Goal: Task Accomplishment & Management: Use online tool/utility

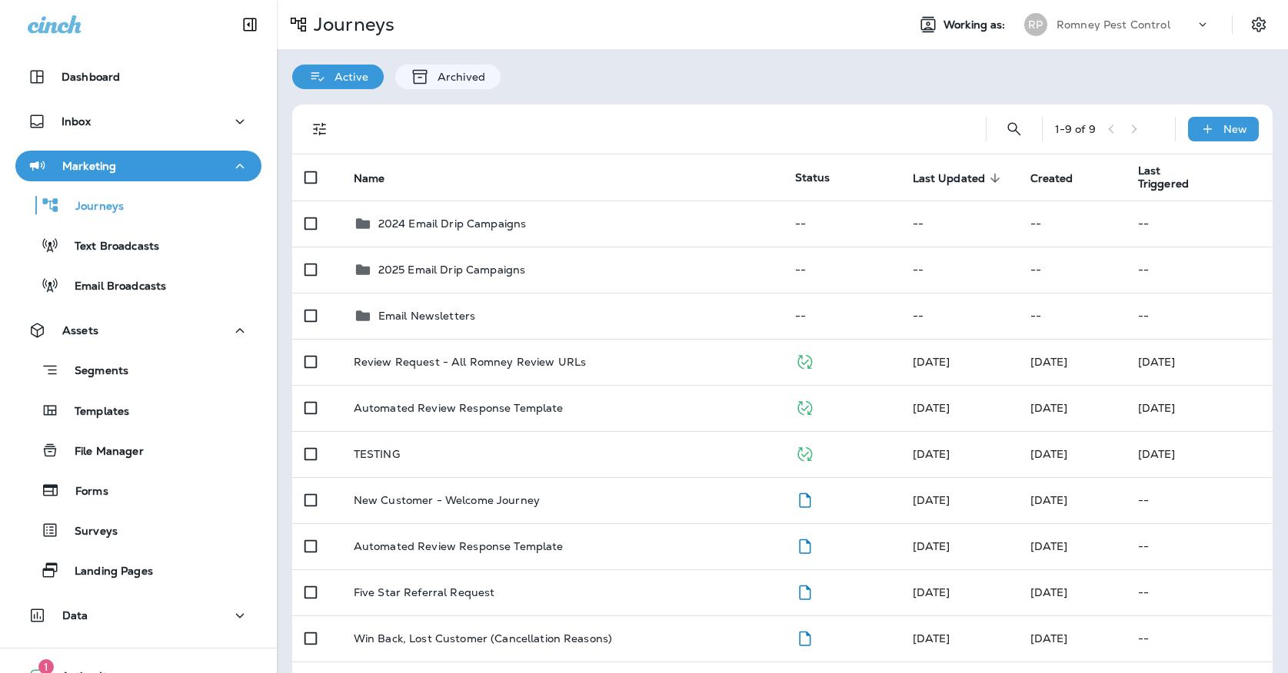
click at [1150, 18] on div "Romney Pest Control" at bounding box center [1125, 24] width 138 height 23
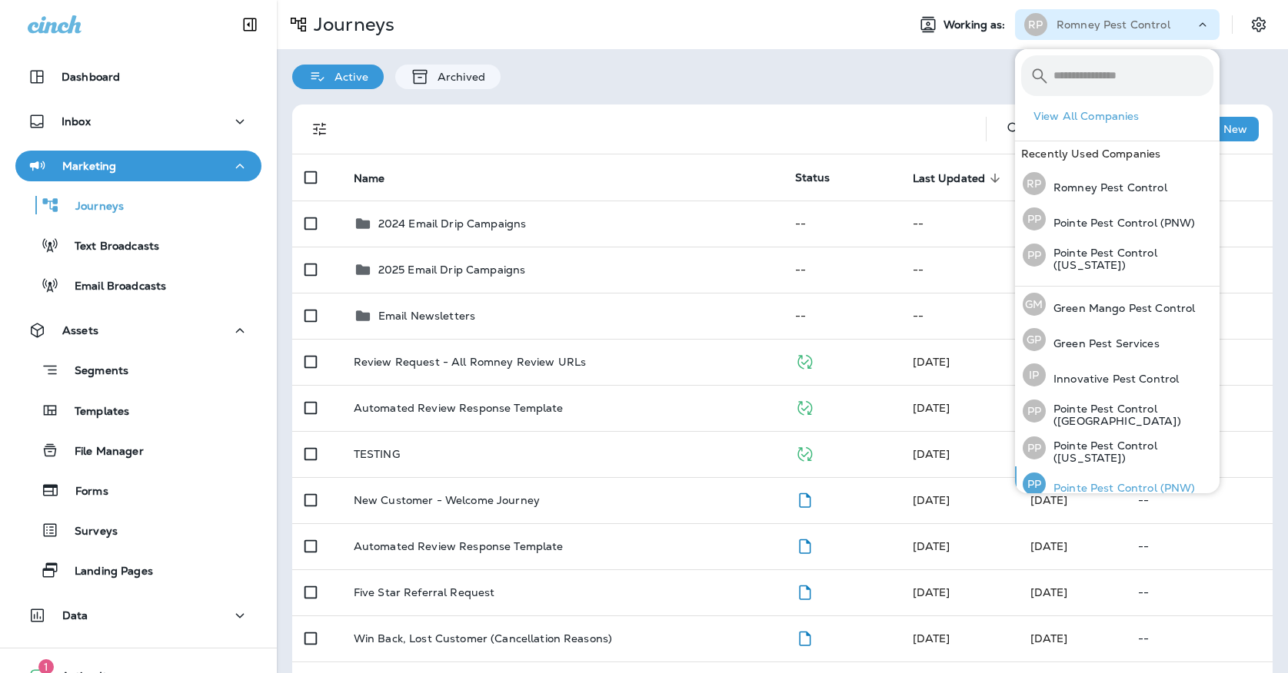
click at [1089, 472] on div "PP Pointe Pest Control (PNW)" at bounding box center [1108, 484] width 185 height 35
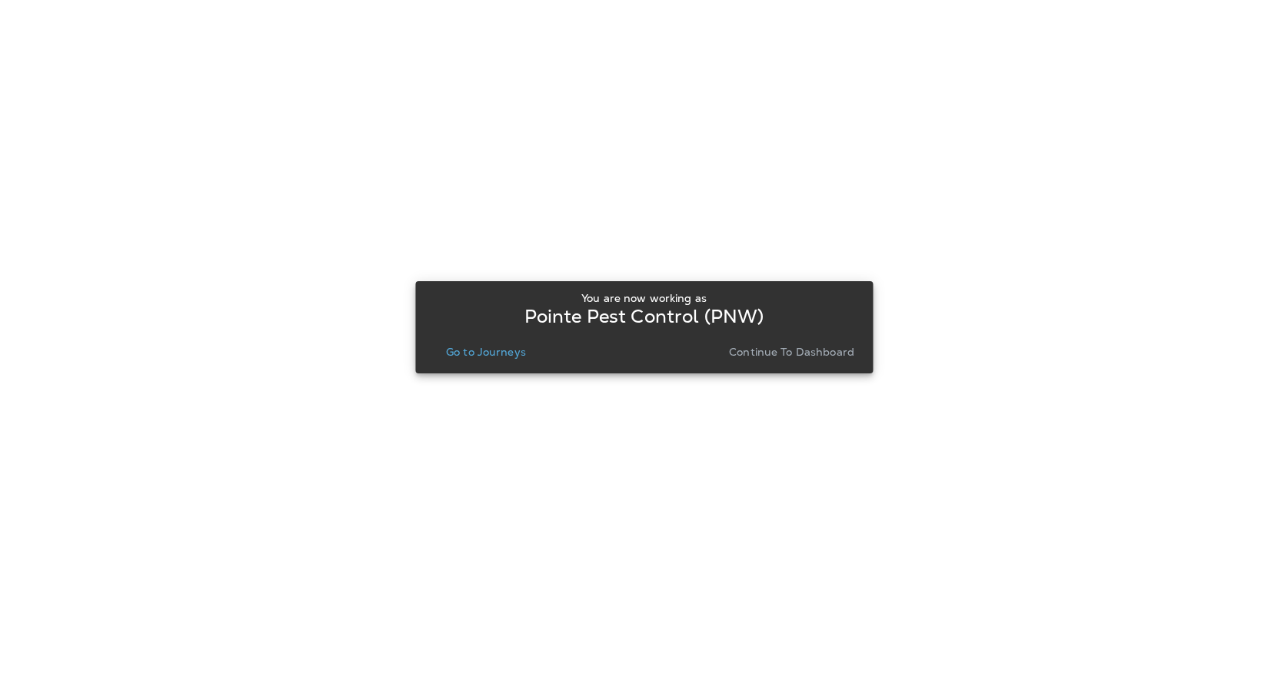
click at [751, 351] on p "Continue to Dashboard" at bounding box center [791, 352] width 125 height 12
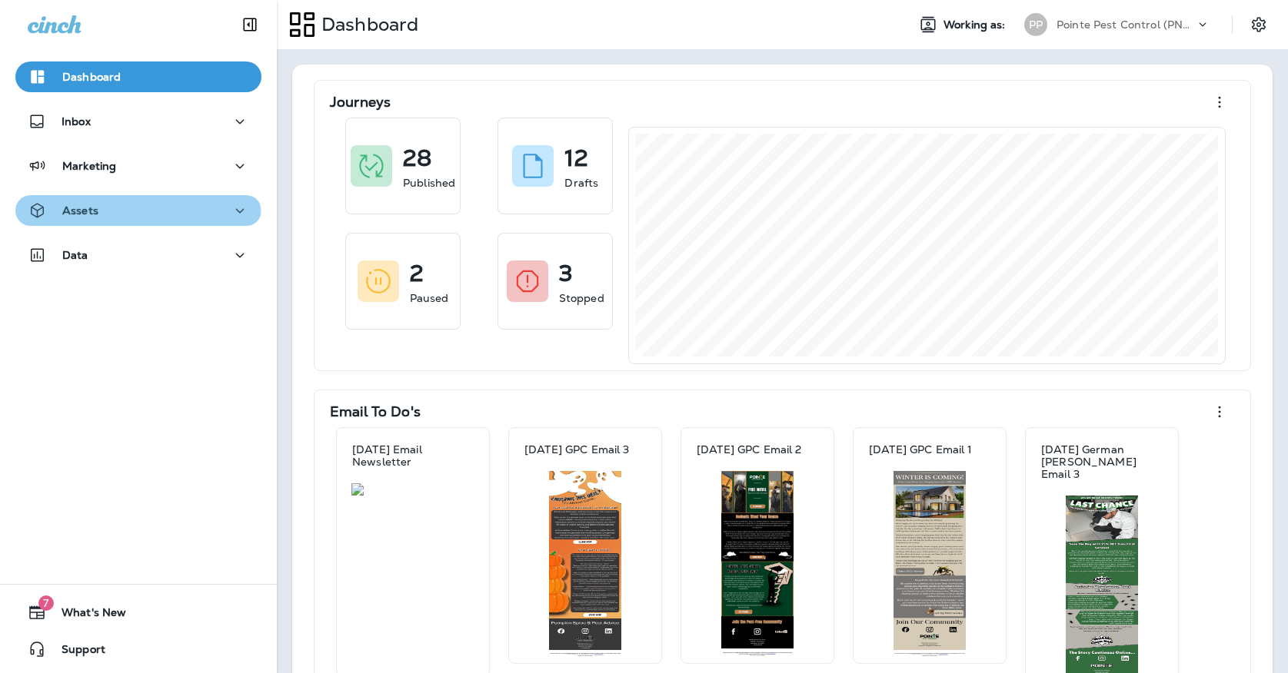
click at [85, 221] on button "Assets" at bounding box center [138, 210] width 246 height 31
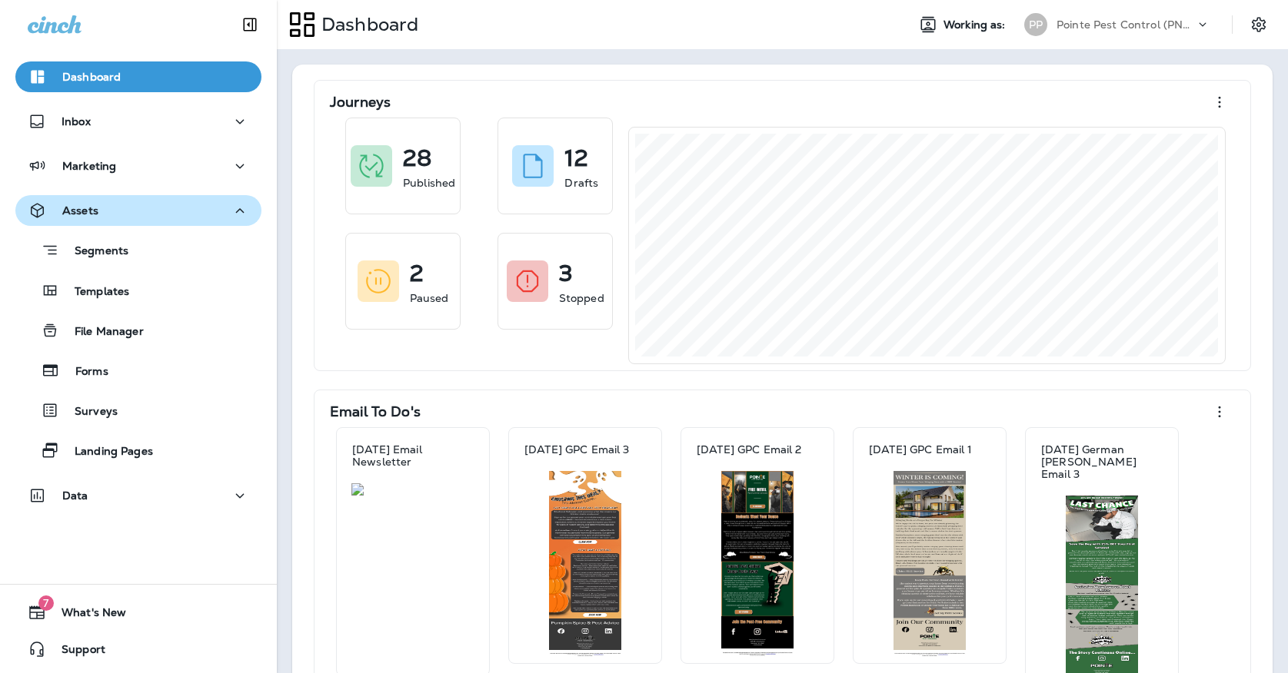
click at [80, 215] on p "Assets" at bounding box center [80, 210] width 36 height 12
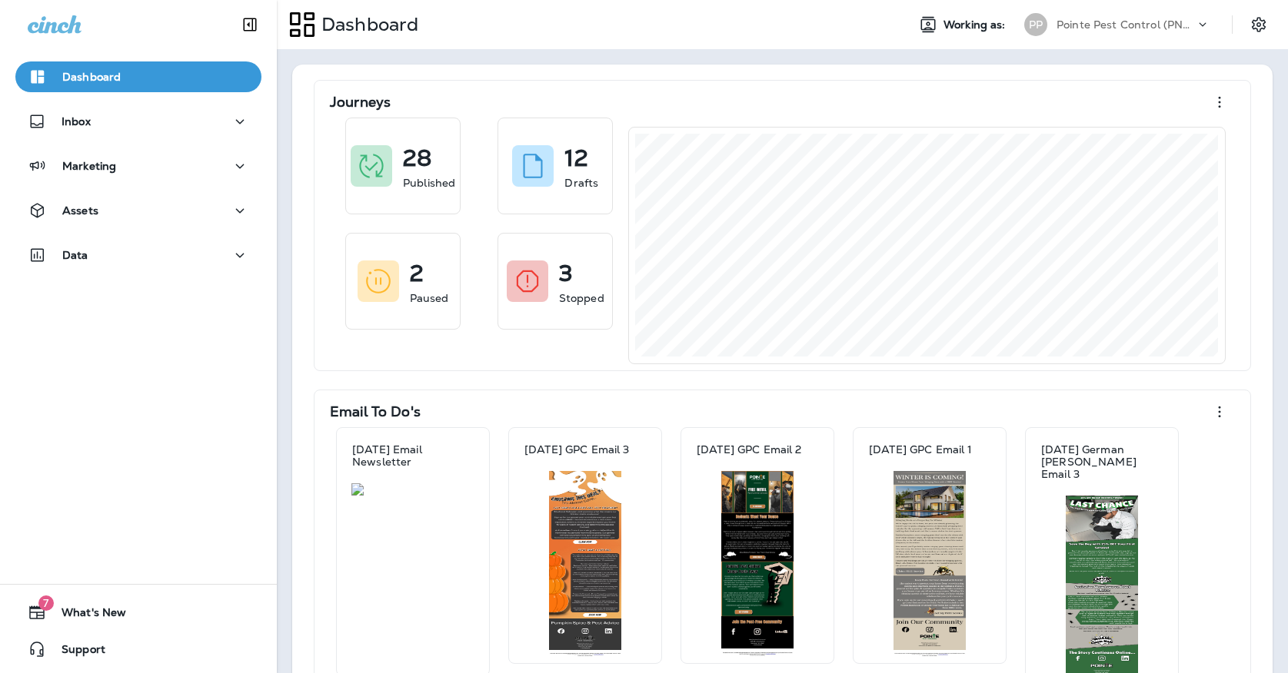
click at [78, 239] on div "Dashboard Inbox Marketing Assets Data" at bounding box center [138, 169] width 277 height 246
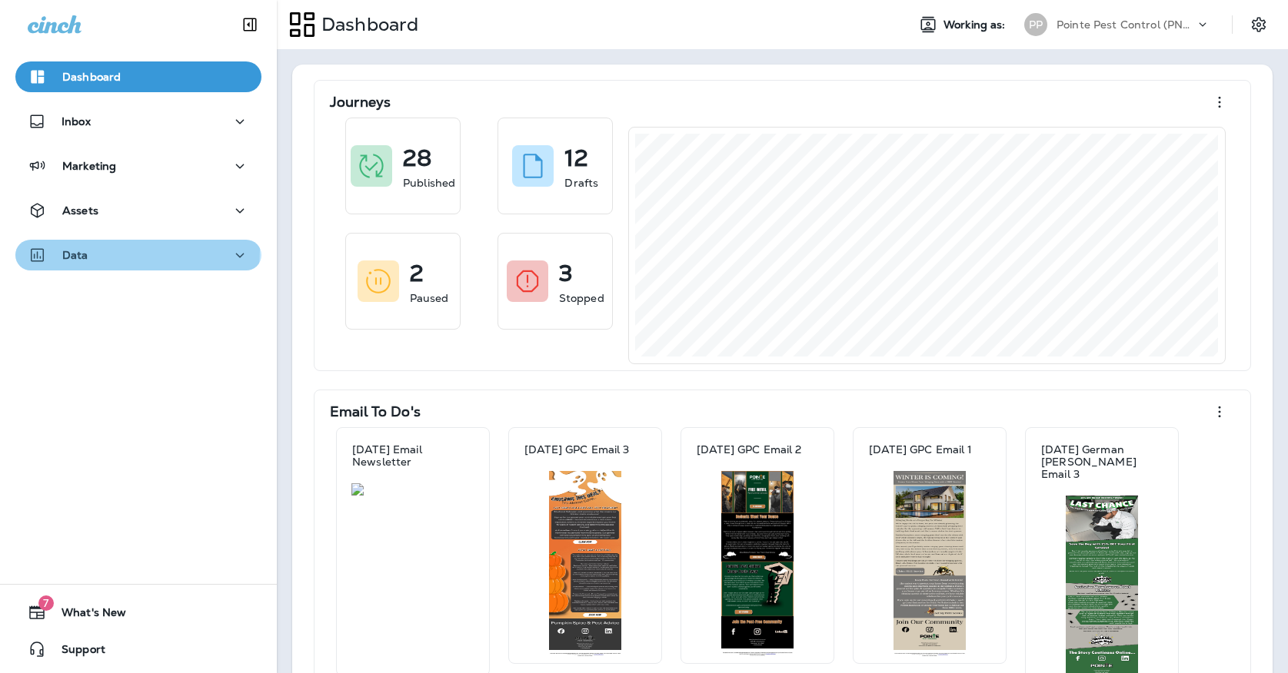
click at [78, 249] on p "Data" at bounding box center [75, 255] width 26 height 12
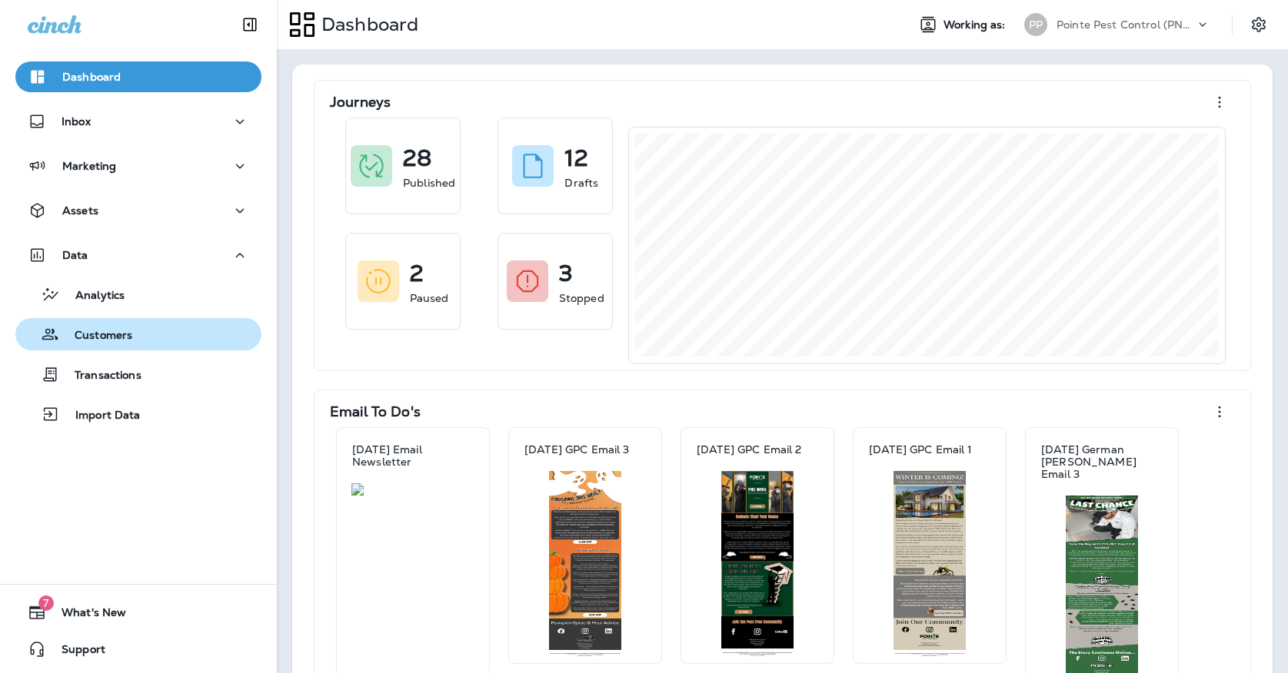
click at [95, 334] on p "Customers" at bounding box center [95, 336] width 73 height 15
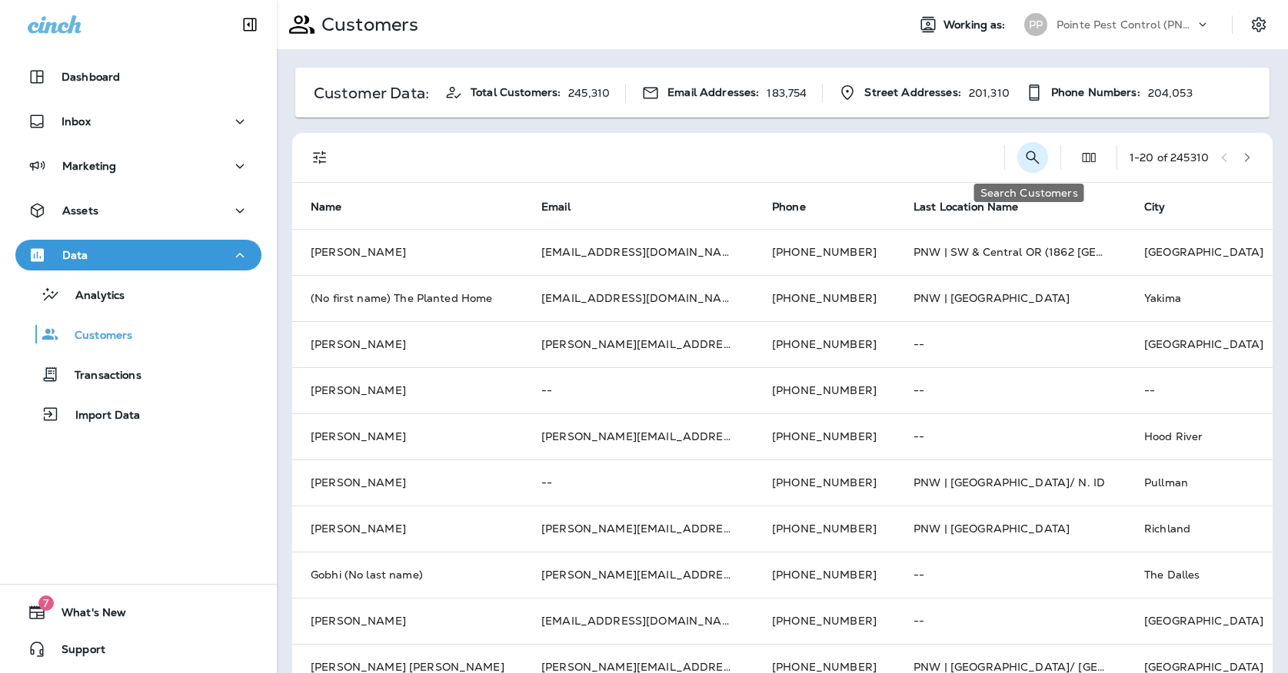
click at [1027, 149] on icon "Search Customers" at bounding box center [1032, 157] width 18 height 18
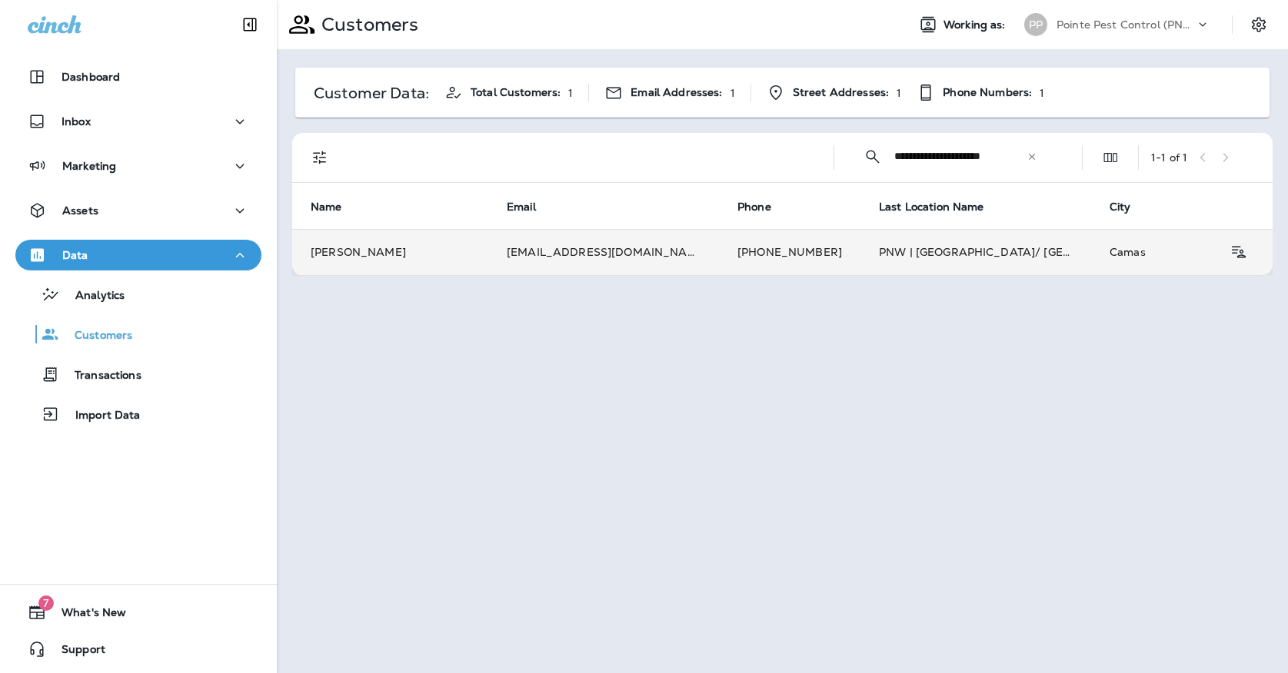
type input "**********"
click at [423, 245] on td "[PERSON_NAME]" at bounding box center [390, 252] width 196 height 46
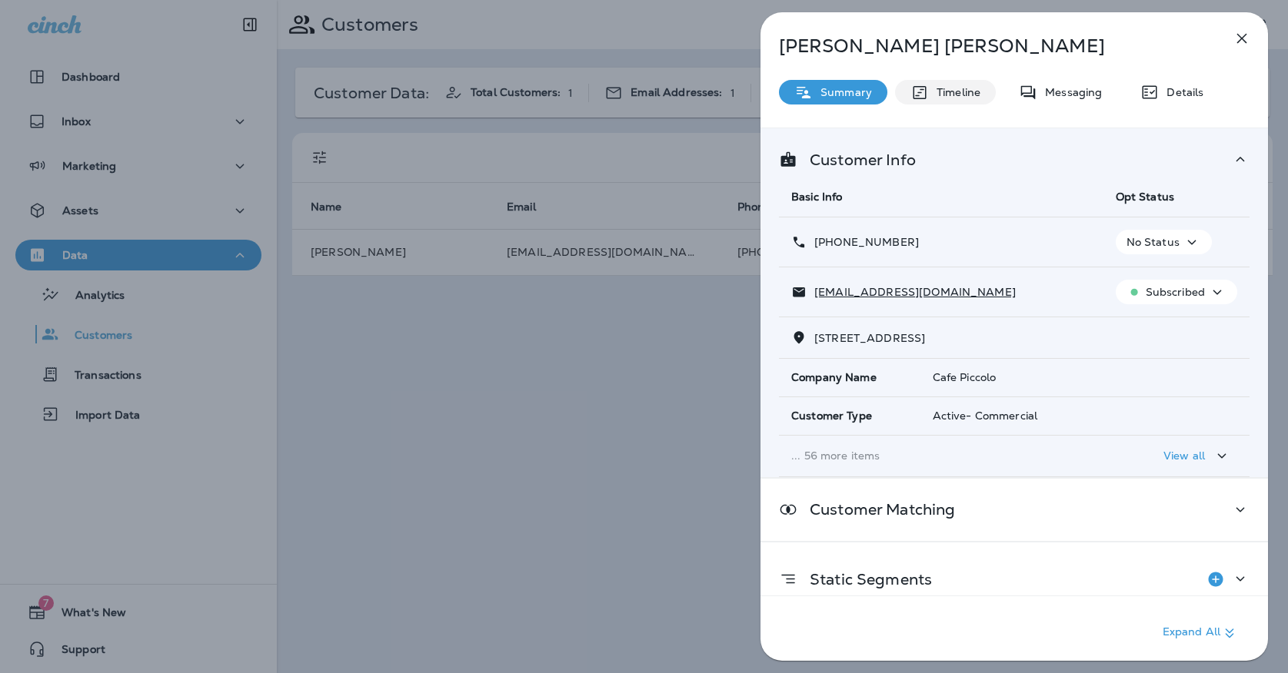
click at [960, 92] on p "Timeline" at bounding box center [955, 92] width 52 height 12
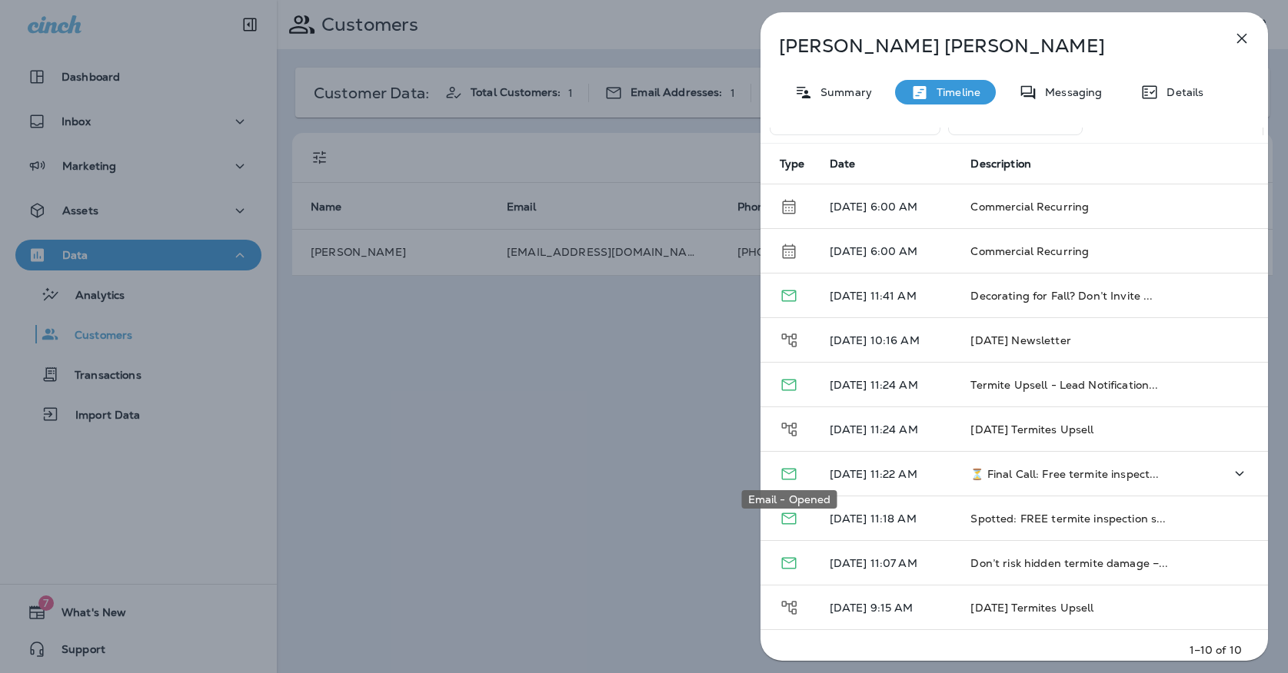
scroll to position [32, 0]
click at [1233, 40] on icon "button" at bounding box center [1241, 38] width 18 height 18
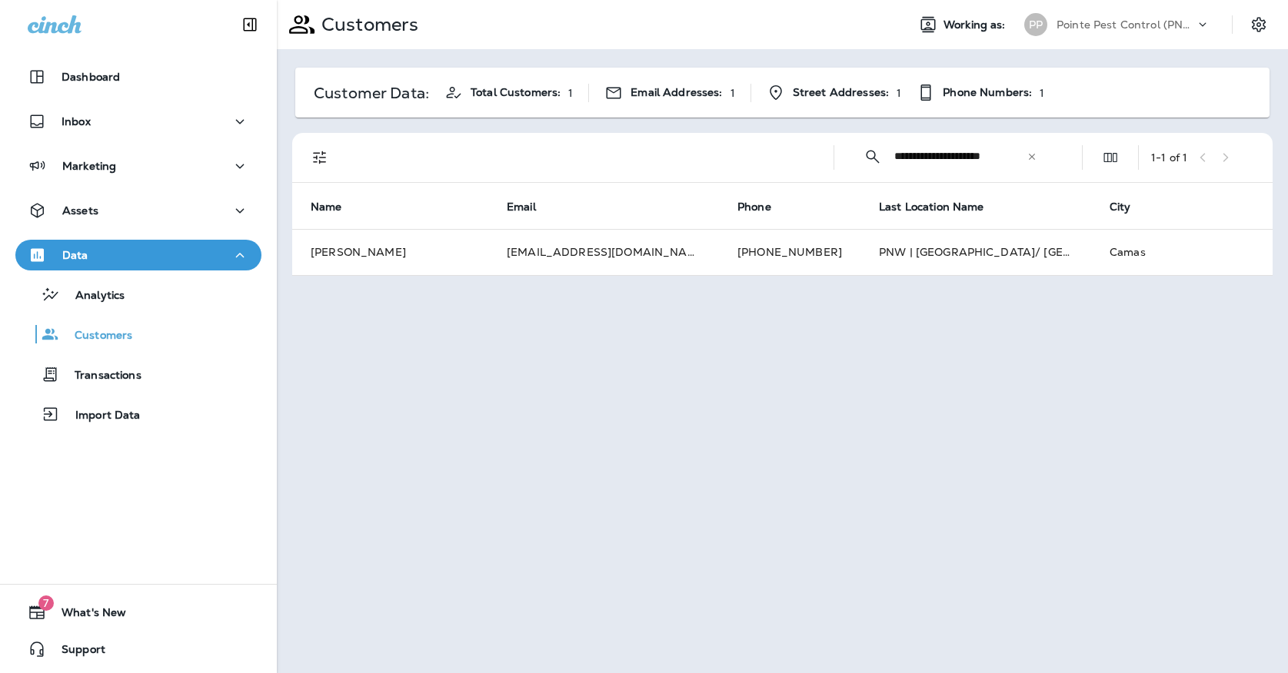
click at [145, 253] on div "Data" at bounding box center [138, 255] width 221 height 19
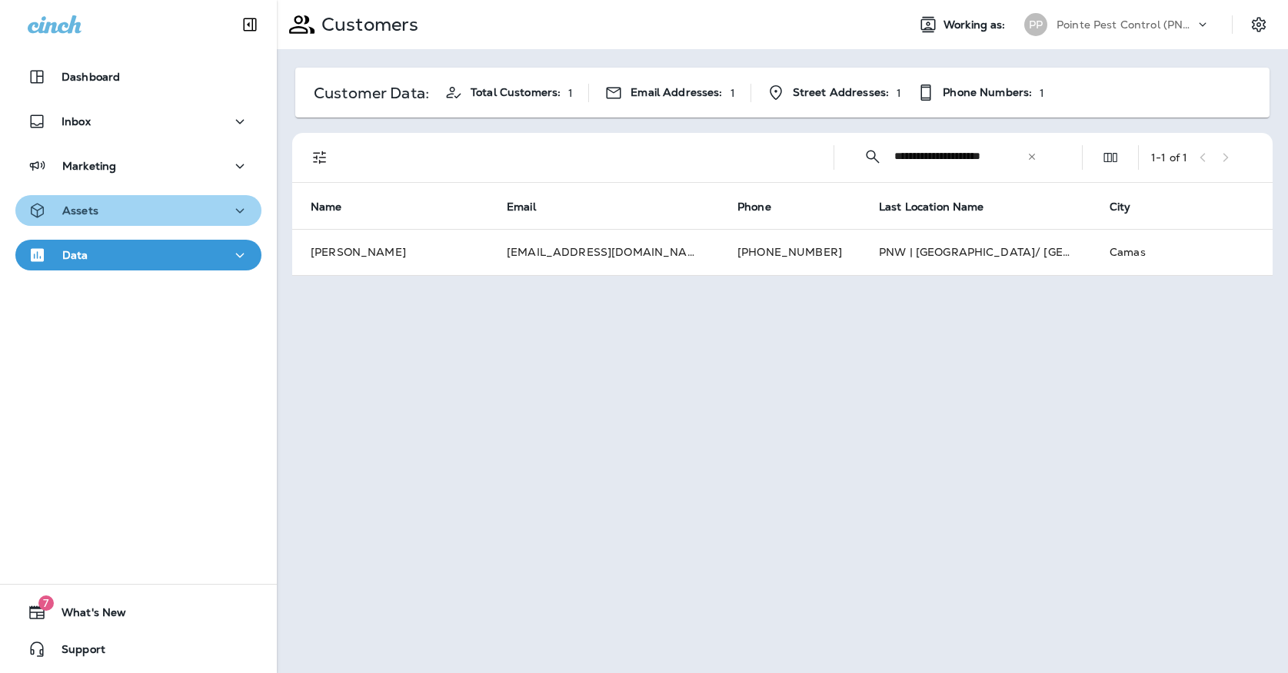
click at [145, 221] on button "Assets" at bounding box center [138, 210] width 246 height 31
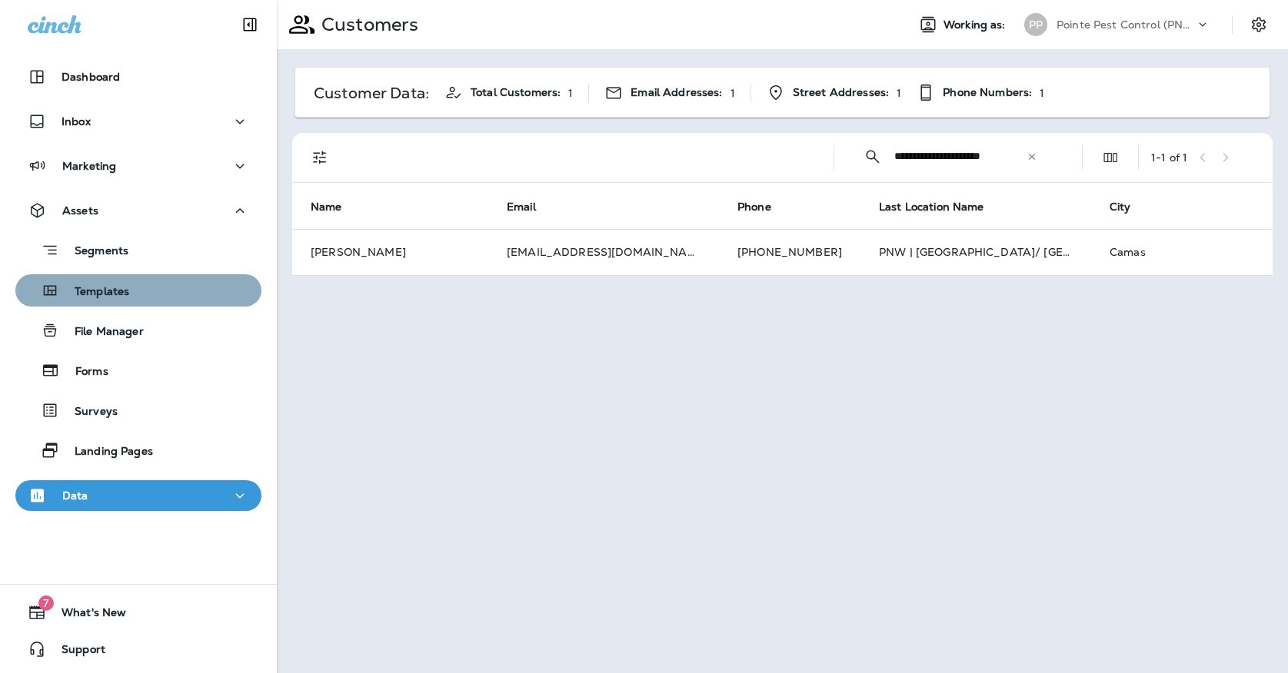
click at [145, 279] on div "Templates" at bounding box center [139, 290] width 234 height 23
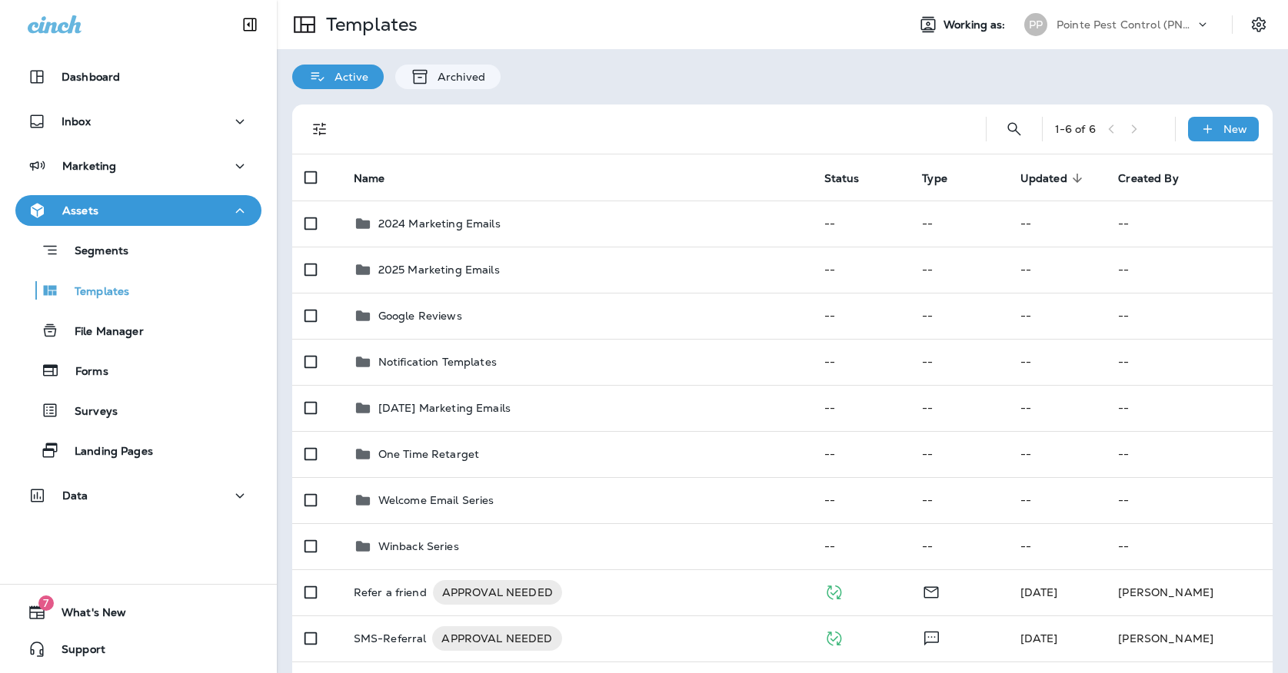
click at [168, 268] on div "Segments Templates File Manager Forms Surveys Landing Pages" at bounding box center [138, 346] width 246 height 241
click at [168, 258] on div "Segments" at bounding box center [139, 250] width 234 height 24
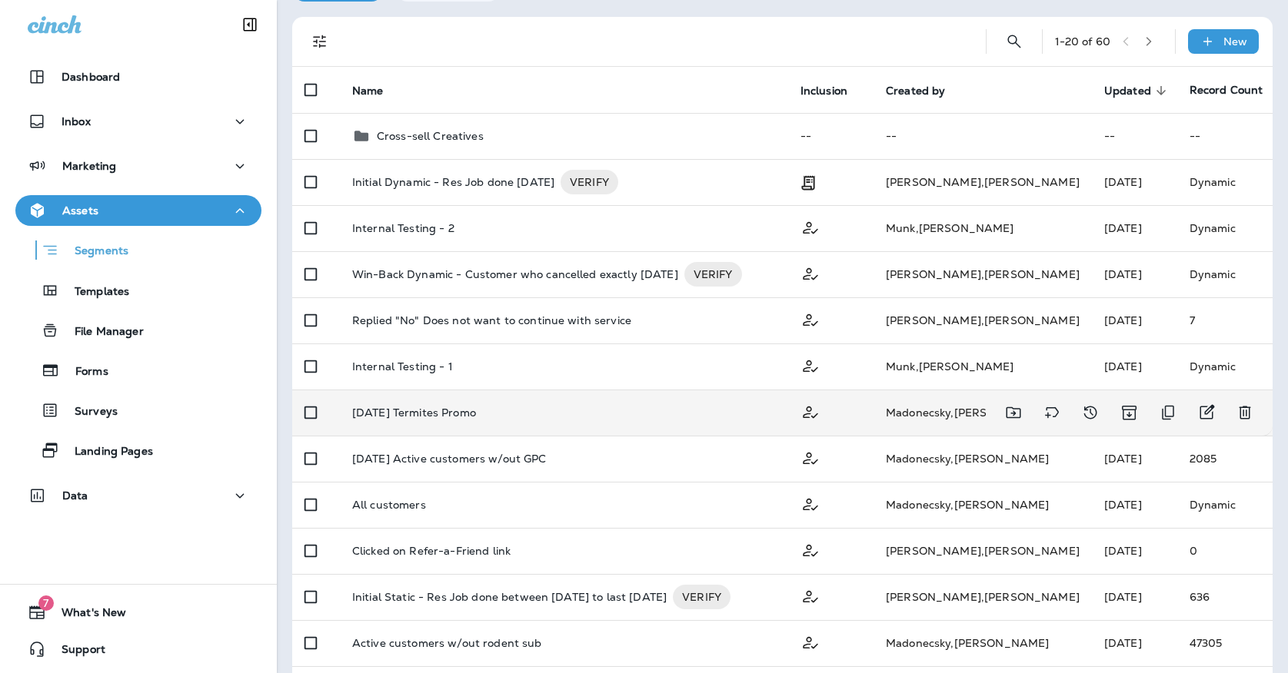
scroll to position [88, 0]
click at [554, 406] on div "[DATE] Termites Promo" at bounding box center [564, 412] width 424 height 12
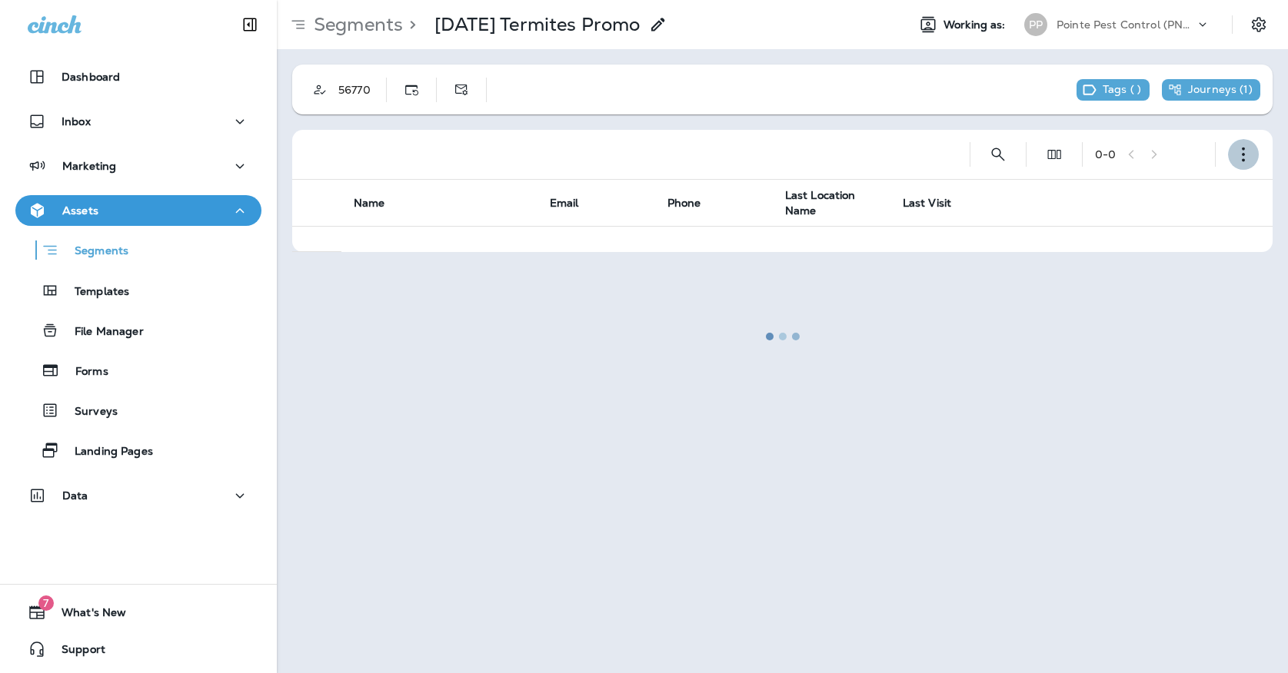
click at [1235, 149] on button "button" at bounding box center [1243, 154] width 31 height 31
click at [1125, 194] on p "Edit Segment" at bounding box center [1141, 194] width 79 height 12
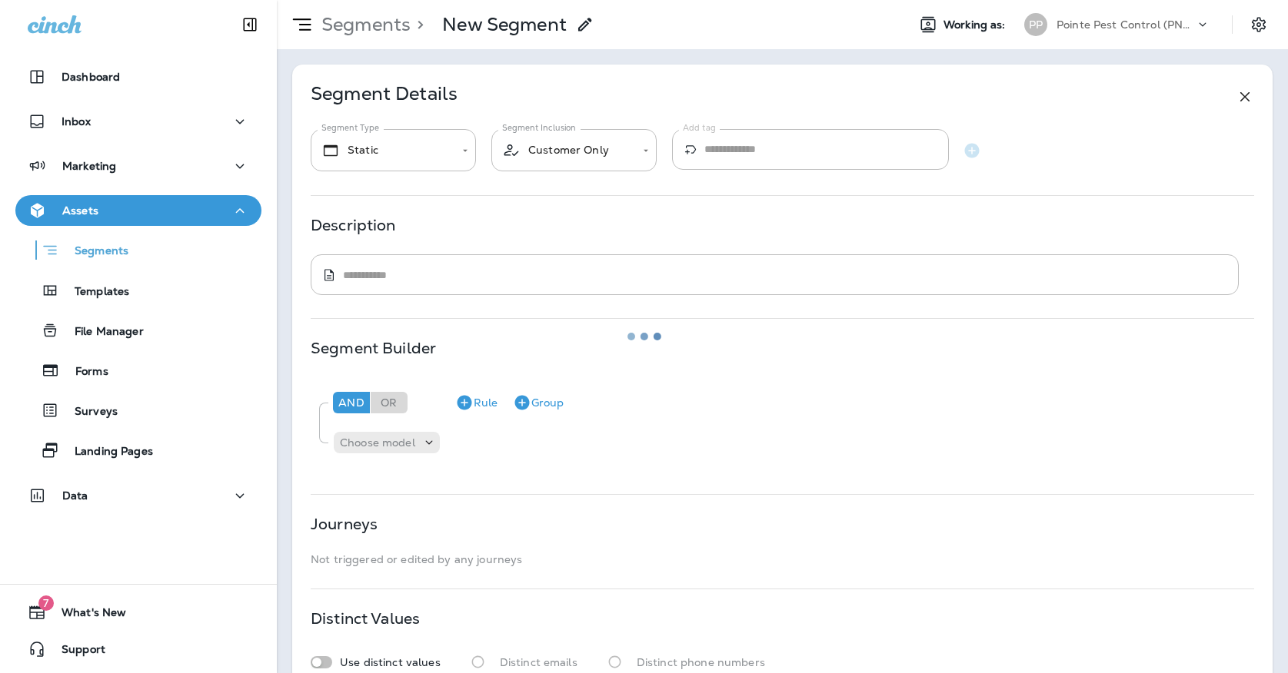
type input "*******"
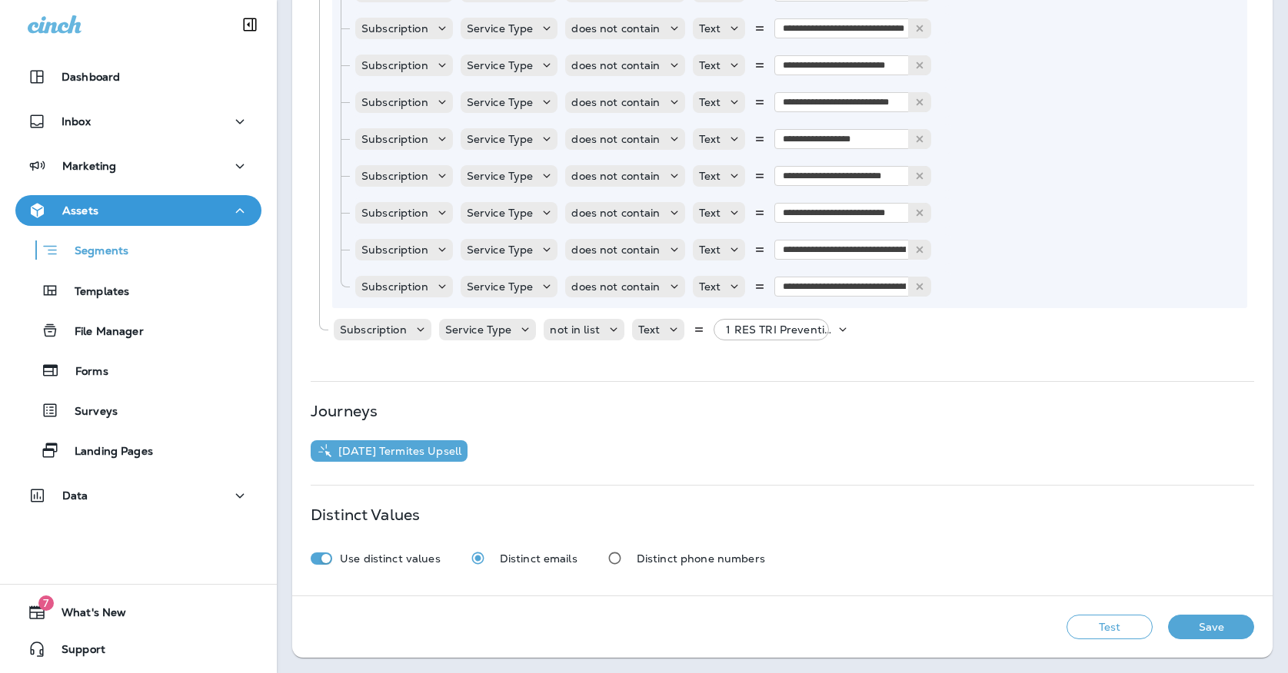
scroll to position [1165, 0]
click at [749, 327] on p "1 RES TRI Prevention Plus, +26 more" at bounding box center [780, 330] width 109 height 12
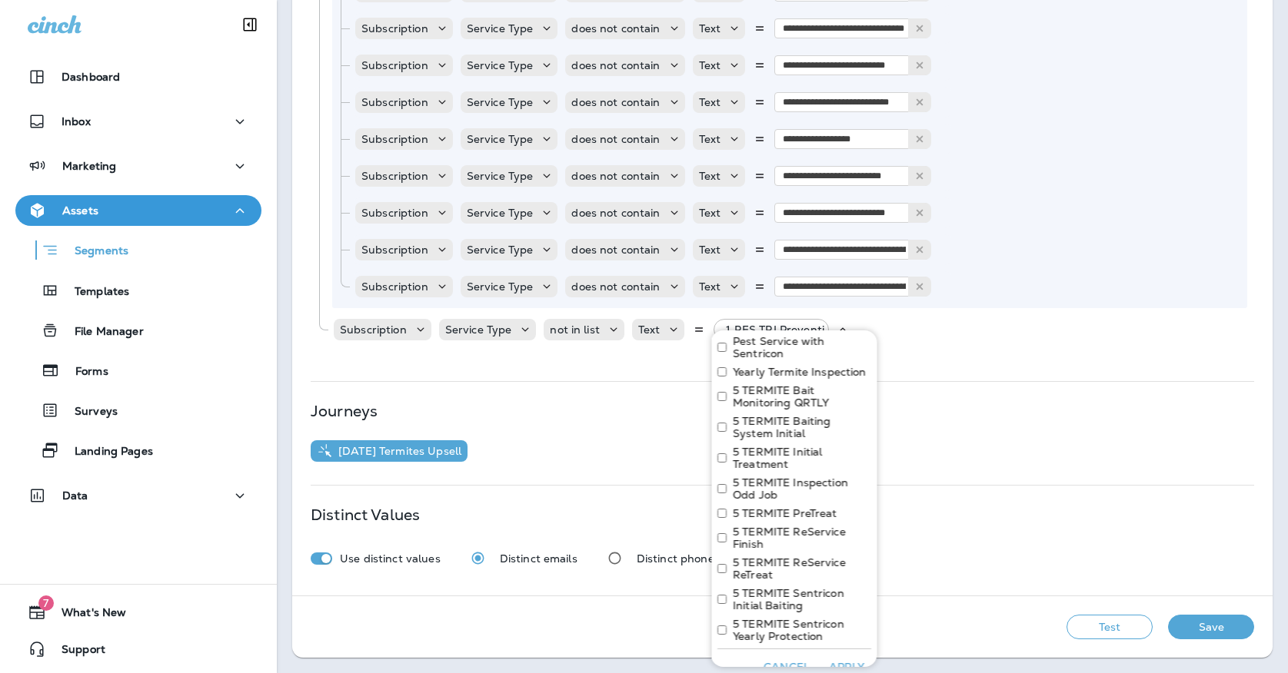
scroll to position [1004, 0]
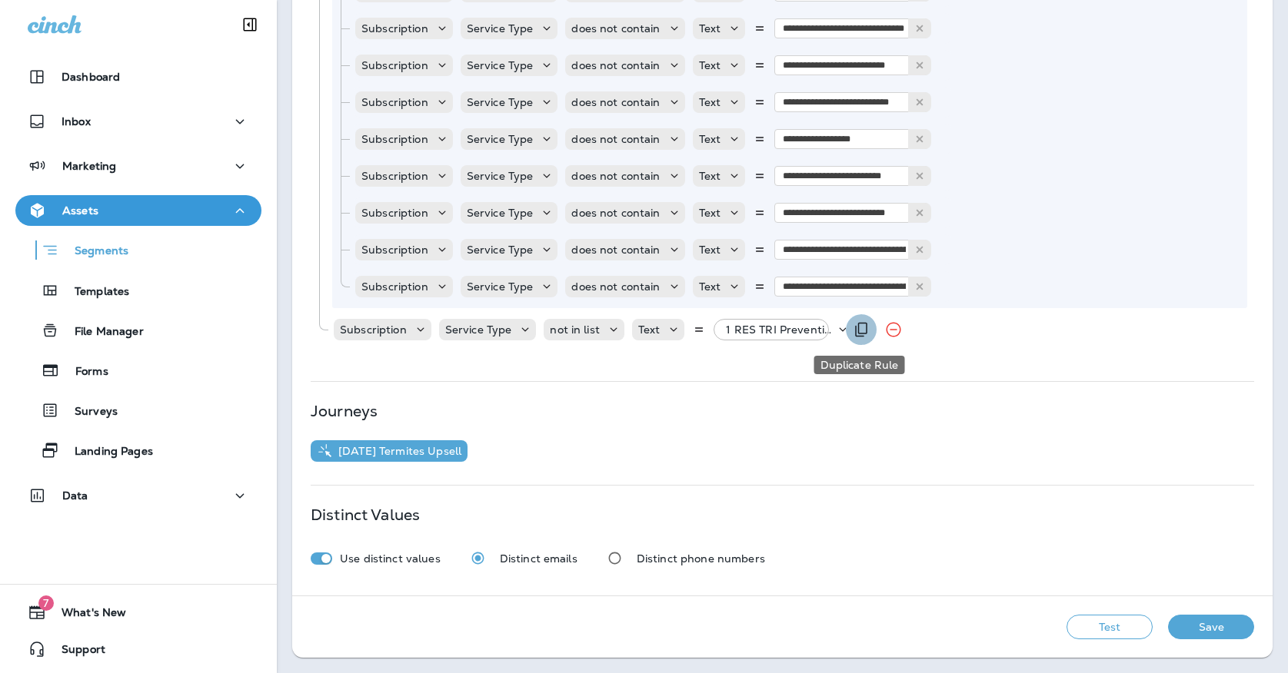
click at [864, 330] on icon "Duplicate Rule" at bounding box center [862, 330] width 12 height 15
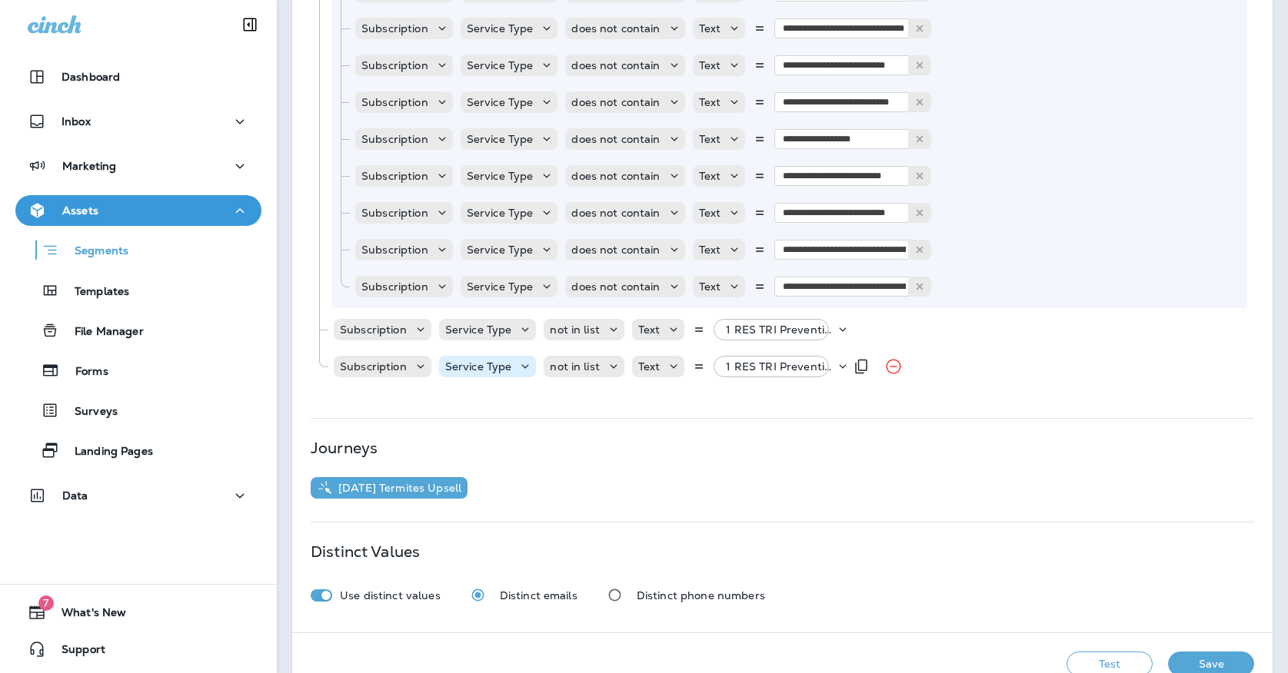
click at [501, 365] on p "Service Type" at bounding box center [478, 367] width 67 height 12
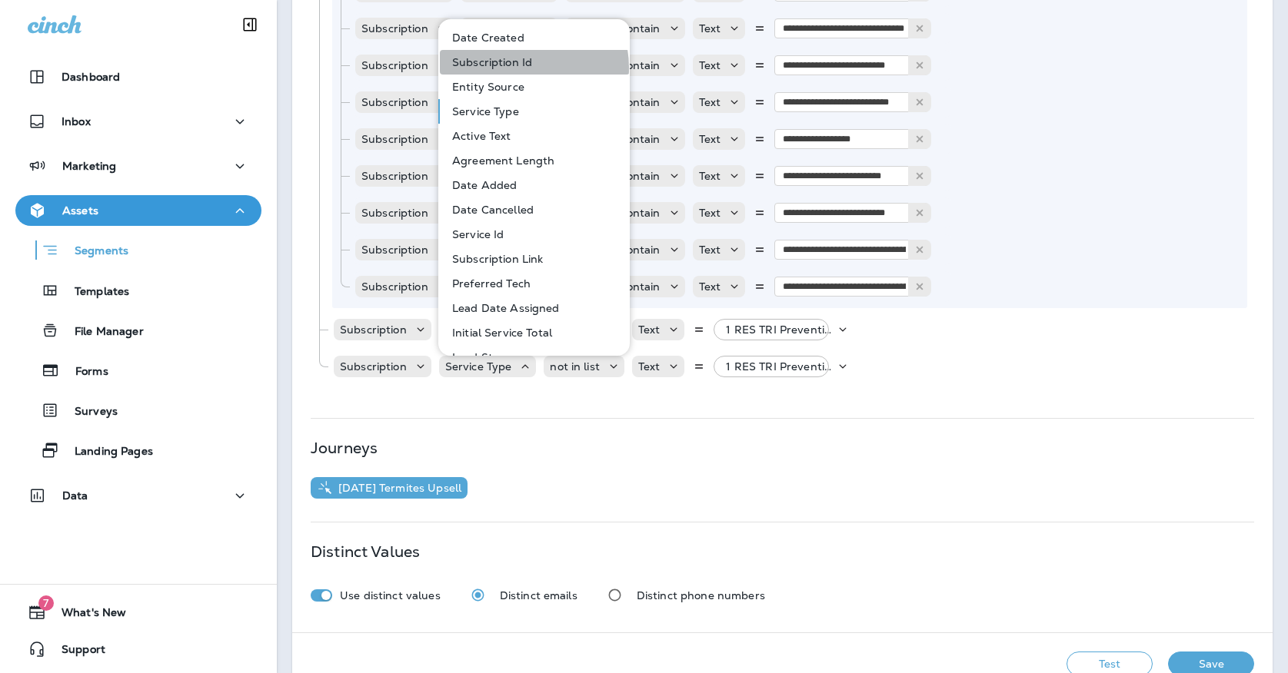
click at [519, 68] on p "Subscription Id" at bounding box center [489, 62] width 86 height 12
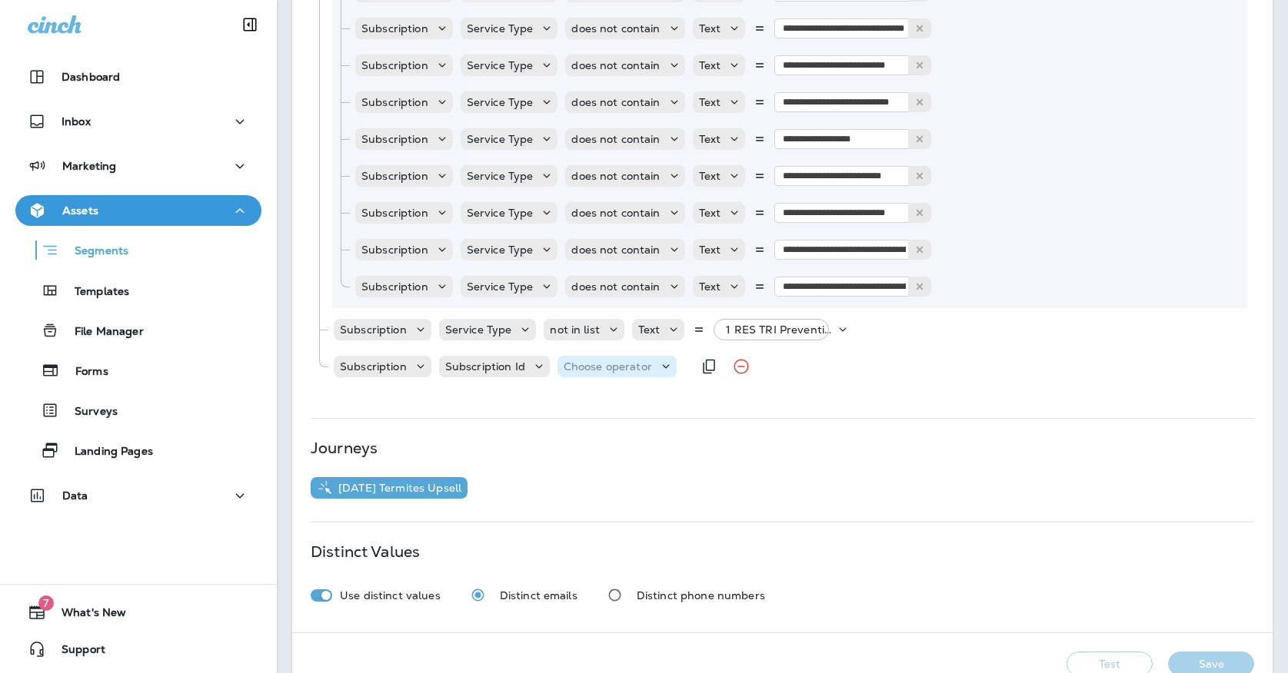
click at [558, 360] on div "Choose operator" at bounding box center [616, 366] width 119 height 15
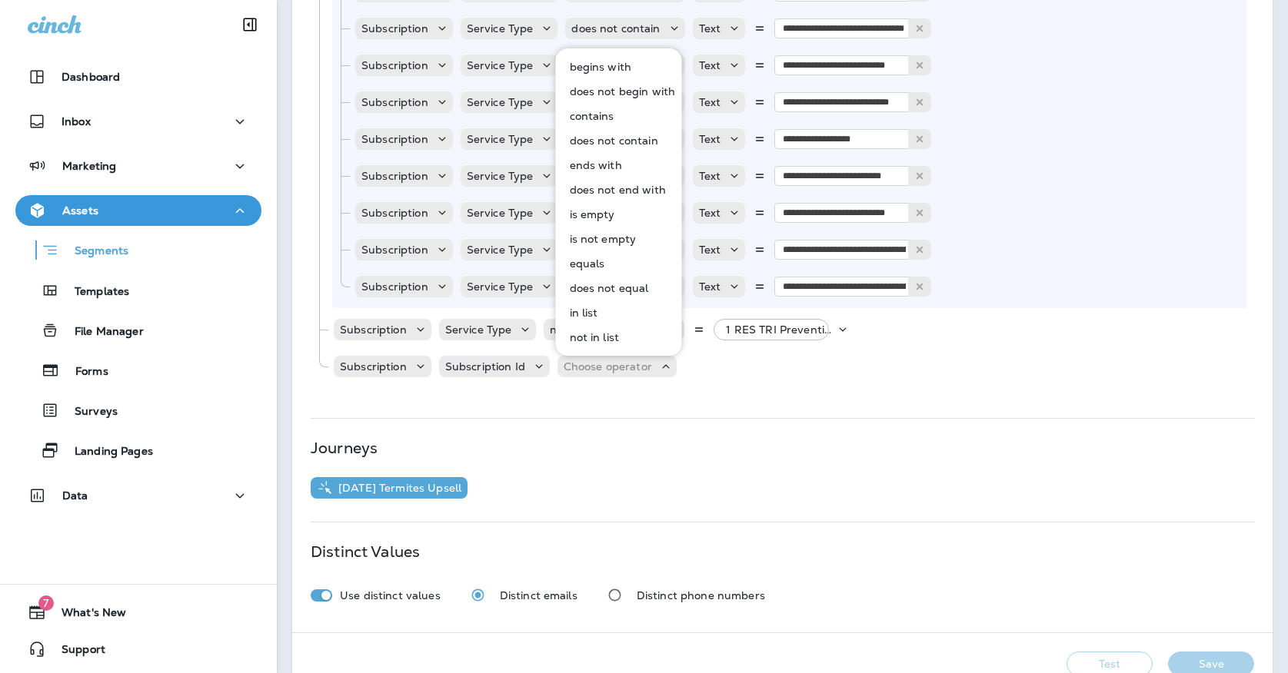
click at [573, 311] on p "in list" at bounding box center [580, 313] width 35 height 12
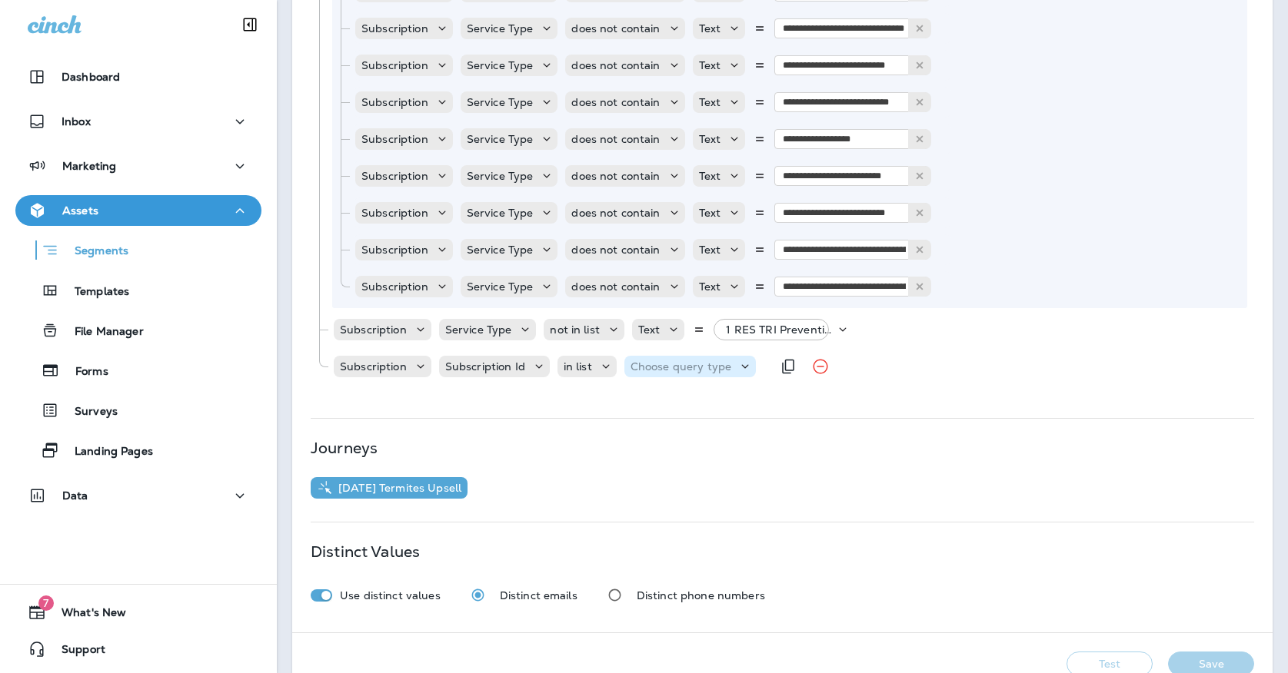
click at [683, 373] on p "Choose query type" at bounding box center [680, 367] width 101 height 12
click at [673, 392] on div "Text Related Field" at bounding box center [668, 417] width 90 height 61
click at [671, 399] on button "Text" at bounding box center [668, 405] width 88 height 25
click at [783, 371] on p "Select options" at bounding box center [755, 367] width 75 height 12
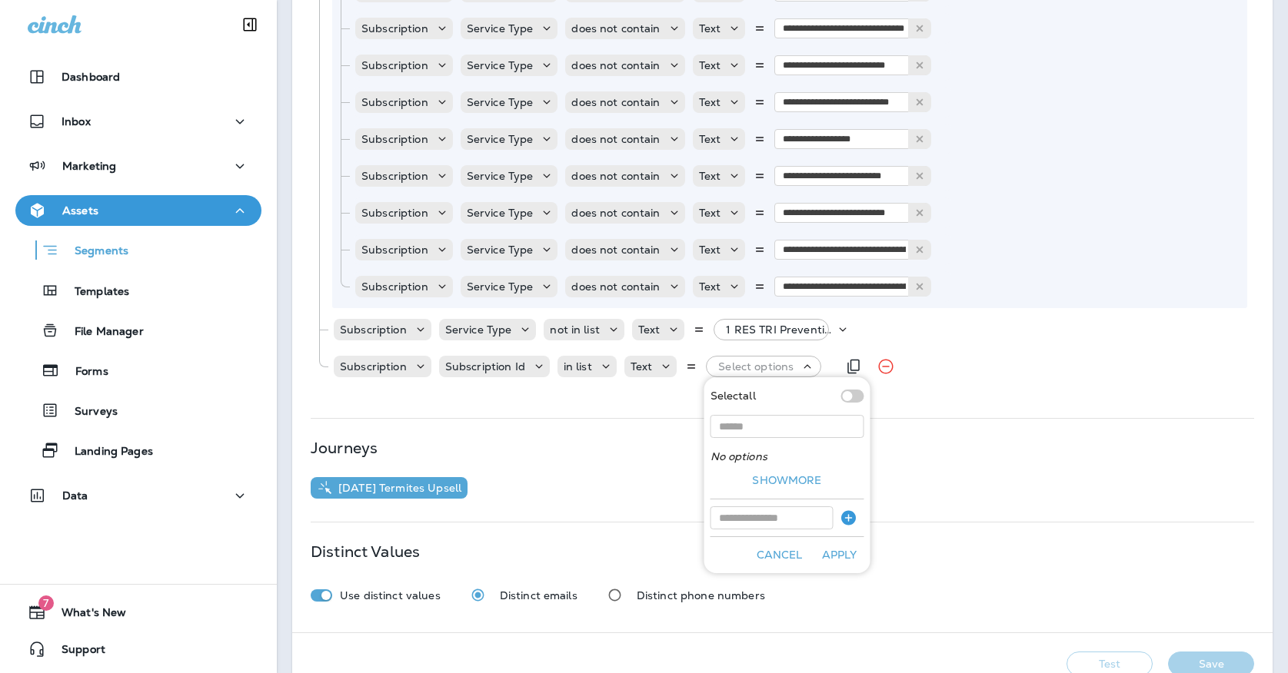
click at [783, 371] on p "Select options" at bounding box center [755, 367] width 75 height 12
click at [467, 371] on p "Subscription Id" at bounding box center [485, 367] width 80 height 12
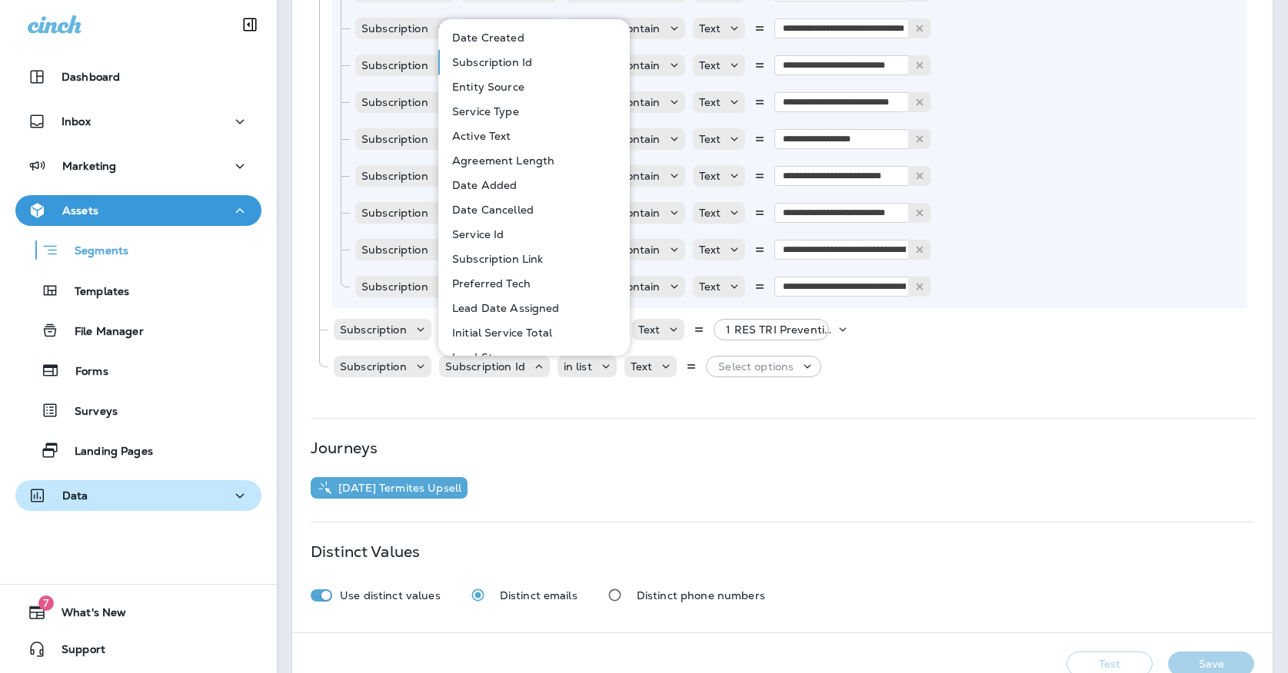
click at [148, 490] on div "Data" at bounding box center [138, 496] width 221 height 19
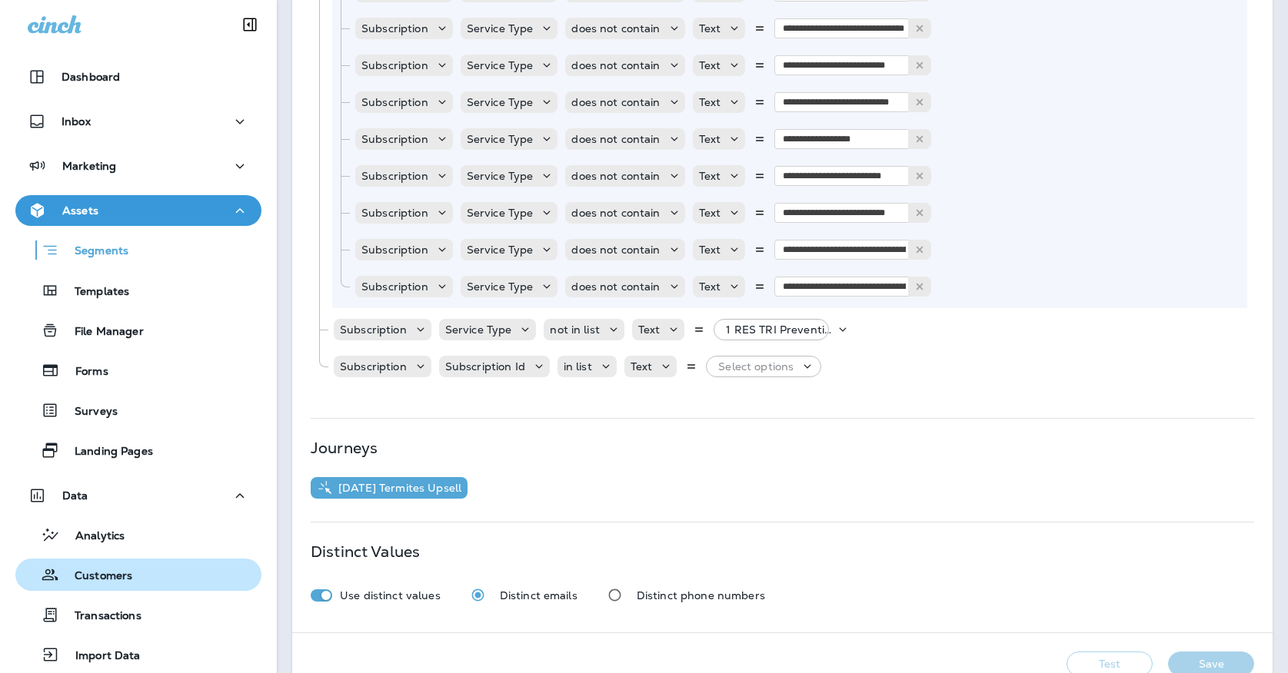
click at [121, 585] on div "Customers" at bounding box center [77, 574] width 111 height 23
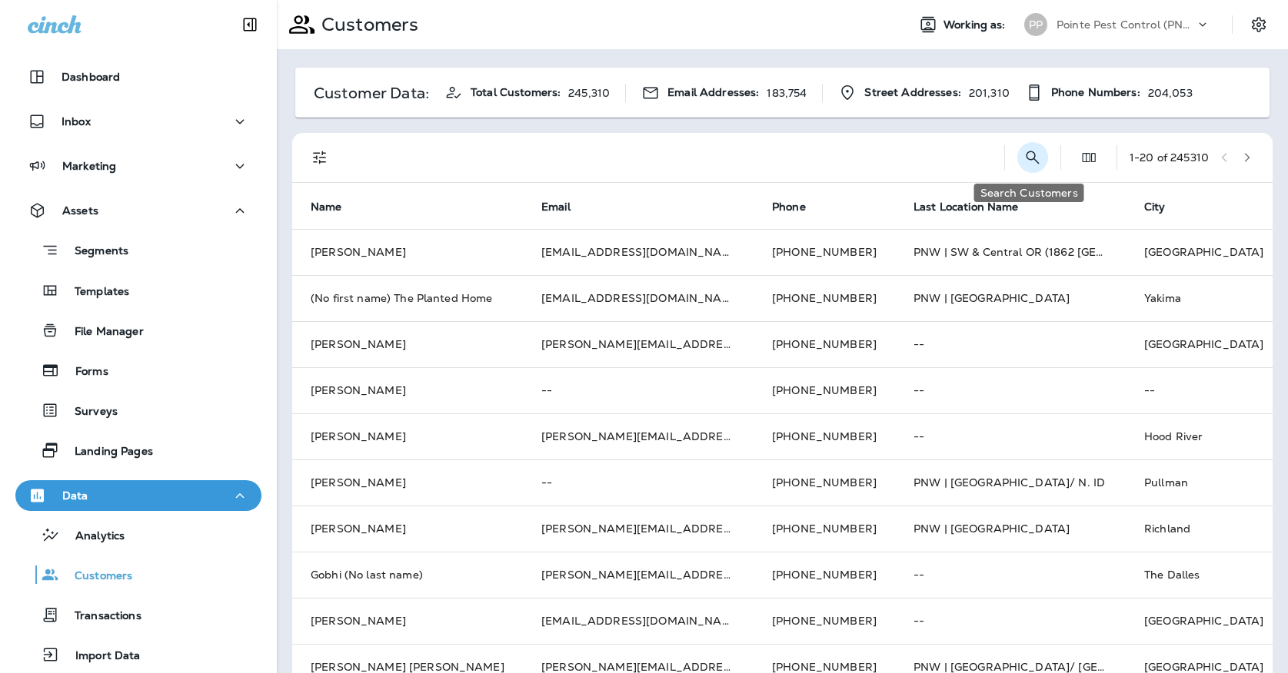
click at [1025, 162] on icon "Search Customers" at bounding box center [1032, 157] width 18 height 18
paste input "**********"
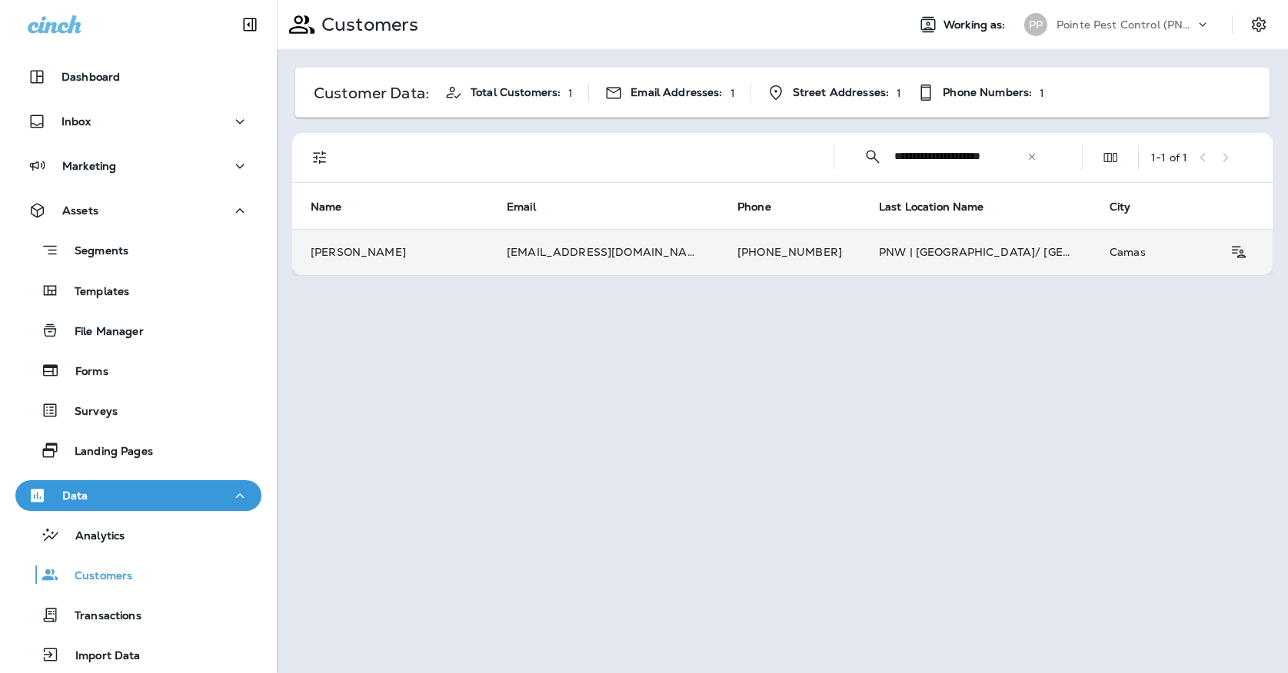
type input "**********"
click at [470, 236] on td "[PERSON_NAME]" at bounding box center [390, 252] width 196 height 46
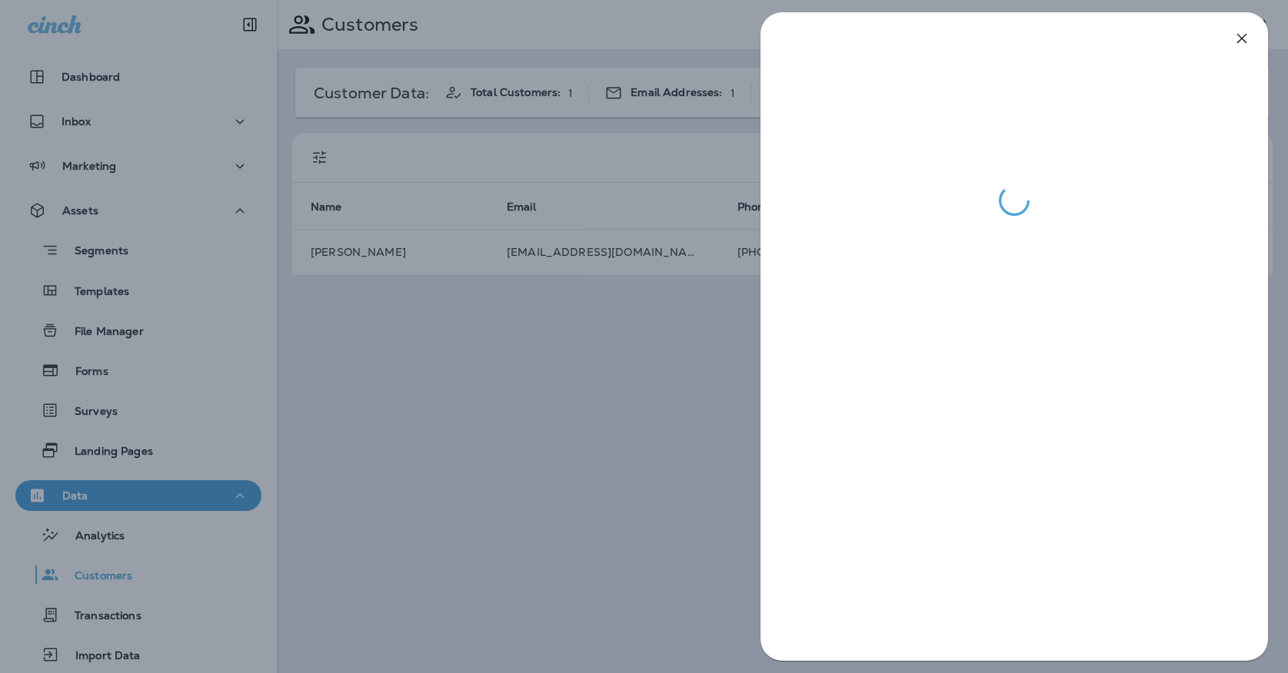
click at [325, 351] on div at bounding box center [644, 336] width 1288 height 673
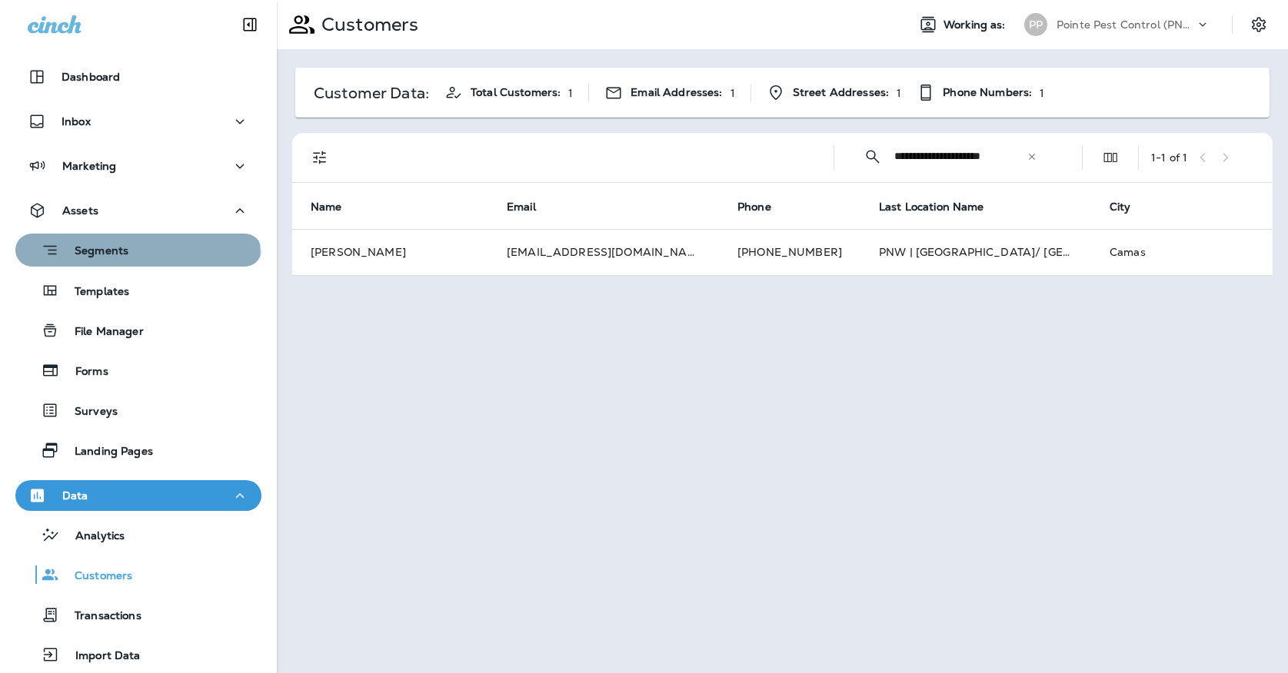
click at [111, 261] on div "Segments" at bounding box center [75, 250] width 107 height 24
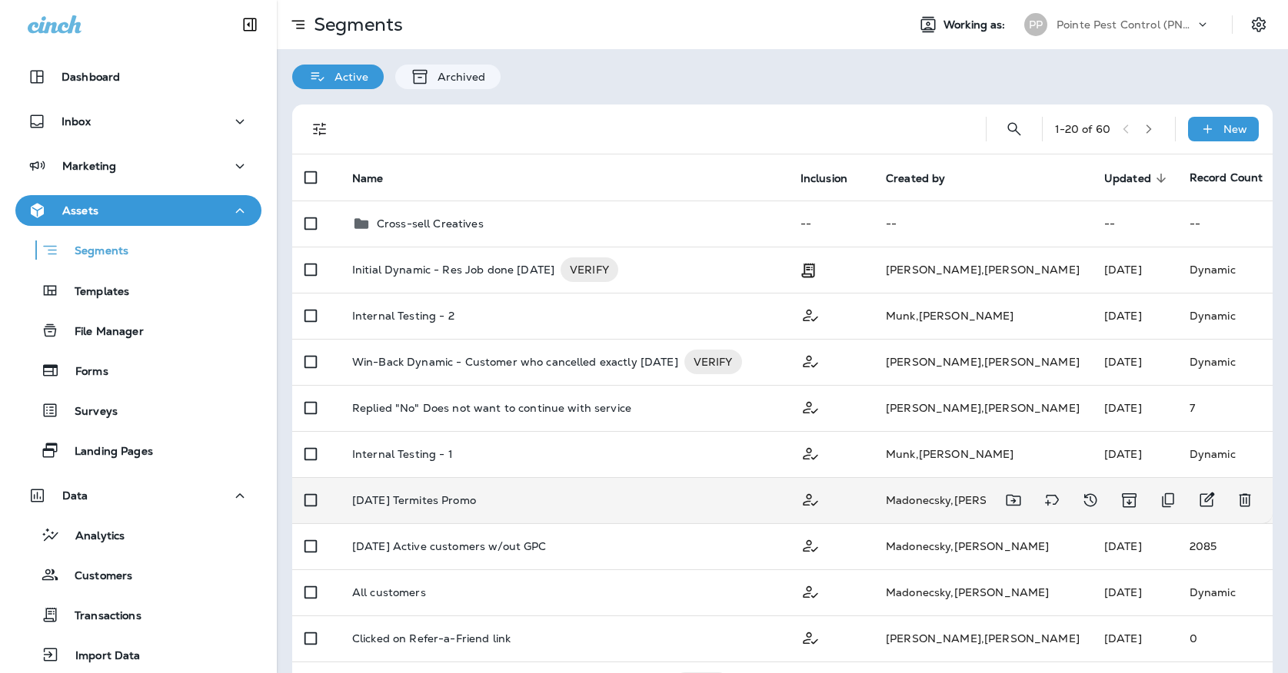
click at [408, 490] on td "[DATE] Termites Promo" at bounding box center [564, 500] width 448 height 46
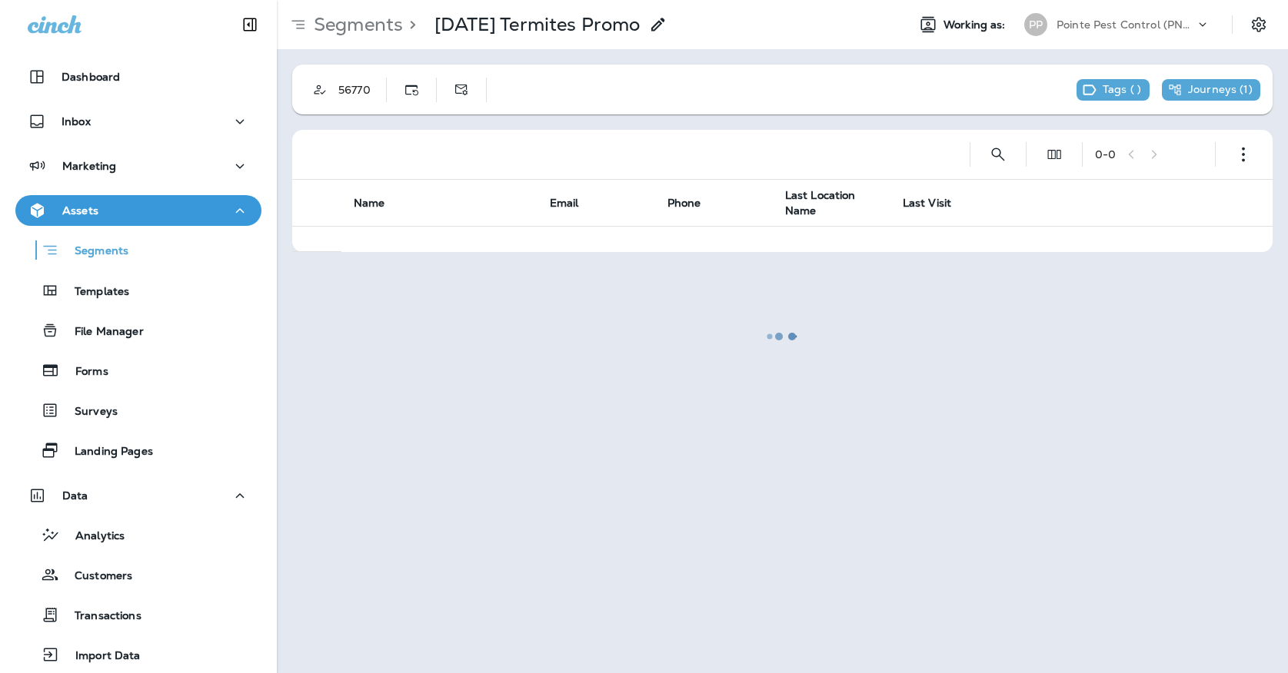
click at [1225, 145] on div at bounding box center [782, 337] width 1008 height 670
click at [1231, 145] on button "button" at bounding box center [1243, 154] width 31 height 31
click at [1195, 176] on button "Edit Segment" at bounding box center [1166, 194] width 184 height 37
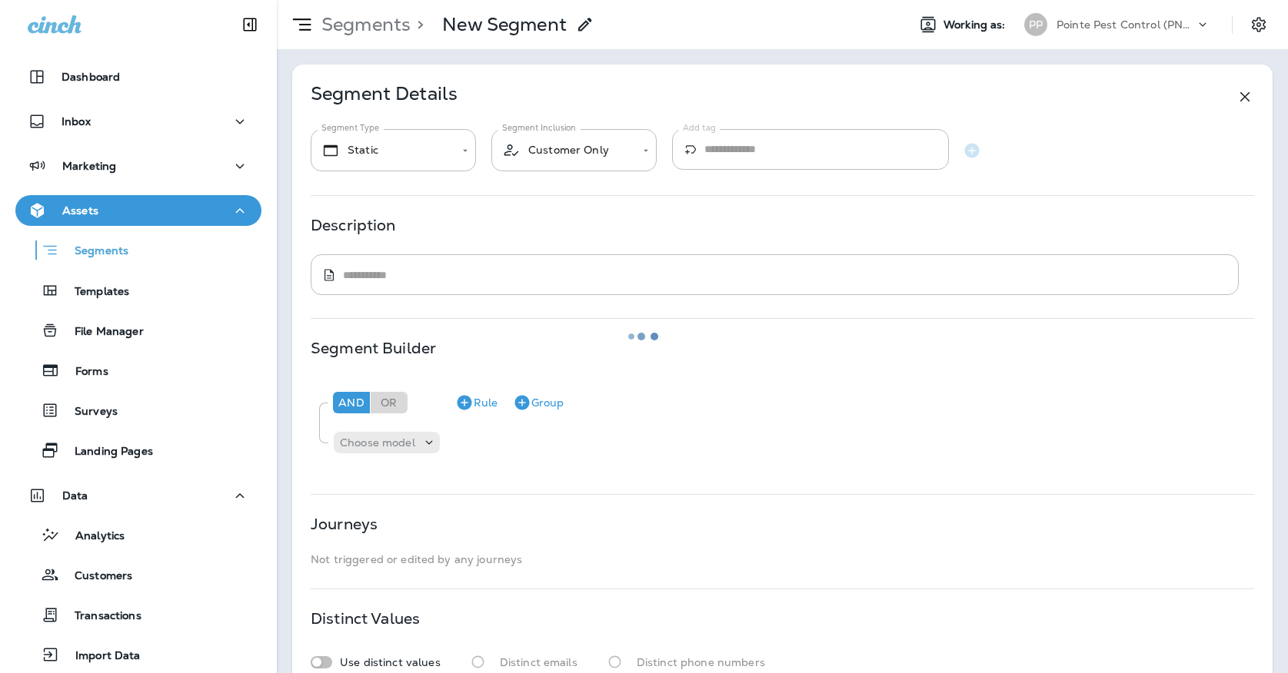
type input "*******"
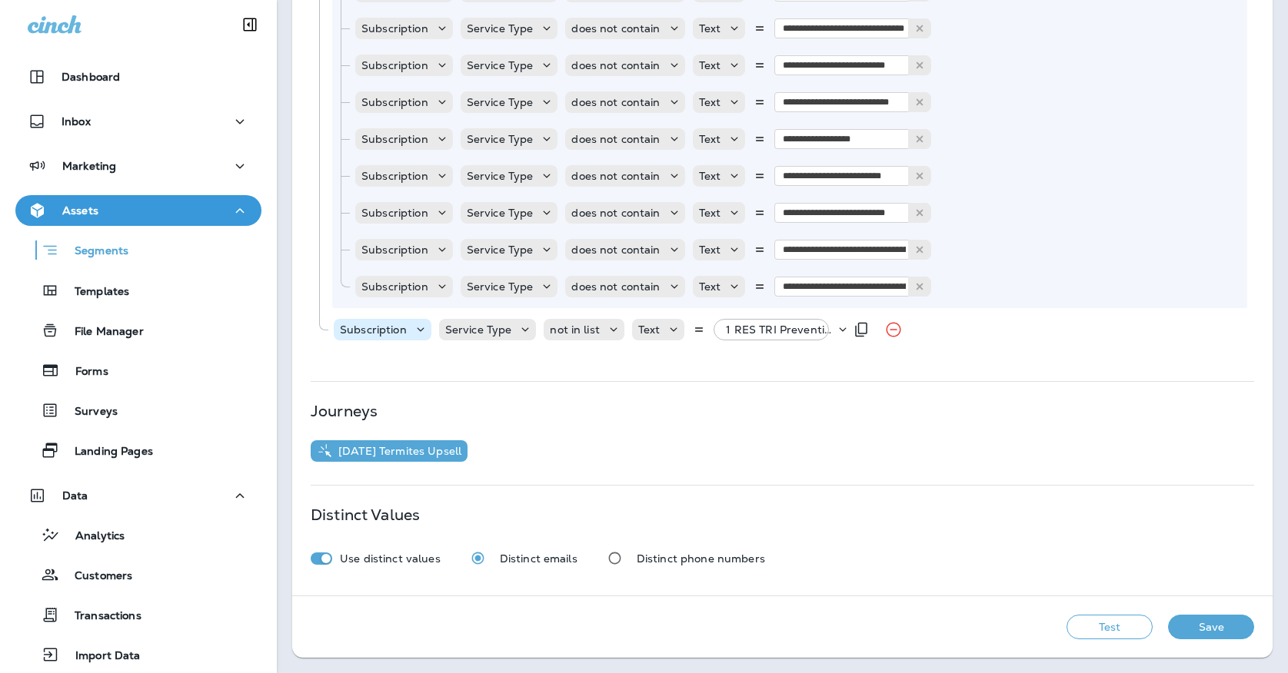
scroll to position [1165, 0]
click at [846, 331] on button "Duplicate Rule" at bounding box center [861, 329] width 31 height 31
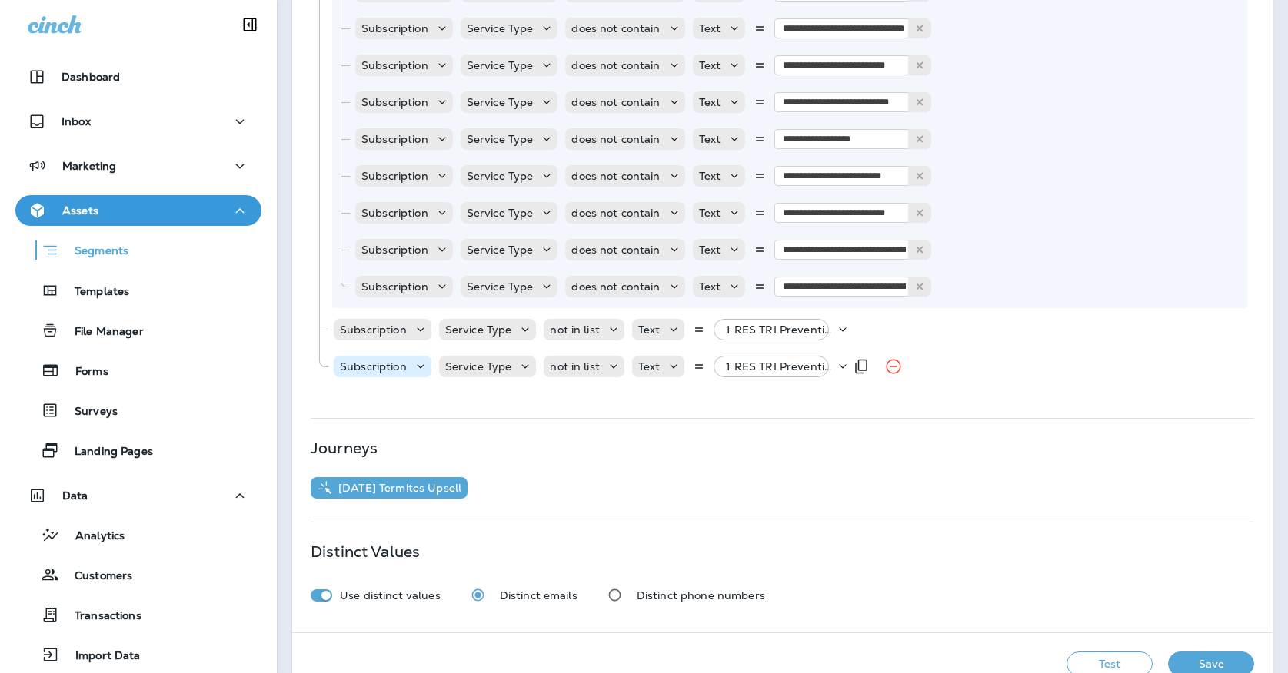
click at [377, 368] on p "Subscription" at bounding box center [373, 367] width 67 height 12
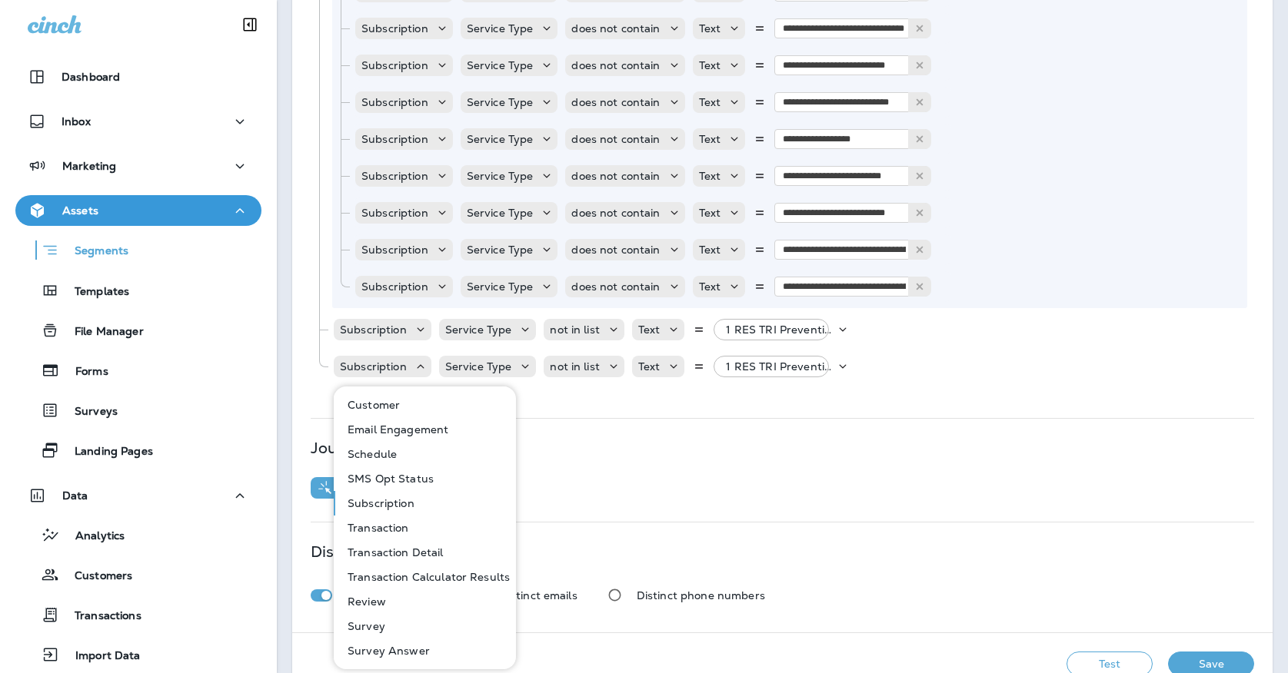
click at [372, 414] on button "Customer" at bounding box center [425, 405] width 181 height 25
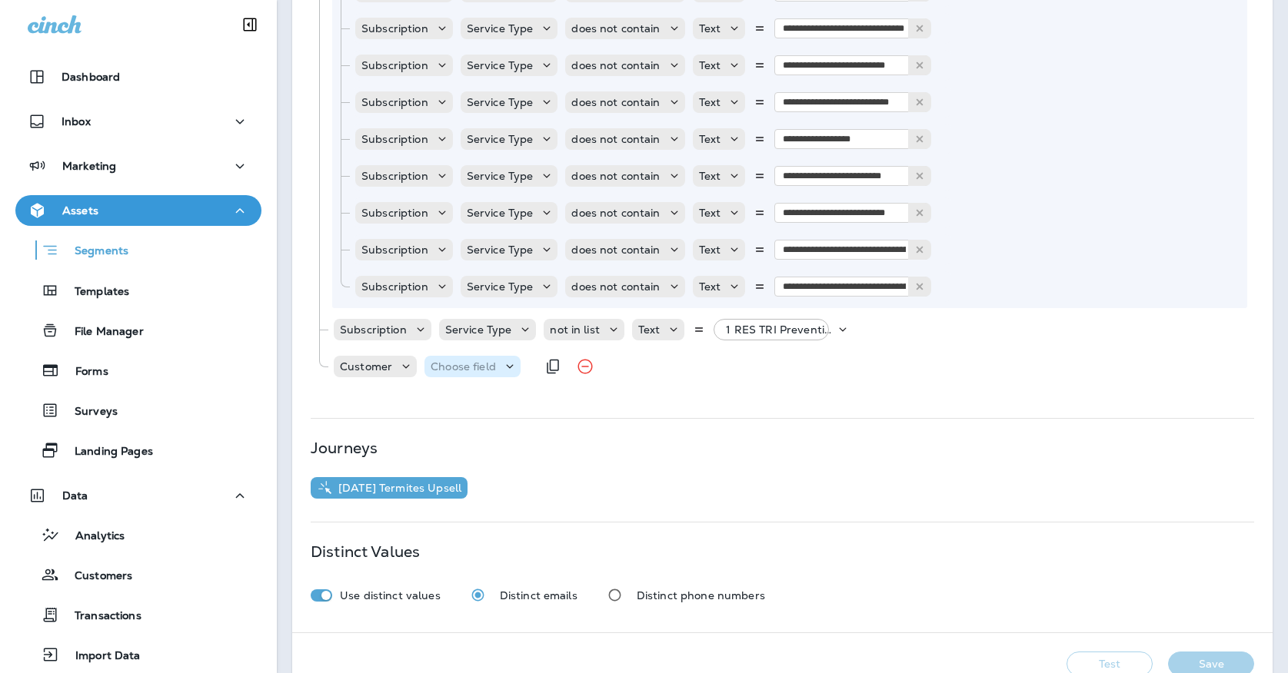
click at [444, 363] on p "Choose field" at bounding box center [462, 367] width 65 height 12
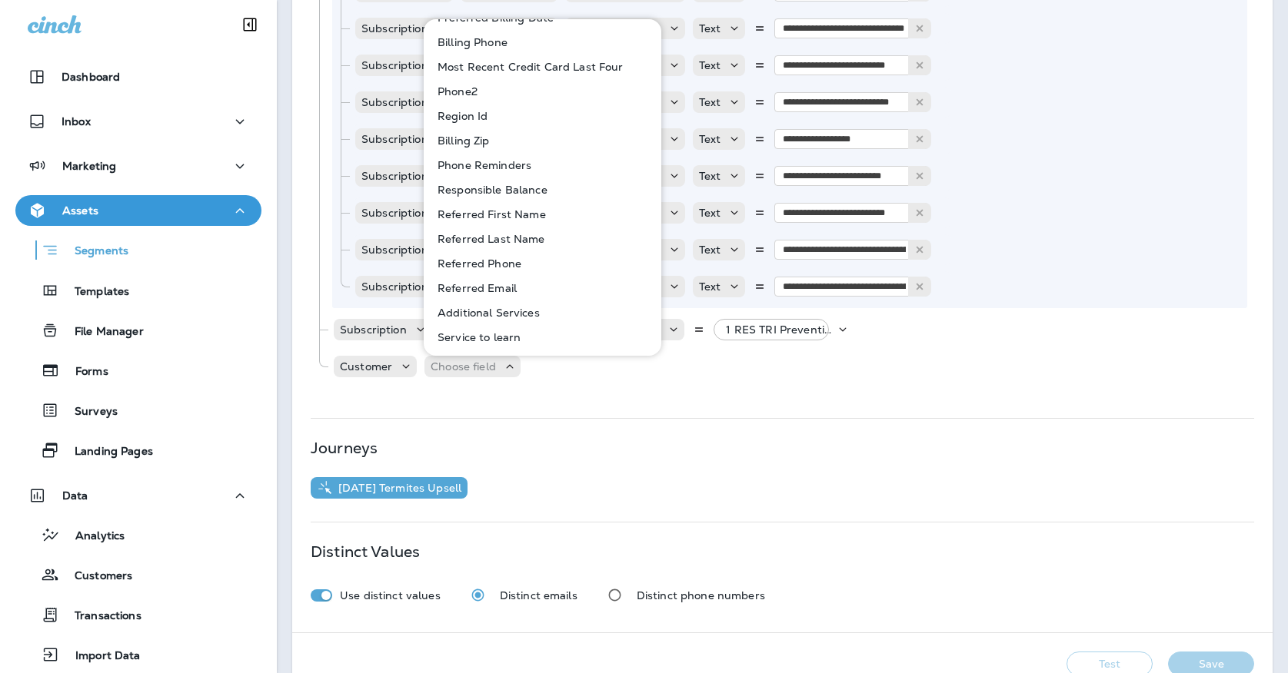
scroll to position [1471, 0]
click at [374, 361] on p "Customer" at bounding box center [366, 367] width 52 height 12
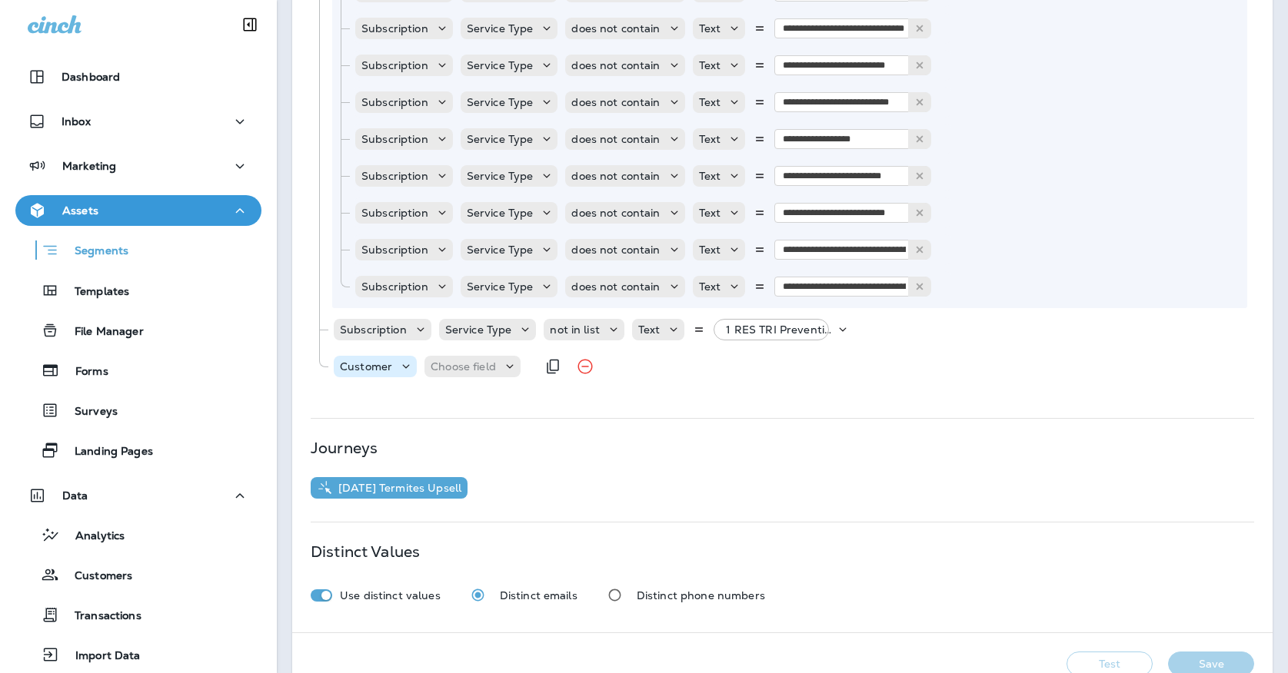
click at [368, 377] on div "Customer" at bounding box center [375, 367] width 83 height 22
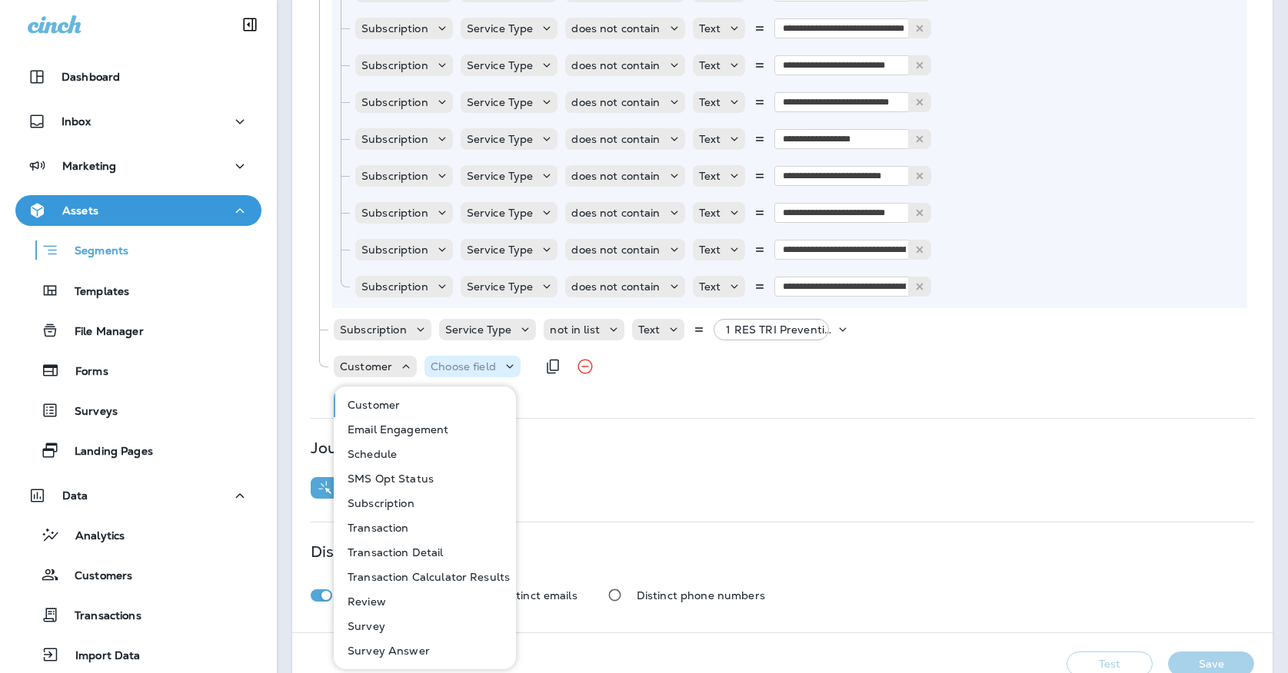
click at [496, 371] on div "Choose field" at bounding box center [463, 367] width 78 height 12
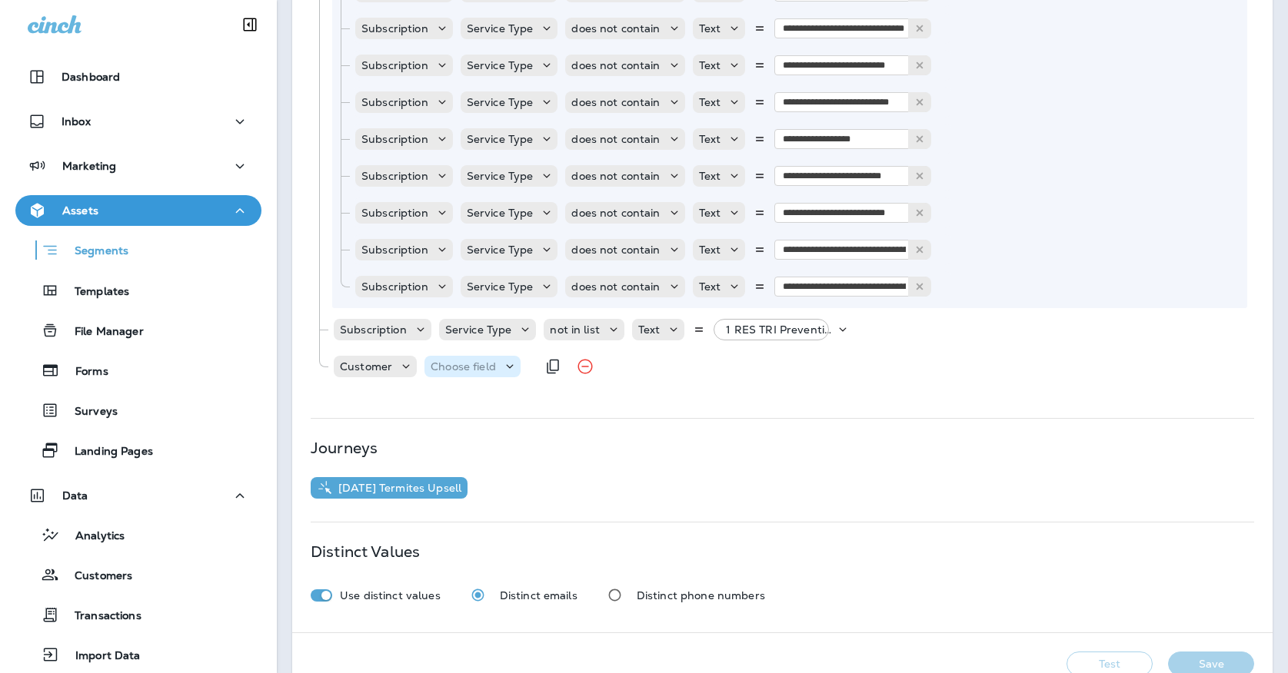
click at [496, 371] on div "Choose field" at bounding box center [463, 367] width 78 height 12
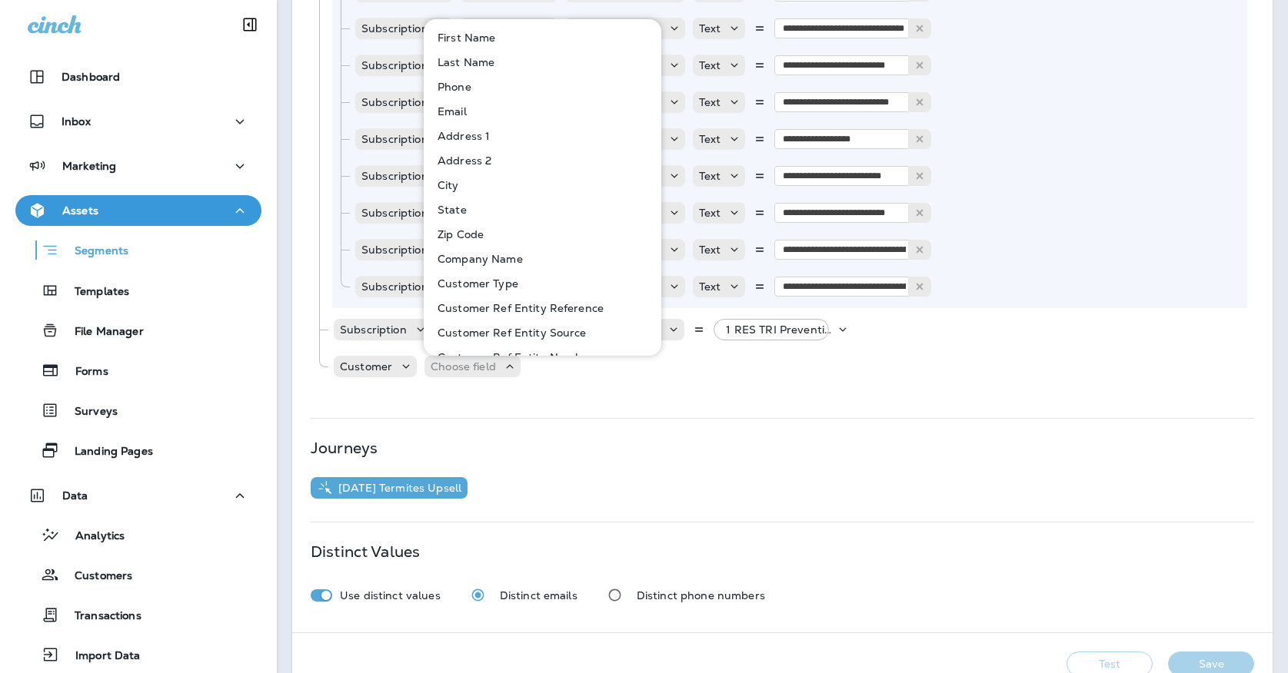
click at [477, 287] on p "Customer Type" at bounding box center [474, 283] width 87 height 12
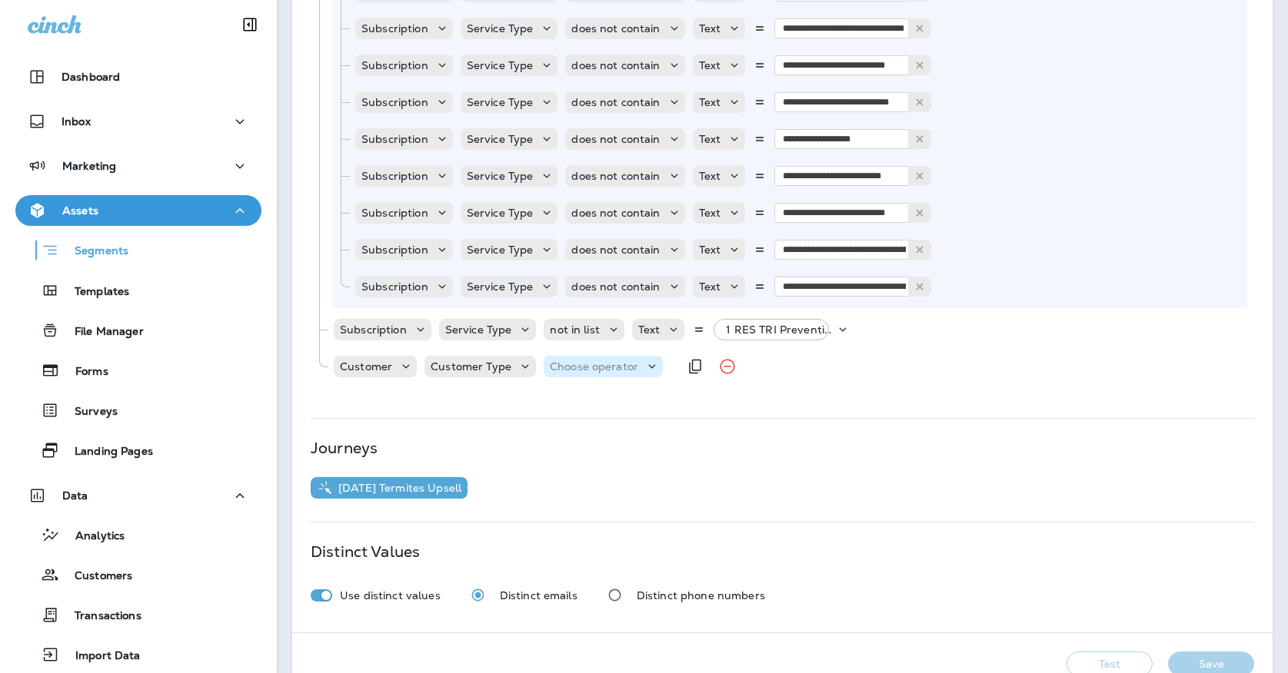
click at [560, 366] on p "Choose operator" at bounding box center [594, 367] width 88 height 12
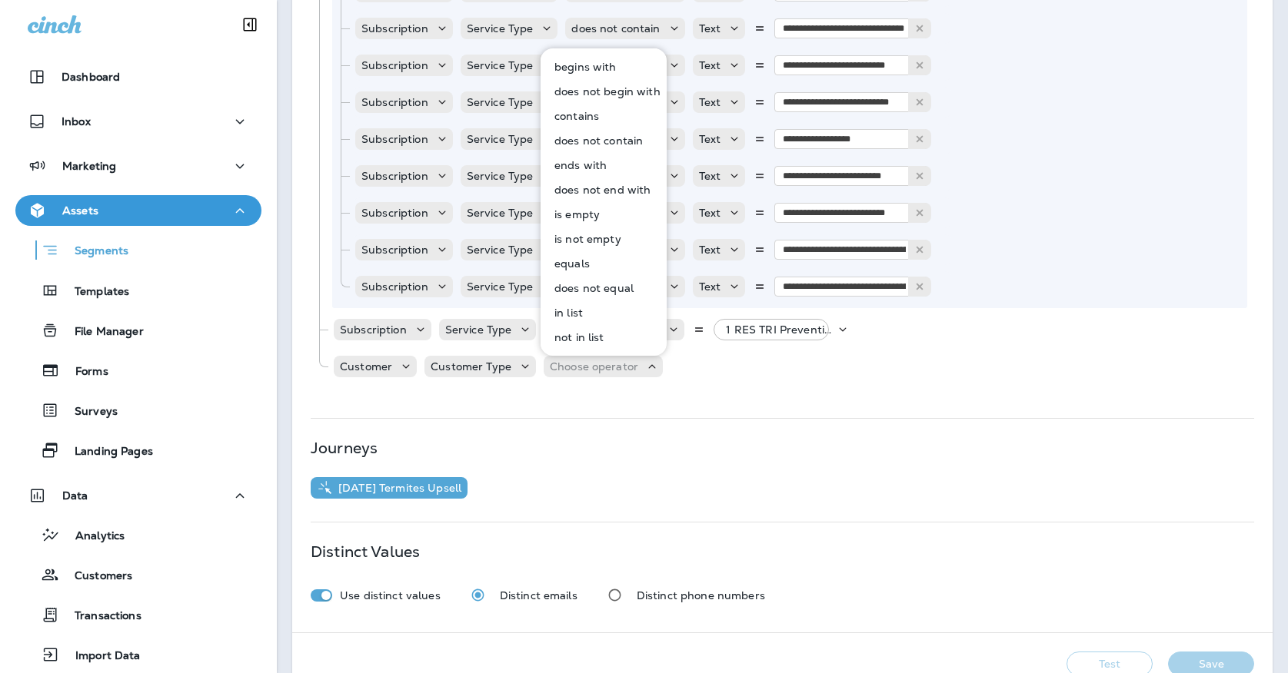
click at [557, 309] on p "in list" at bounding box center [565, 313] width 35 height 12
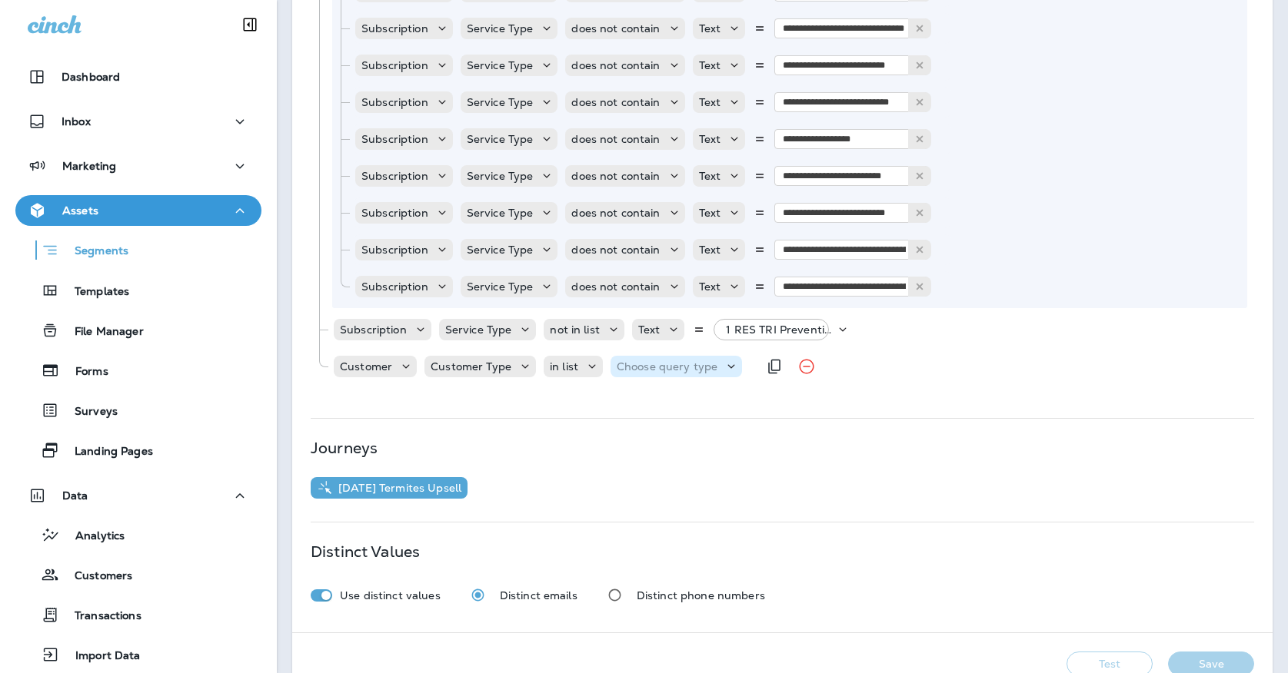
click at [675, 374] on div "Choose query type" at bounding box center [675, 367] width 131 height 22
click at [653, 404] on button "Text" at bounding box center [653, 405] width 88 height 25
click at [748, 356] on div "Select options" at bounding box center [756, 367] width 115 height 22
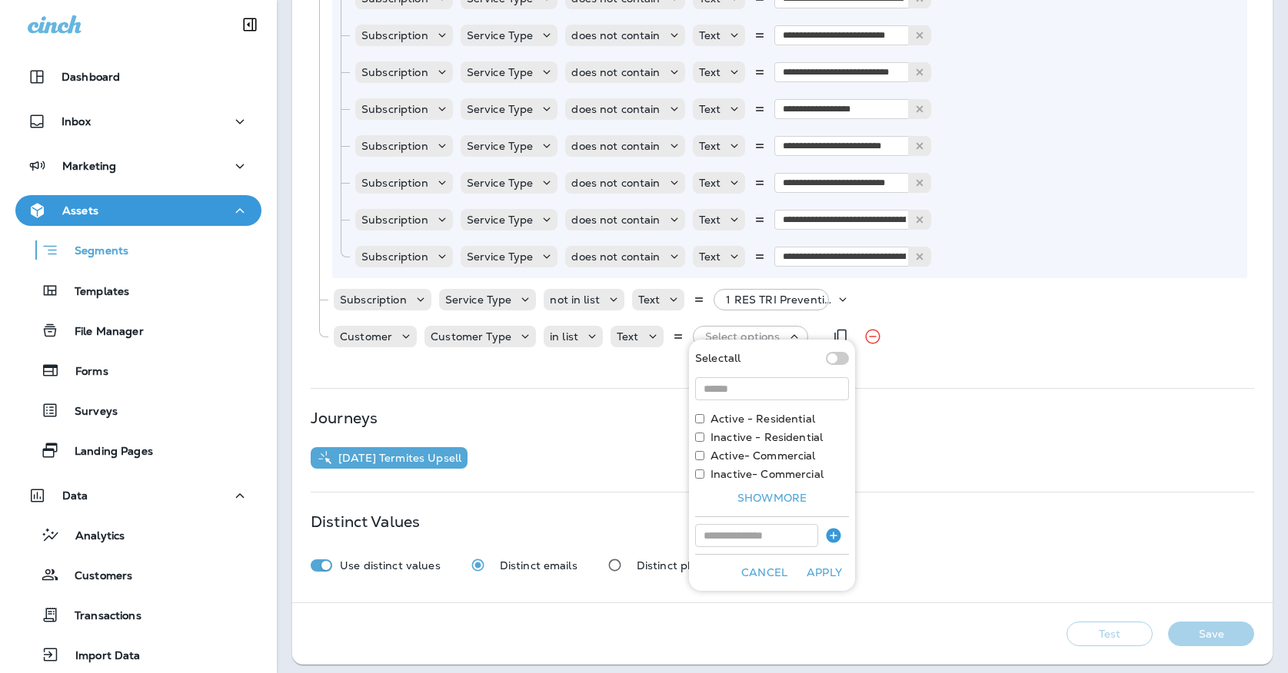
scroll to position [1202, 0]
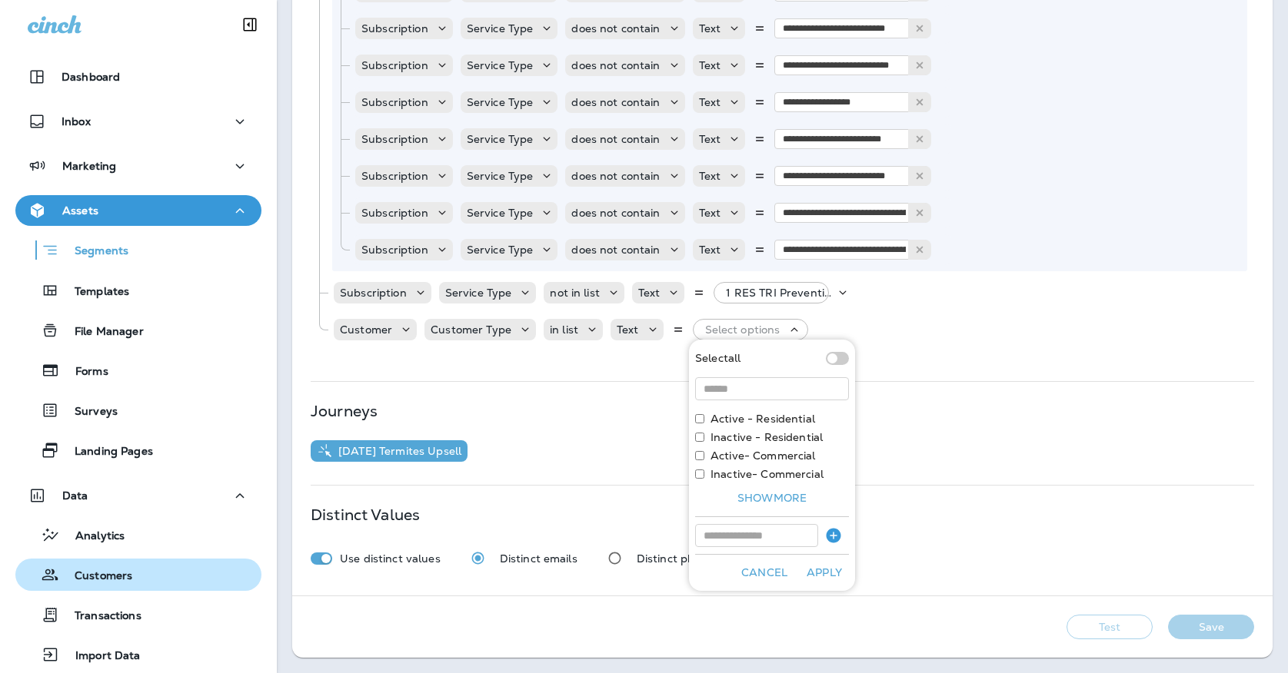
click at [141, 583] on div "Customers" at bounding box center [139, 574] width 234 height 23
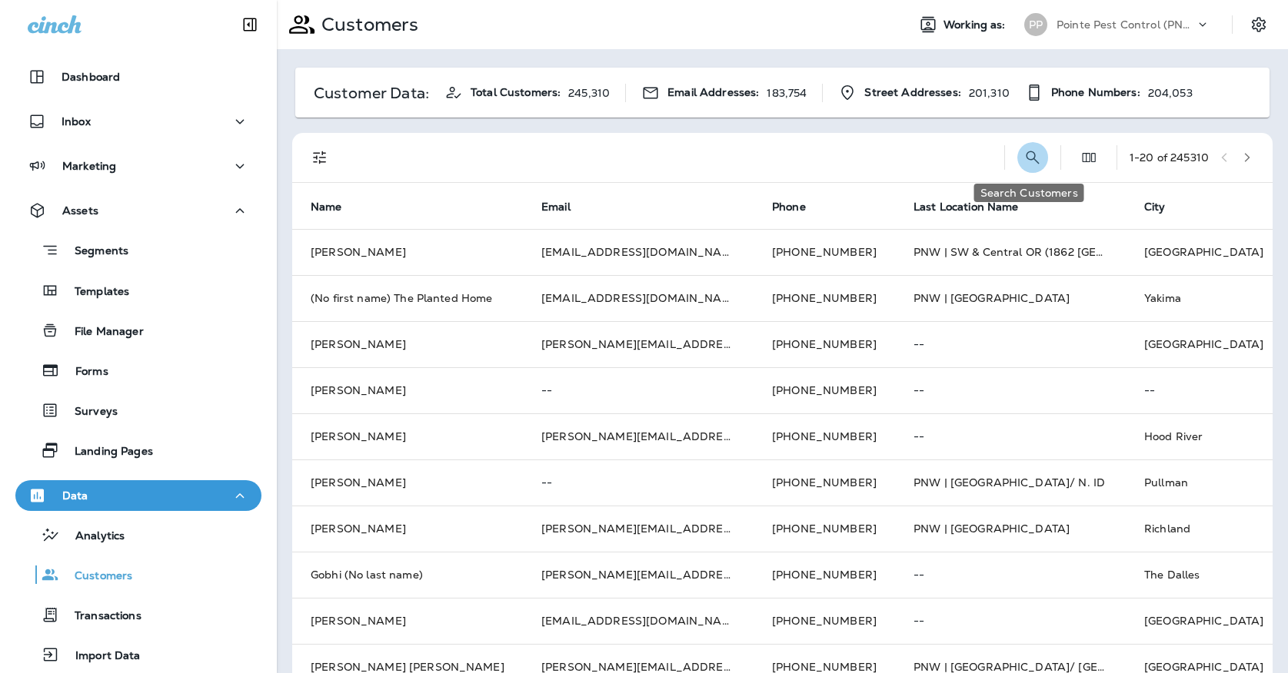
click at [1017, 155] on button "Search Customers" at bounding box center [1032, 157] width 31 height 31
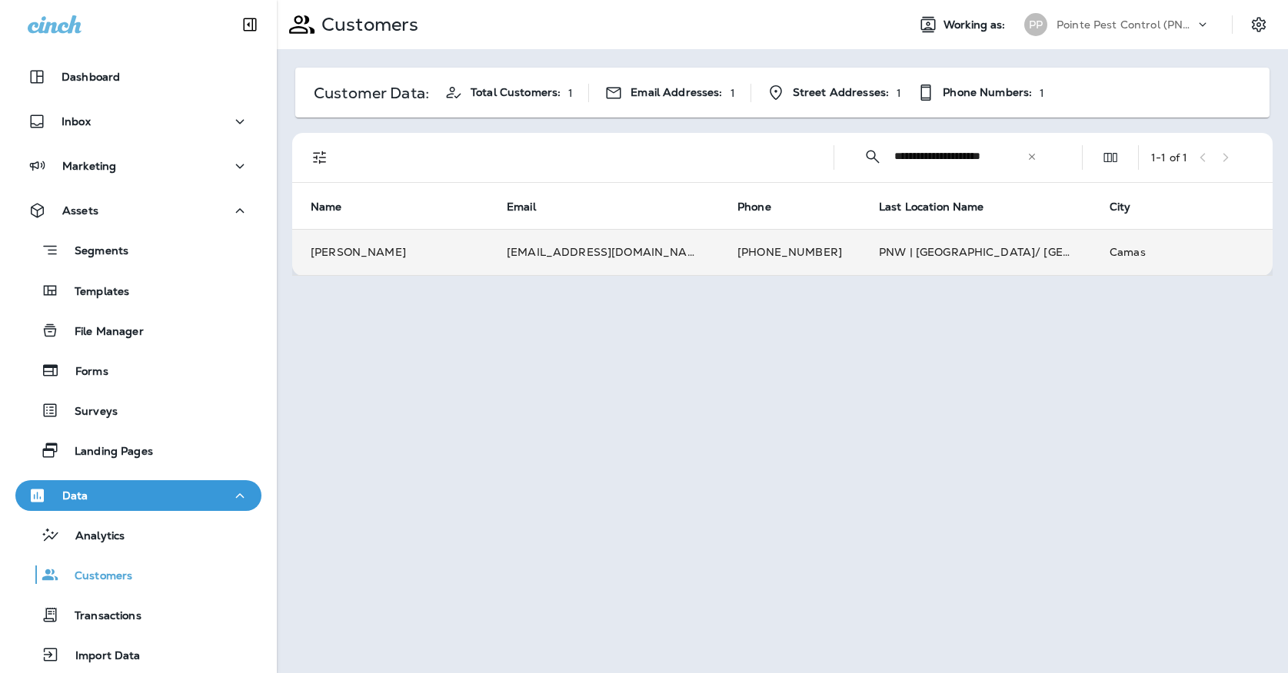
type input "**********"
click at [493, 233] on td "[EMAIL_ADDRESS][DOMAIN_NAME]" at bounding box center [603, 252] width 231 height 46
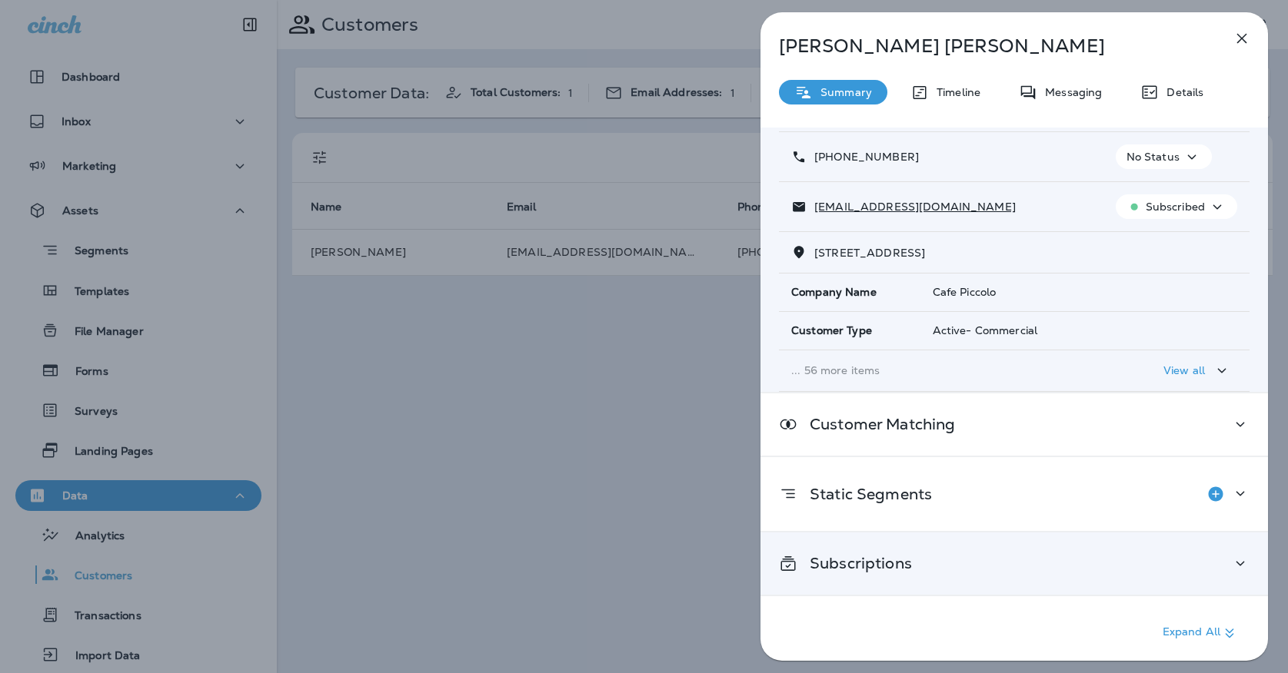
click at [889, 581] on div "Subscriptions" at bounding box center [1013, 564] width 507 height 62
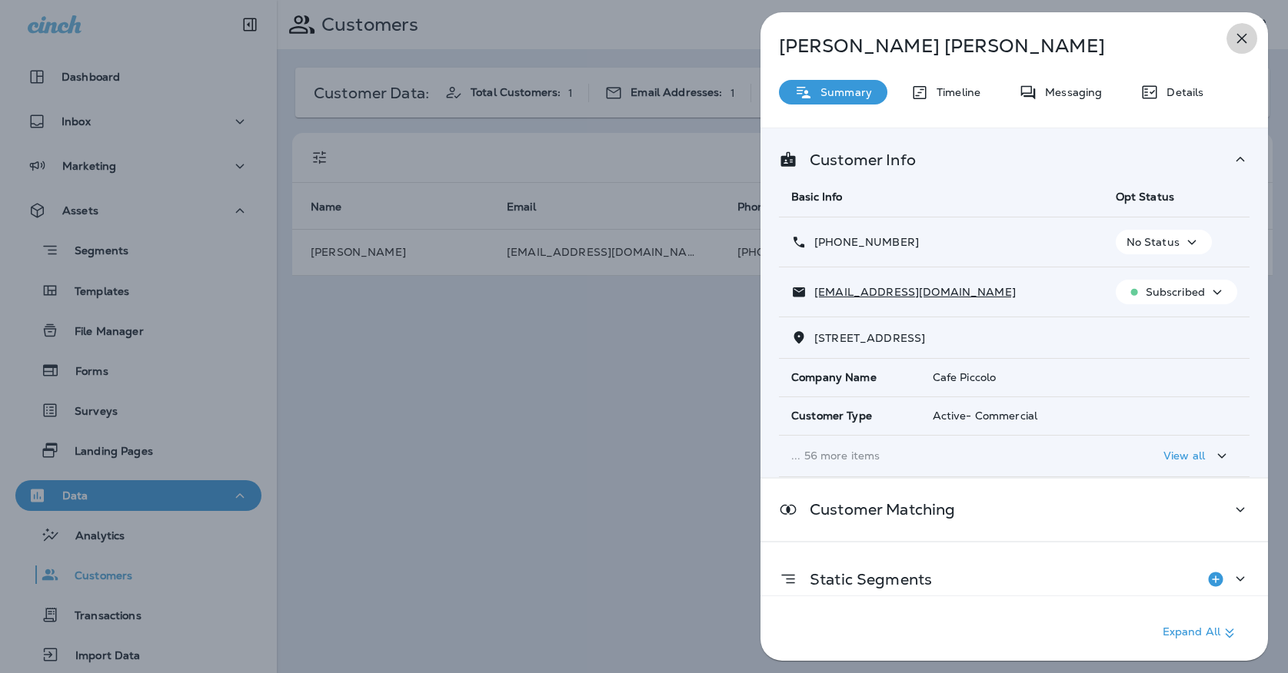
click at [1239, 41] on icon "button" at bounding box center [1242, 39] width 10 height 10
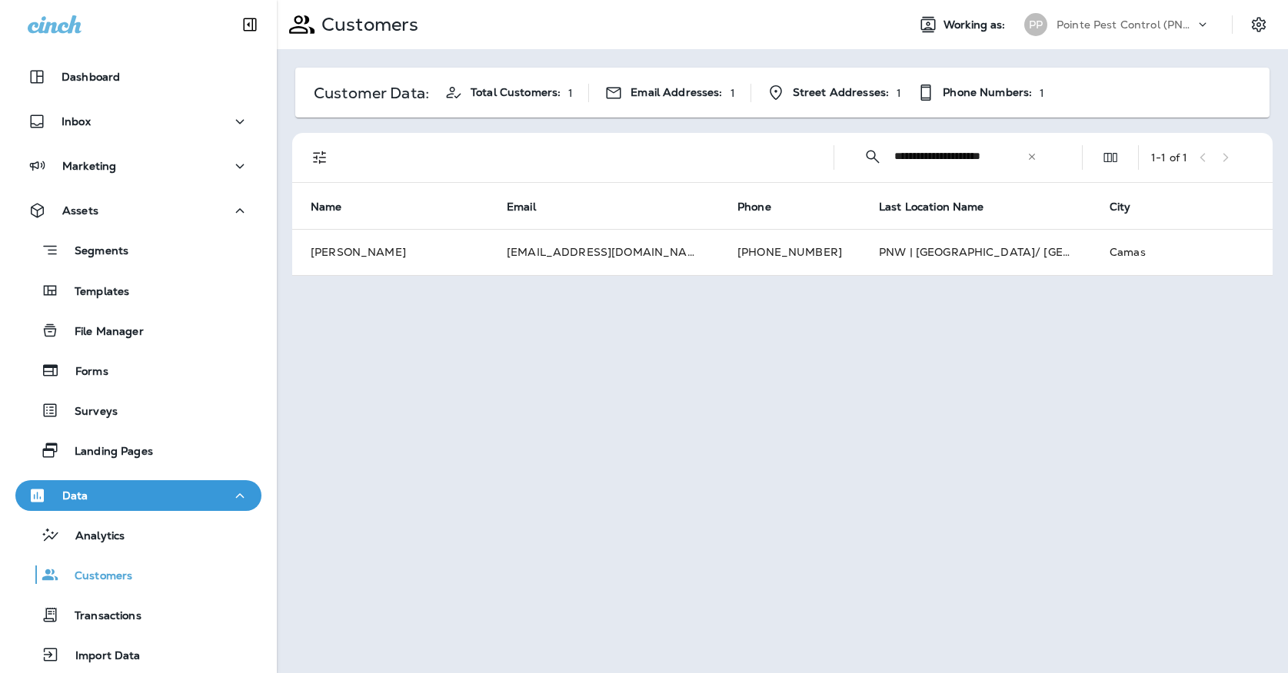
click at [1055, 32] on div "PP" at bounding box center [1036, 24] width 42 height 23
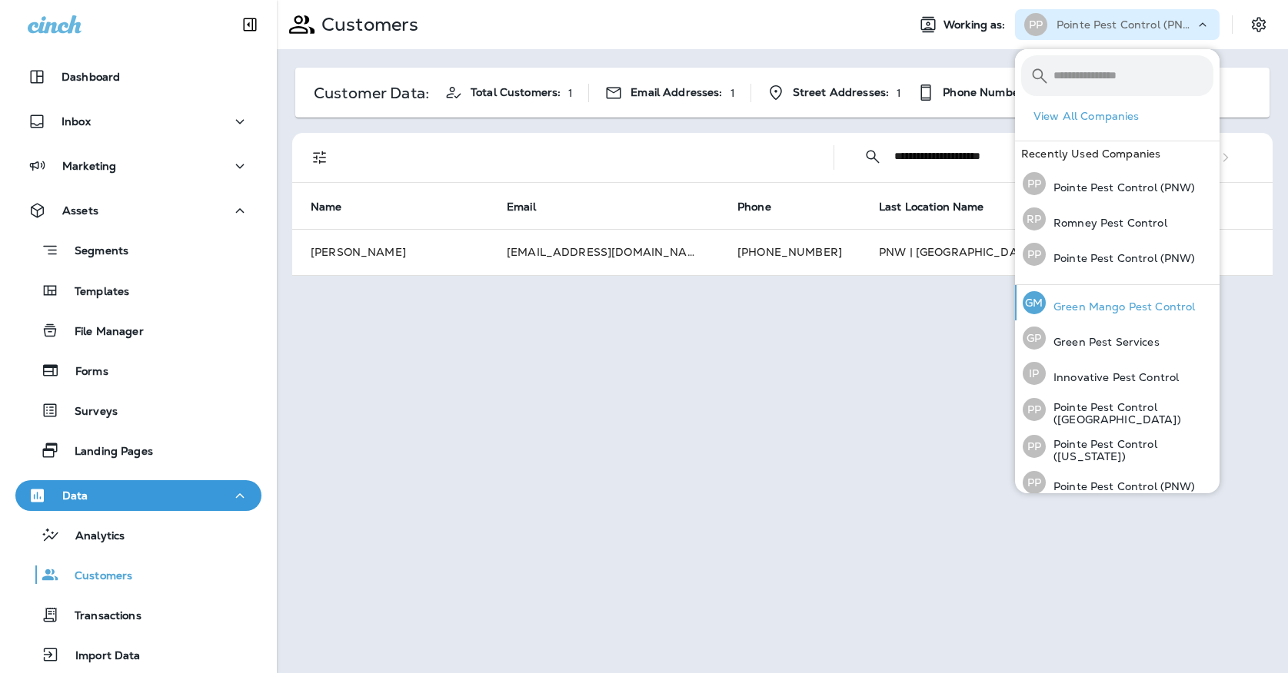
click at [1048, 317] on div "[PERSON_NAME] Mango Pest Control" at bounding box center [1108, 302] width 184 height 35
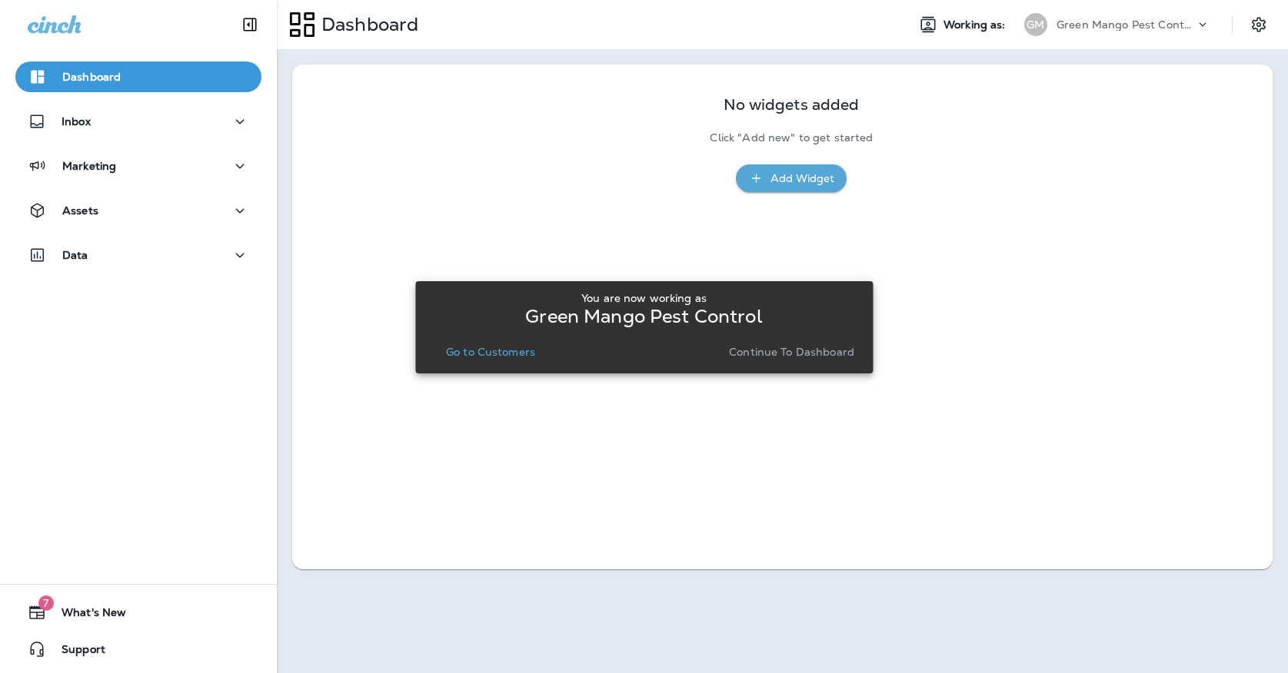
click at [748, 348] on p "Continue to Dashboard" at bounding box center [791, 352] width 125 height 12
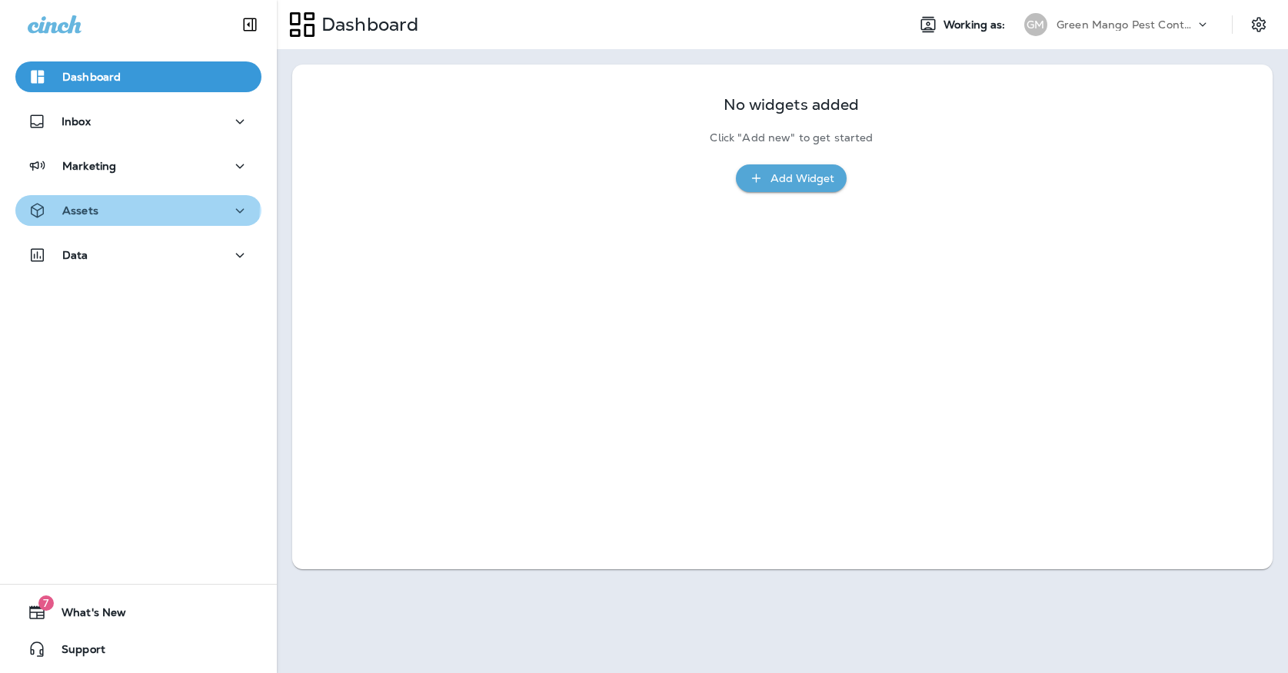
click at [132, 205] on div "Assets" at bounding box center [138, 210] width 221 height 19
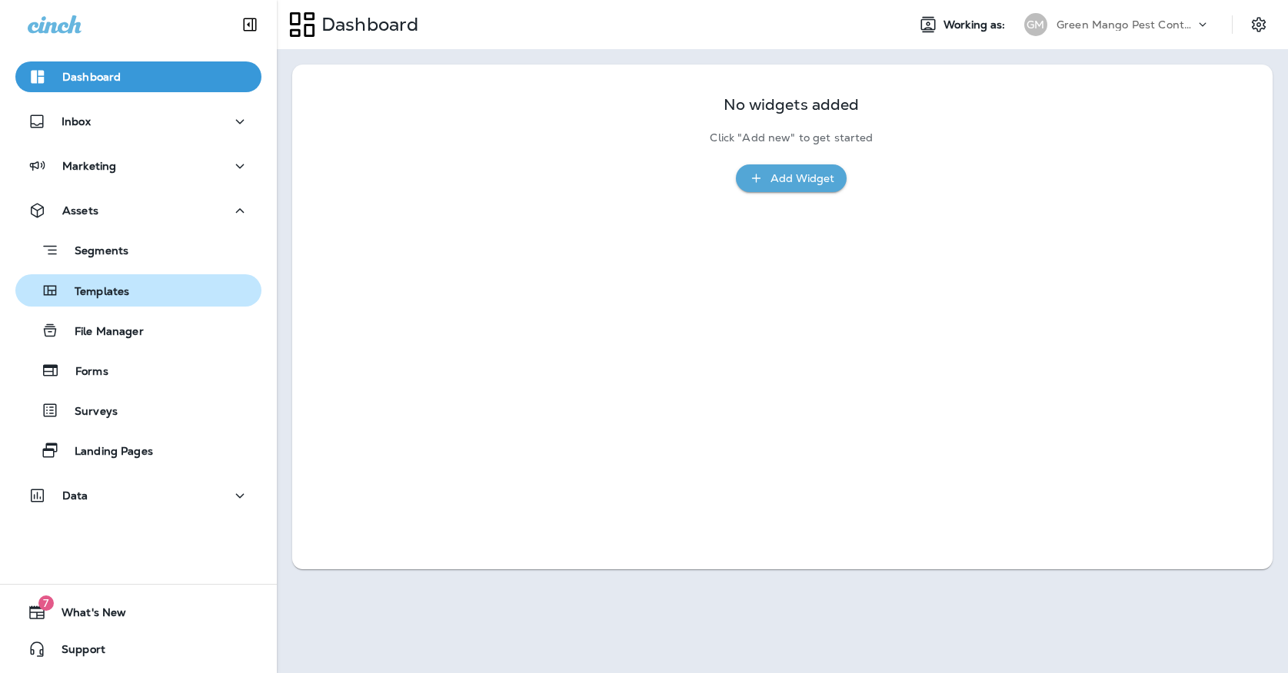
click at [142, 296] on div "Templates" at bounding box center [139, 290] width 234 height 23
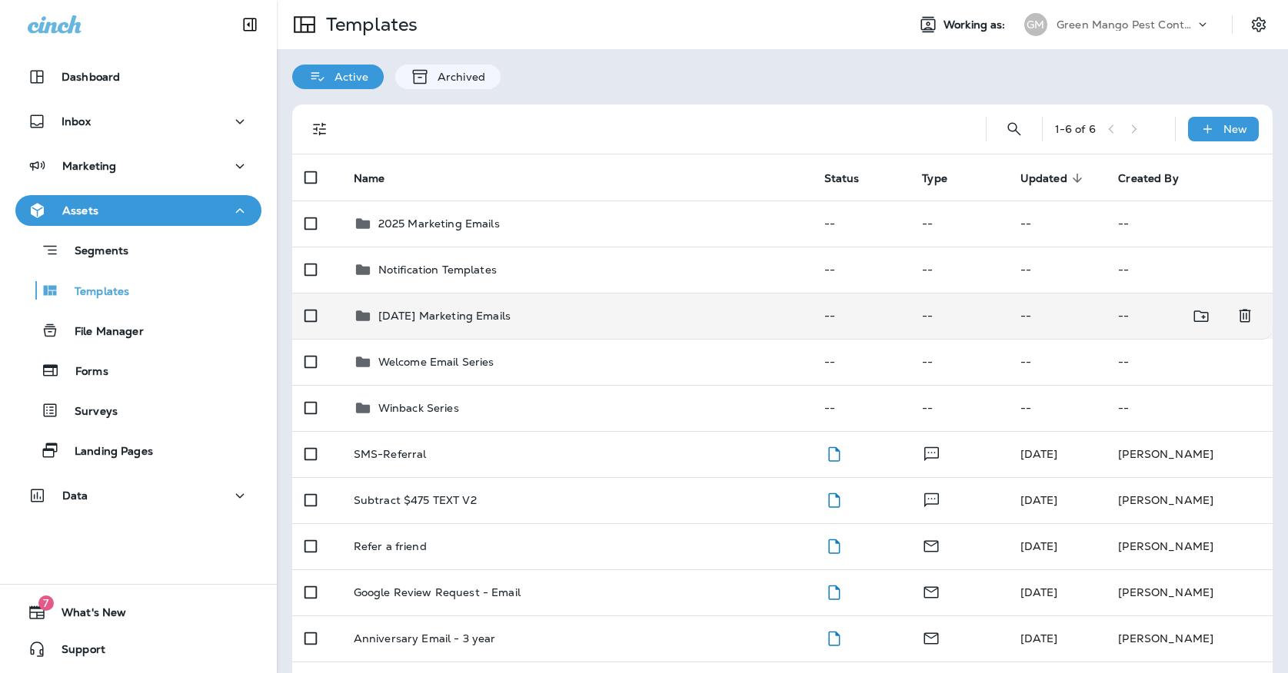
click at [507, 310] on p "[DATE] Marketing Emails" at bounding box center [444, 316] width 132 height 12
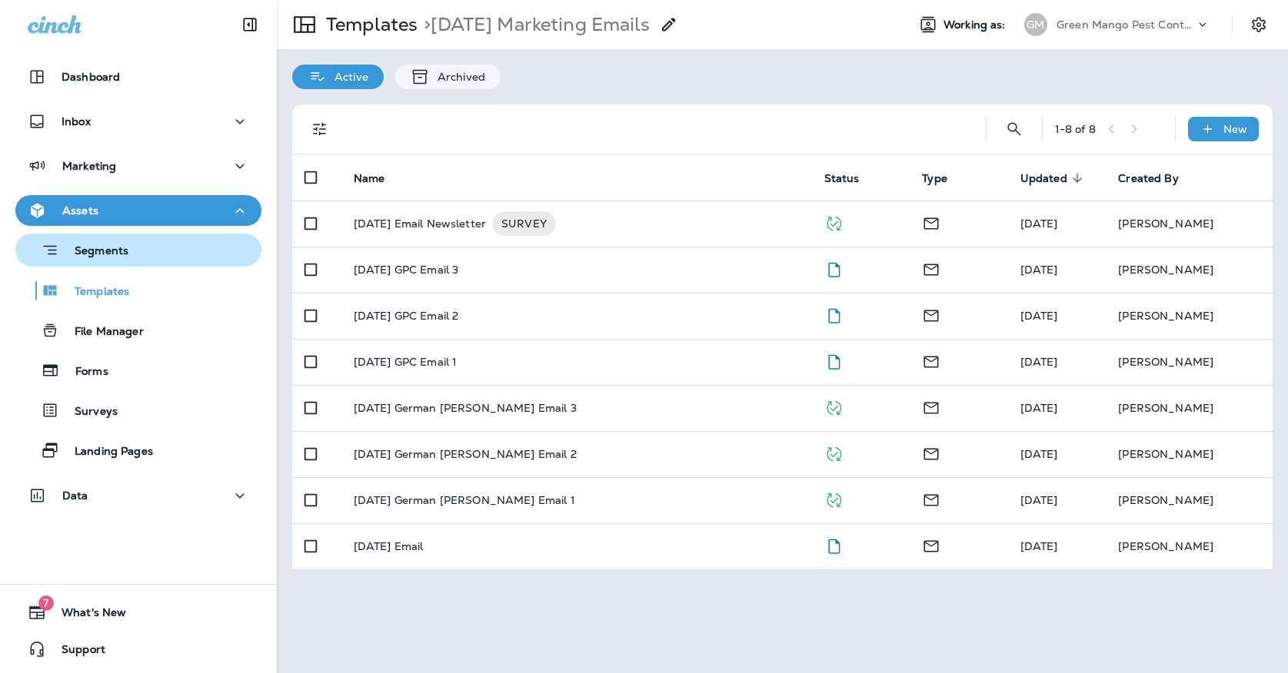
click at [198, 252] on div "Segments" at bounding box center [139, 250] width 234 height 24
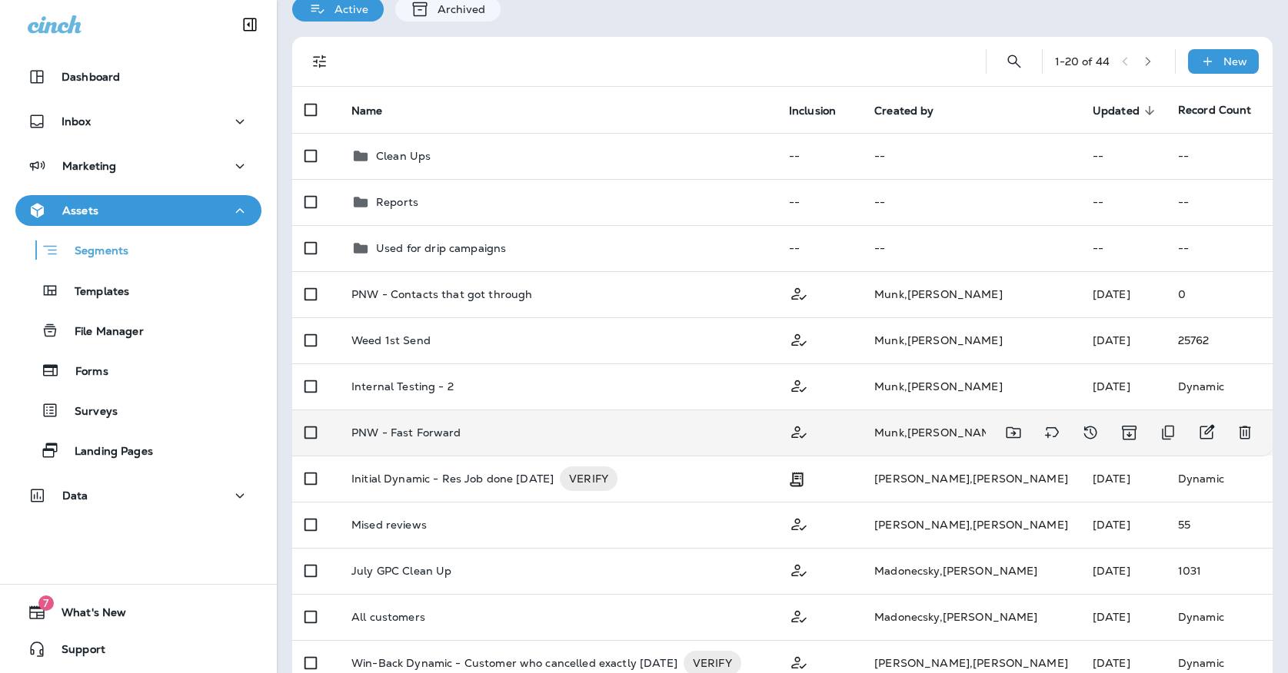
scroll to position [69, 0]
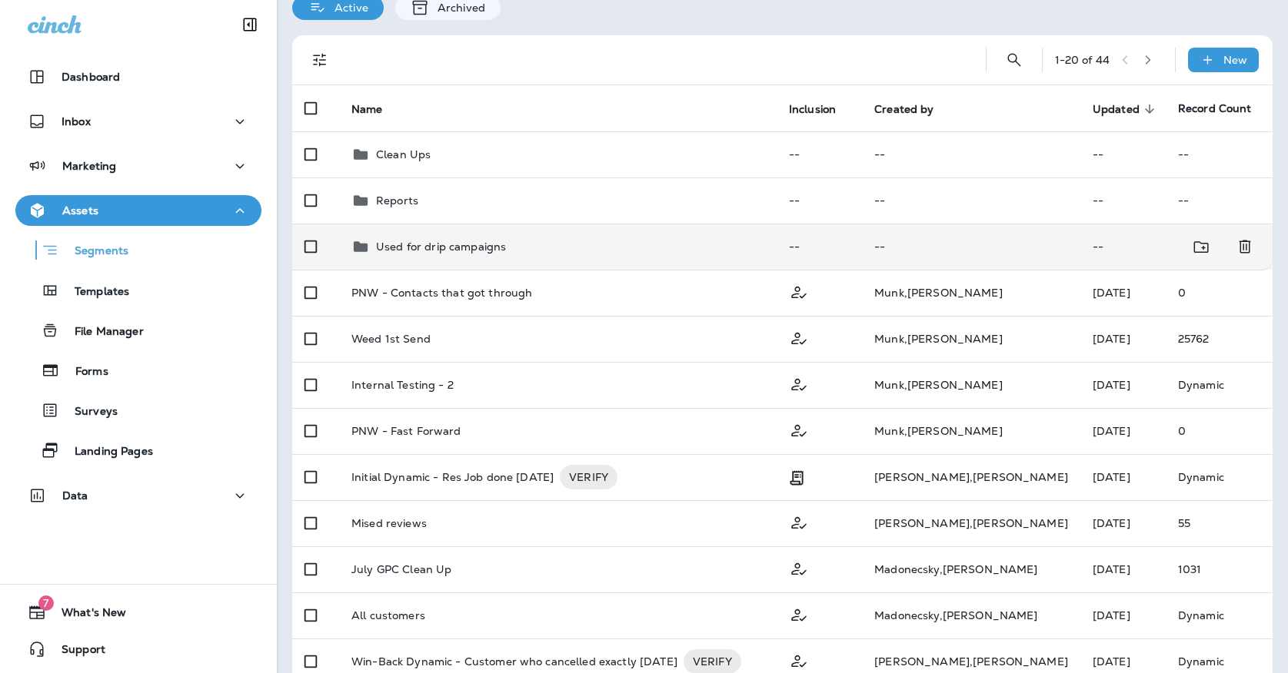
click at [606, 238] on div "Used for drip campaigns" at bounding box center [557, 247] width 413 height 18
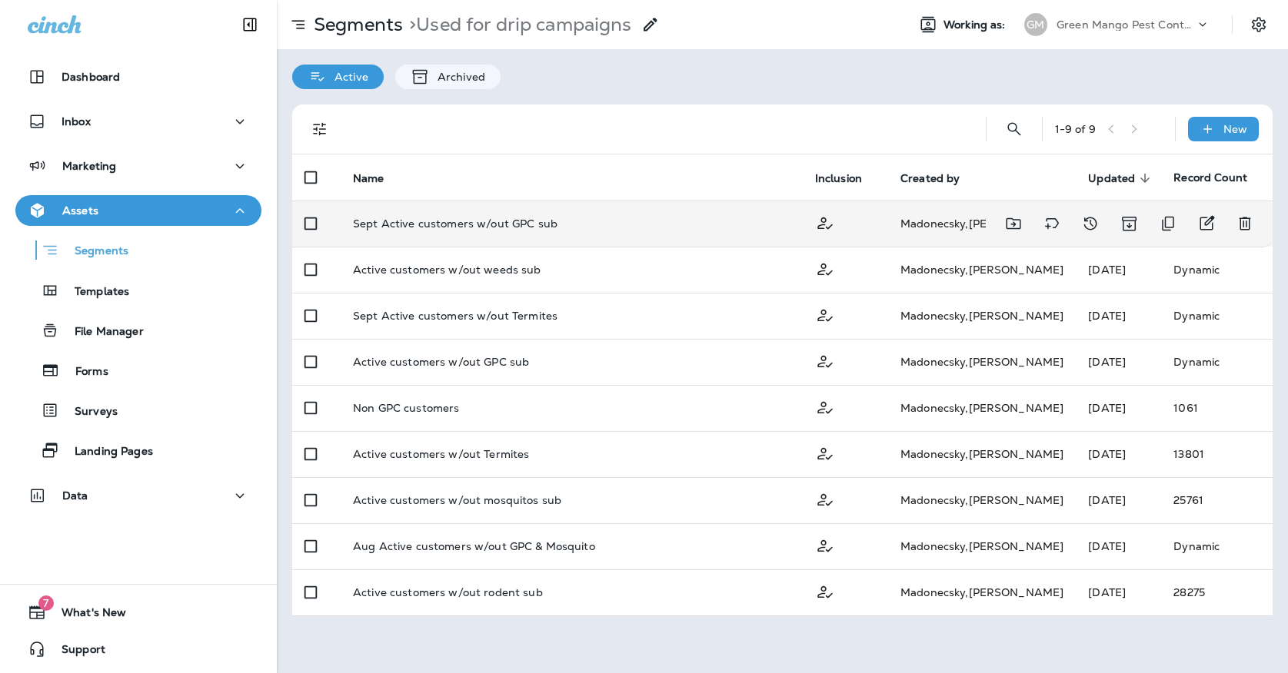
click at [590, 207] on td "Sept Active customers w/out GPC sub" at bounding box center [572, 224] width 462 height 46
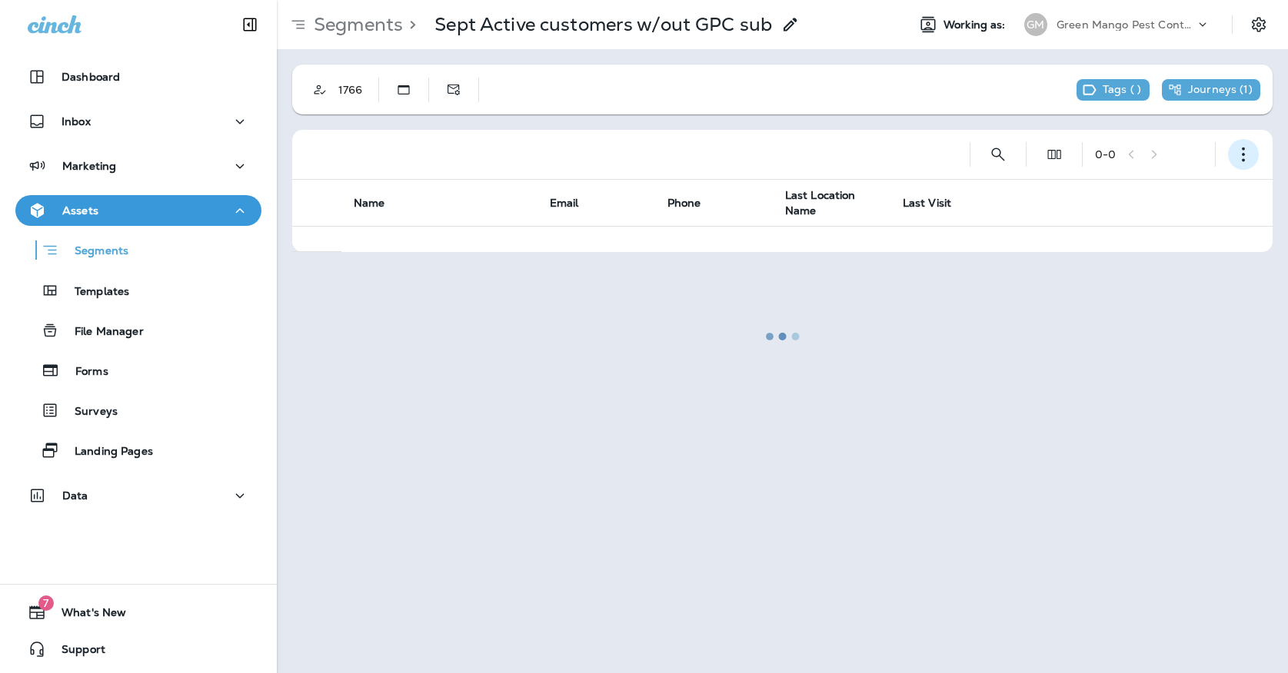
click at [1255, 148] on button "button" at bounding box center [1243, 154] width 31 height 31
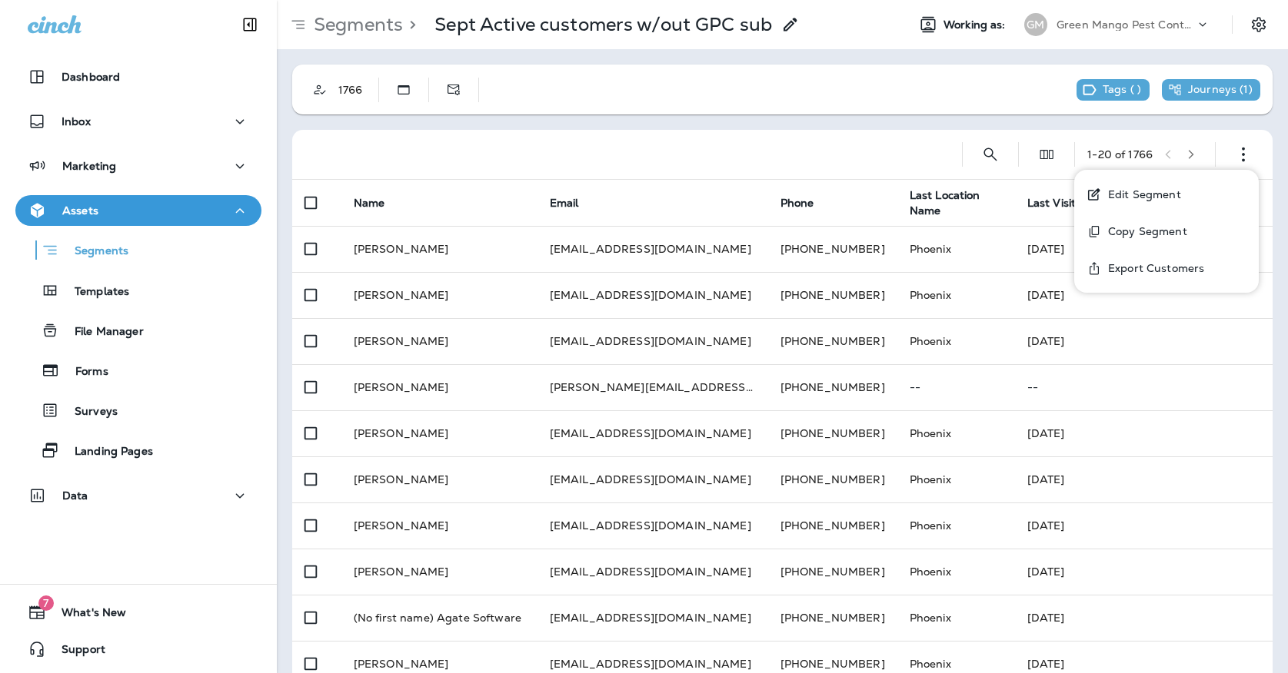
click at [1172, 181] on button "Edit Segment" at bounding box center [1166, 194] width 184 height 37
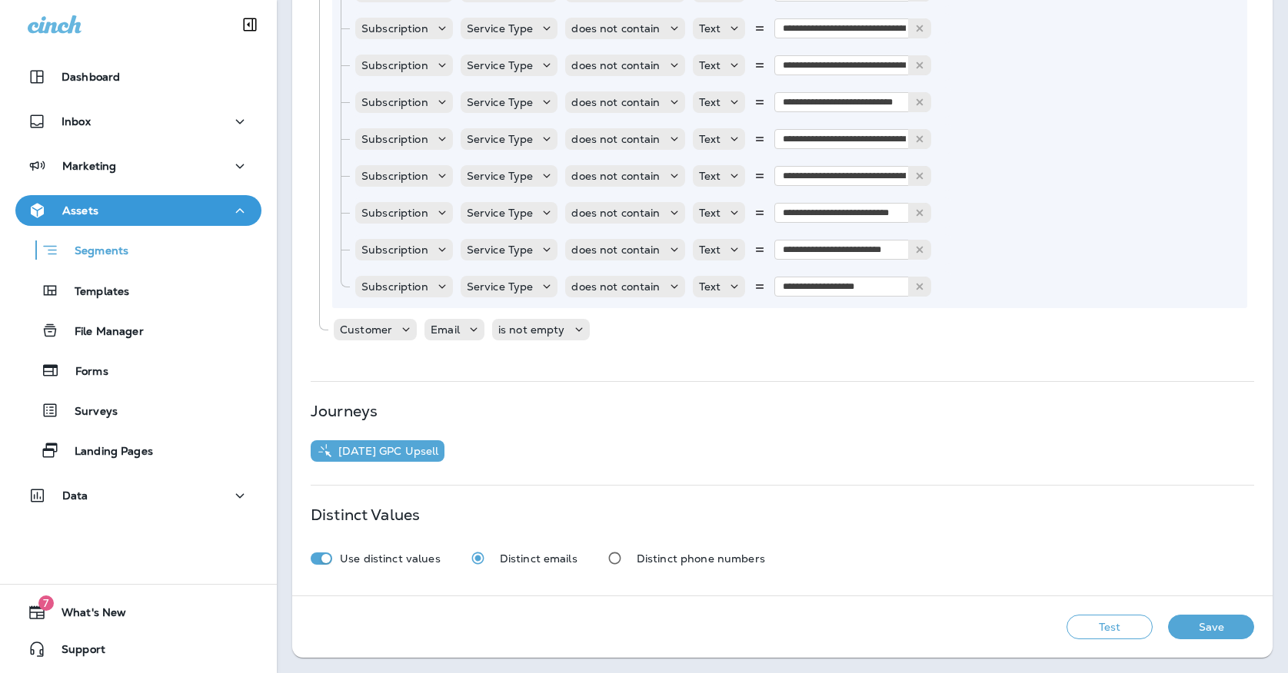
scroll to position [1976, 0]
click at [215, 248] on div "Segments" at bounding box center [139, 250] width 234 height 24
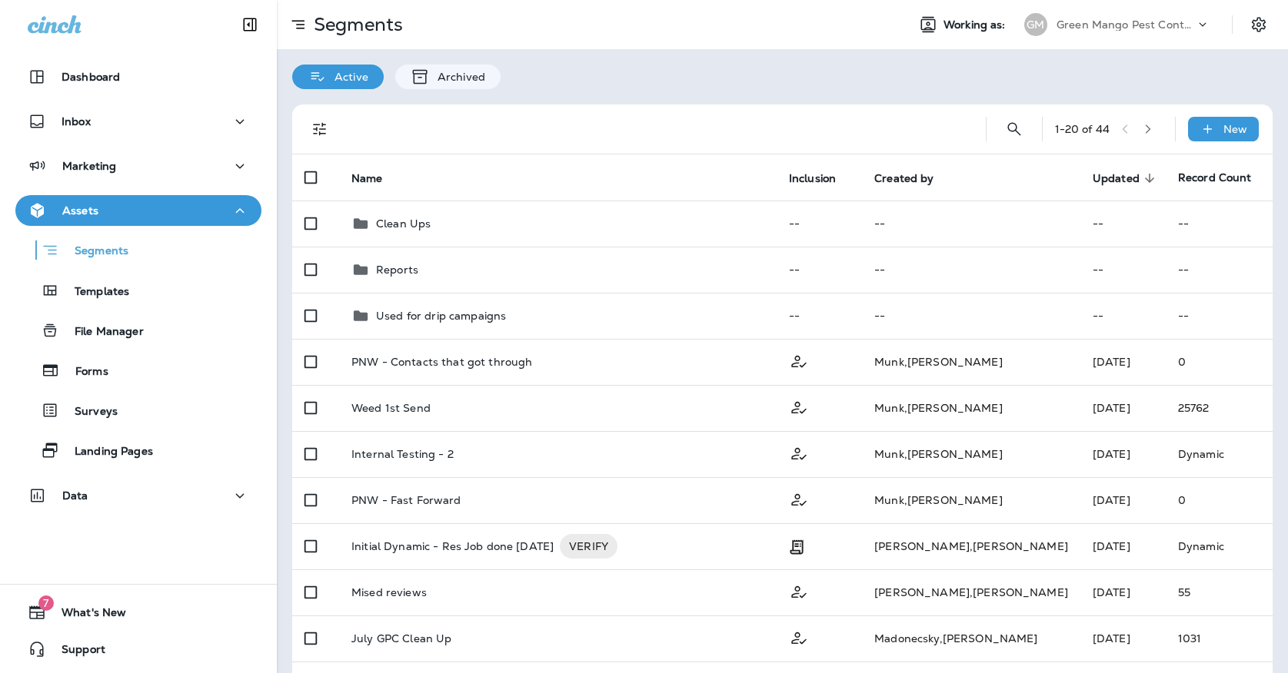
click at [1235, 115] on div "1 - 20 of 44 New" at bounding box center [785, 129] width 962 height 49
click at [1220, 140] on div "New" at bounding box center [1223, 129] width 71 height 25
click at [1194, 162] on p "New Segment" at bounding box center [1177, 166] width 82 height 12
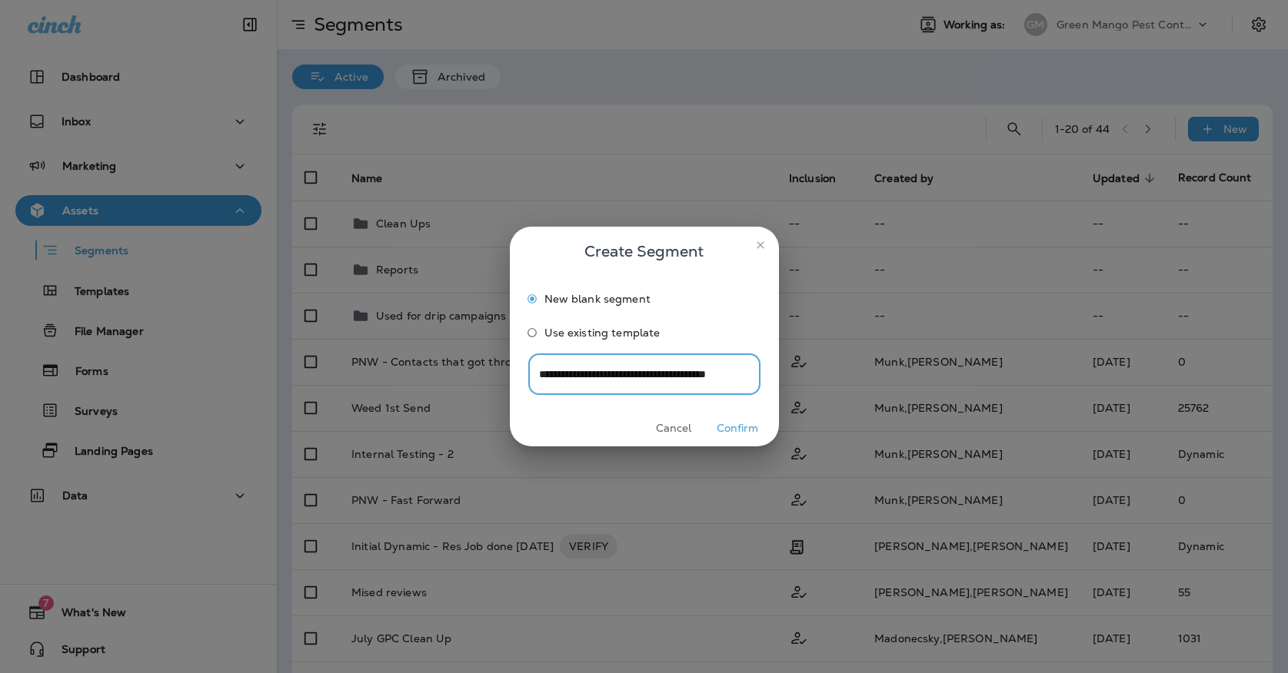
type input "**********"
click at [746, 429] on button "Confirm" at bounding box center [738, 429] width 58 height 24
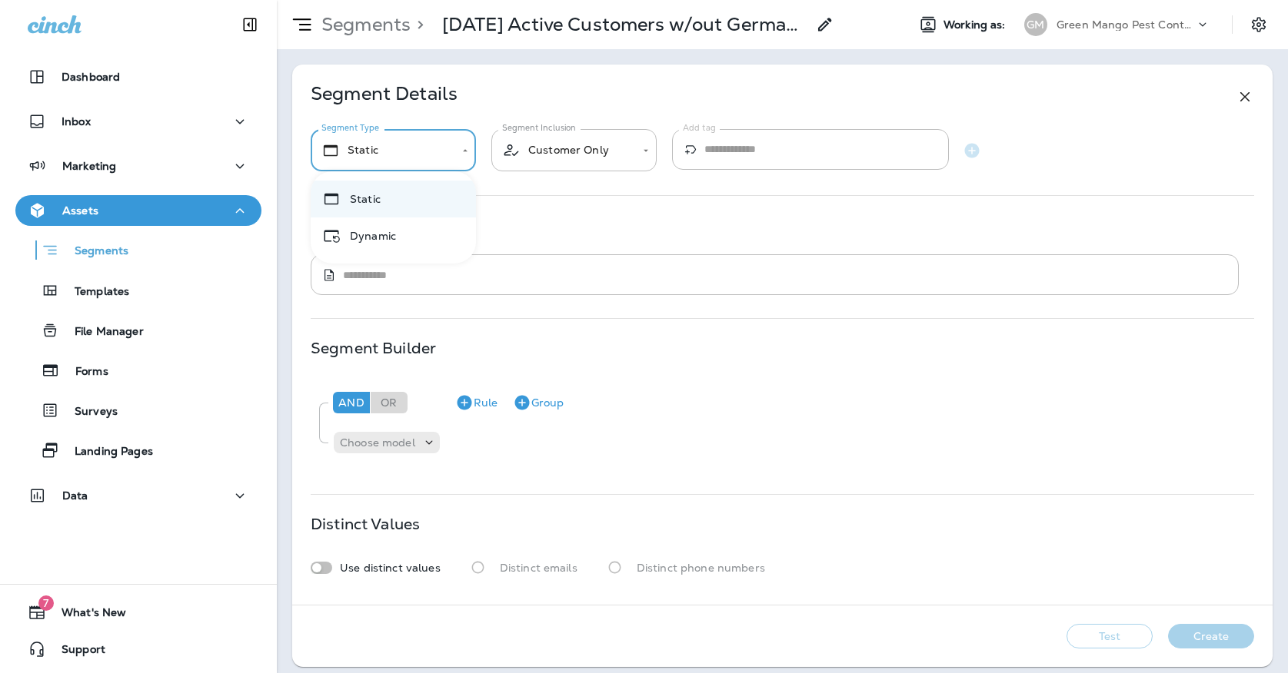
click at [443, 0] on body "**********" at bounding box center [644, 0] width 1288 height 0
click at [410, 228] on li "Dynamic" at bounding box center [393, 236] width 165 height 37
type input "*******"
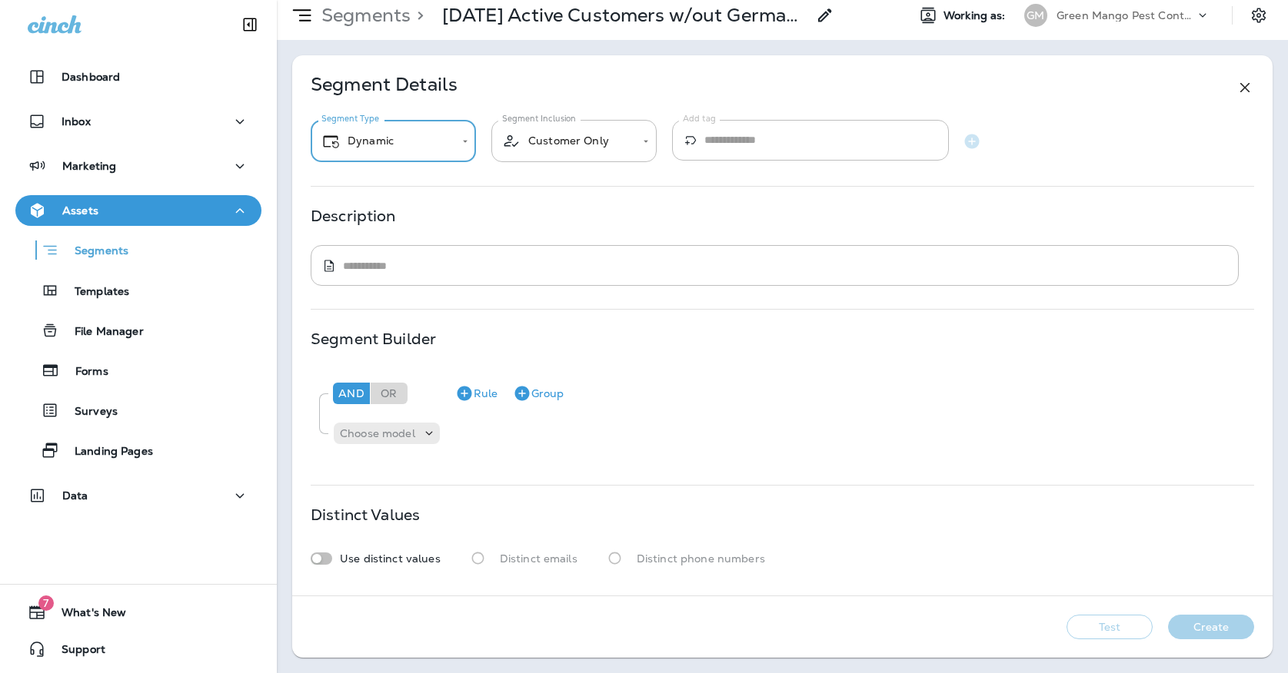
scroll to position [9, 0]
click at [474, 385] on button "Rule" at bounding box center [476, 393] width 55 height 25
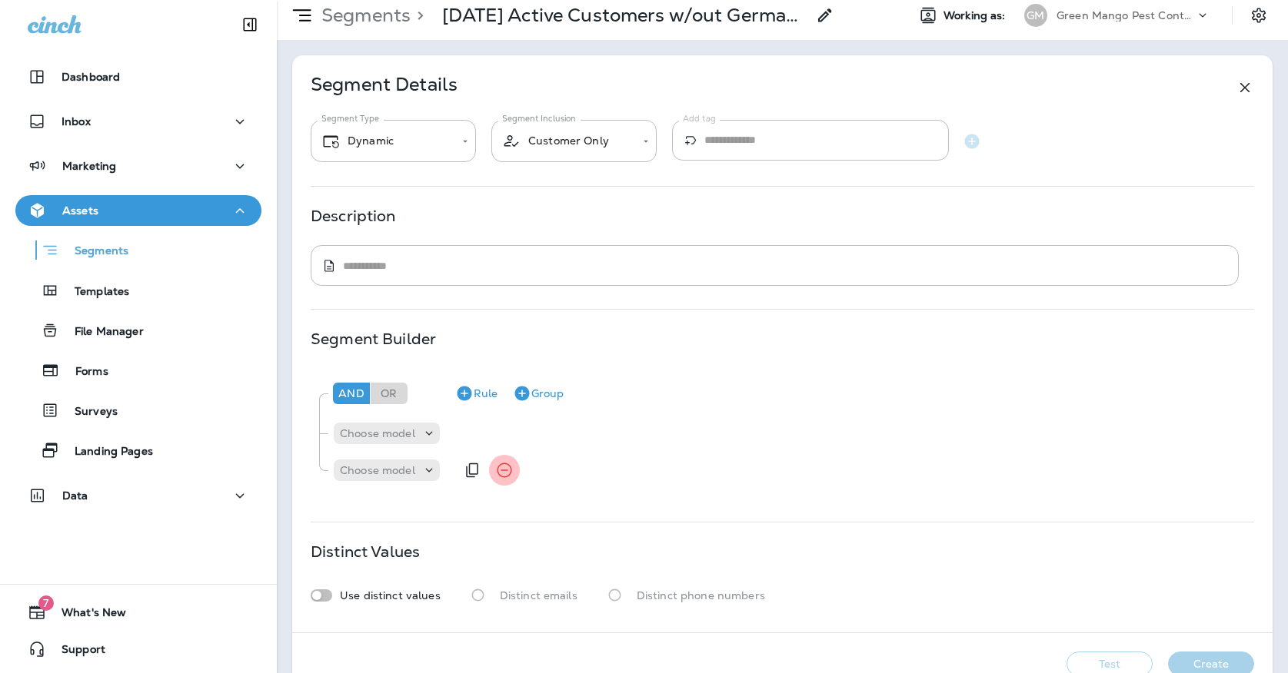
click at [500, 469] on icon "Remove Rule" at bounding box center [504, 470] width 18 height 18
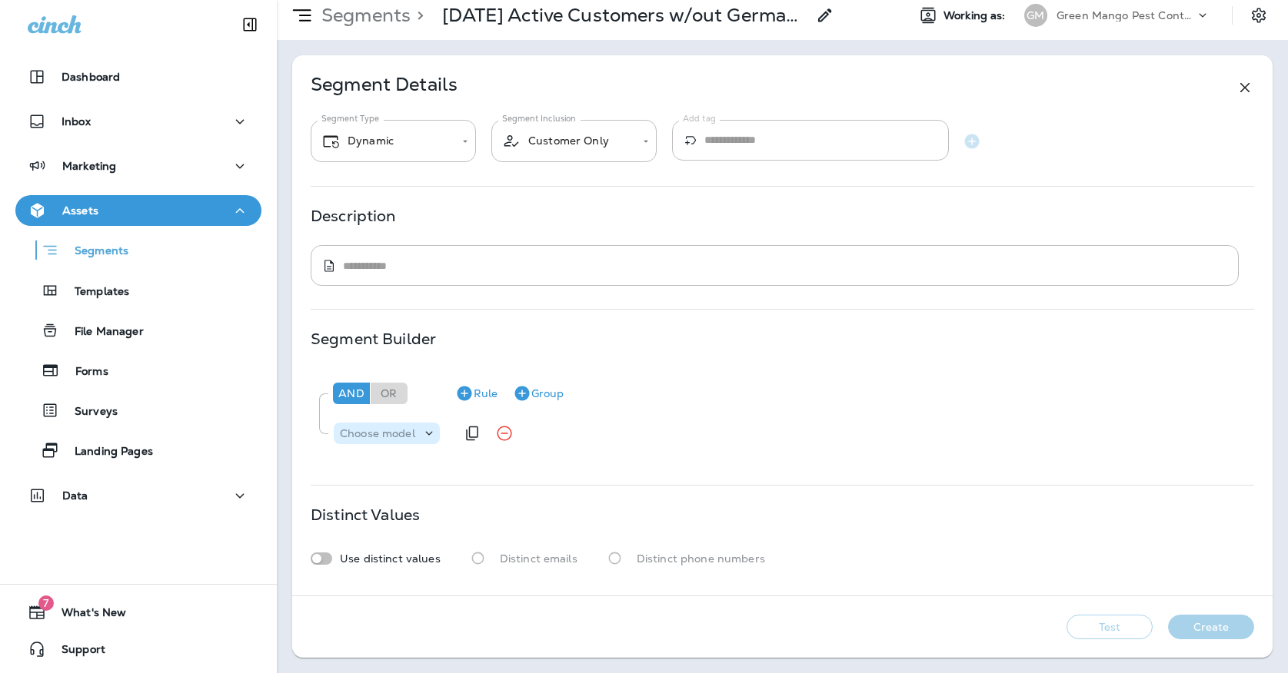
click at [411, 436] on p "Choose model" at bounding box center [377, 433] width 75 height 12
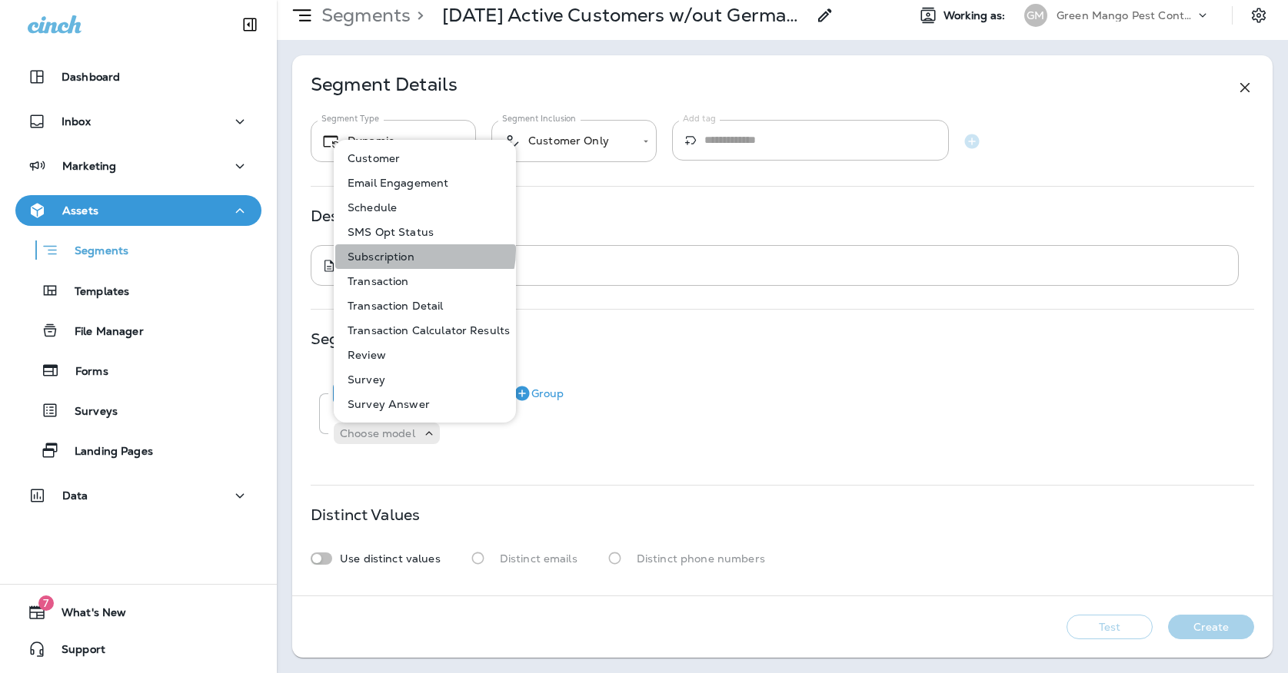
click at [412, 251] on p "Subscription" at bounding box center [377, 257] width 73 height 12
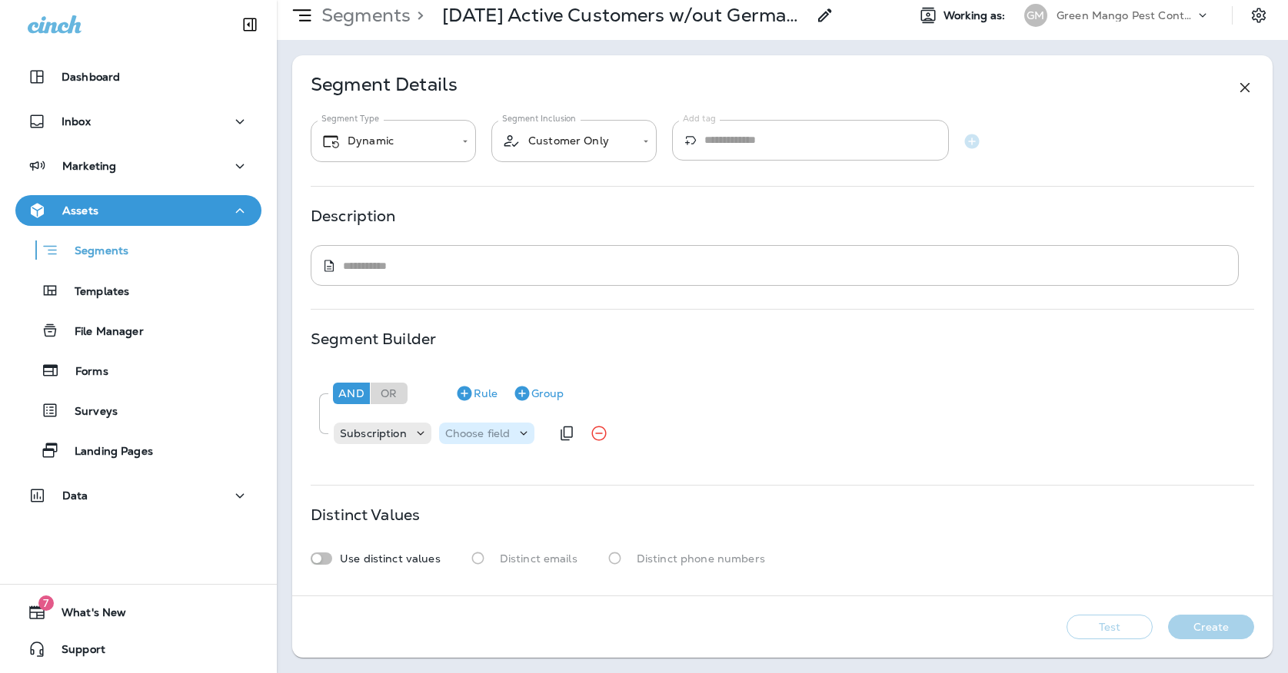
click at [461, 429] on p "Choose field" at bounding box center [477, 433] width 65 height 12
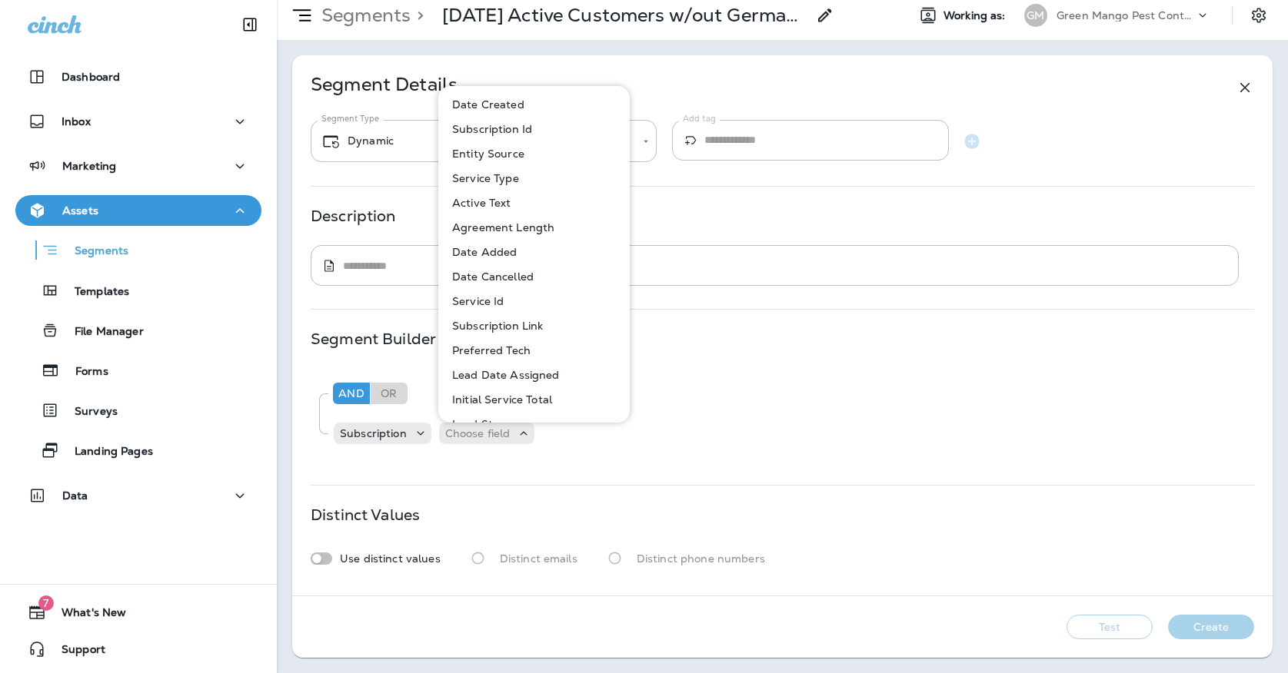
click at [464, 200] on p "Active Text" at bounding box center [478, 203] width 65 height 12
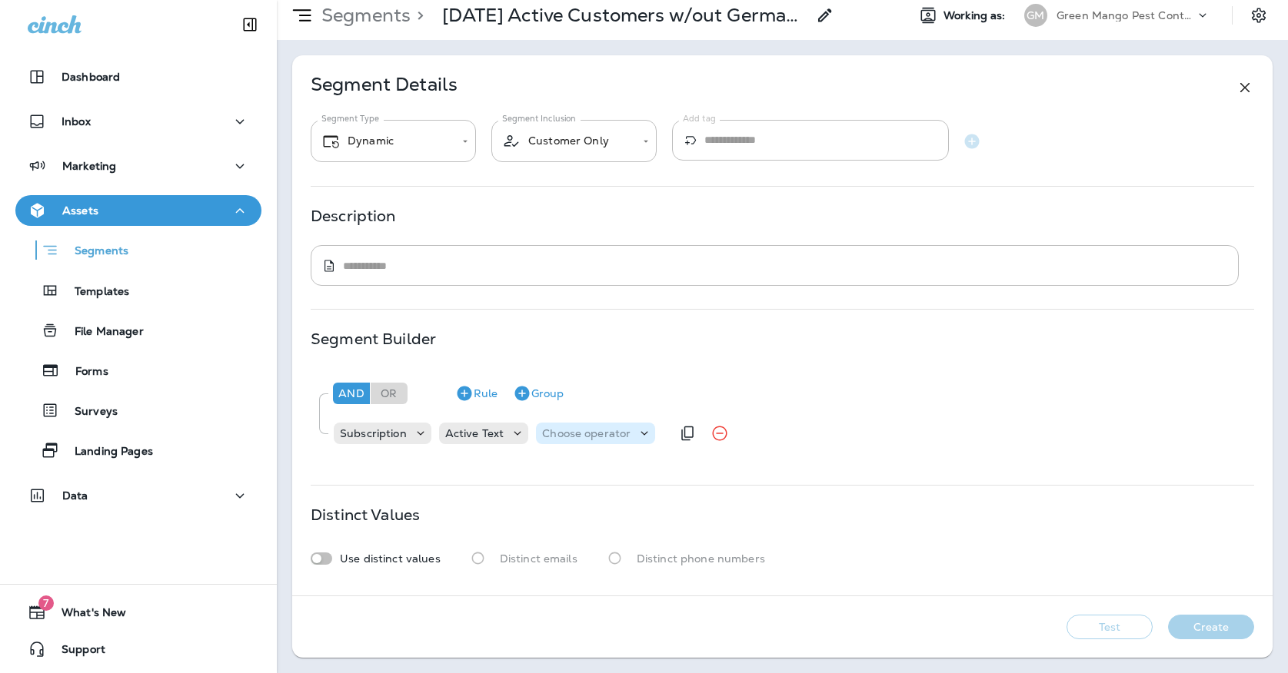
click at [566, 427] on p "Choose operator" at bounding box center [586, 433] width 88 height 12
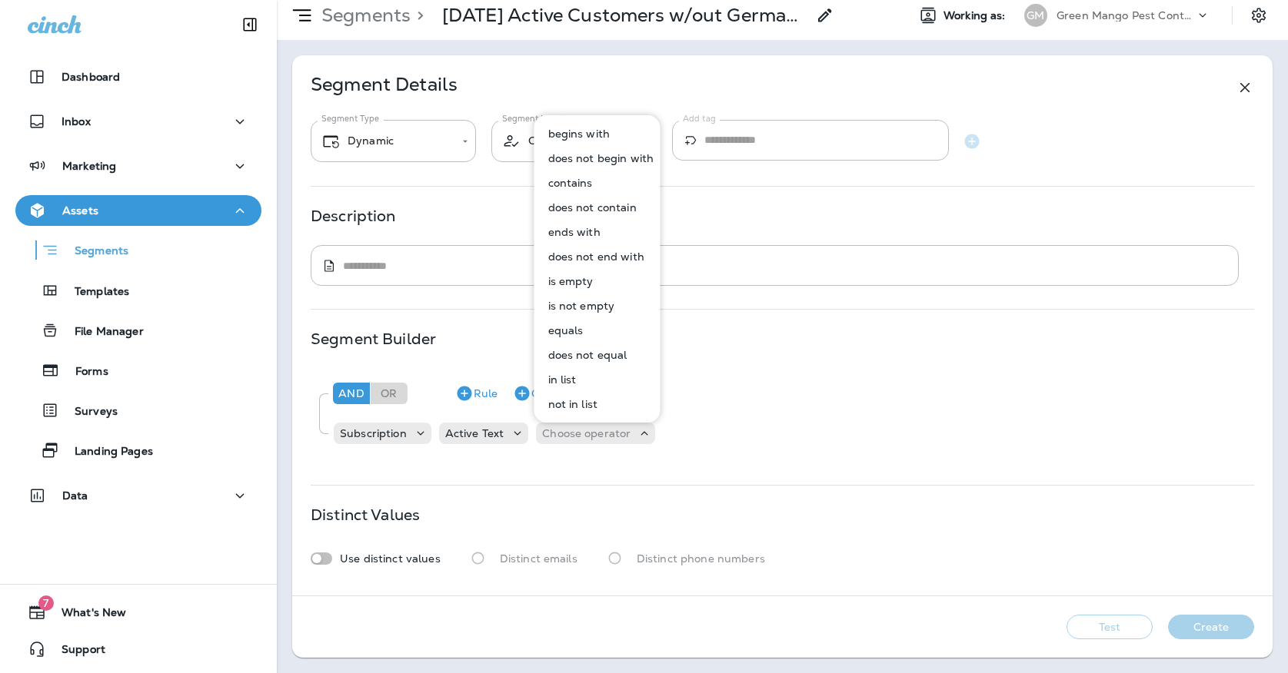
click at [558, 380] on p "in list" at bounding box center [559, 380] width 35 height 12
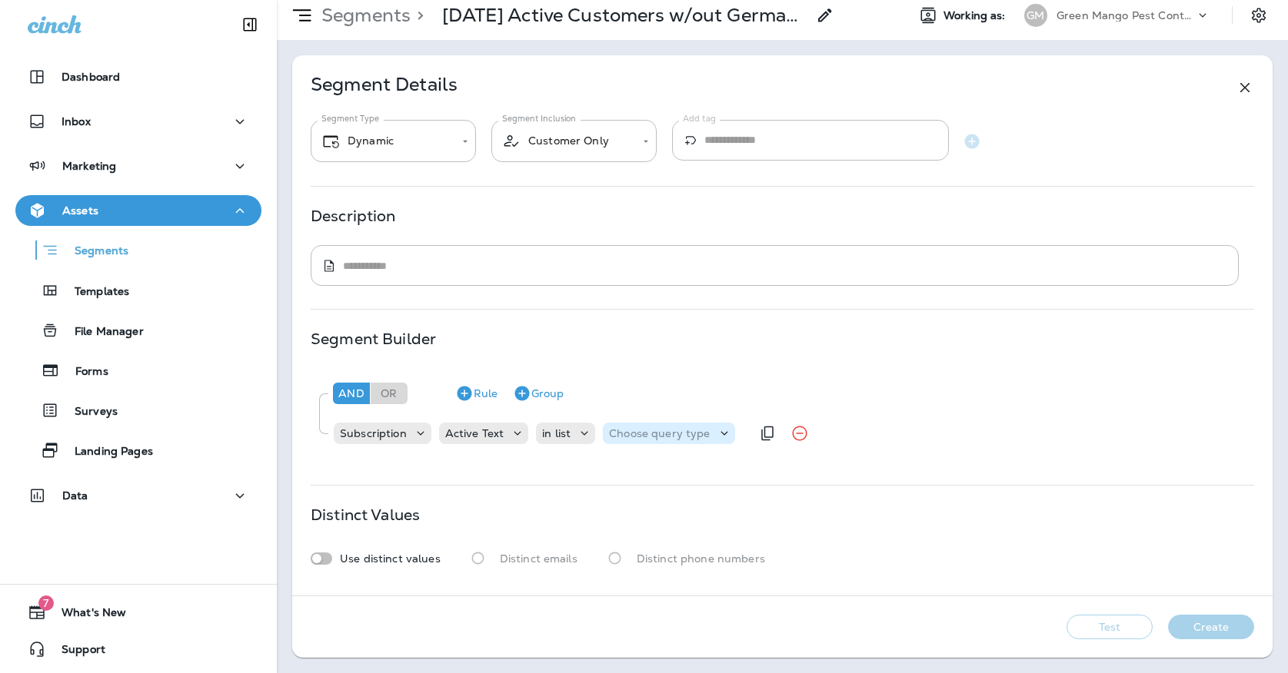
click at [670, 440] on p "Choose query type" at bounding box center [659, 433] width 101 height 12
click at [647, 468] on button "Text" at bounding box center [647, 472] width 88 height 25
click at [722, 428] on p "Select options" at bounding box center [734, 433] width 75 height 12
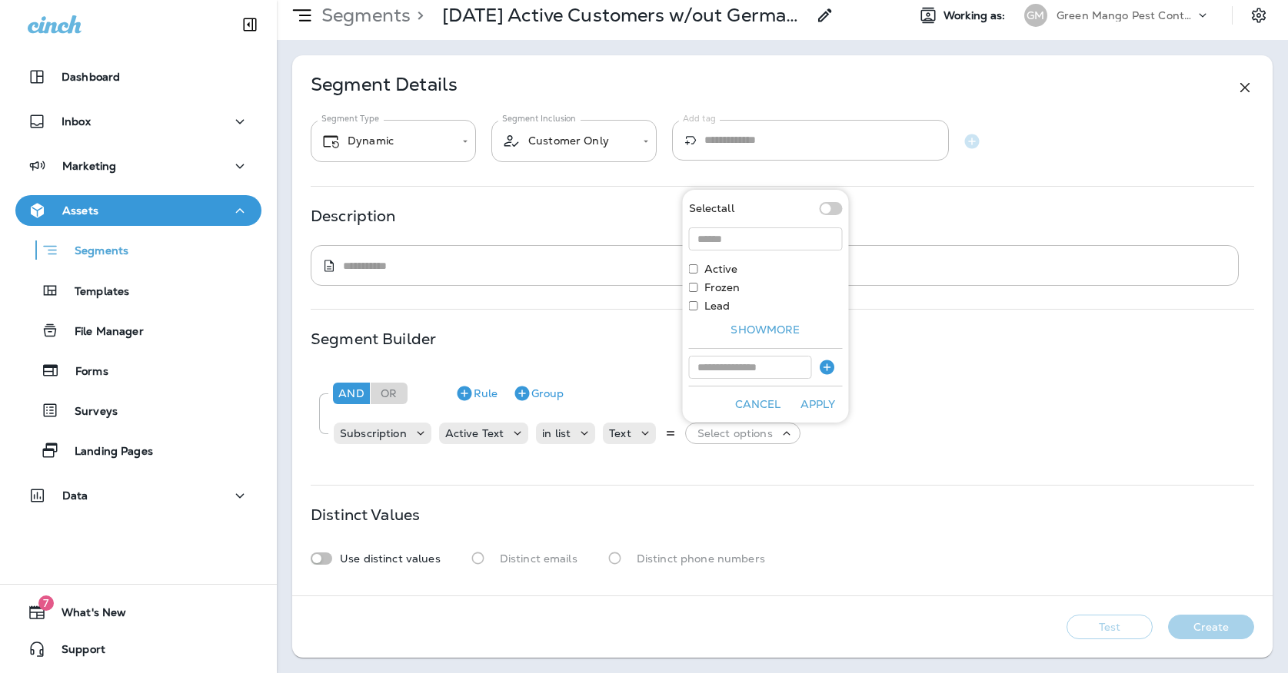
click at [711, 272] on label "Active" at bounding box center [721, 269] width 34 height 12
click at [822, 404] on button "Apply" at bounding box center [817, 405] width 49 height 24
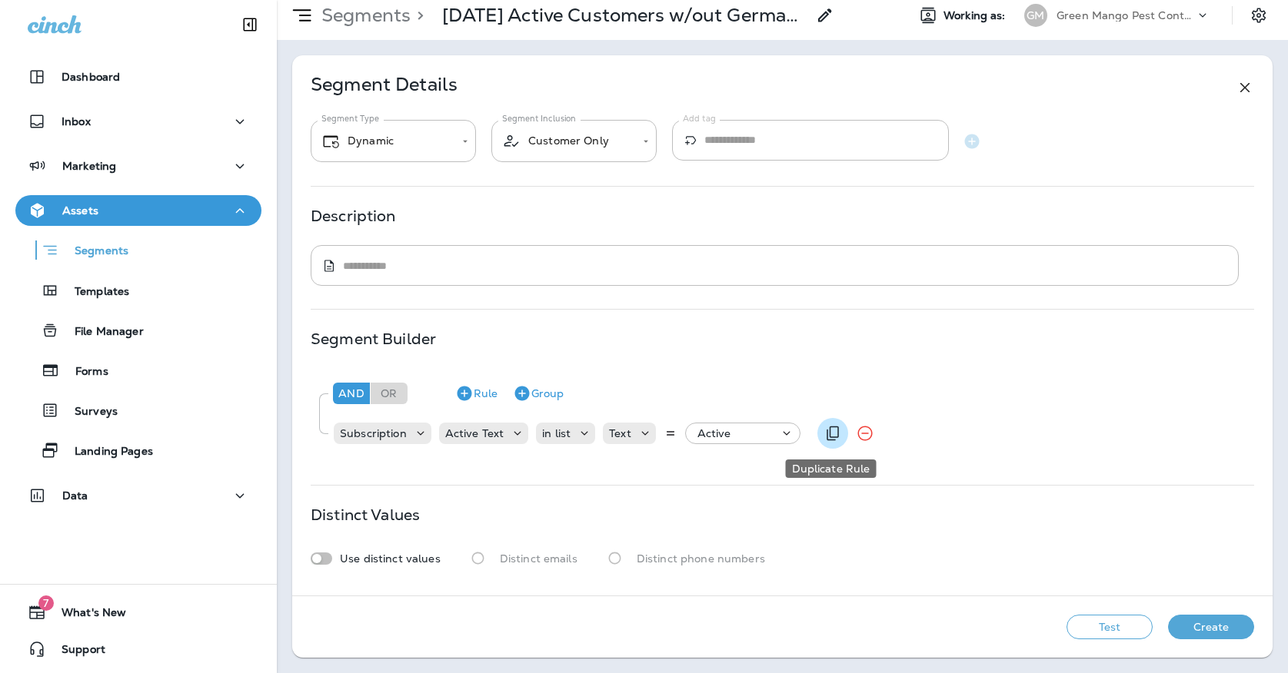
click at [826, 441] on icon "Duplicate Rule" at bounding box center [832, 433] width 18 height 18
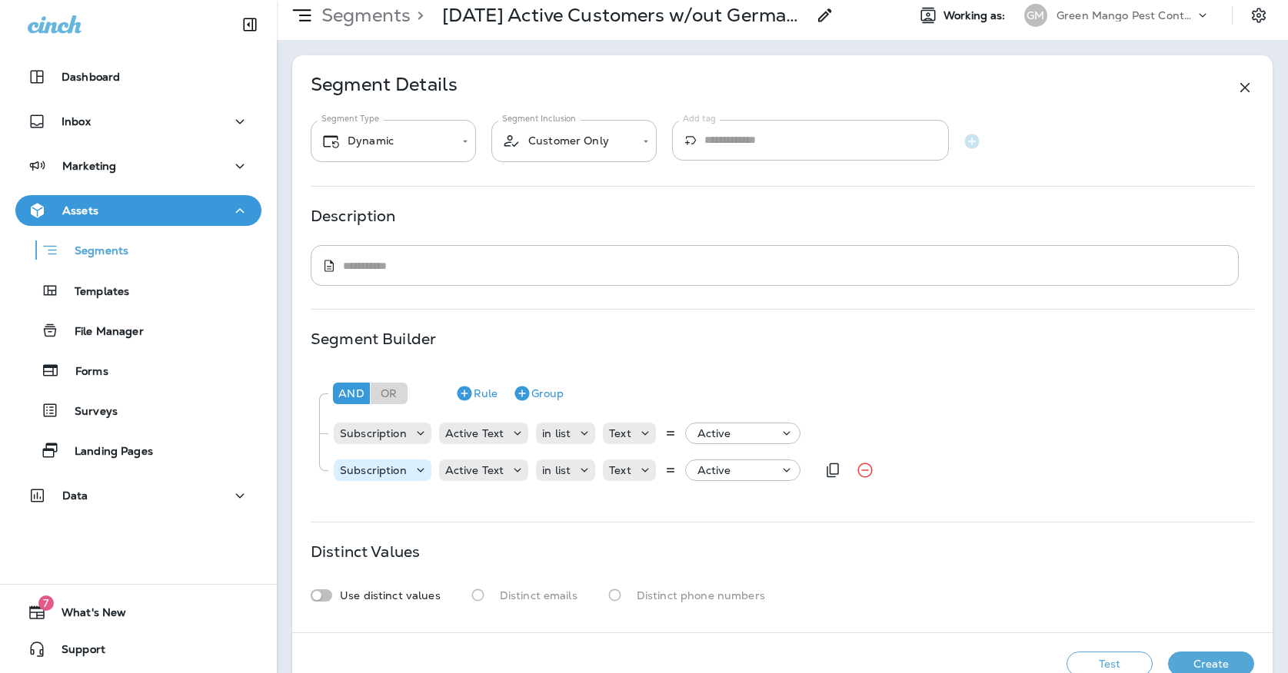
click at [420, 473] on icon at bounding box center [420, 470] width 15 height 15
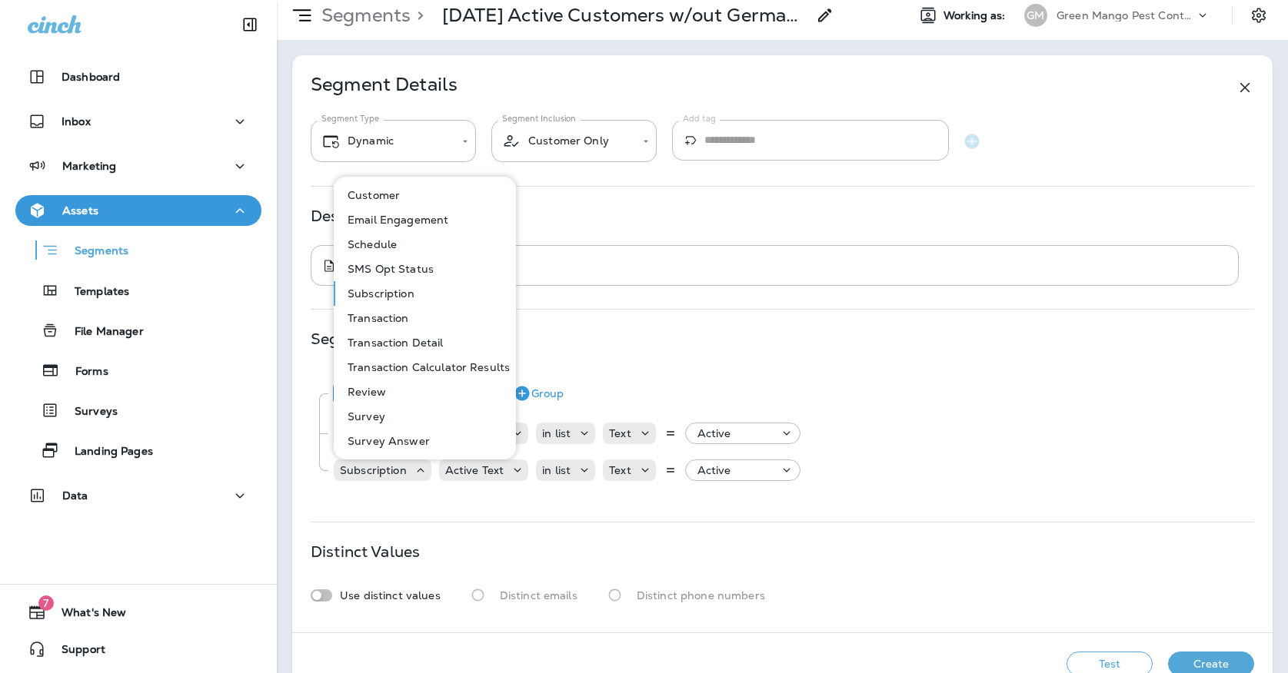
click at [380, 202] on button "Customer" at bounding box center [425, 195] width 181 height 25
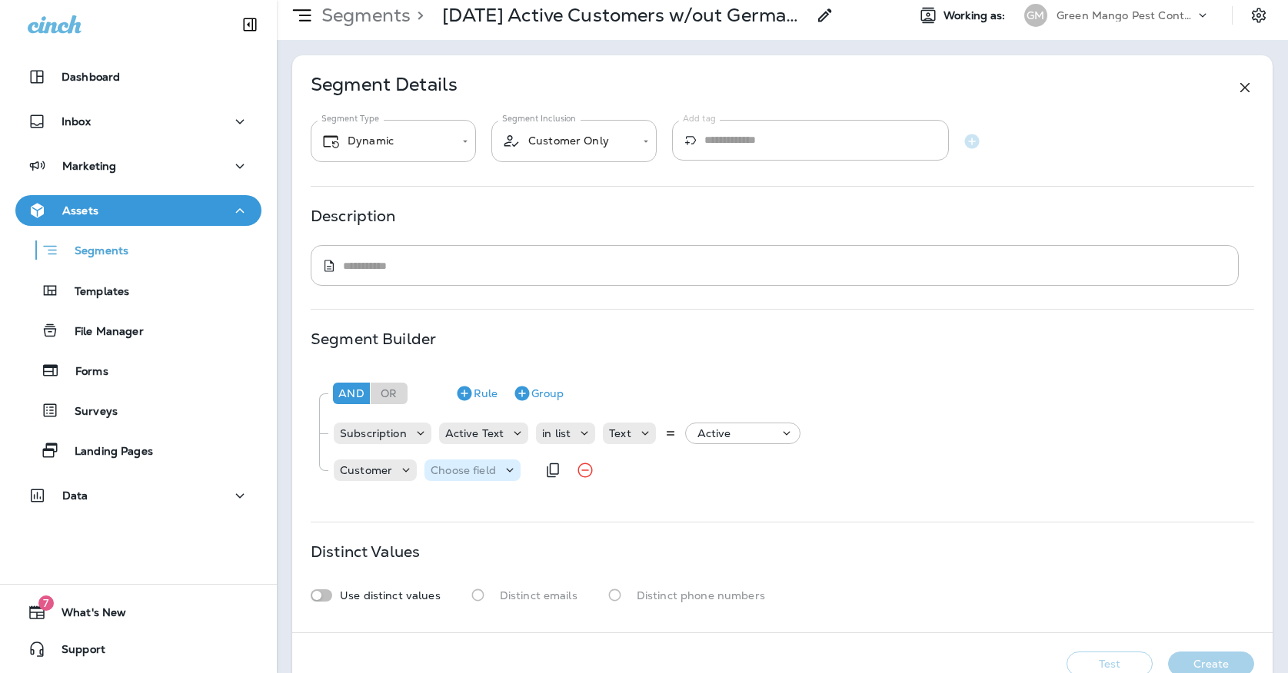
click at [440, 474] on p "Choose field" at bounding box center [462, 470] width 65 height 12
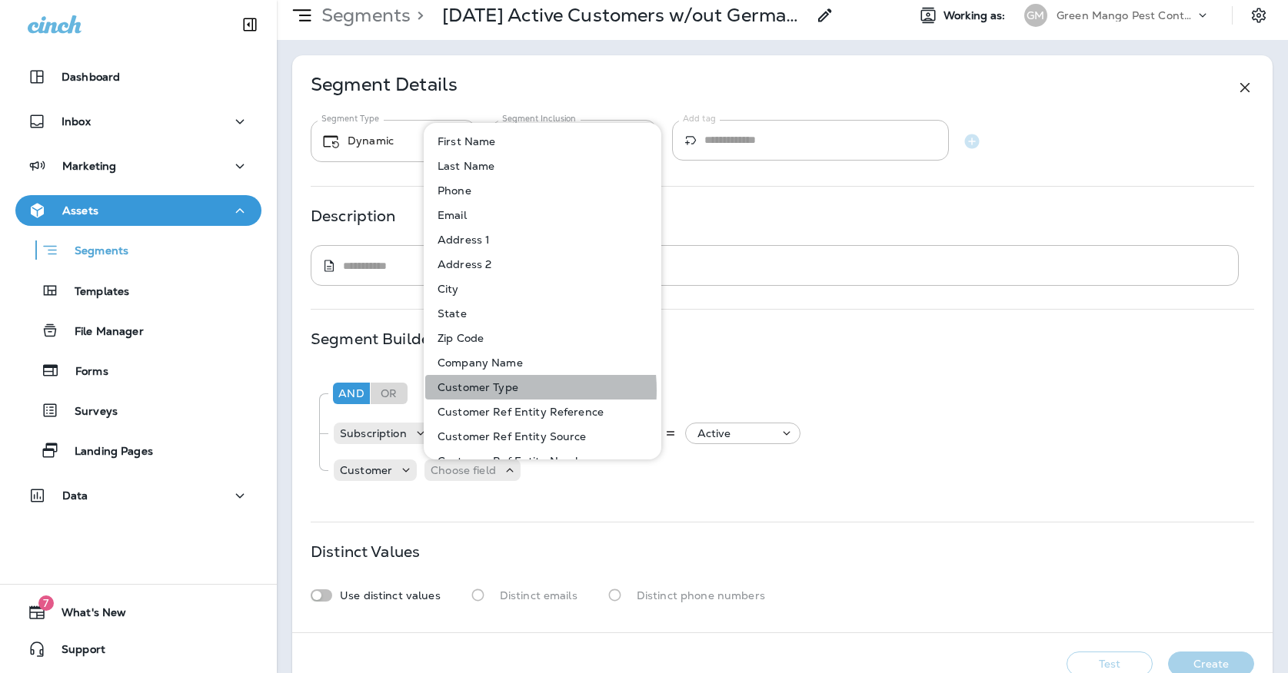
click at [482, 390] on p "Customer Type" at bounding box center [474, 387] width 87 height 12
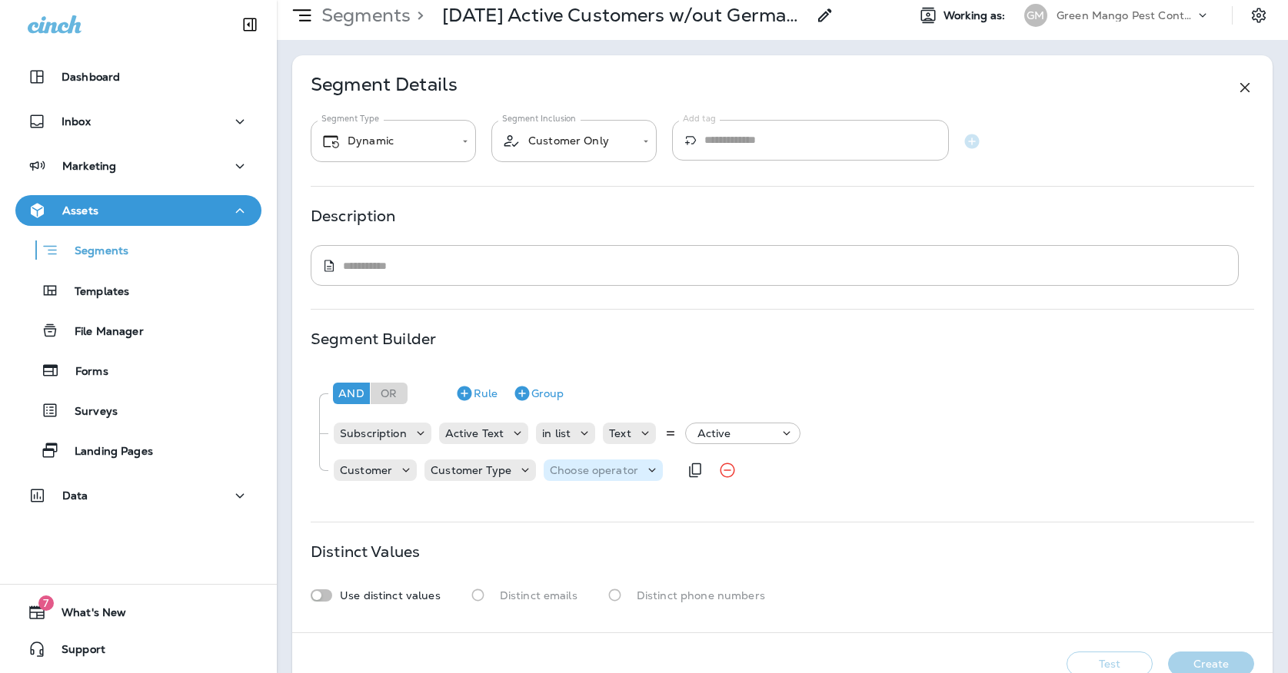
click at [549, 462] on div "Choose operator" at bounding box center [602, 471] width 119 height 22
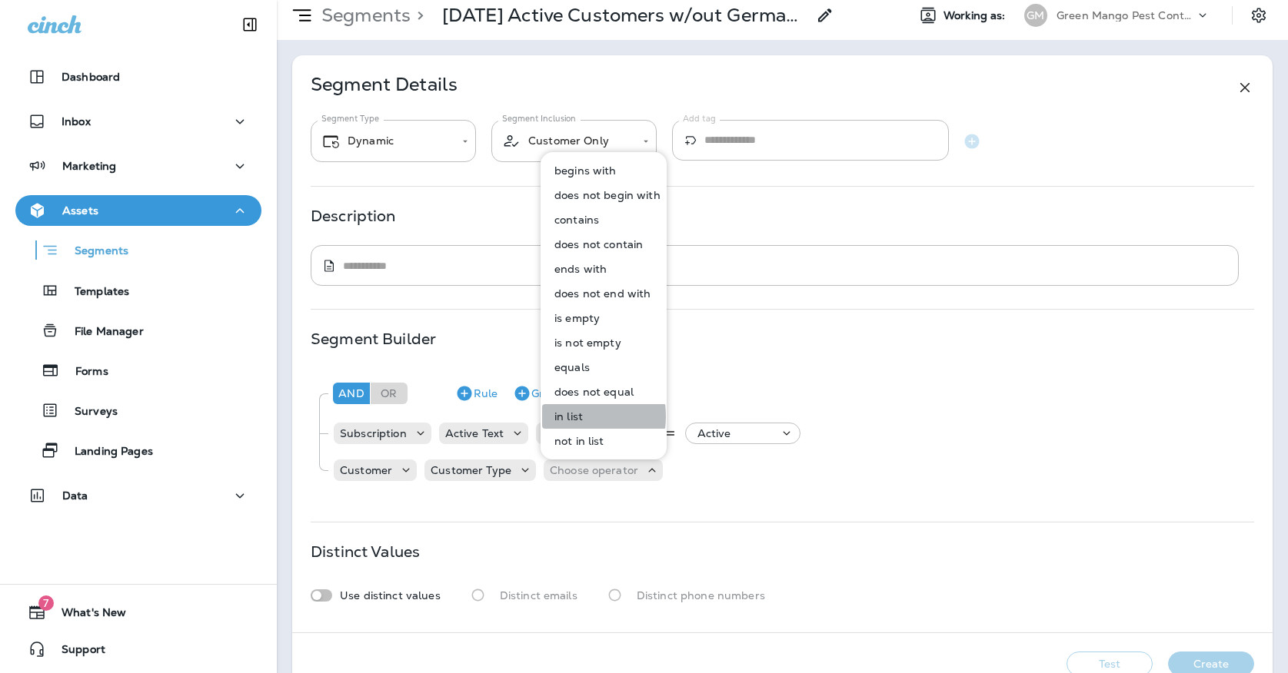
click at [560, 417] on p "in list" at bounding box center [565, 416] width 35 height 12
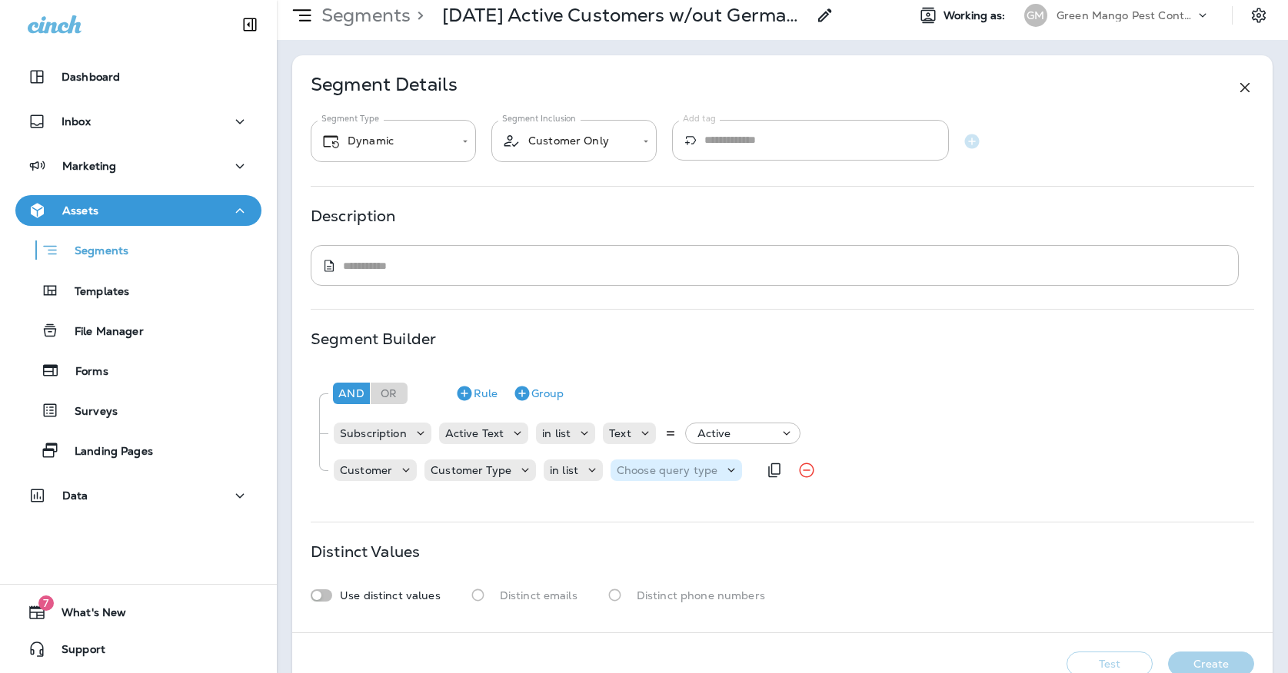
click at [643, 477] on p "Choose query type" at bounding box center [666, 470] width 101 height 12
click at [634, 513] on p "Text" at bounding box center [629, 509] width 28 height 12
click at [719, 468] on p "Select options" at bounding box center [742, 470] width 75 height 12
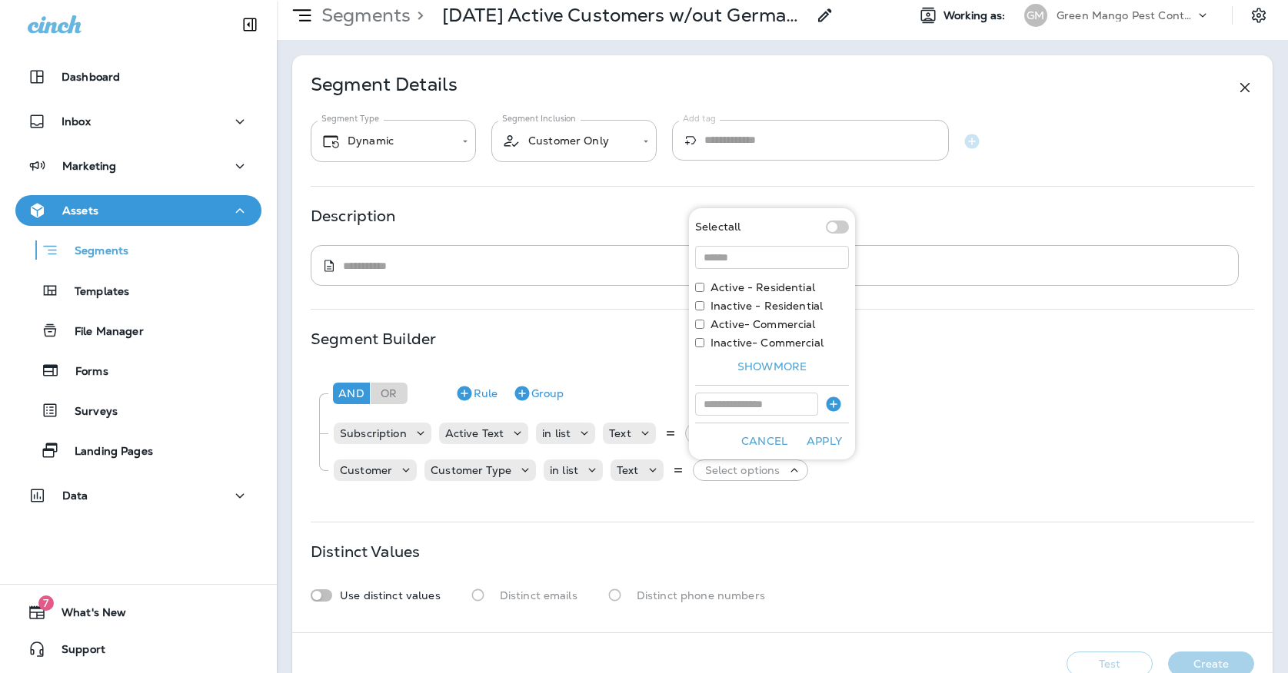
click at [736, 290] on label "Active - Residential" at bounding box center [762, 287] width 105 height 12
click at [828, 439] on button "Apply" at bounding box center [823, 442] width 49 height 24
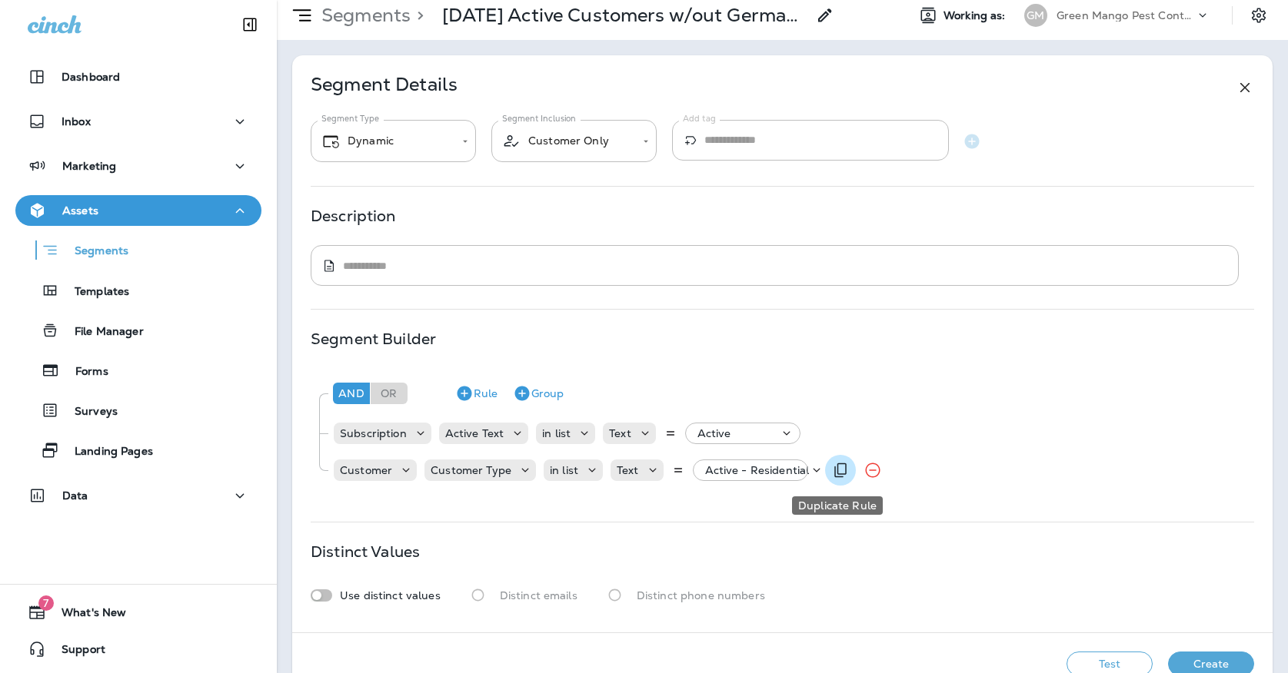
click at [834, 470] on icon "Duplicate Rule" at bounding box center [840, 471] width 12 height 15
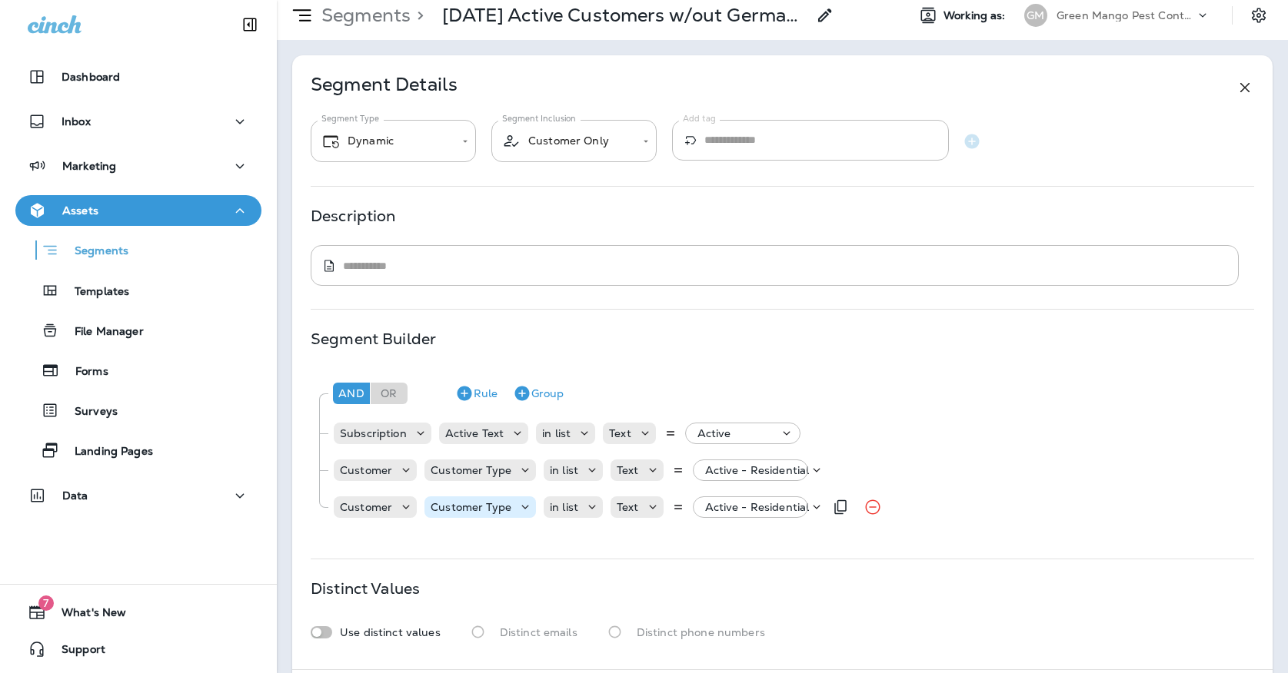
click at [465, 503] on p "Customer Type" at bounding box center [470, 507] width 81 height 12
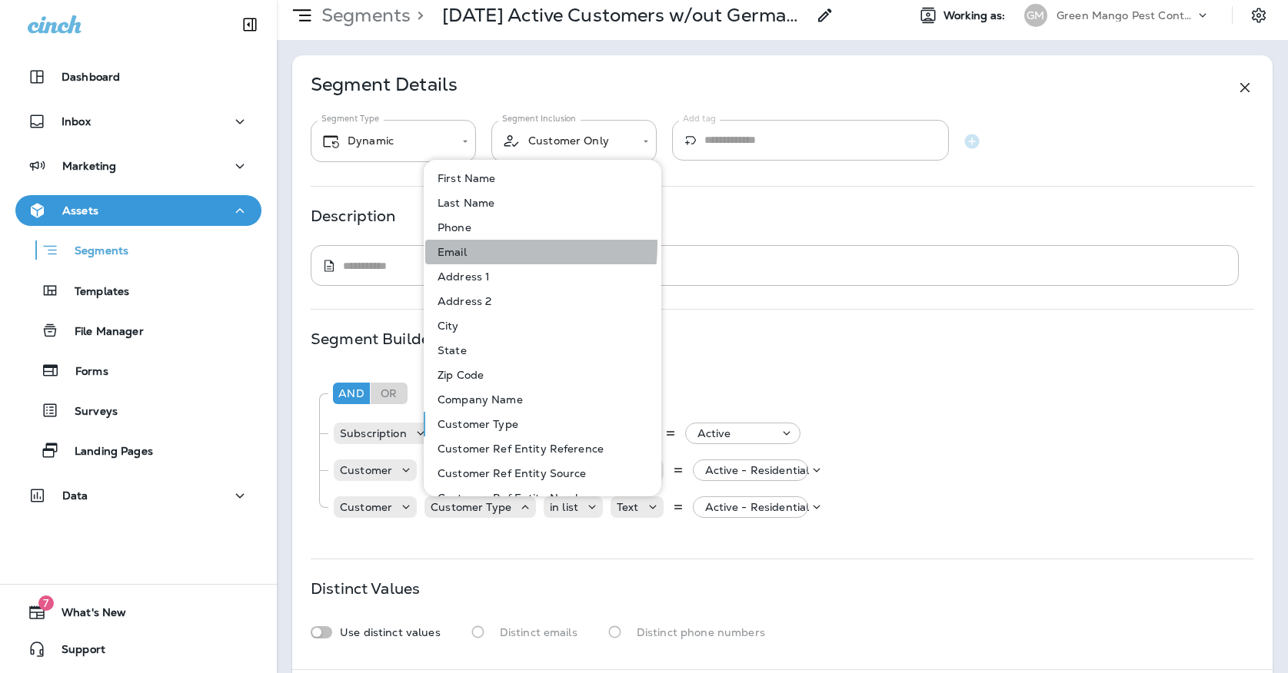
click at [470, 244] on button "Email" at bounding box center [543, 252] width 236 height 25
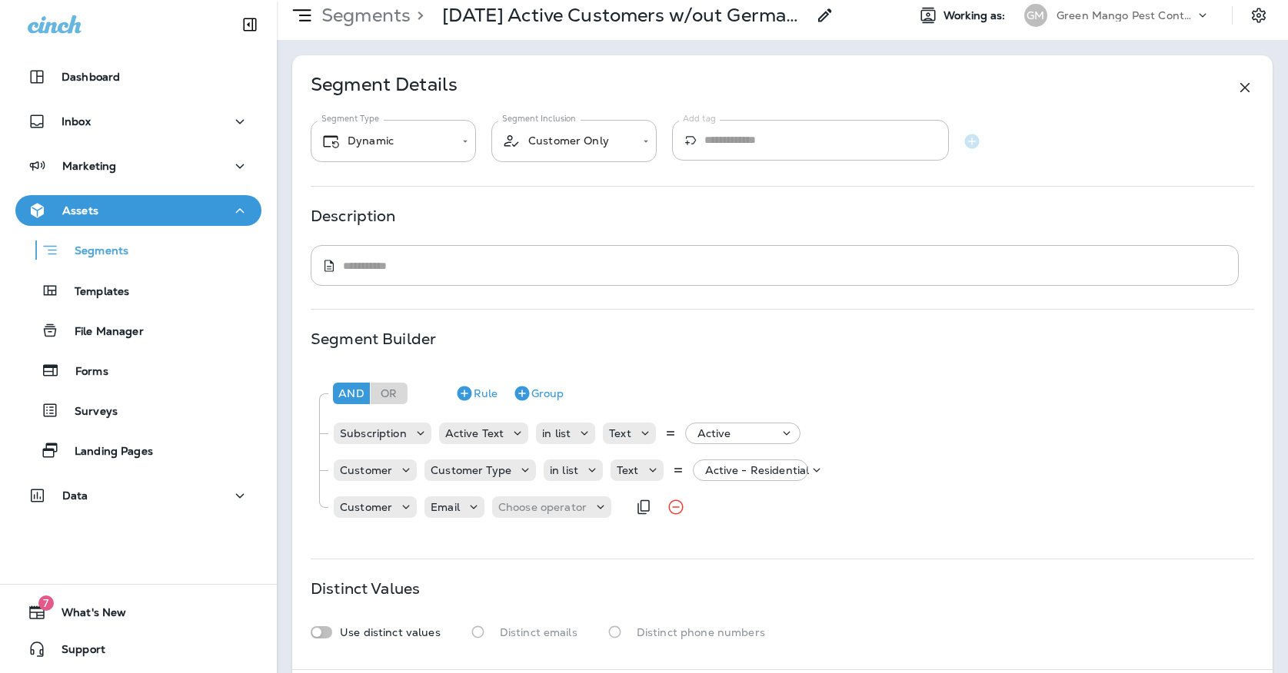
click at [516, 494] on div "Customer Email Choose operator" at bounding box center [479, 507] width 294 height 31
click at [516, 503] on p "Choose operator" at bounding box center [542, 507] width 88 height 12
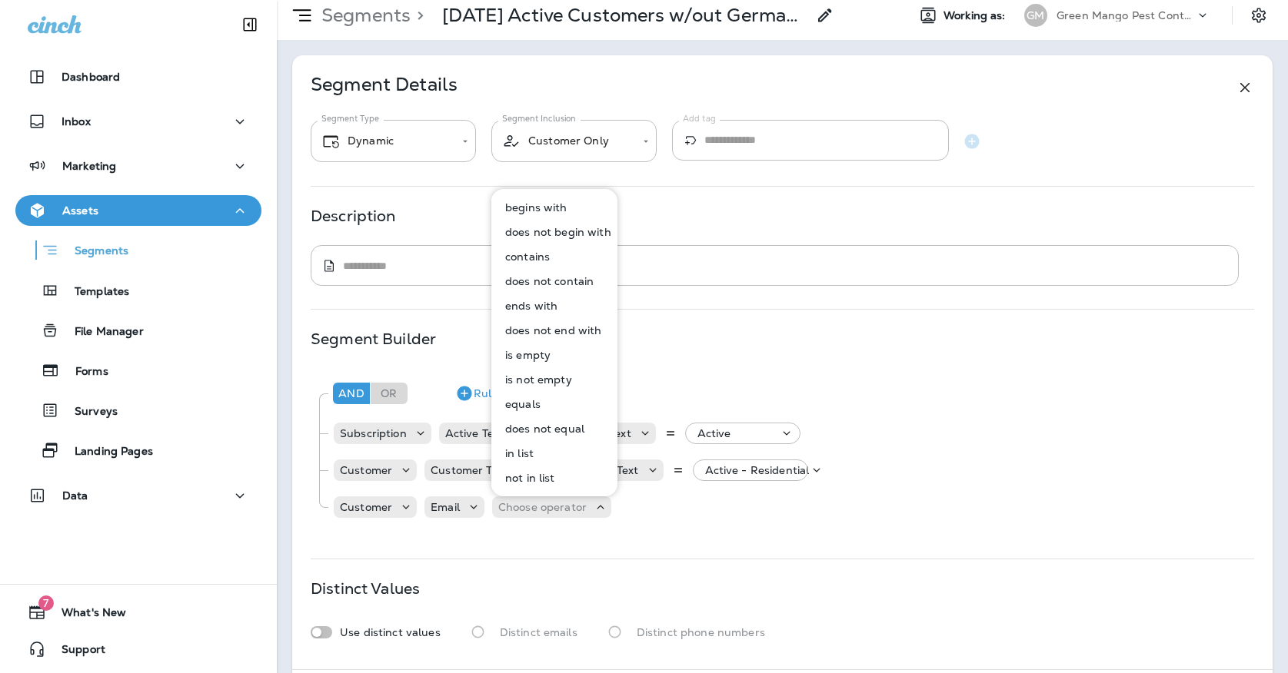
click at [525, 377] on p "is not empty" at bounding box center [535, 380] width 73 height 12
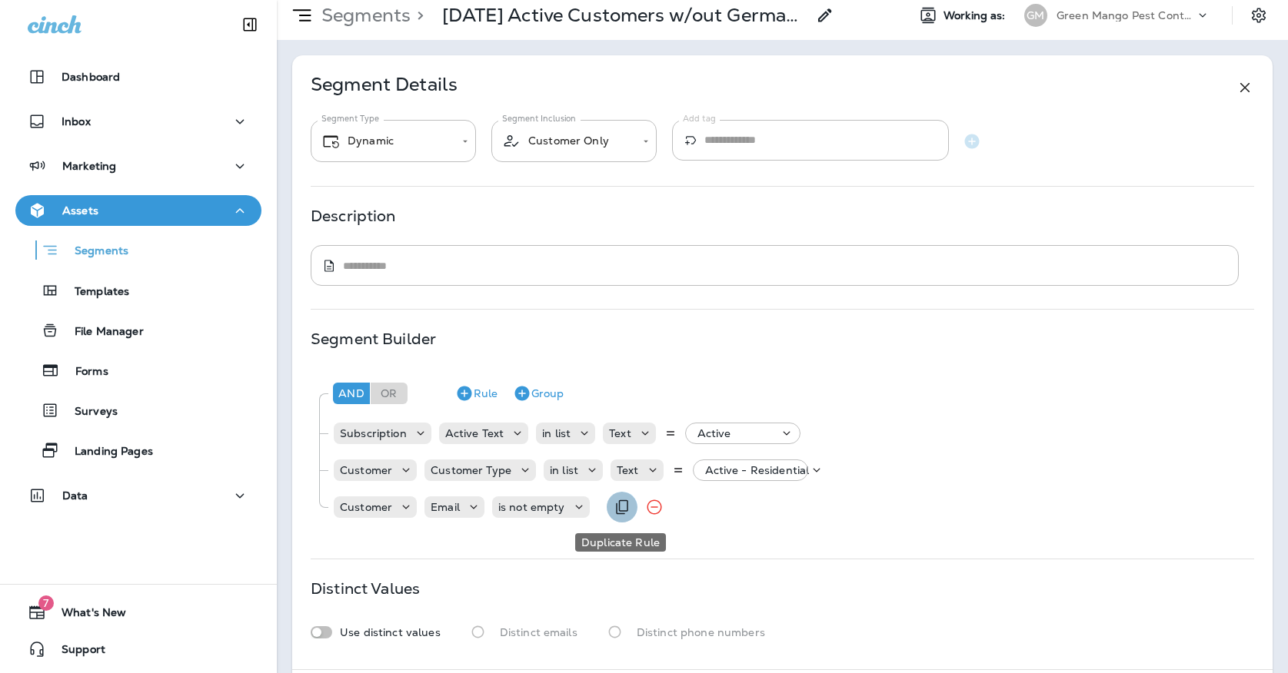
click at [619, 506] on icon "Duplicate Rule" at bounding box center [622, 507] width 18 height 18
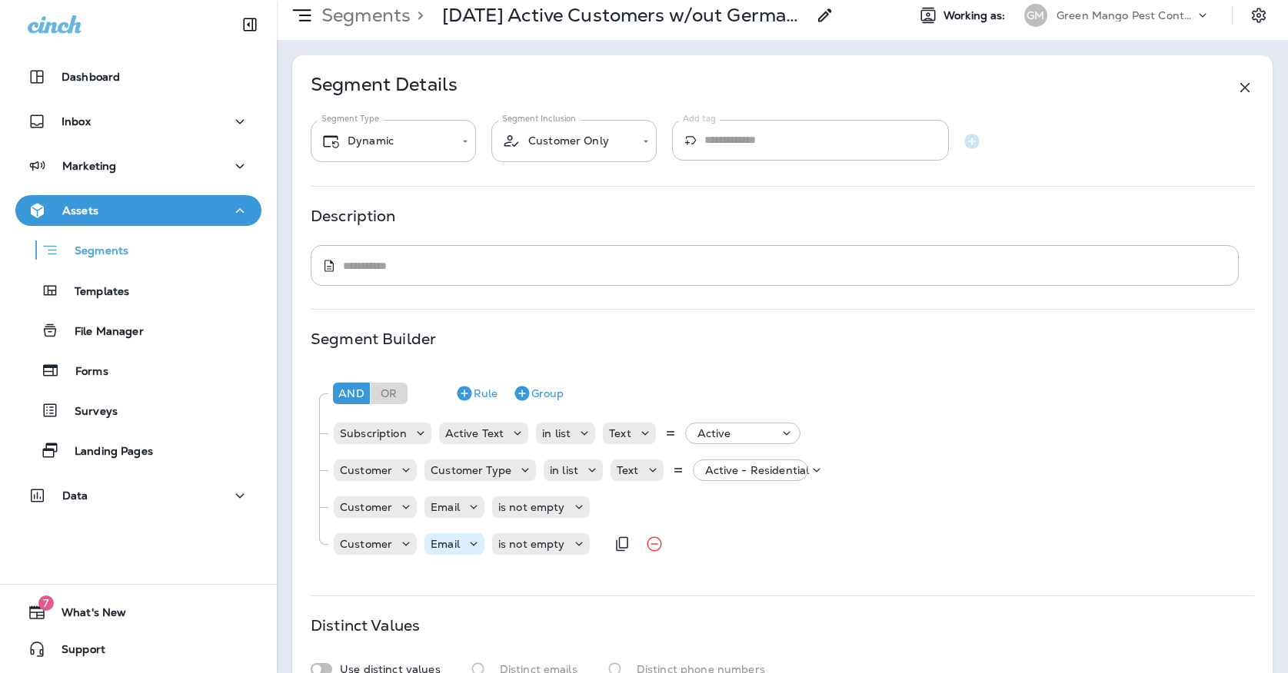
click at [478, 547] on icon at bounding box center [473, 544] width 15 height 15
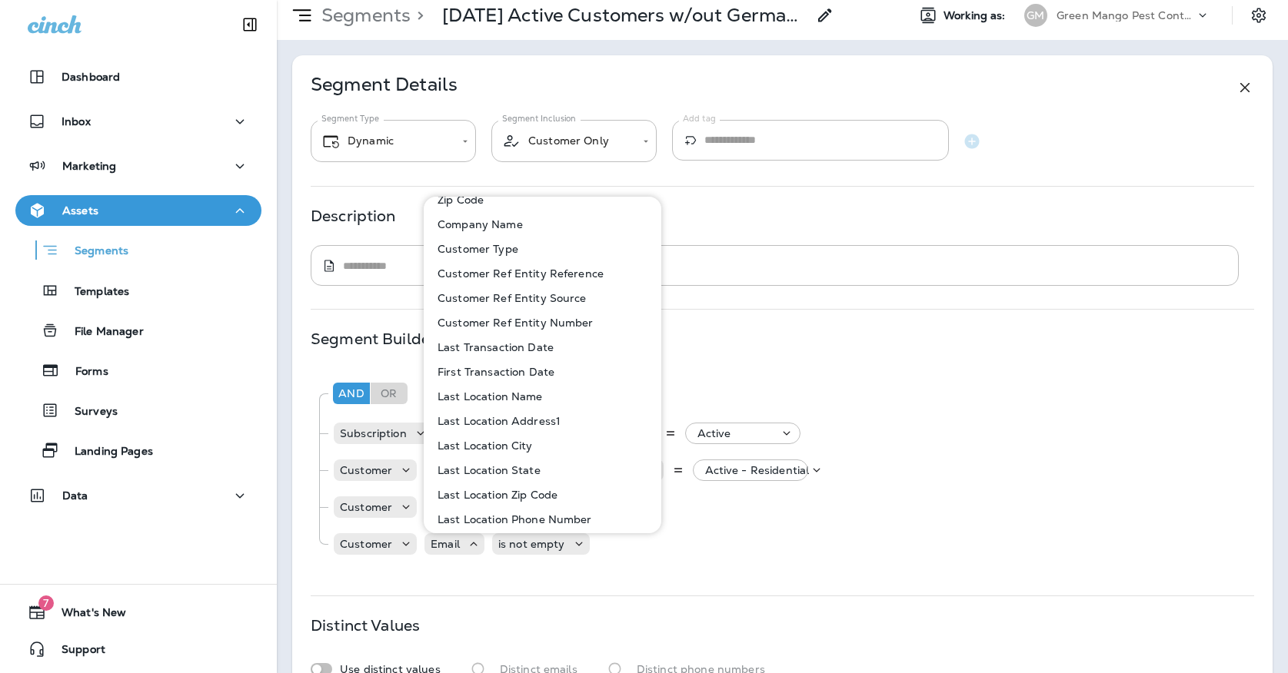
scroll to position [229, 0]
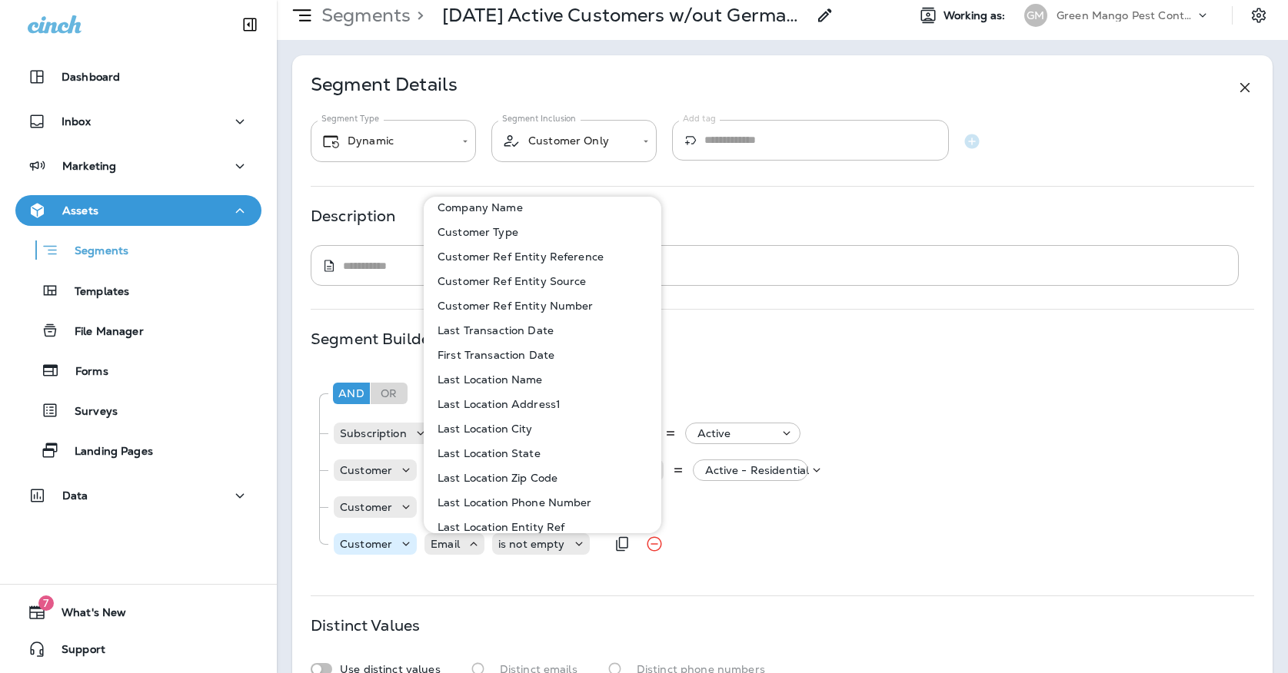
click at [380, 543] on p "Customer" at bounding box center [366, 544] width 52 height 12
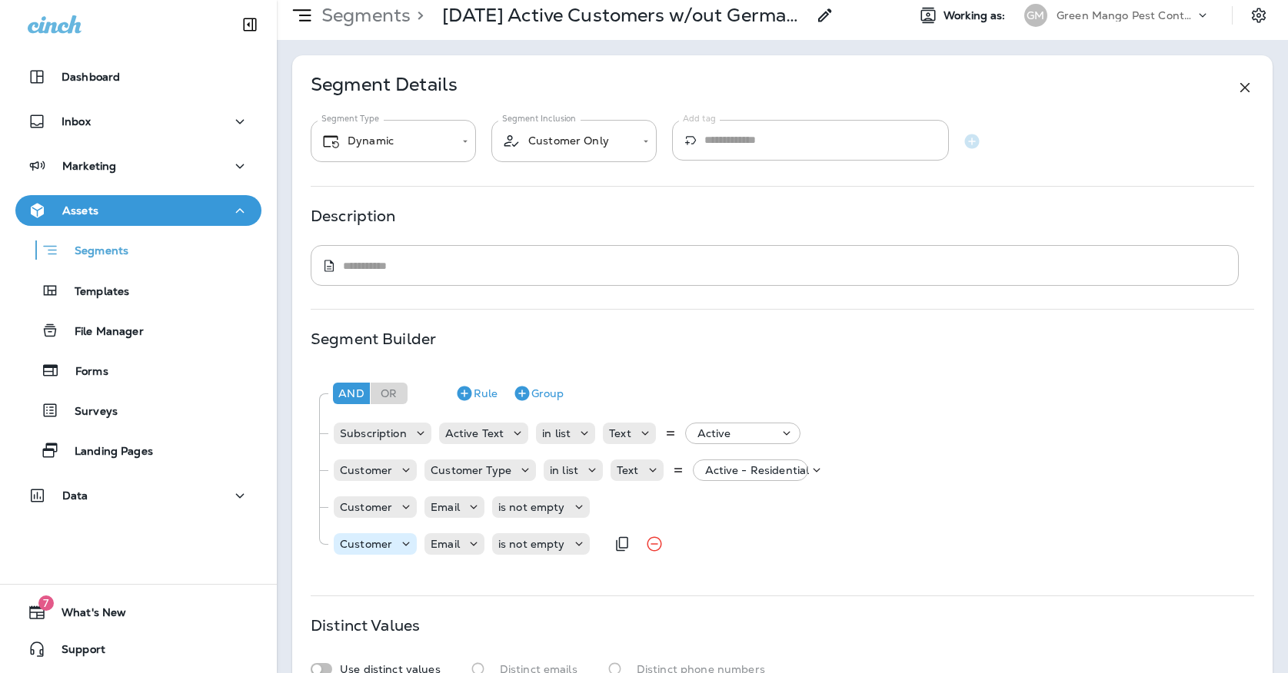
click at [386, 537] on div "Customer" at bounding box center [375, 544] width 83 height 15
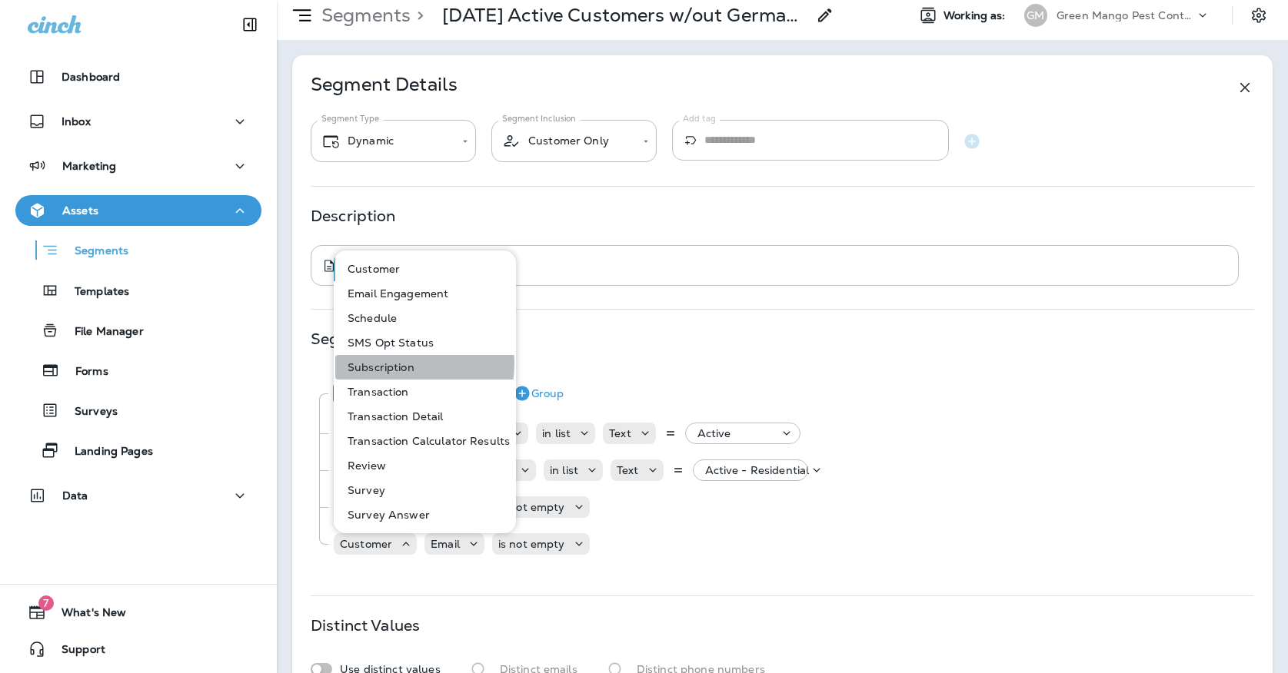
click at [389, 364] on p "Subscription" at bounding box center [377, 367] width 73 height 12
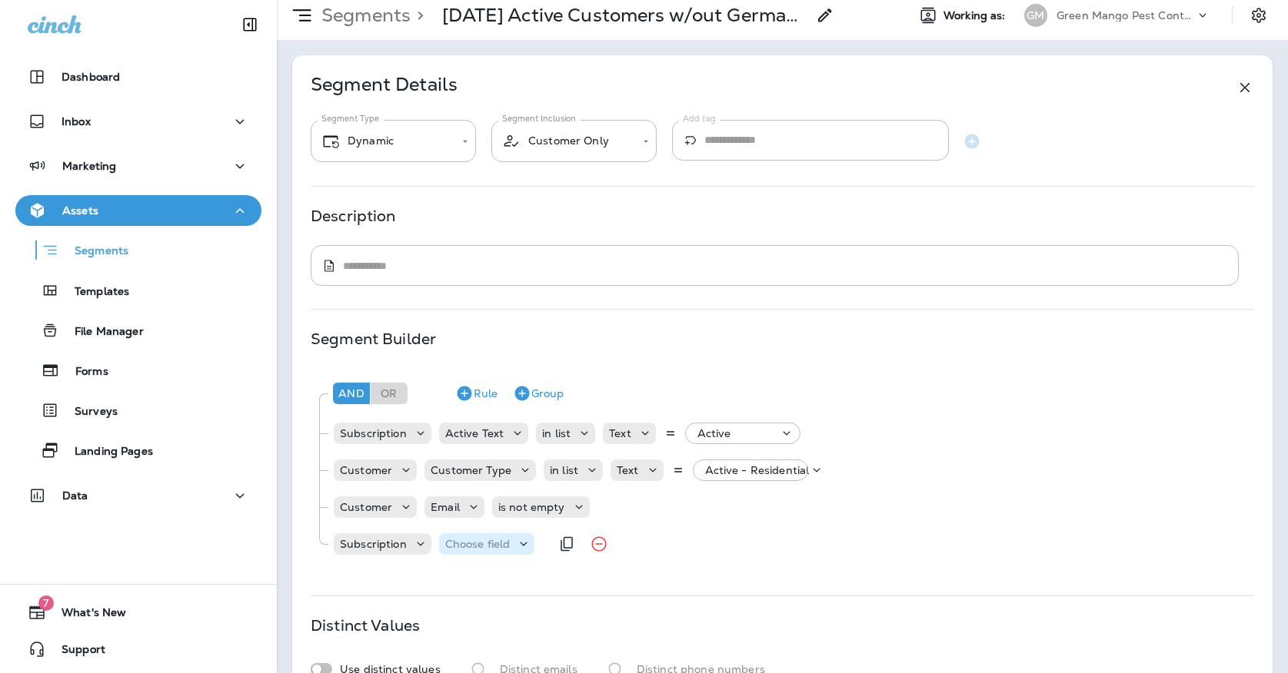
click at [452, 543] on p "Choose field" at bounding box center [477, 544] width 65 height 12
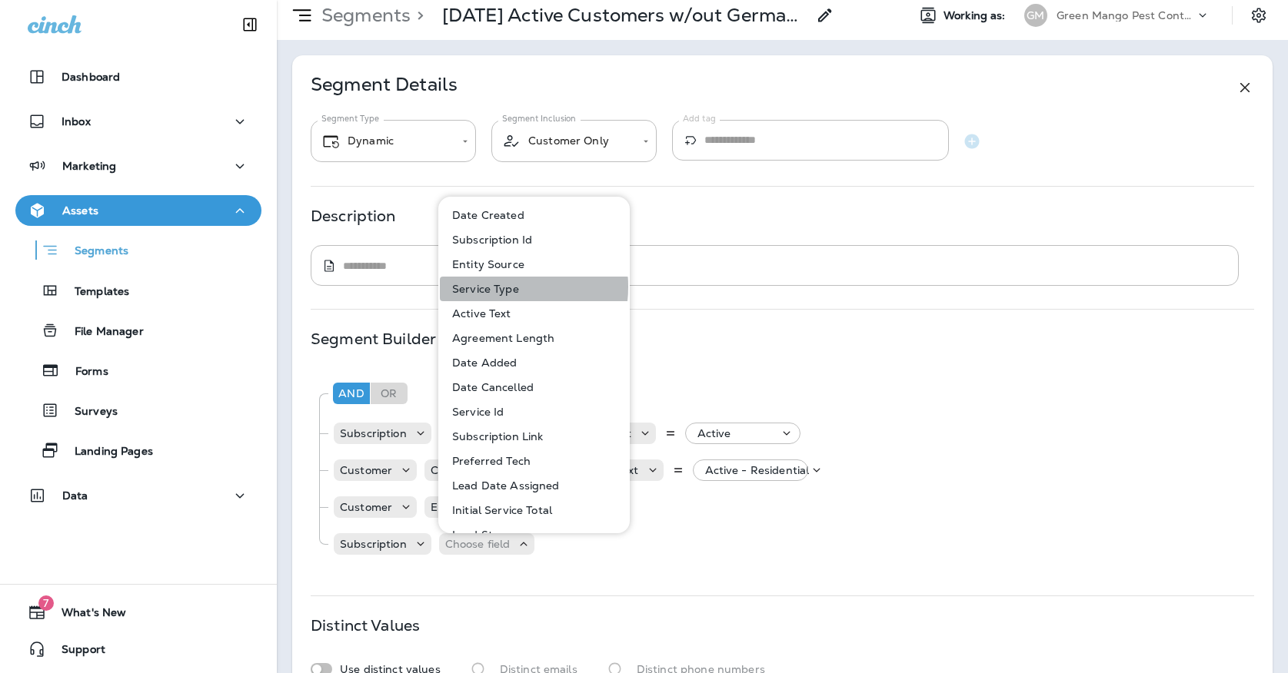
click at [489, 287] on p "Service Type" at bounding box center [482, 289] width 73 height 12
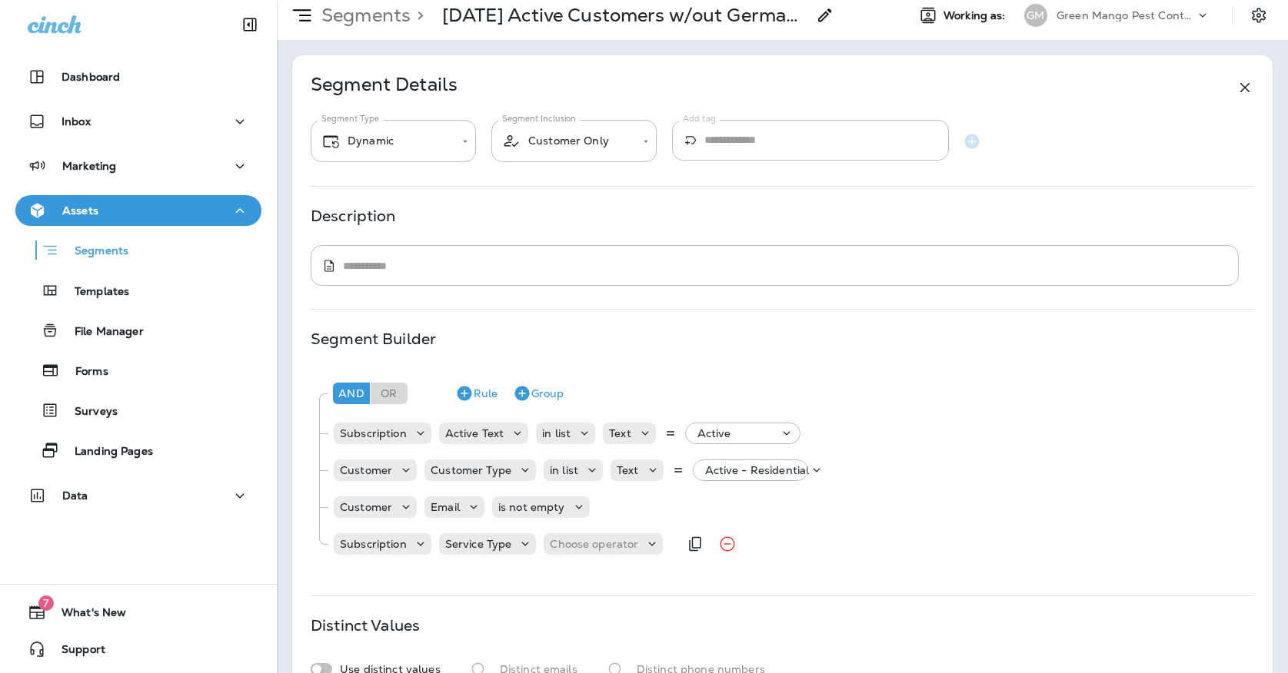
click at [577, 556] on div "Subscription Service Type Choose operator" at bounding box center [505, 544] width 346 height 31
click at [576, 551] on div "Choose operator" at bounding box center [602, 544] width 119 height 15
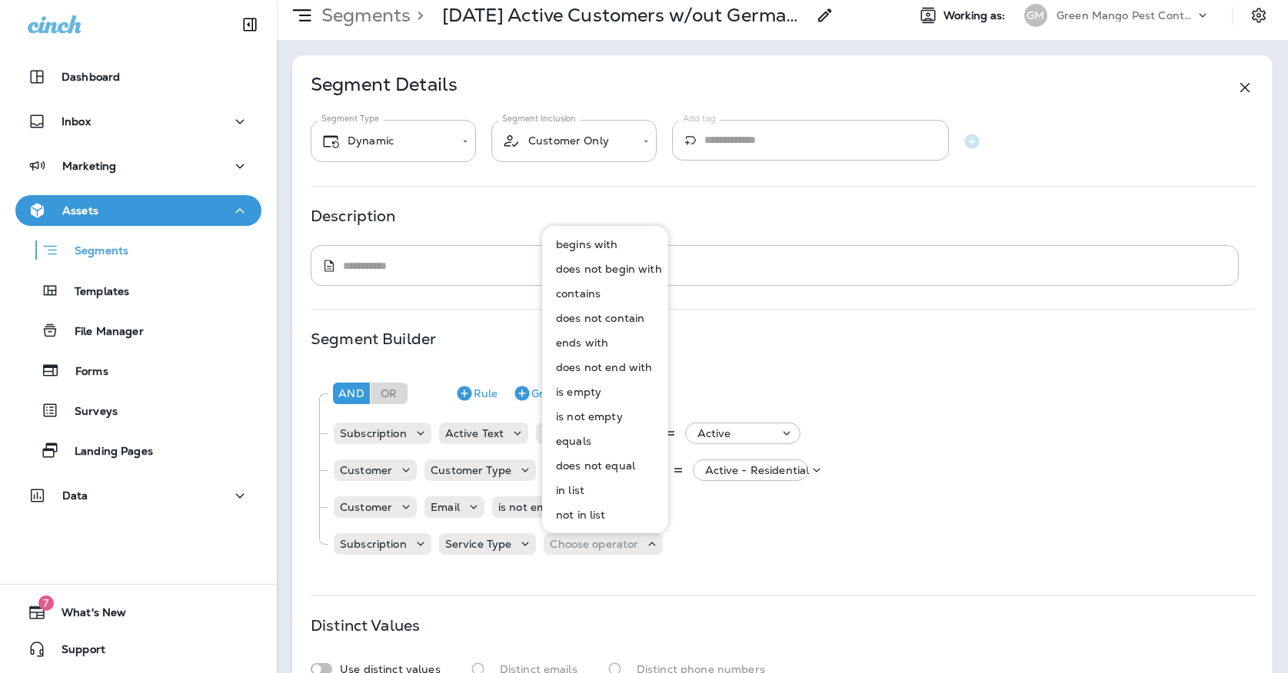
click at [573, 517] on p "not in list" at bounding box center [578, 515] width 56 height 12
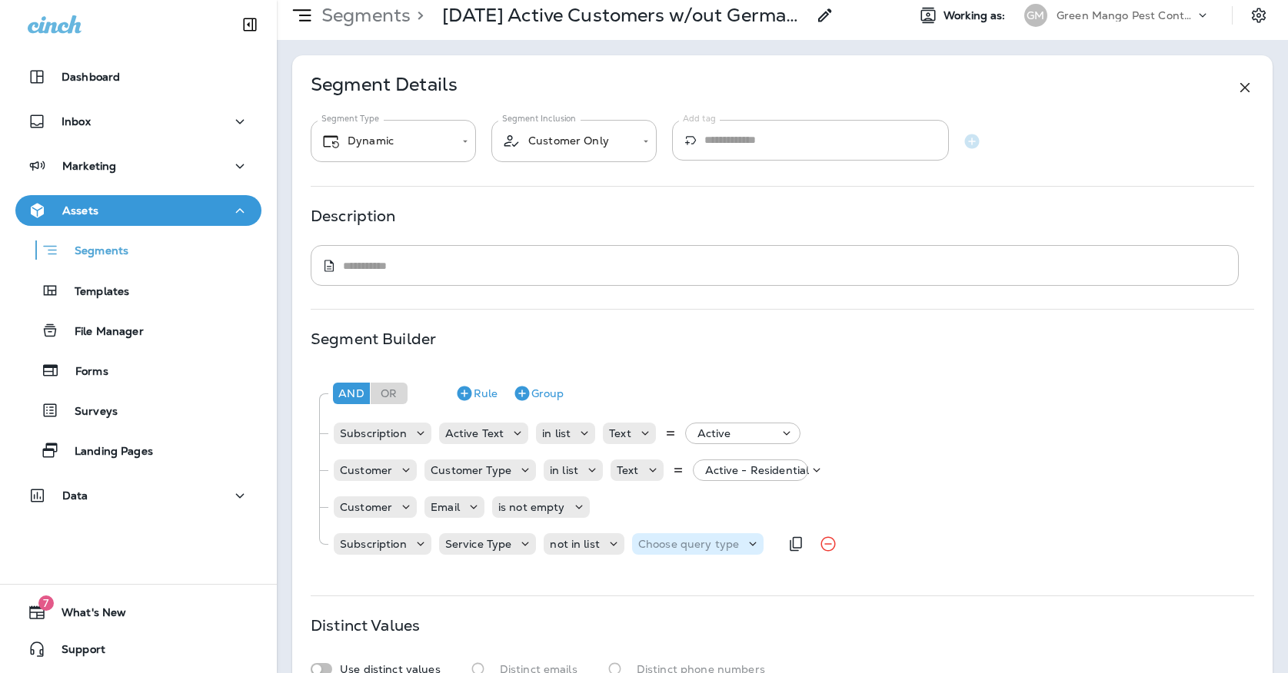
click at [648, 549] on p "Choose query type" at bounding box center [688, 544] width 101 height 12
click at [654, 569] on div "Text Related Field" at bounding box center [675, 594] width 90 height 61
click at [653, 583] on p "Text" at bounding box center [651, 583] width 28 height 12
click at [739, 520] on div "Customer Email is not empty" at bounding box center [790, 507] width 914 height 31
click at [739, 539] on p "Select options" at bounding box center [763, 544] width 75 height 12
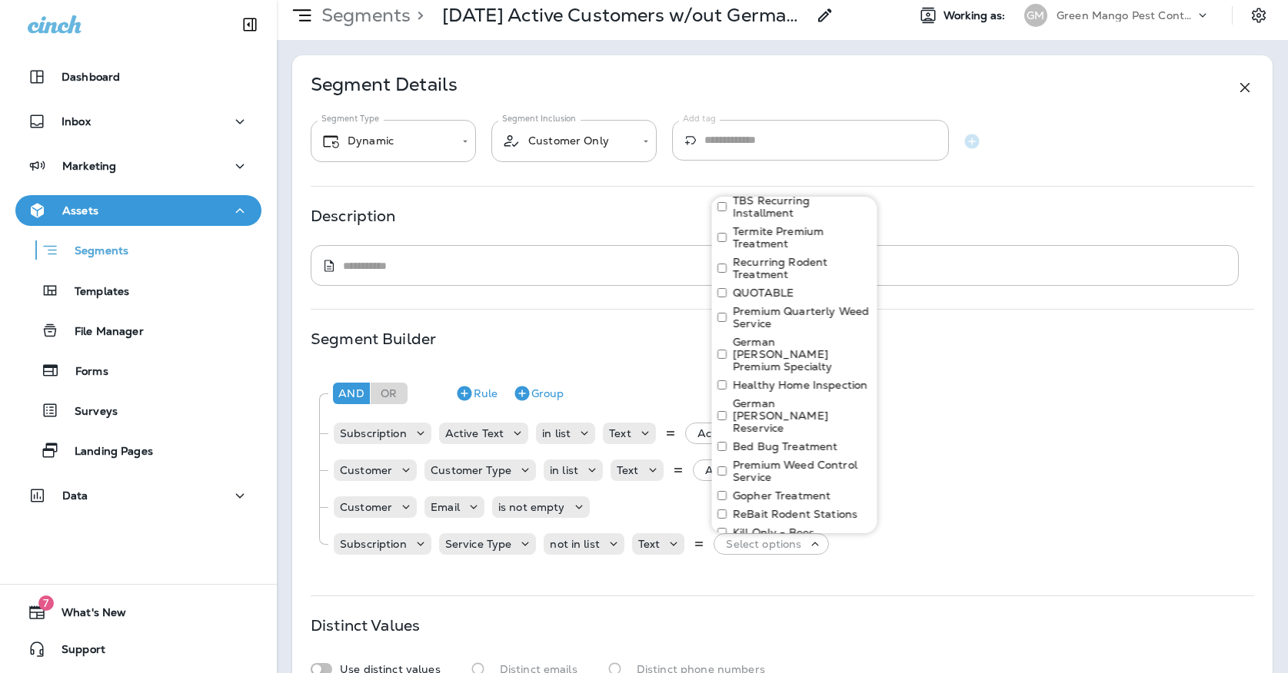
scroll to position [182, 0]
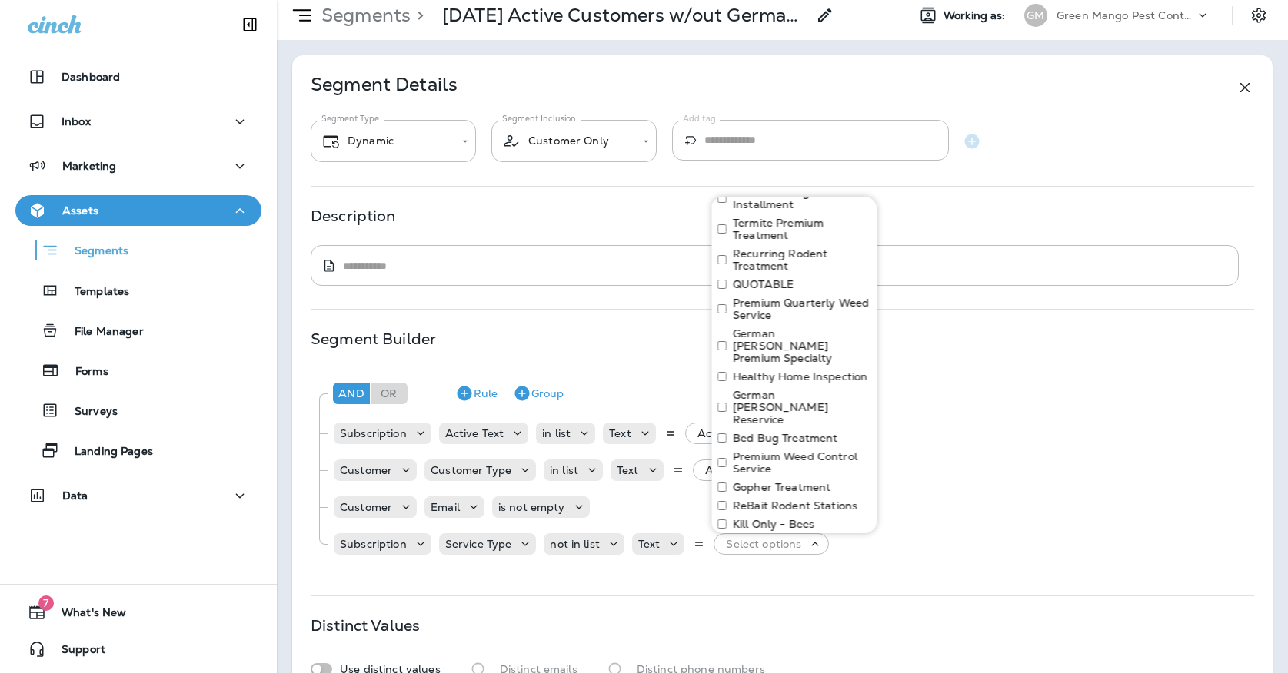
click at [746, 330] on label "German [PERSON_NAME] Premium Specialty" at bounding box center [802, 345] width 138 height 37
click at [751, 389] on label "German [PERSON_NAME] Reservice" at bounding box center [802, 407] width 138 height 37
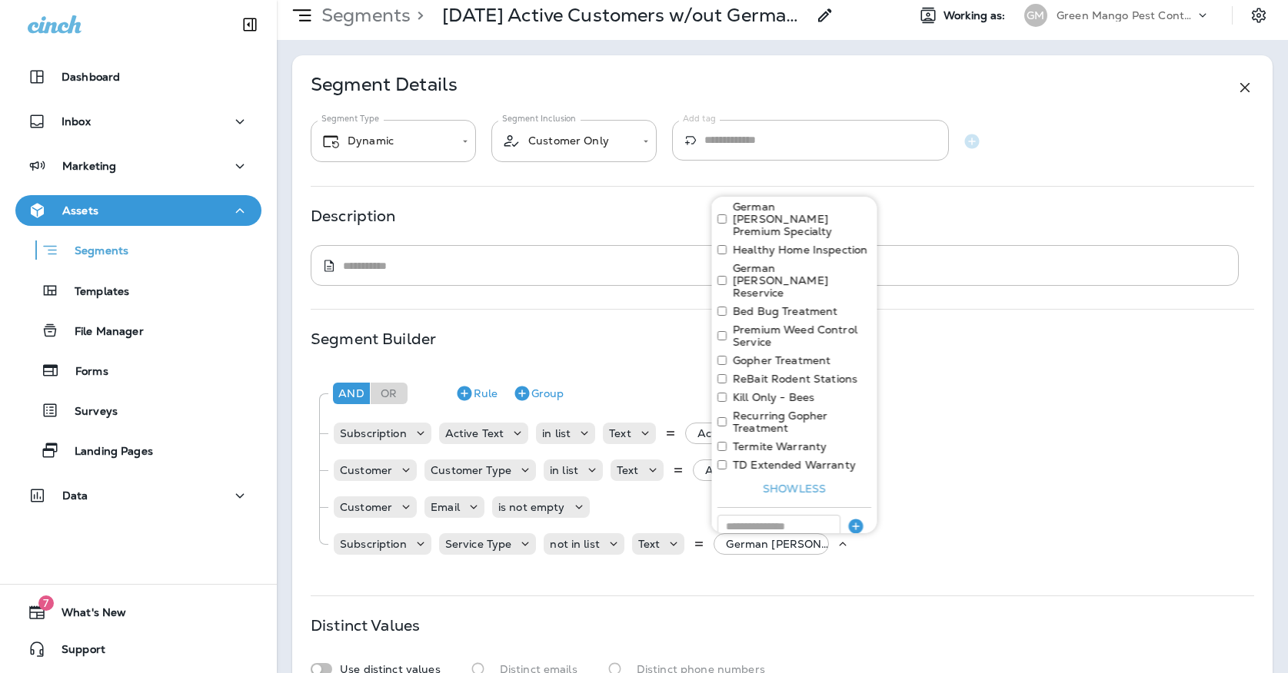
scroll to position [308, 0]
click at [846, 553] on button "Apply" at bounding box center [846, 565] width 49 height 24
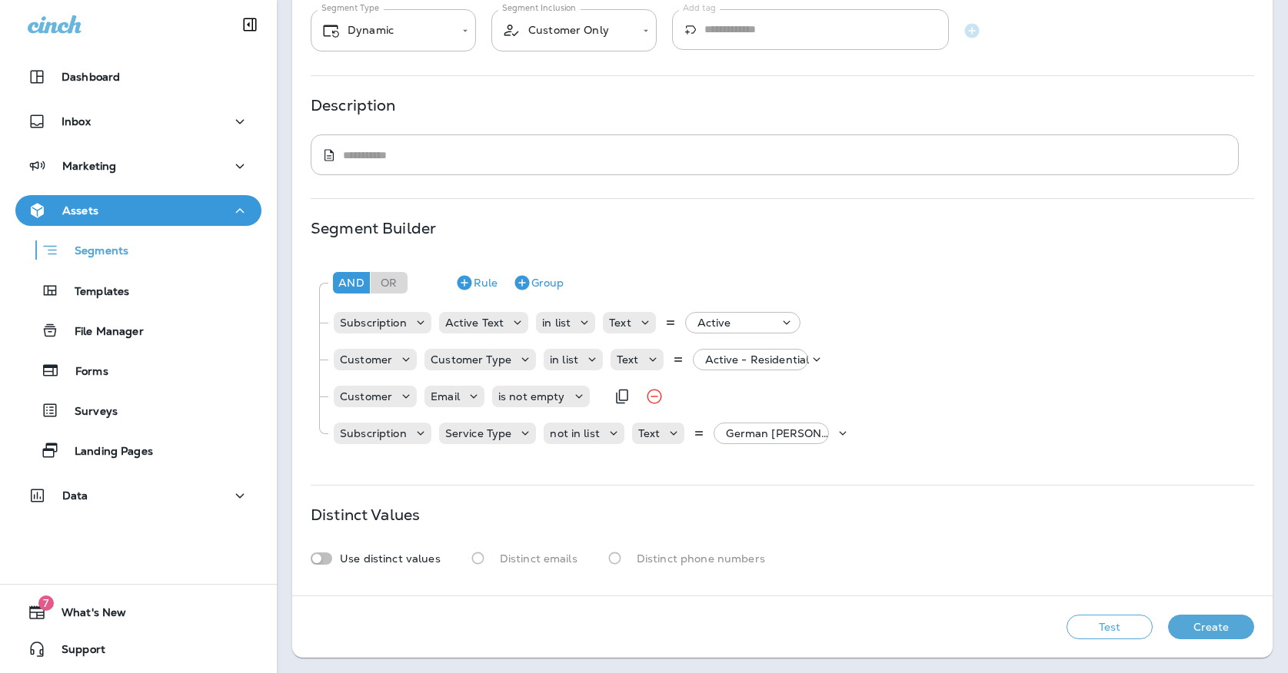
scroll to position [120, 0]
click at [728, 432] on p "German [PERSON_NAME] Premium Specialty, +1 more" at bounding box center [780, 433] width 109 height 12
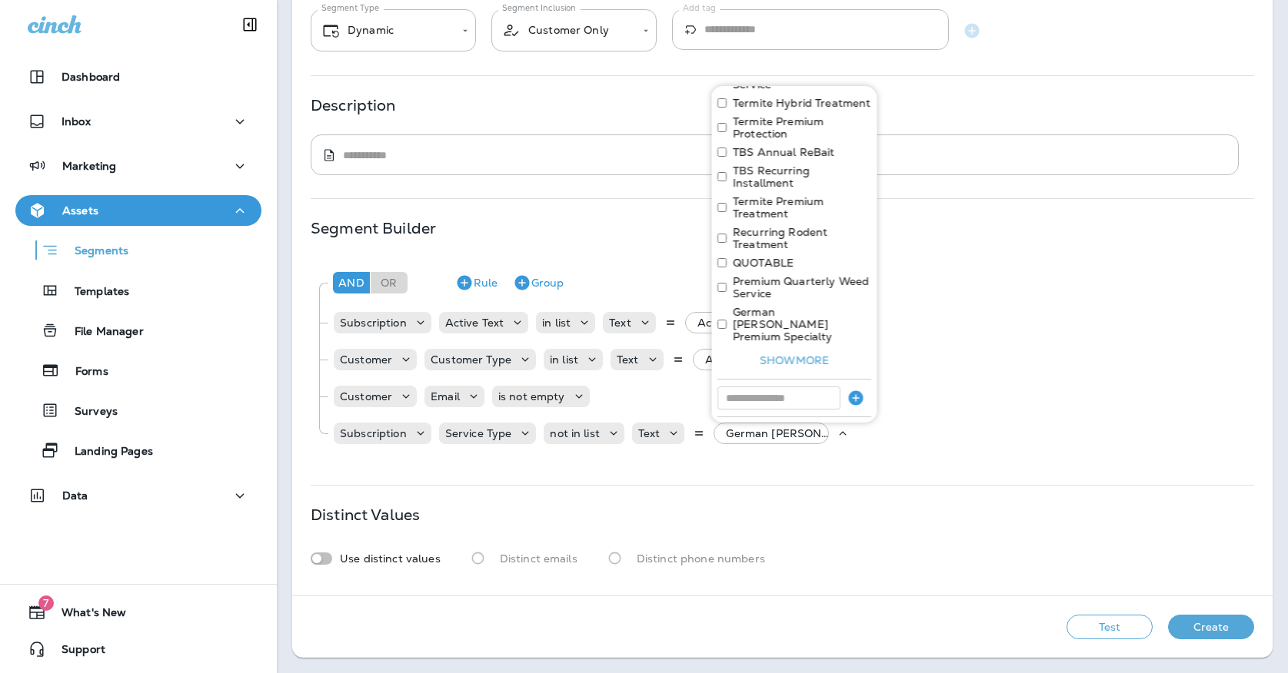
scroll to position [94, 0]
click at [776, 352] on div "Select all Premium Pest Control Service Termite Hybrid Treatment Termite Premiu…" at bounding box center [794, 222] width 166 height 460
click at [777, 348] on button "Show more" at bounding box center [794, 360] width 154 height 24
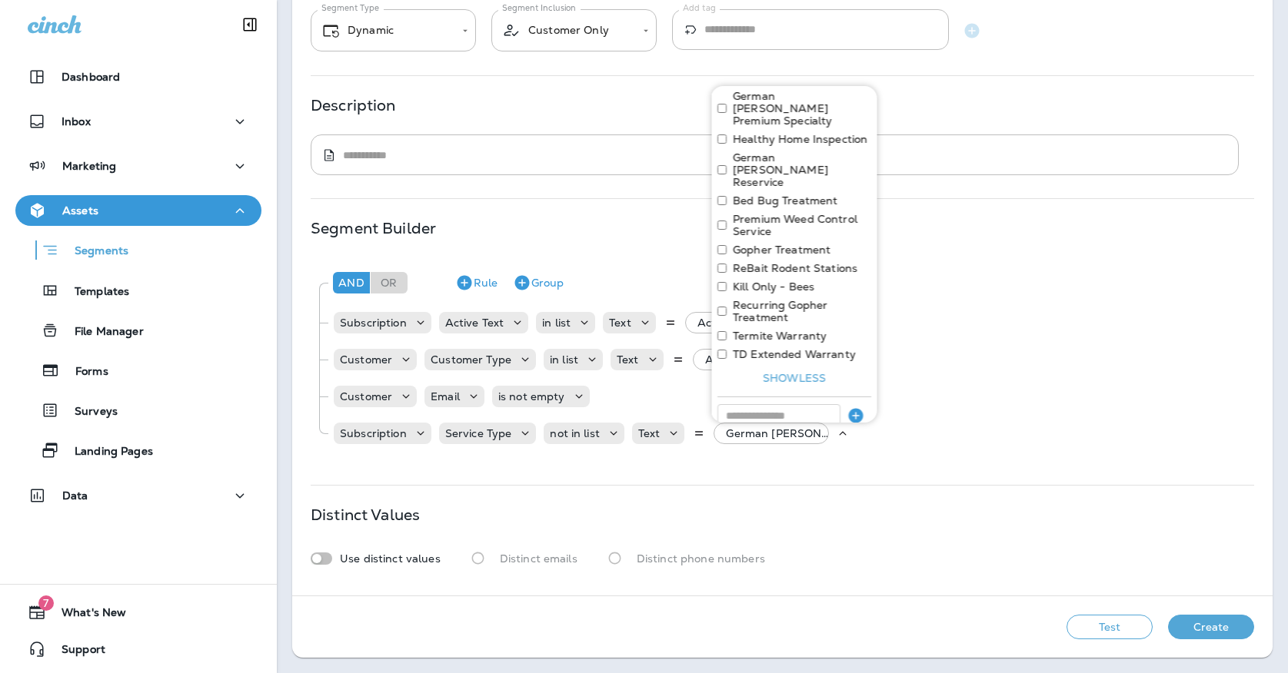
scroll to position [308, 0]
click at [774, 405] on input at bounding box center [778, 416] width 123 height 23
type input "**********"
click at [850, 409] on icon "button" at bounding box center [855, 416] width 15 height 15
click at [814, 405] on input at bounding box center [778, 416] width 123 height 23
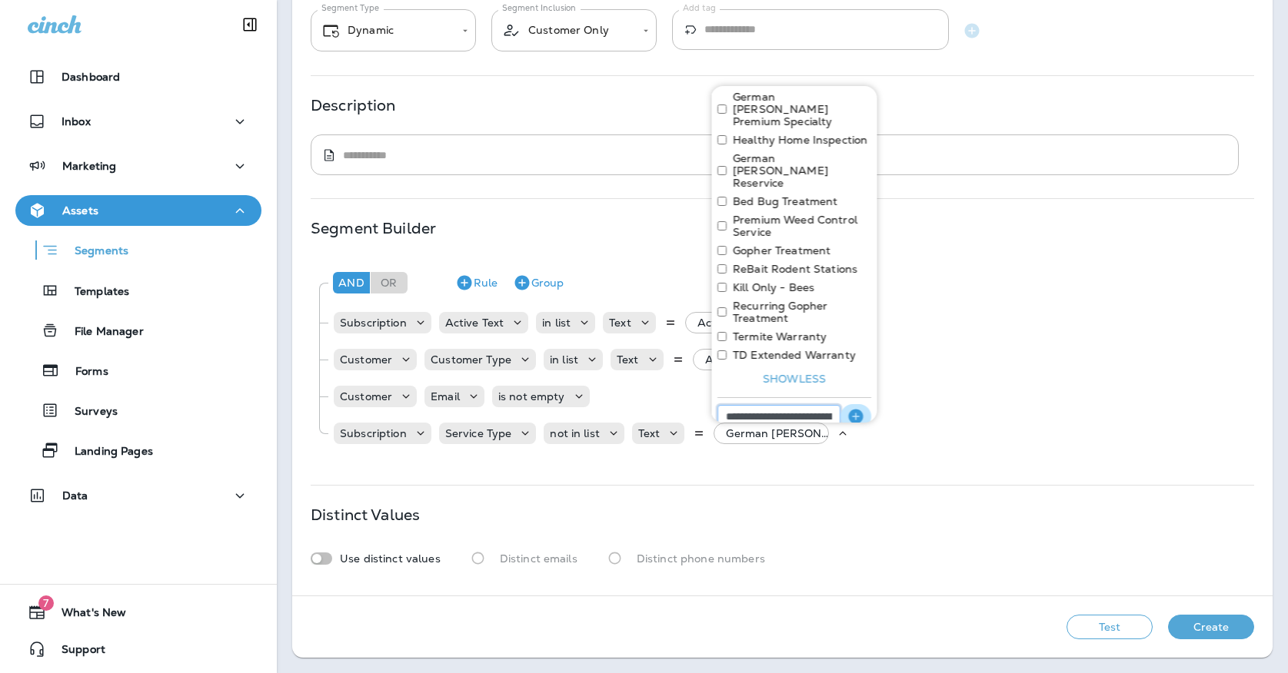
type input "**********"
click at [862, 409] on icon "button" at bounding box center [855, 416] width 15 height 15
click at [830, 405] on input at bounding box center [778, 416] width 123 height 23
type input "**********"
click at [862, 407] on icon "button" at bounding box center [855, 416] width 18 height 18
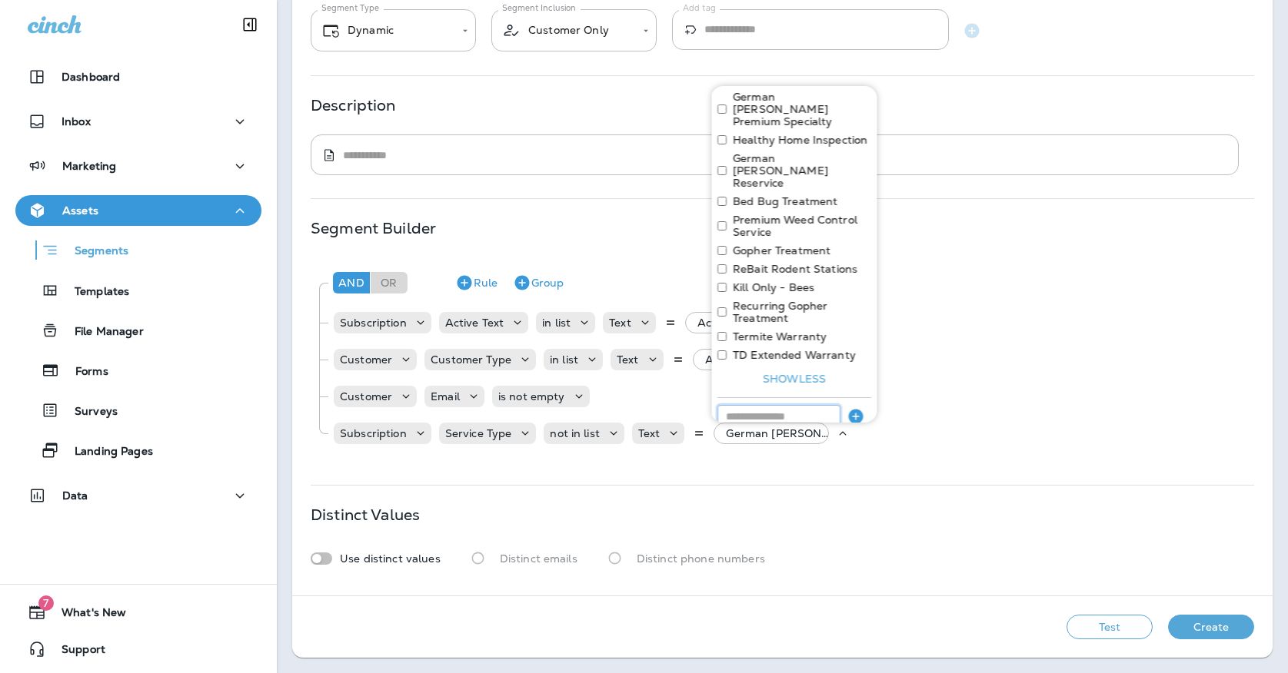
click at [826, 405] on input at bounding box center [778, 416] width 123 height 23
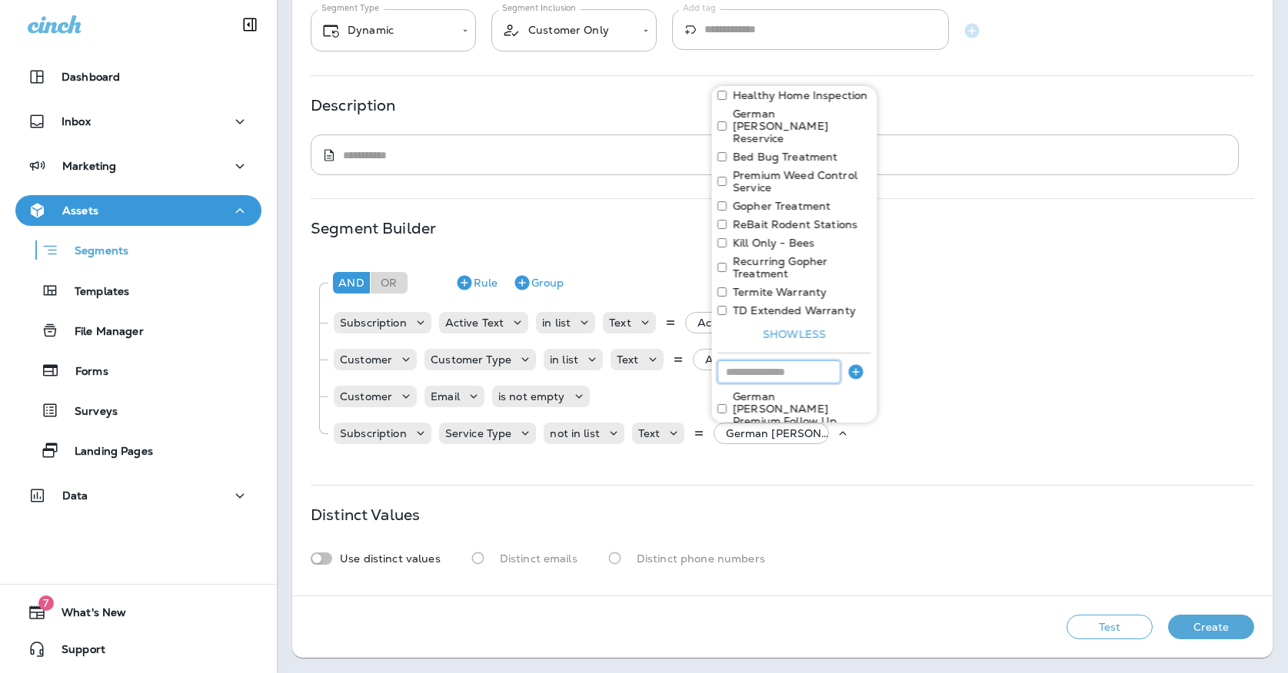
scroll to position [351, 0]
type input "**********"
click at [852, 364] on icon "button" at bounding box center [855, 373] width 18 height 18
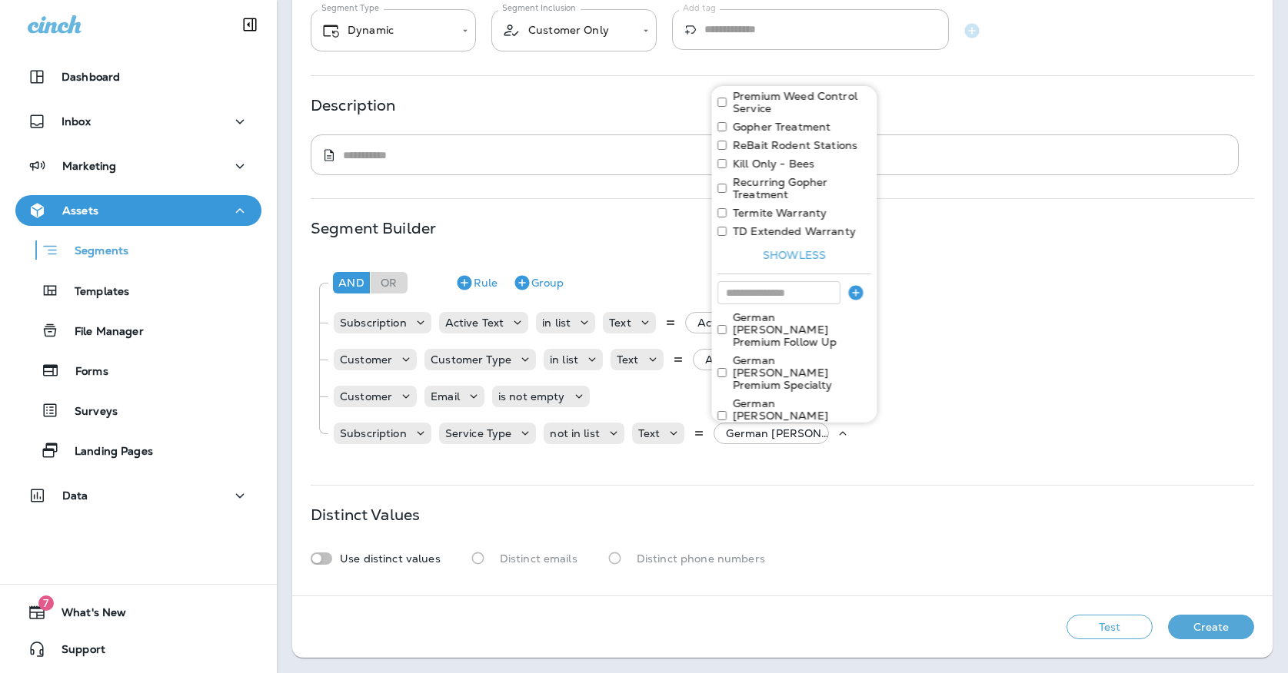
scroll to position [431, 0]
click at [843, 491] on button "Apply" at bounding box center [846, 503] width 49 height 24
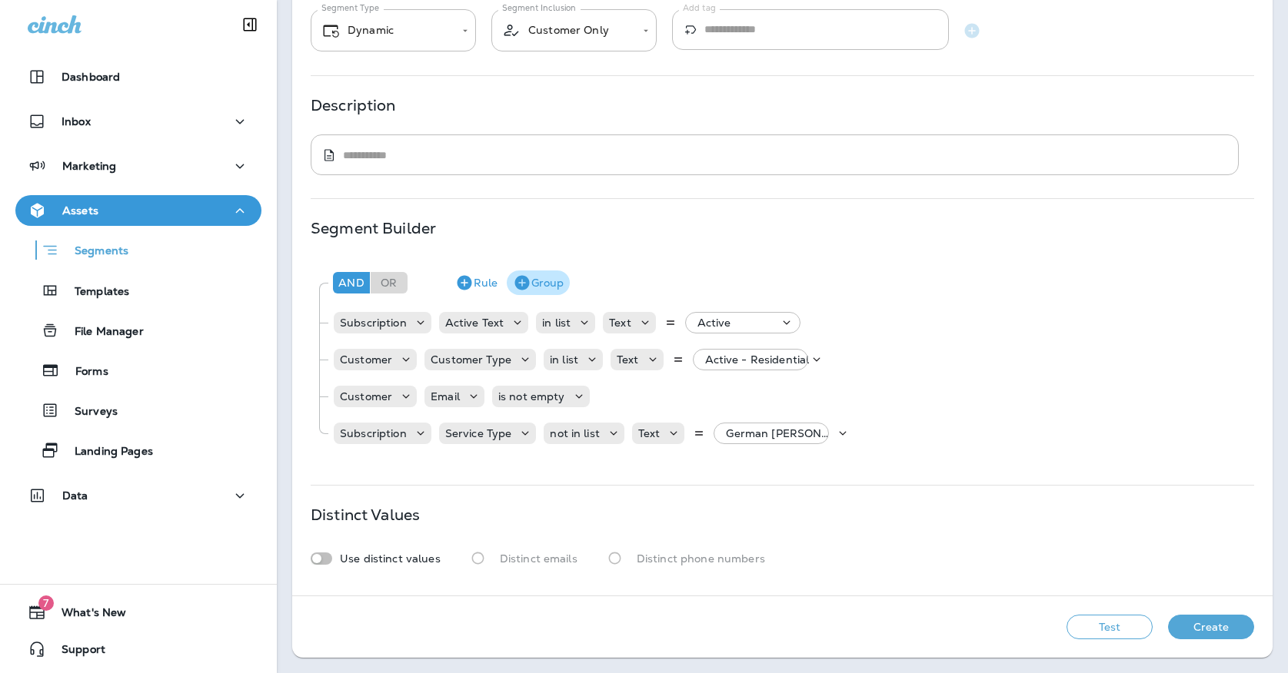
click at [533, 283] on button "Group" at bounding box center [538, 283] width 63 height 25
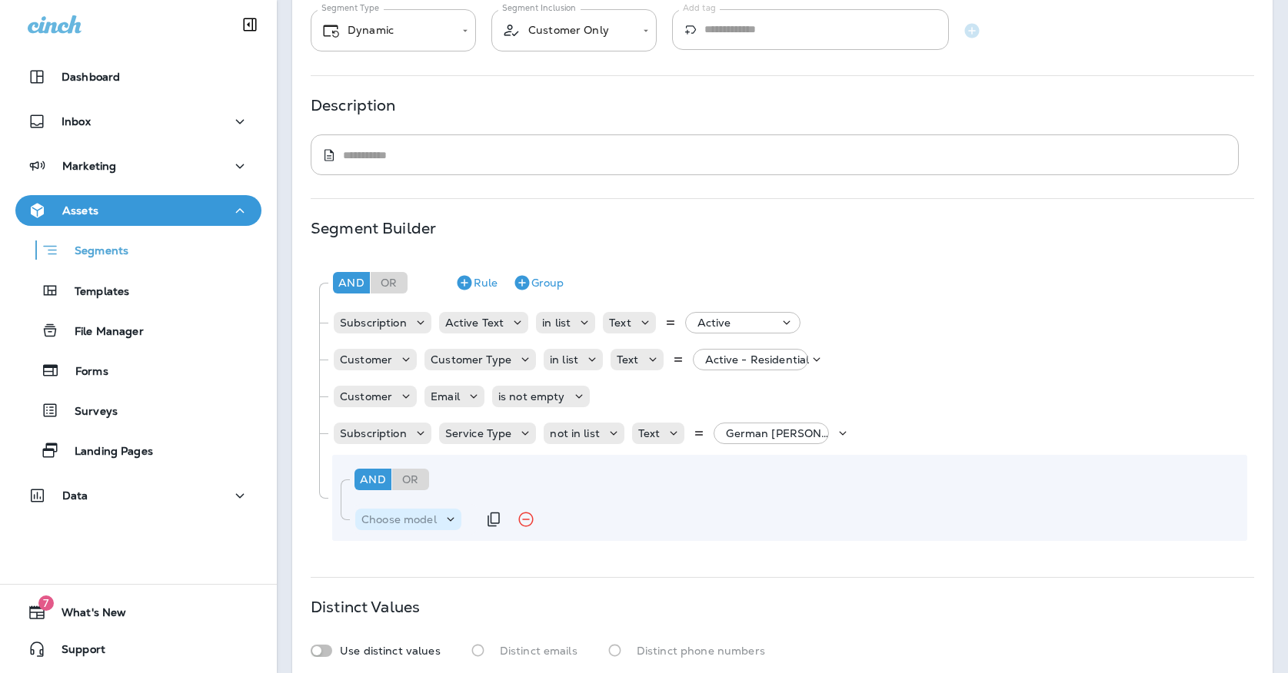
click at [417, 513] on p "Choose model" at bounding box center [398, 519] width 75 height 12
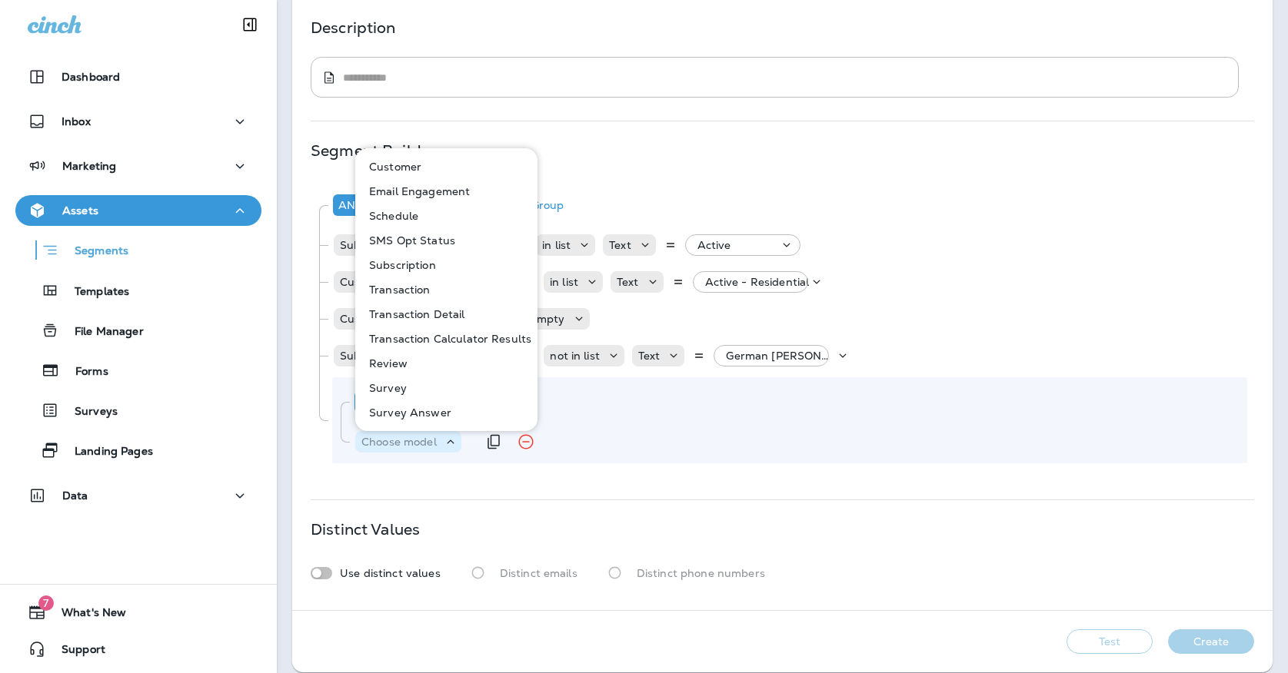
scroll to position [204, 0]
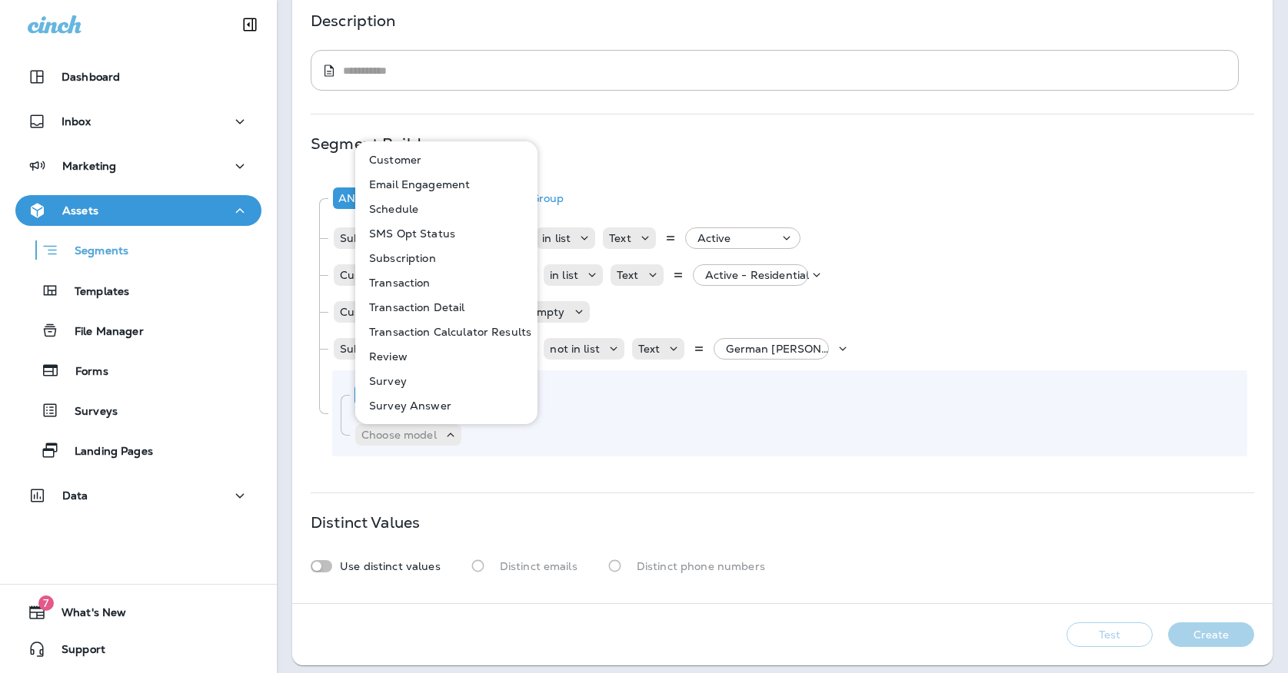
click at [407, 259] on p "Subscription" at bounding box center [399, 258] width 73 height 12
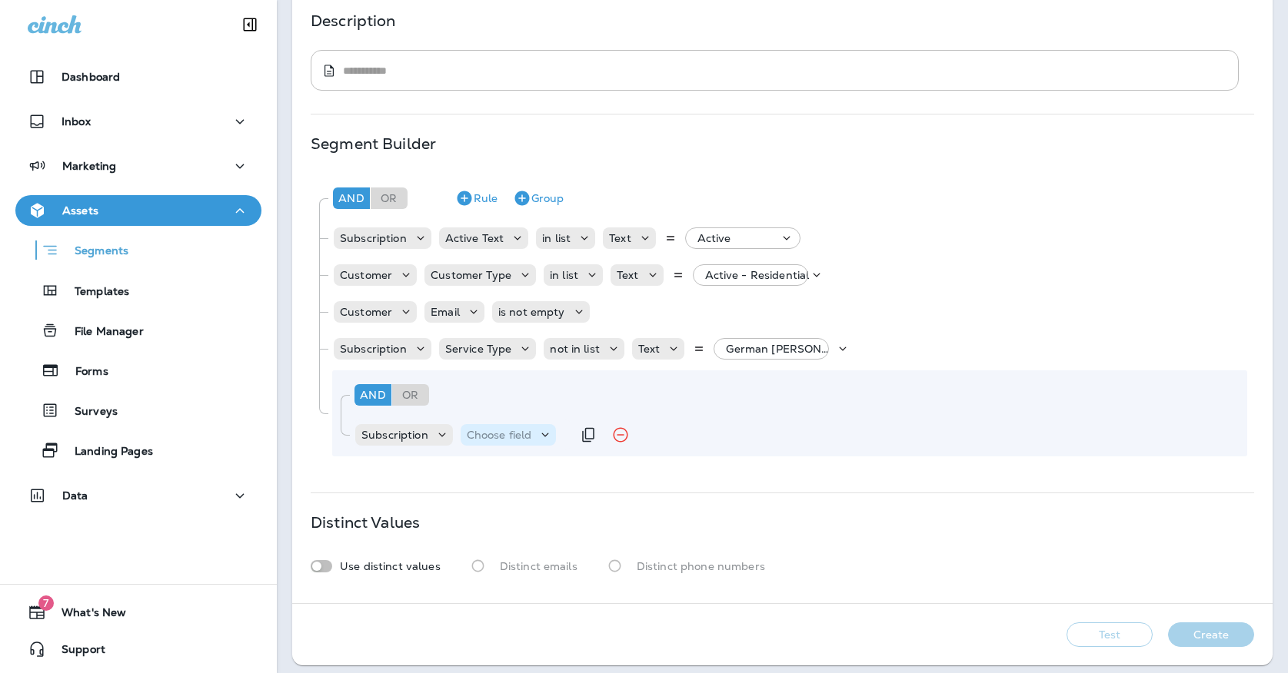
click at [504, 439] on p "Choose field" at bounding box center [499, 435] width 65 height 12
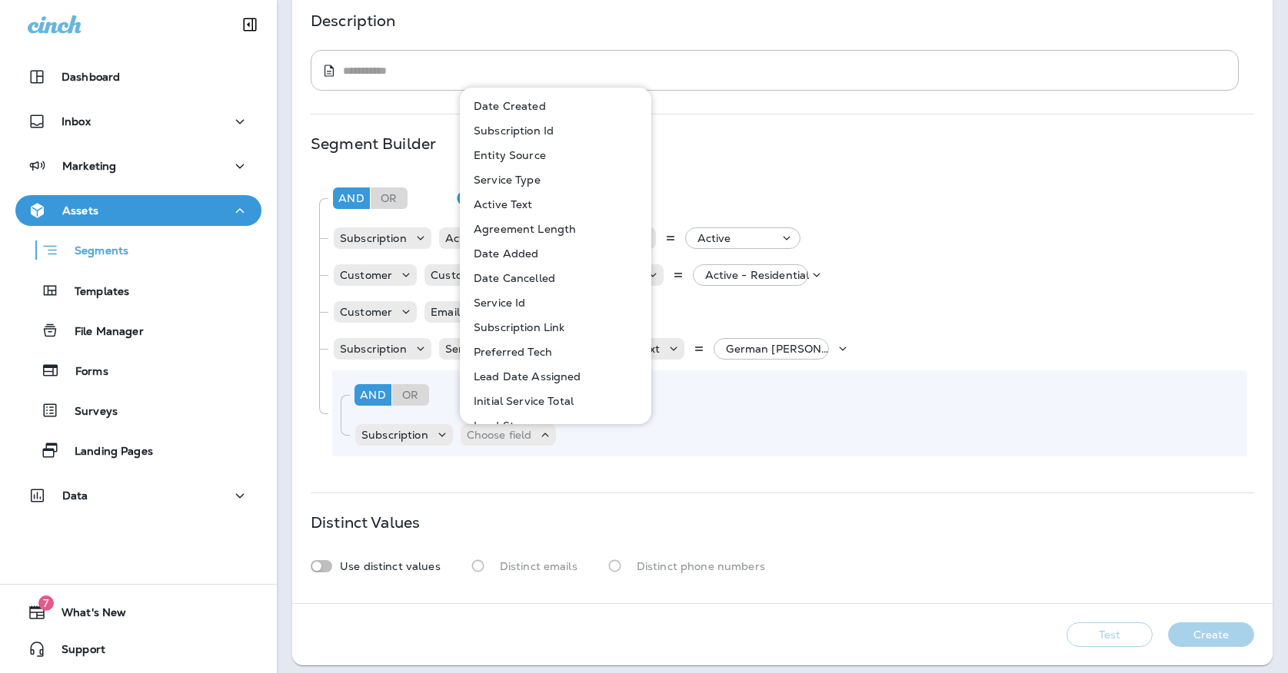
click at [537, 177] on p "Service Type" at bounding box center [503, 180] width 73 height 12
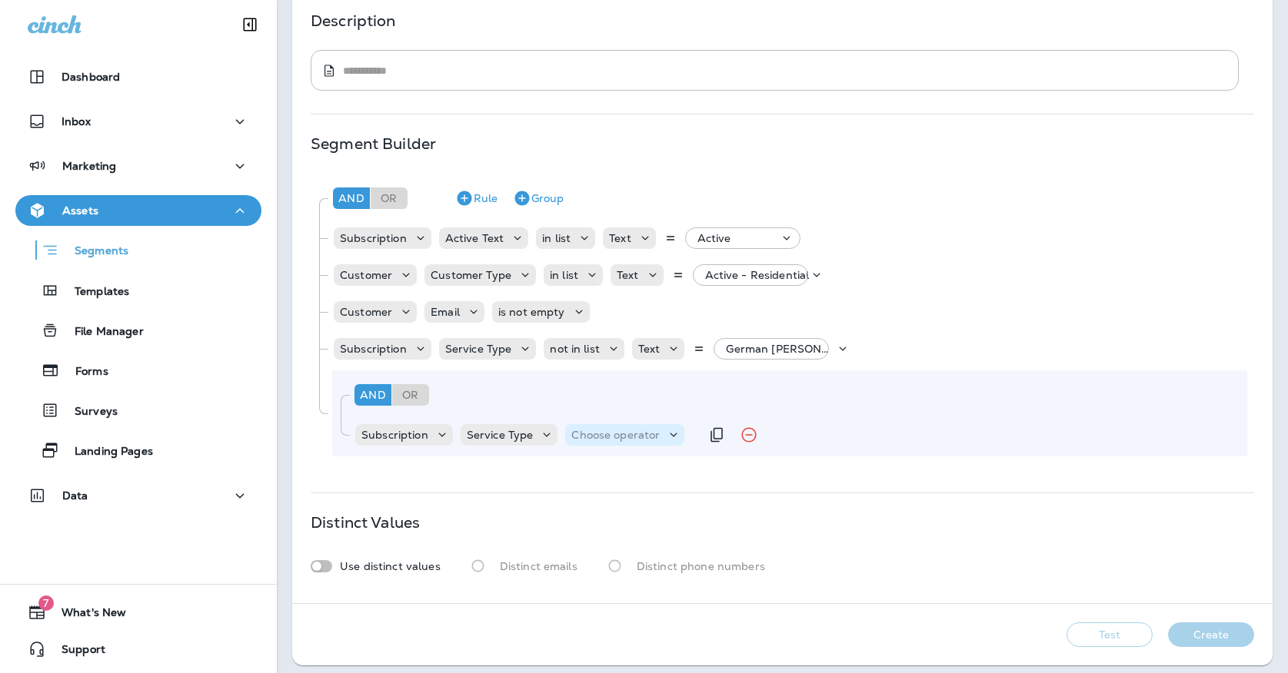
click at [580, 430] on p "Choose operator" at bounding box center [615, 435] width 88 height 12
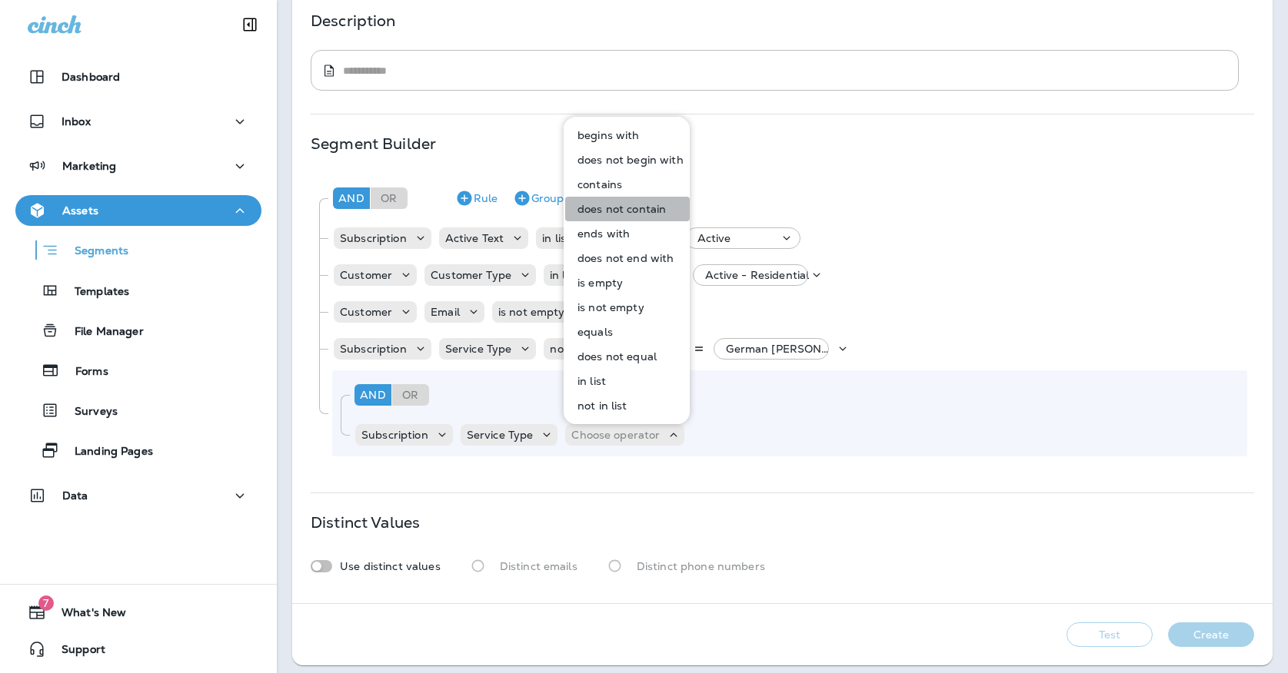
click at [646, 208] on p "does not contain" at bounding box center [618, 209] width 95 height 12
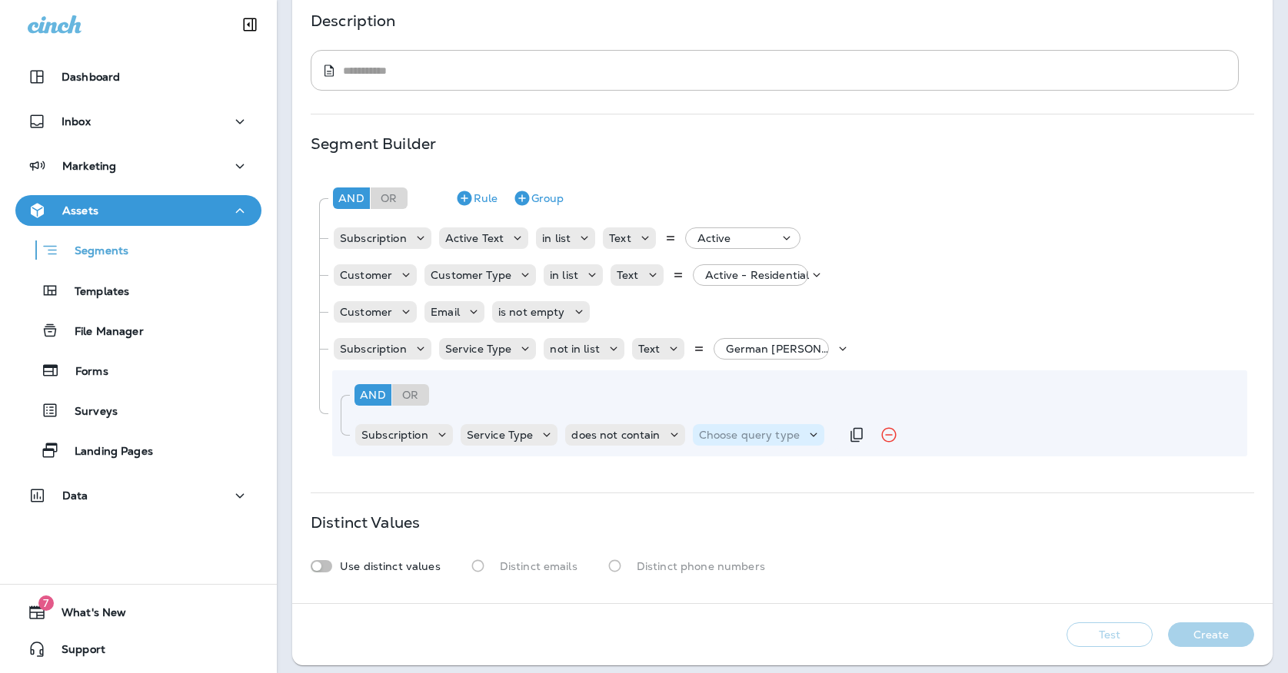
click at [702, 429] on p "Choose query type" at bounding box center [749, 435] width 101 height 12
click at [705, 467] on p "Text" at bounding box center [711, 473] width 28 height 12
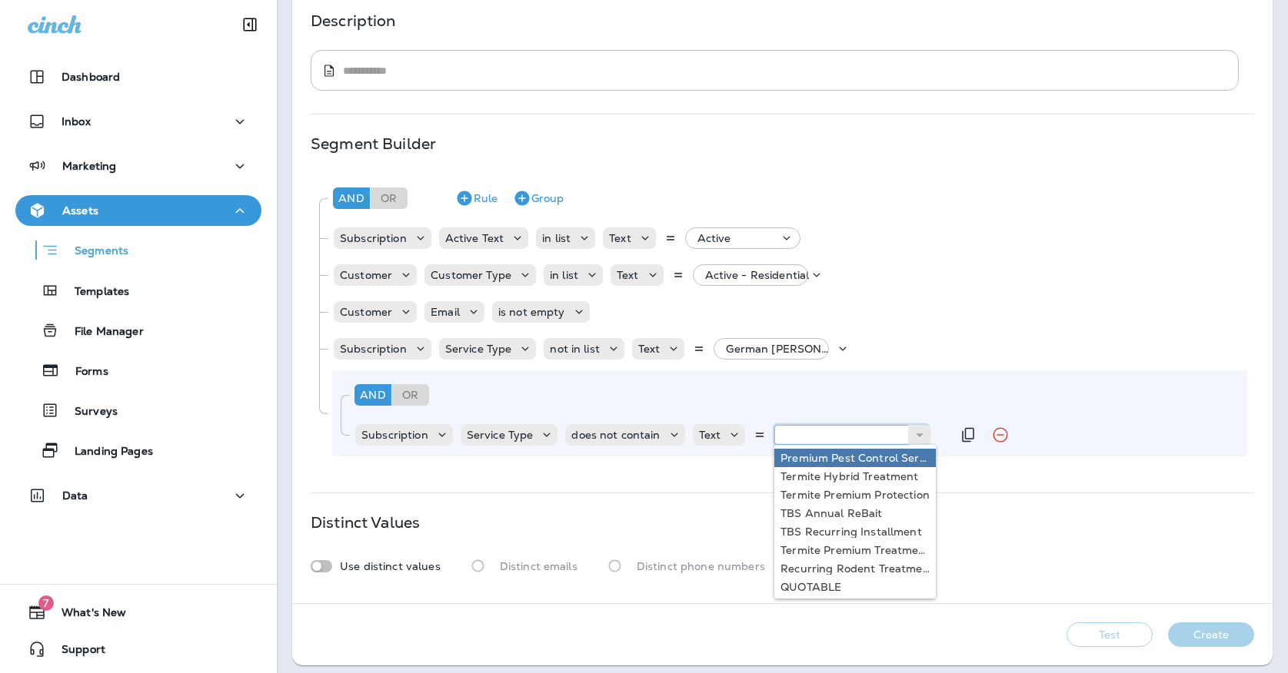
click at [790, 438] on input "text" at bounding box center [851, 435] width 154 height 20
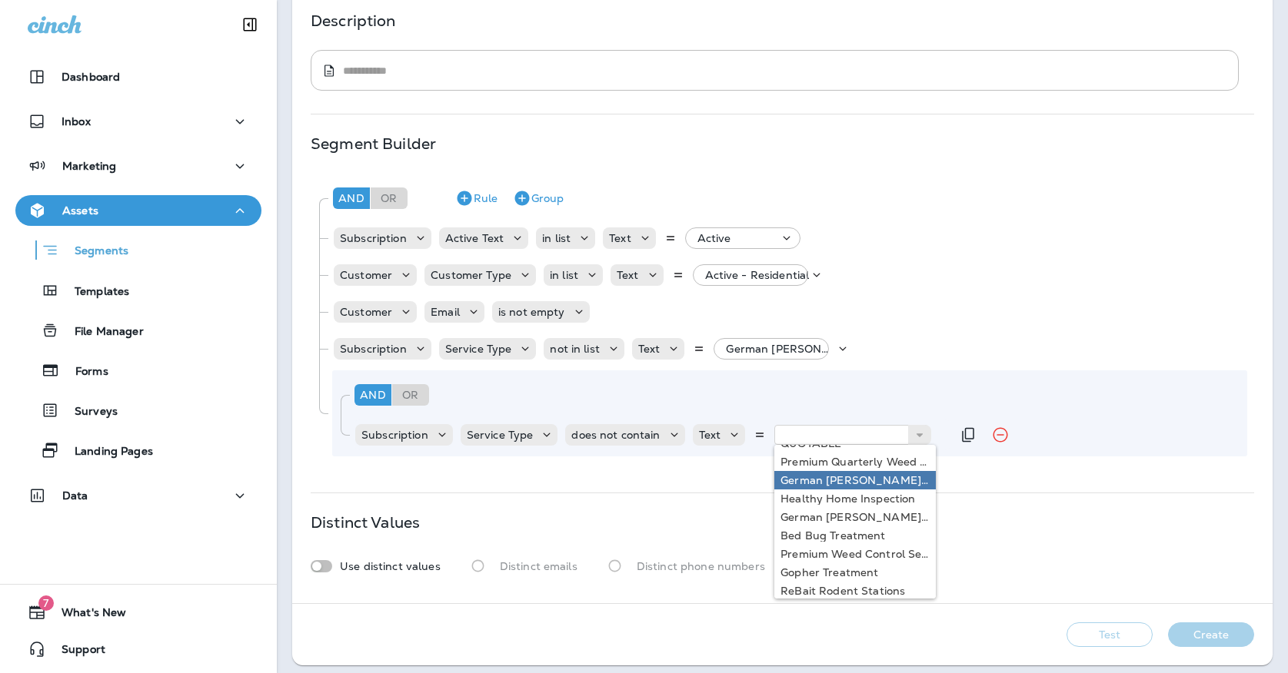
type input "**********"
click at [818, 482] on div "**********" at bounding box center [782, 231] width 980 height 743
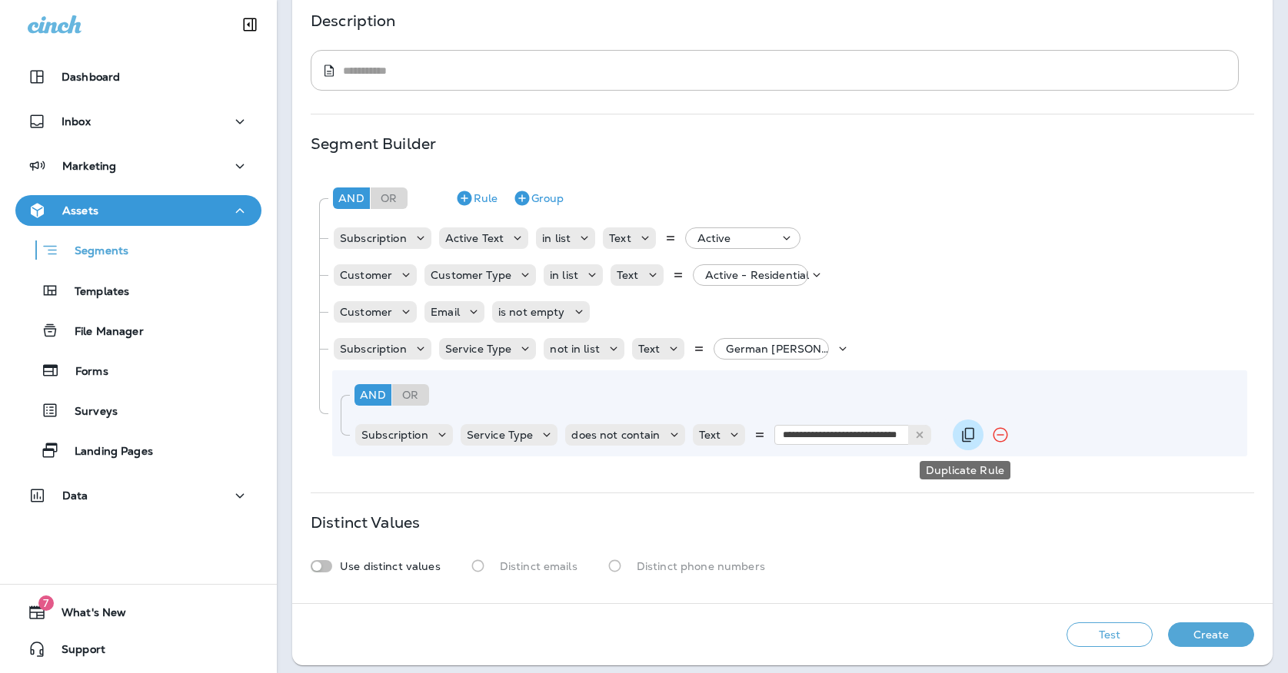
click at [959, 437] on icon "Duplicate Rule" at bounding box center [968, 435] width 18 height 18
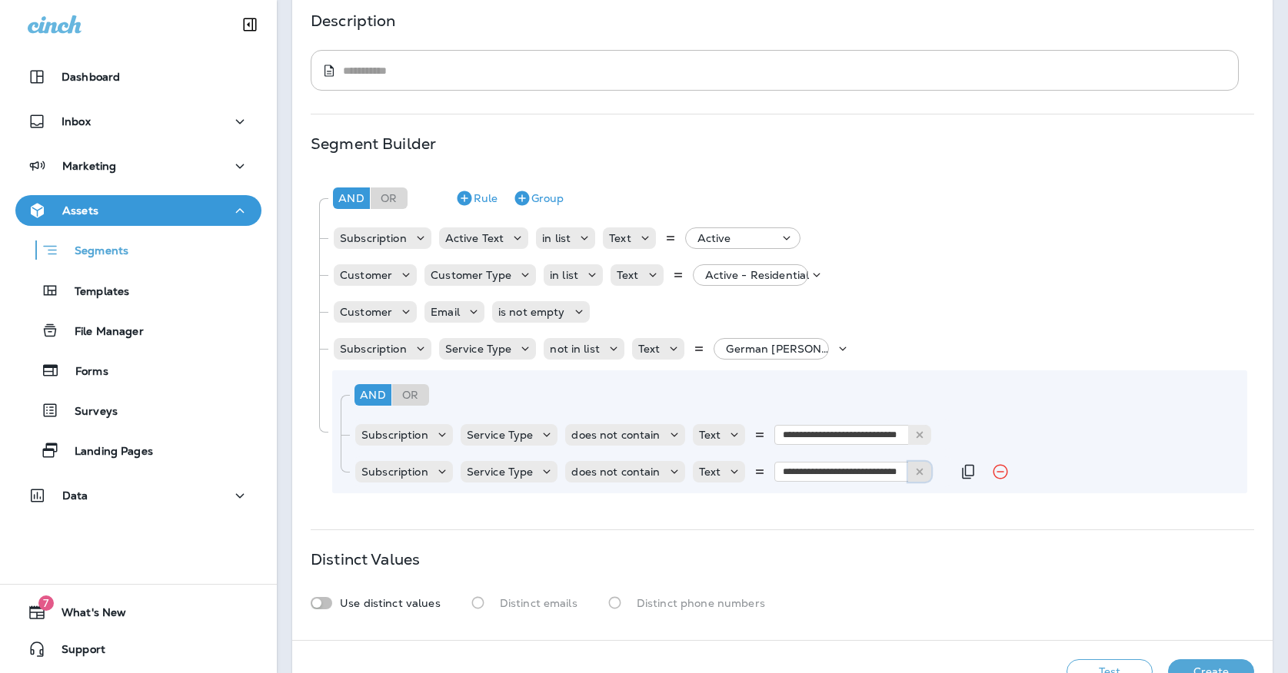
click at [914, 479] on button at bounding box center [919, 472] width 23 height 20
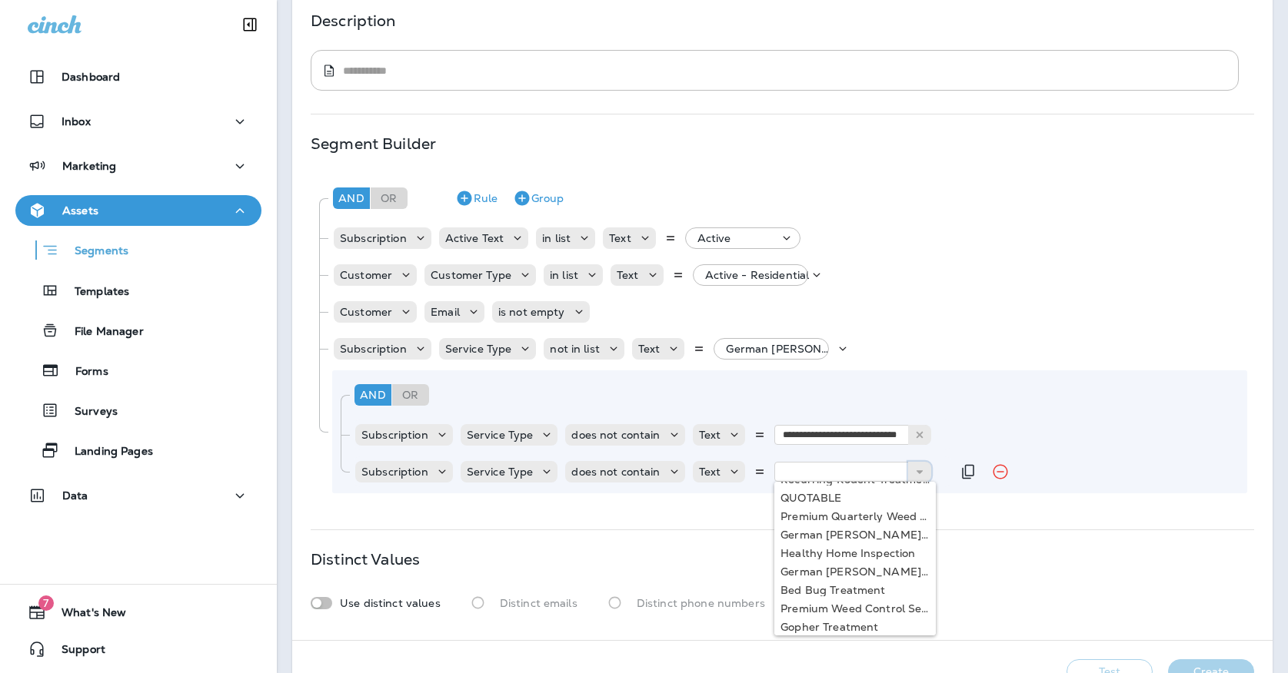
scroll to position [123, 0]
type input "**********"
click at [821, 569] on div "**********" at bounding box center [782, 250] width 980 height 780
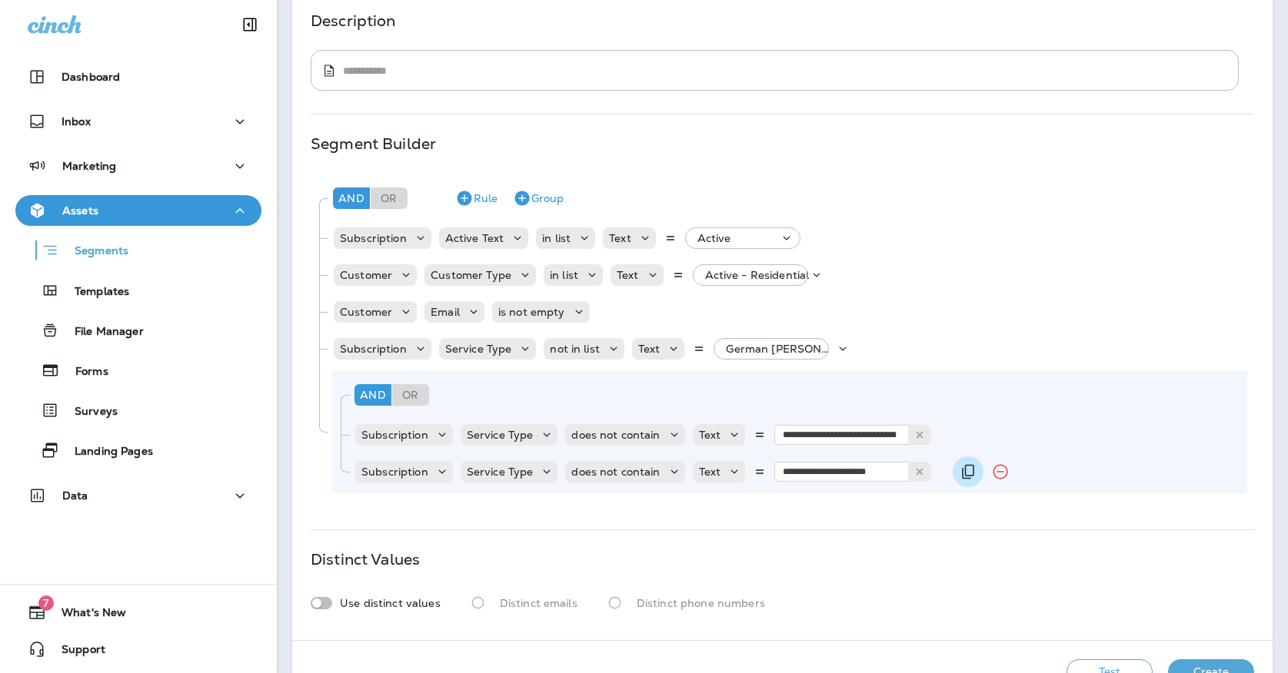
click at [953, 471] on button "Duplicate Rule" at bounding box center [967, 472] width 31 height 31
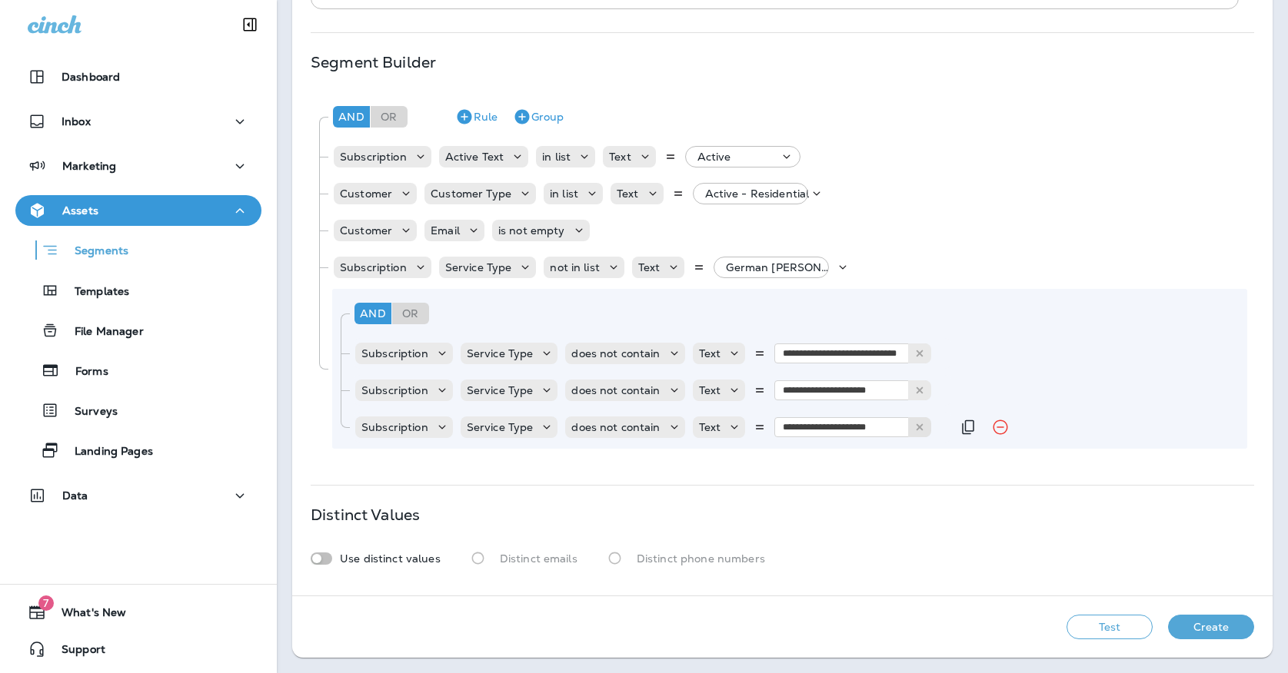
scroll to position [286, 0]
click at [922, 430] on button at bounding box center [919, 427] width 23 height 20
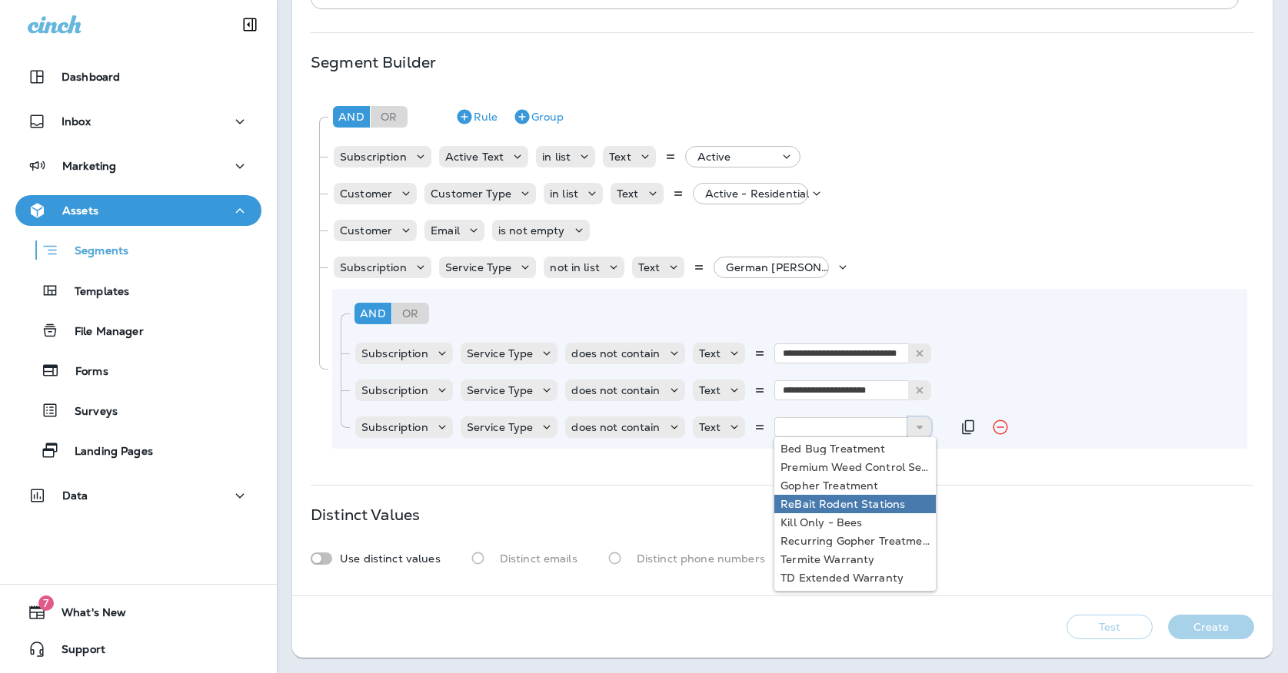
scroll to position [223, 0]
click at [826, 429] on input "text" at bounding box center [851, 427] width 154 height 20
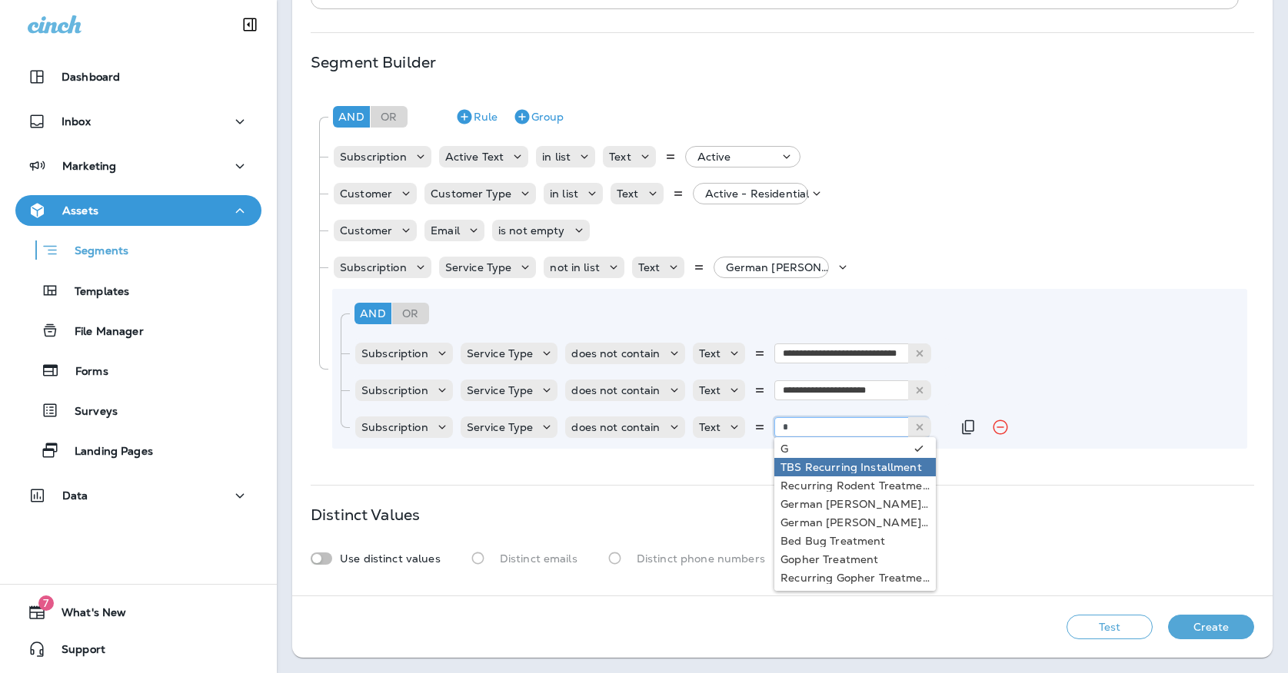
scroll to position [0, 0]
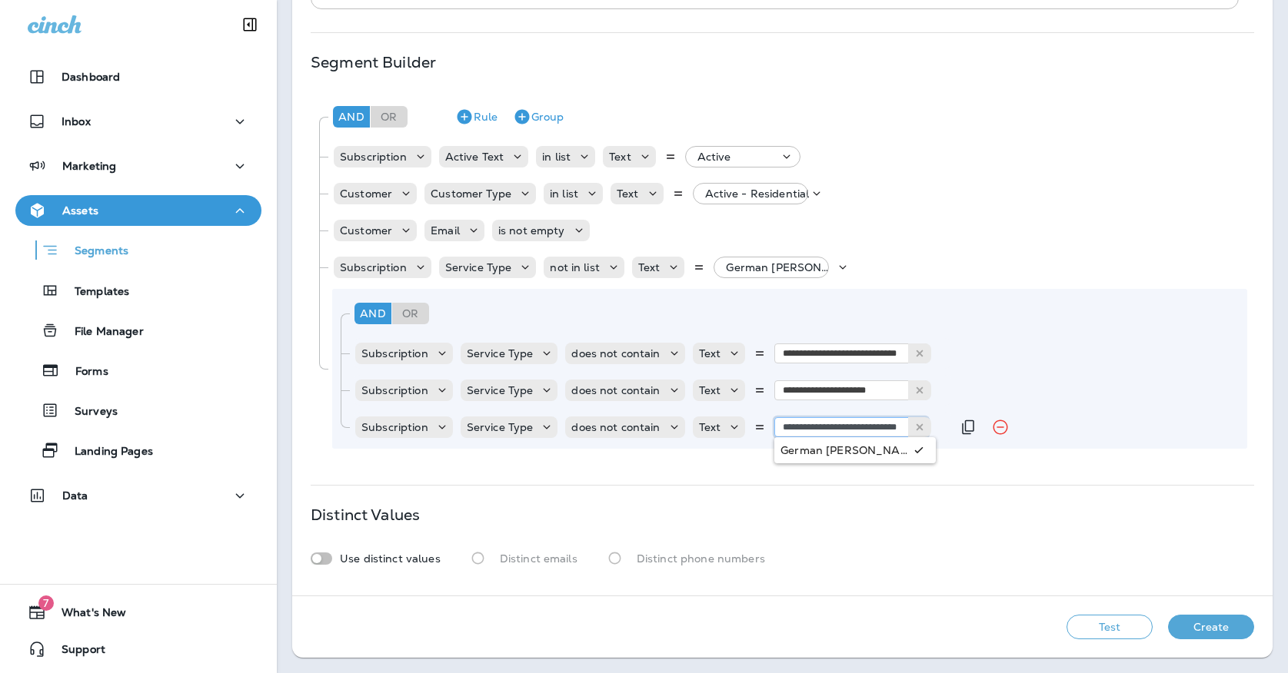
type input "**********"
click at [894, 448] on div "**********" at bounding box center [789, 369] width 915 height 160
click at [959, 431] on icon "Duplicate Rule" at bounding box center [968, 427] width 18 height 18
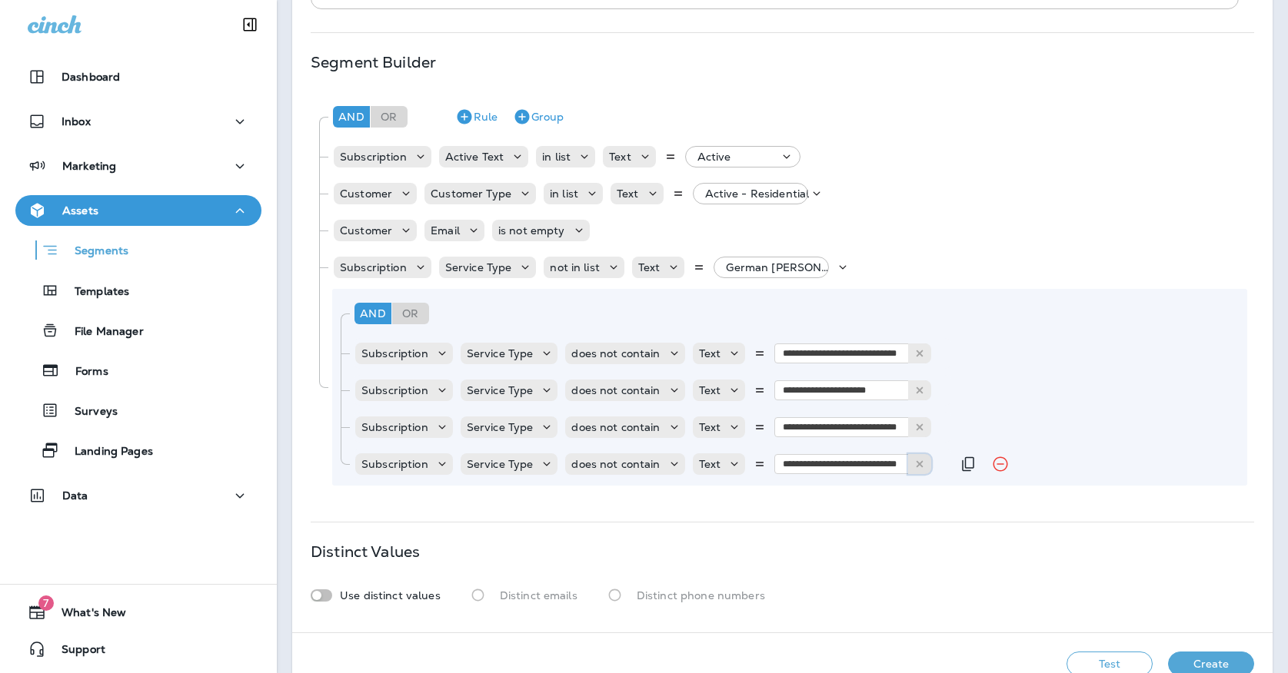
click at [914, 460] on icon at bounding box center [919, 464] width 11 height 11
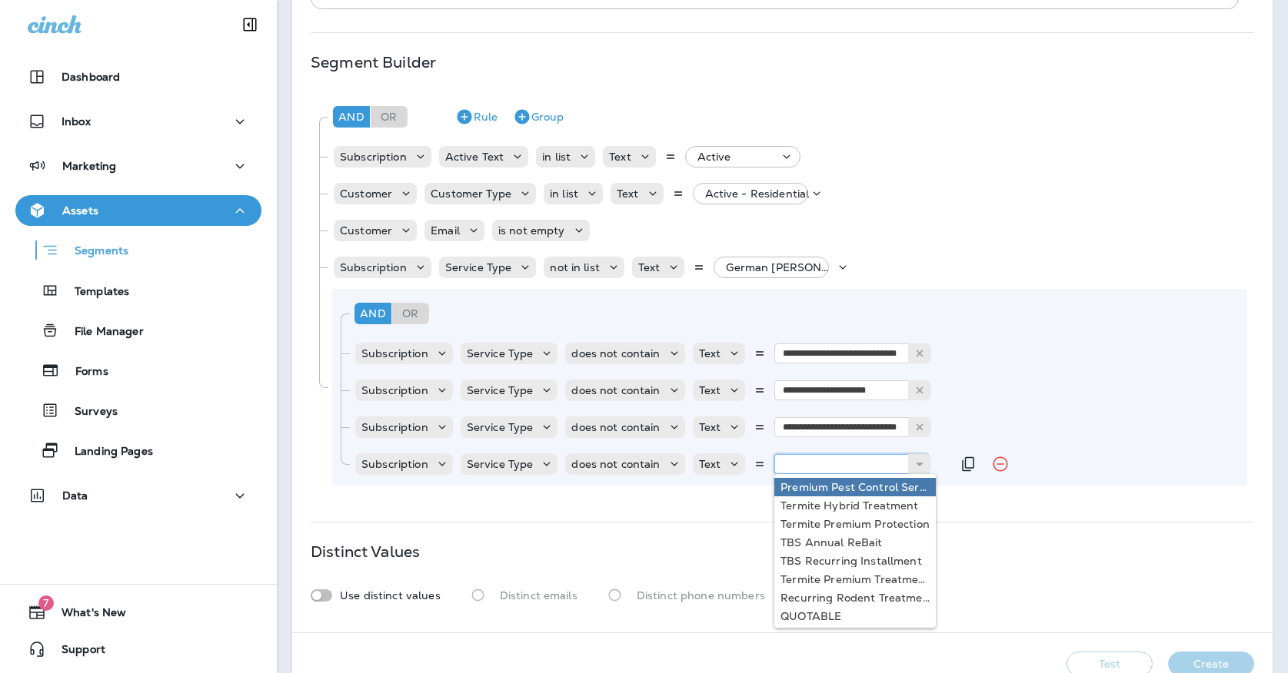
click at [879, 460] on input "text" at bounding box center [851, 464] width 154 height 20
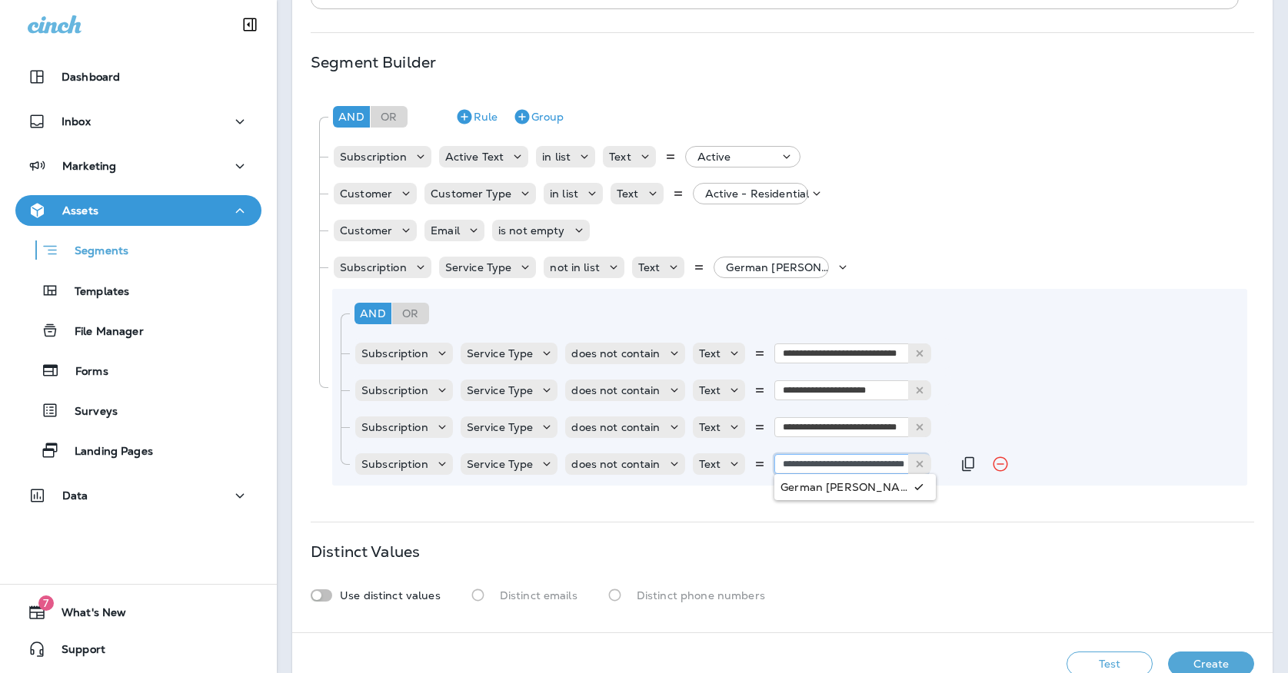
type input "**********"
click at [872, 489] on div "**********" at bounding box center [782, 292] width 942 height 400
click at [964, 465] on icon "Duplicate Rule" at bounding box center [968, 464] width 18 height 18
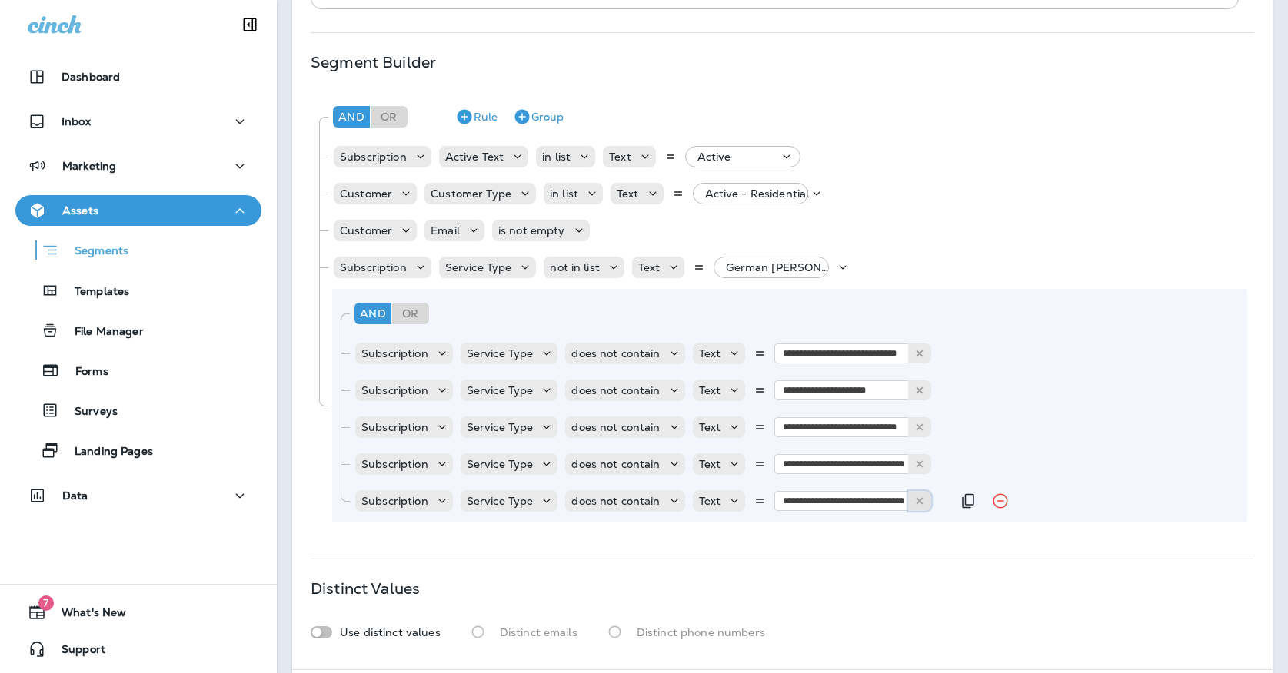
click at [919, 495] on button at bounding box center [919, 501] width 23 height 20
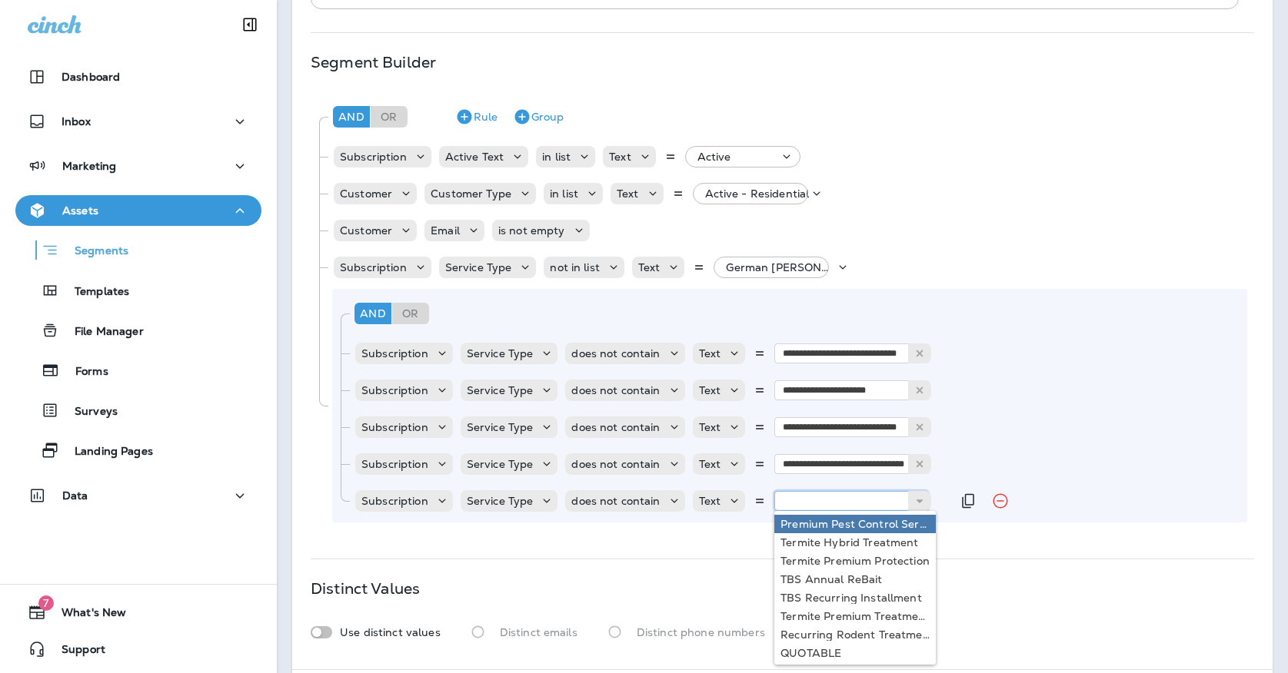
click at [888, 495] on input "text" at bounding box center [851, 501] width 154 height 20
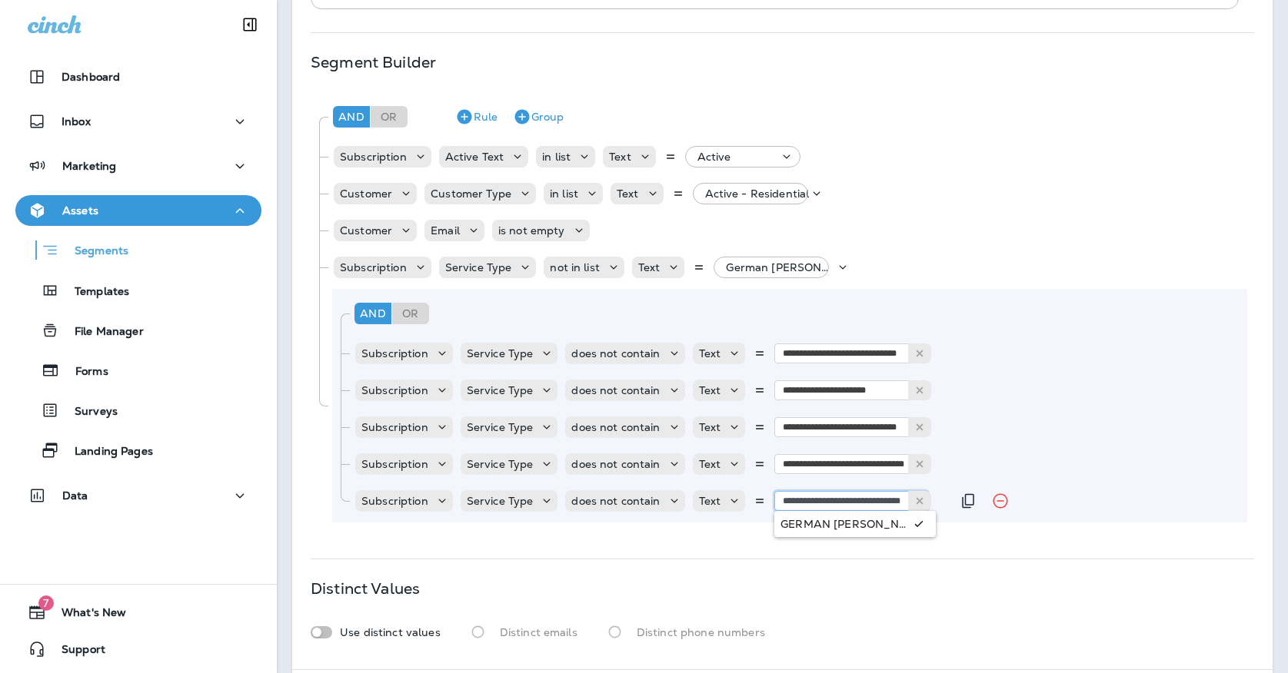
type input "**********"
click at [886, 526] on div "**********" at bounding box center [782, 310] width 942 height 437
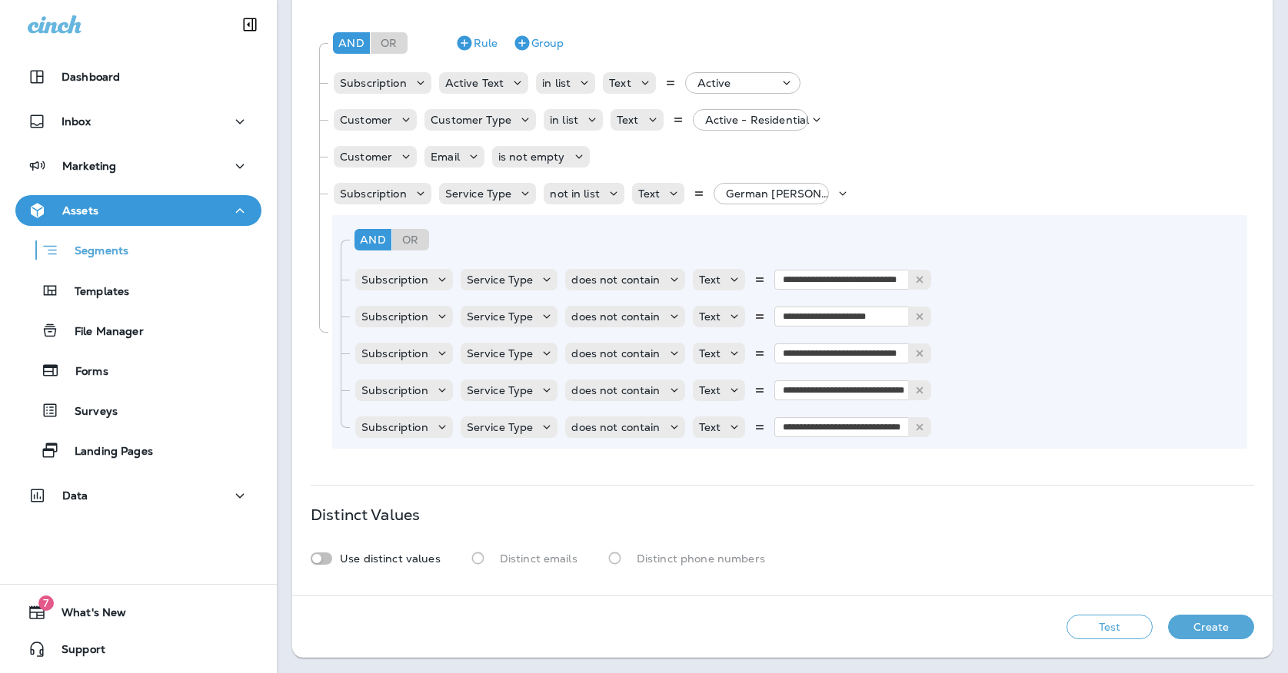
scroll to position [360, 0]
click at [1093, 626] on button "Test" at bounding box center [1109, 627] width 86 height 25
click at [856, 622] on button "View Sample" at bounding box center [890, 627] width 101 height 25
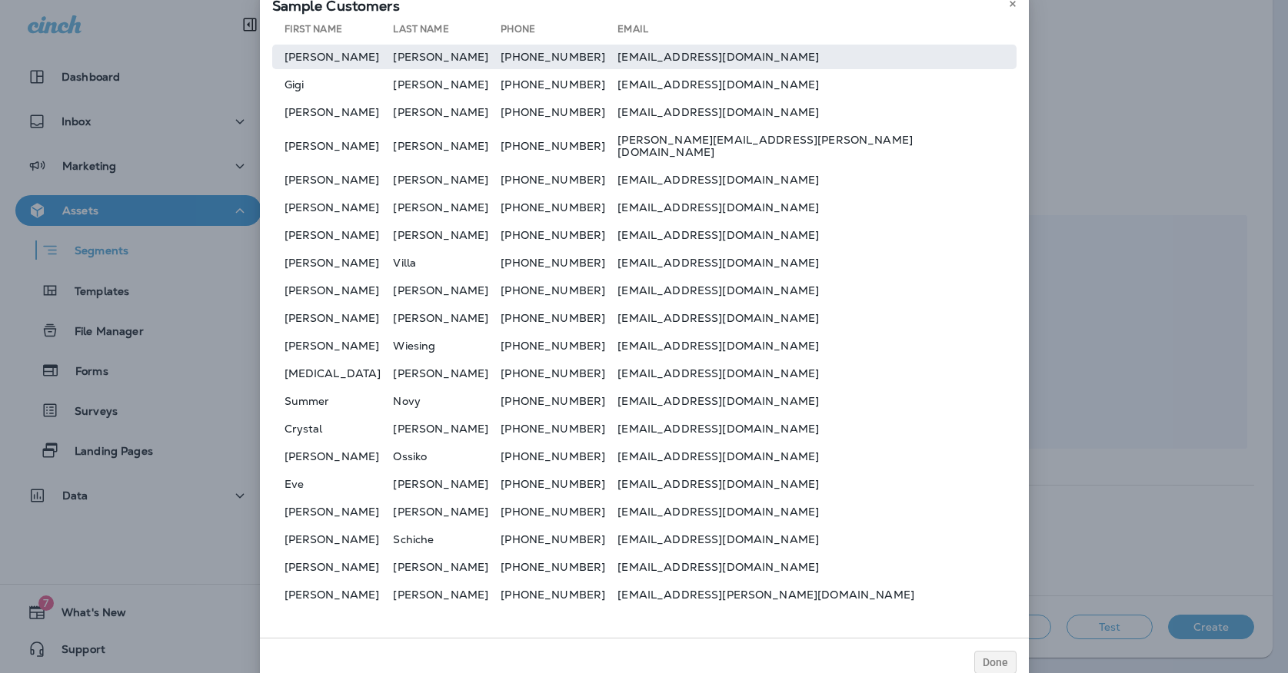
click at [500, 68] on td "[PERSON_NAME]" at bounding box center [447, 57] width 108 height 25
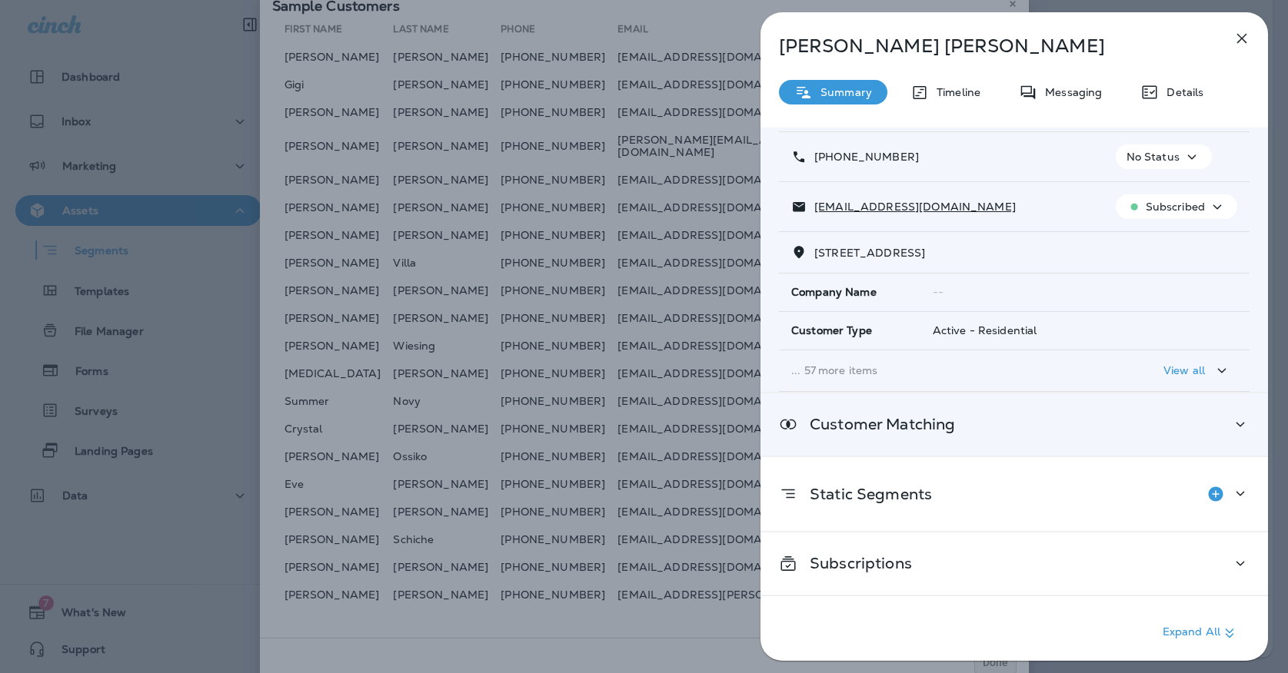
scroll to position [85, 0]
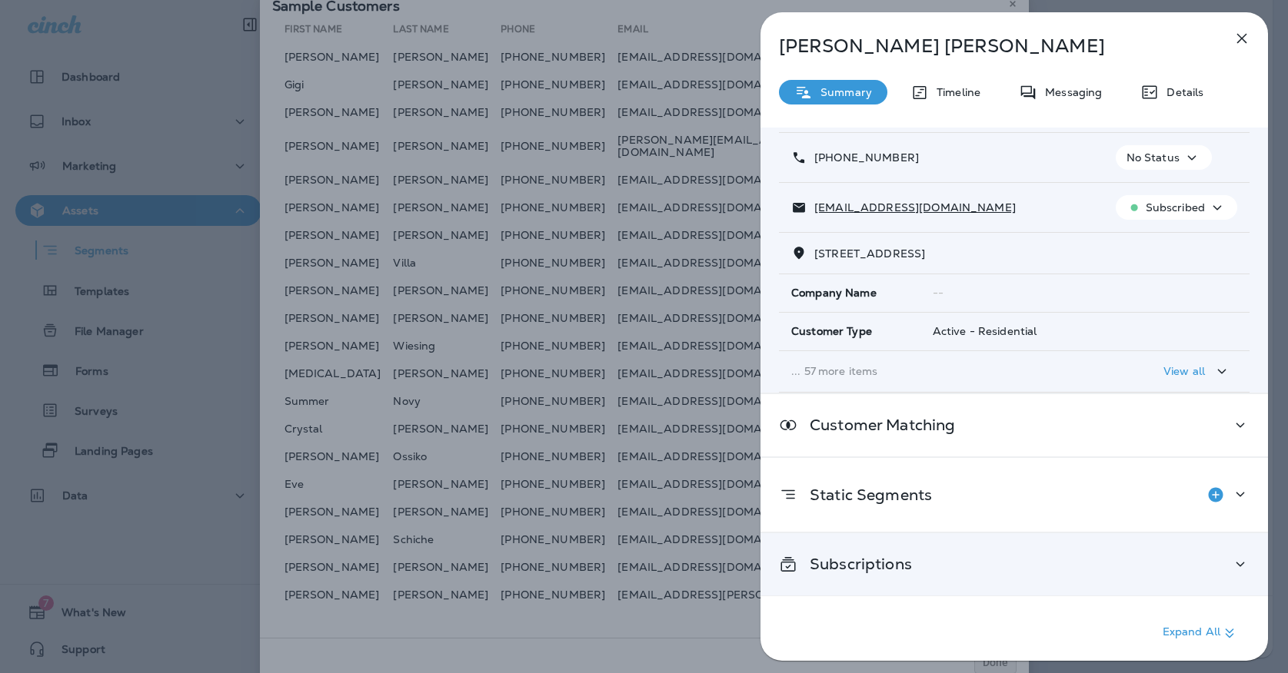
click at [927, 563] on div "Subscriptions" at bounding box center [1014, 564] width 470 height 19
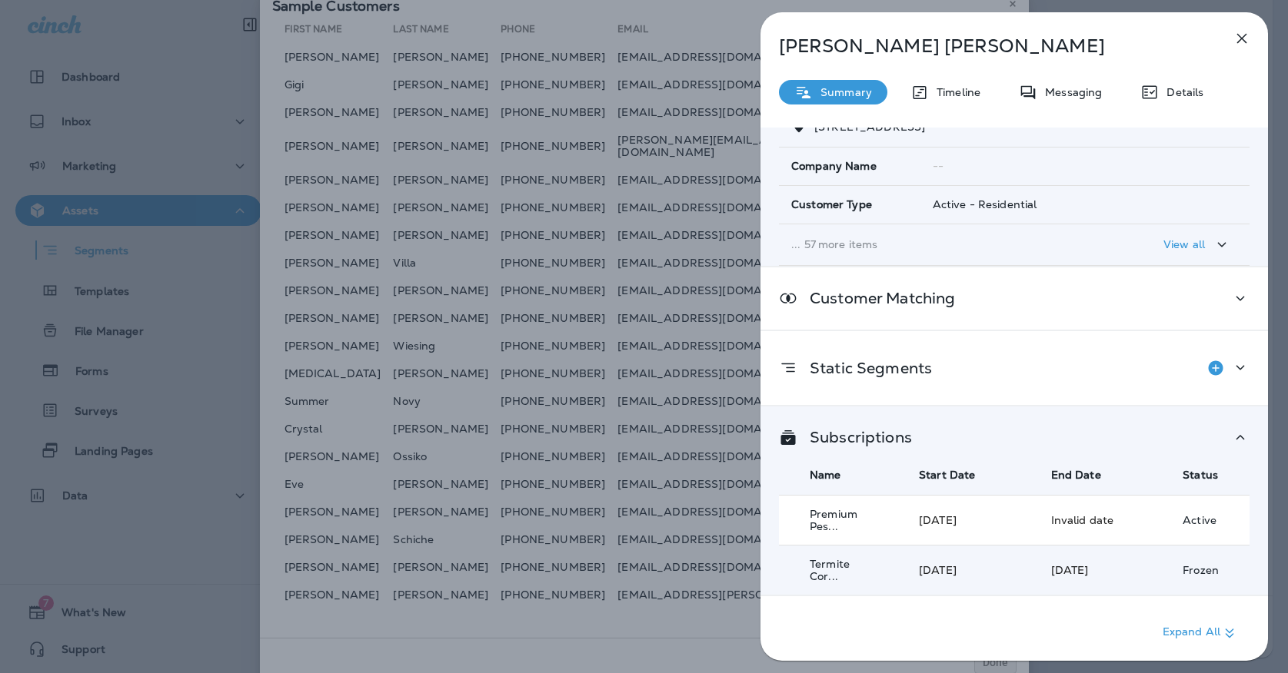
scroll to position [211, 0]
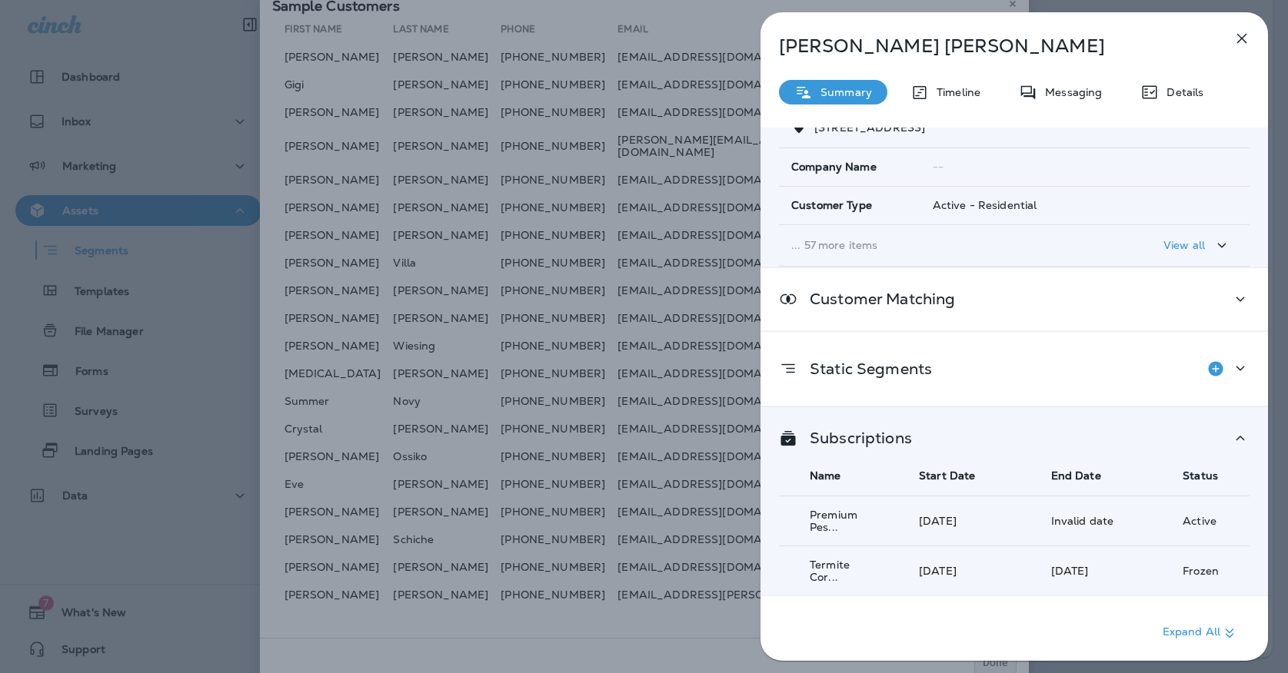
click at [1251, 31] on button "button" at bounding box center [1241, 38] width 31 height 31
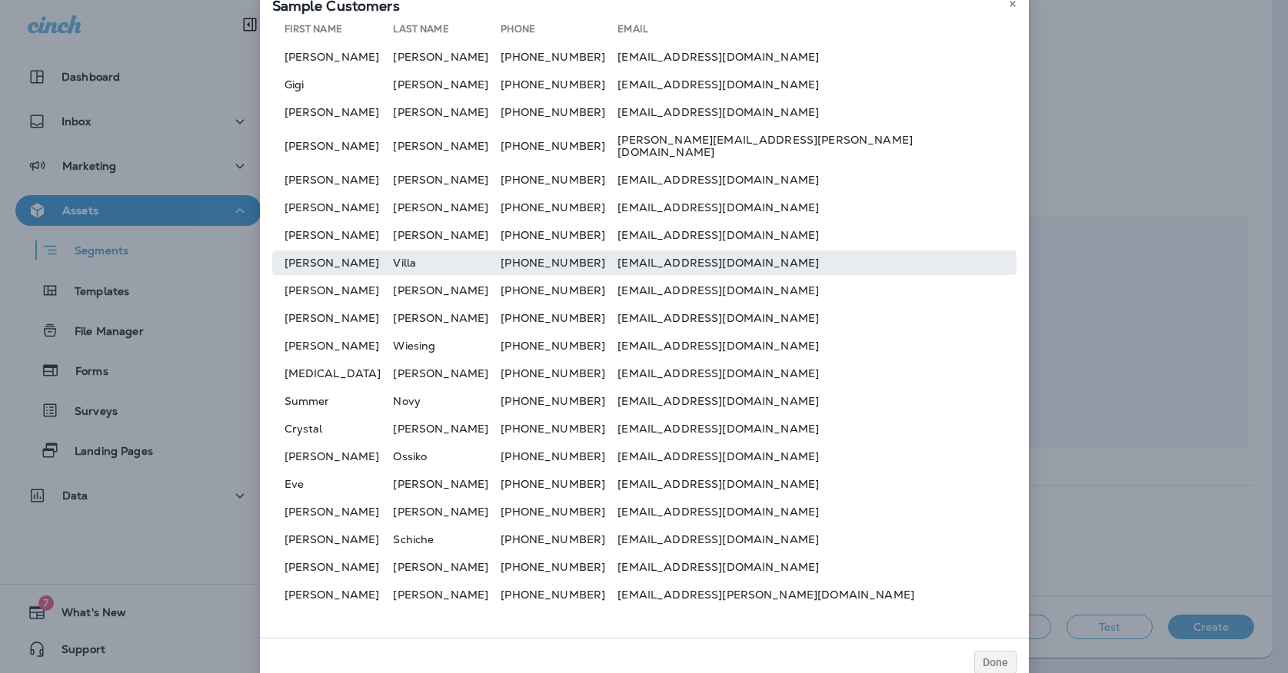
click at [308, 253] on td "[PERSON_NAME]" at bounding box center [332, 263] width 121 height 25
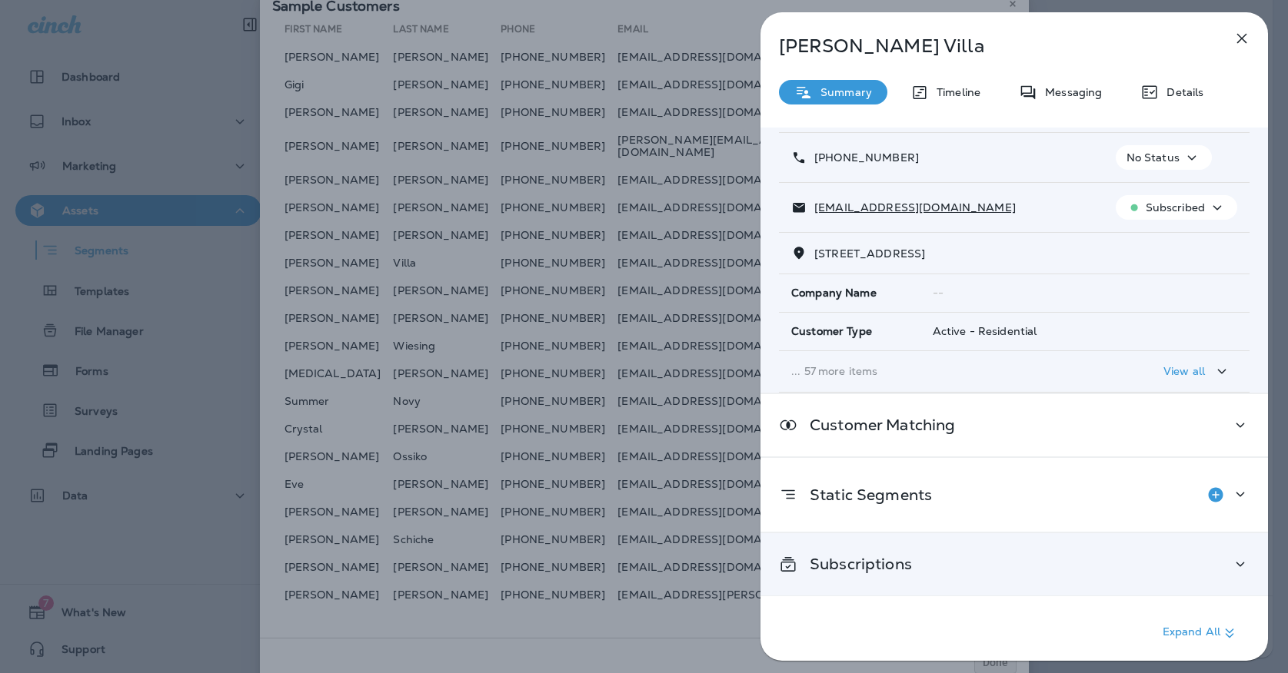
click at [892, 542] on div "Subscriptions" at bounding box center [1013, 564] width 507 height 62
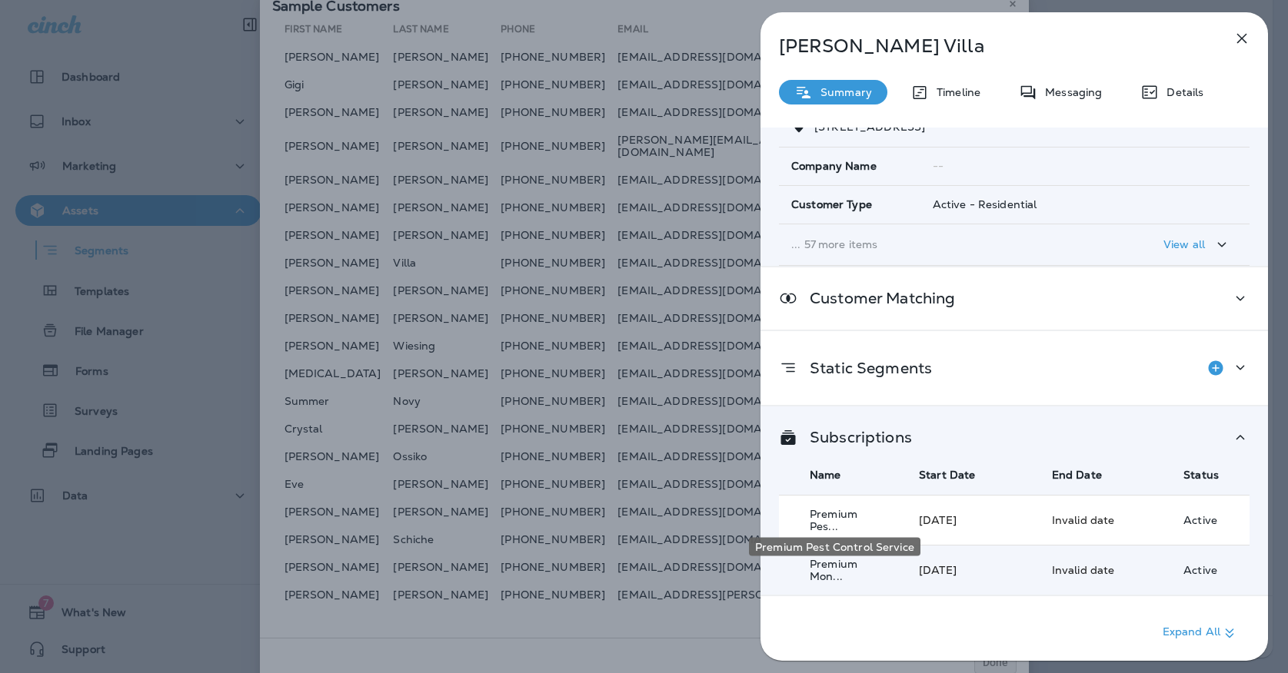
scroll to position [217, 0]
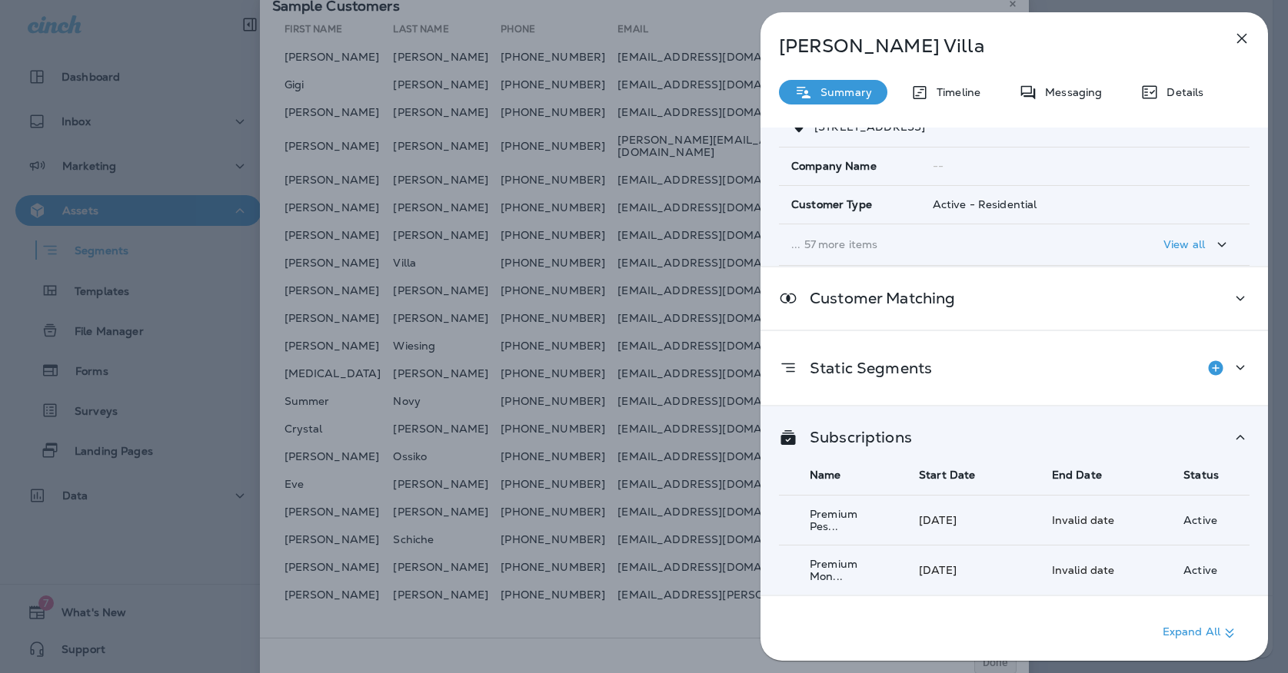
click at [1238, 37] on icon "button" at bounding box center [1241, 38] width 18 height 18
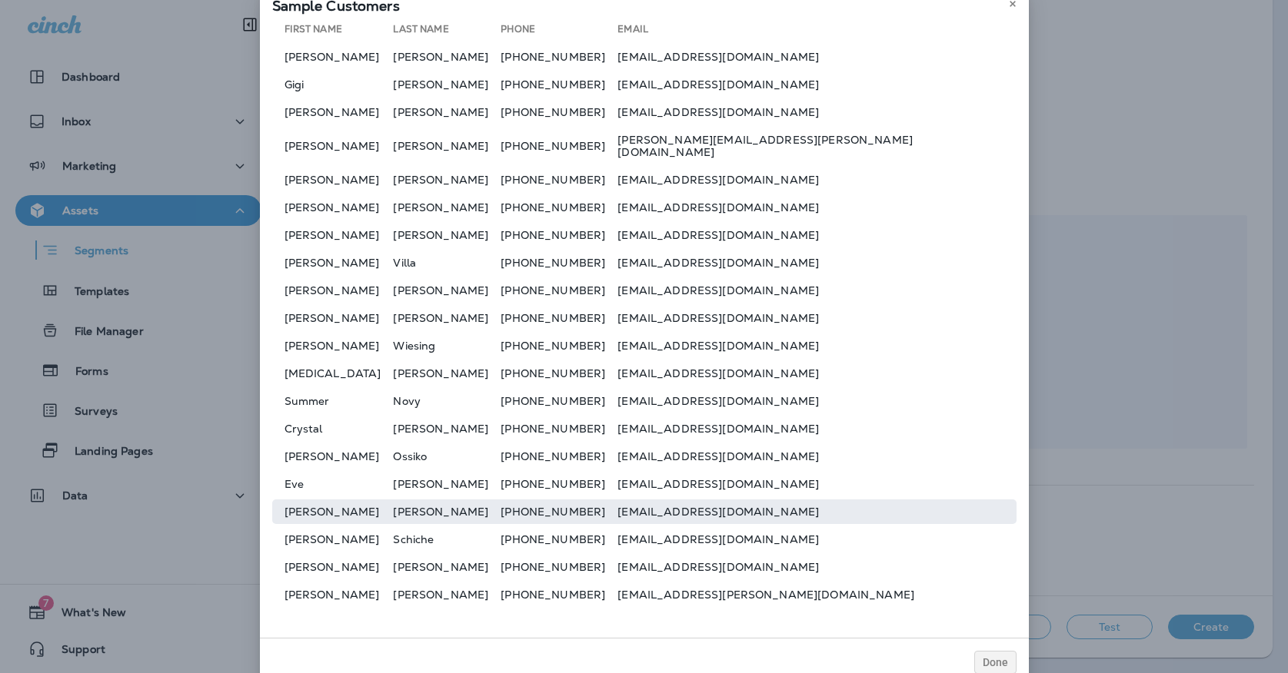
click at [328, 517] on td "[PERSON_NAME]" at bounding box center [332, 512] width 121 height 25
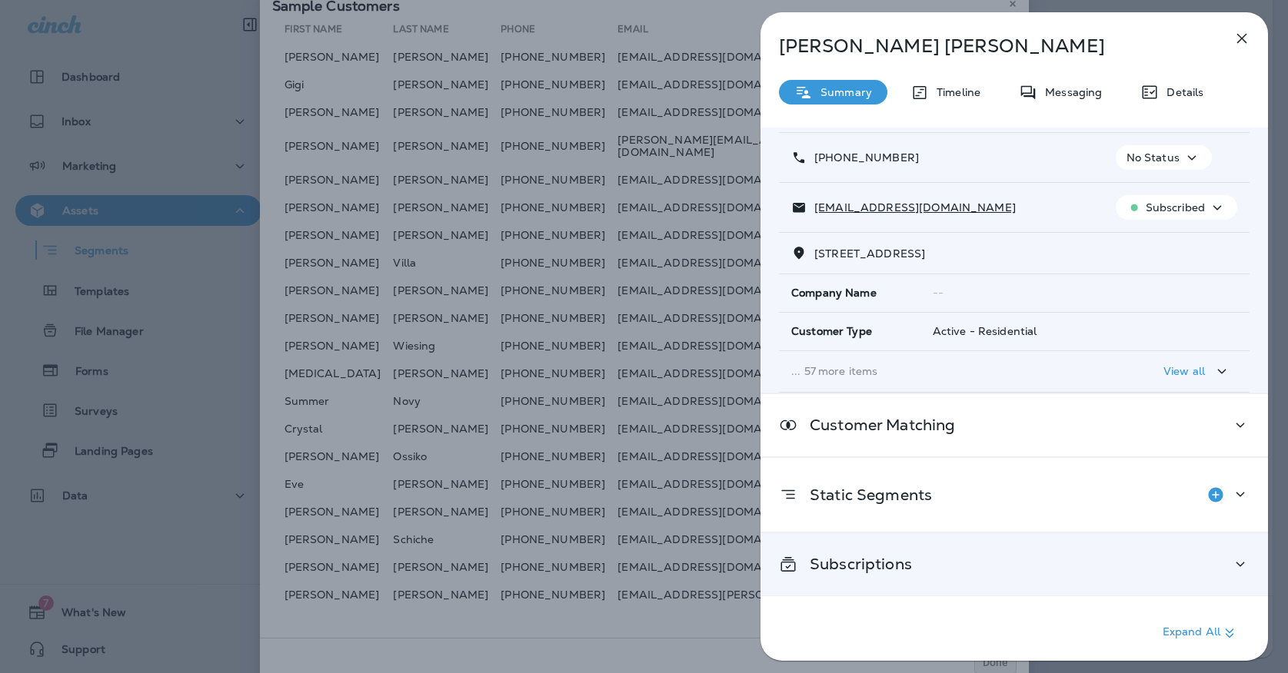
click at [957, 578] on div "Subscriptions" at bounding box center [1013, 564] width 507 height 62
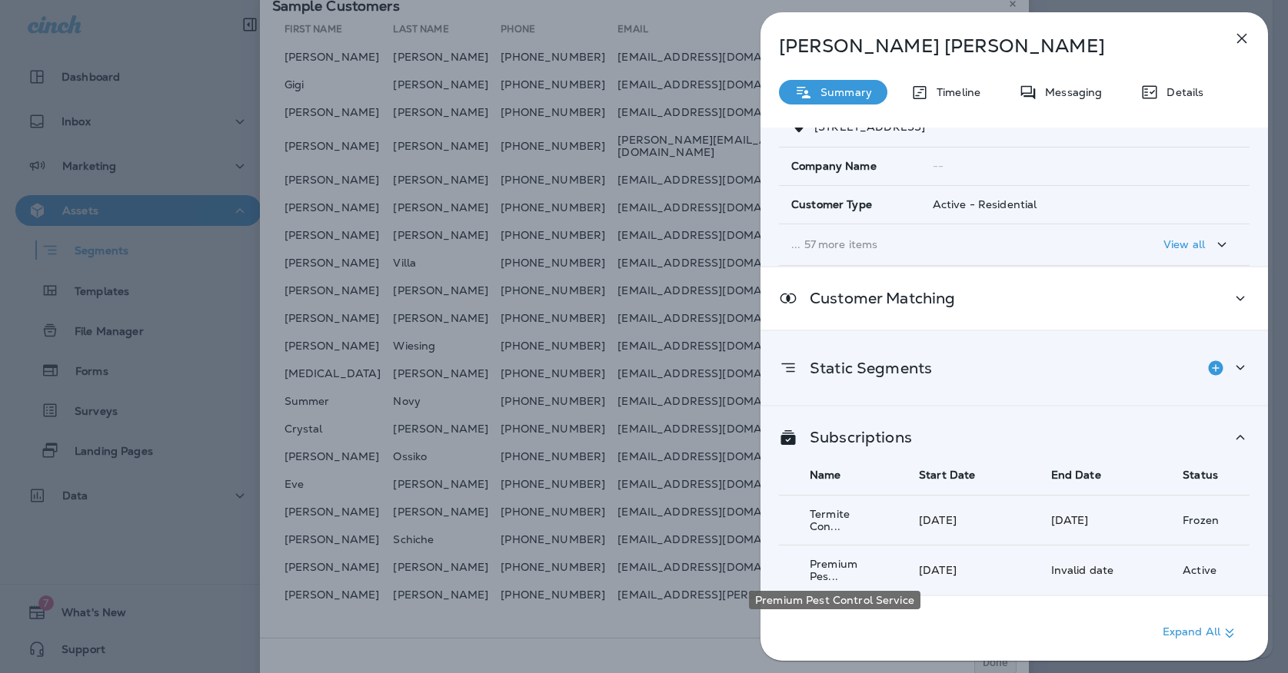
scroll to position [216, 0]
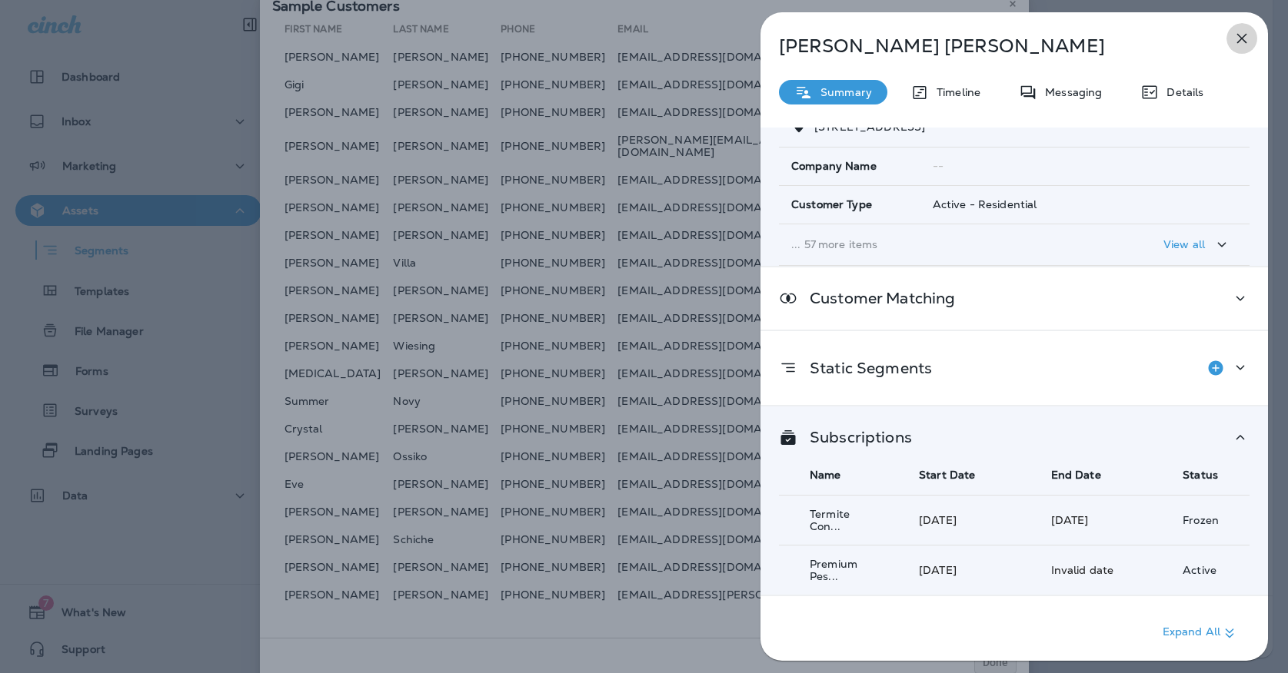
click at [1236, 42] on icon "button" at bounding box center [1241, 38] width 18 height 18
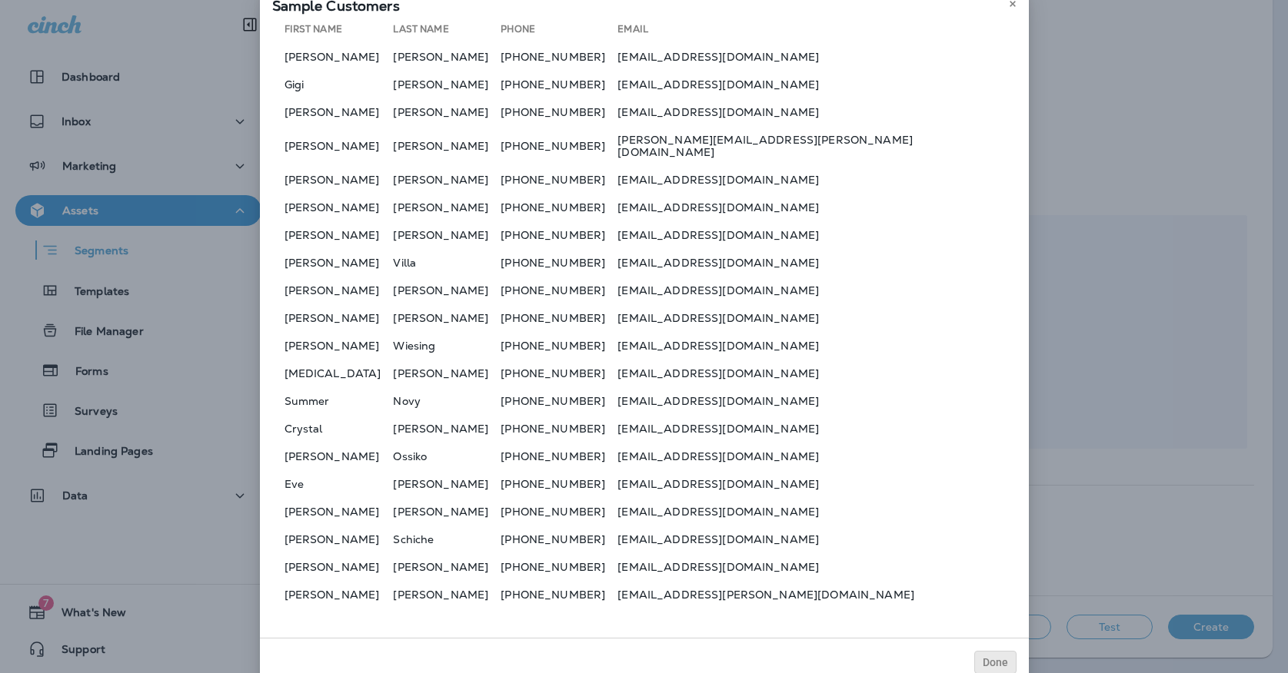
click at [984, 657] on span "Done" at bounding box center [994, 662] width 25 height 11
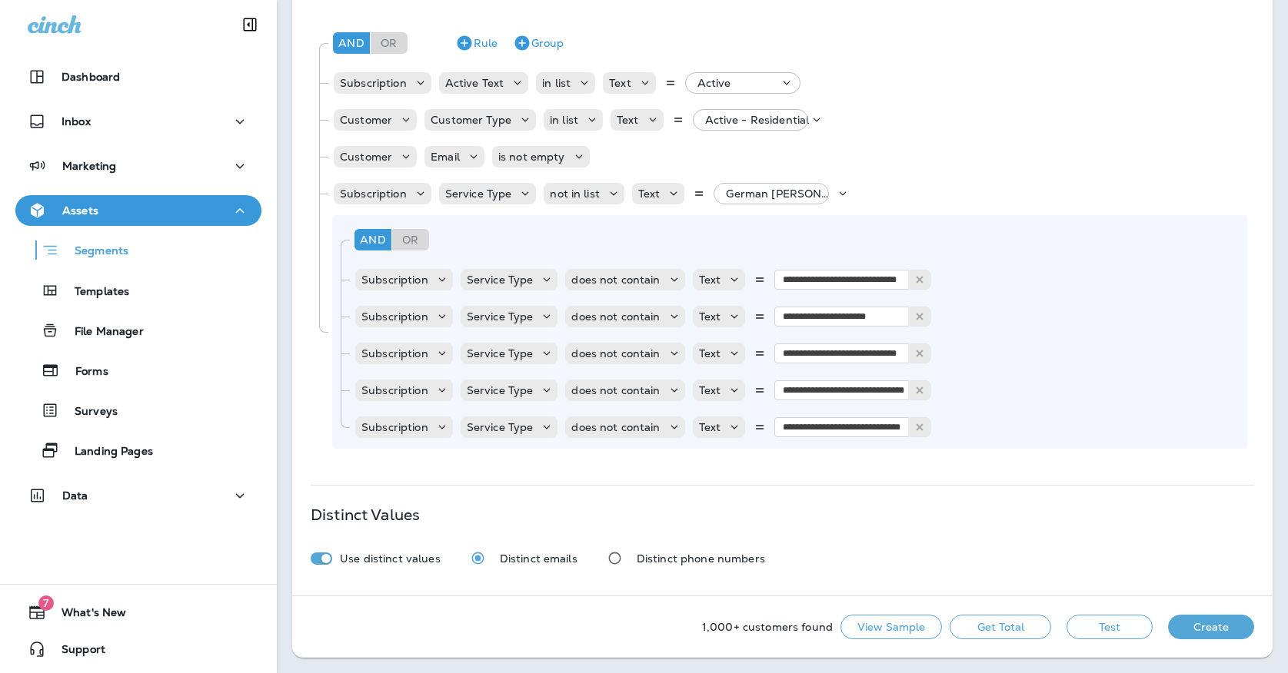
click at [1017, 629] on button "Get Total" at bounding box center [999, 627] width 101 height 25
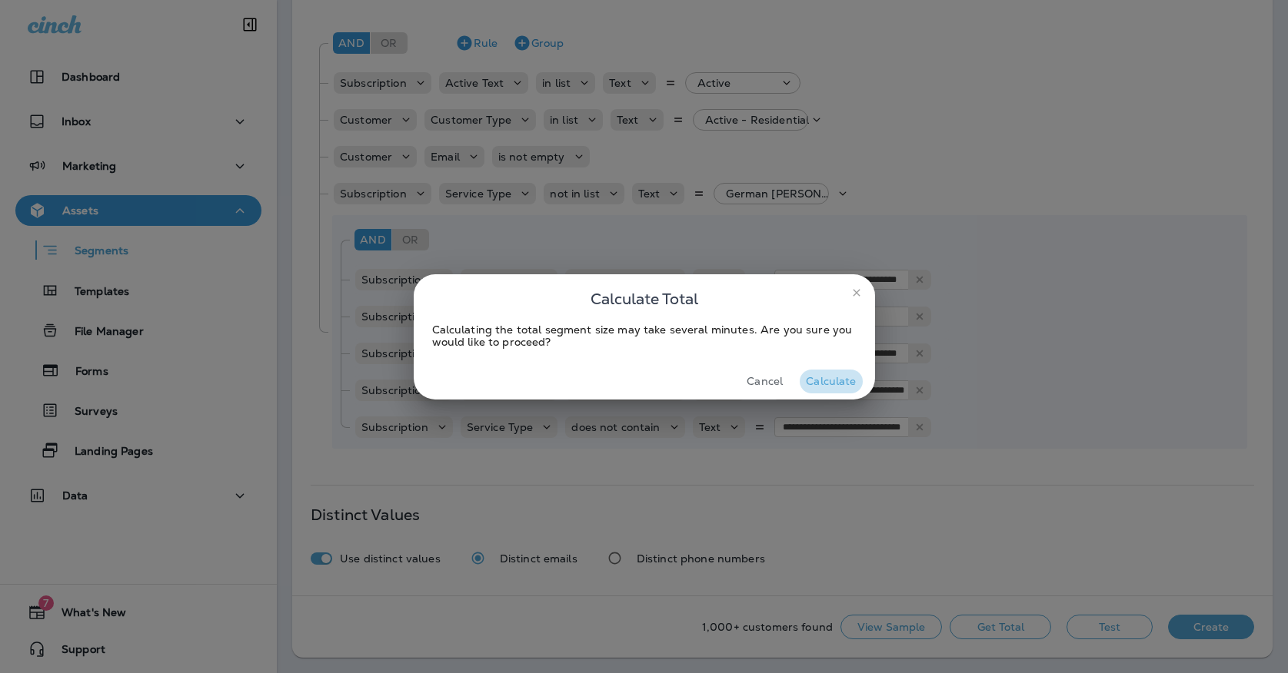
click at [841, 381] on button "Calculate" at bounding box center [830, 382] width 62 height 24
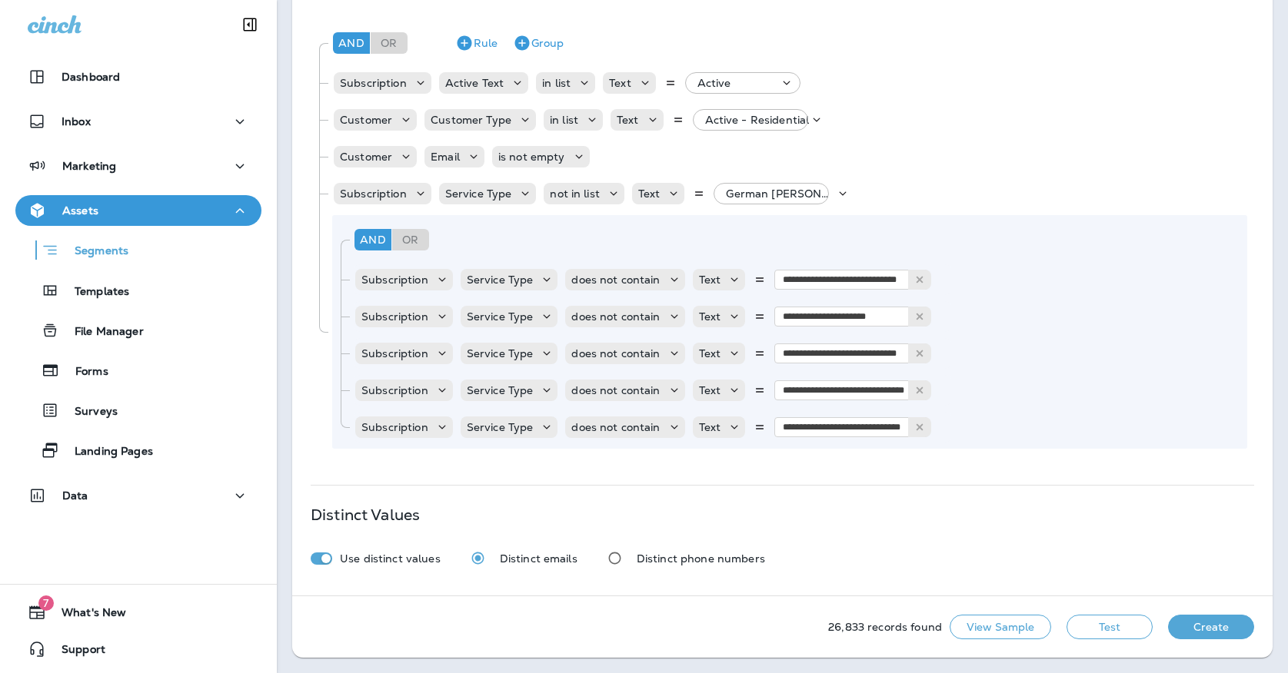
click at [1179, 623] on button "Create" at bounding box center [1211, 627] width 86 height 25
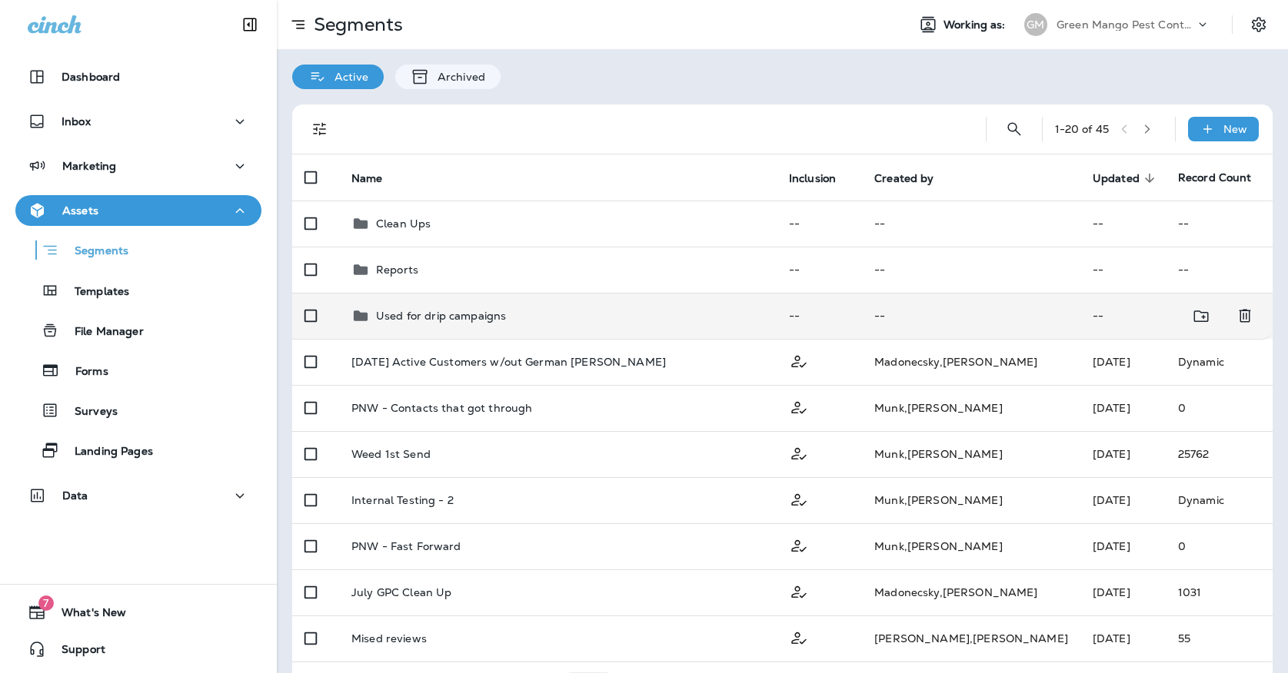
click at [552, 307] on div "Used for drip campaigns" at bounding box center [557, 316] width 413 height 18
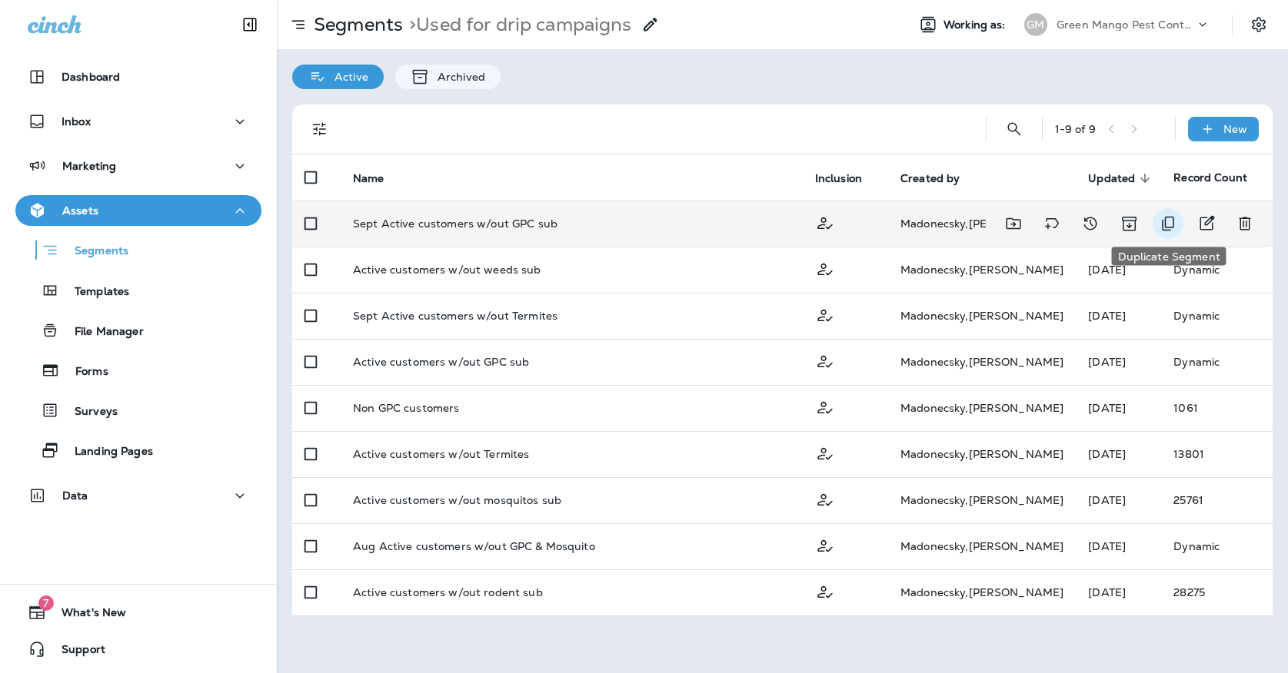
click at [1165, 224] on icon "Duplicate Segment" at bounding box center [1167, 224] width 12 height 15
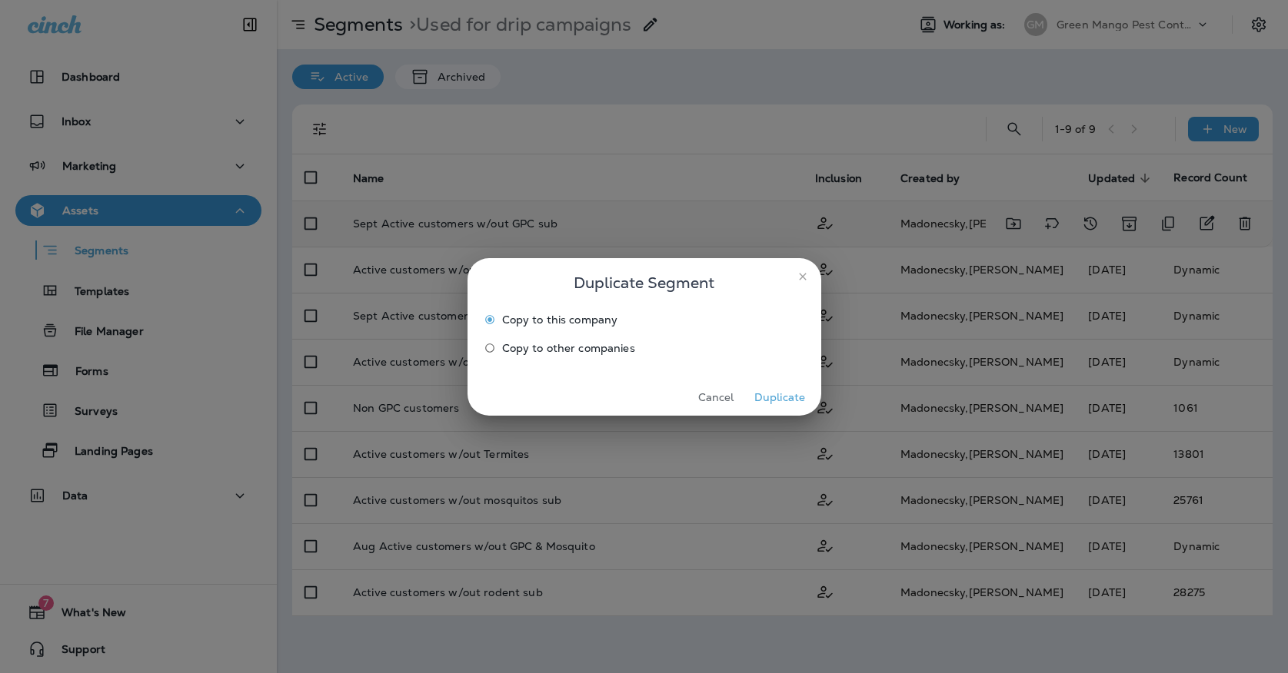
click at [776, 406] on button "Duplicate" at bounding box center [780, 398] width 58 height 24
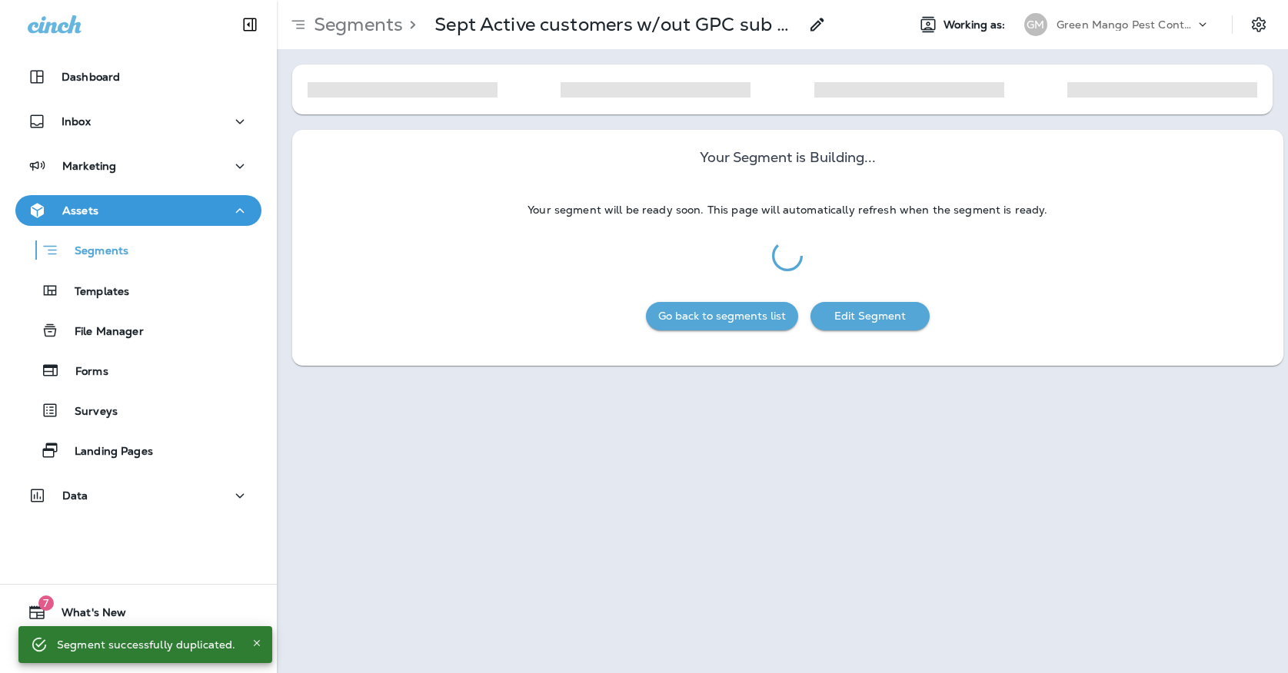
click at [812, 32] on icon at bounding box center [817, 24] width 18 height 18
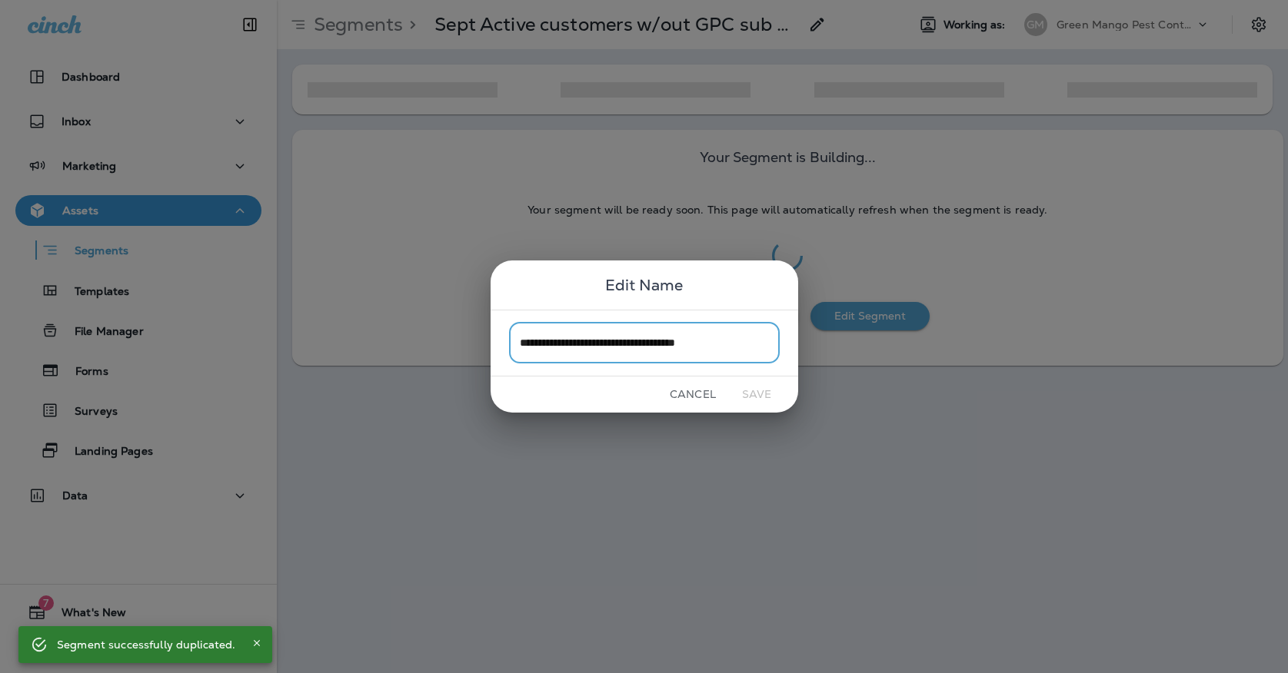
click at [743, 349] on input "**********" at bounding box center [644, 343] width 271 height 41
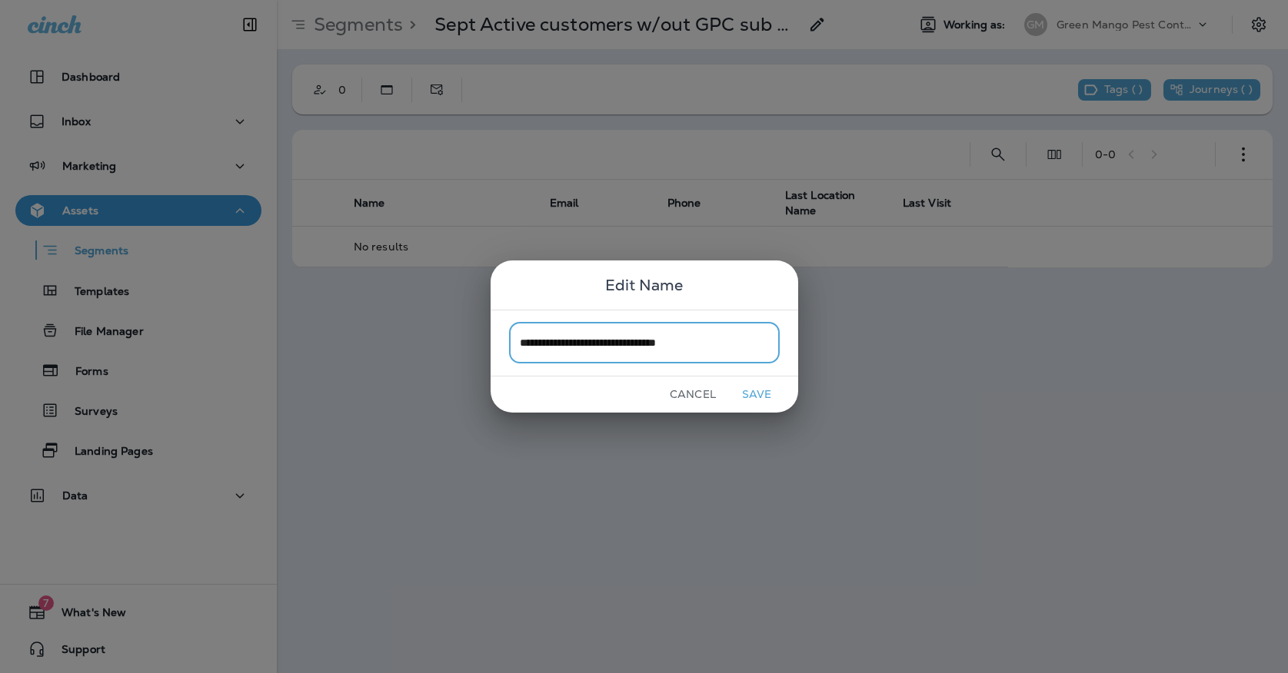
drag, startPoint x: 544, startPoint y: 341, endPoint x: 490, endPoint y: 339, distance: 54.6
click at [490, 339] on div "**********" at bounding box center [643, 343] width 307 height 67
type input "**********"
click at [746, 391] on button "Save" at bounding box center [757, 395] width 58 height 24
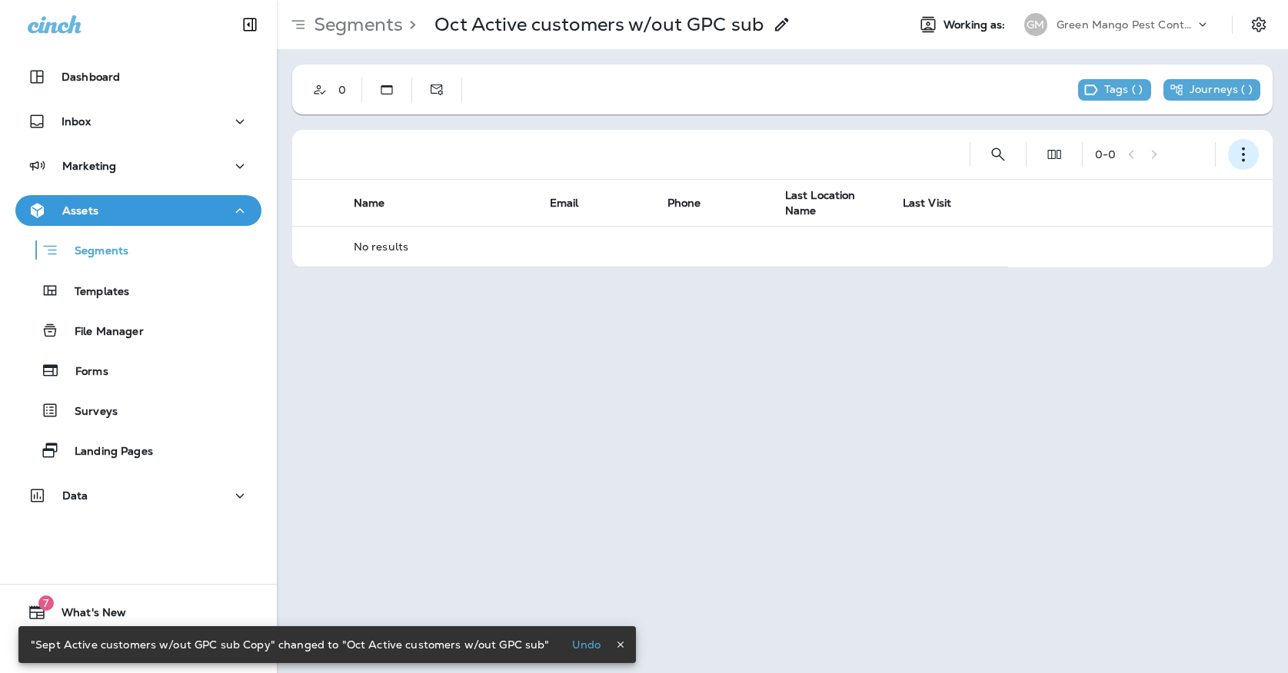
click at [1246, 151] on icon "button" at bounding box center [1242, 154] width 15 height 15
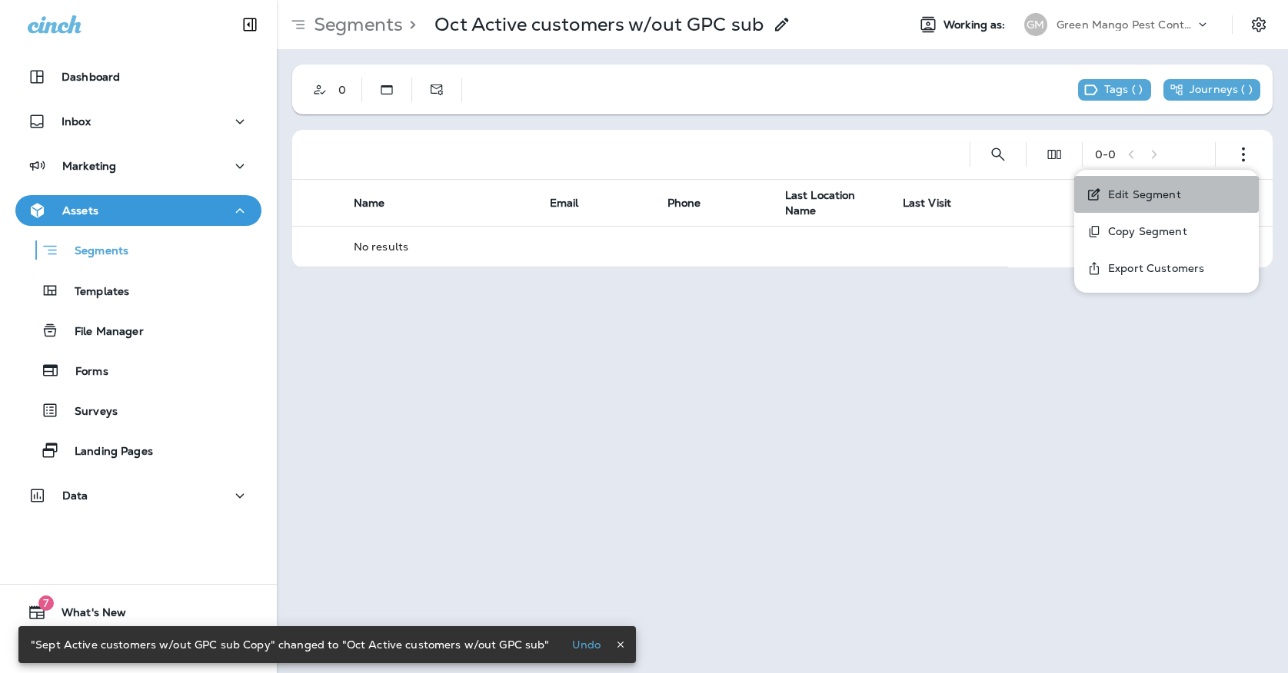
click at [1170, 184] on button "Edit Segment" at bounding box center [1166, 194] width 184 height 37
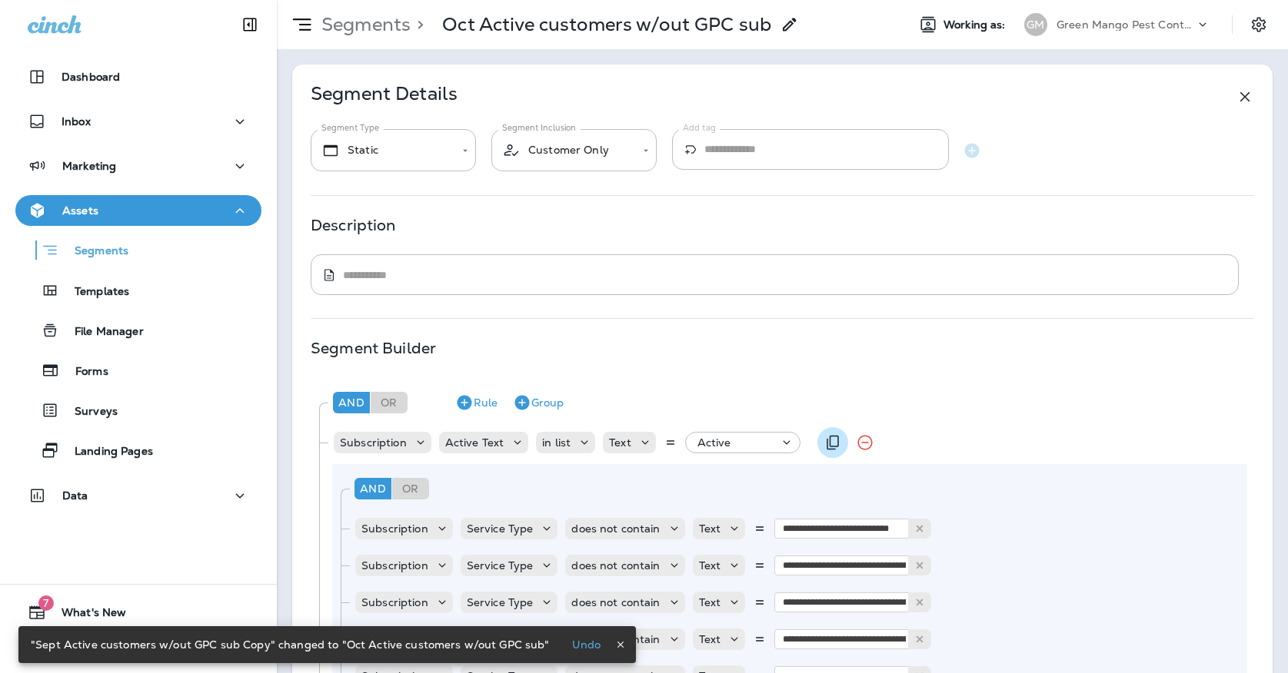
scroll to position [238, 0]
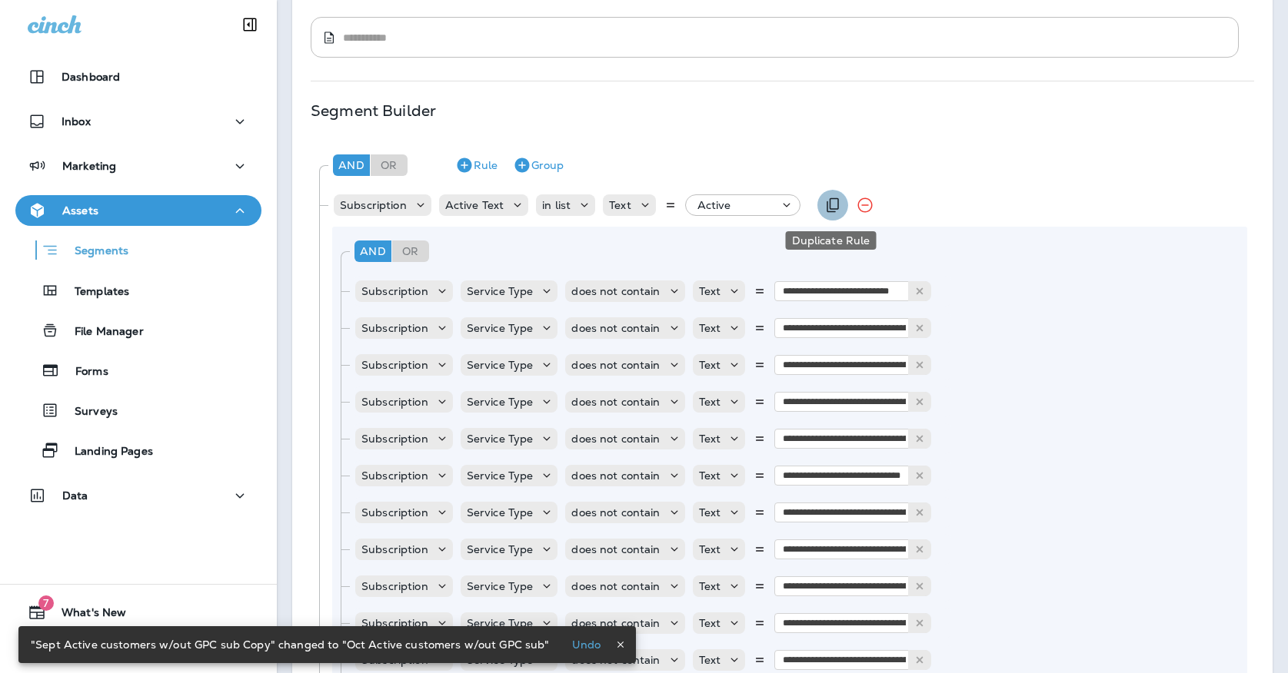
click at [835, 203] on icon "Duplicate Rule" at bounding box center [832, 205] width 12 height 15
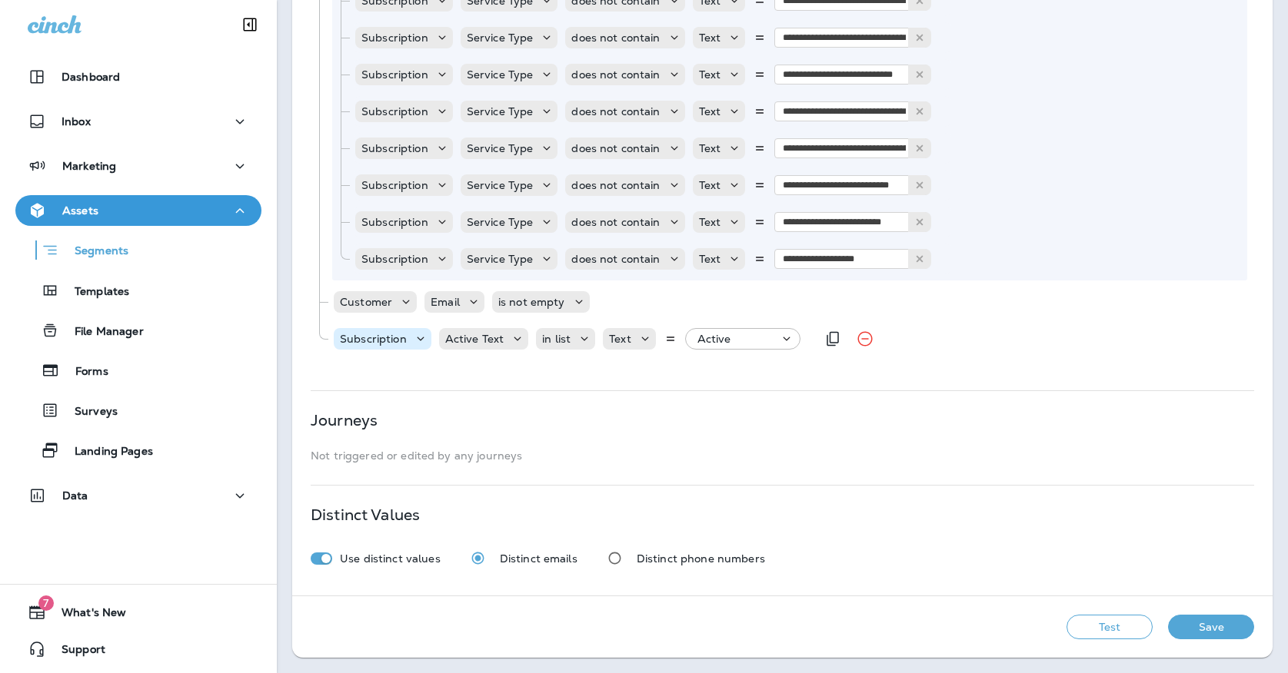
scroll to position [2004, 0]
click at [407, 339] on div "Subscription" at bounding box center [373, 339] width 79 height 12
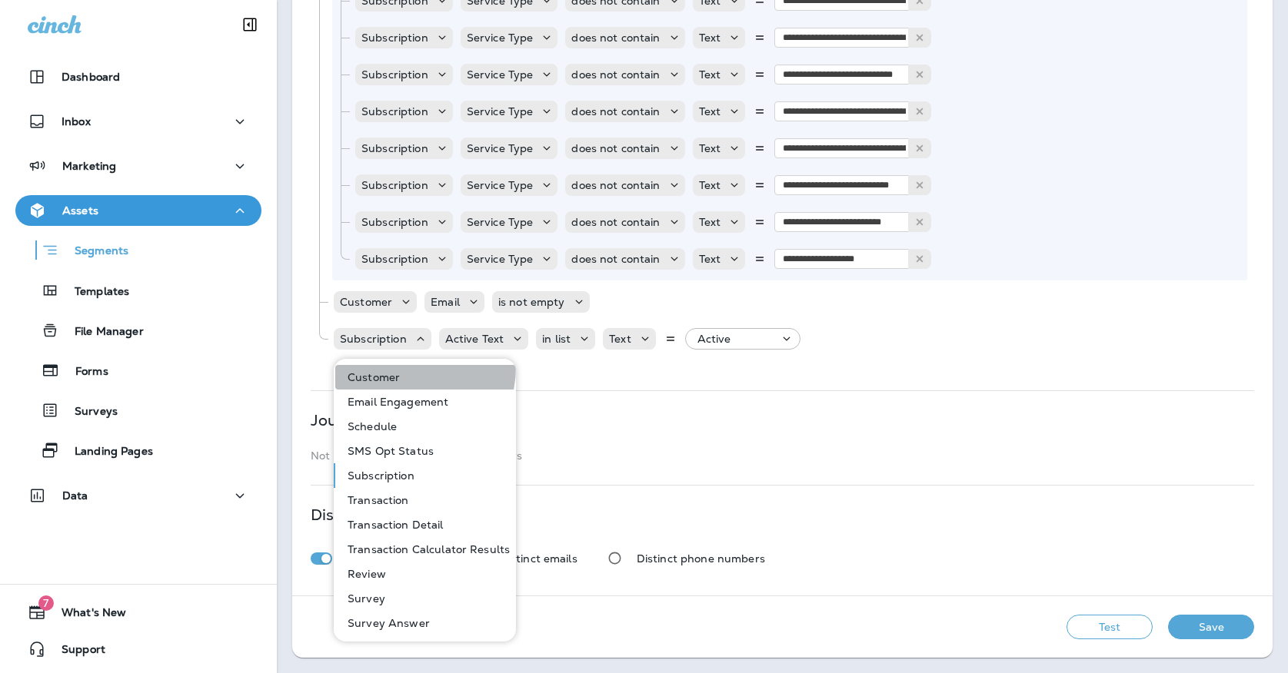
click at [403, 367] on button "Customer" at bounding box center [425, 377] width 181 height 25
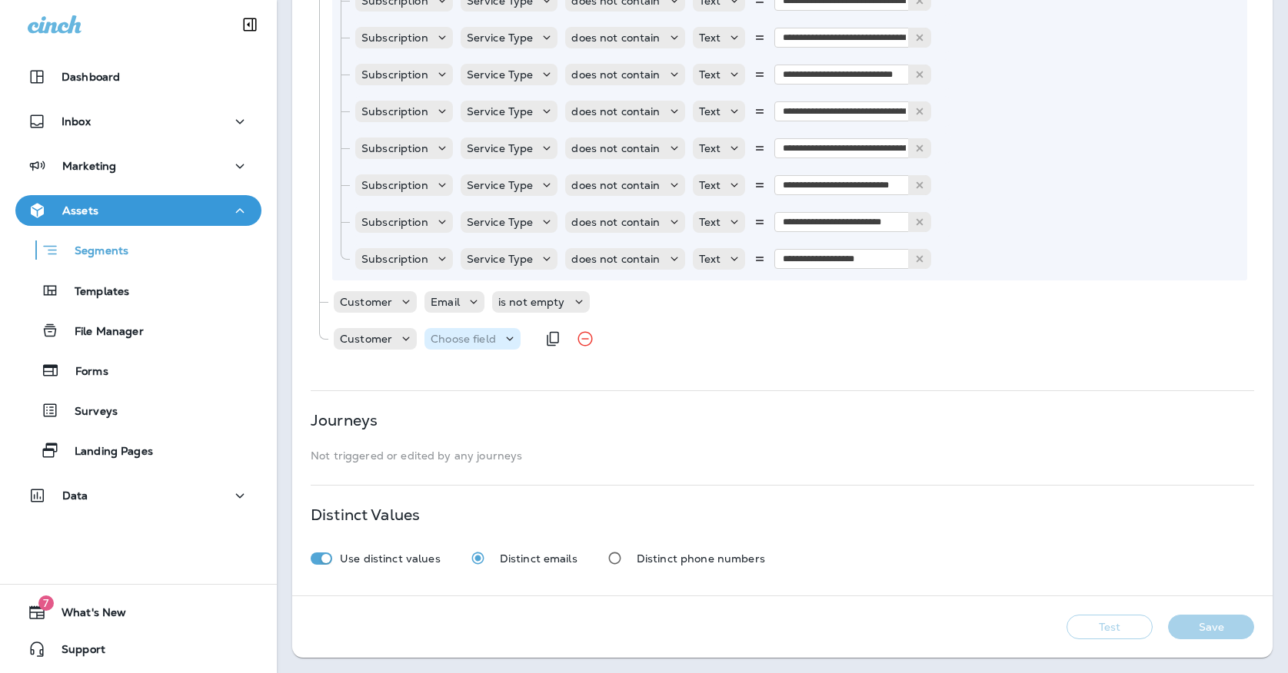
click at [459, 339] on p "Choose field" at bounding box center [462, 339] width 65 height 12
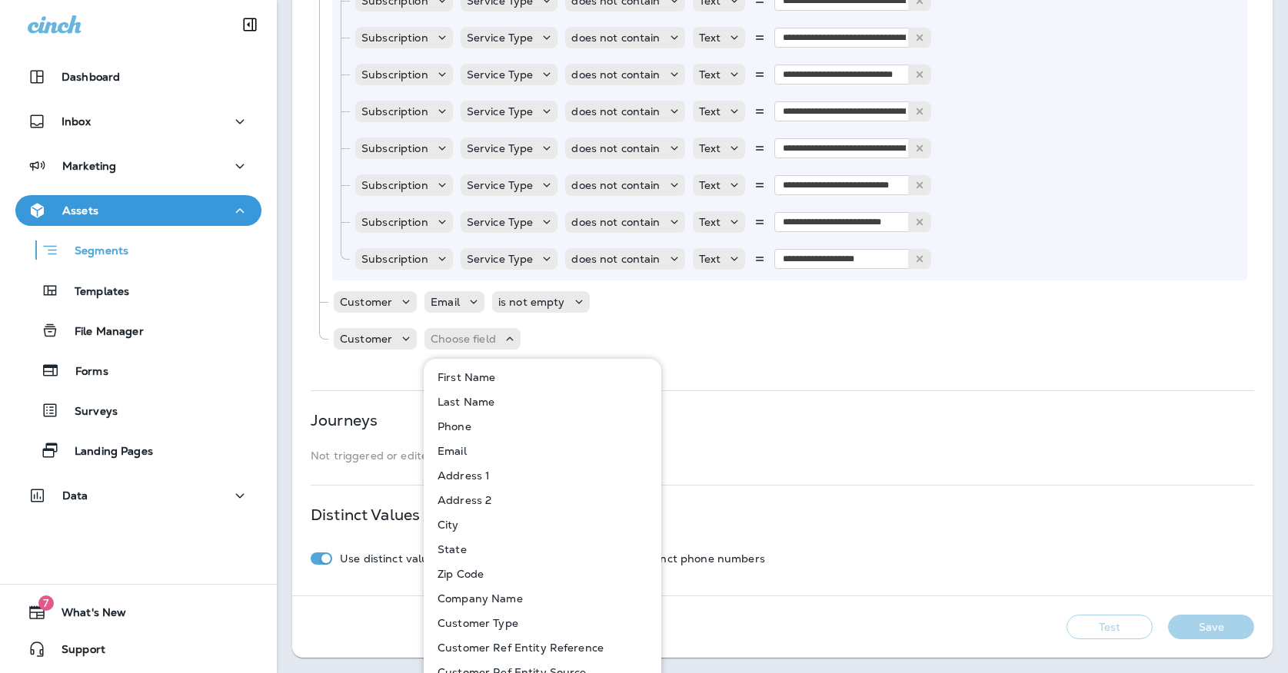
click at [471, 619] on p "Customer Type" at bounding box center [474, 623] width 87 height 12
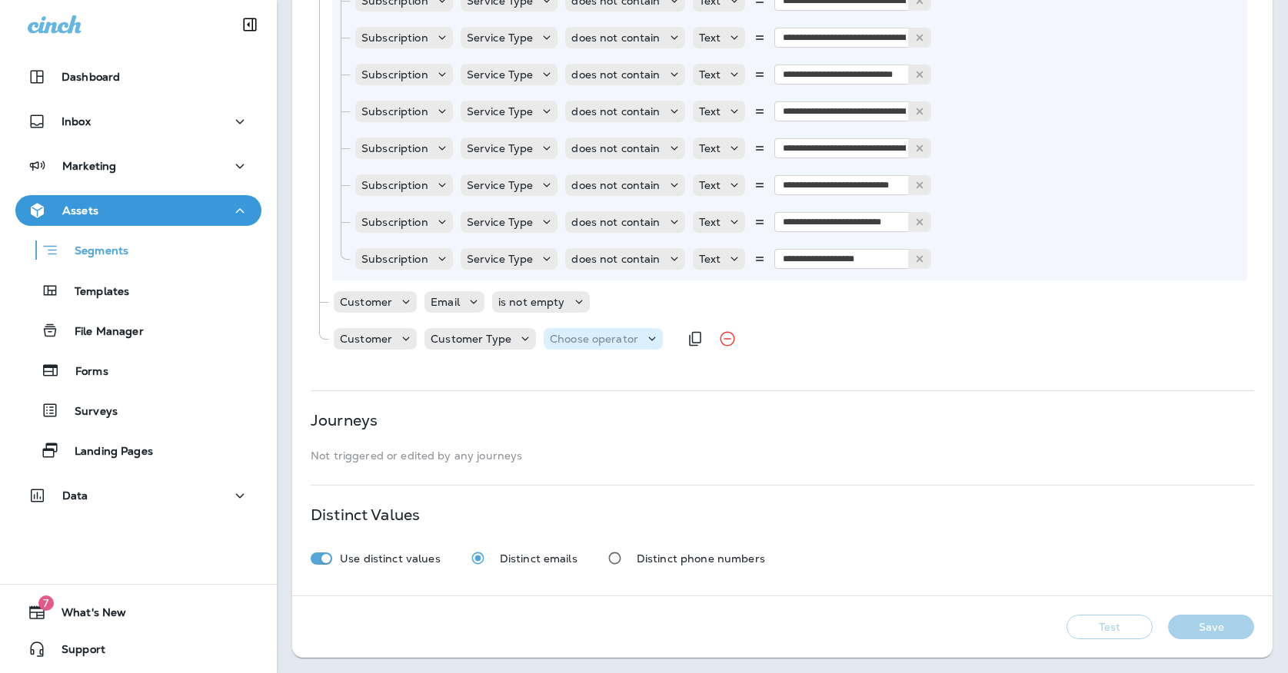
click at [567, 334] on p "Choose operator" at bounding box center [594, 339] width 88 height 12
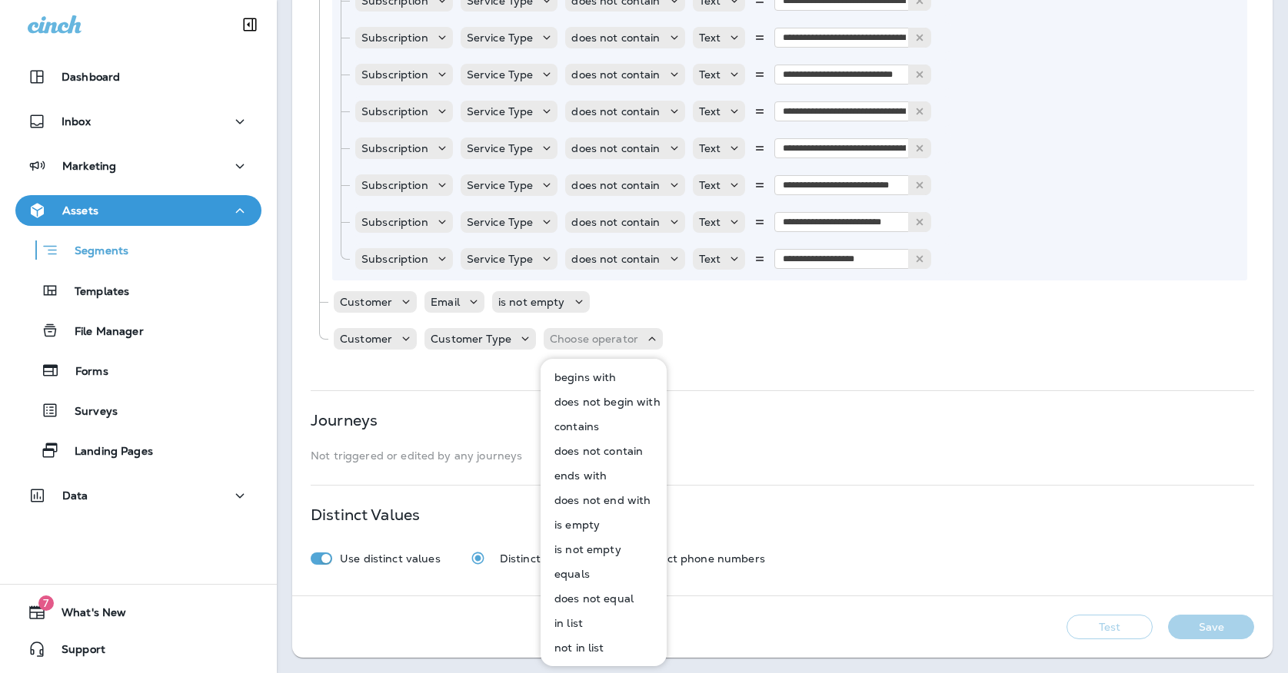
click at [579, 624] on p "in list" at bounding box center [565, 623] width 35 height 12
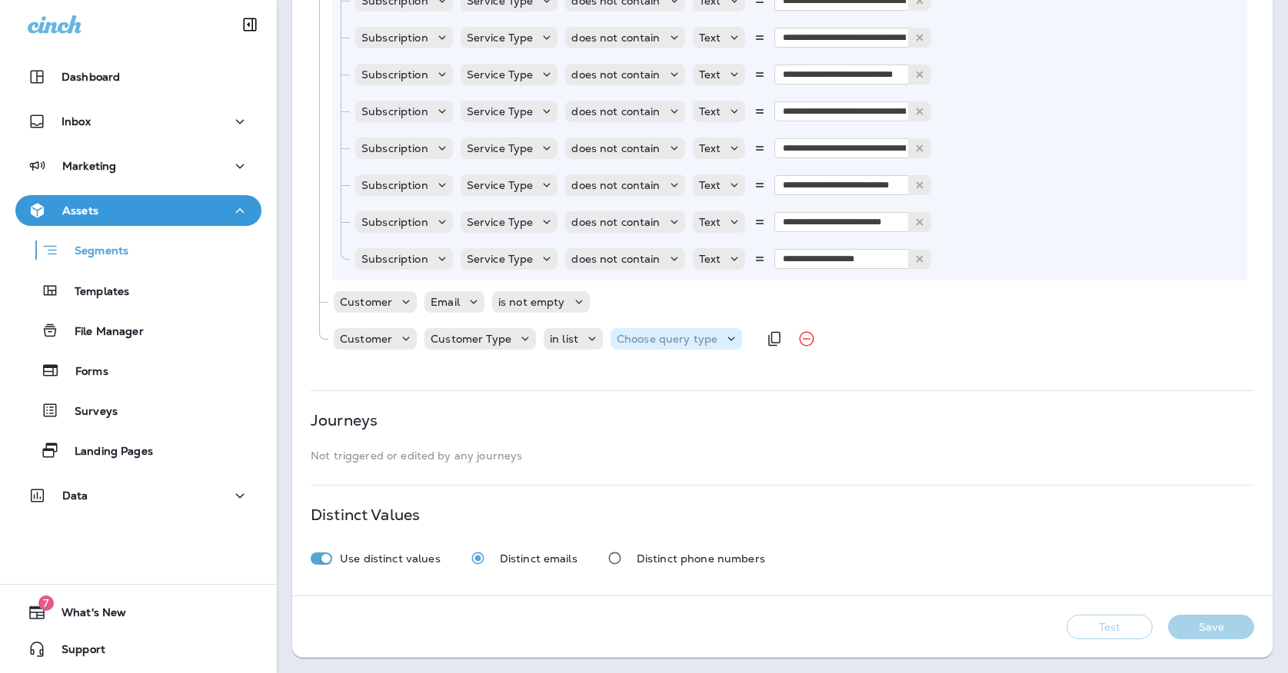
click at [703, 340] on p "Choose query type" at bounding box center [666, 339] width 101 height 12
click at [627, 372] on p "Text" at bounding box center [629, 377] width 28 height 12
click at [739, 337] on p "Select options" at bounding box center [742, 339] width 75 height 12
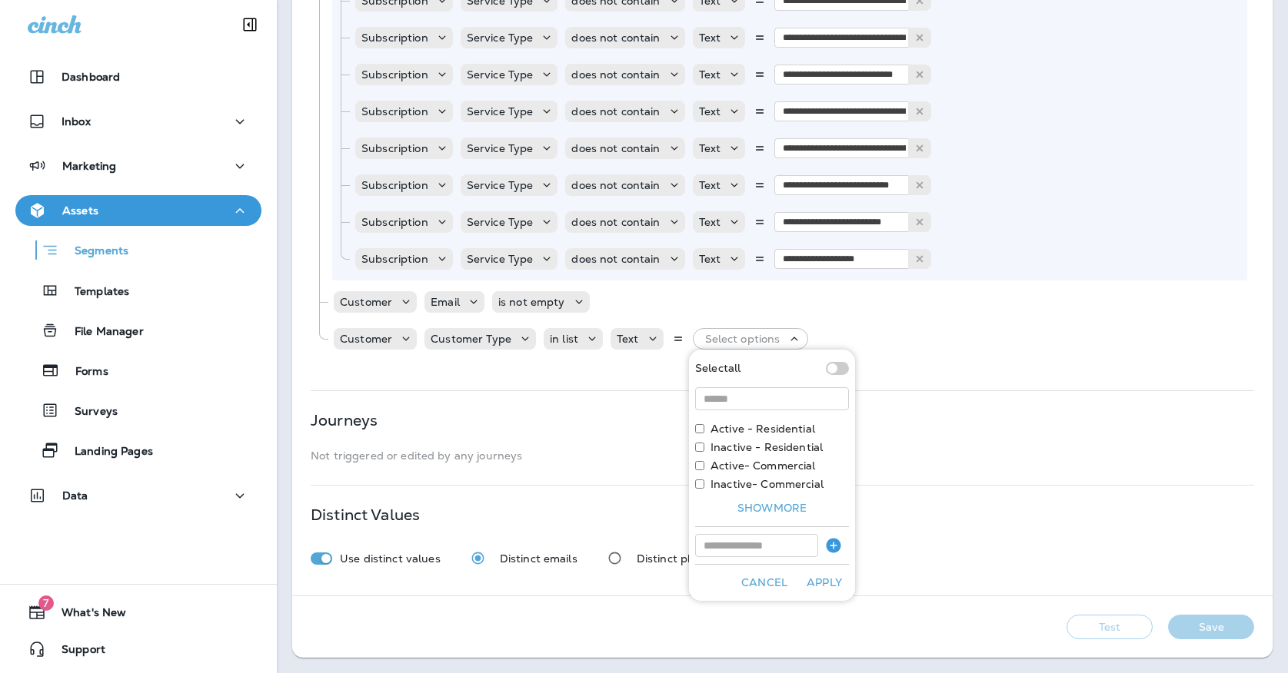
click at [737, 431] on label "Active - Residential" at bounding box center [762, 429] width 105 height 12
click at [823, 583] on button "Apply" at bounding box center [823, 583] width 49 height 24
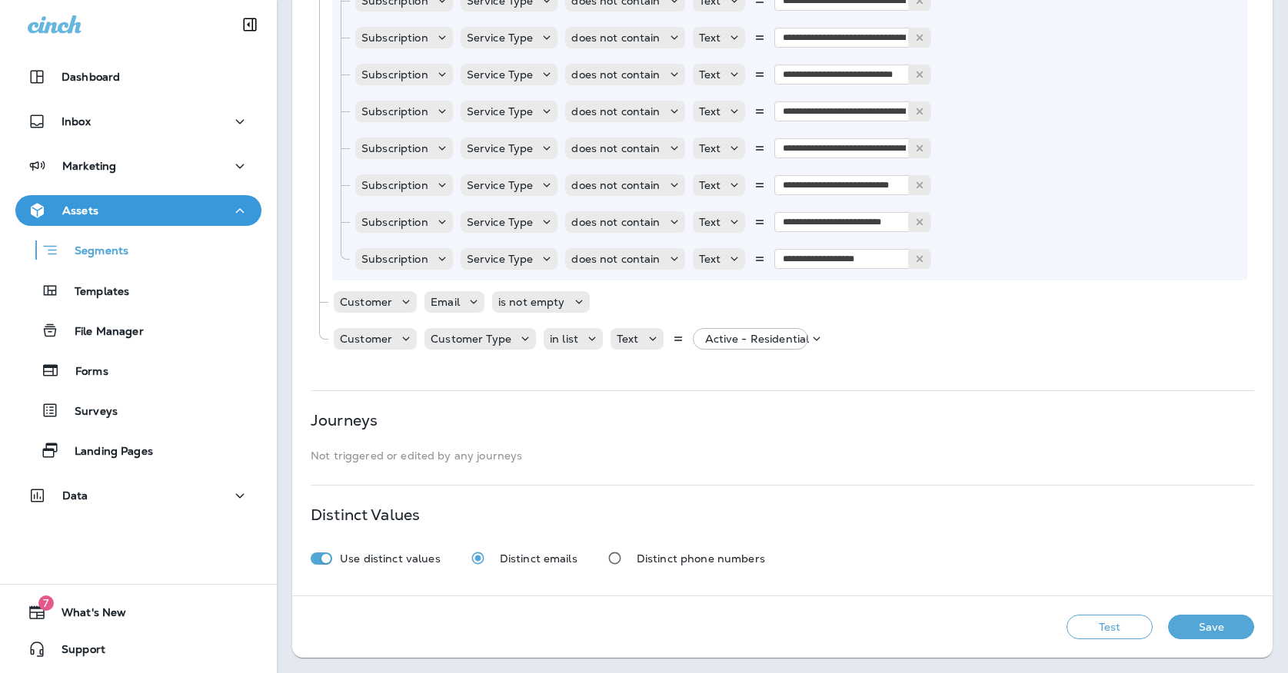
click at [1086, 638] on button "Test" at bounding box center [1109, 627] width 86 height 25
click at [880, 616] on button "View Sample" at bounding box center [890, 627] width 101 height 25
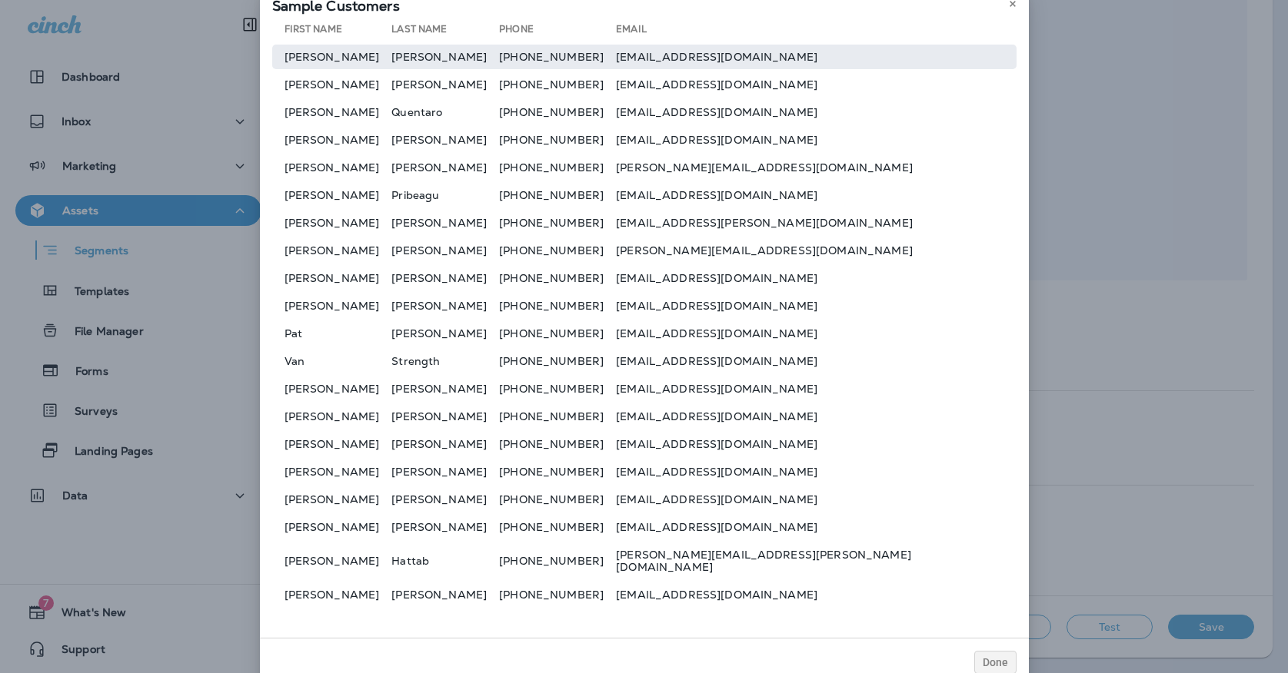
click at [440, 63] on td "[PERSON_NAME]" at bounding box center [445, 57] width 108 height 25
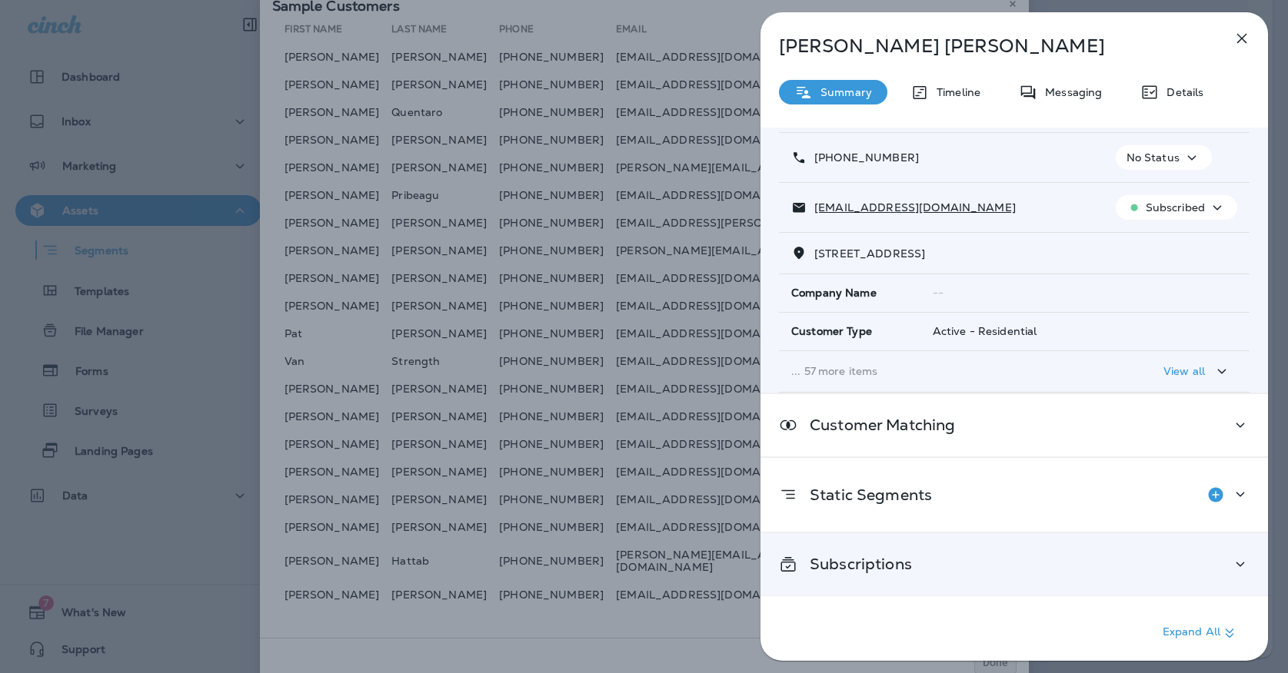
click at [905, 550] on div "Subscriptions" at bounding box center [1013, 564] width 507 height 62
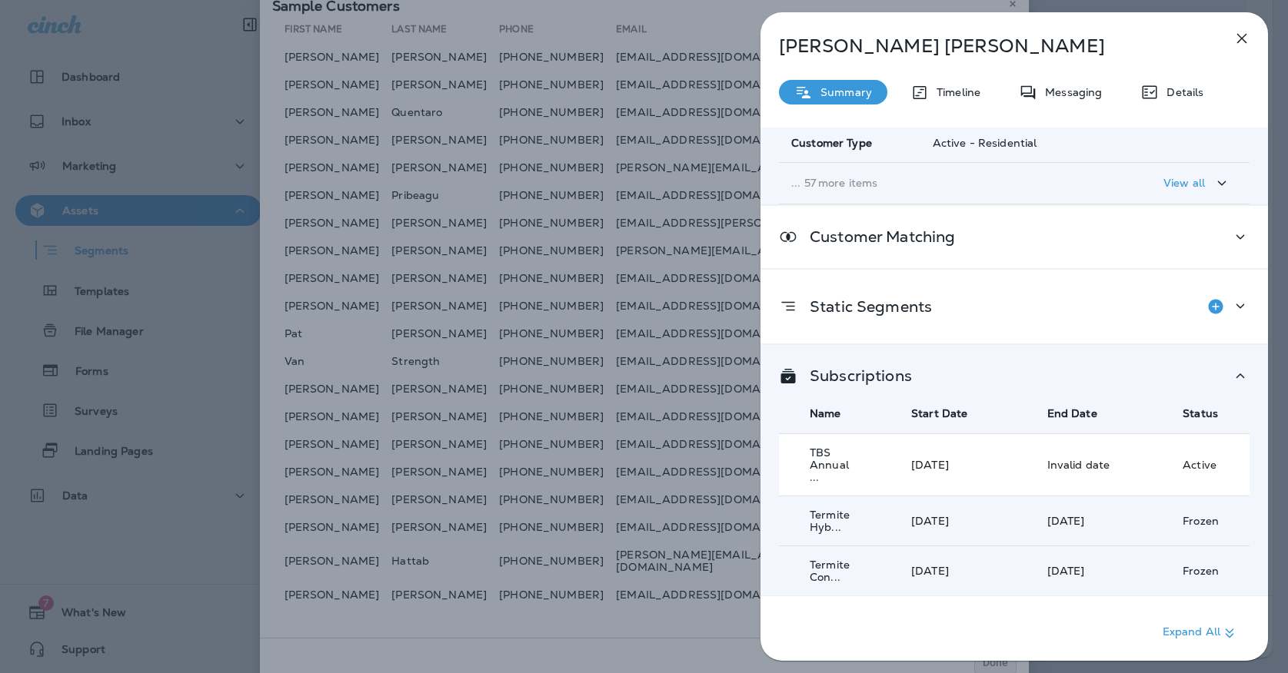
scroll to position [272, 0]
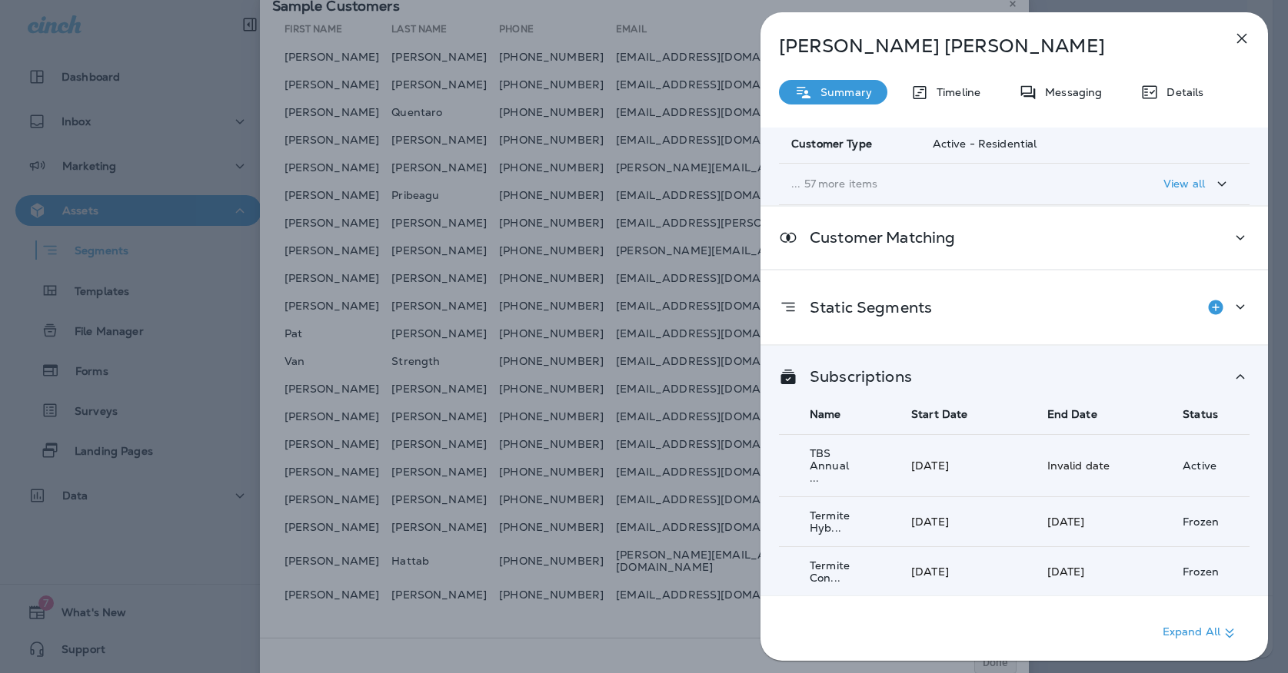
click at [1243, 38] on icon "button" at bounding box center [1242, 39] width 10 height 10
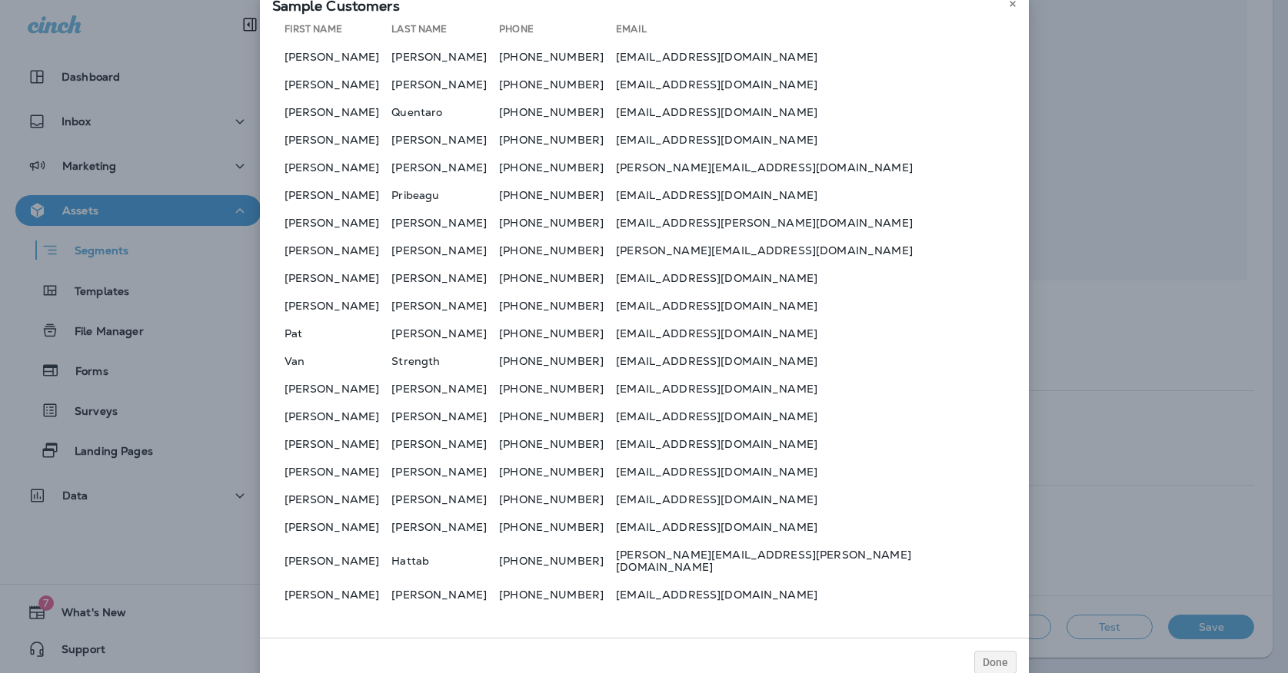
click at [392, 334] on td "Pat" at bounding box center [332, 333] width 120 height 25
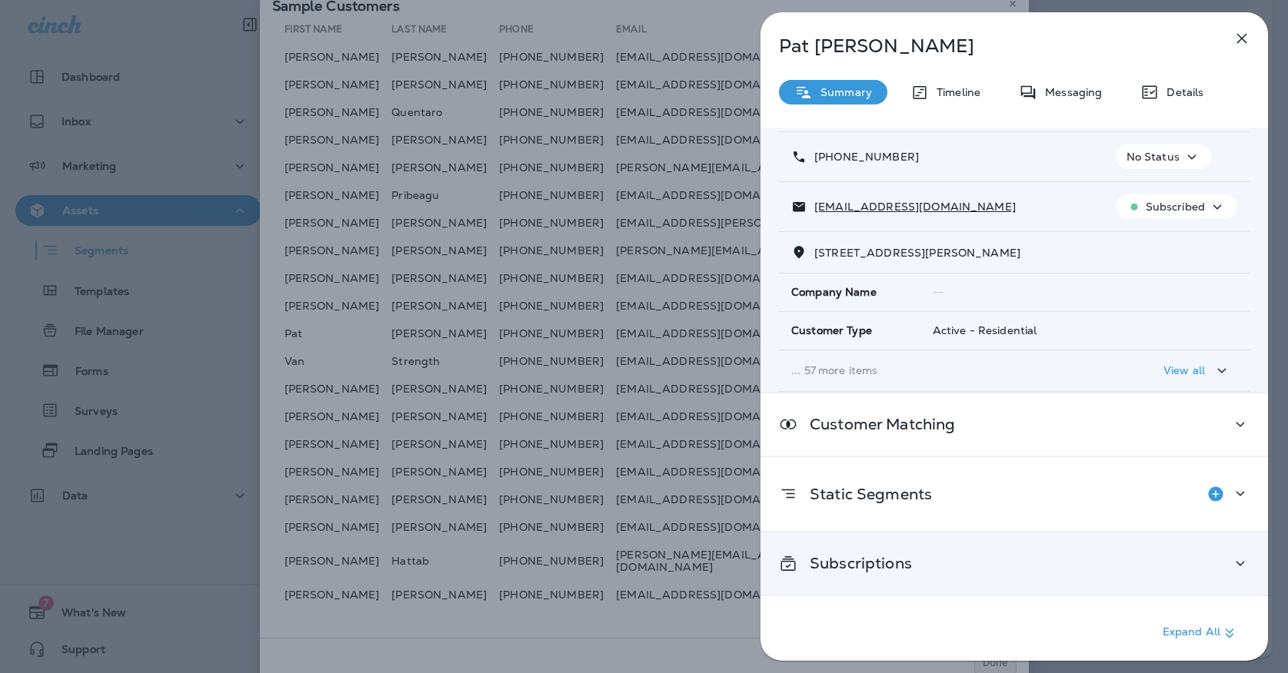
click at [816, 563] on p "Subscriptions" at bounding box center [854, 563] width 115 height 12
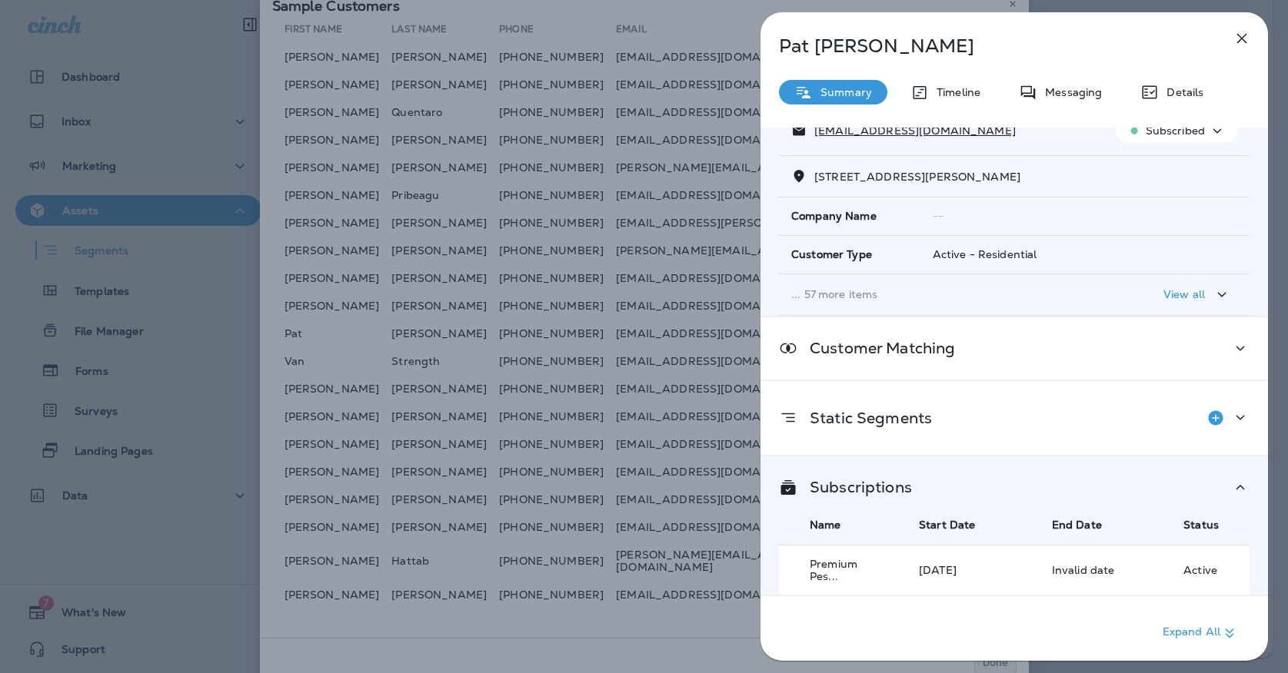
scroll to position [167, 0]
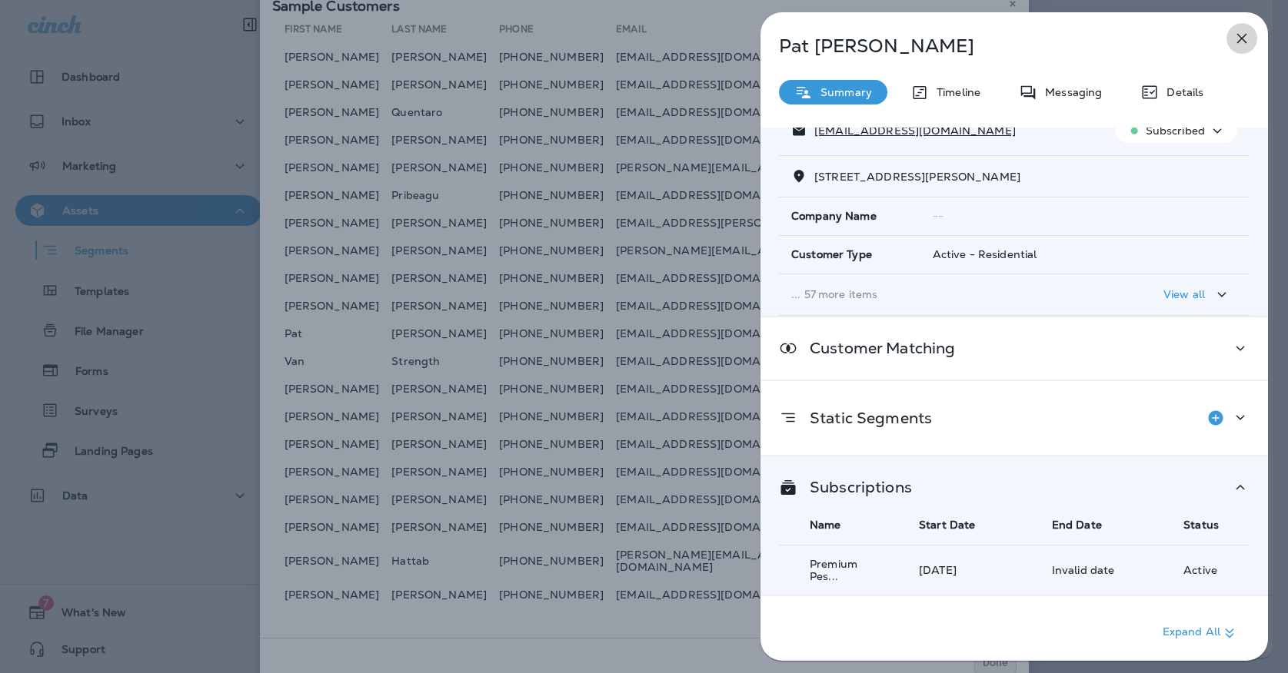
click at [1247, 52] on button "button" at bounding box center [1241, 38] width 31 height 31
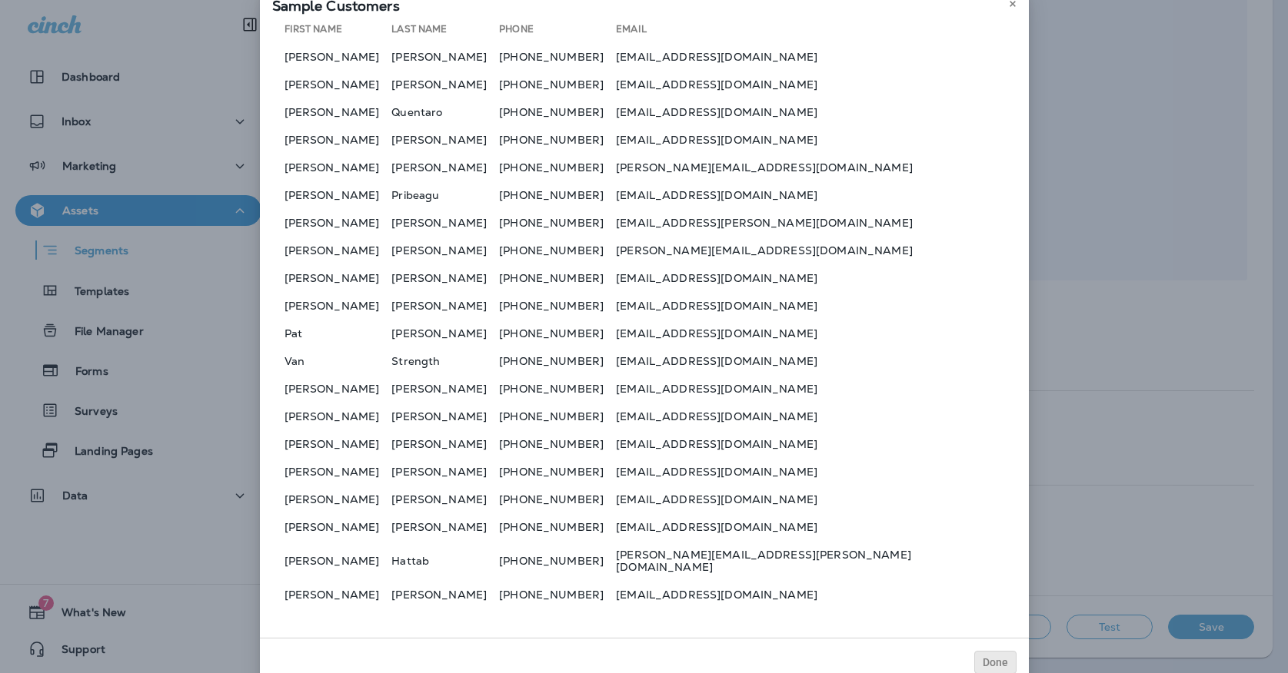
click at [985, 658] on span "Done" at bounding box center [994, 662] width 25 height 11
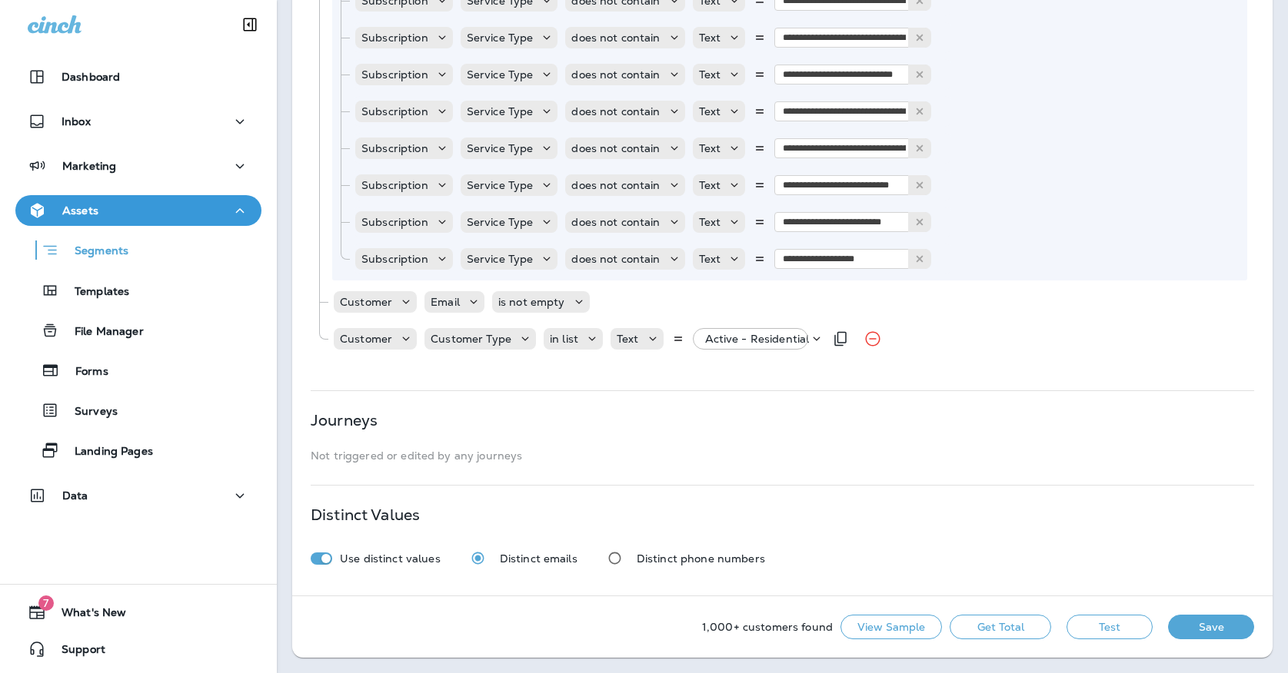
scroll to position [2004, 0]
click at [729, 337] on p "Active - Residential" at bounding box center [757, 339] width 105 height 12
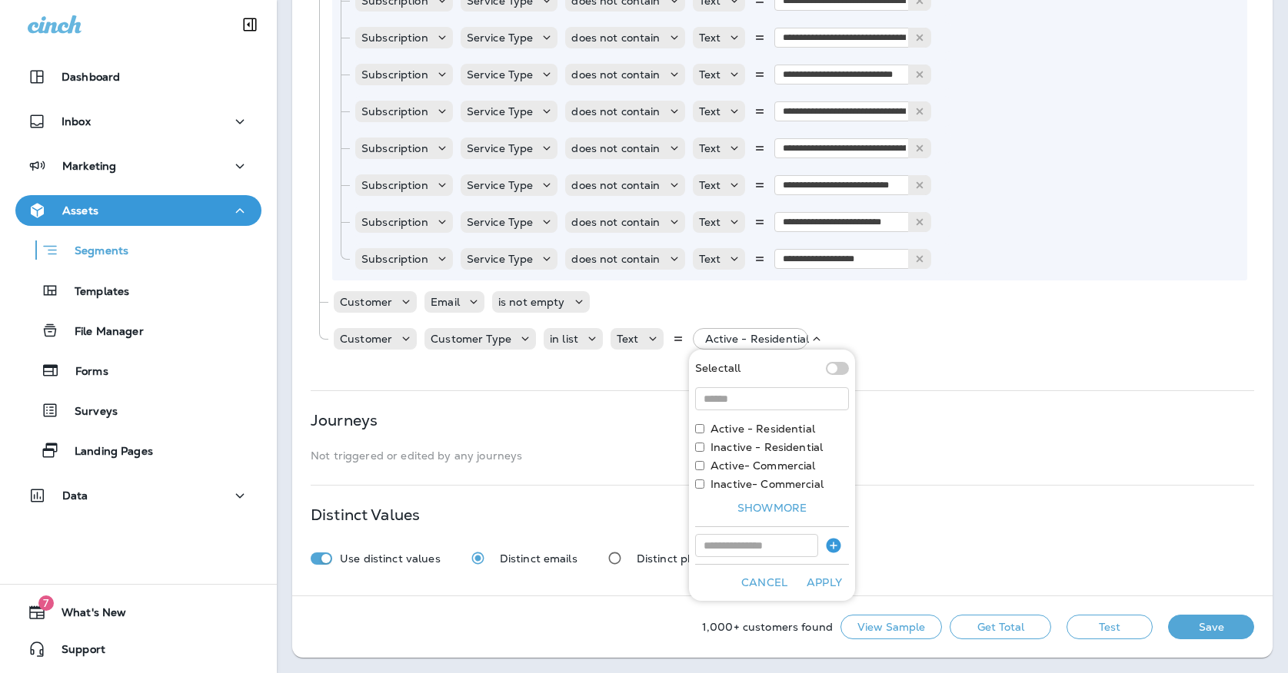
click at [939, 432] on div "Journeys Not triggered or edited by any journeys" at bounding box center [782, 438] width 943 height 48
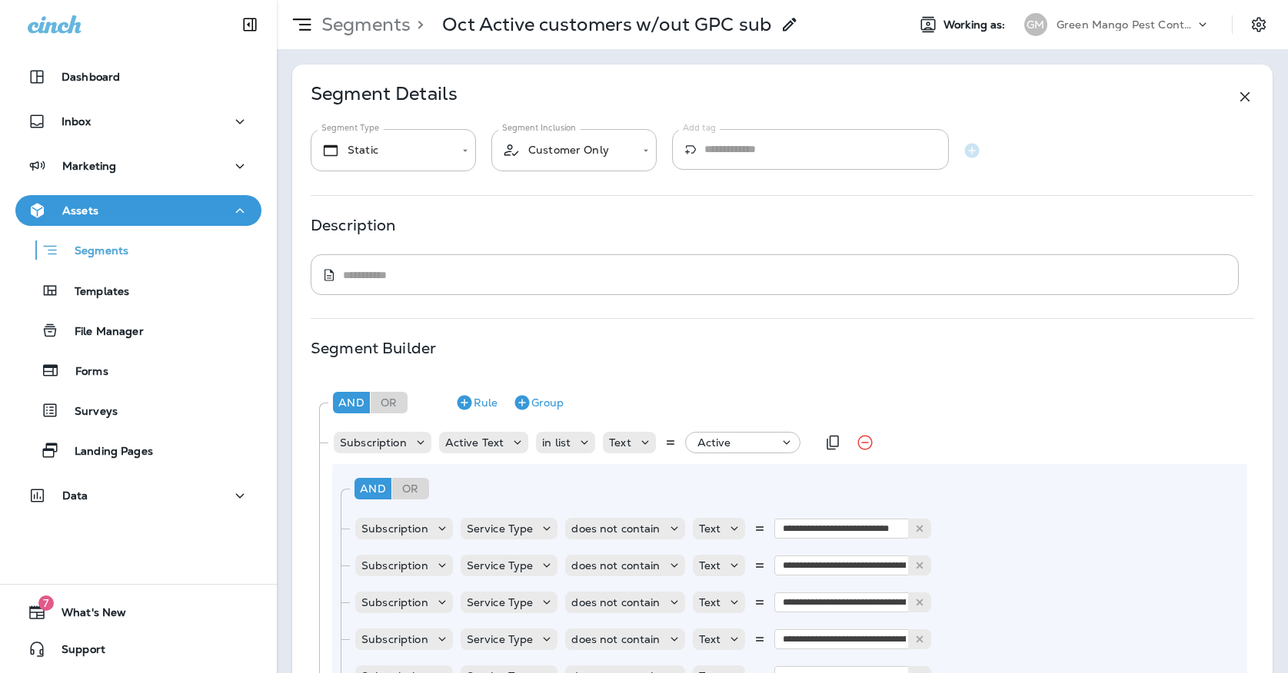
scroll to position [0, 0]
click at [483, 410] on button "Rule" at bounding box center [476, 402] width 55 height 25
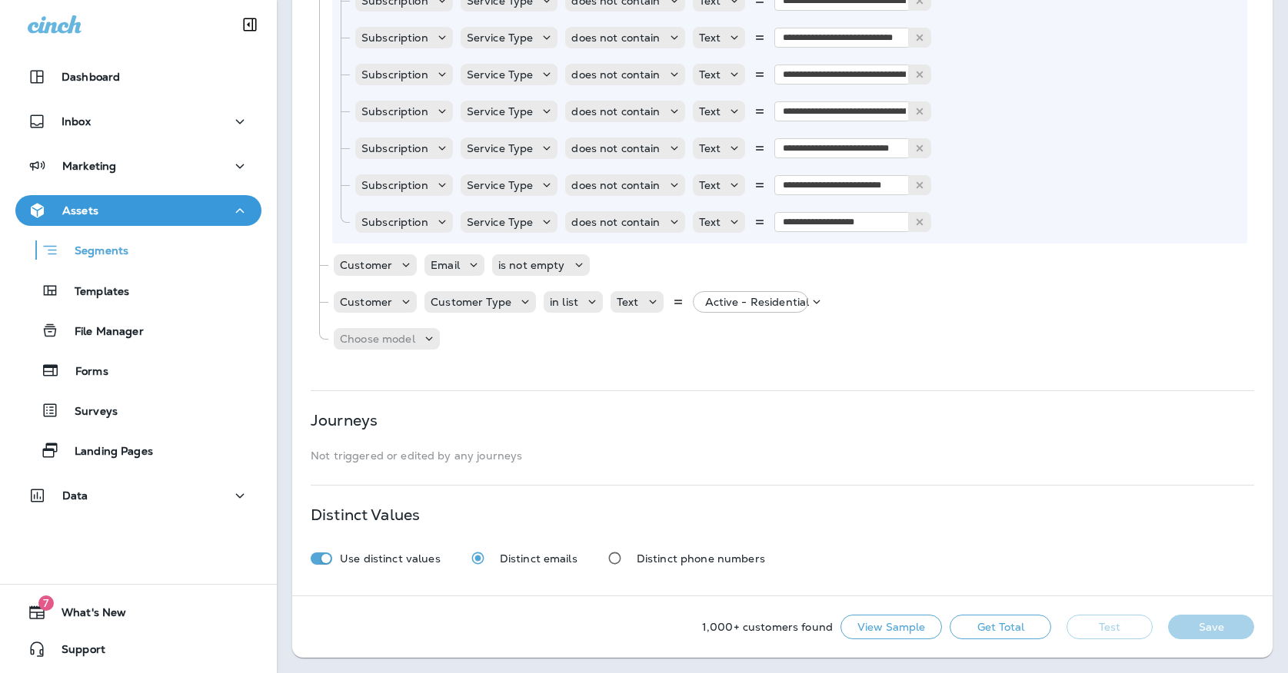
scroll to position [2041, 0]
click at [402, 345] on p "Choose model" at bounding box center [377, 339] width 75 height 12
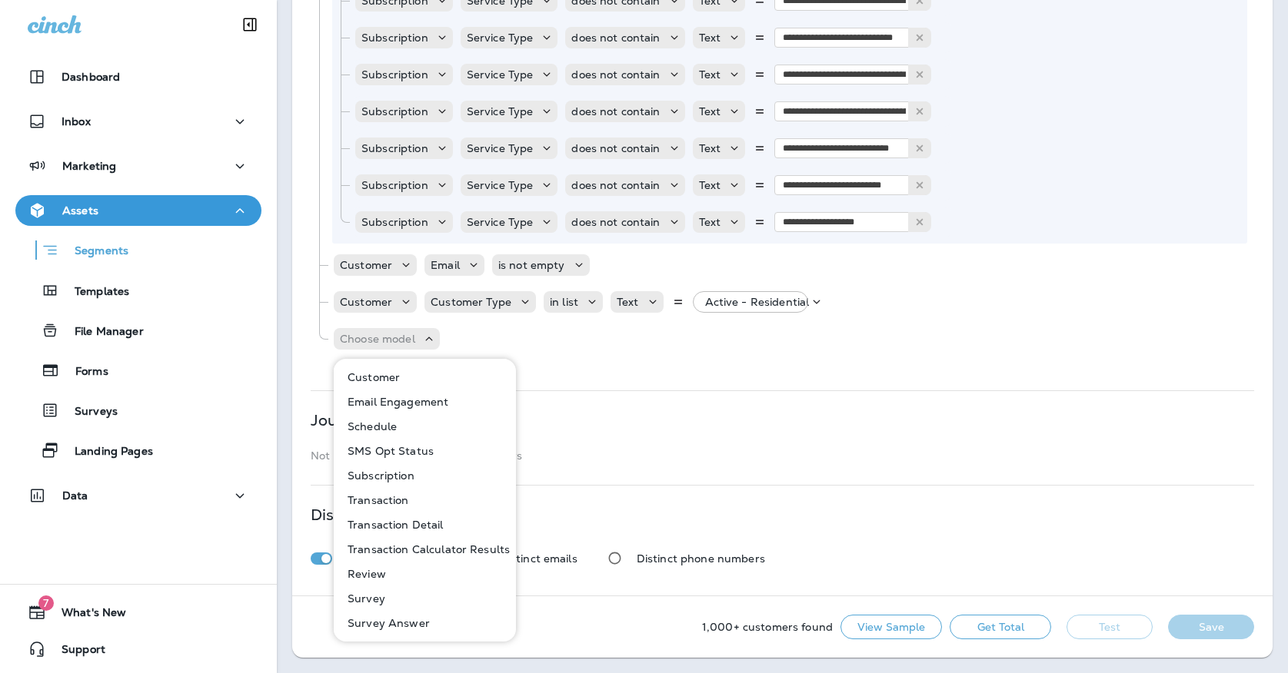
click at [377, 480] on p "Subscription" at bounding box center [377, 476] width 73 height 12
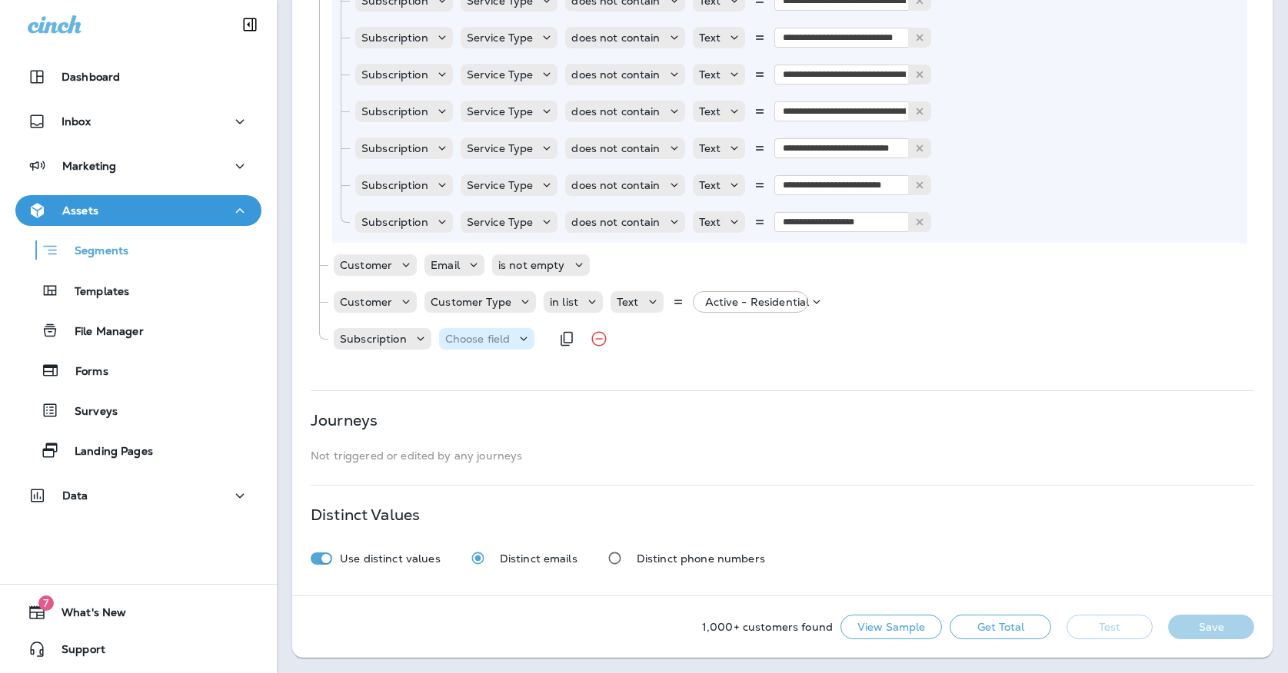
click at [460, 337] on p "Choose field" at bounding box center [477, 339] width 65 height 12
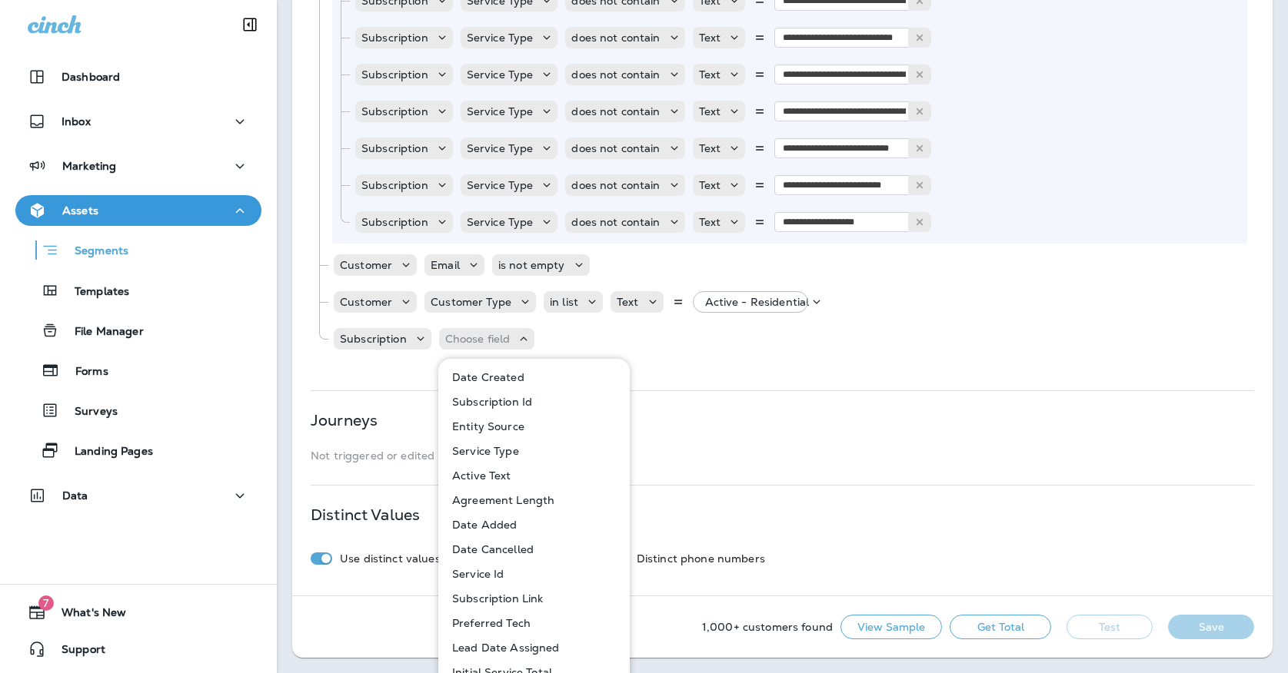
scroll to position [0, 0]
click at [498, 449] on p "Service Type" at bounding box center [482, 451] width 73 height 12
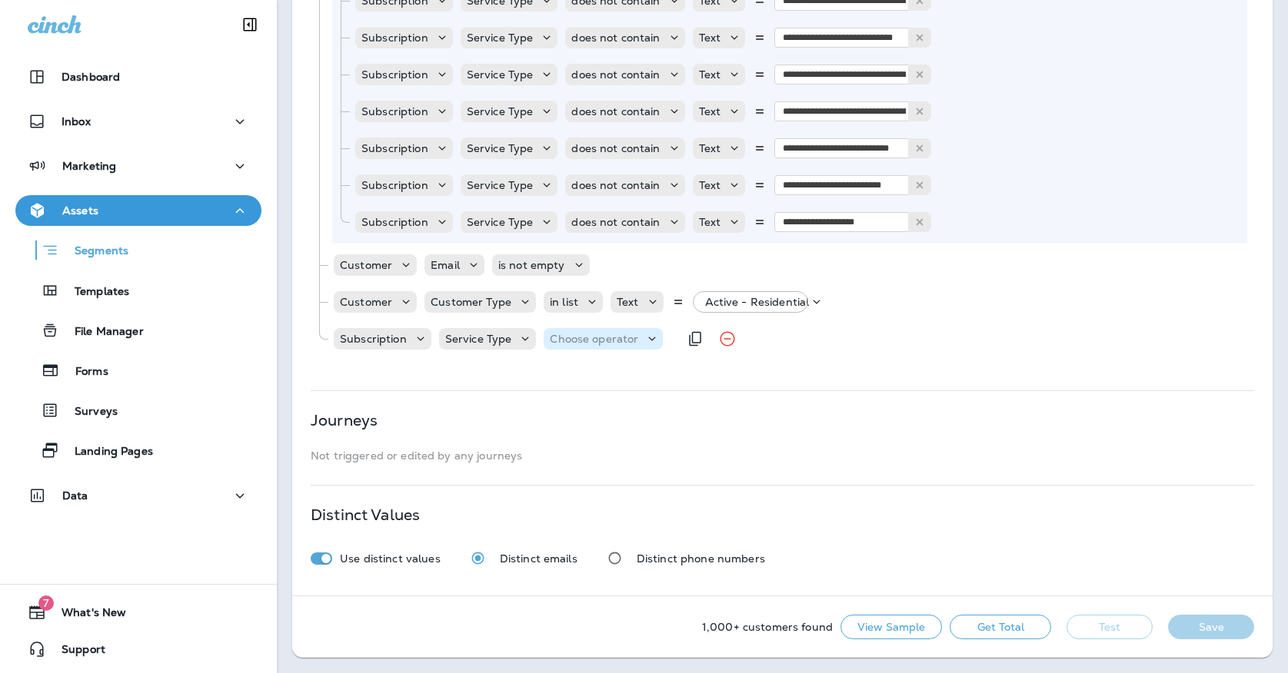
click at [586, 342] on p "Choose operator" at bounding box center [594, 339] width 88 height 12
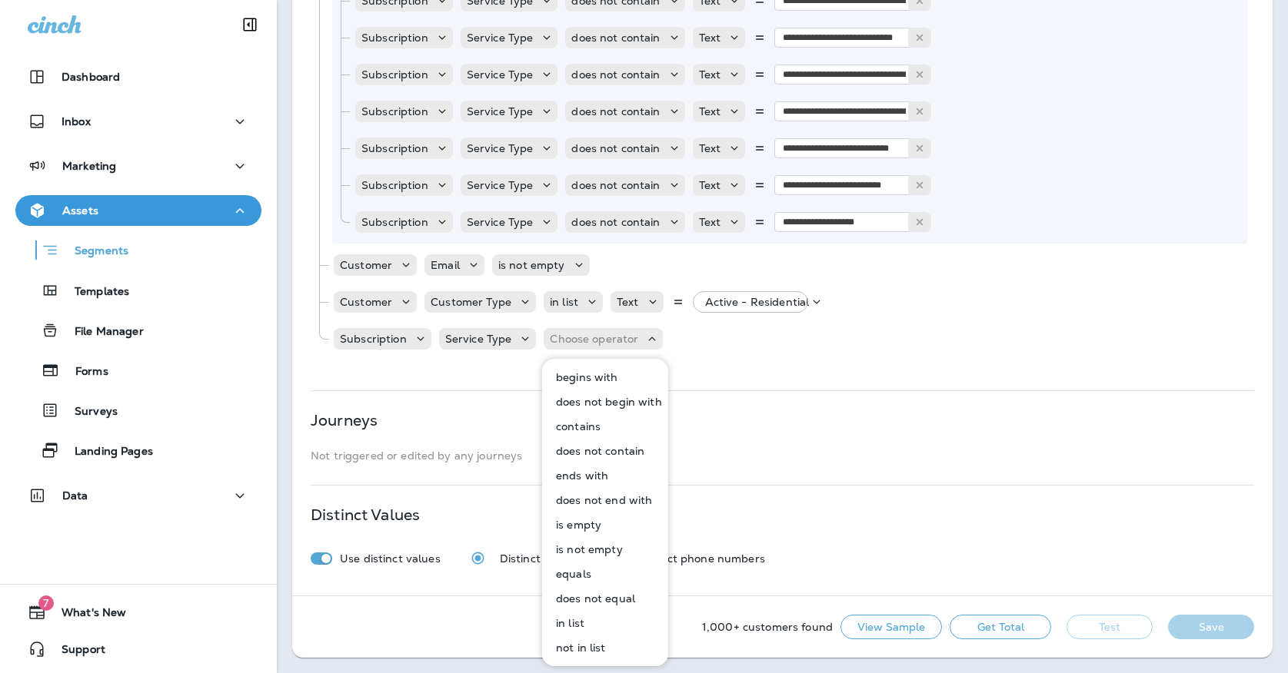
click at [582, 644] on p "not in list" at bounding box center [578, 648] width 56 height 12
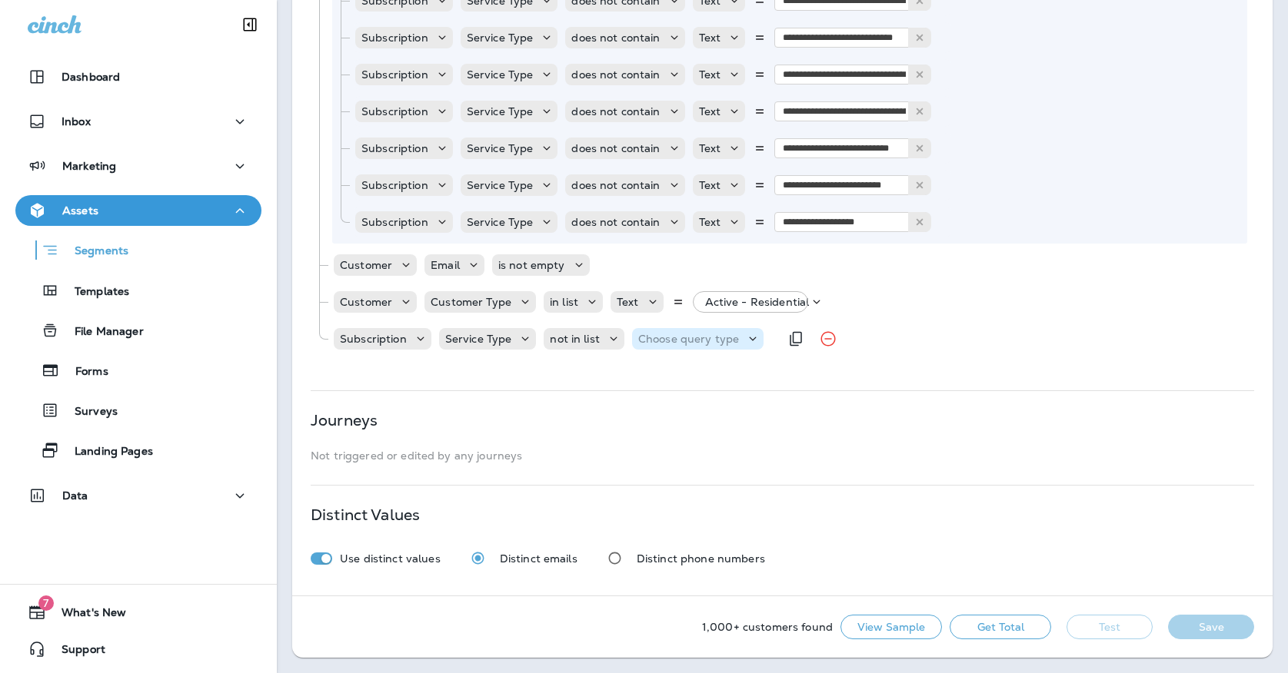
click at [646, 340] on p "Choose query type" at bounding box center [688, 339] width 101 height 12
click at [654, 369] on button "Text" at bounding box center [675, 377] width 88 height 25
click at [743, 337] on p "Select options" at bounding box center [763, 339] width 75 height 12
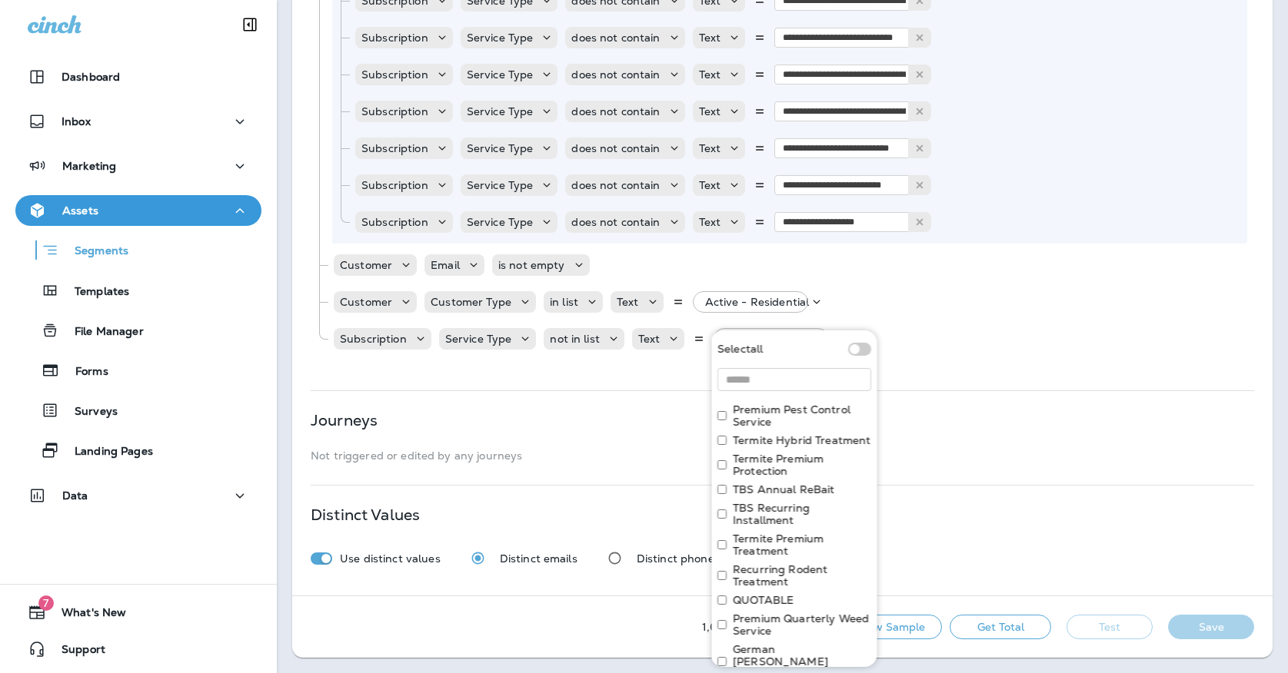
click at [755, 413] on label "Premium Pest Control Service" at bounding box center [802, 416] width 138 height 25
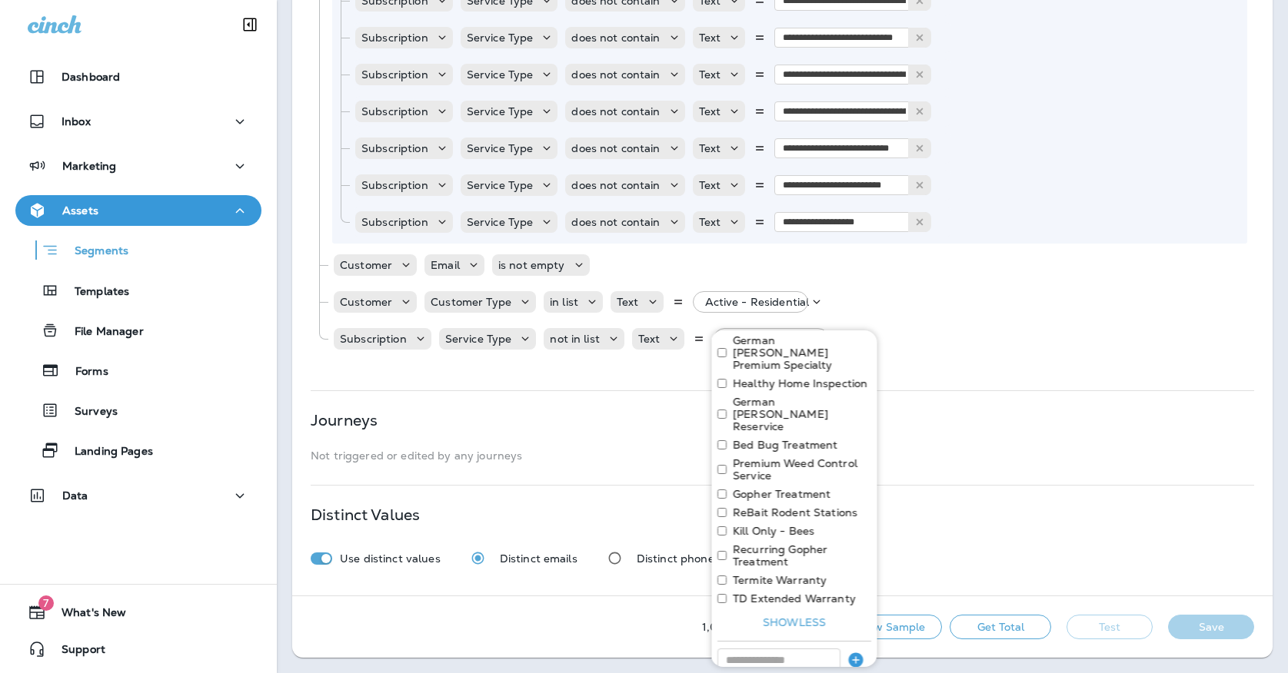
scroll to position [308, 0]
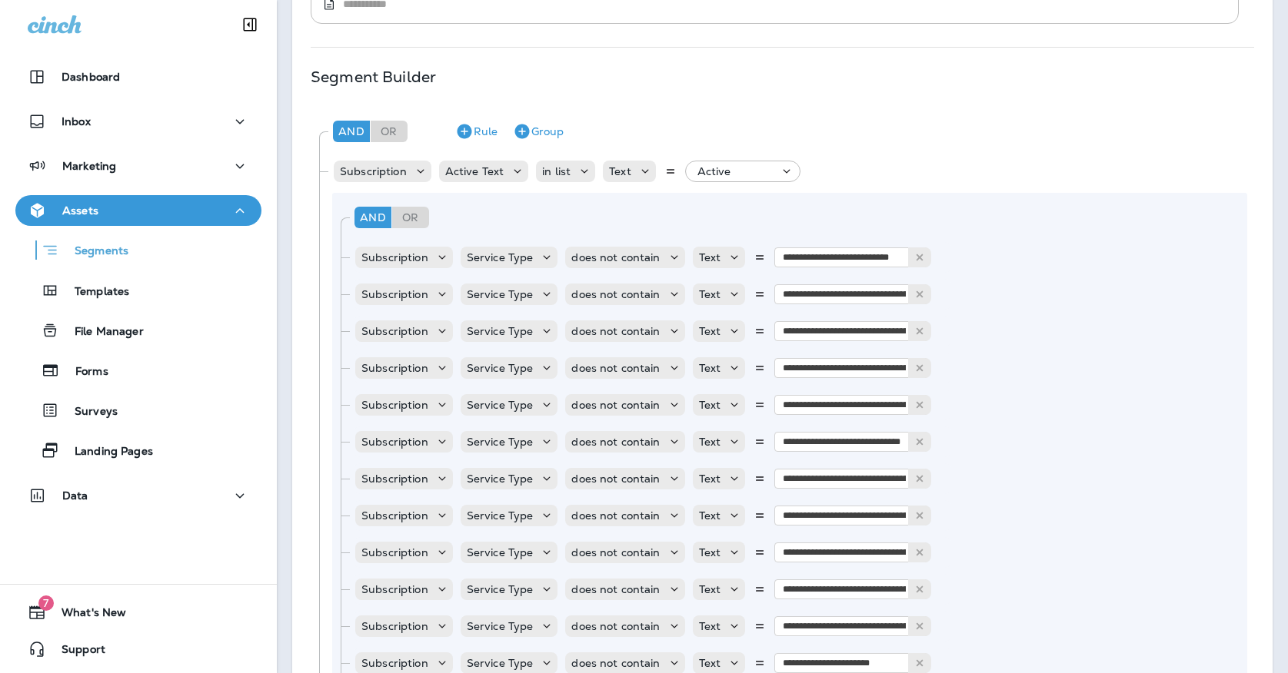
scroll to position [115, 0]
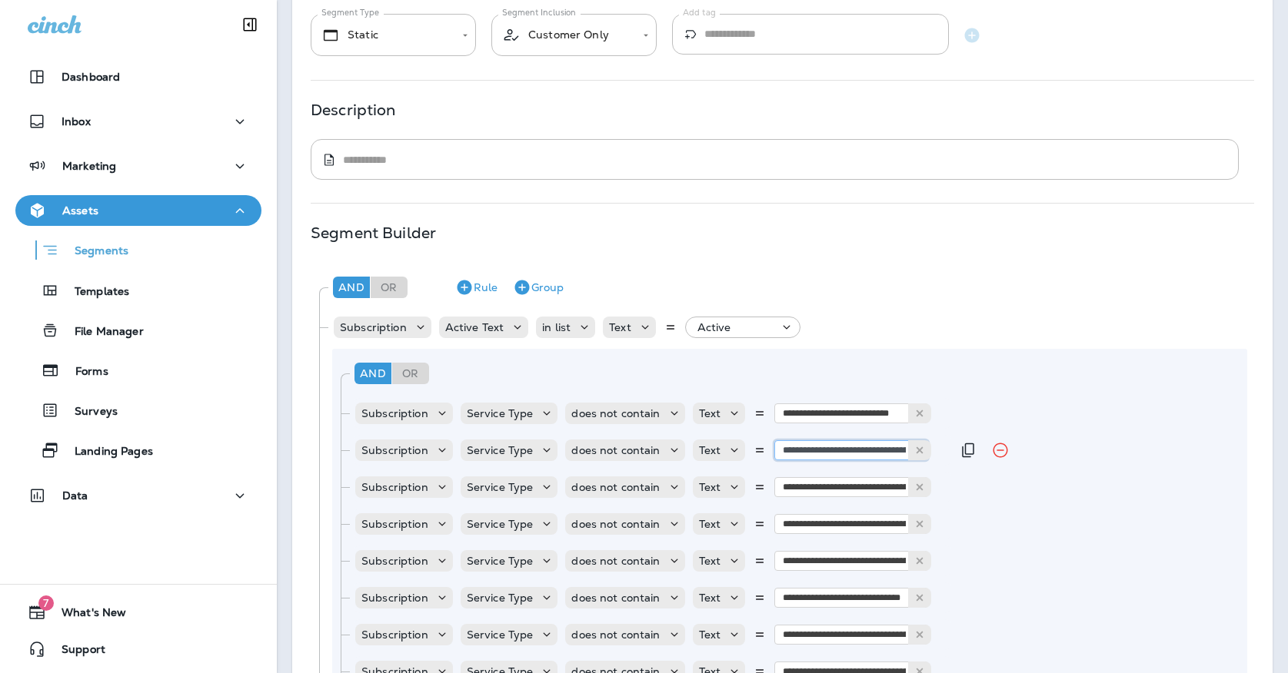
click at [871, 451] on input "**********" at bounding box center [851, 450] width 154 height 20
click at [822, 230] on div "Segment Builder" at bounding box center [782, 233] width 943 height 12
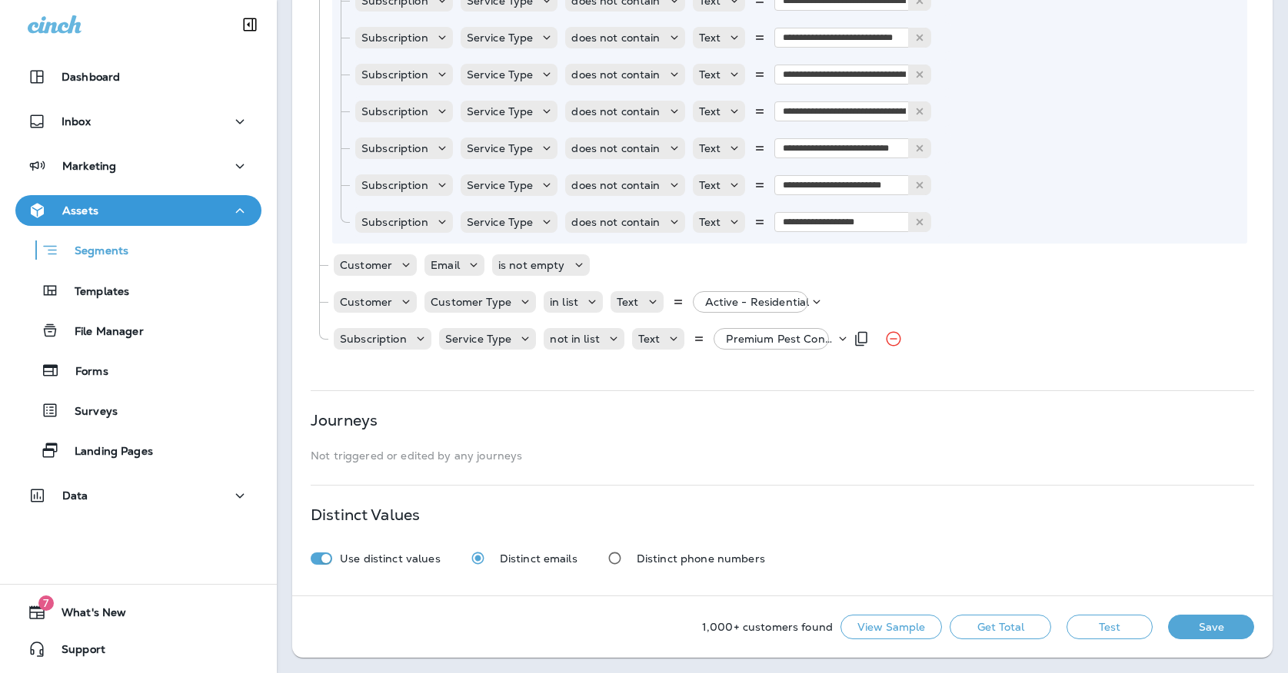
scroll to position [2041, 0]
click at [886, 626] on button "View Sample" at bounding box center [890, 627] width 101 height 25
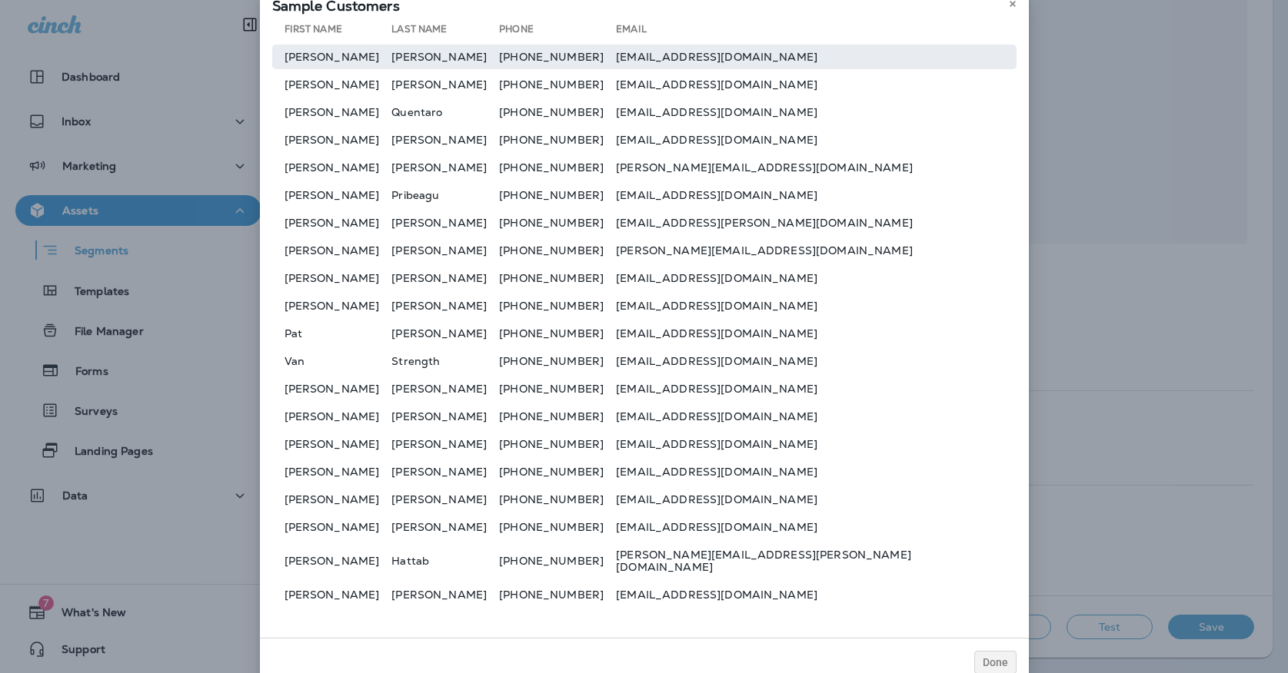
click at [372, 55] on td "[PERSON_NAME]" at bounding box center [332, 57] width 120 height 25
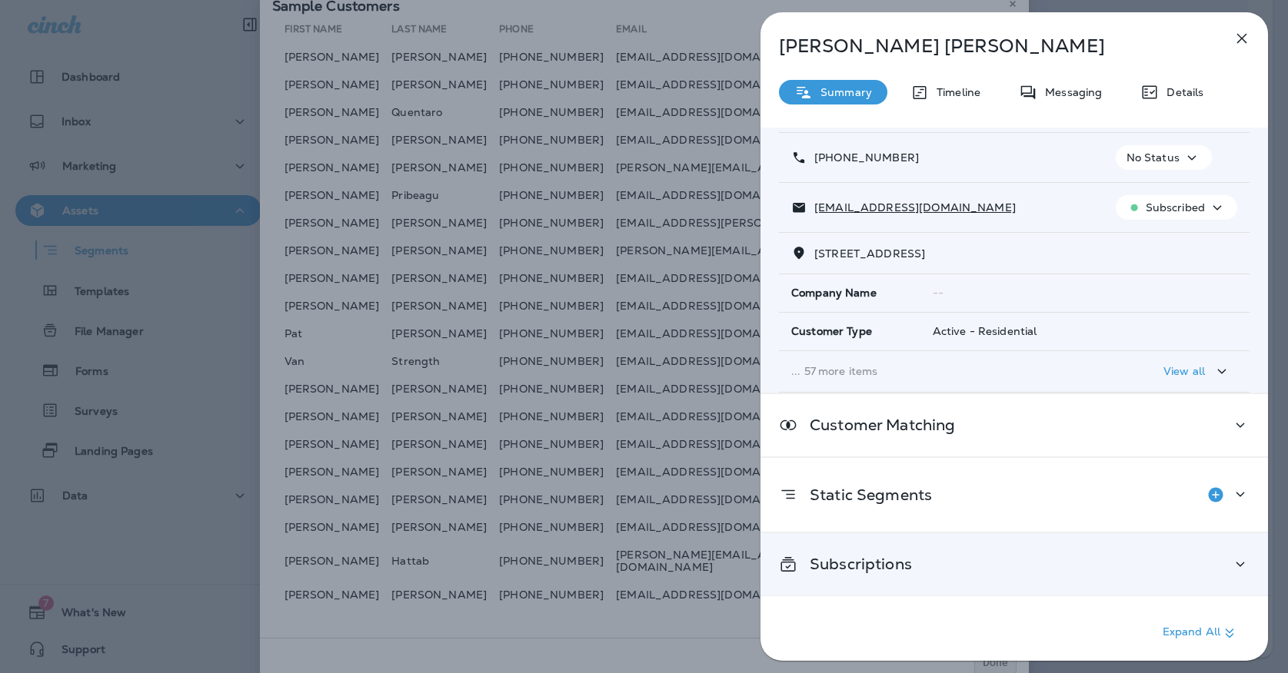
click at [908, 552] on div "Subscriptions" at bounding box center [1013, 564] width 507 height 62
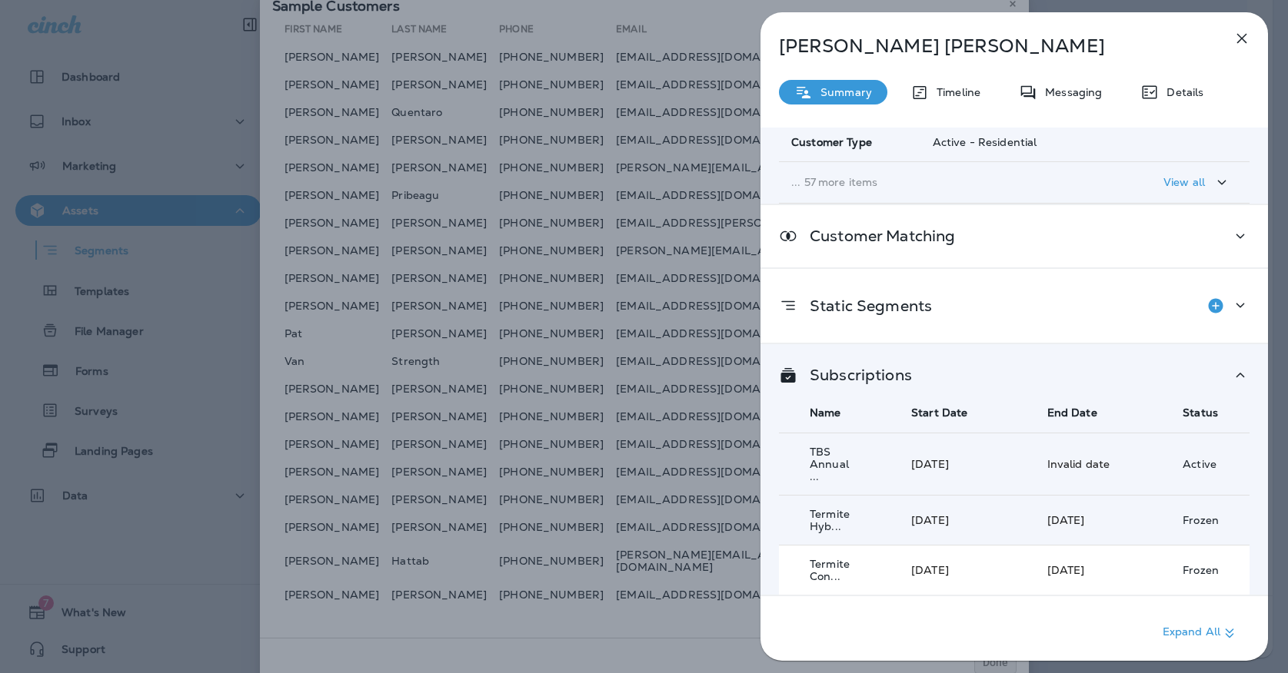
scroll to position [273, 0]
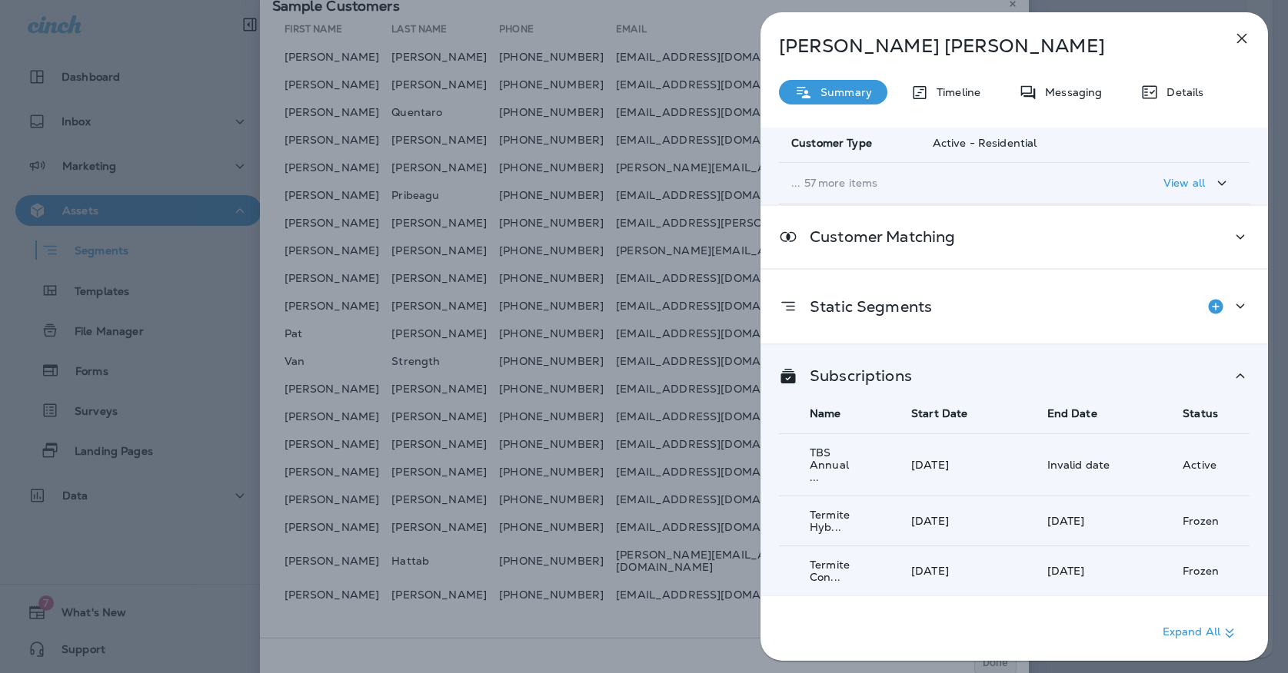
click at [1240, 35] on icon "button" at bounding box center [1241, 38] width 18 height 18
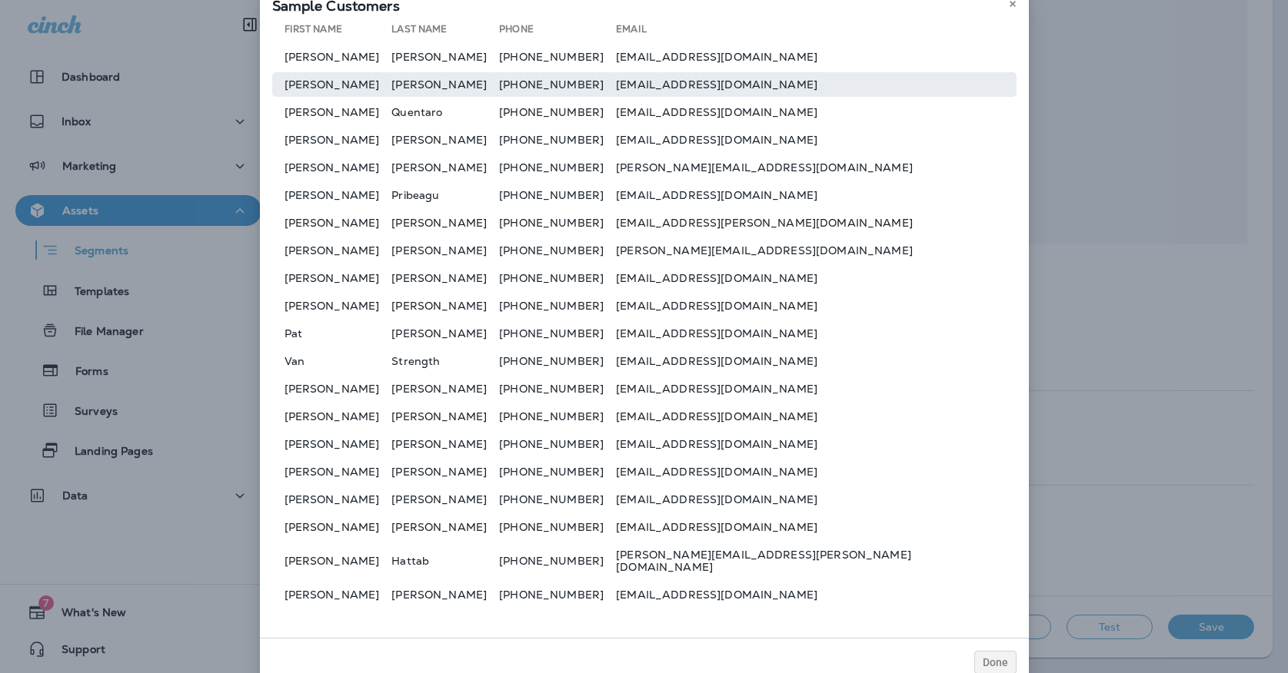
click at [369, 90] on td "[PERSON_NAME]" at bounding box center [332, 84] width 120 height 25
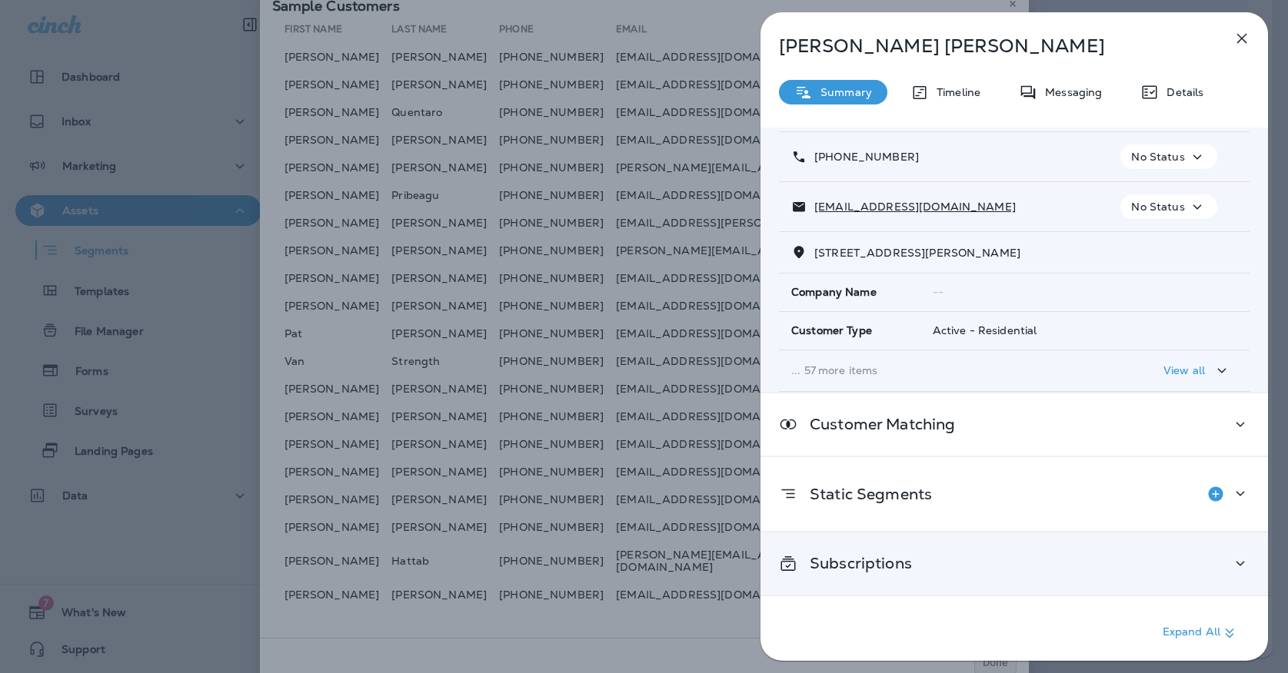
click at [894, 550] on div "Subscriptions" at bounding box center [1013, 564] width 507 height 62
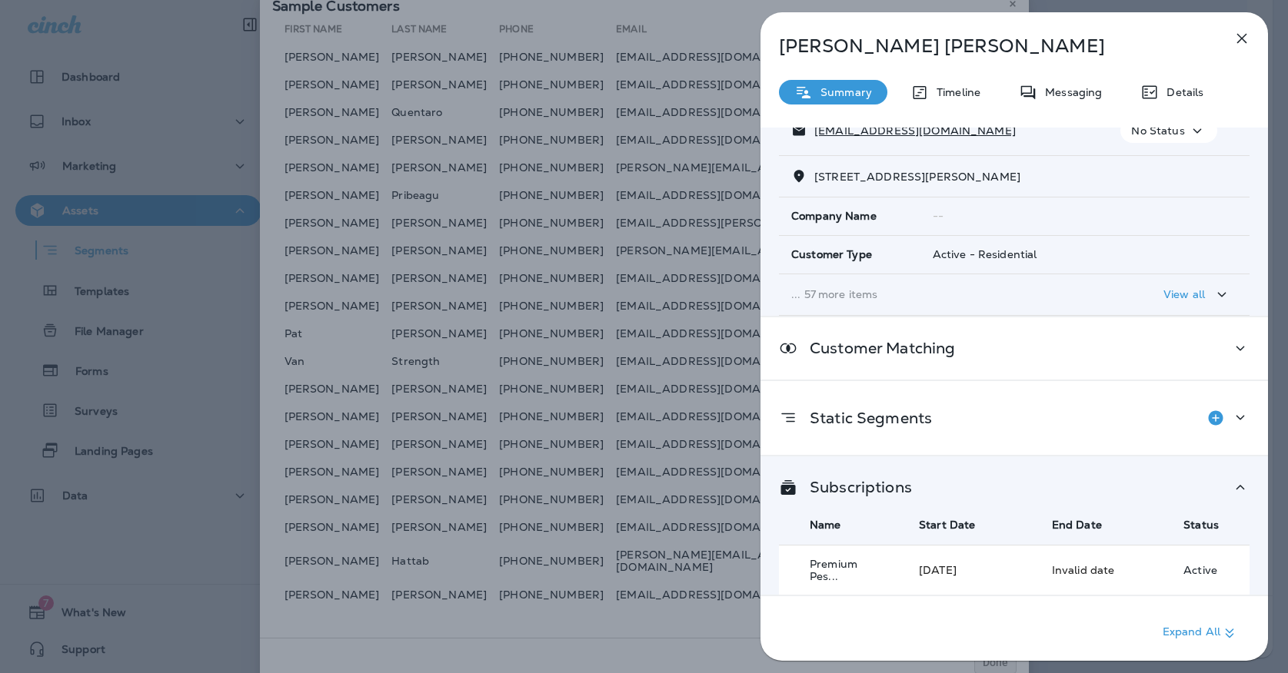
scroll to position [167, 0]
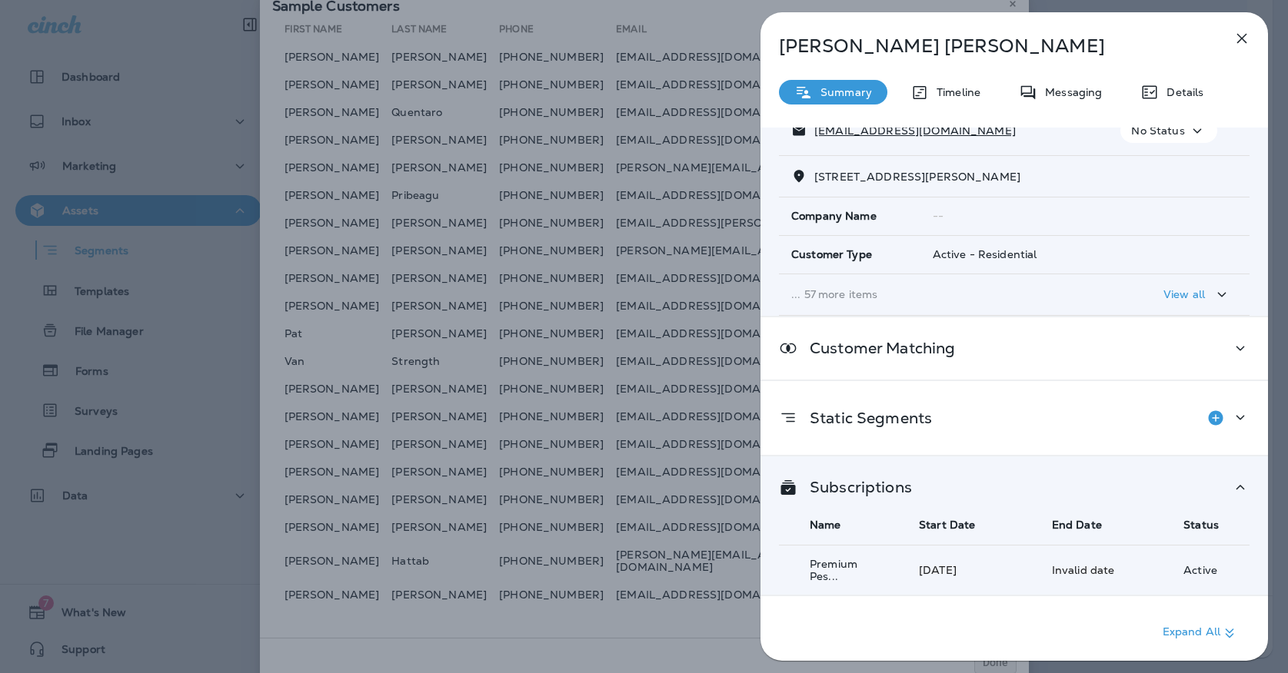
click at [1241, 49] on button "button" at bounding box center [1241, 38] width 31 height 31
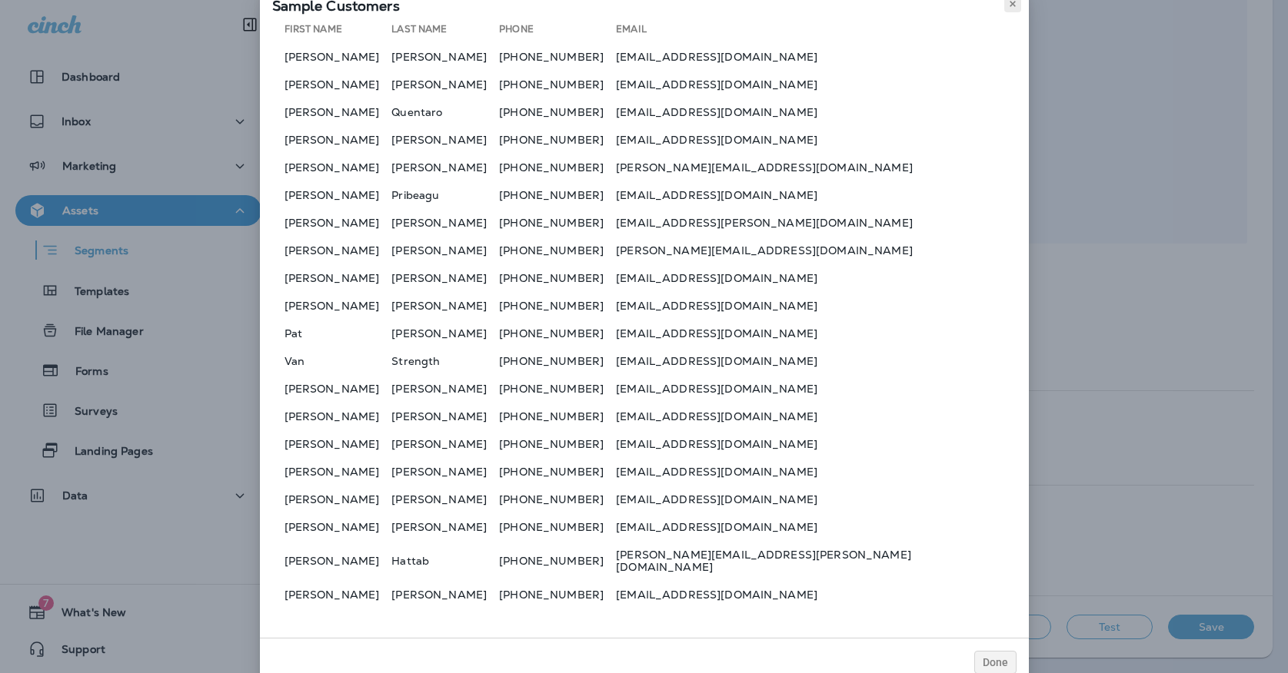
click at [1013, 12] on button at bounding box center [1012, 3] width 17 height 17
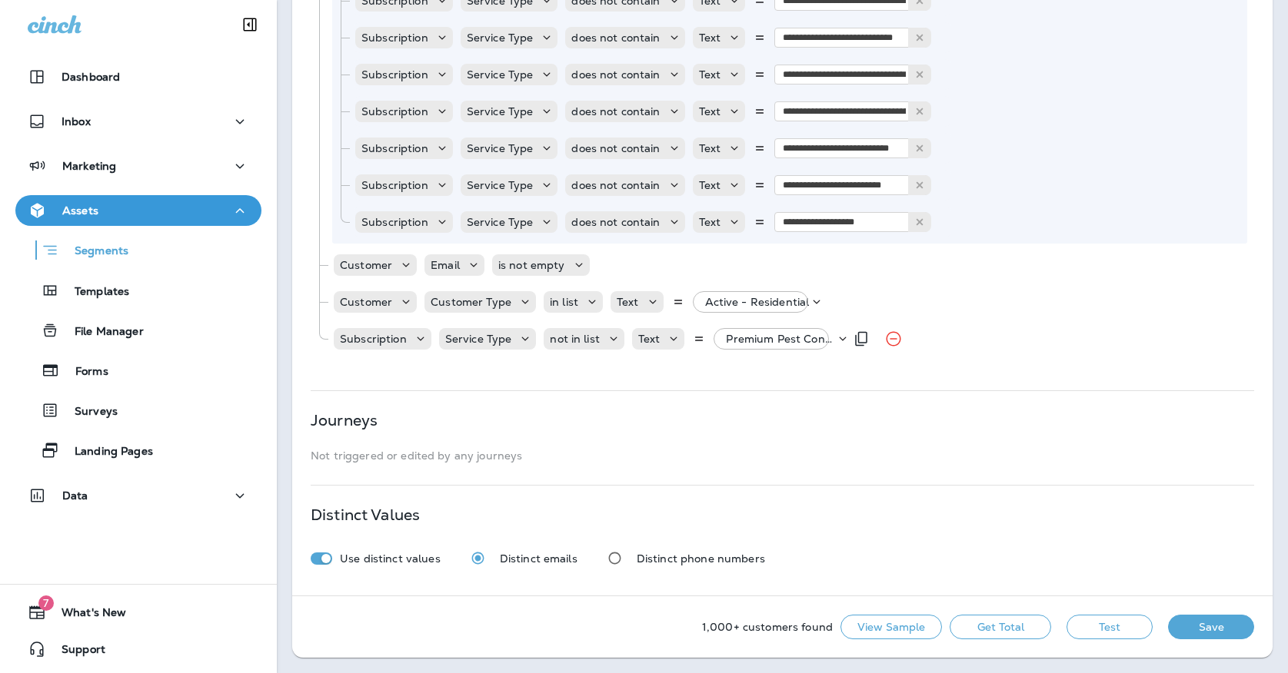
click at [756, 327] on div "Subscription Service Type not in list Text Premium Pest Control Service" at bounding box center [588, 339] width 512 height 31
click at [756, 332] on div "Premium Pest Control Service" at bounding box center [776, 339] width 115 height 22
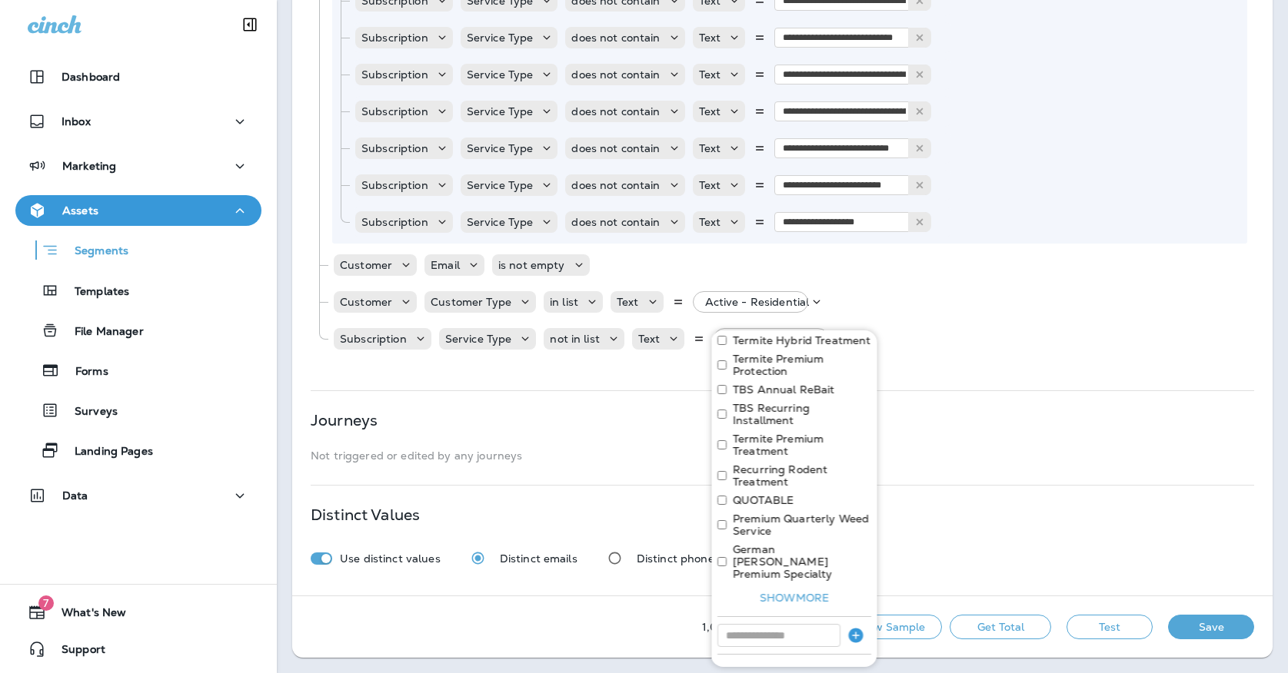
scroll to position [99, 0]
click at [767, 625] on input at bounding box center [778, 636] width 123 height 23
type input "**********"
click at [856, 629] on icon "button" at bounding box center [855, 636] width 15 height 15
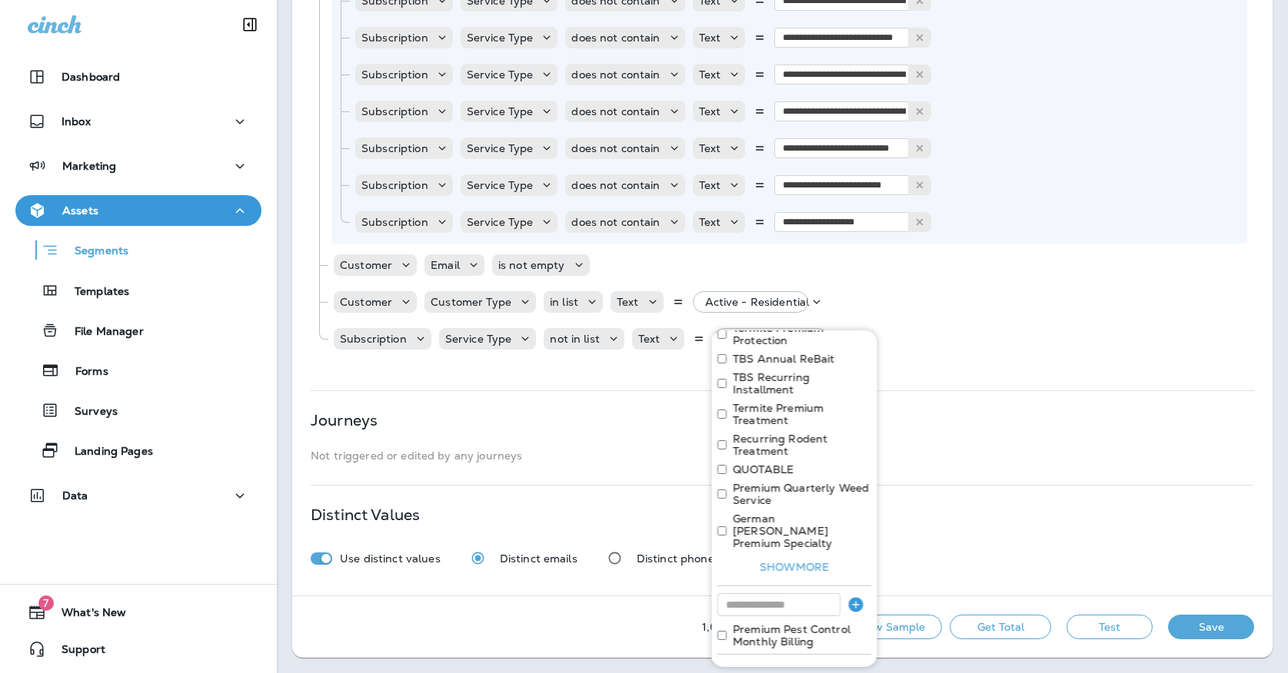
scroll to position [130, 0]
click at [848, 662] on button "Apply" at bounding box center [846, 674] width 49 height 24
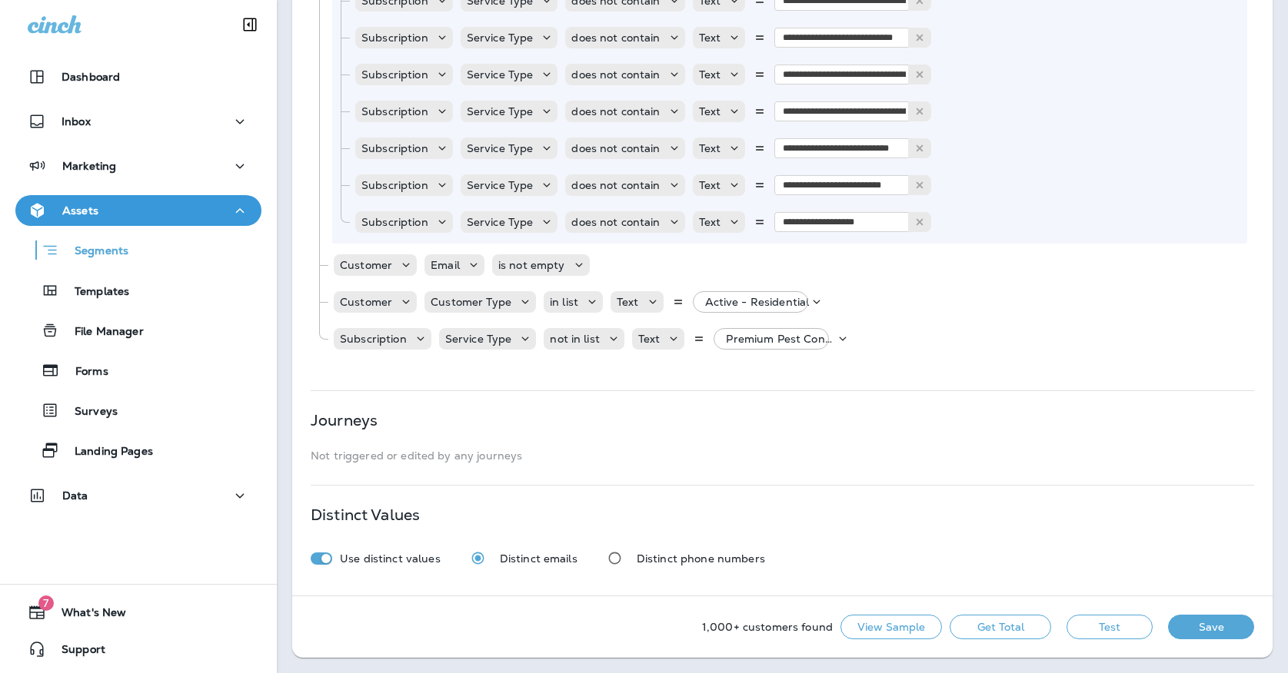
click at [1075, 626] on button "Test" at bounding box center [1109, 627] width 86 height 25
click at [879, 630] on button "View Sample" at bounding box center [890, 627] width 101 height 25
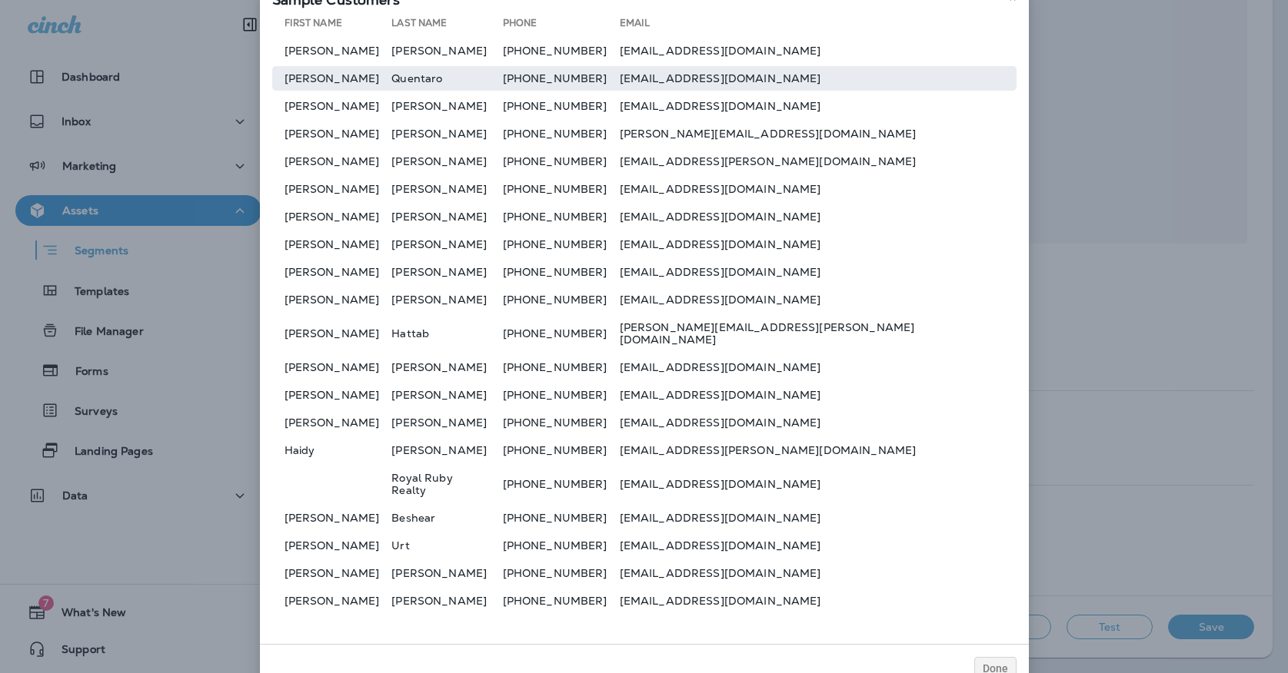
click at [334, 82] on td "[PERSON_NAME]" at bounding box center [332, 78] width 120 height 25
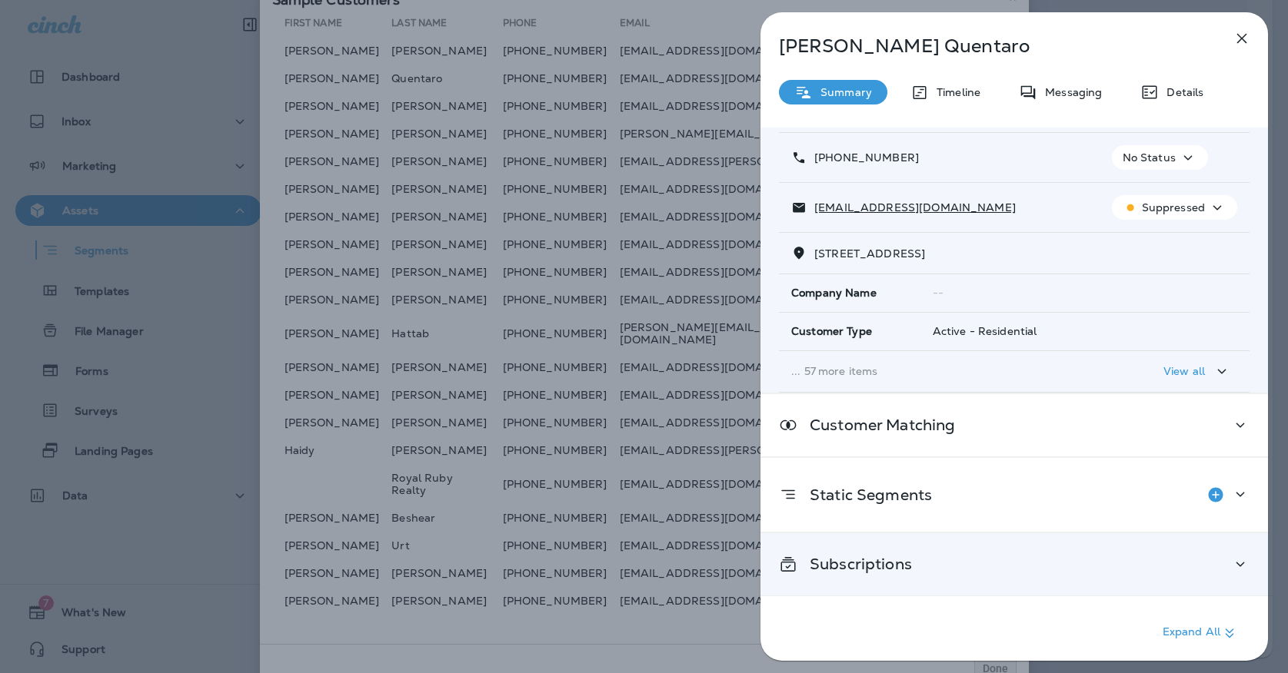
click at [884, 589] on div "Subscriptions" at bounding box center [1013, 564] width 507 height 62
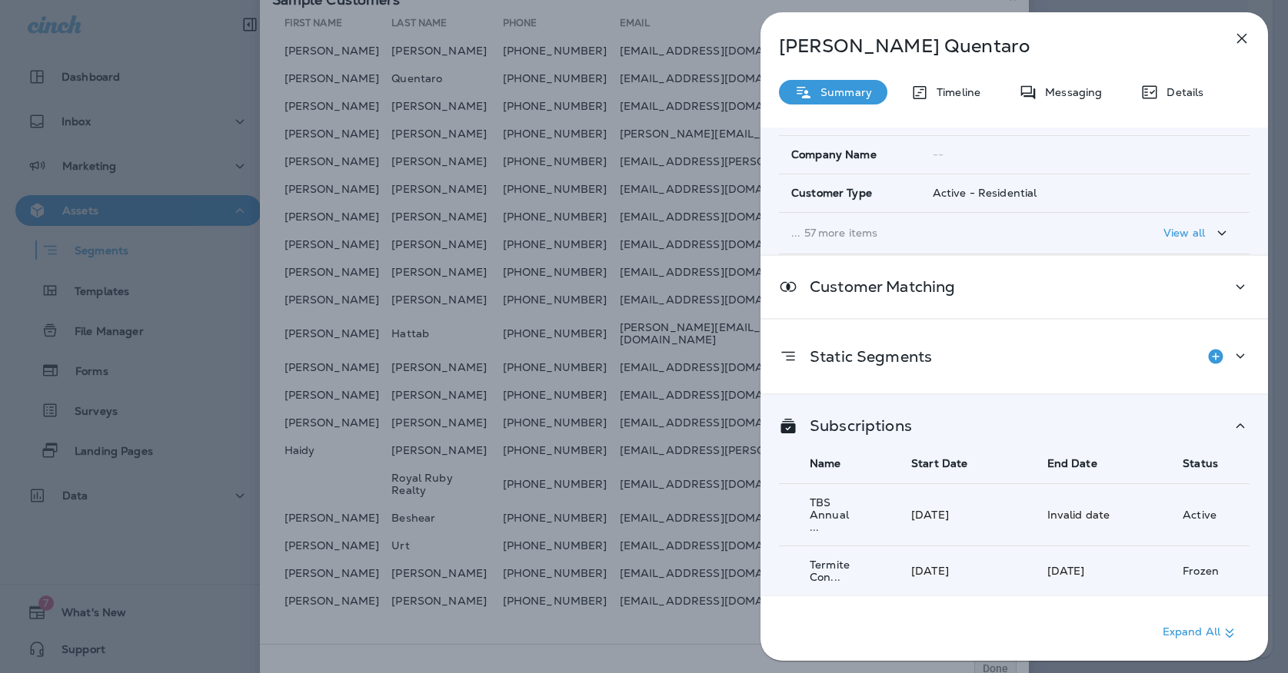
scroll to position [222, 0]
click at [1249, 43] on icon "button" at bounding box center [1241, 38] width 18 height 18
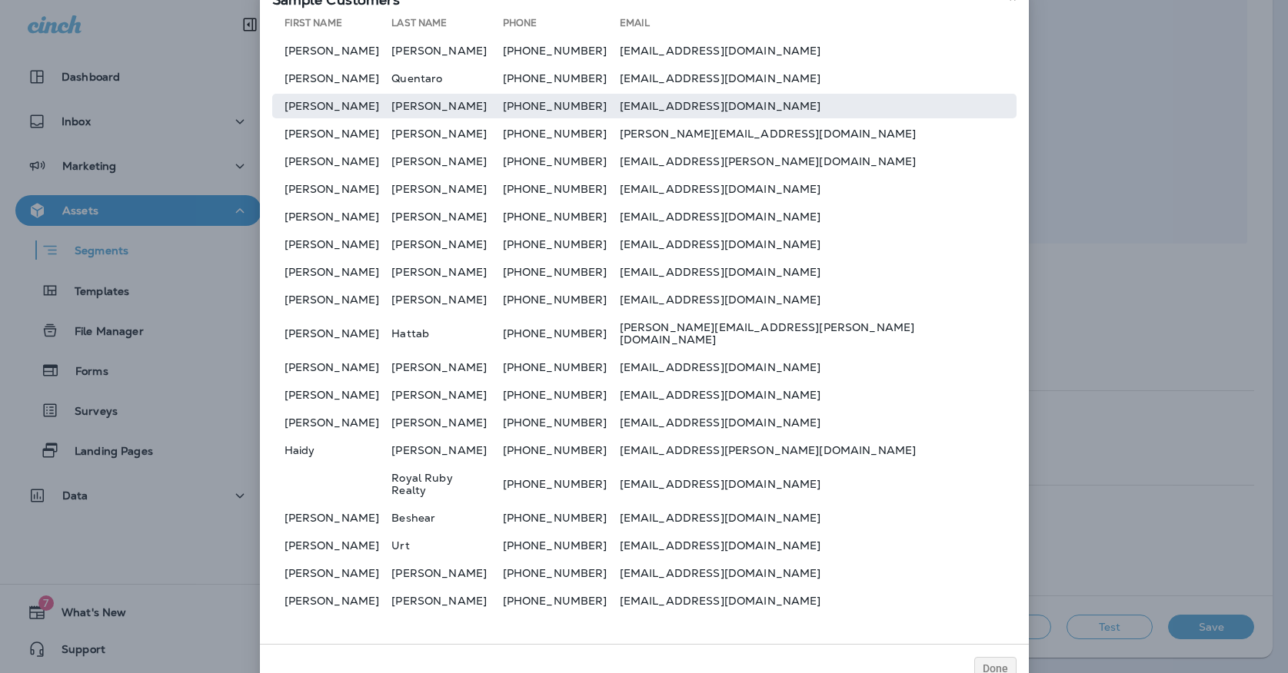
click at [375, 118] on td "[PERSON_NAME]" at bounding box center [332, 106] width 120 height 25
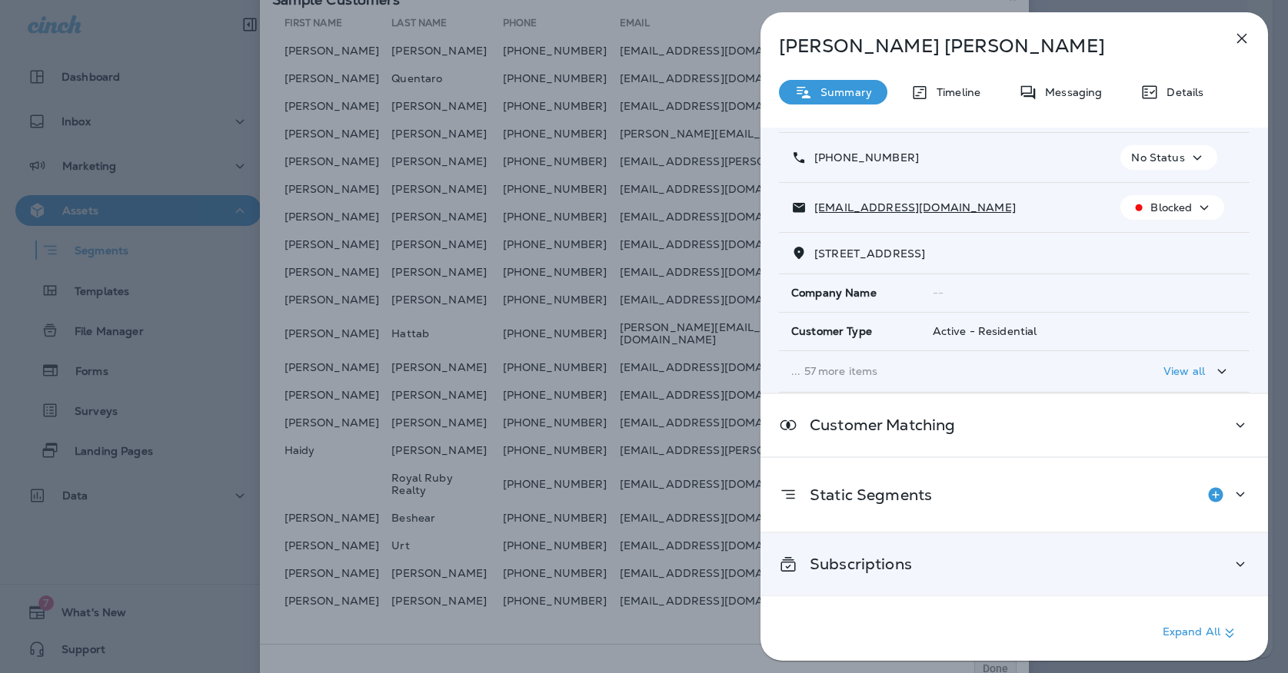
click at [1034, 572] on div "Subscriptions" at bounding box center [1014, 564] width 470 height 19
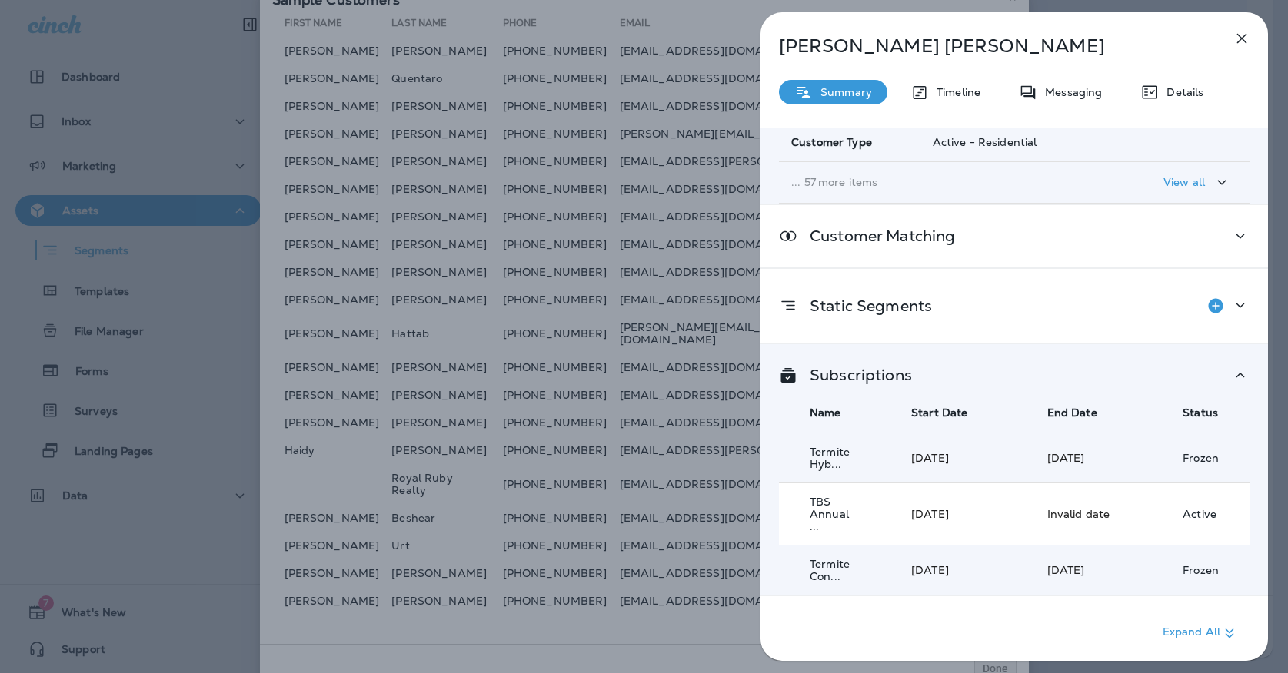
scroll to position [273, 0]
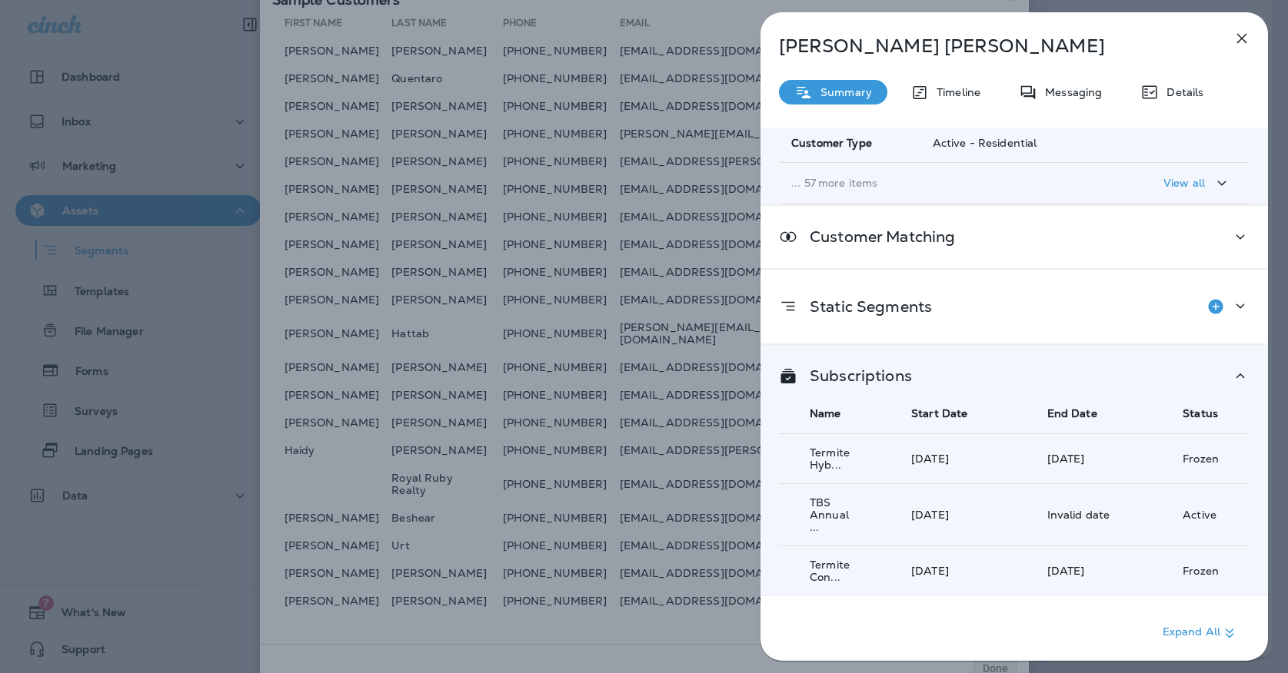
click at [1240, 41] on icon "button" at bounding box center [1242, 39] width 10 height 10
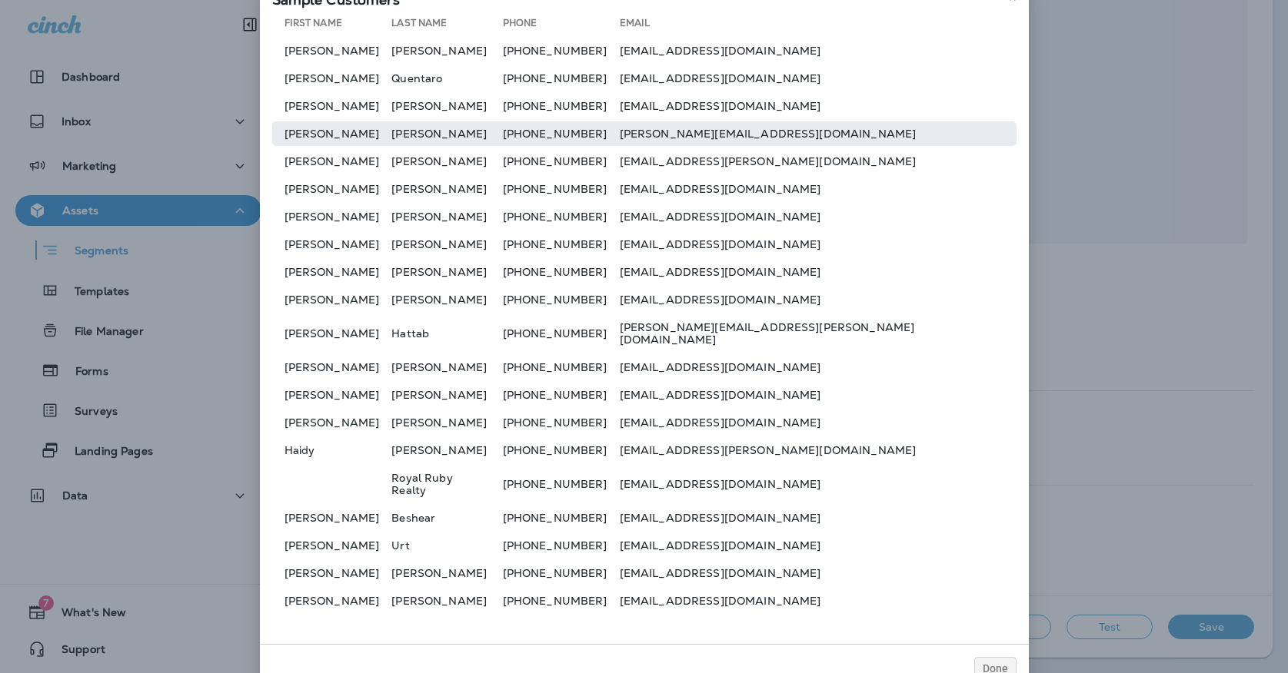
click at [339, 140] on td "[PERSON_NAME]" at bounding box center [332, 133] width 120 height 25
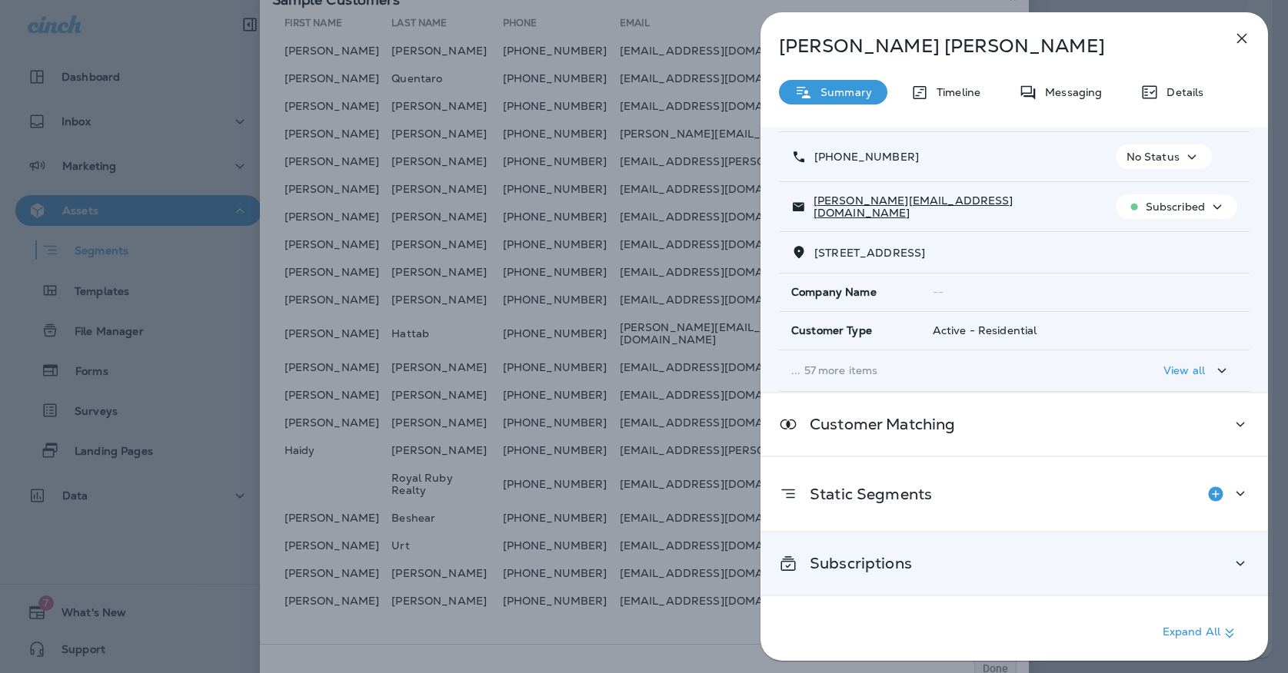
click at [882, 580] on div "Subscriptions" at bounding box center [1013, 564] width 507 height 62
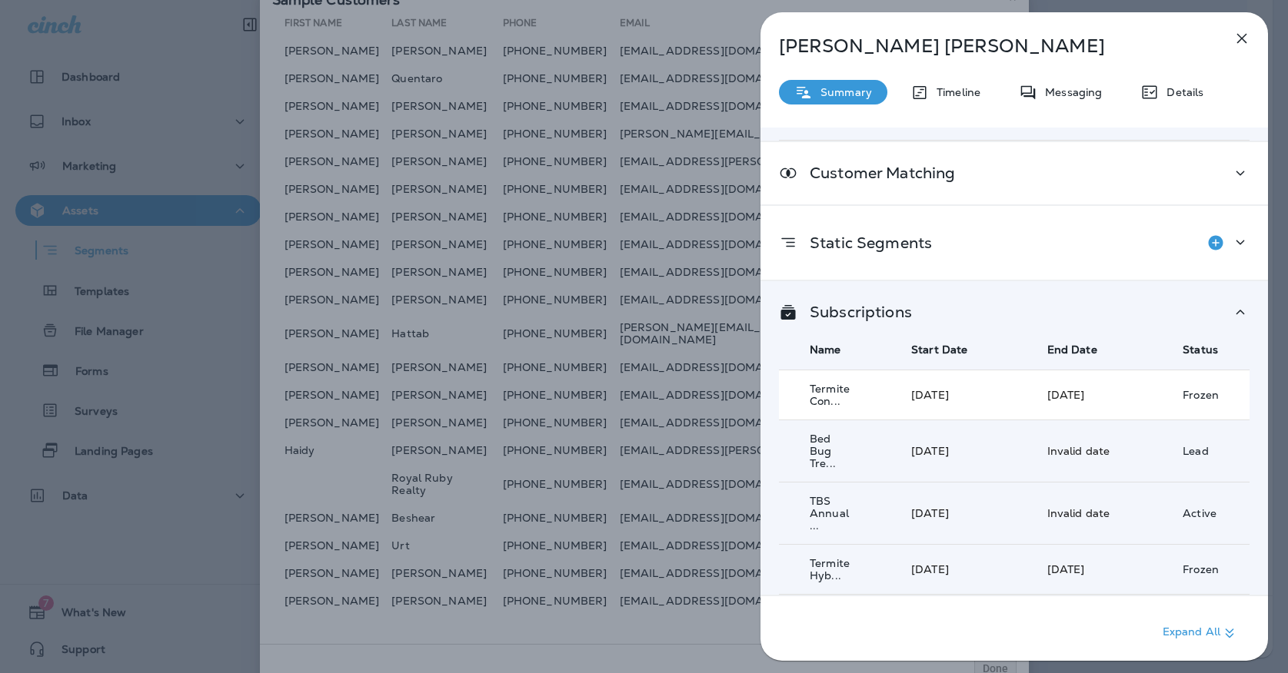
scroll to position [336, 0]
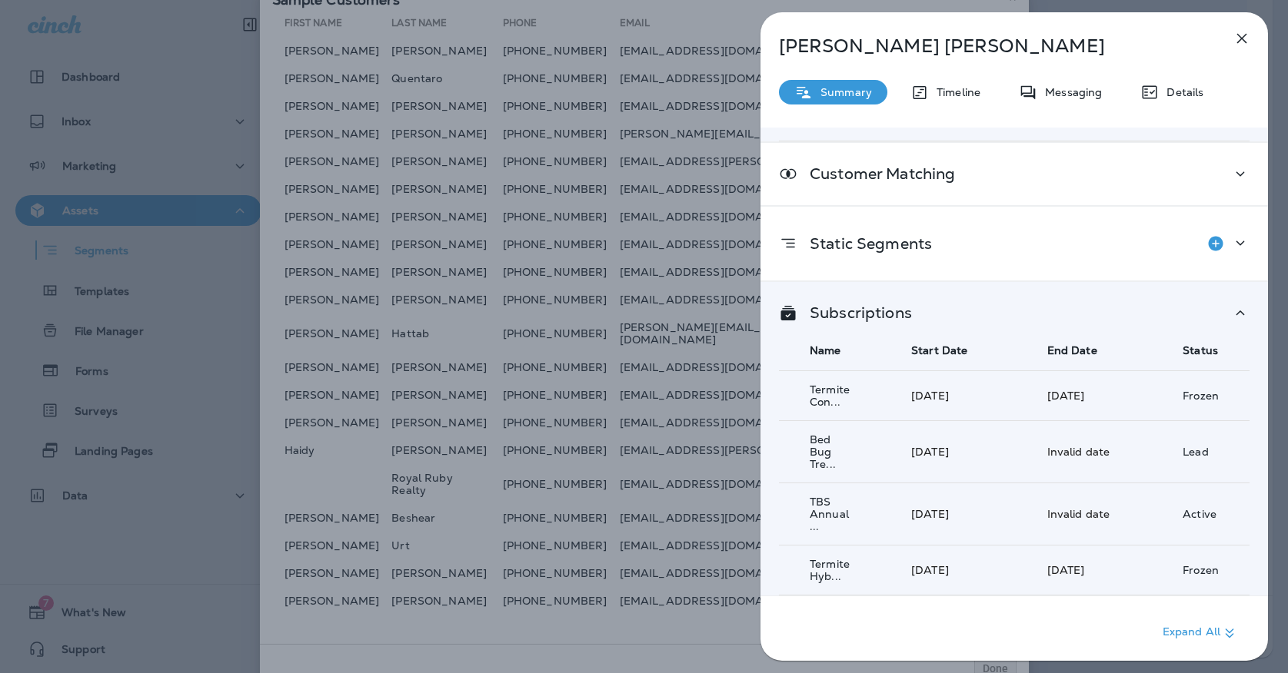
click at [1244, 36] on icon "button" at bounding box center [1242, 39] width 10 height 10
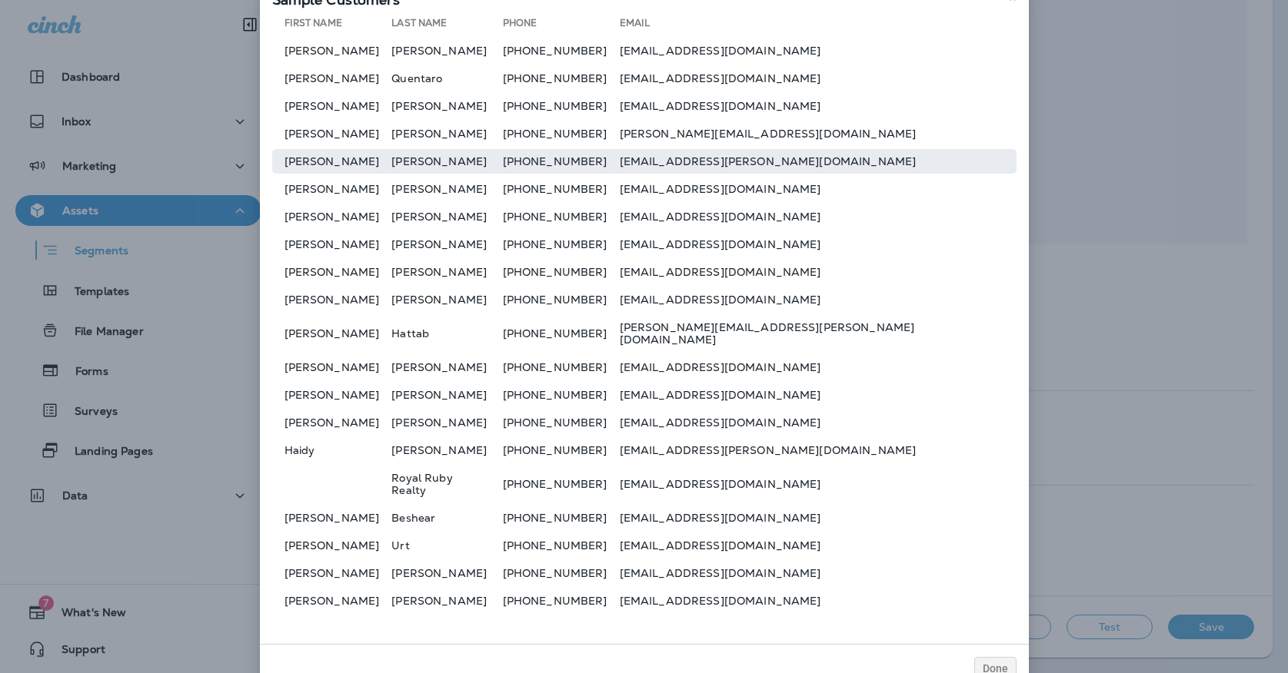
click at [331, 168] on td "[PERSON_NAME]" at bounding box center [332, 161] width 120 height 25
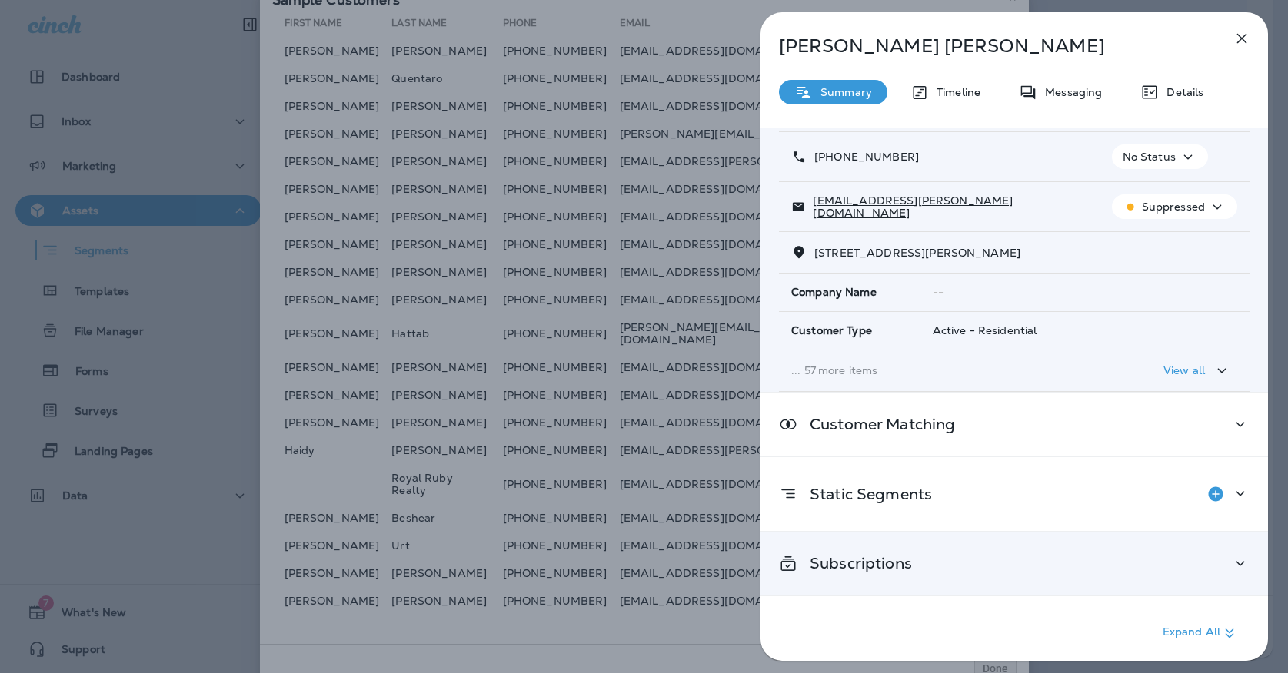
click at [872, 573] on div "Subscriptions" at bounding box center [1013, 564] width 507 height 62
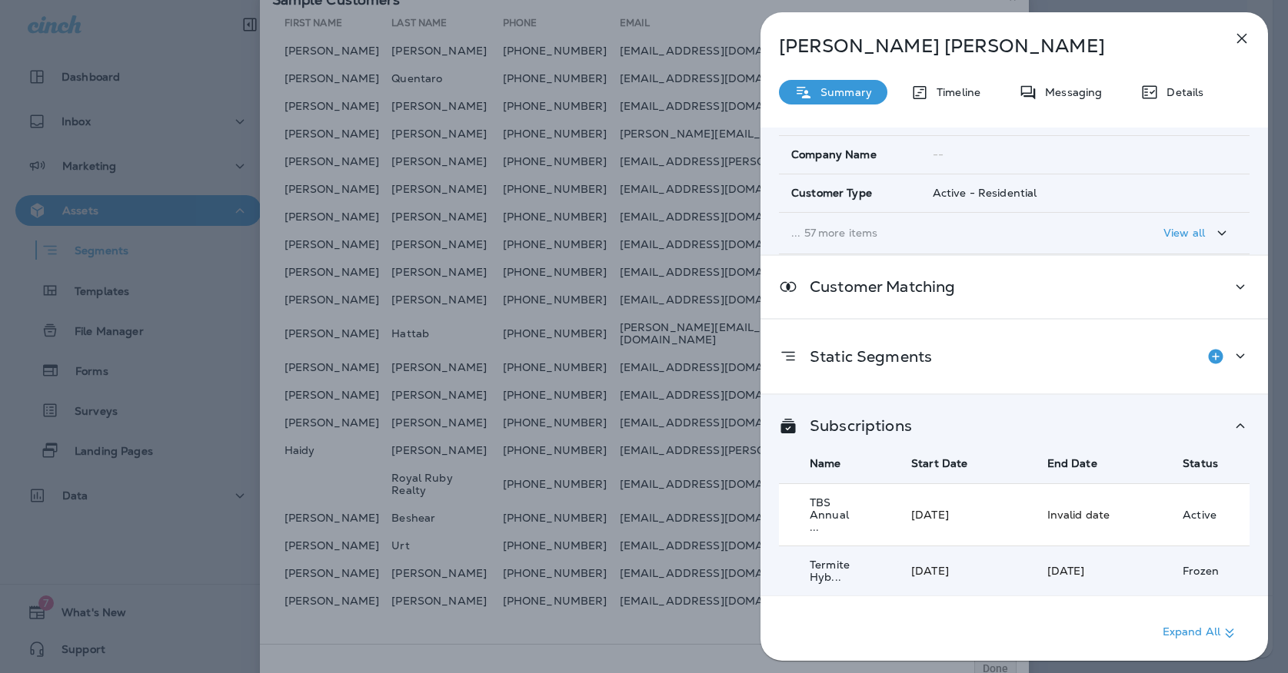
scroll to position [222, 0]
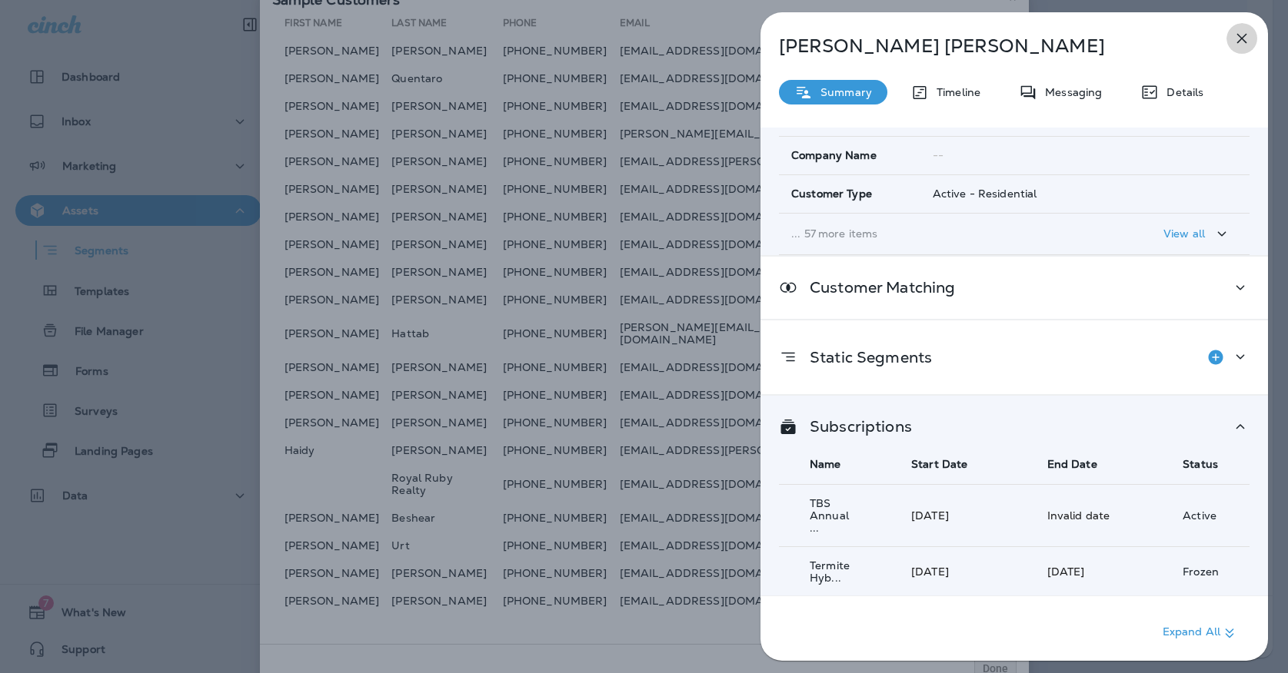
click at [1238, 45] on icon "button" at bounding box center [1241, 38] width 18 height 18
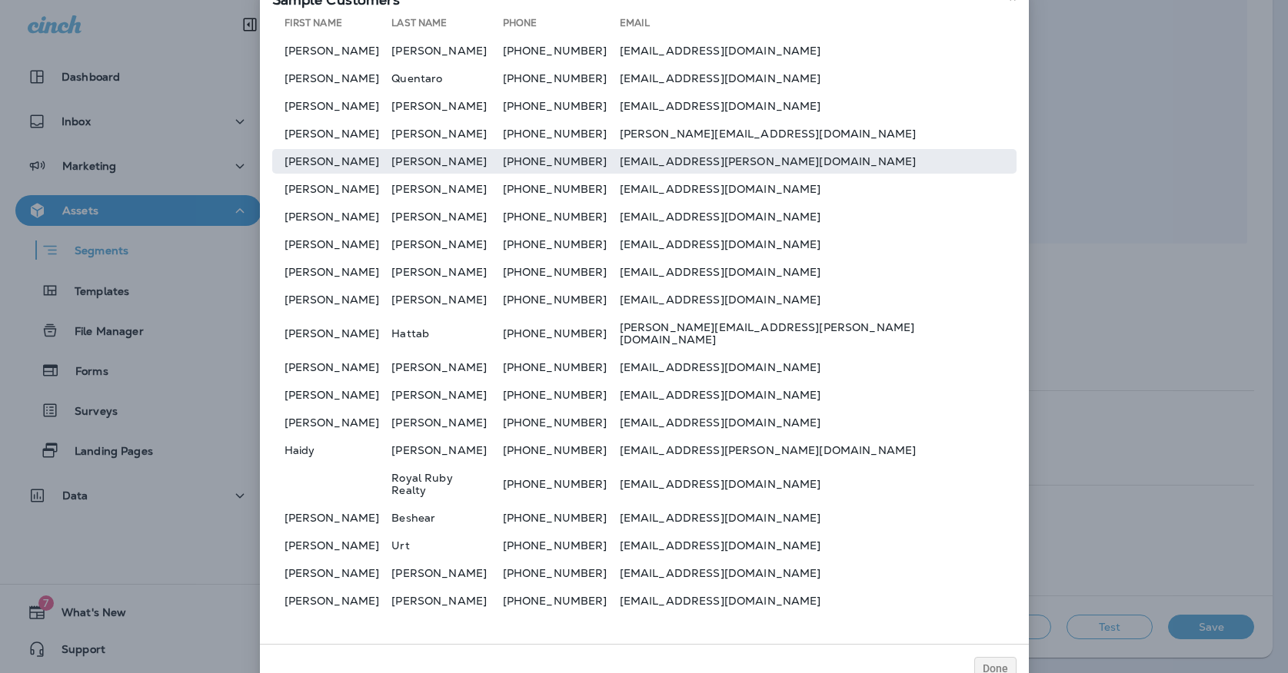
click at [324, 174] on td "[PERSON_NAME]" at bounding box center [332, 161] width 120 height 25
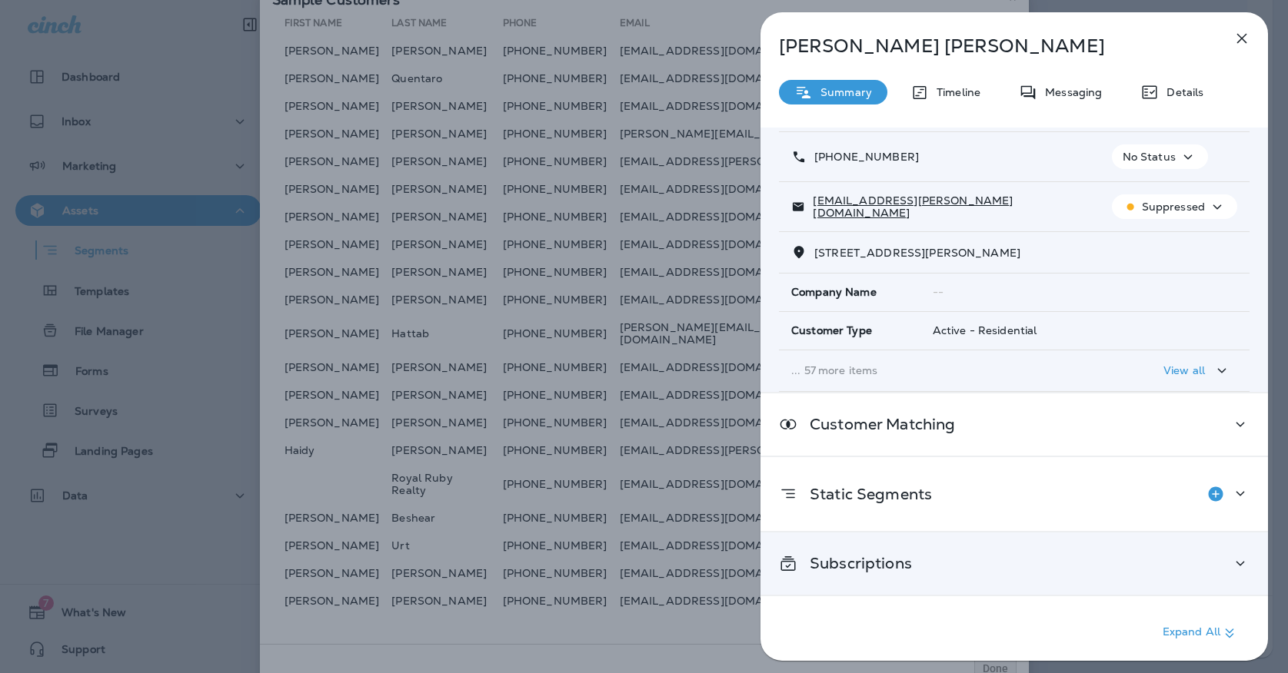
click at [855, 562] on p "Subscriptions" at bounding box center [854, 563] width 115 height 12
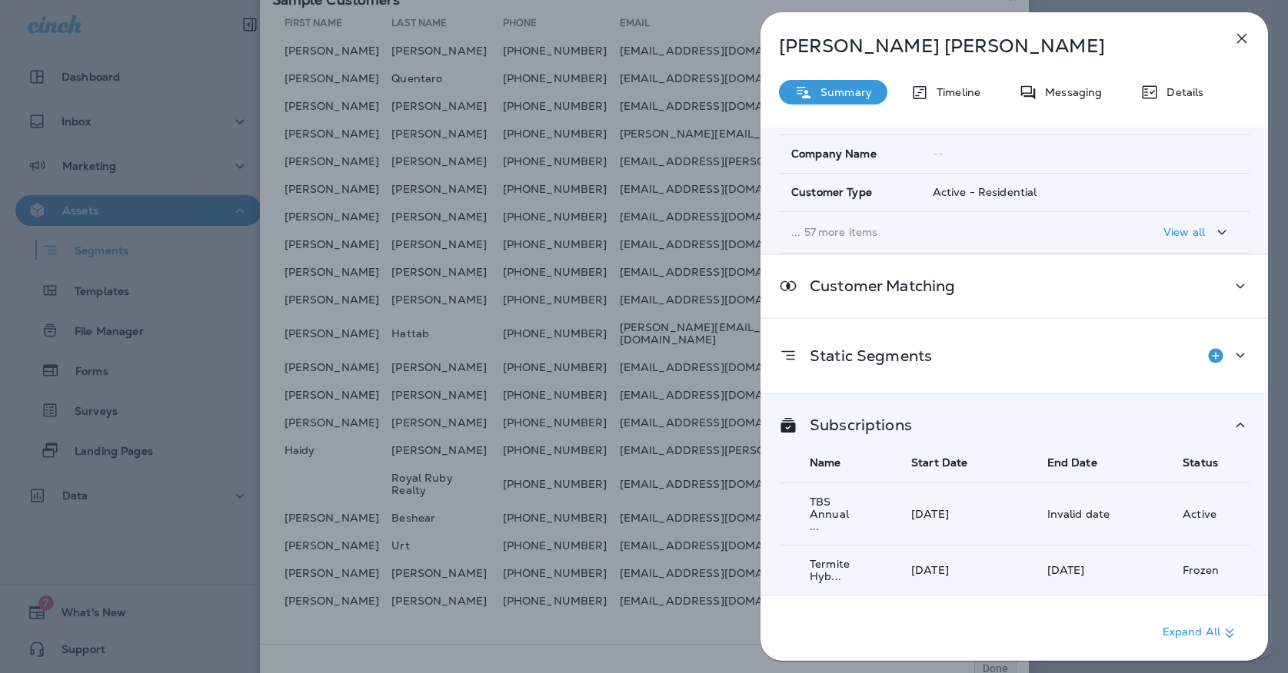
scroll to position [223, 0]
click at [1236, 41] on icon "button" at bounding box center [1241, 38] width 18 height 18
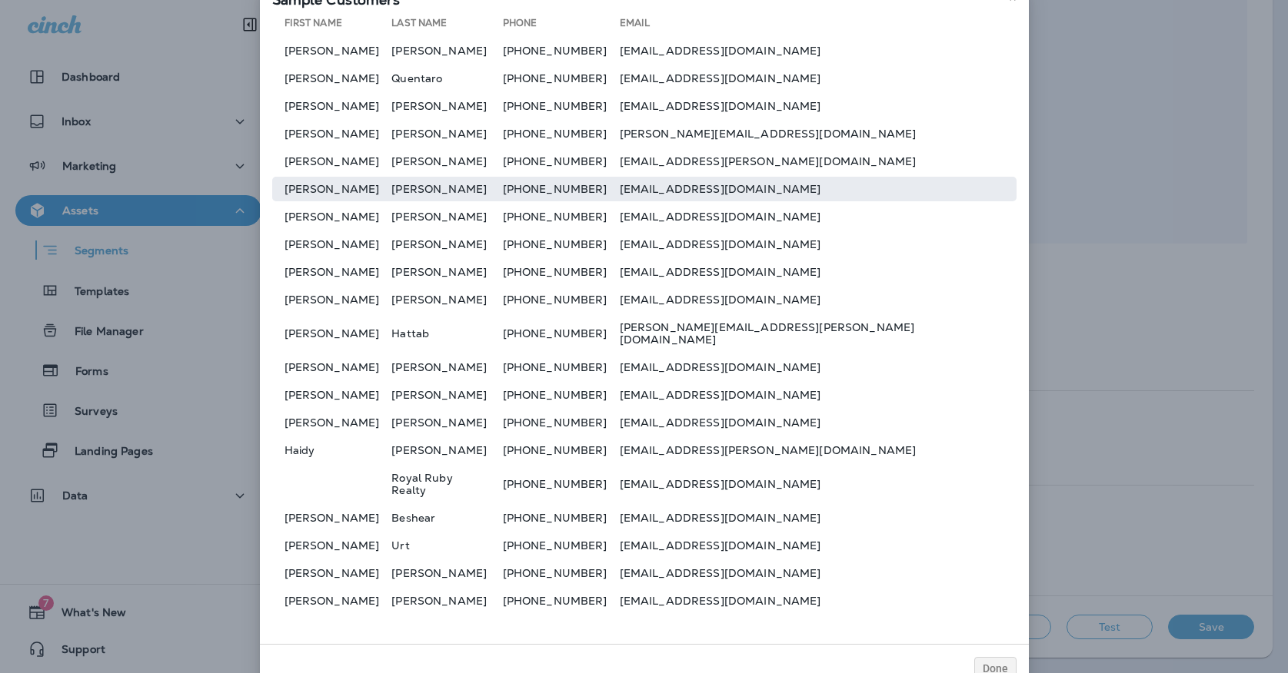
click at [374, 201] on td "[PERSON_NAME]" at bounding box center [332, 189] width 120 height 25
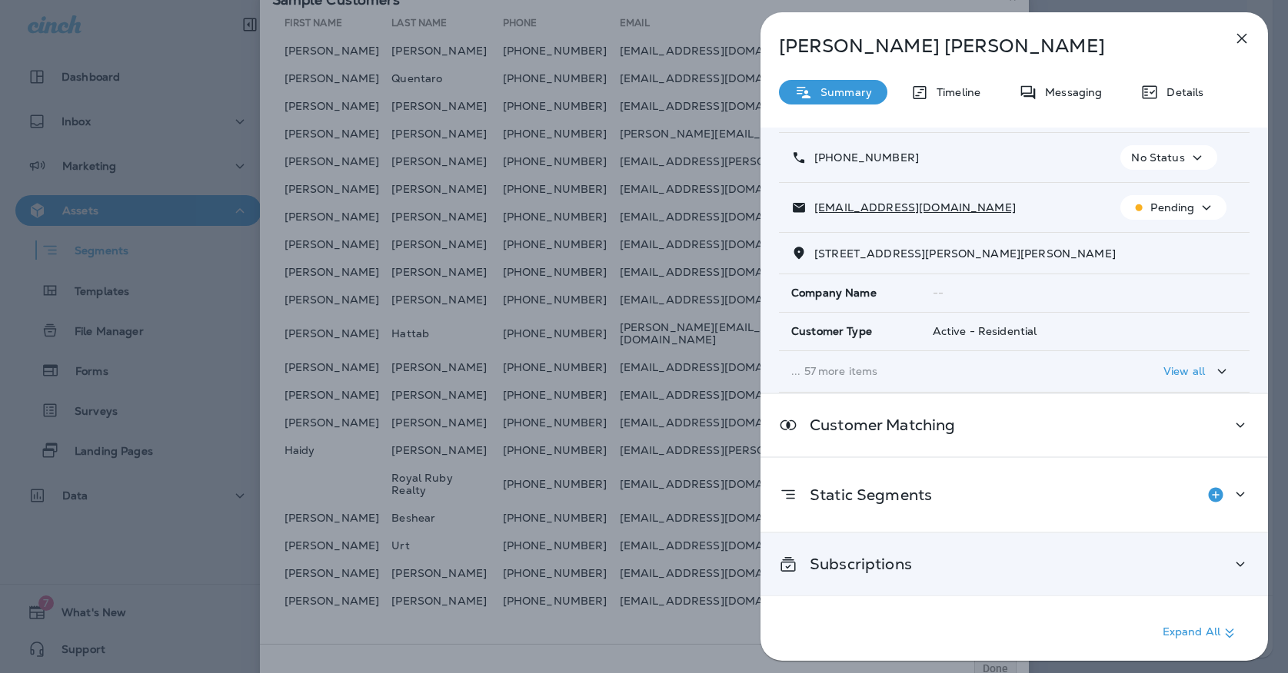
click at [926, 583] on div "Subscriptions" at bounding box center [1013, 564] width 507 height 62
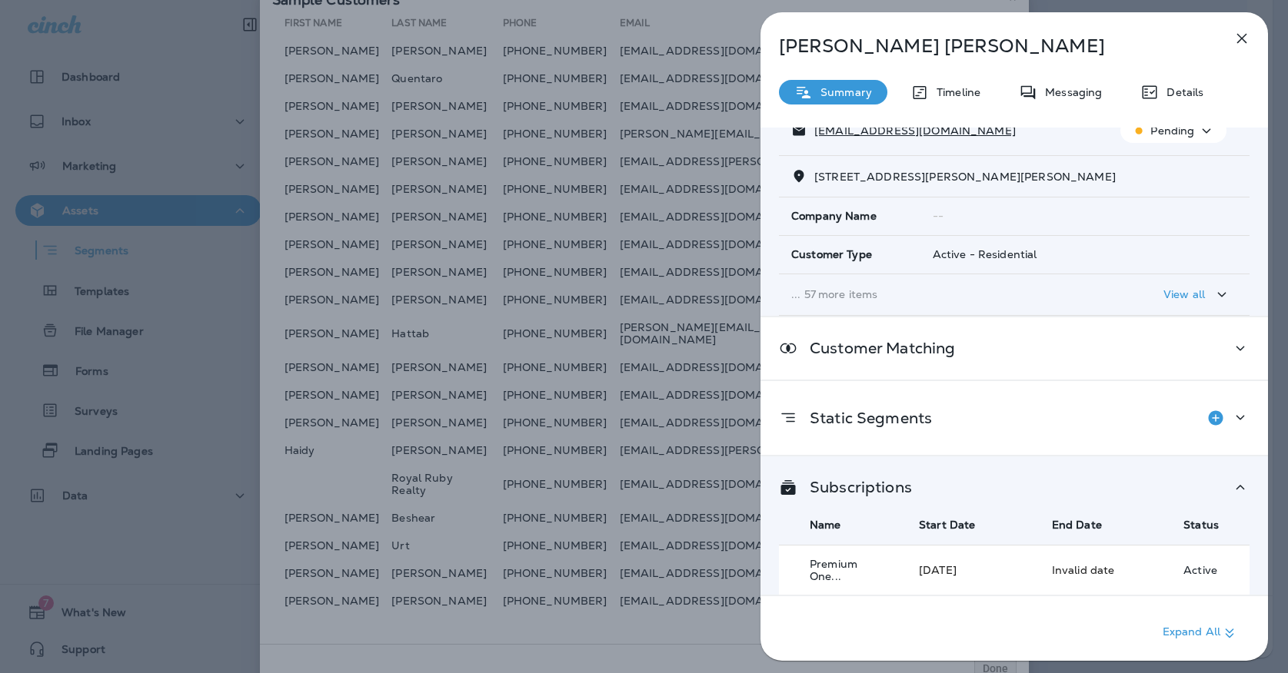
scroll to position [161, 0]
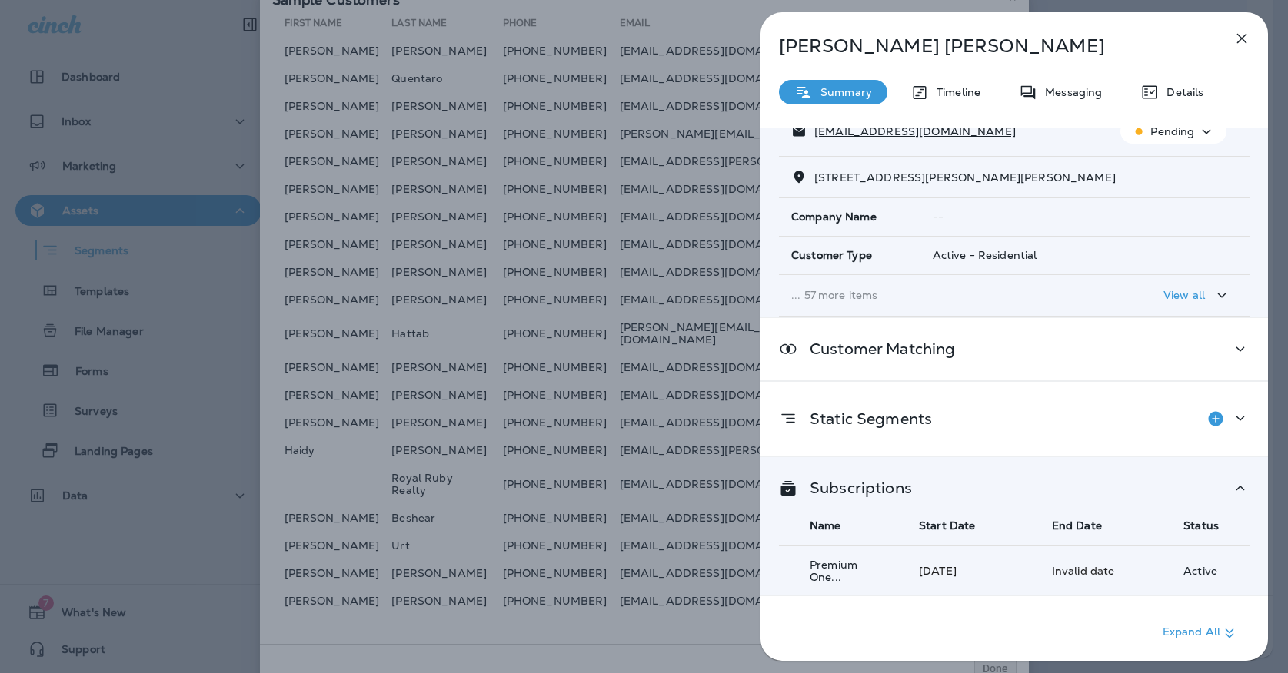
click at [1237, 44] on icon "button" at bounding box center [1241, 38] width 18 height 18
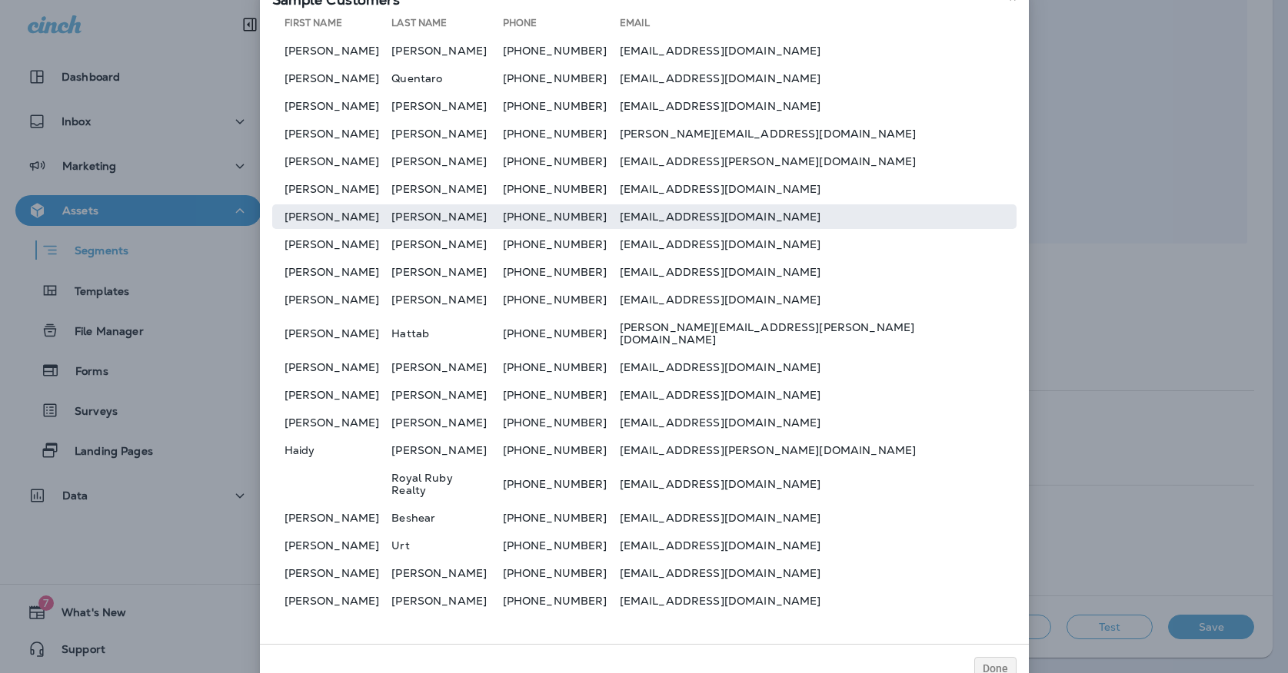
click at [392, 229] on td "[PERSON_NAME]" at bounding box center [332, 216] width 120 height 25
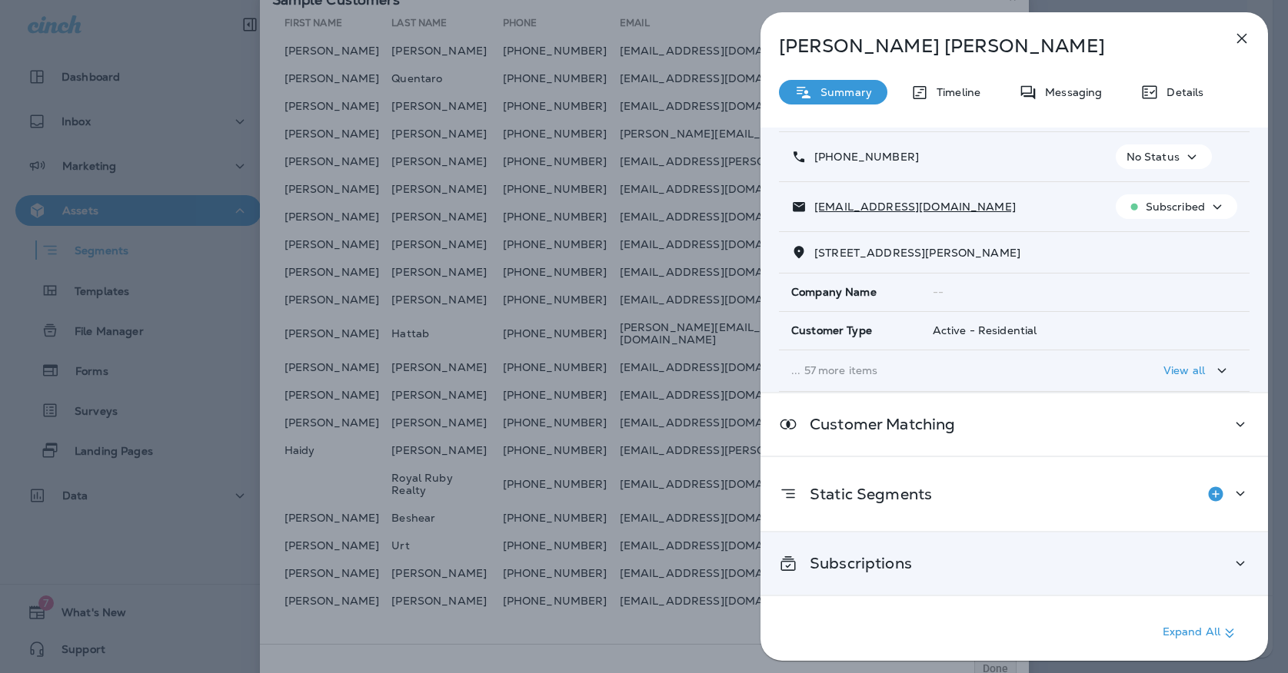
click at [886, 547] on div "Subscriptions" at bounding box center [1013, 564] width 507 height 62
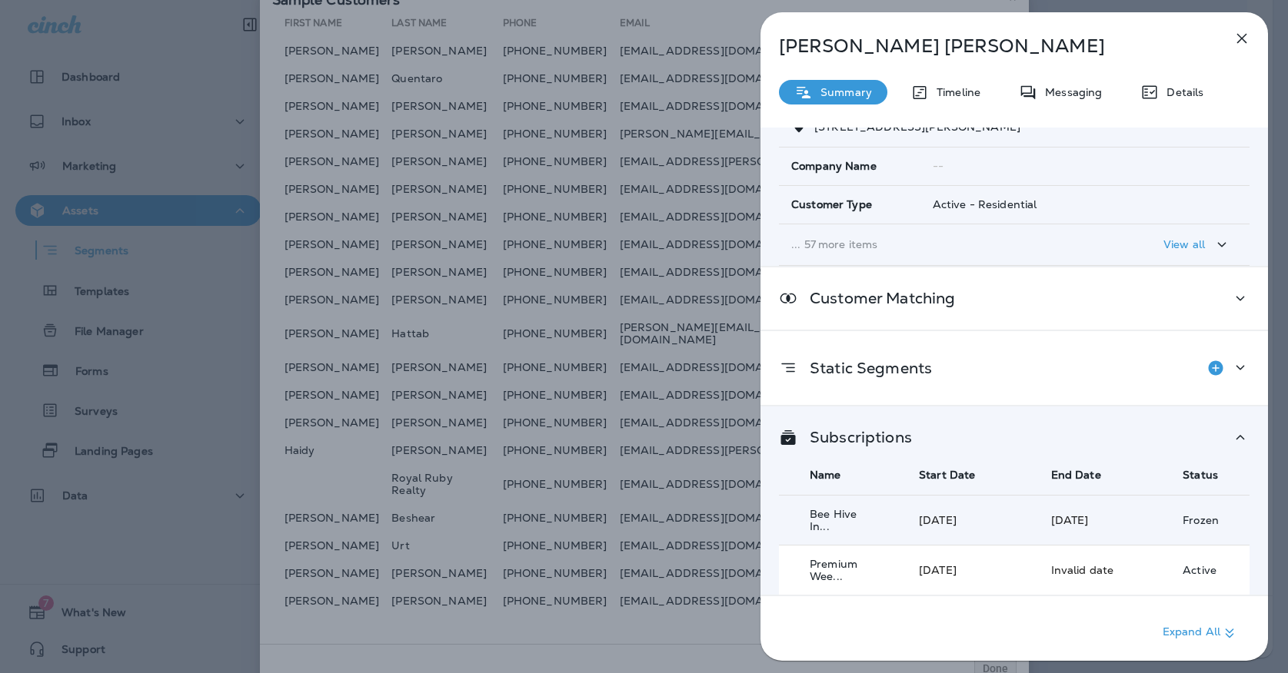
scroll to position [211, 0]
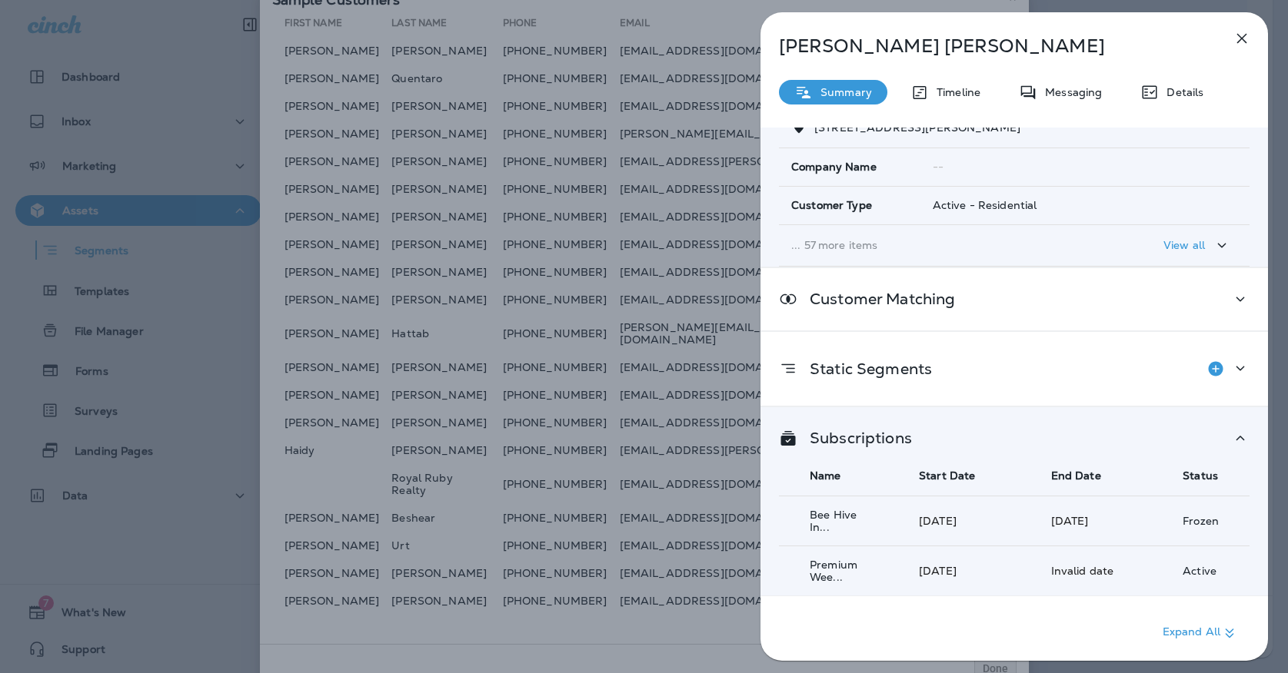
click at [1226, 25] on div "[PERSON_NAME] Summary Timeline Messaging Details Customer Info Basic Info Opt S…" at bounding box center [1013, 341] width 507 height 658
click at [1235, 37] on icon "button" at bounding box center [1241, 38] width 18 height 18
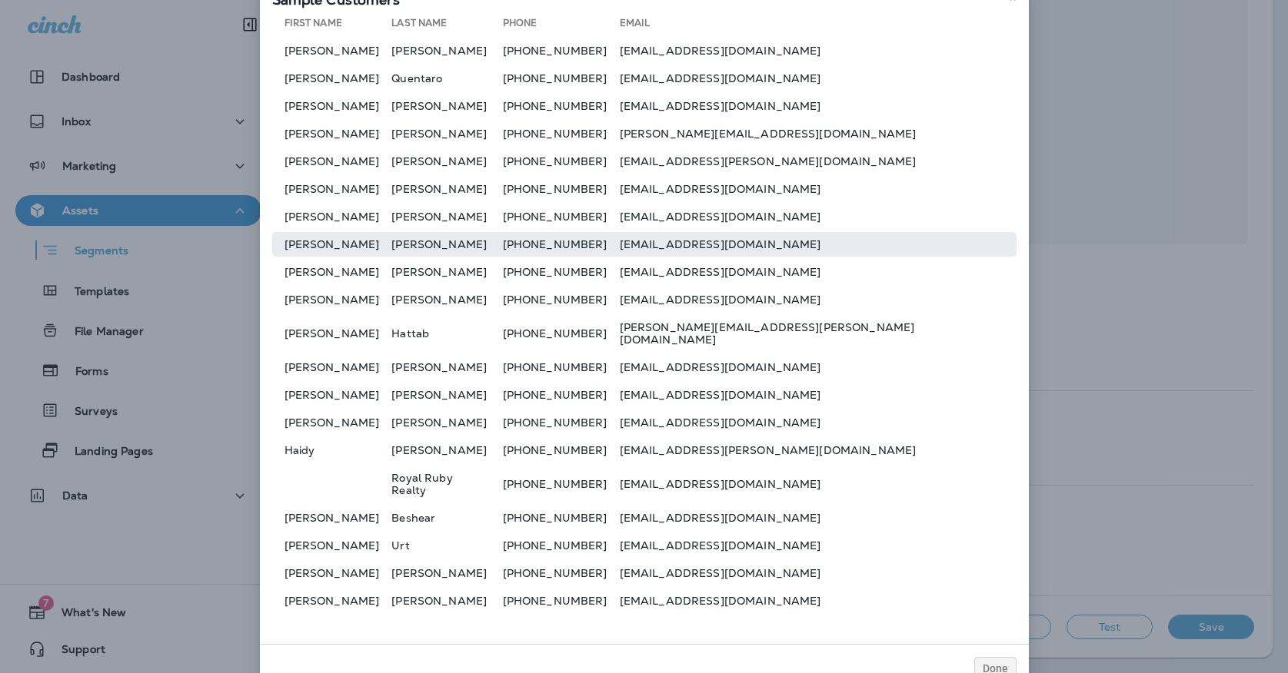
click at [389, 254] on td "[PERSON_NAME]" at bounding box center [332, 244] width 120 height 25
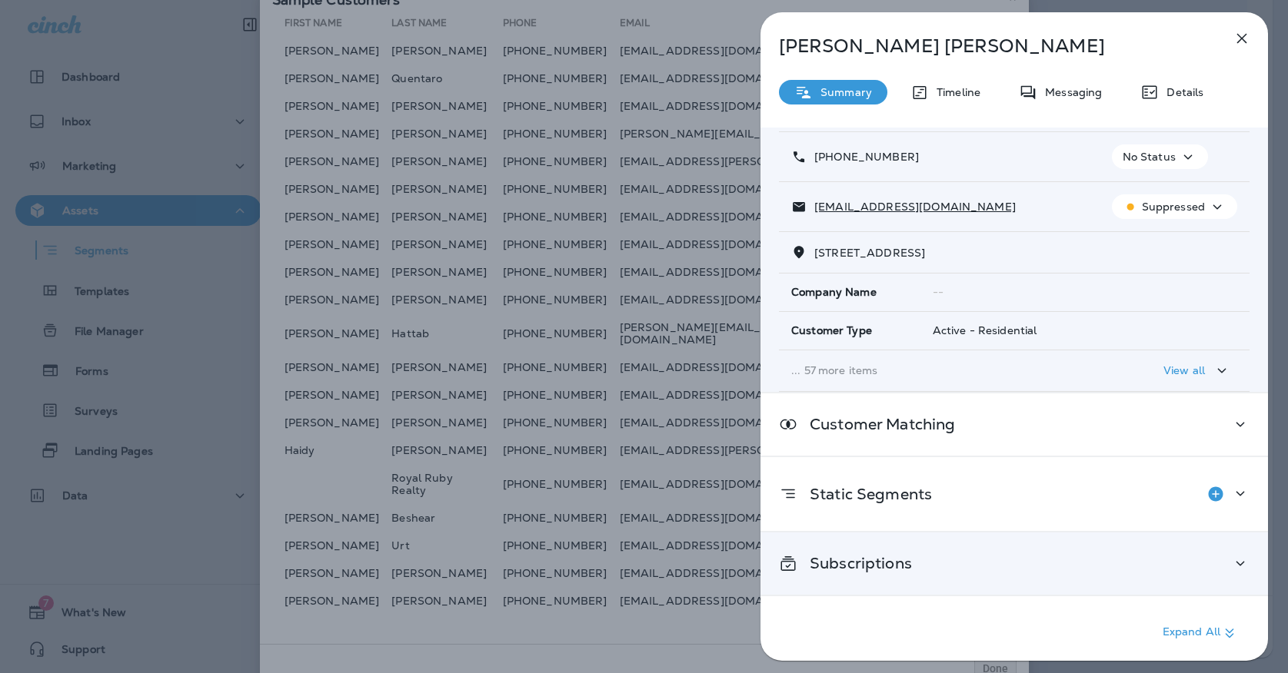
click at [909, 577] on div "Subscriptions" at bounding box center [1013, 564] width 507 height 62
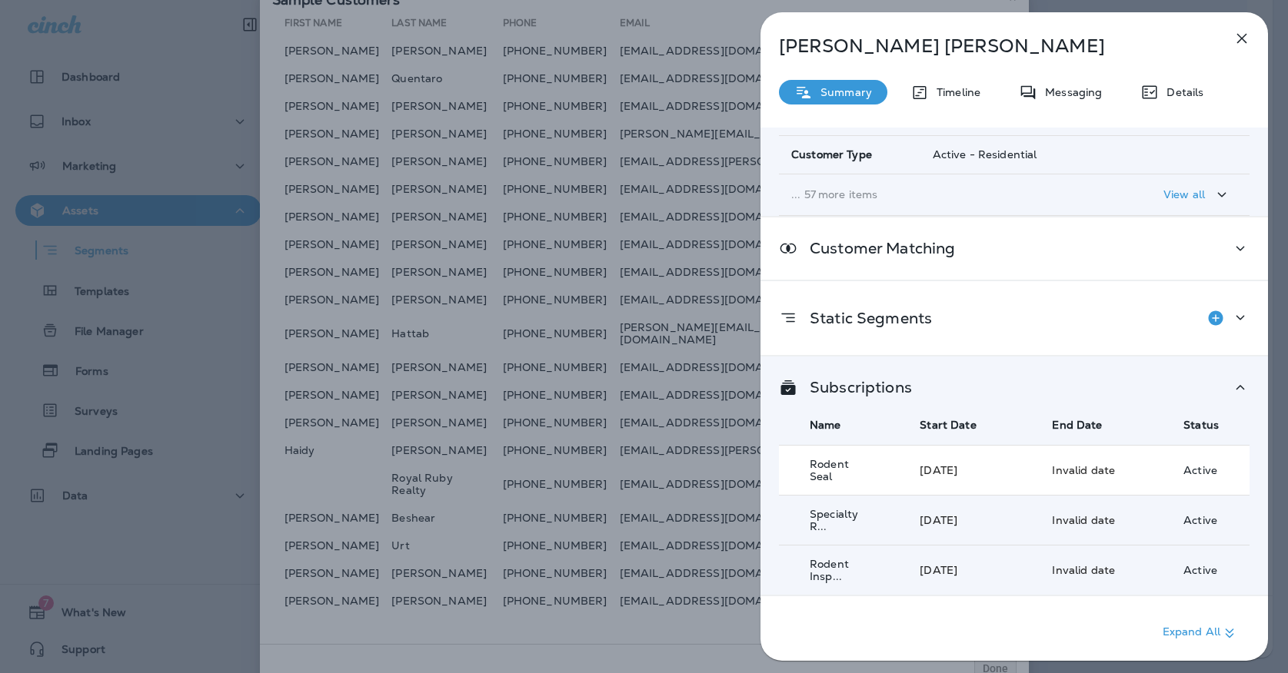
scroll to position [267, 0]
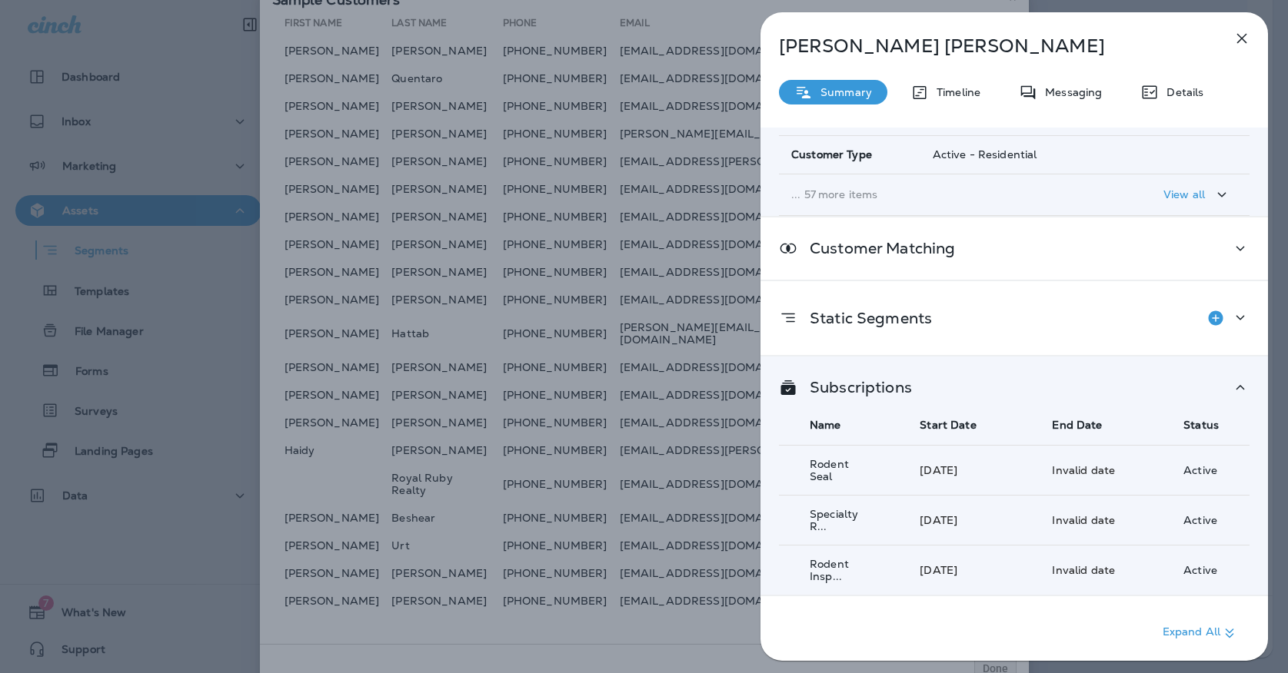
click at [1244, 43] on icon "button" at bounding box center [1241, 38] width 18 height 18
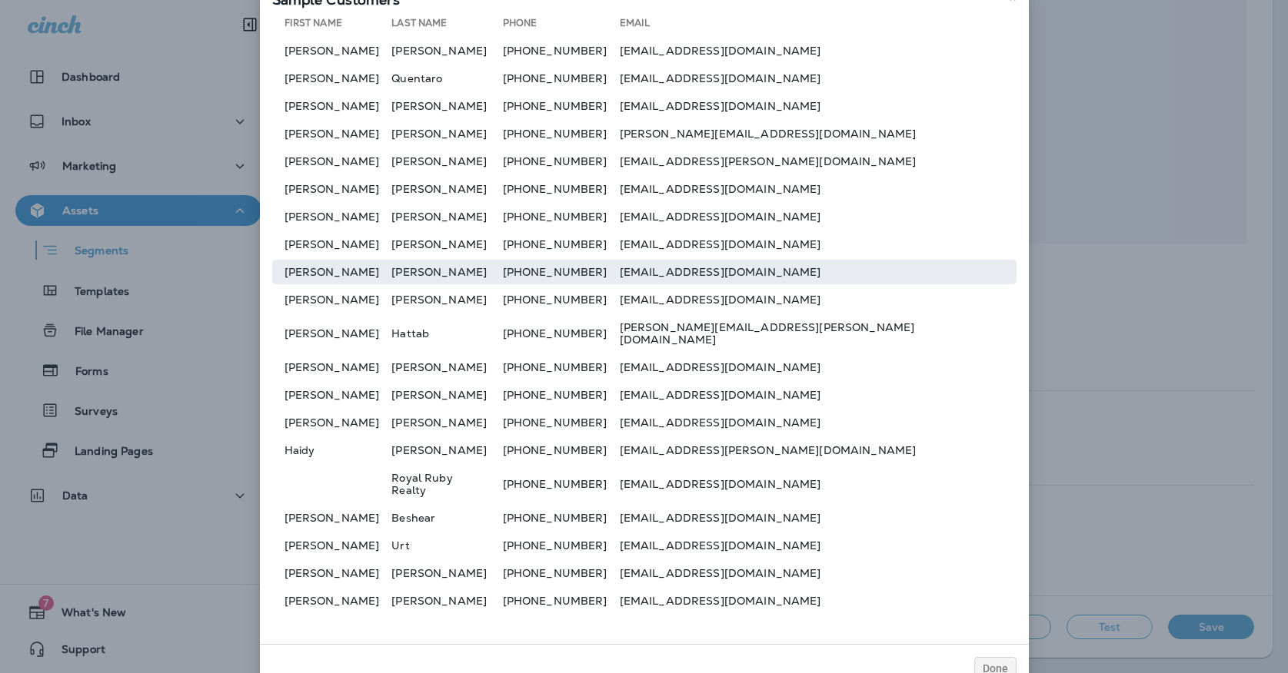
click at [385, 281] on td "[PERSON_NAME]" at bounding box center [332, 272] width 120 height 25
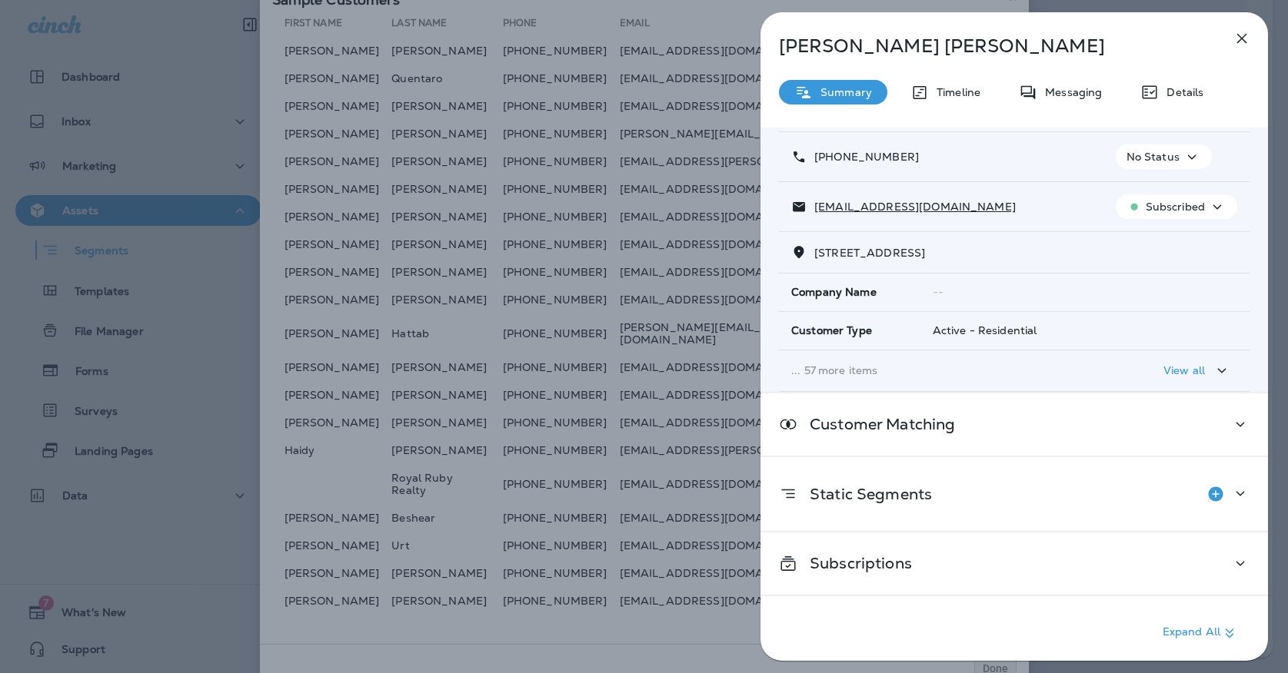
click at [892, 593] on div "Subscriptions" at bounding box center [1013, 564] width 507 height 62
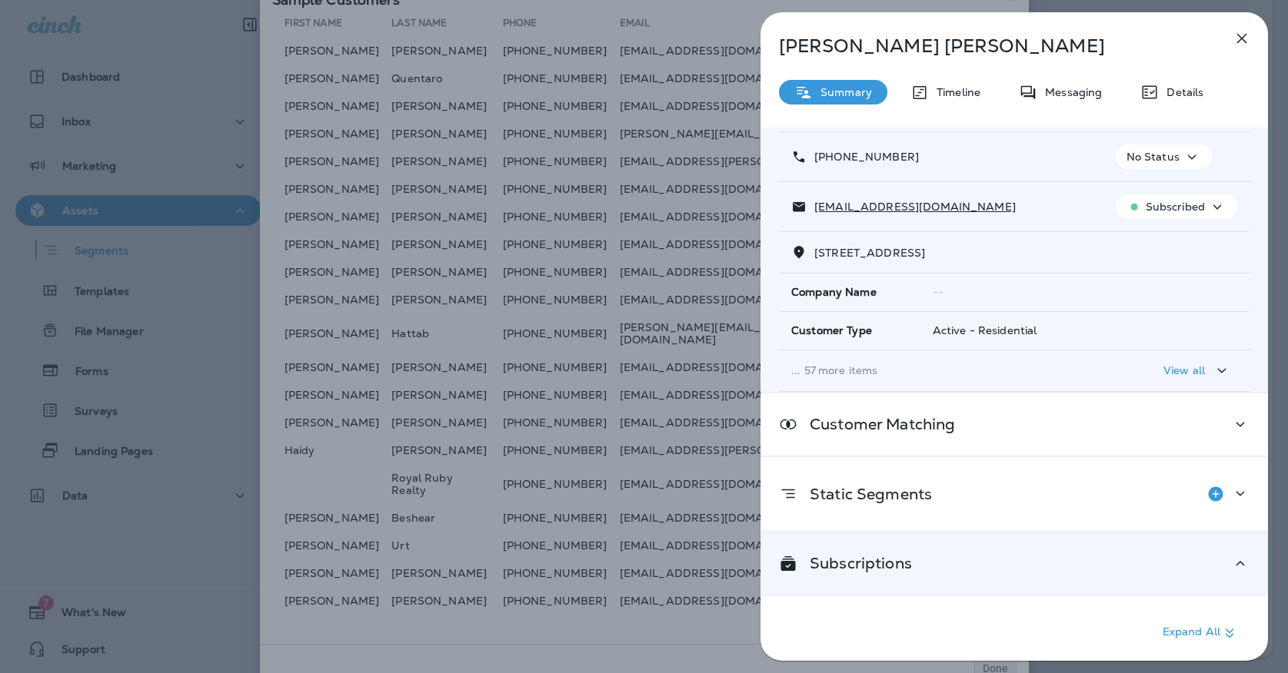
click at [892, 583] on th "Start Date" at bounding box center [947, 601] width 137 height 41
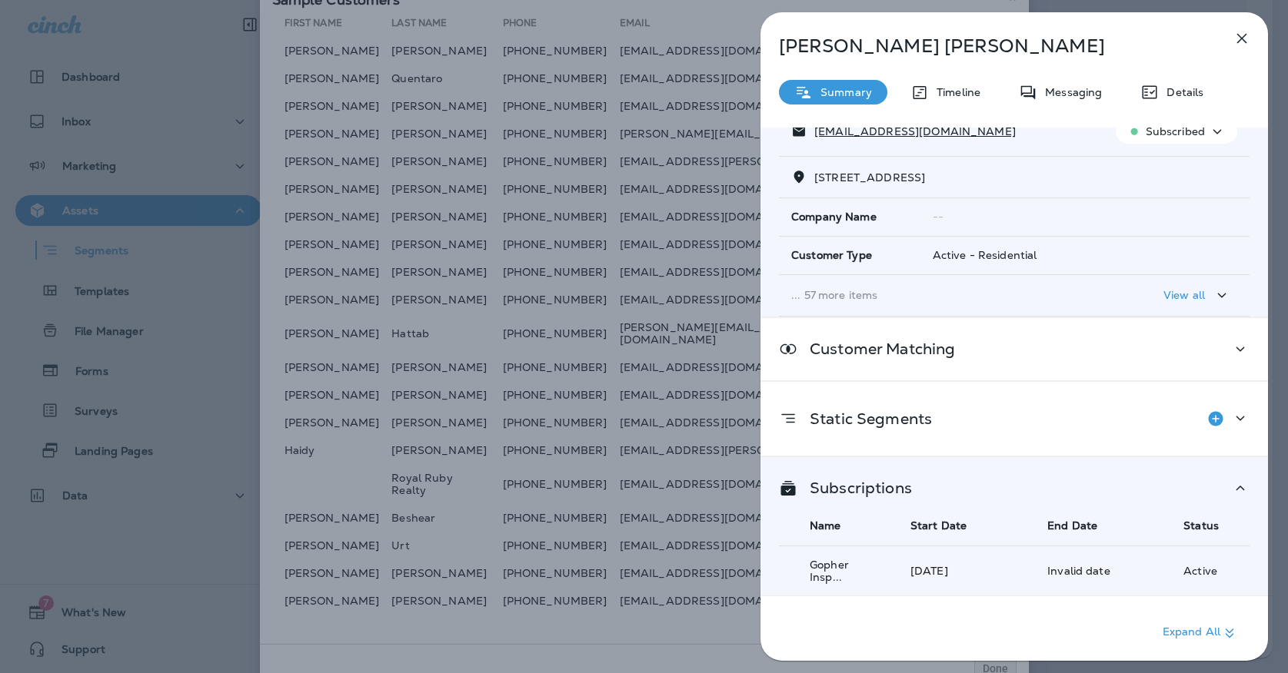
scroll to position [160, 0]
click at [1241, 41] on icon "button" at bounding box center [1241, 38] width 18 height 18
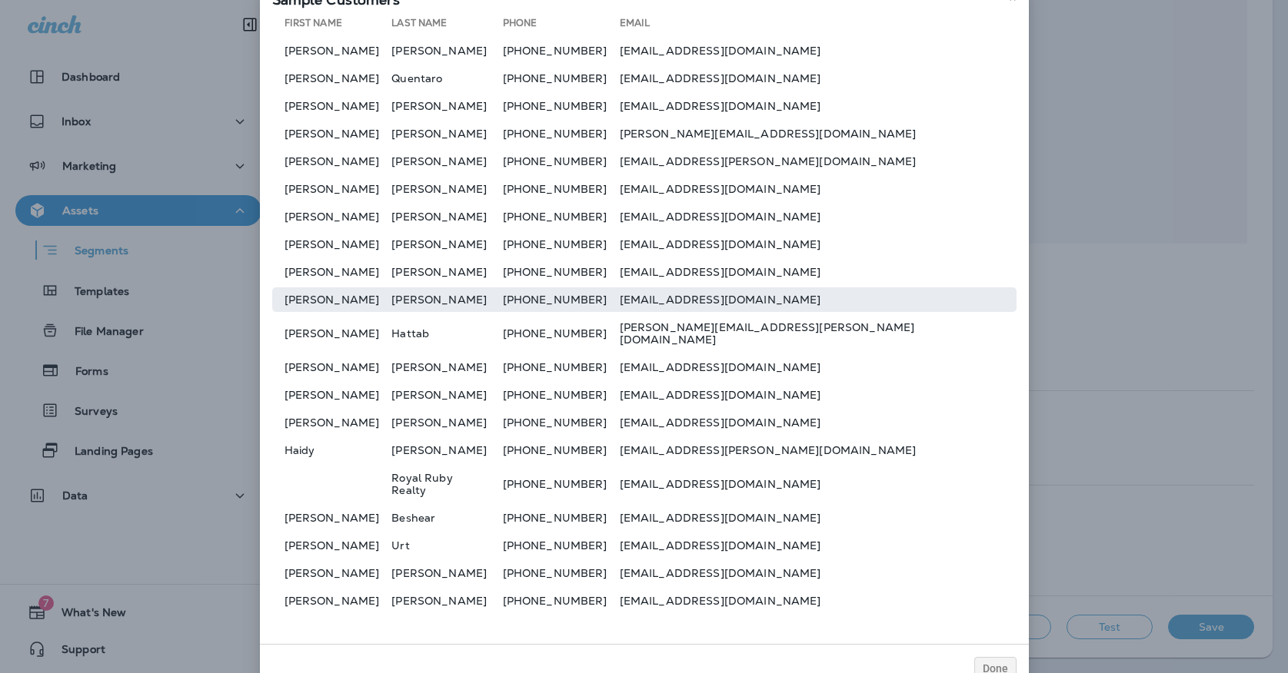
click at [459, 310] on td "[PERSON_NAME]" at bounding box center [446, 299] width 111 height 25
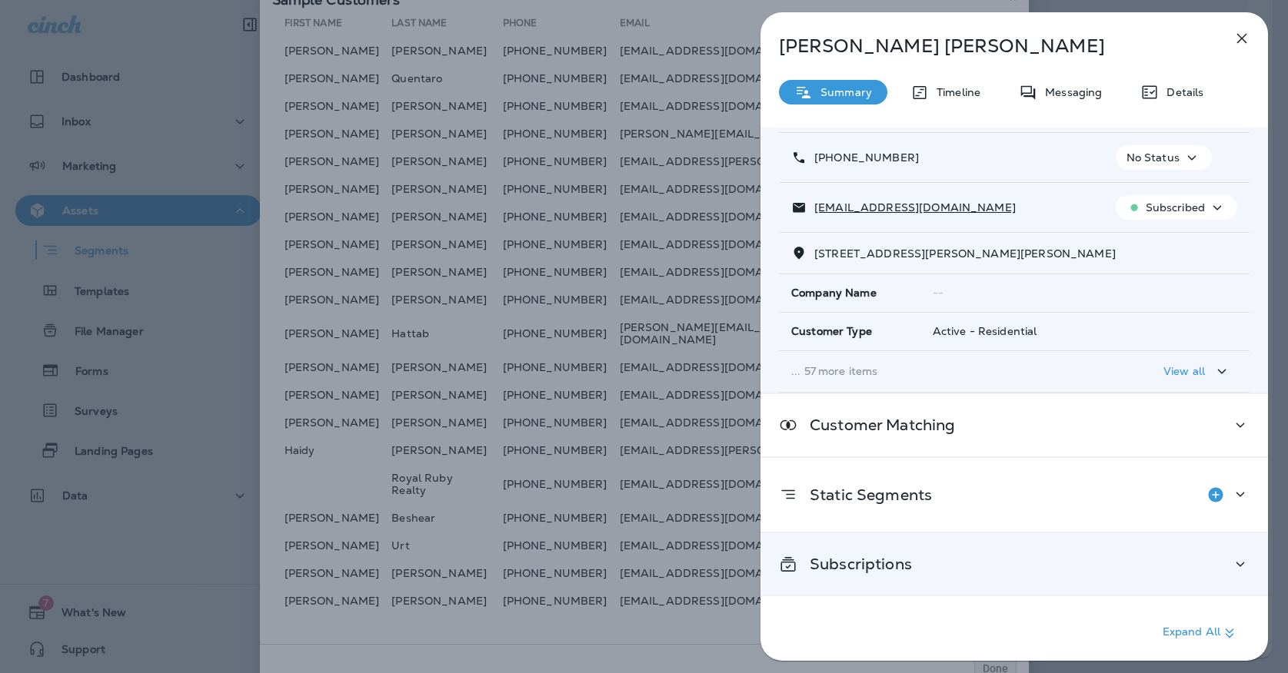
click at [912, 565] on div "Subscriptions" at bounding box center [1014, 564] width 470 height 19
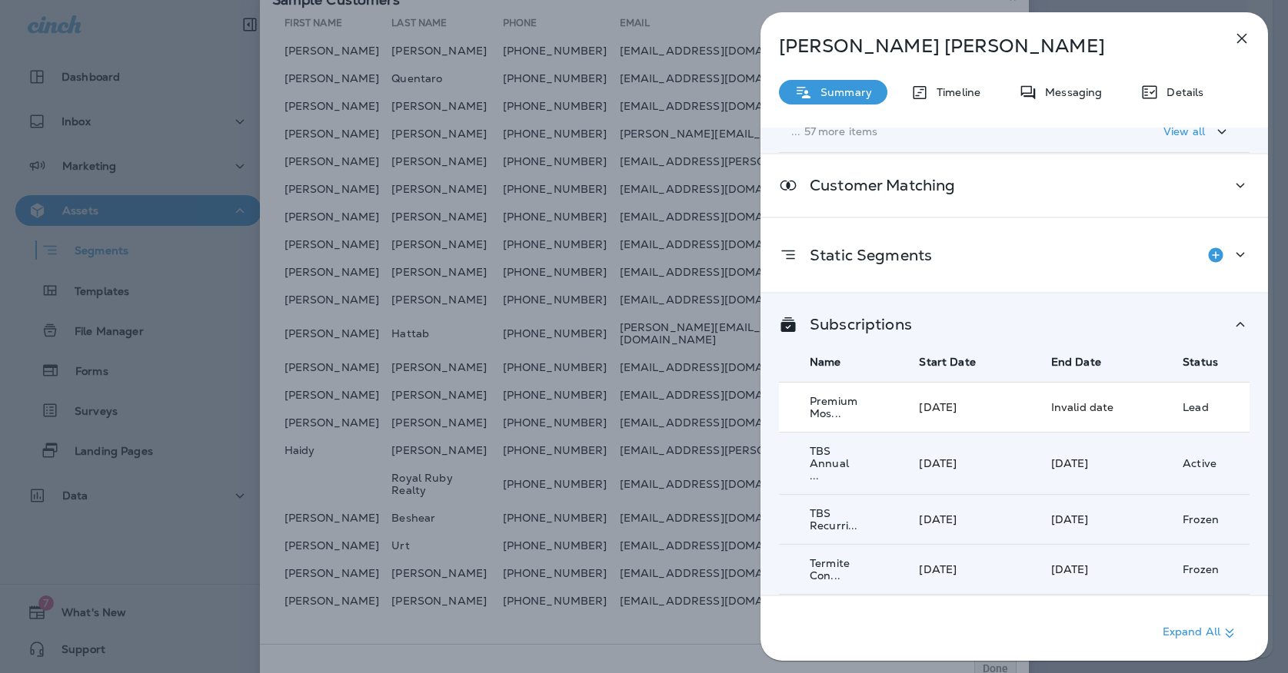
scroll to position [324, 0]
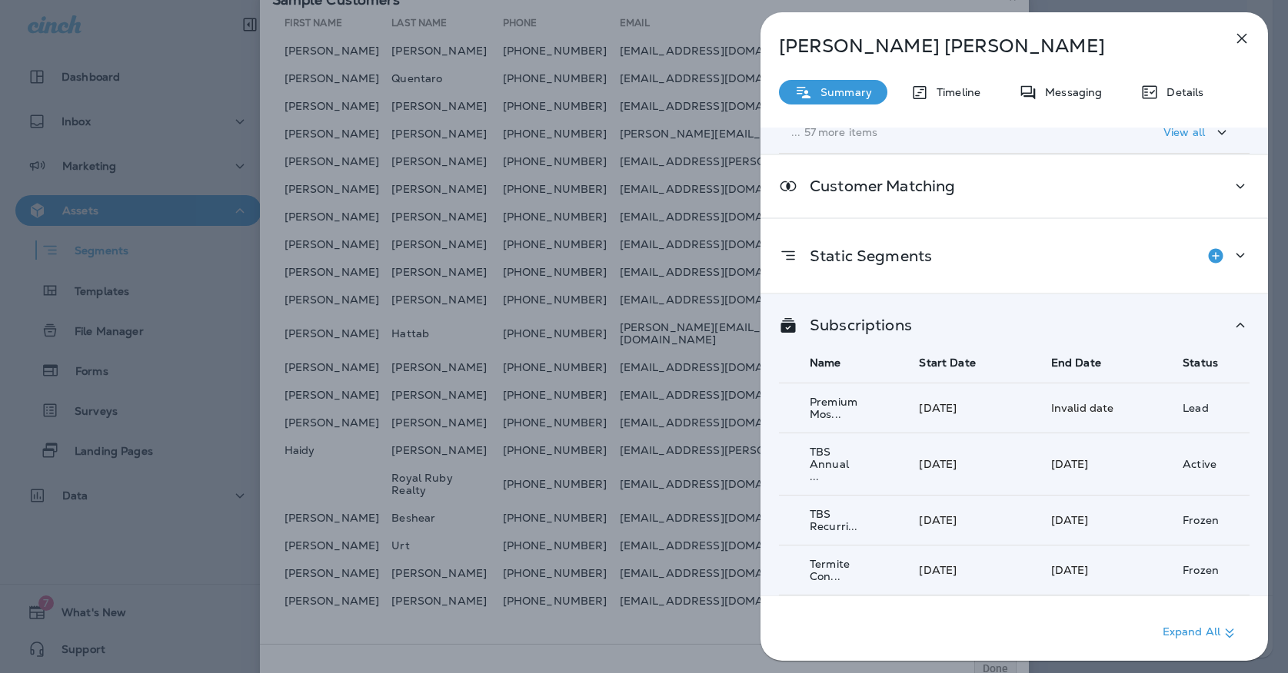
click at [1248, 32] on icon "button" at bounding box center [1241, 38] width 18 height 18
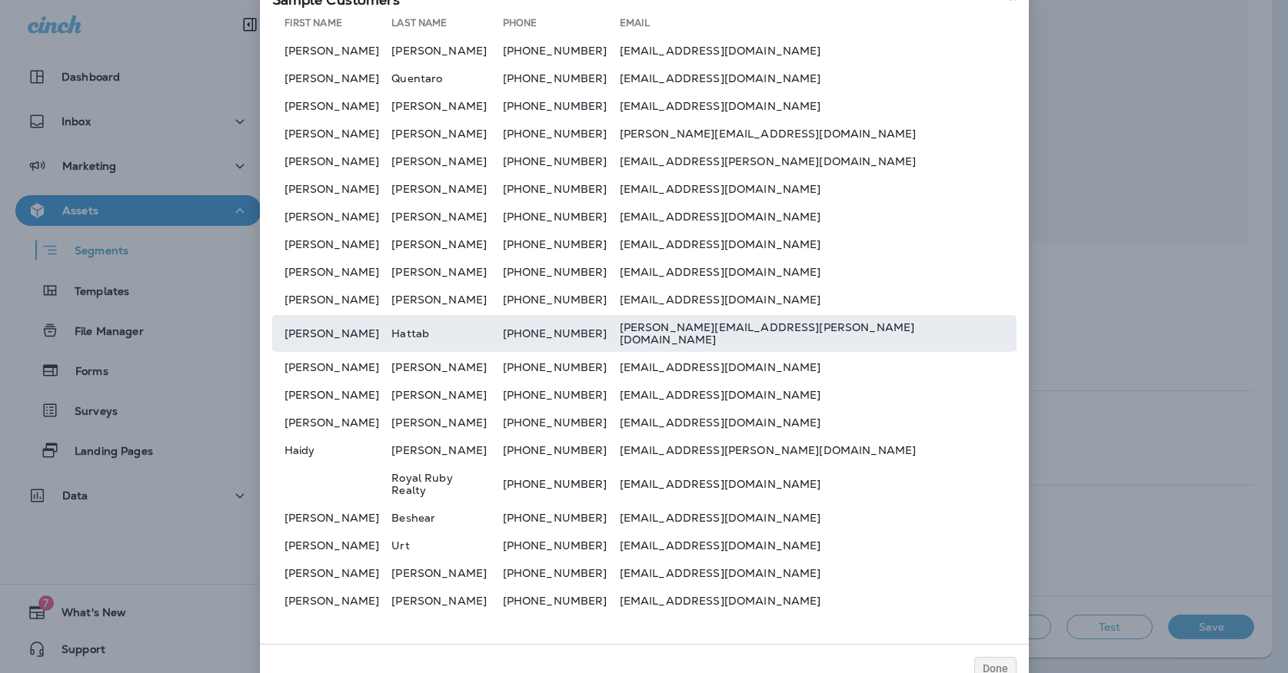
click at [346, 344] on td "[PERSON_NAME]" at bounding box center [332, 333] width 120 height 37
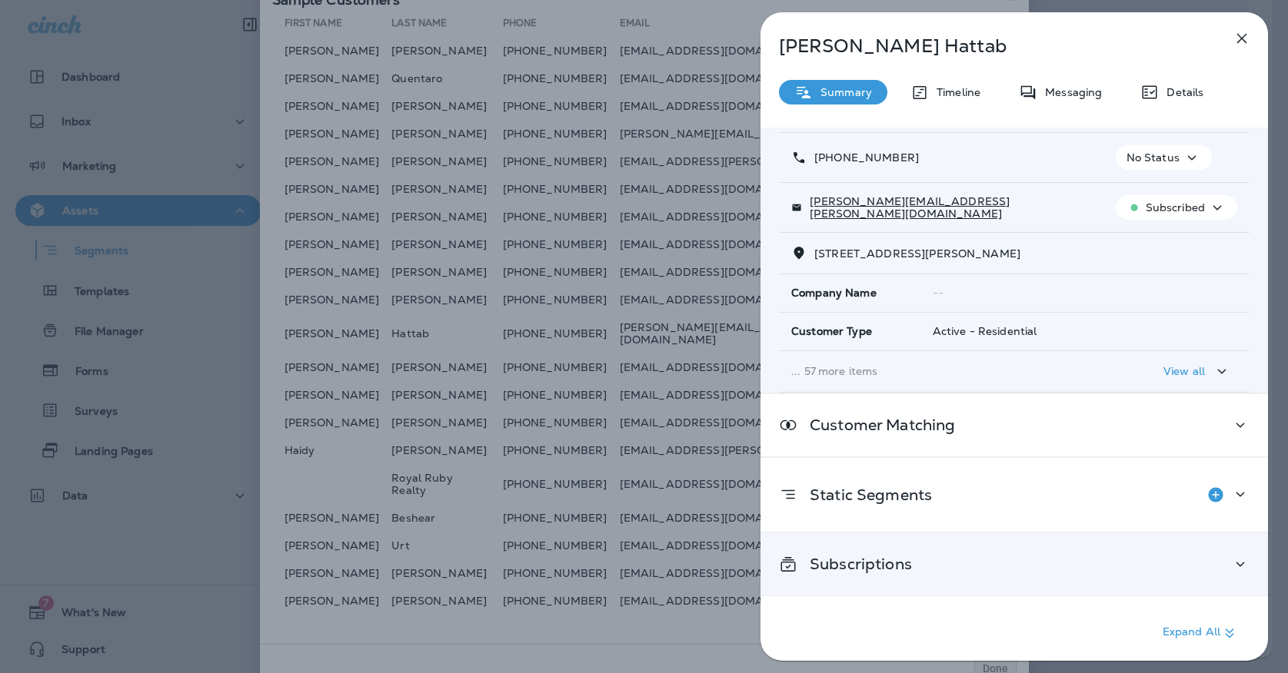
click at [892, 563] on p "Subscriptions" at bounding box center [854, 564] width 115 height 12
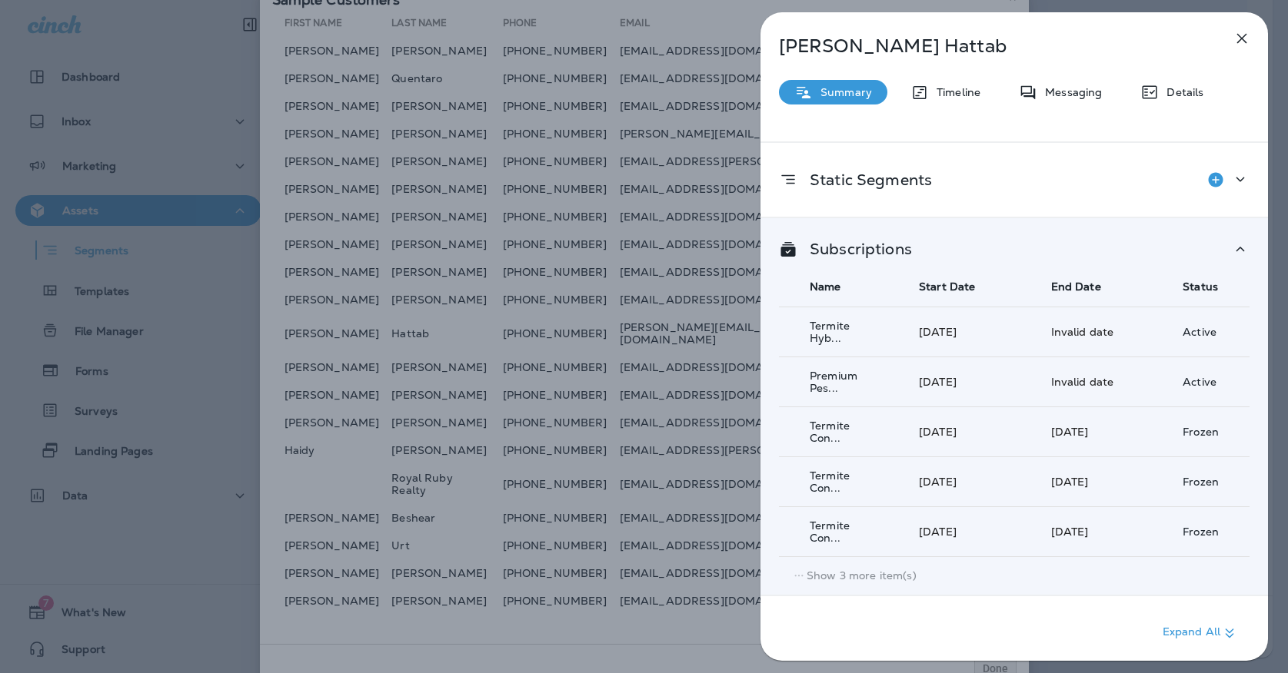
scroll to position [404, 0]
click at [1228, 34] on button "button" at bounding box center [1241, 38] width 31 height 31
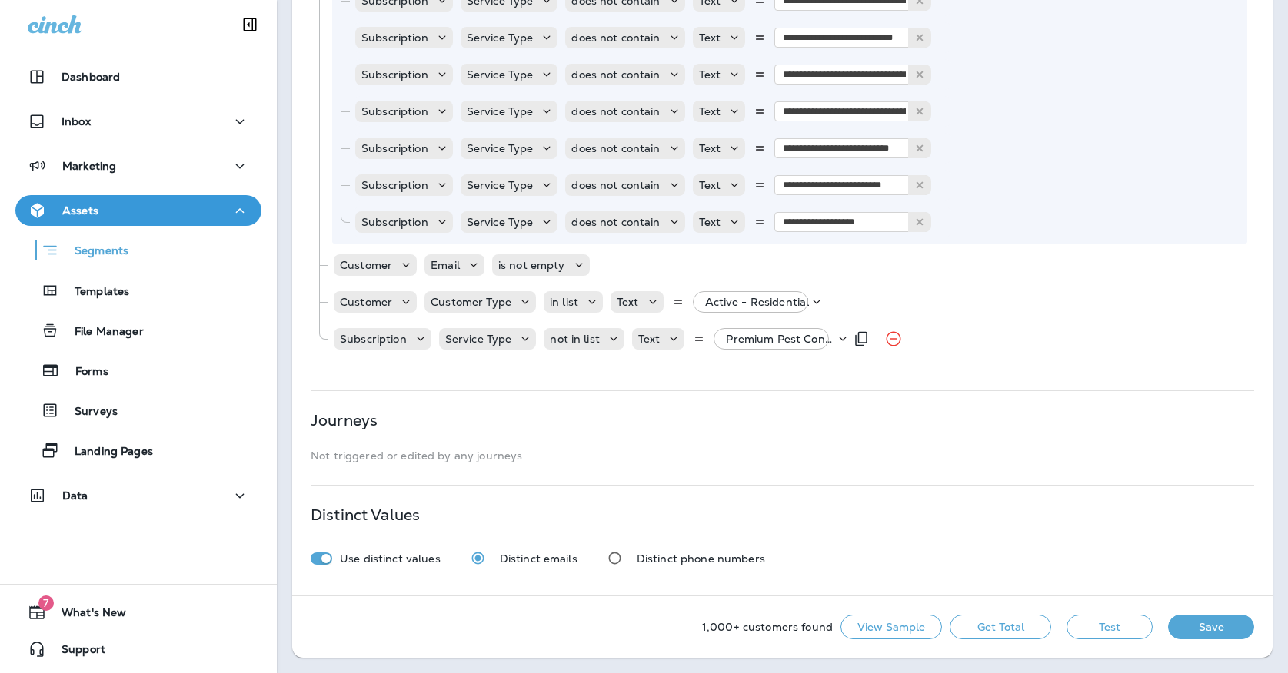
click at [740, 350] on div "Subscription Service Type not in list Text Premium Pest Control Service, +1 more" at bounding box center [588, 339] width 512 height 31
click at [741, 344] on p "Premium Pest Control Service, +1 more" at bounding box center [780, 339] width 109 height 12
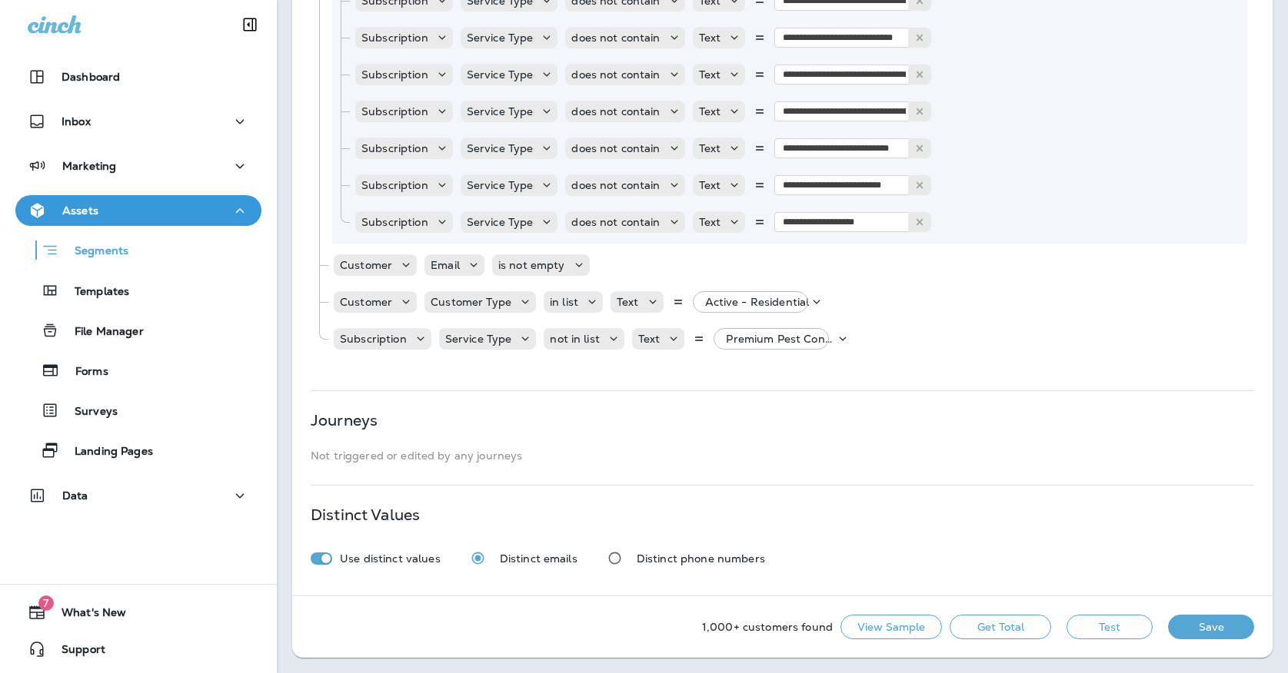
click at [995, 618] on button "Get Total" at bounding box center [999, 627] width 101 height 25
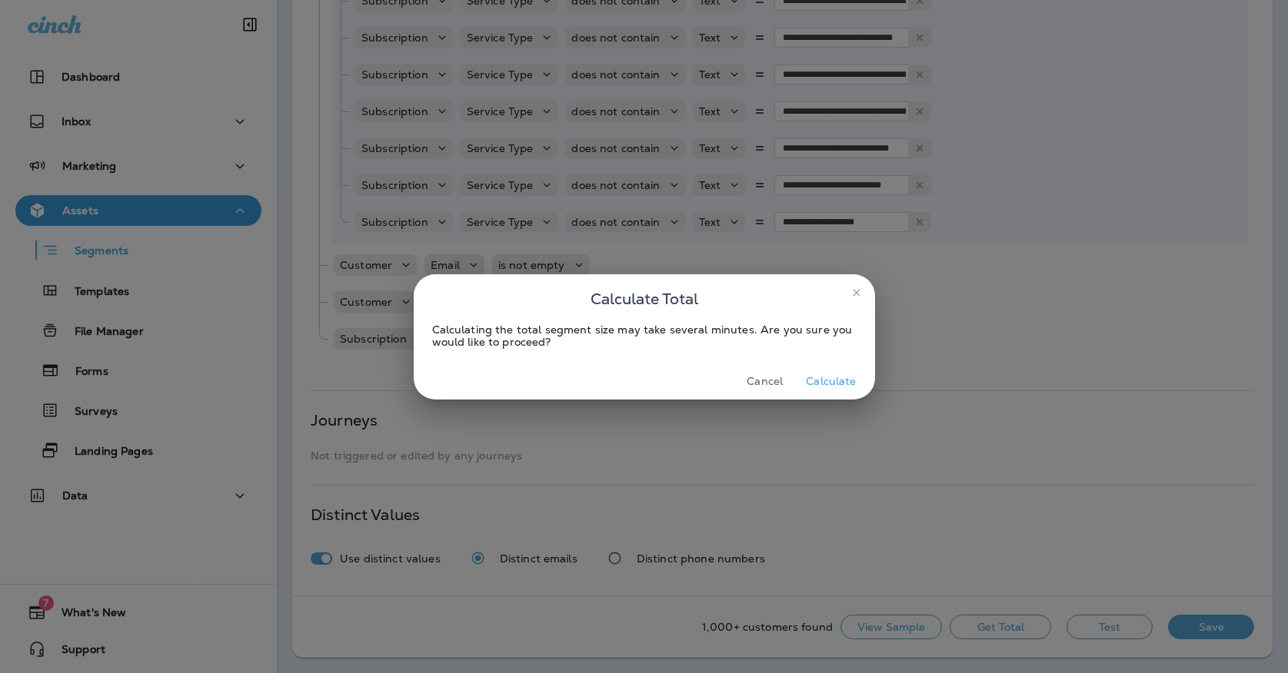
click at [829, 384] on button "Calculate" at bounding box center [830, 382] width 62 height 24
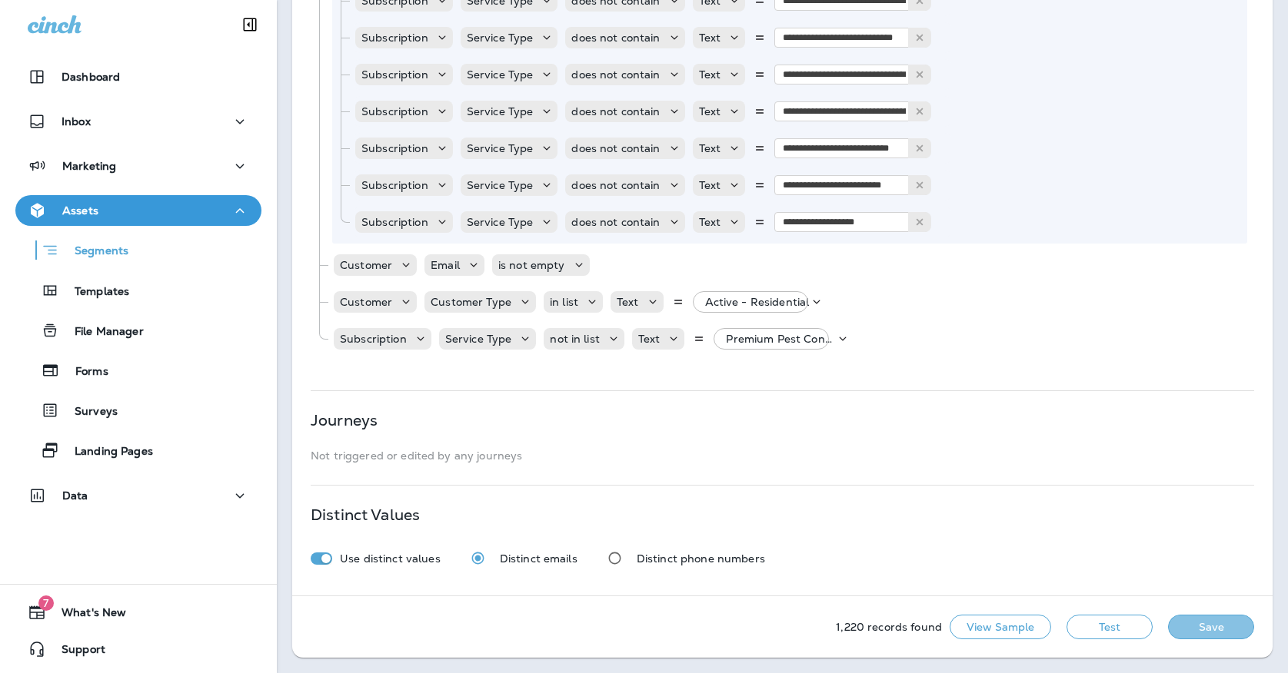
click at [1212, 629] on button "Save" at bounding box center [1211, 627] width 86 height 25
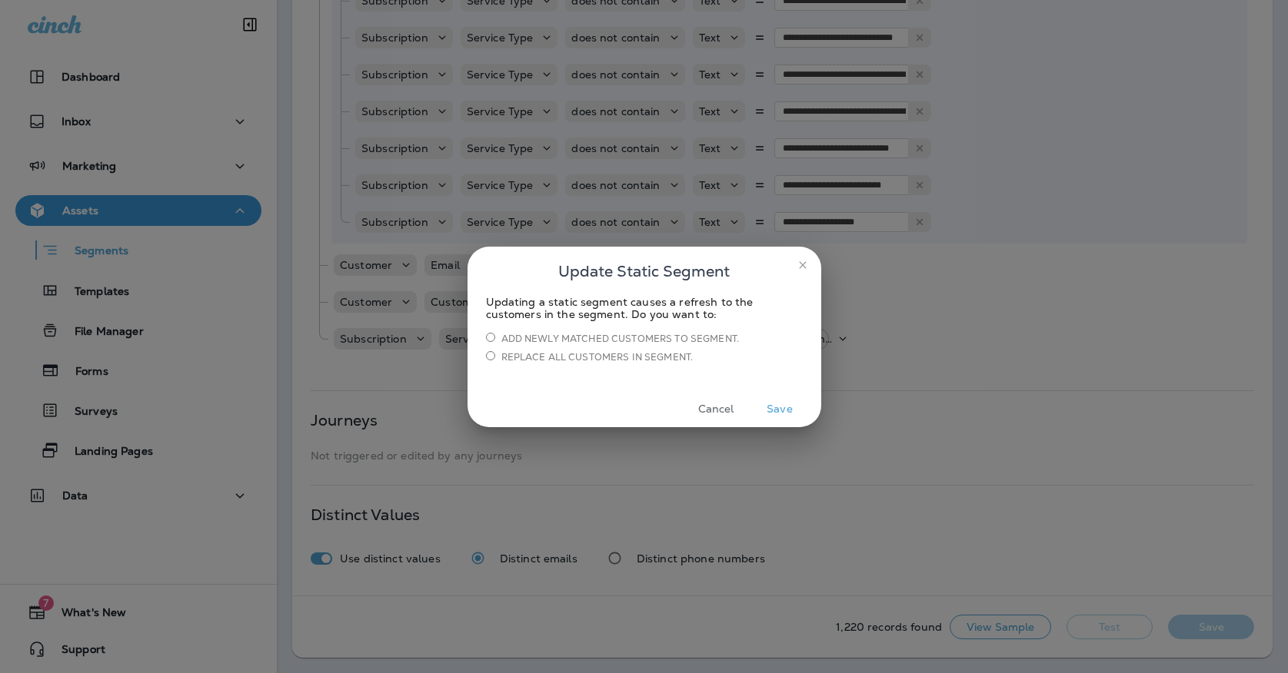
click at [784, 412] on button "Save" at bounding box center [780, 409] width 58 height 24
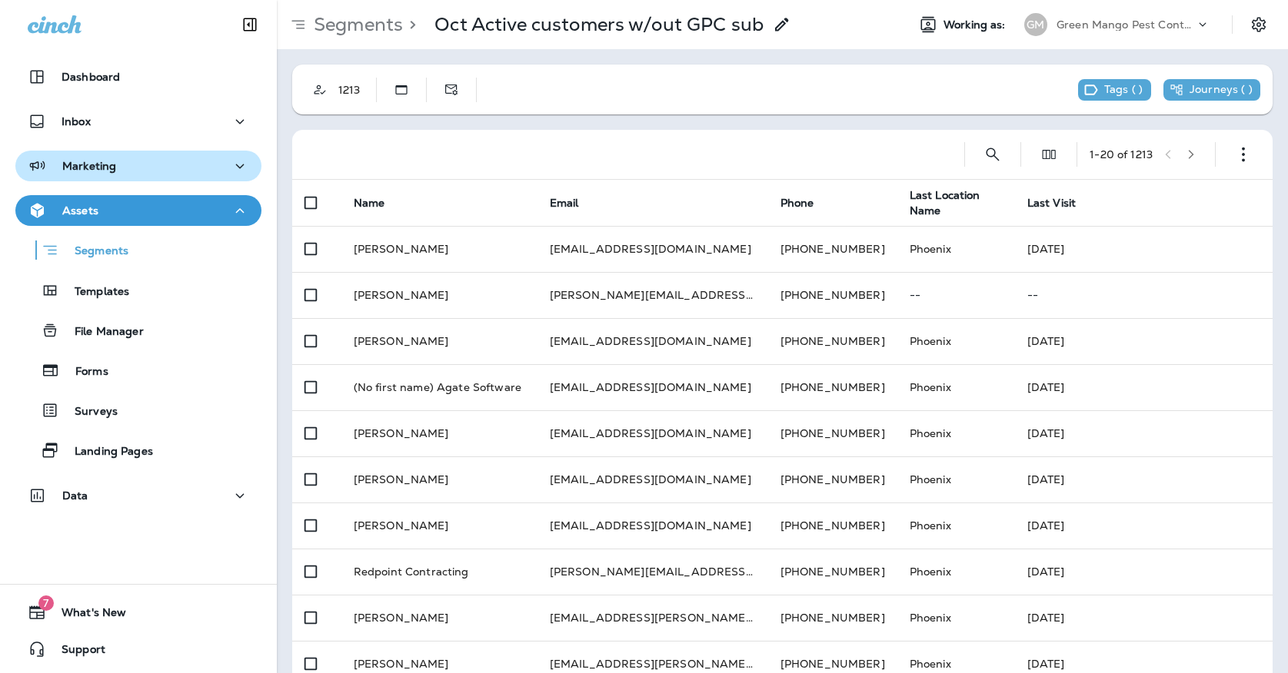
click at [159, 173] on div "Marketing" at bounding box center [138, 166] width 221 height 19
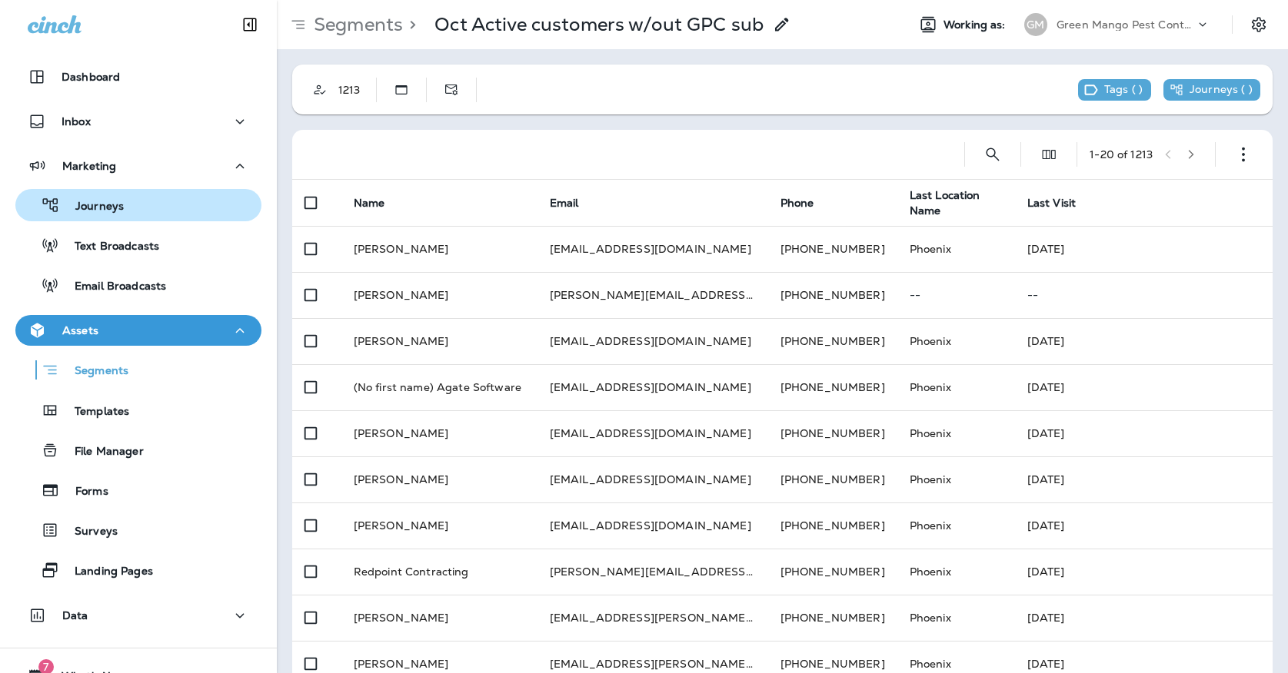
click at [158, 209] on div "Journeys" at bounding box center [139, 205] width 234 height 23
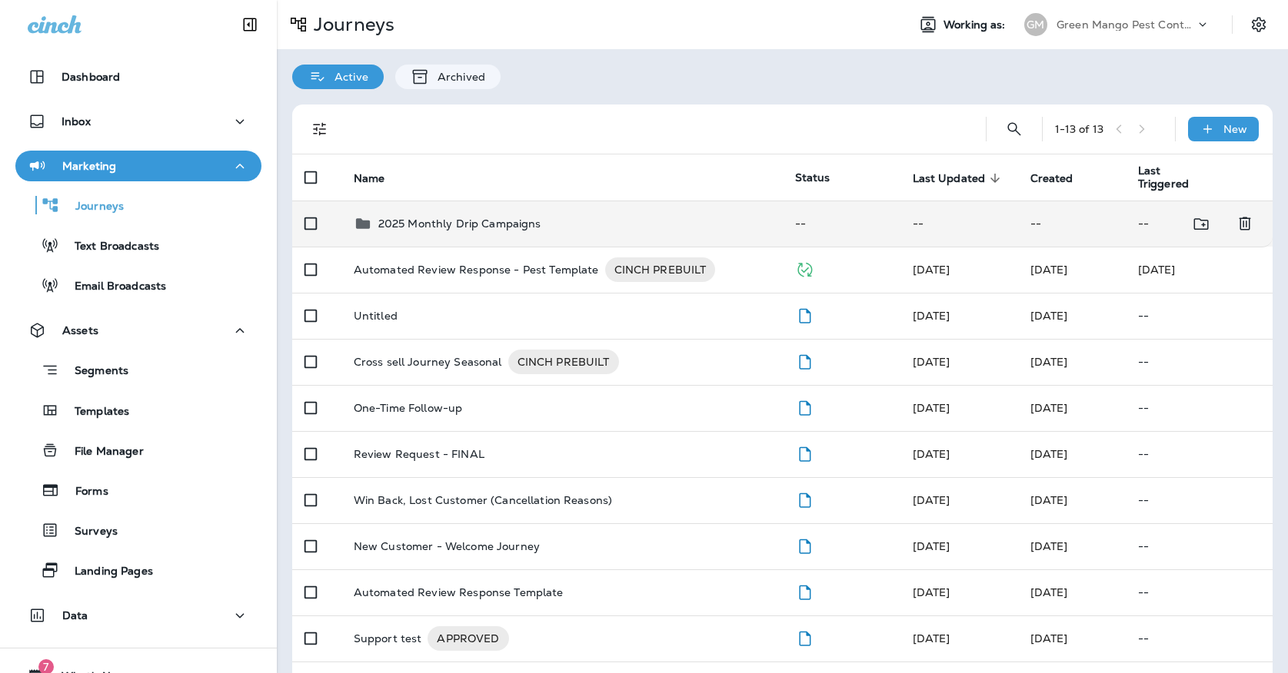
click at [527, 221] on p "2025 Monthly Drip Campaigns" at bounding box center [459, 224] width 163 height 12
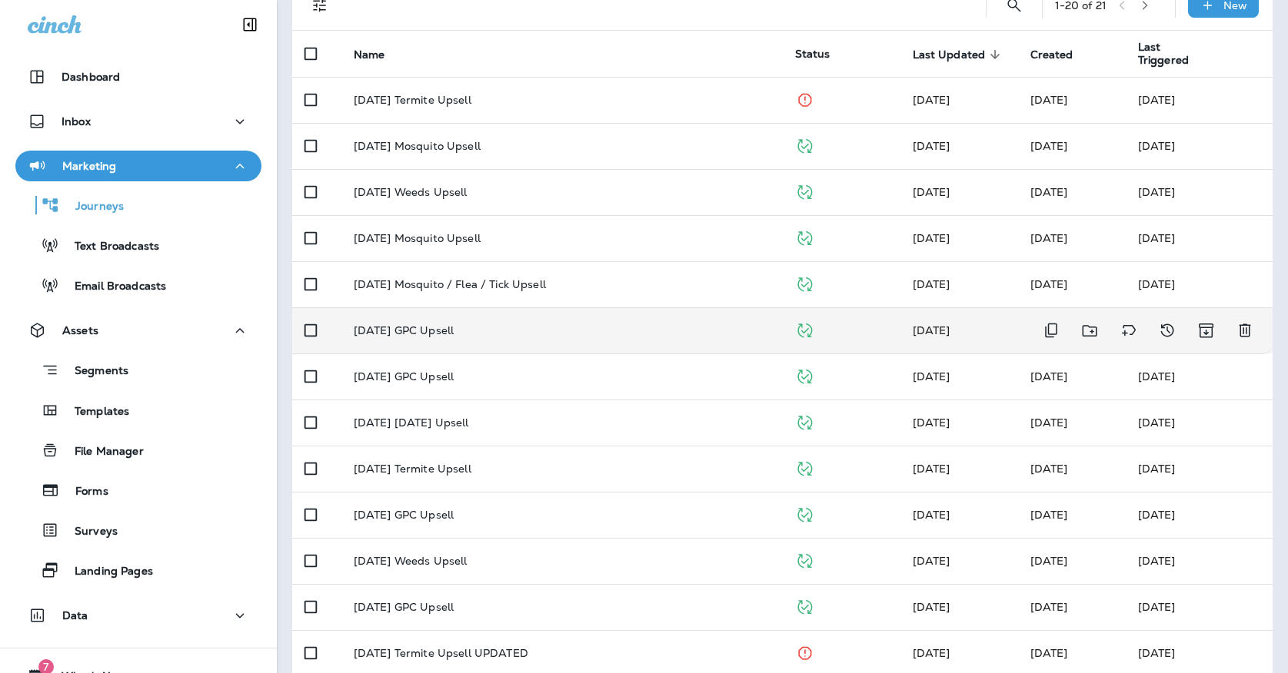
scroll to position [169, 0]
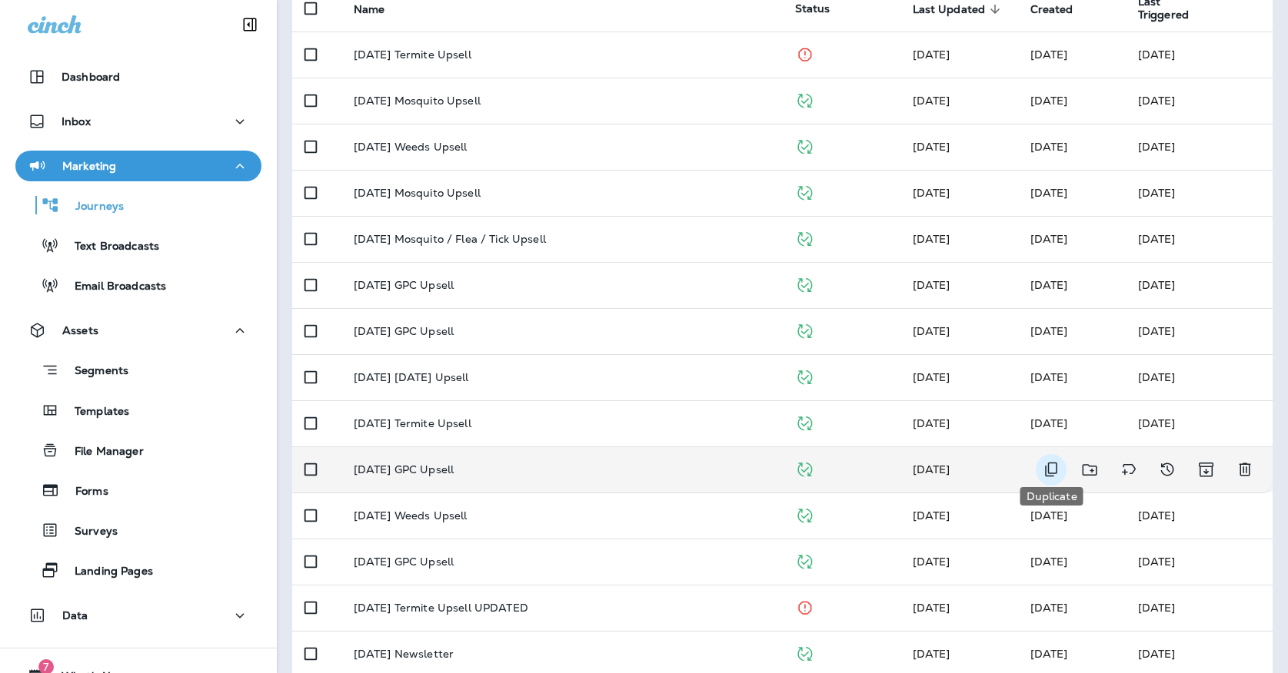
click at [1049, 463] on icon "Duplicate" at bounding box center [1051, 470] width 12 height 15
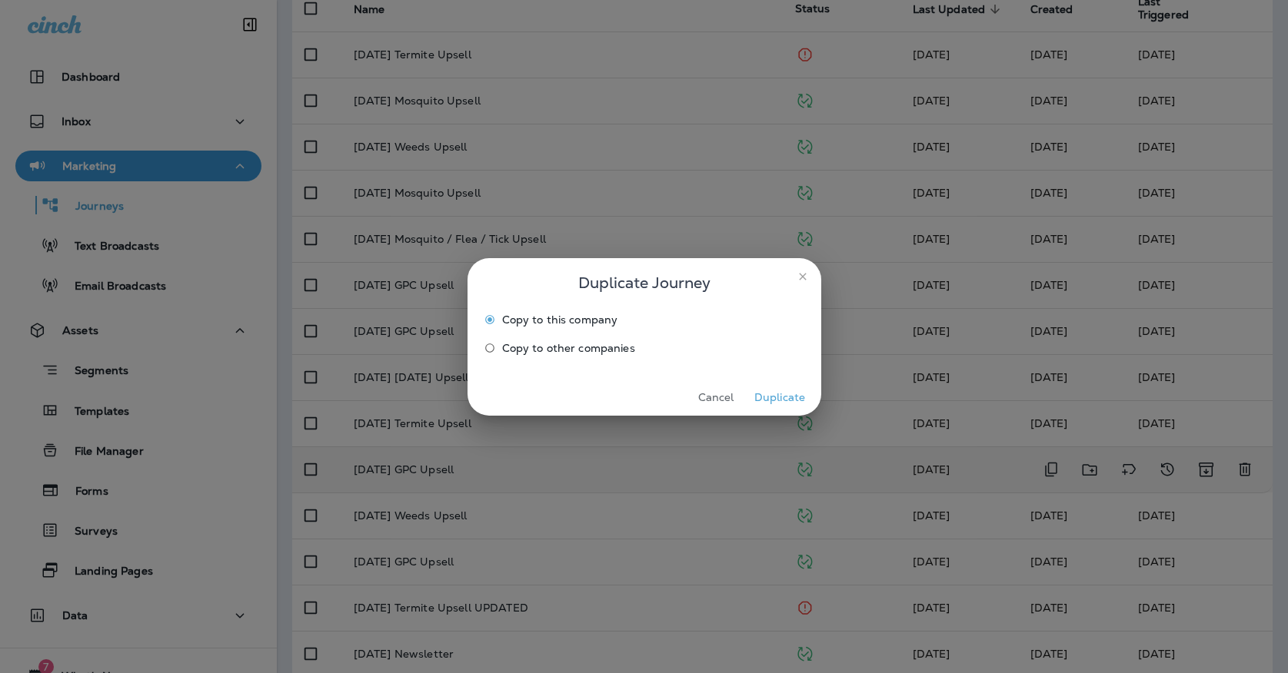
click at [780, 387] on button "Duplicate" at bounding box center [780, 398] width 58 height 24
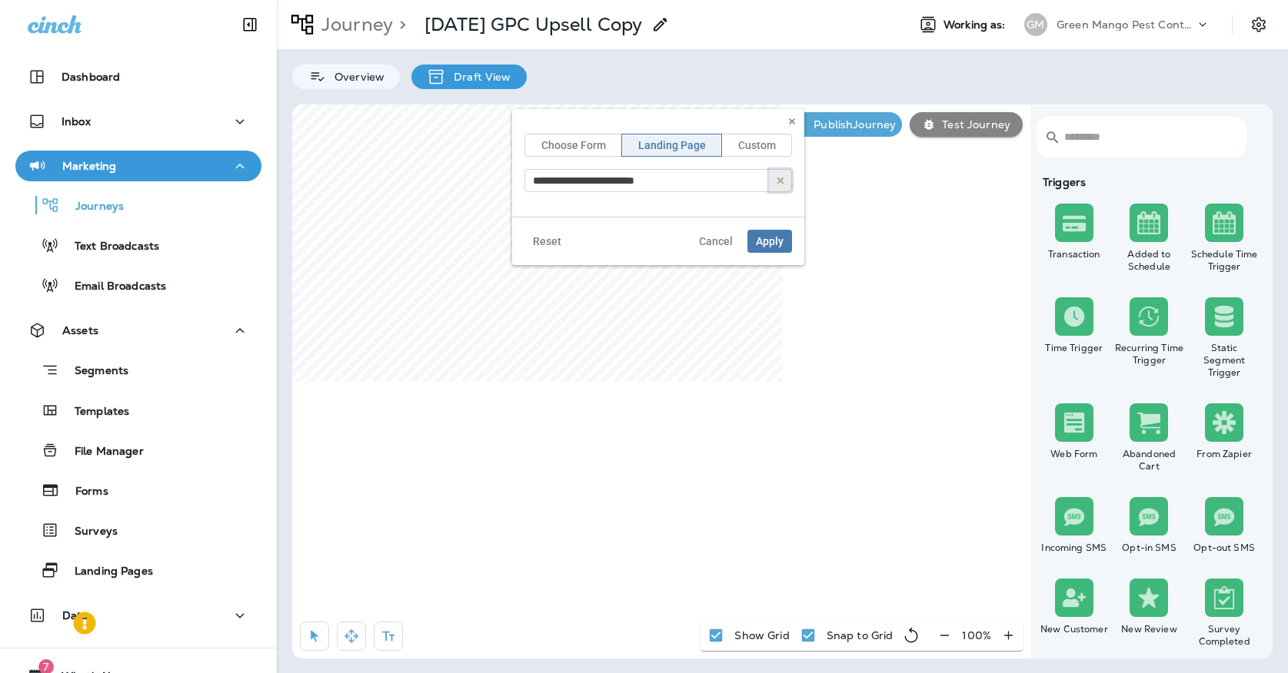
click at [774, 178] on button "button" at bounding box center [780, 180] width 23 height 23
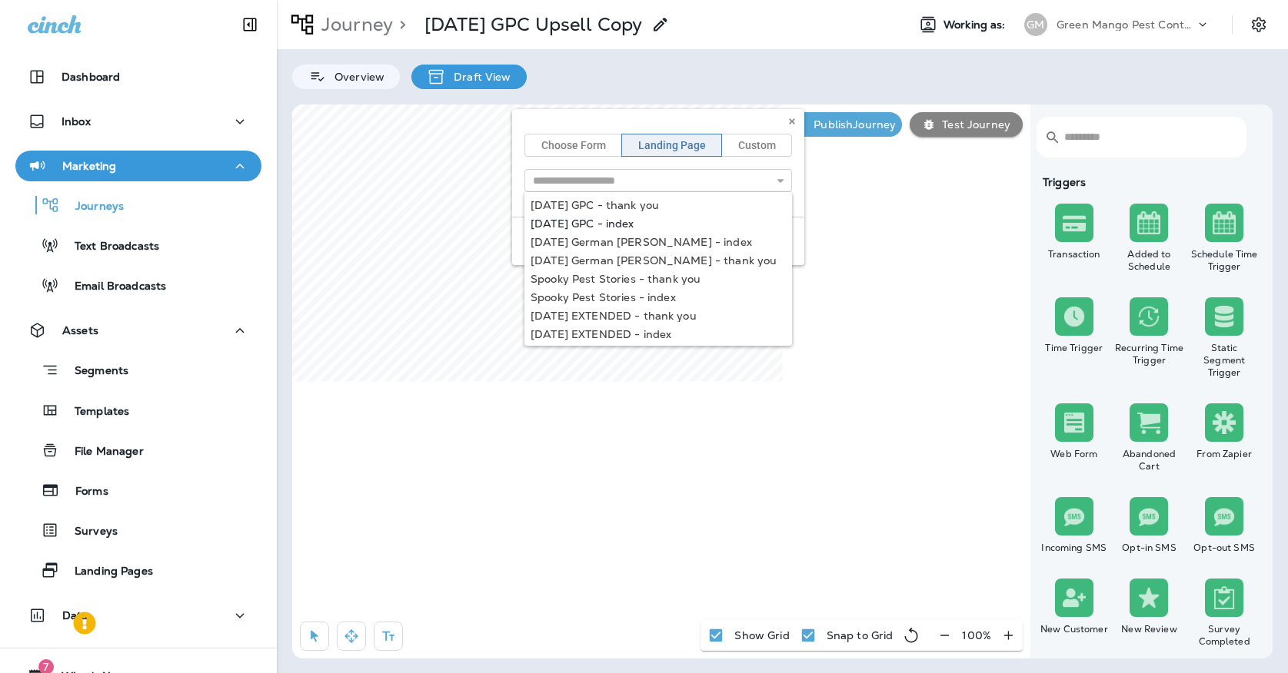
type input "**********"
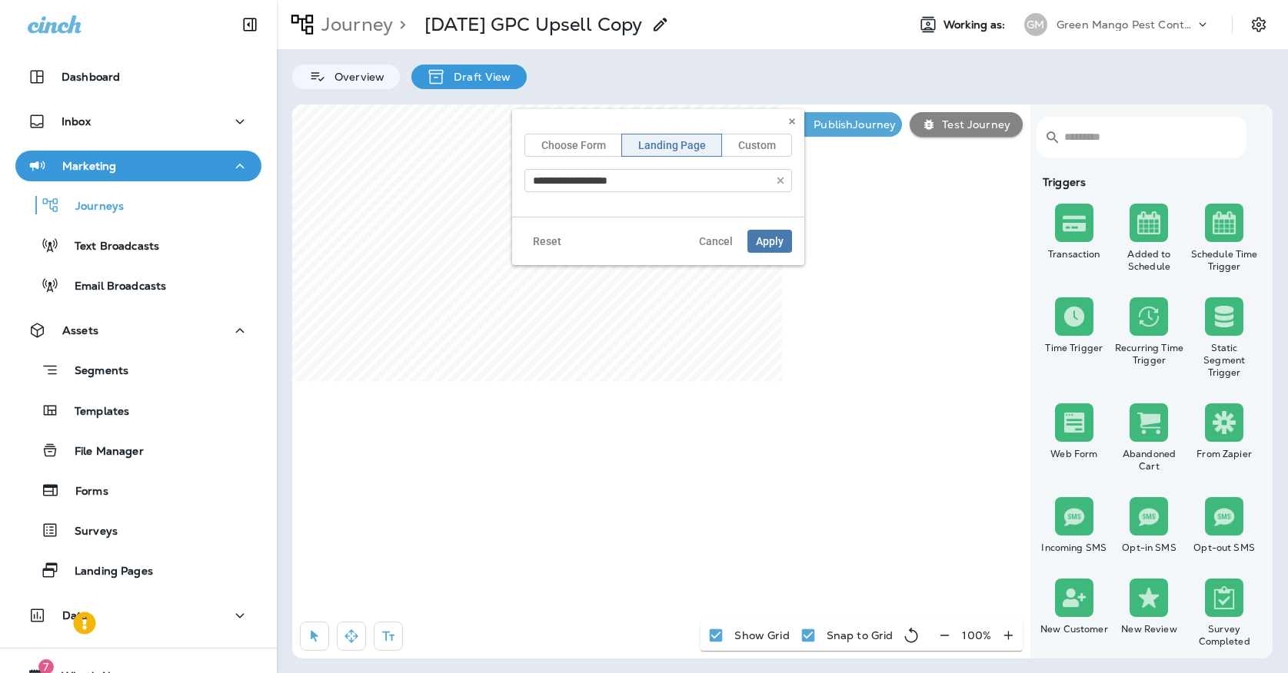
click at [611, 219] on div "**********" at bounding box center [658, 187] width 292 height 156
click at [774, 245] on span "Apply" at bounding box center [770, 241] width 28 height 11
click at [670, 21] on div "> [DATE] GPC Upsell Copy" at bounding box center [531, 24] width 277 height 38
click at [670, 25] on icon at bounding box center [660, 24] width 18 height 18
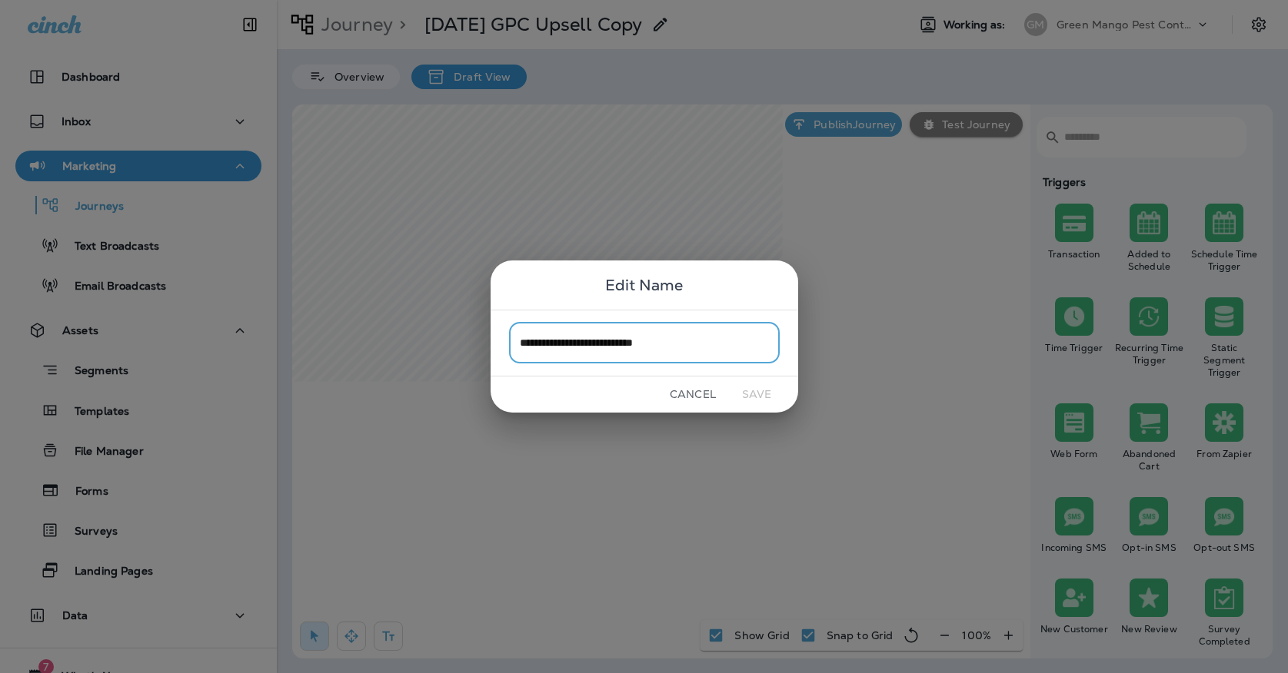
click at [696, 350] on input "**********" at bounding box center [644, 343] width 271 height 41
drag, startPoint x: 577, startPoint y: 344, endPoint x: 464, endPoint y: 329, distance: 114.7
click at [464, 329] on div "**********" at bounding box center [644, 336] width 1288 height 673
type input "**********"
click at [750, 390] on button "Save" at bounding box center [757, 395] width 58 height 24
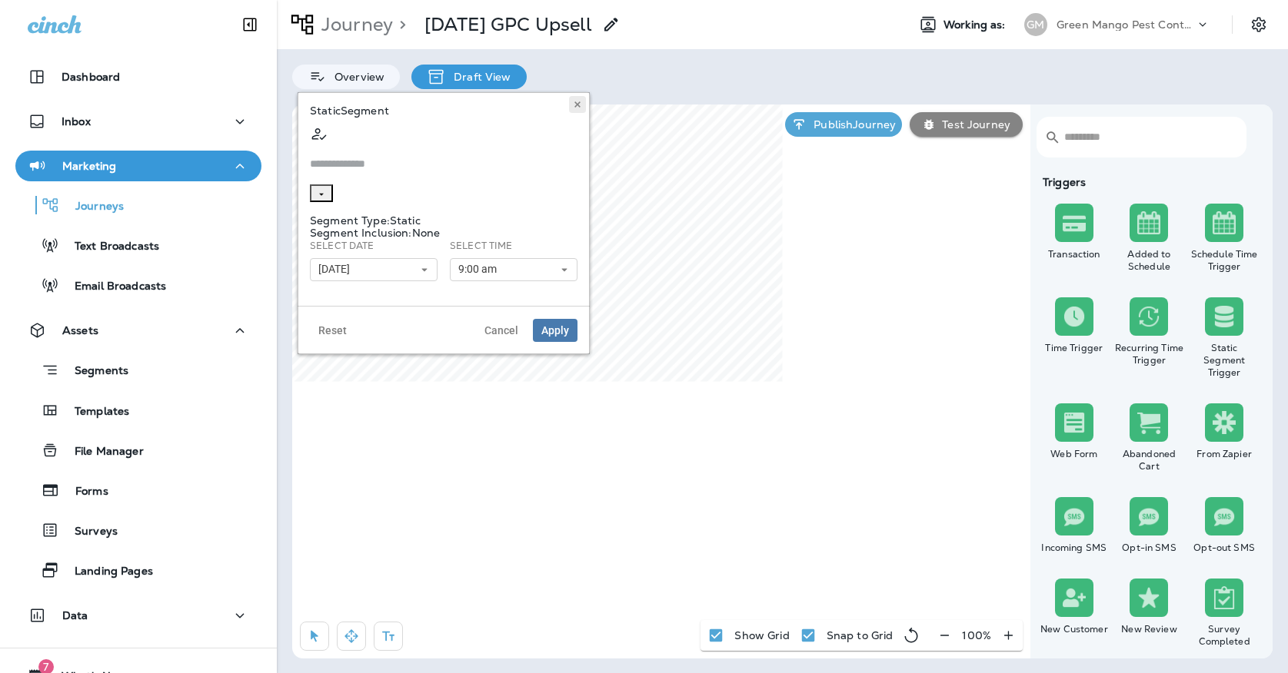
type input "**********"
click at [579, 102] on use at bounding box center [576, 104] width 5 height 6
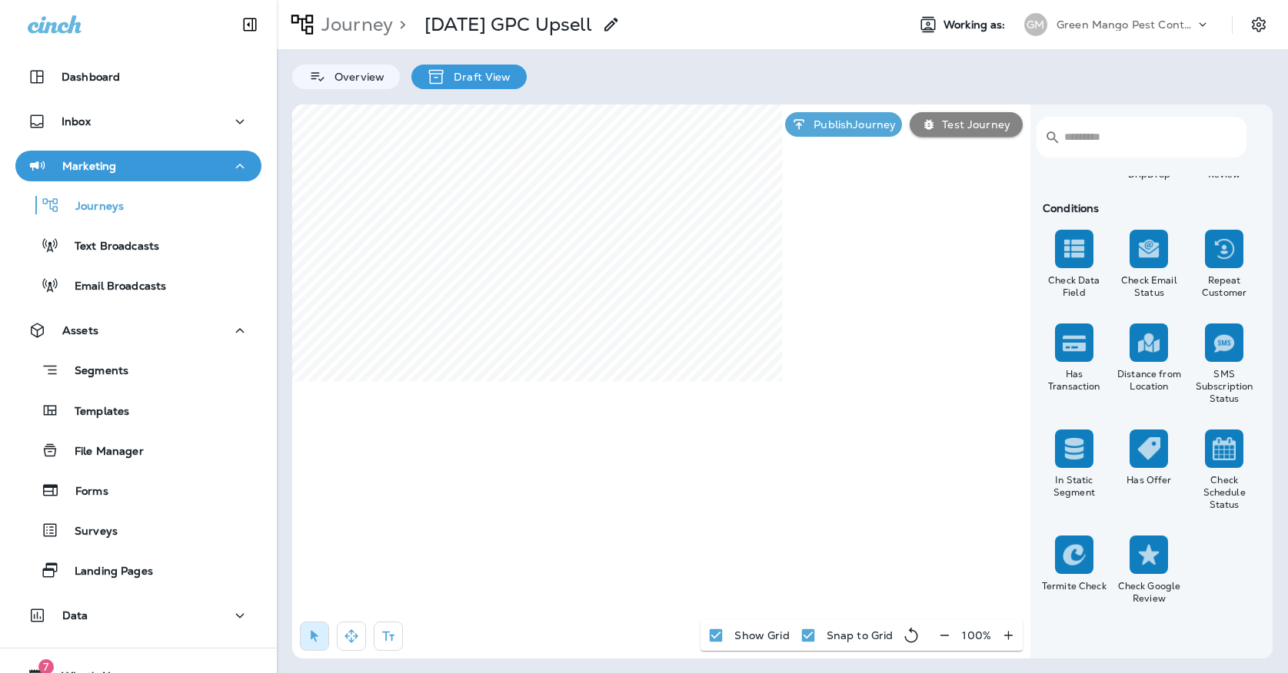
scroll to position [1361, 0]
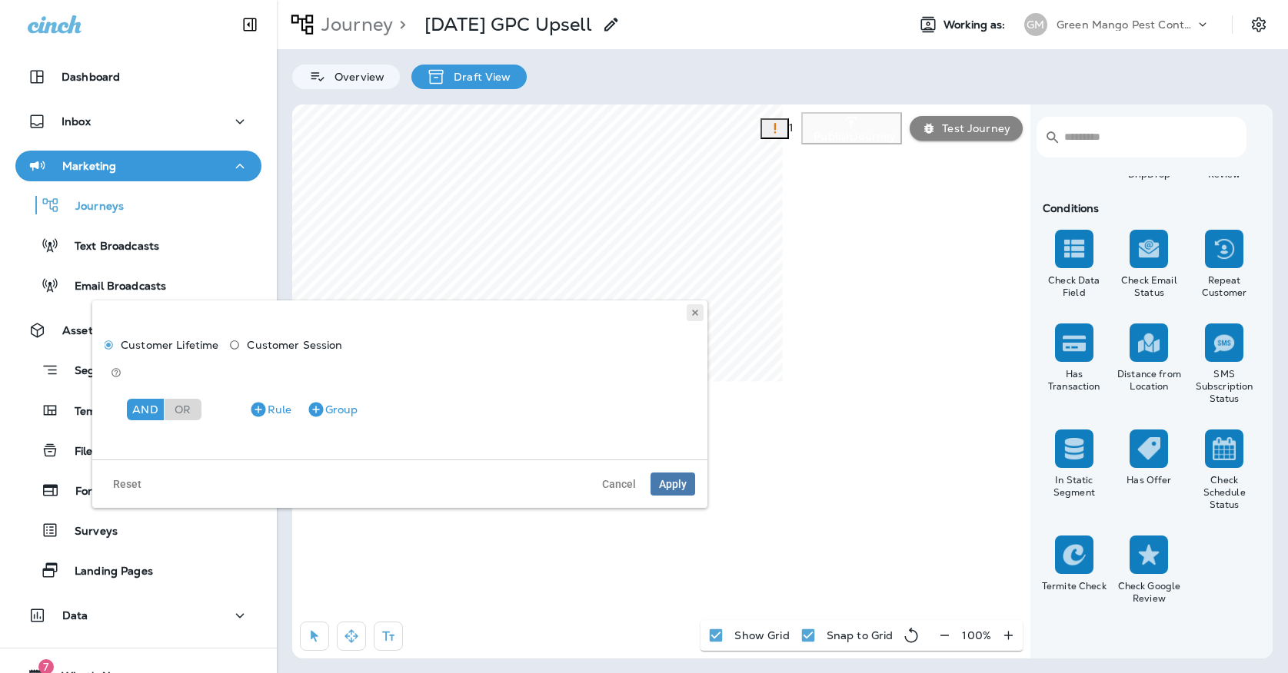
click at [693, 316] on icon at bounding box center [694, 312] width 9 height 9
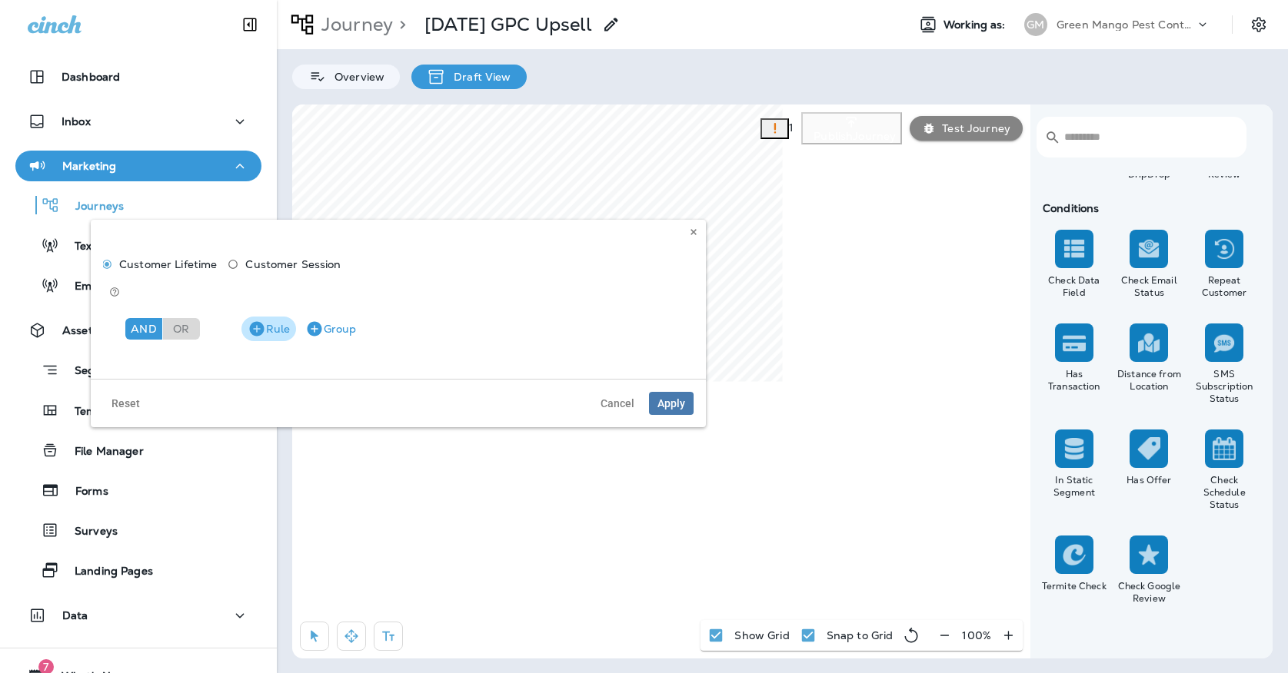
click at [256, 321] on icon "button" at bounding box center [256, 328] width 15 height 15
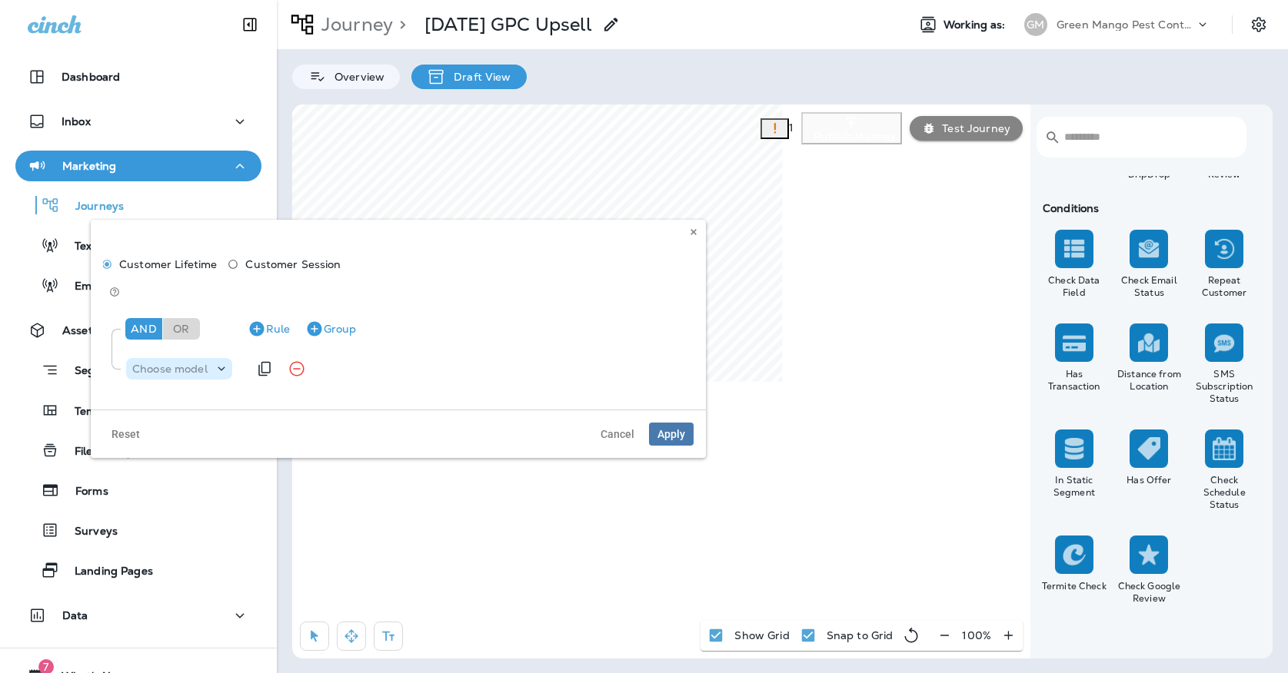
click at [174, 358] on div "Choose model" at bounding box center [179, 369] width 106 height 22
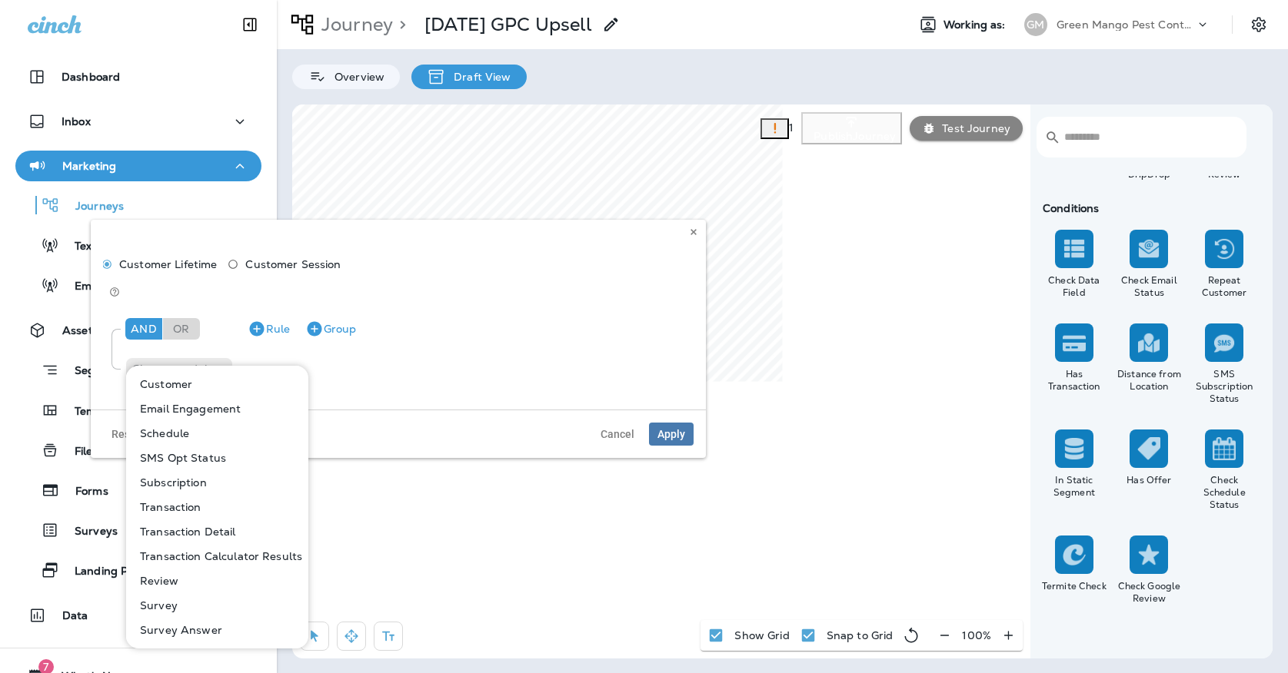
click at [199, 385] on button "Customer" at bounding box center [218, 384] width 181 height 25
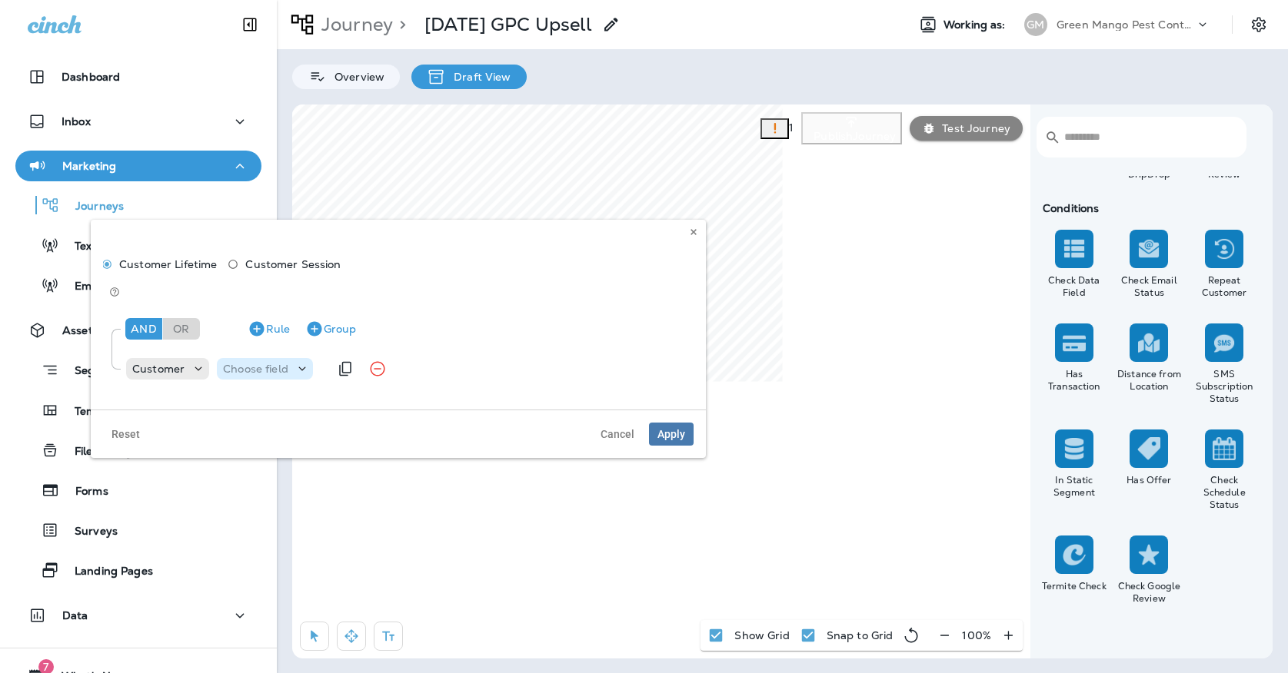
click at [274, 363] on p "Choose field" at bounding box center [255, 369] width 65 height 12
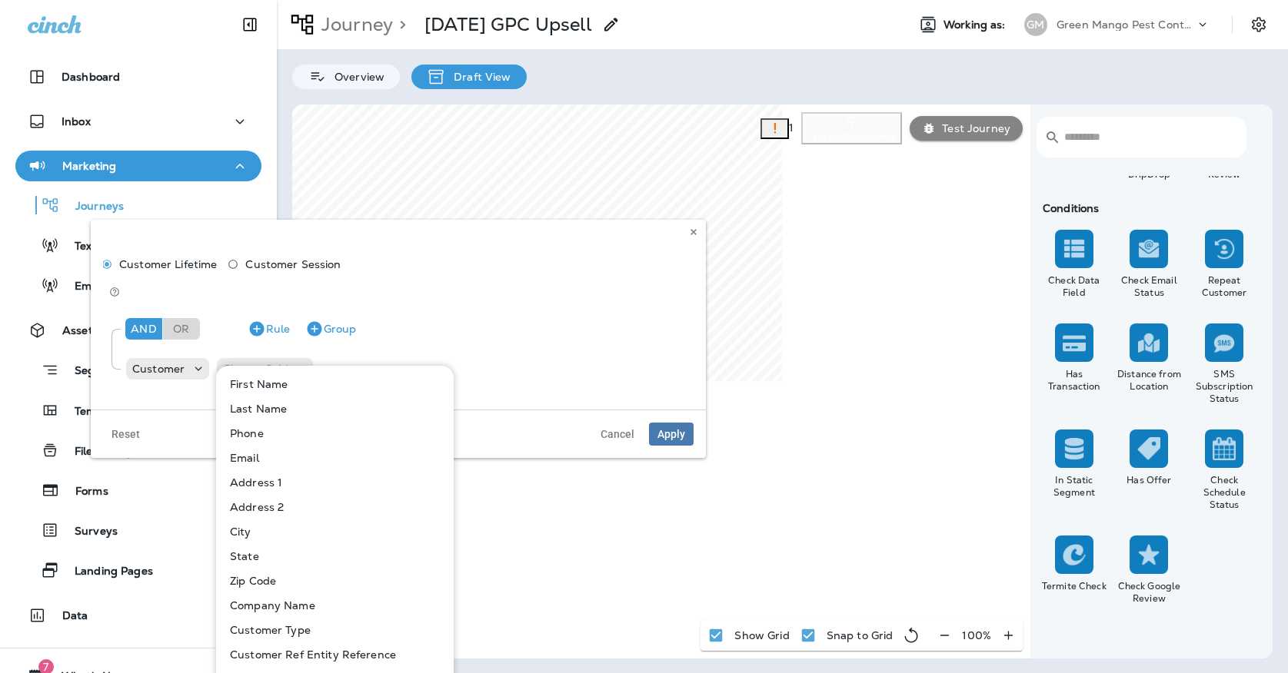
click at [268, 632] on p "Customer Type" at bounding box center [267, 630] width 87 height 12
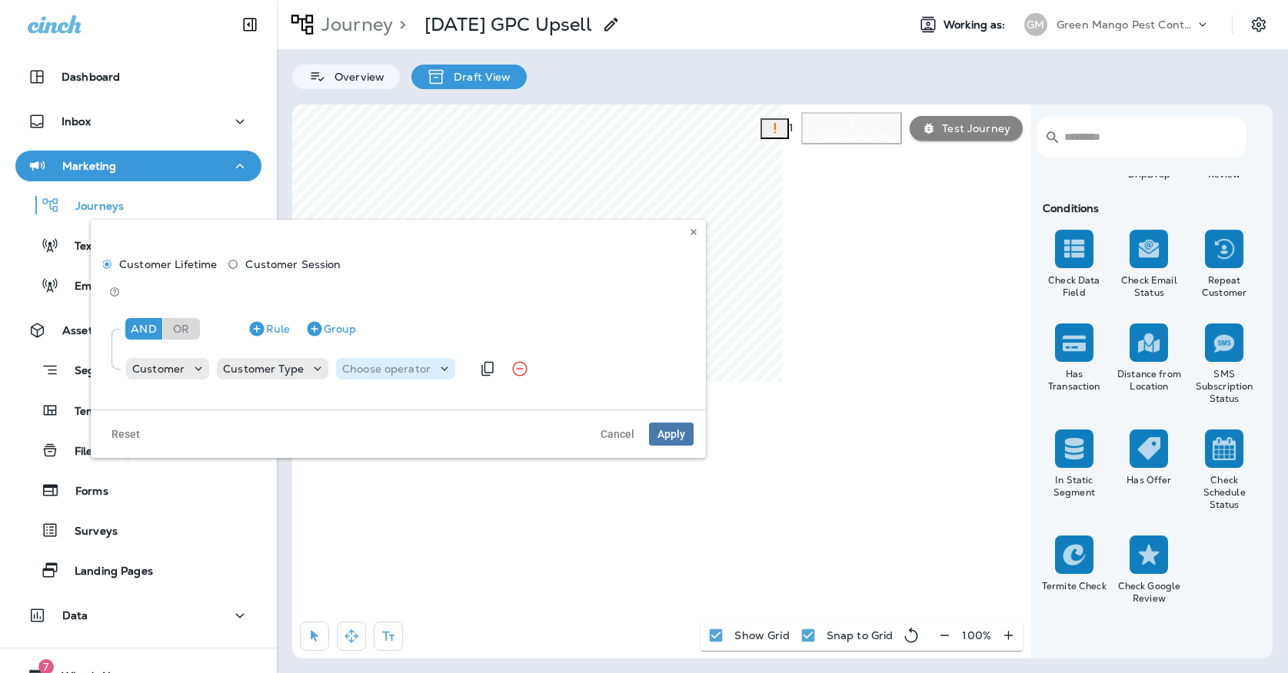
click at [352, 363] on p "Choose operator" at bounding box center [386, 369] width 88 height 12
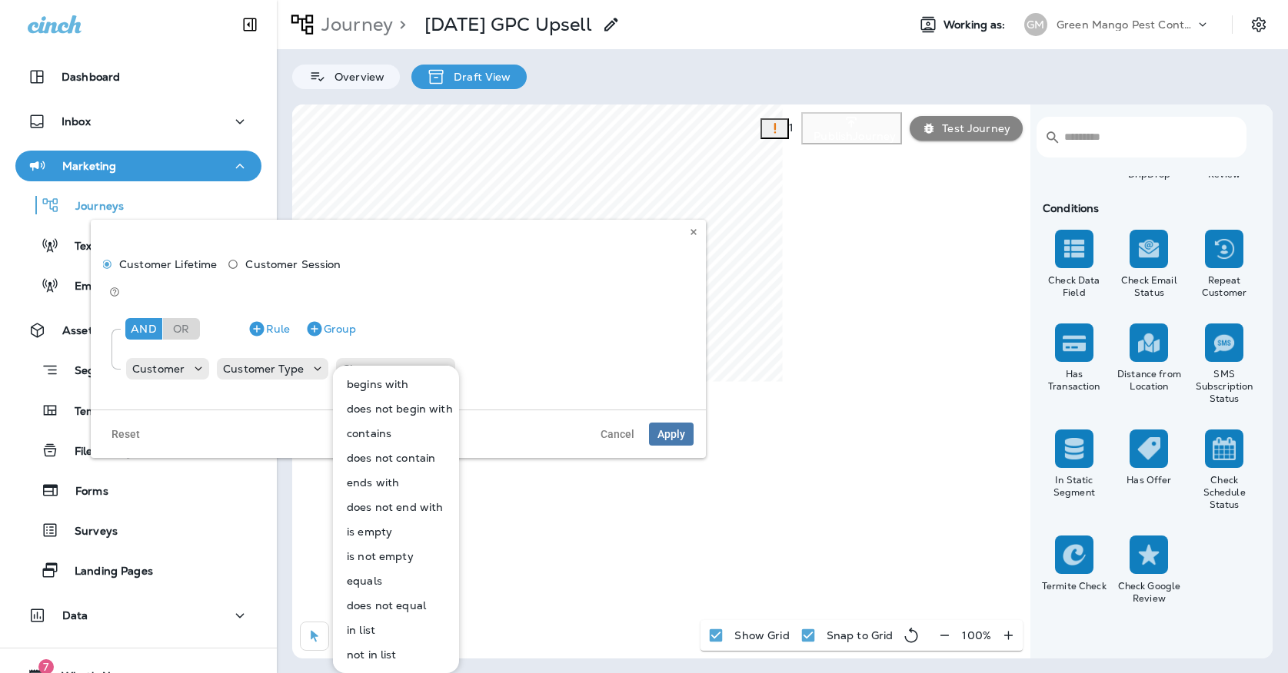
click at [357, 630] on p "in list" at bounding box center [358, 630] width 35 height 12
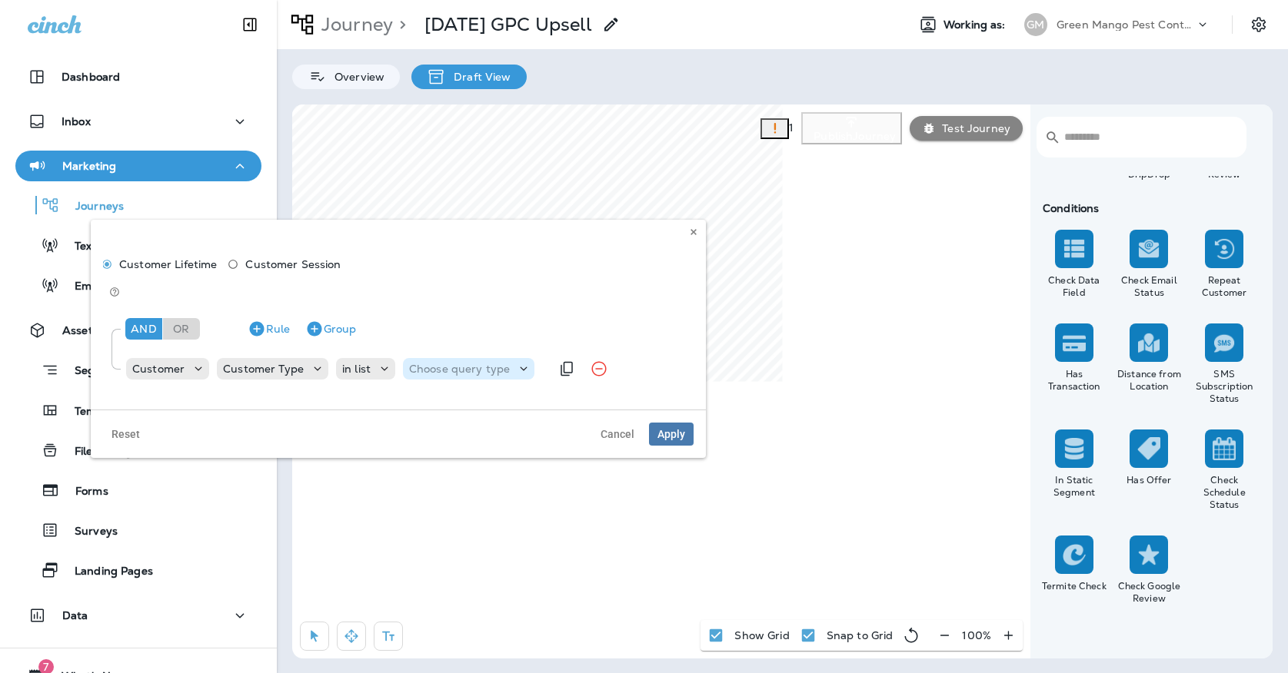
click at [463, 358] on div "Choose query type" at bounding box center [468, 369] width 131 height 22
click at [441, 377] on button "Text" at bounding box center [445, 384] width 88 height 25
click at [524, 324] on div "And Or Rule Group Customer Customer Type in list Text Select options" at bounding box center [398, 347] width 590 height 86
click at [524, 354] on div "Customer Customer Type in list Text Select options" at bounding box center [370, 369] width 491 height 31
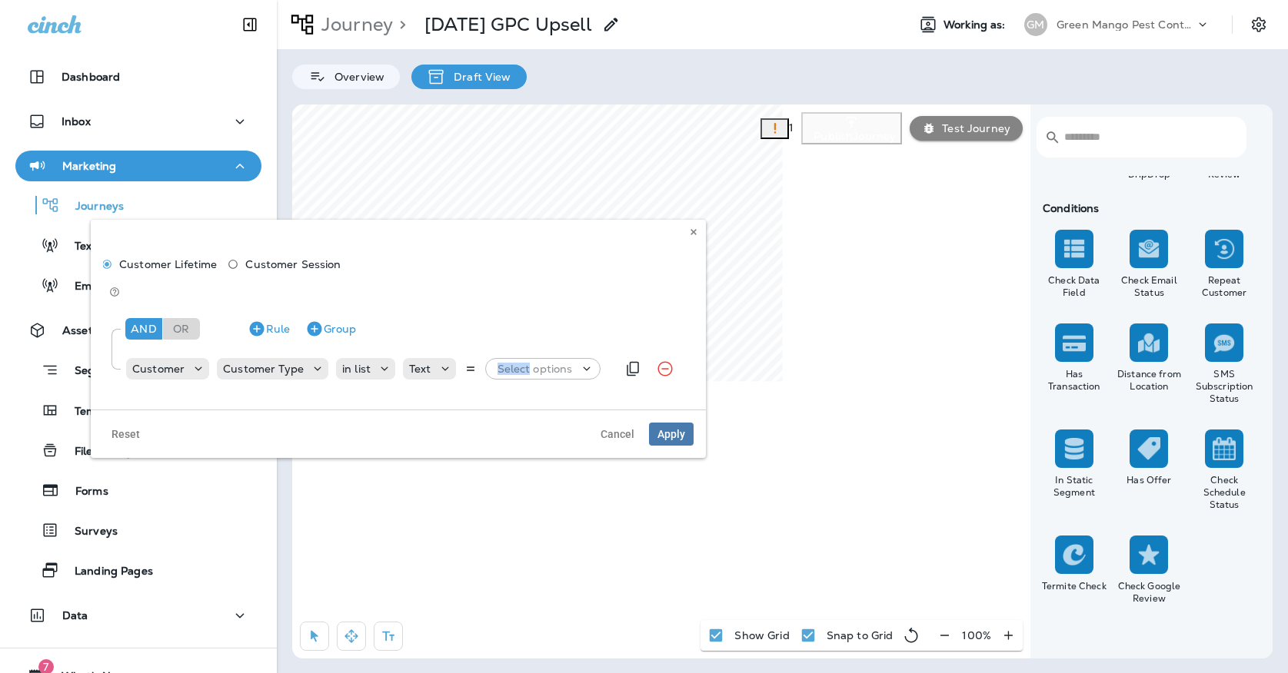
click at [524, 363] on p "Select options" at bounding box center [534, 369] width 75 height 12
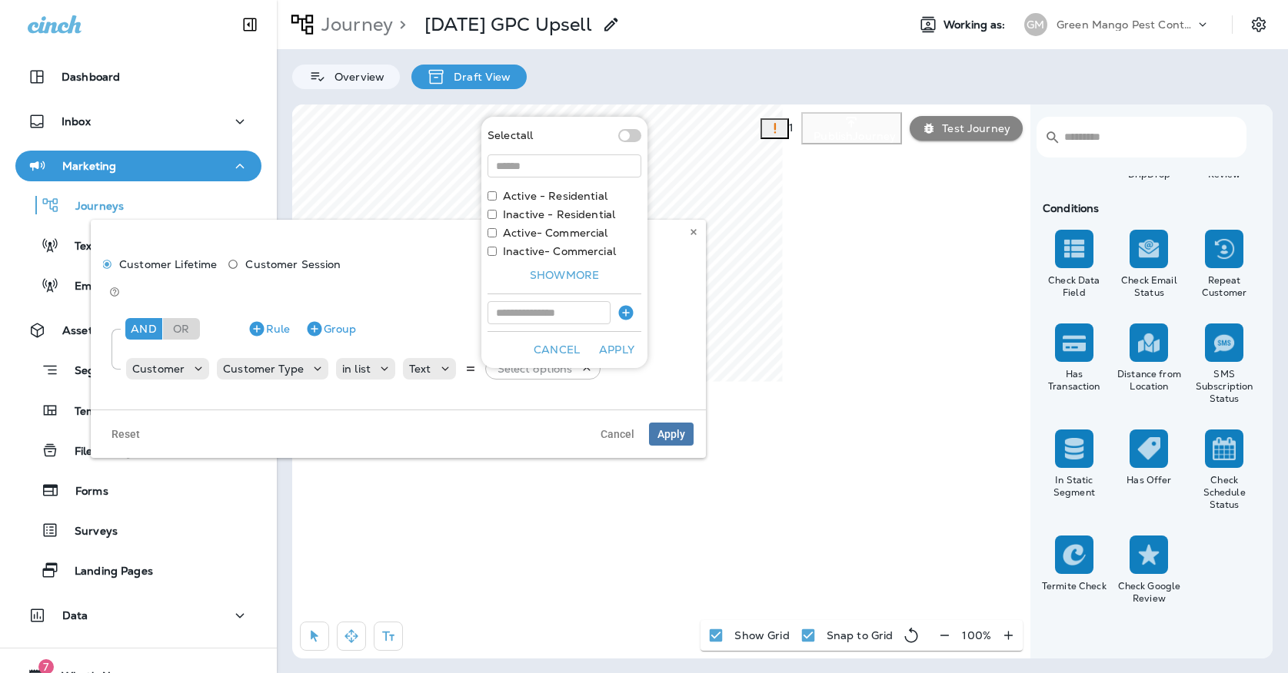
click at [527, 195] on label "Active - Residential" at bounding box center [555, 196] width 105 height 12
click at [622, 347] on button "Apply" at bounding box center [616, 350] width 49 height 24
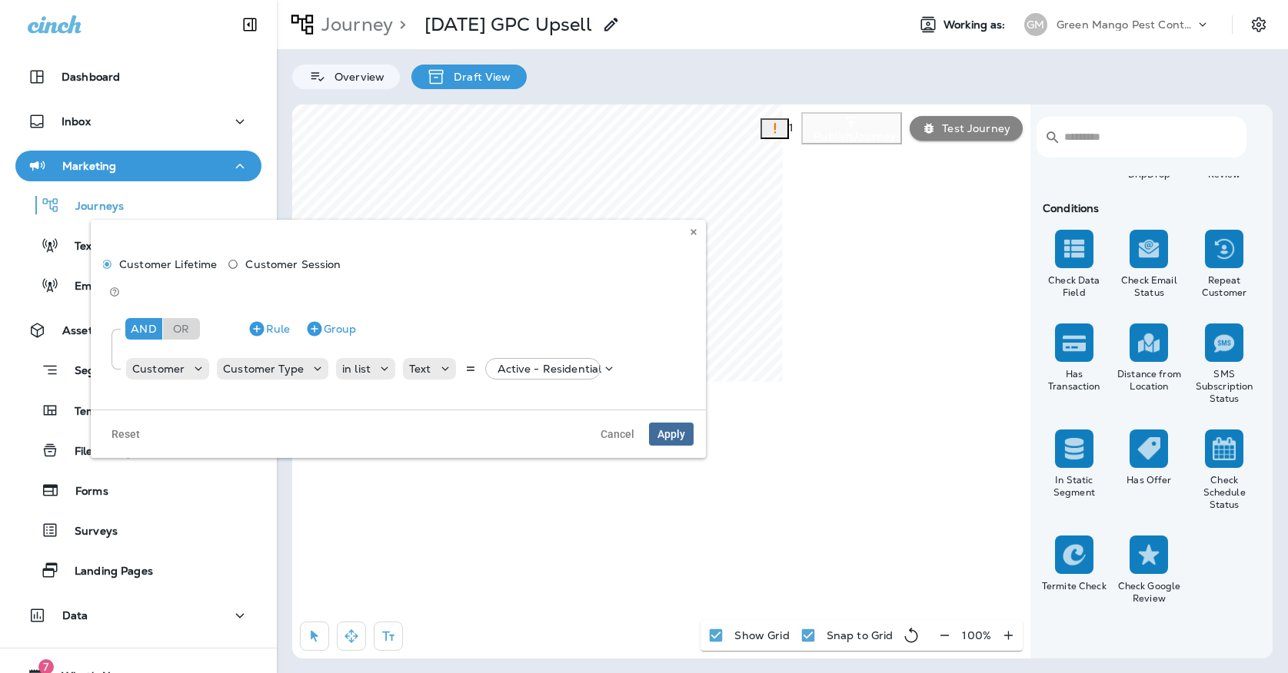
click at [672, 429] on span "Apply" at bounding box center [671, 434] width 28 height 11
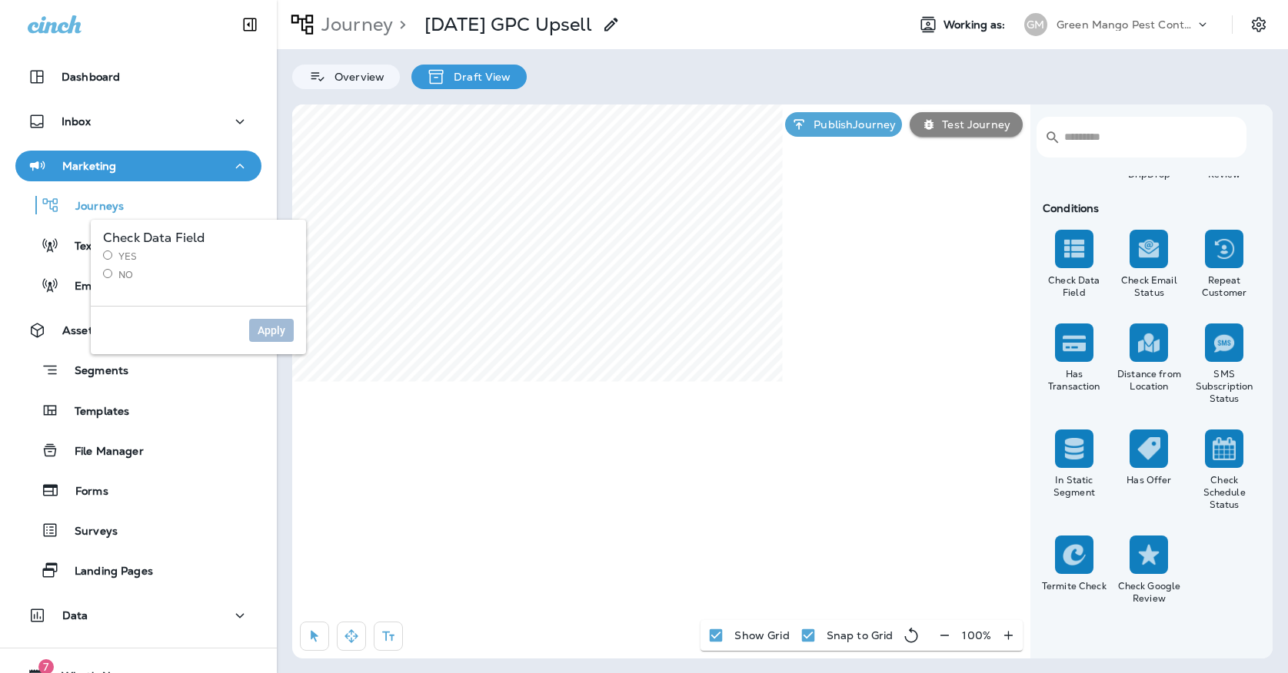
click at [117, 257] on label "Yes" at bounding box center [198, 257] width 191 height 12
click at [274, 331] on span "Apply" at bounding box center [272, 330] width 28 height 11
click at [267, 331] on span "Apply" at bounding box center [272, 330] width 28 height 11
select select "**********"
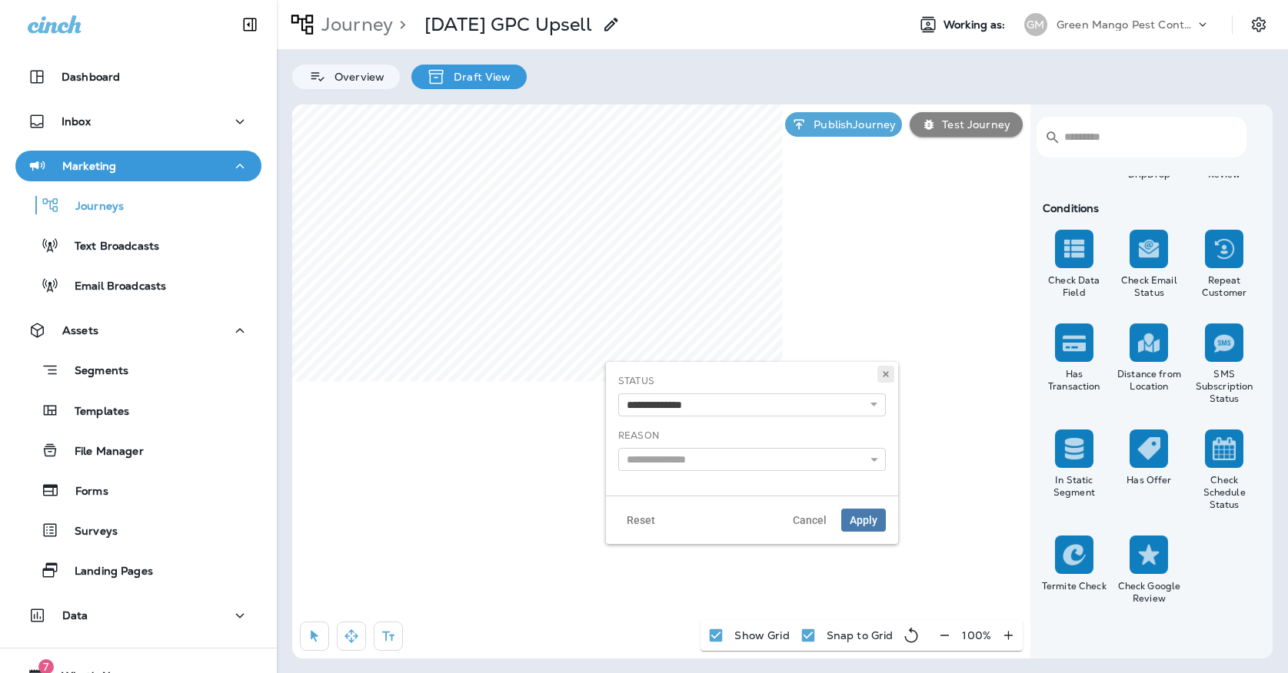
click at [889, 368] on button at bounding box center [885, 374] width 17 height 17
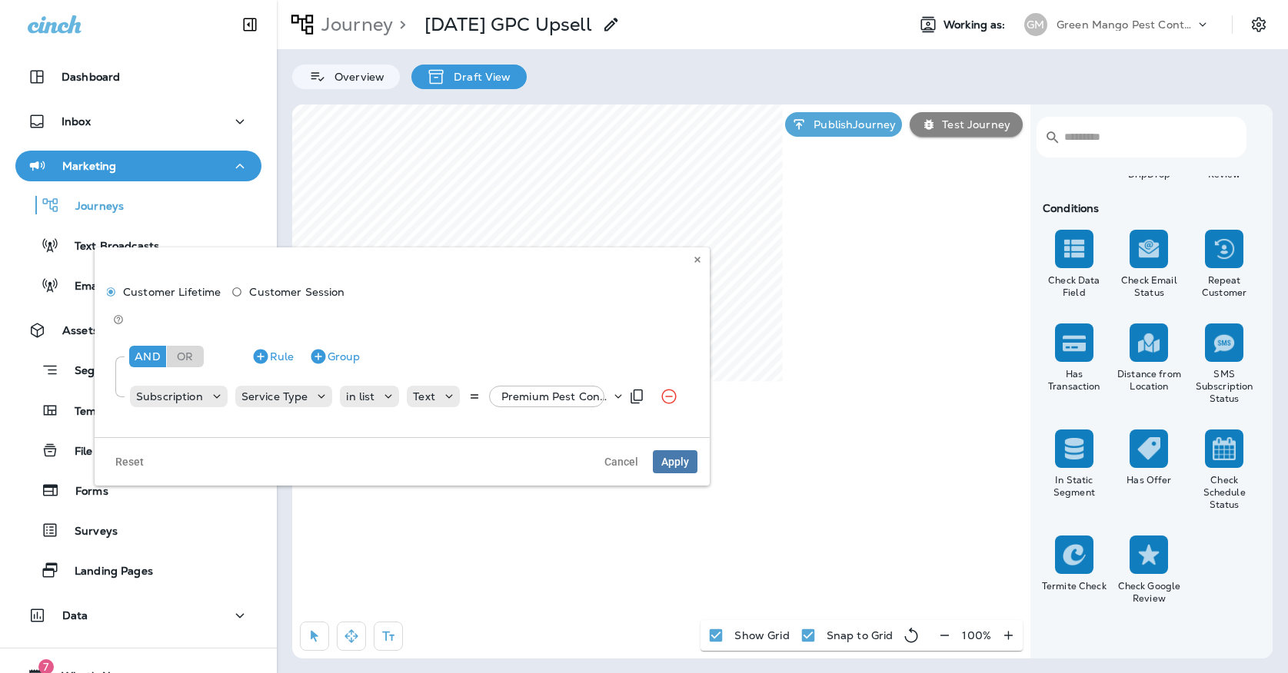
click at [525, 390] on p "Premium Pest Control Service, +49 more" at bounding box center [555, 396] width 109 height 12
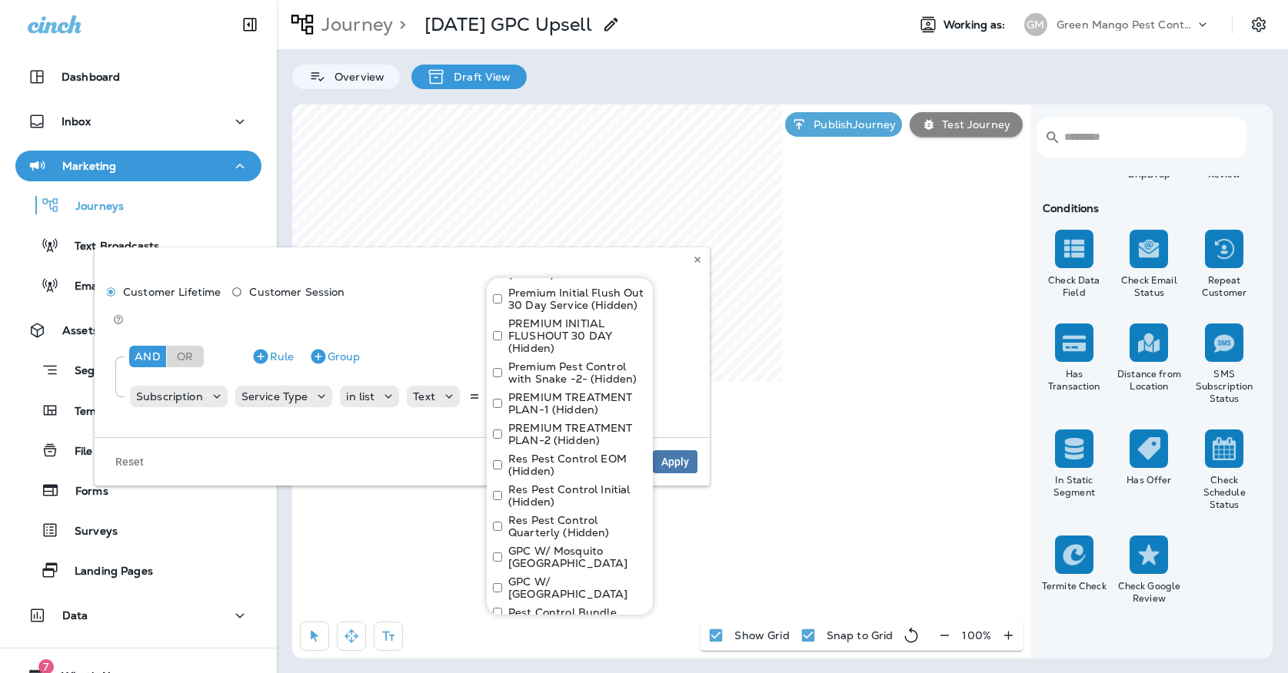
scroll to position [1864, 0]
click at [613, 634] on button "Apply" at bounding box center [621, 646] width 49 height 24
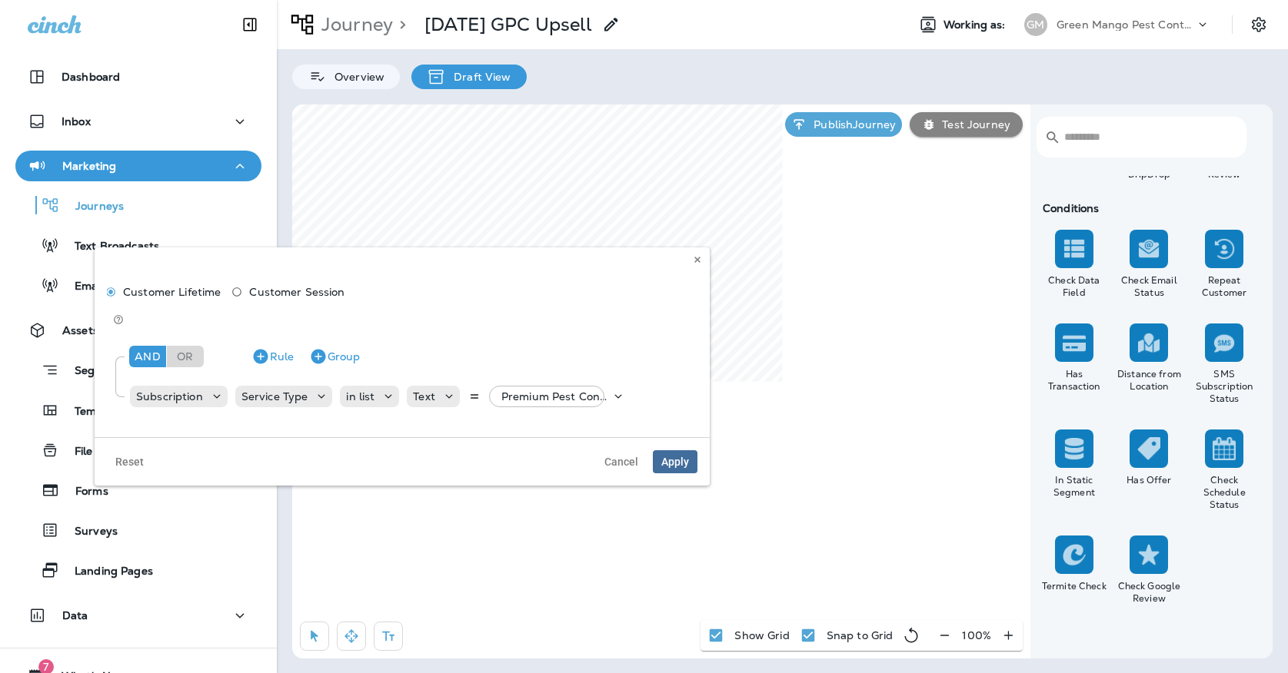
click at [663, 457] on span "Apply" at bounding box center [675, 462] width 28 height 11
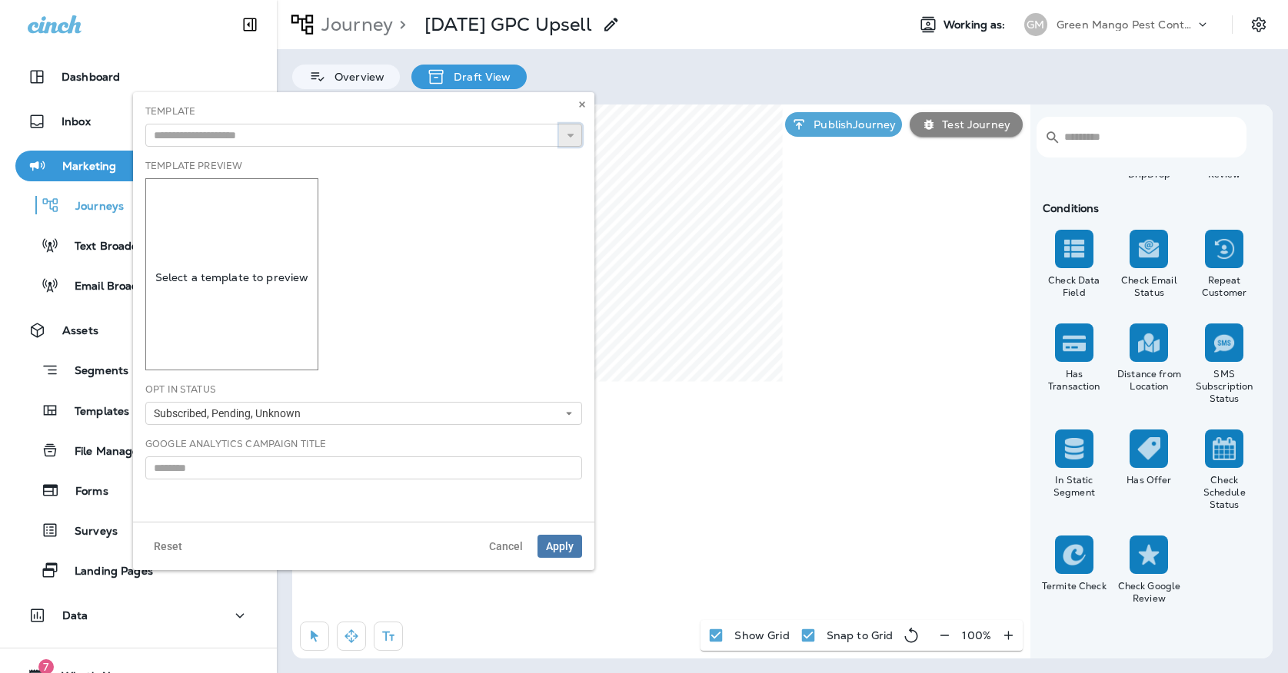
click at [563, 138] on button "button" at bounding box center [570, 135] width 23 height 23
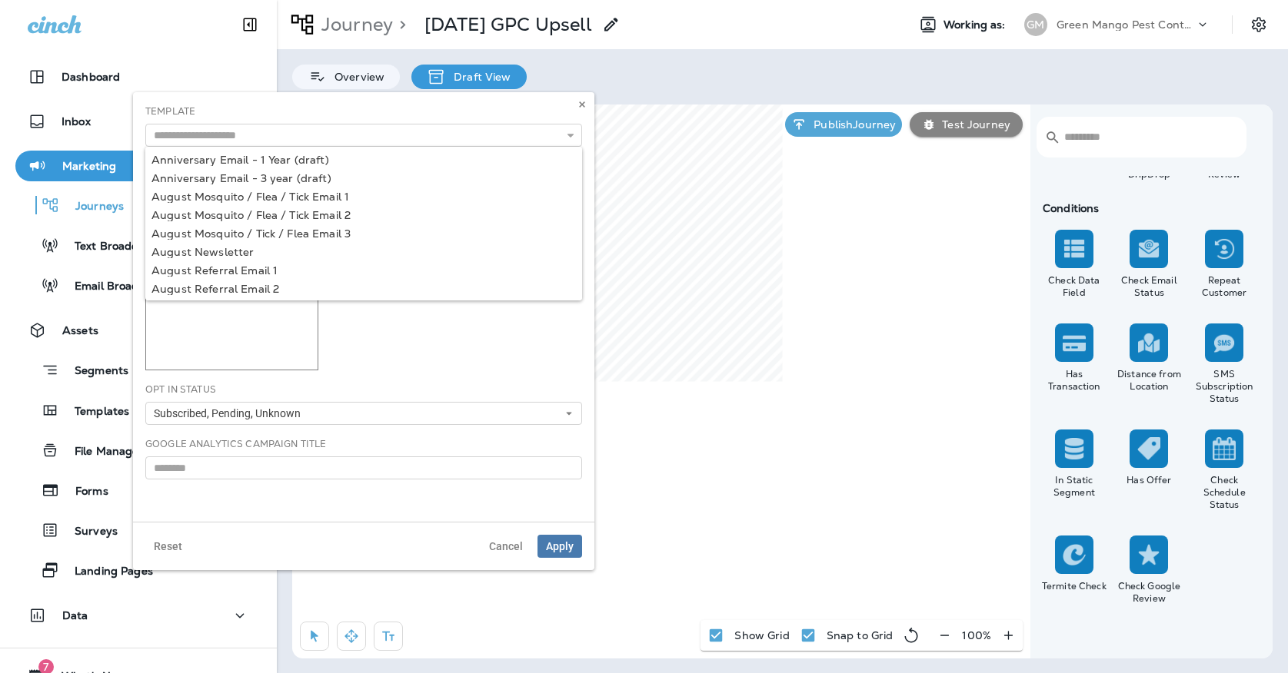
click at [547, 115] on div "Template Anniversary Email - 1 Year (draft) Anniversary Email - 3 year (draft) …" at bounding box center [363, 126] width 437 height 42
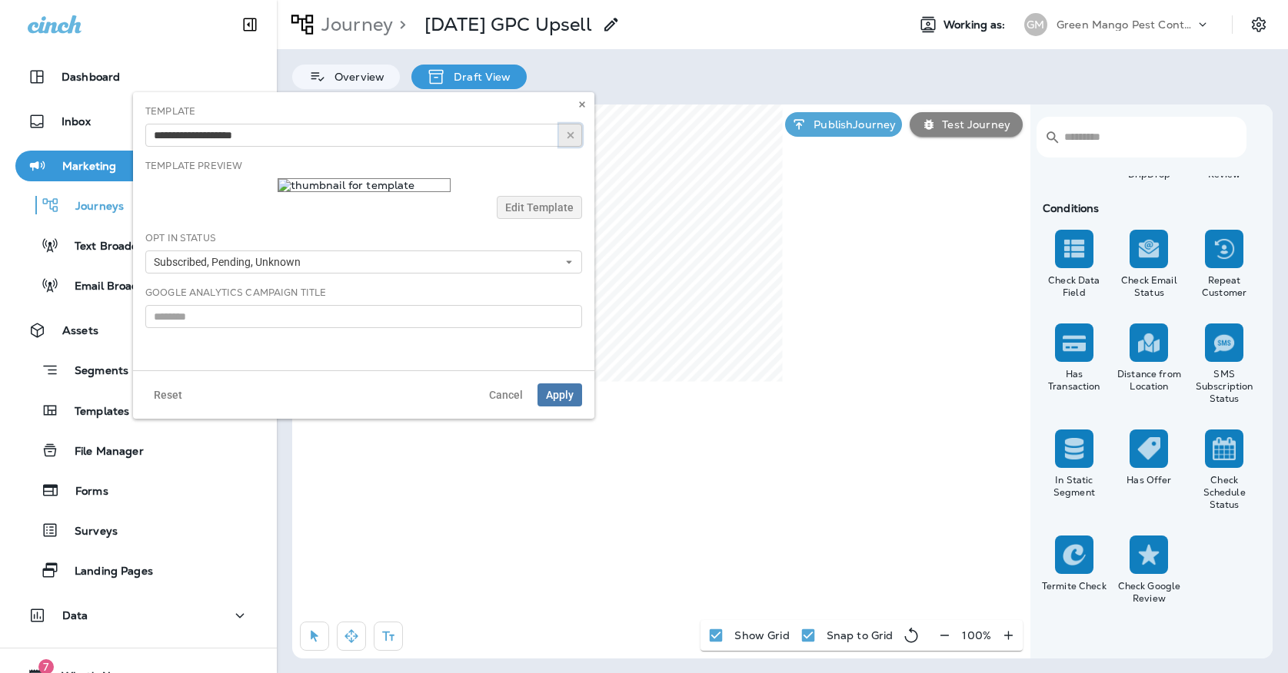
click at [569, 135] on icon "button" at bounding box center [570, 135] width 11 height 11
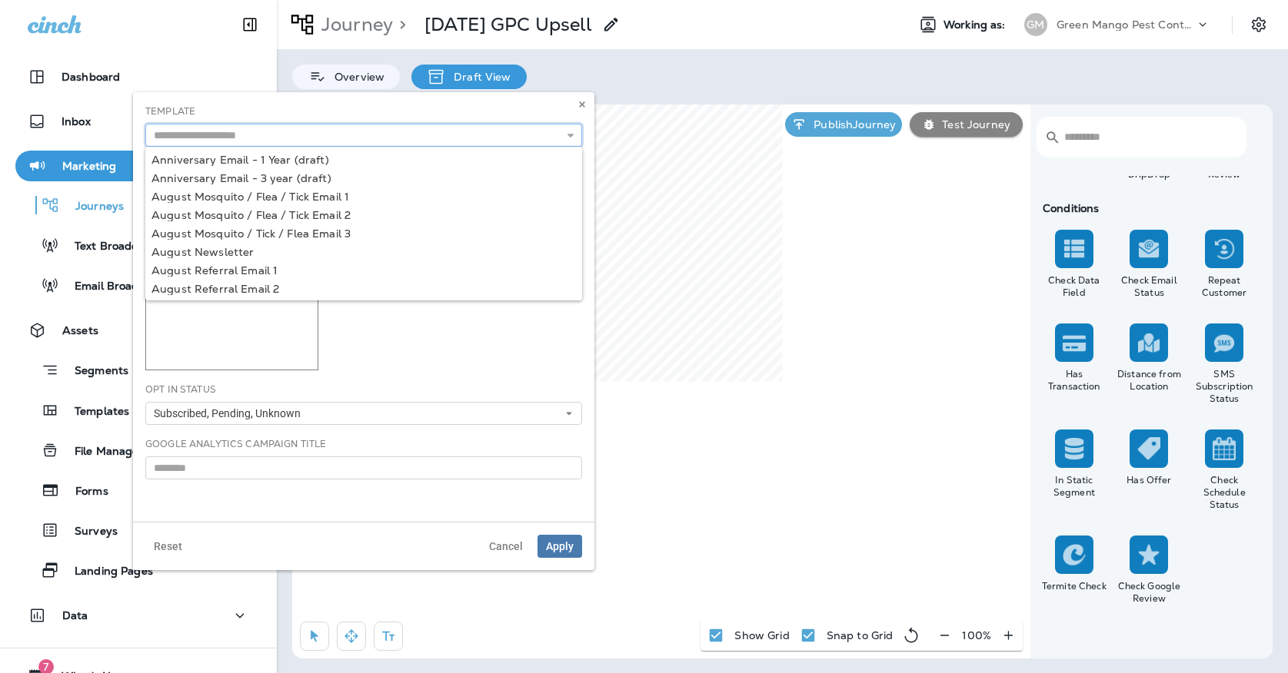
click at [528, 134] on input "text" at bounding box center [363, 135] width 437 height 23
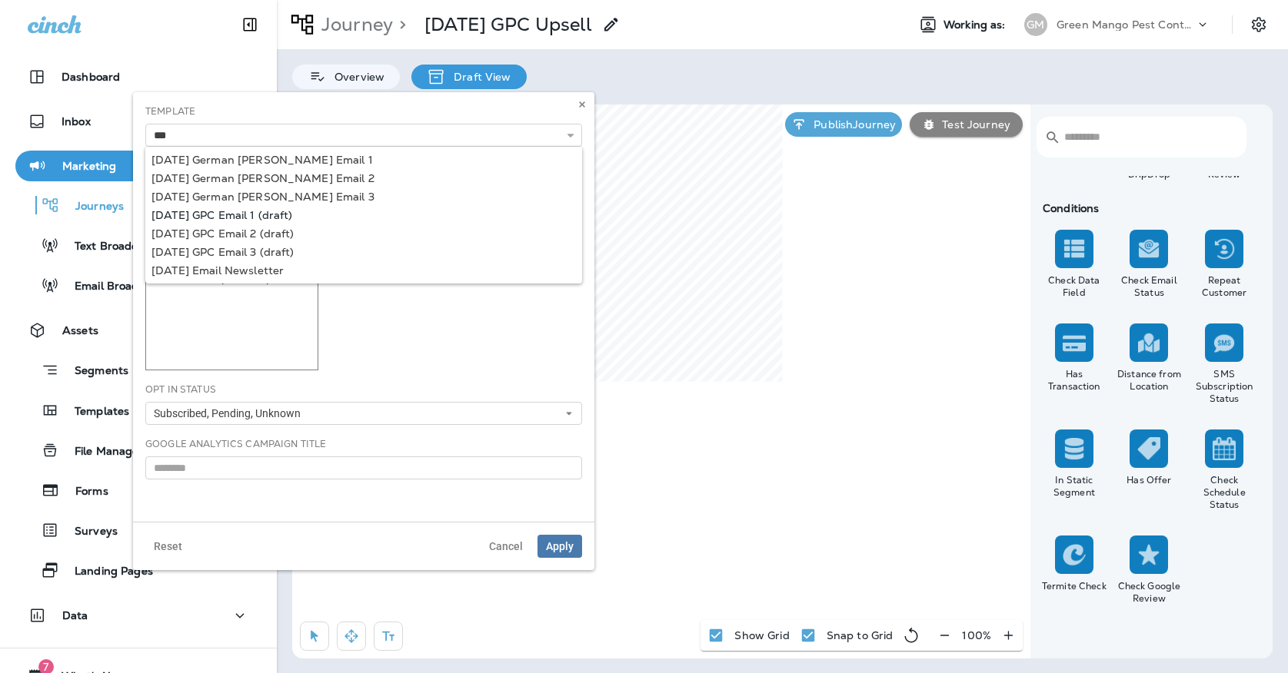
type input "**********"
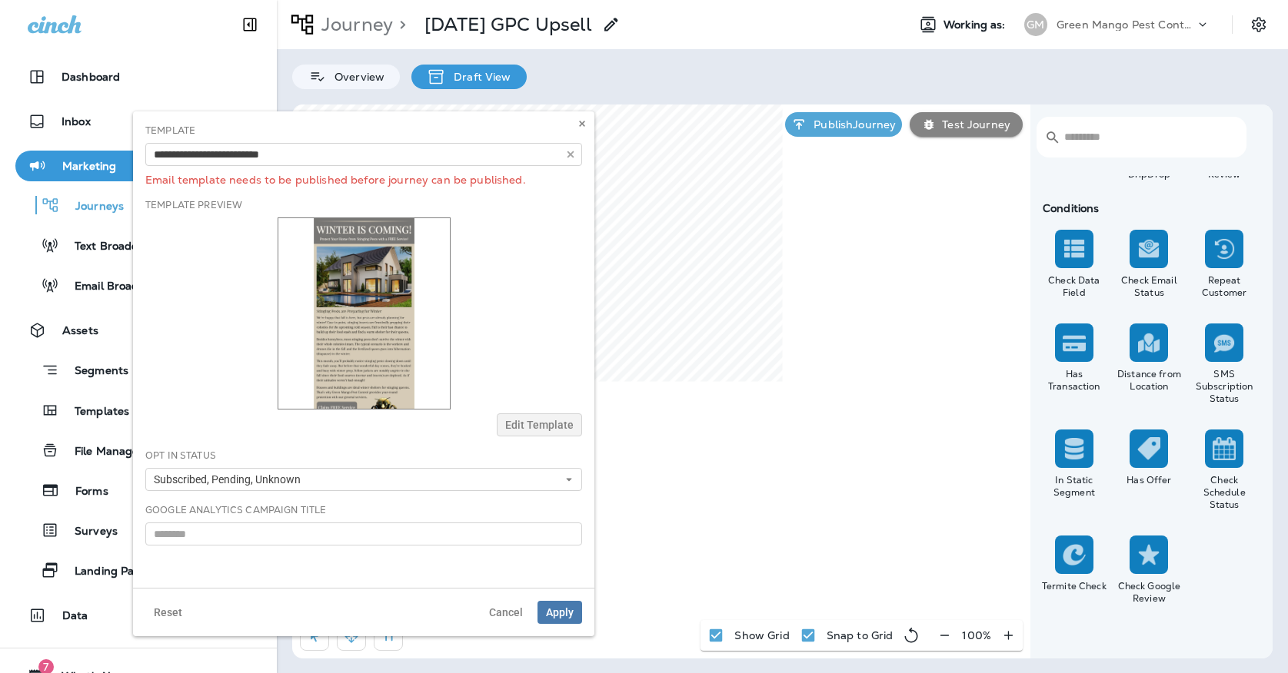
click at [245, 215] on div "**********" at bounding box center [363, 349] width 461 height 477
click at [560, 619] on button "Apply" at bounding box center [559, 612] width 45 height 23
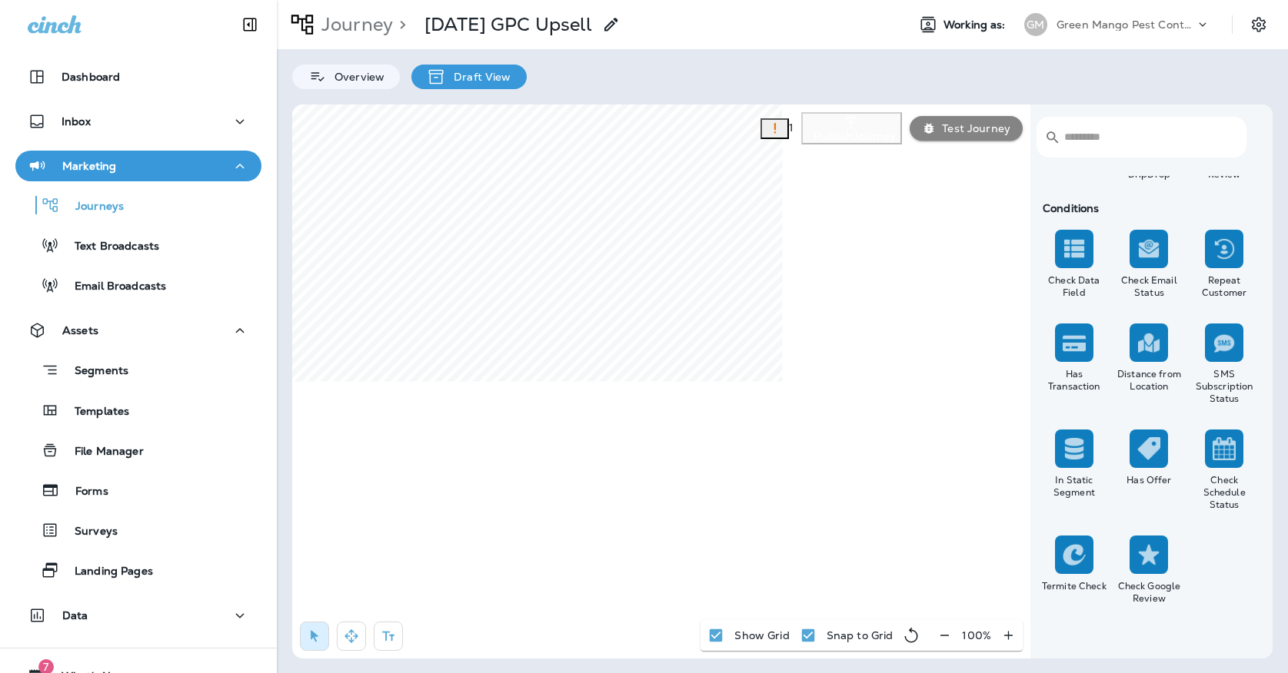
select select "****"
select select "*"
select select "**"
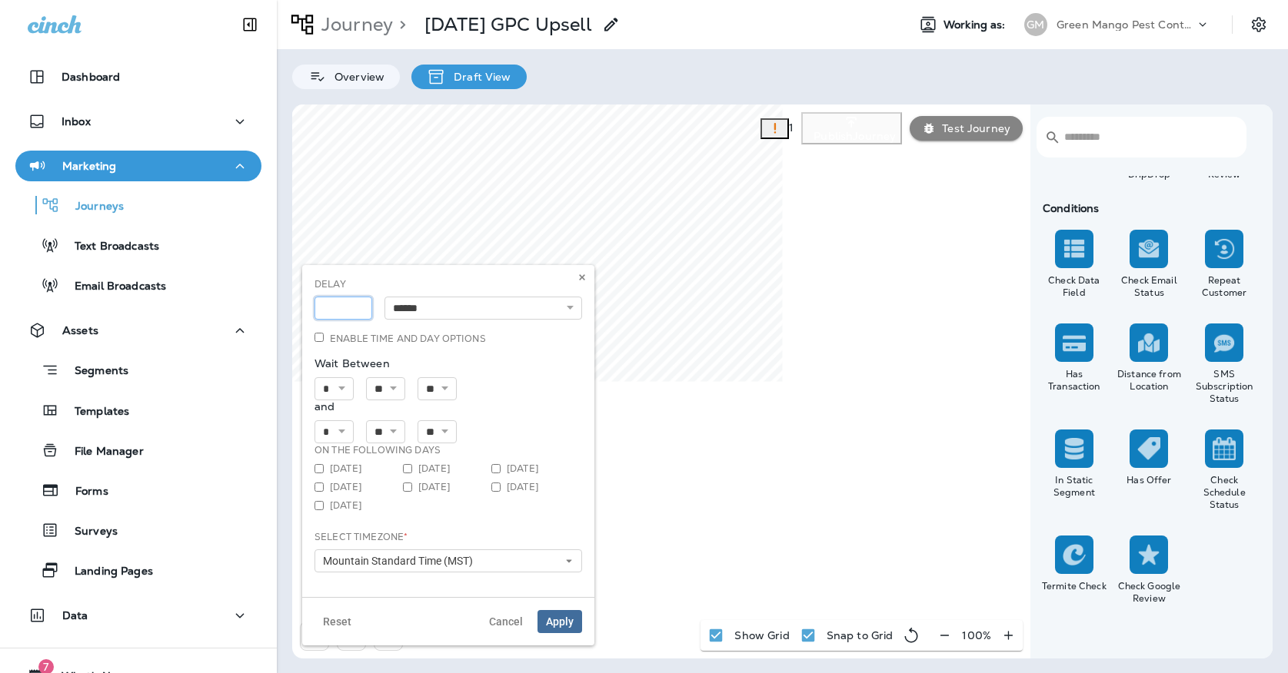
type input "*"
click at [360, 305] on input "*" at bounding box center [343, 308] width 58 height 23
click at [564, 616] on span "Apply" at bounding box center [560, 621] width 28 height 11
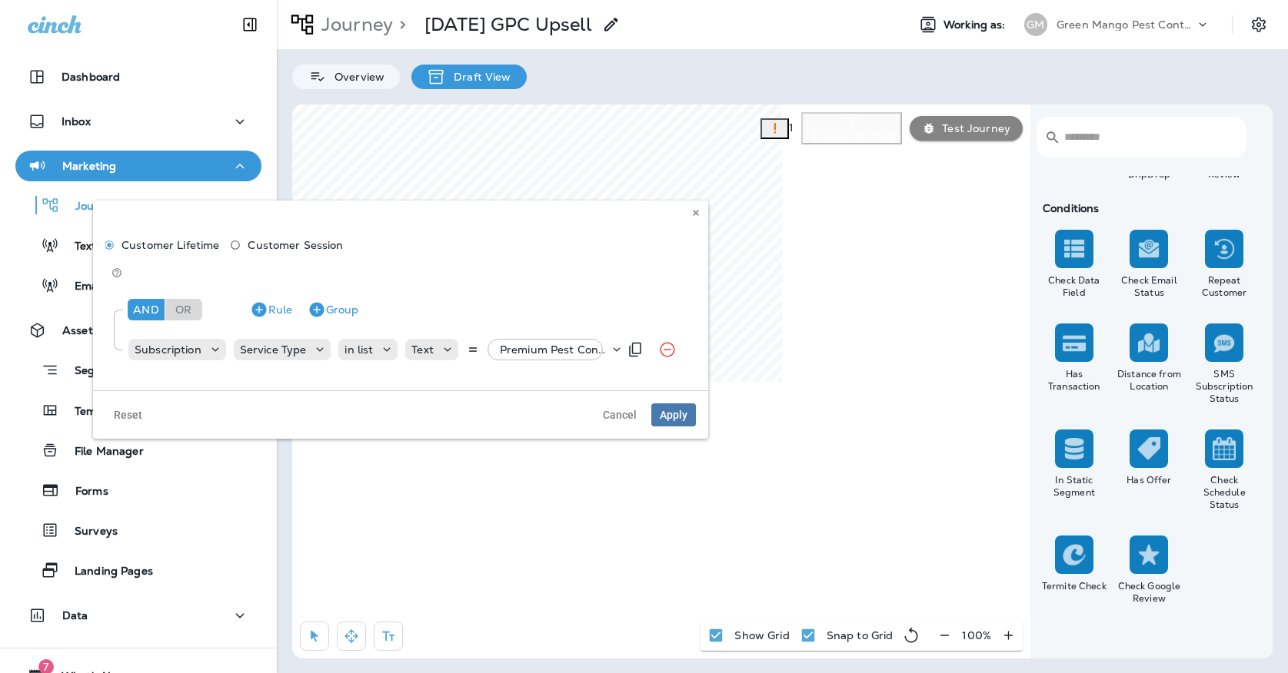
click at [513, 344] on p "Premium Pest Control Service, +49 more" at bounding box center [554, 350] width 109 height 12
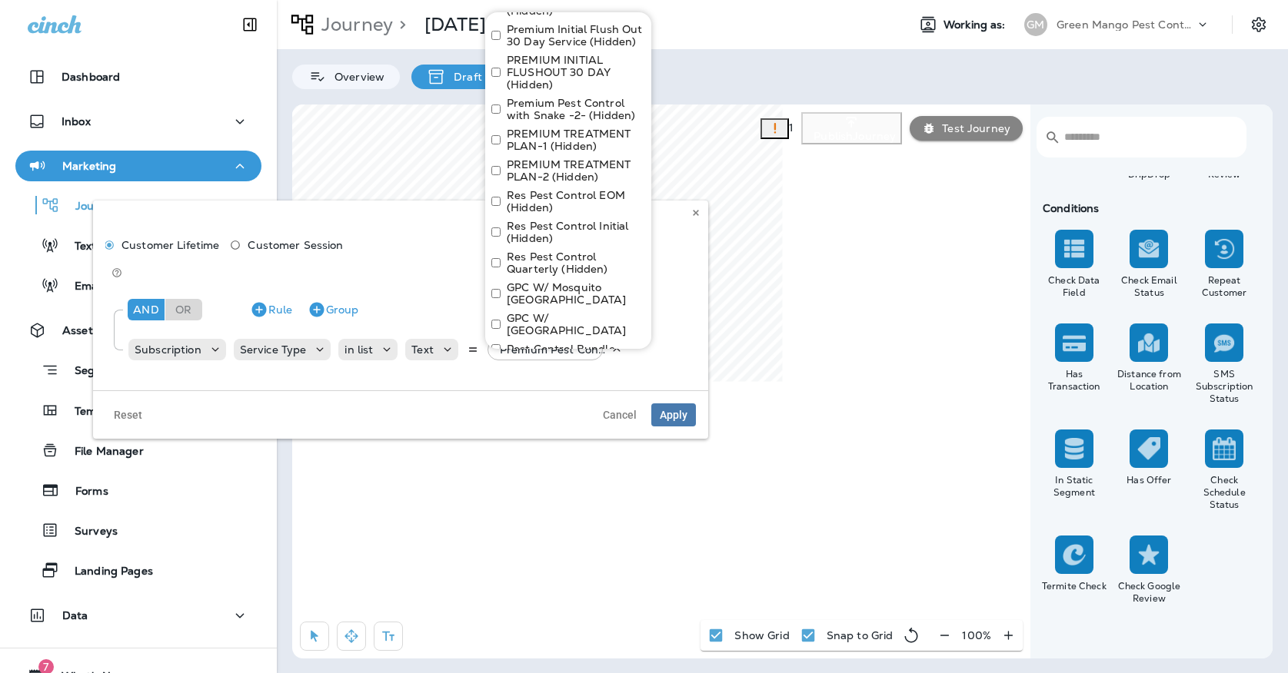
click at [603, 368] on button "Apply" at bounding box center [620, 380] width 49 height 24
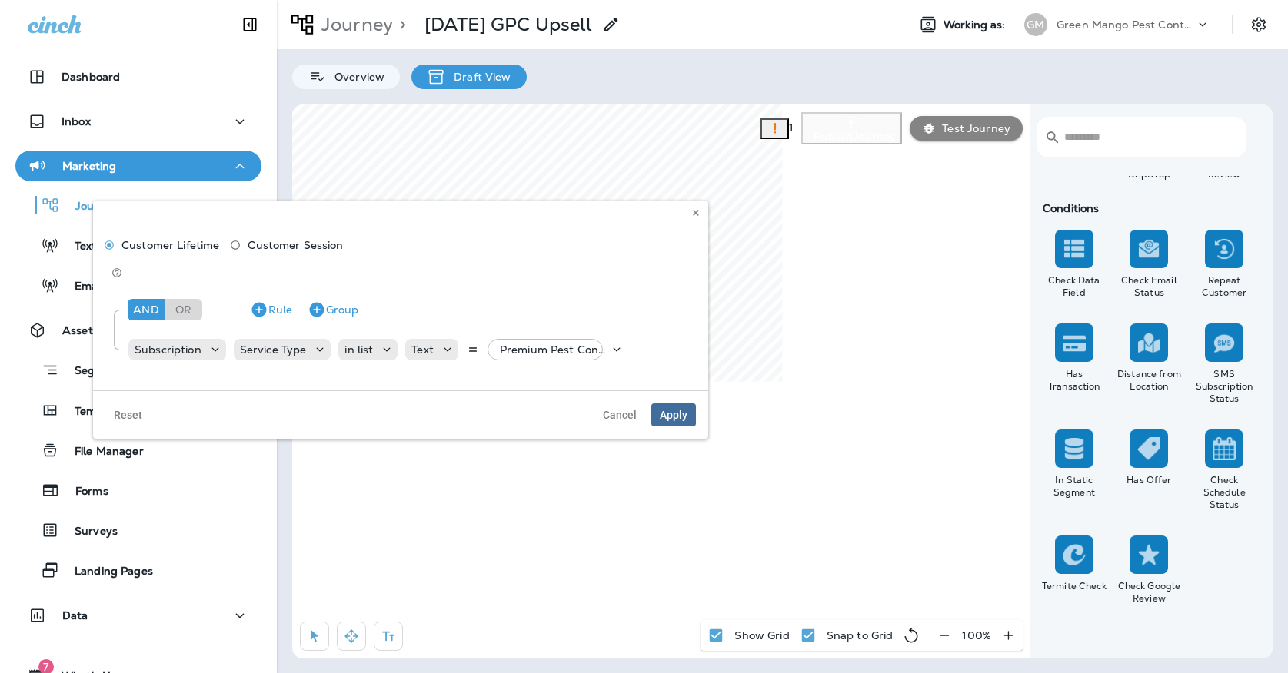
click at [681, 410] on span "Apply" at bounding box center [674, 415] width 28 height 11
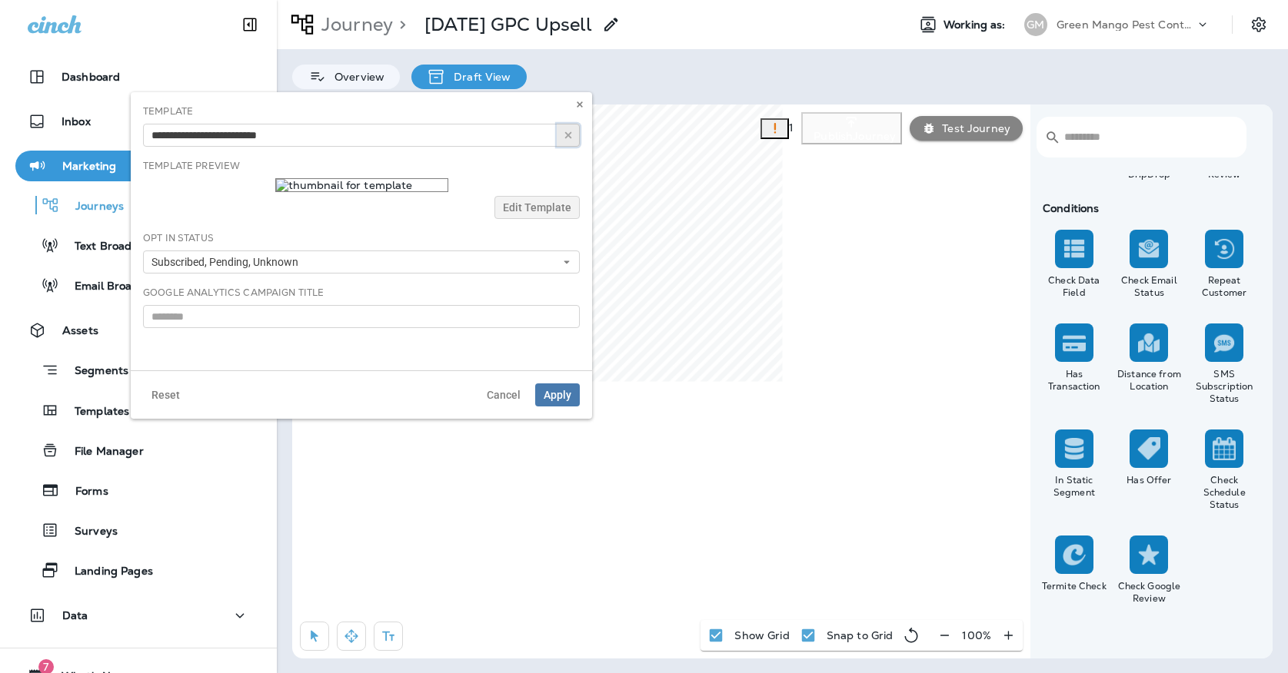
click at [567, 141] on button "button" at bounding box center [568, 135] width 23 height 23
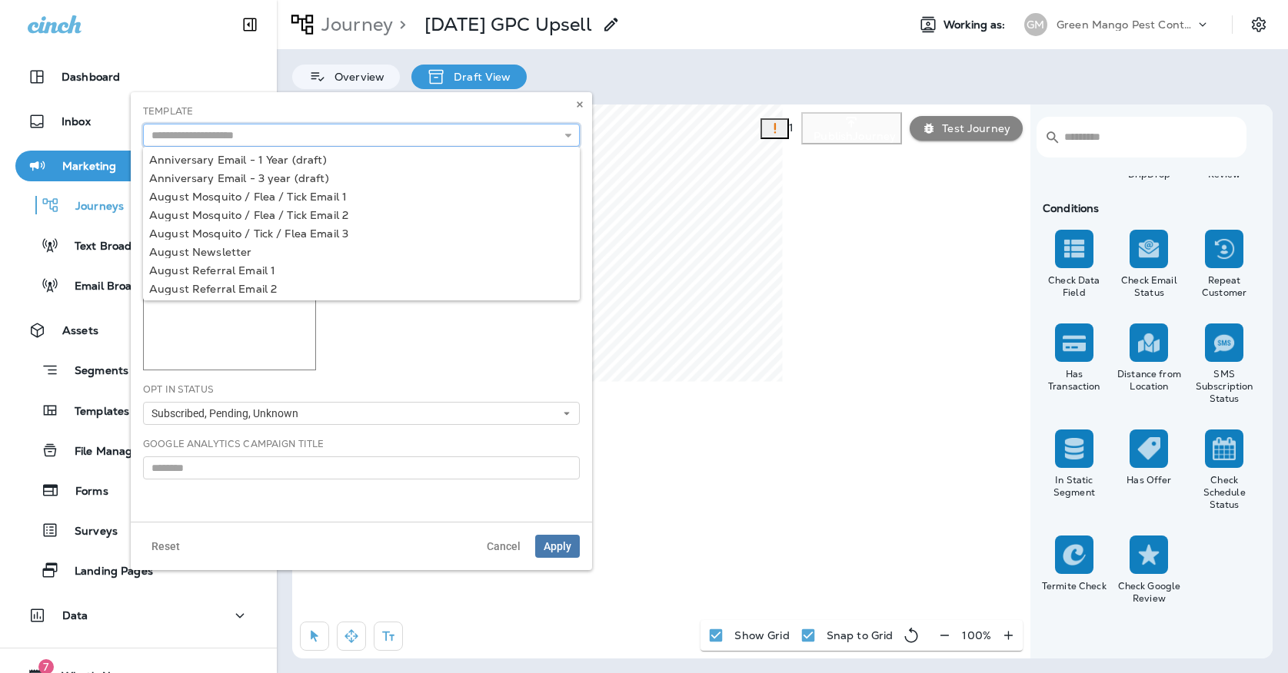
click at [533, 141] on input "text" at bounding box center [361, 135] width 437 height 23
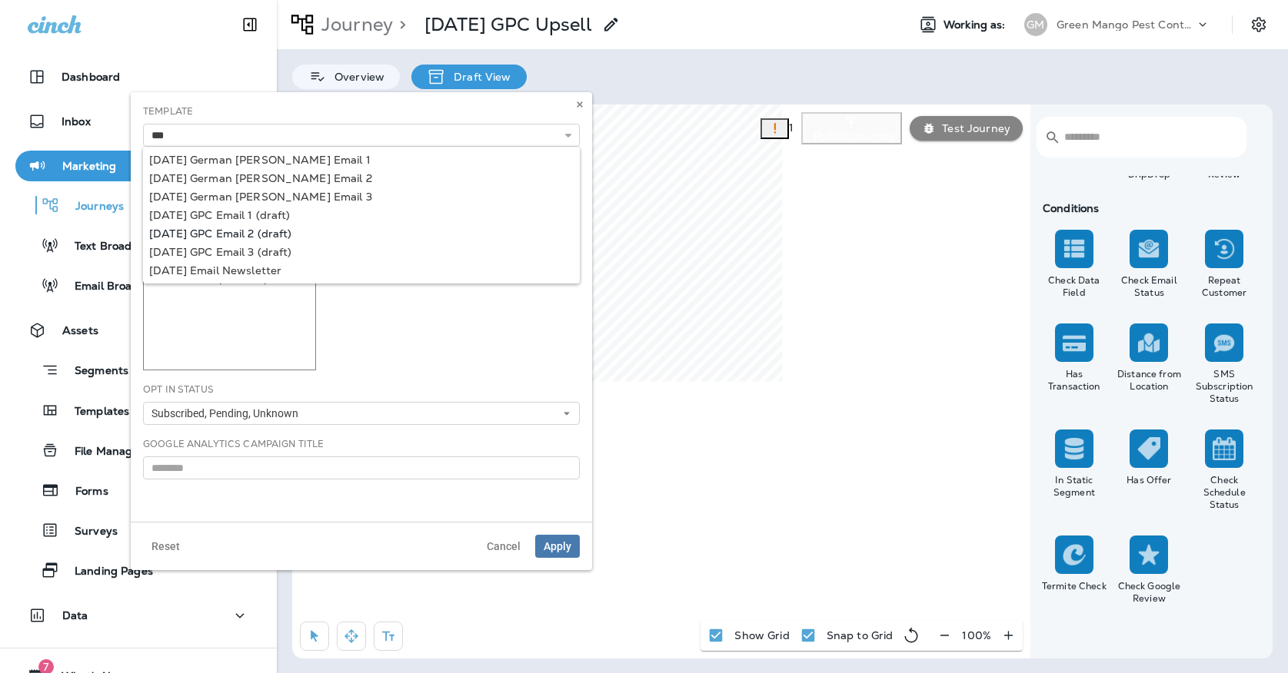
type input "**********"
click at [209, 230] on div "**********" at bounding box center [361, 307] width 461 height 430
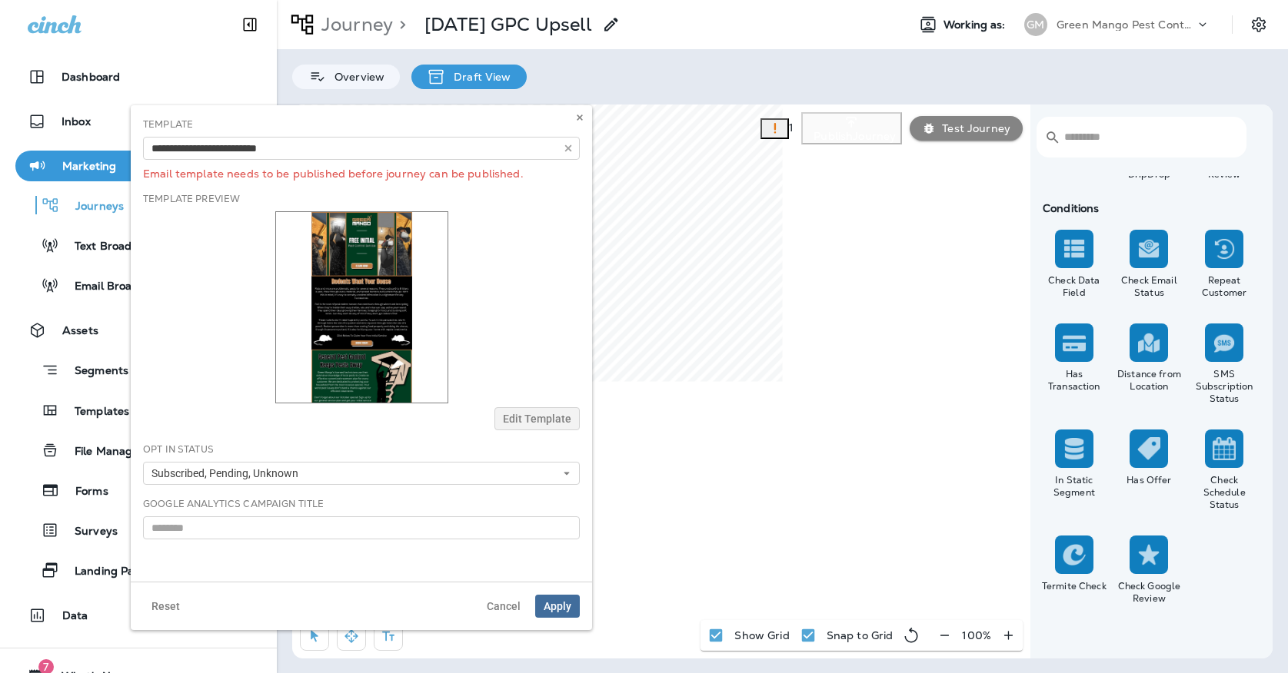
click at [563, 613] on button "Apply" at bounding box center [557, 606] width 45 height 23
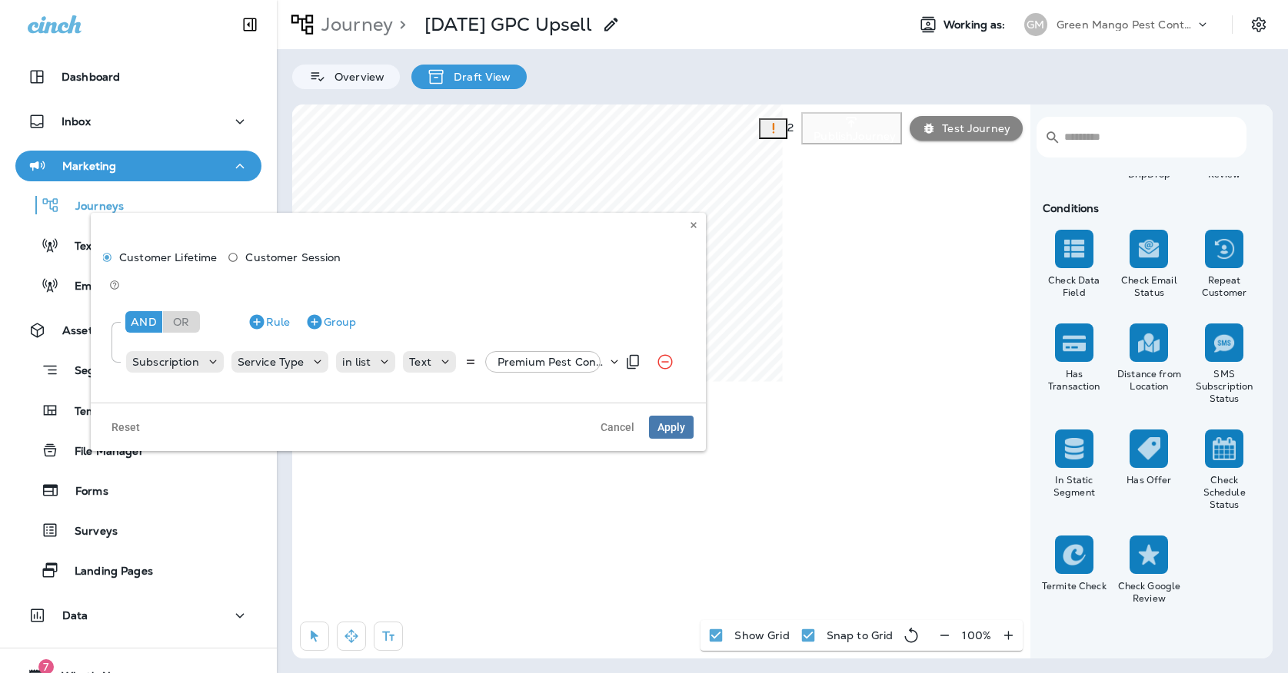
click at [536, 356] on p "Premium Pest Control Service, +49 more" at bounding box center [551, 362] width 109 height 12
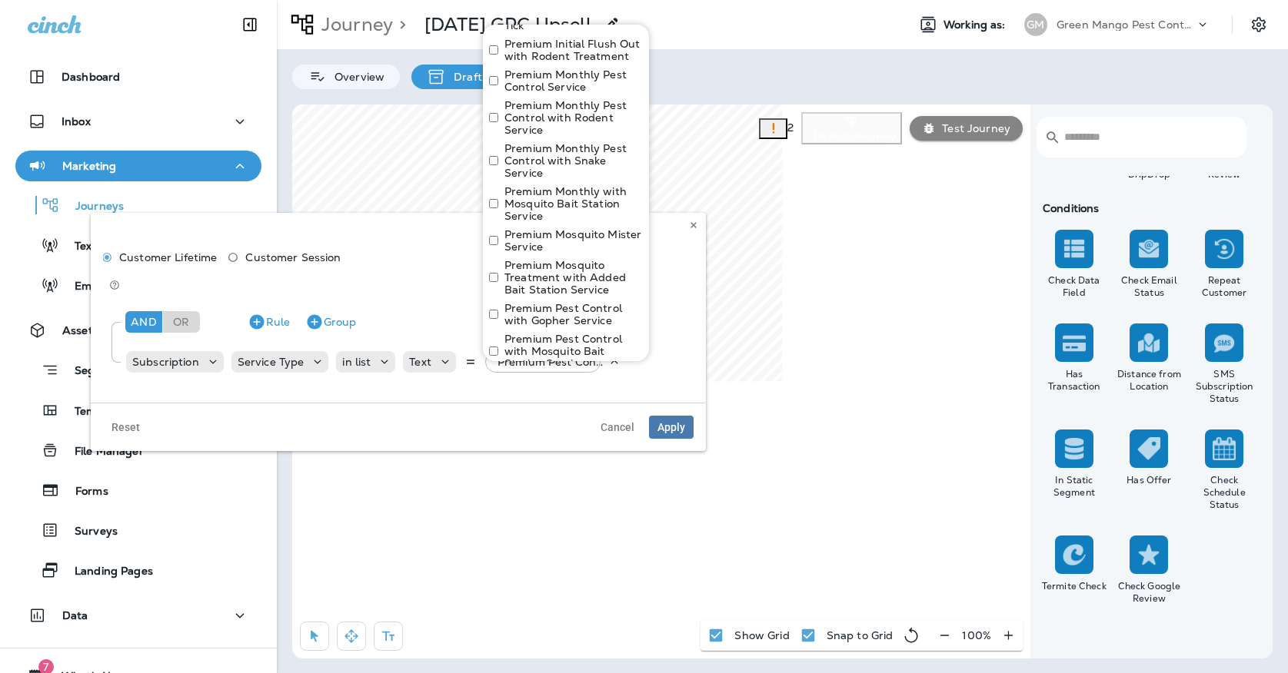
scroll to position [1225, 0]
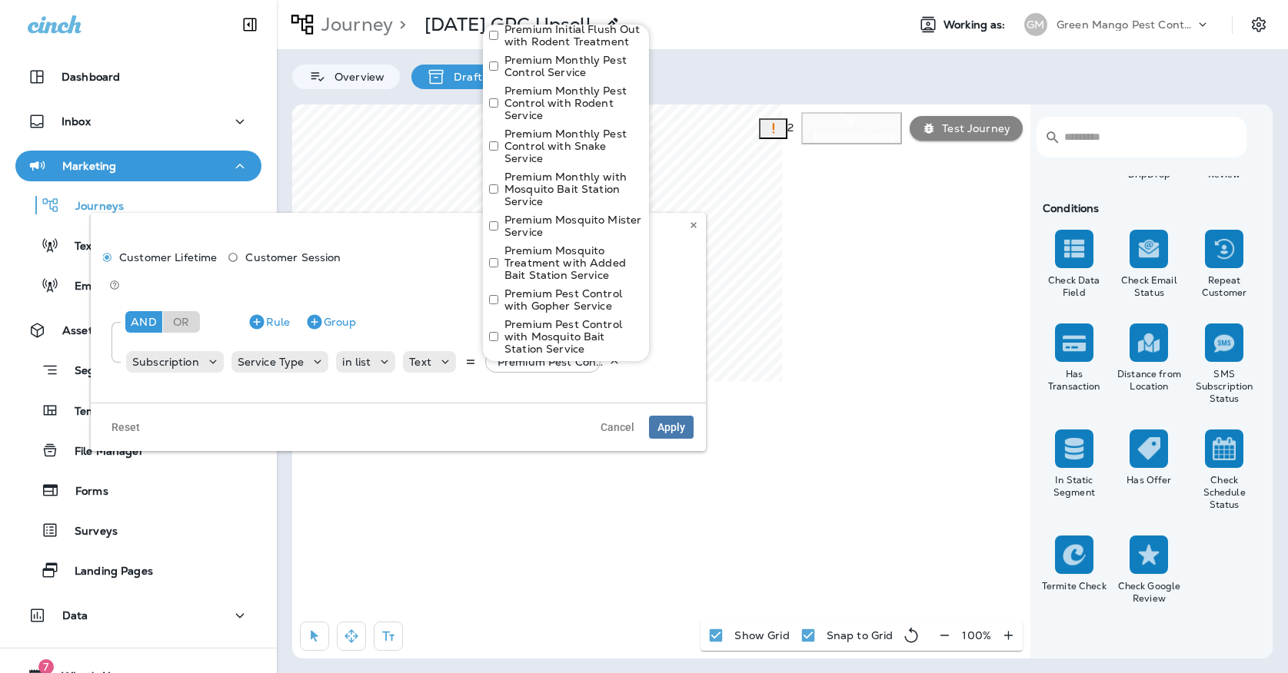
click at [512, 214] on label "Premium Mosquito Mister Service" at bounding box center [573, 226] width 138 height 25
click at [524, 214] on label "Premium Mosquito Treatment with Added Bait Station Service" at bounding box center [573, 232] width 138 height 37
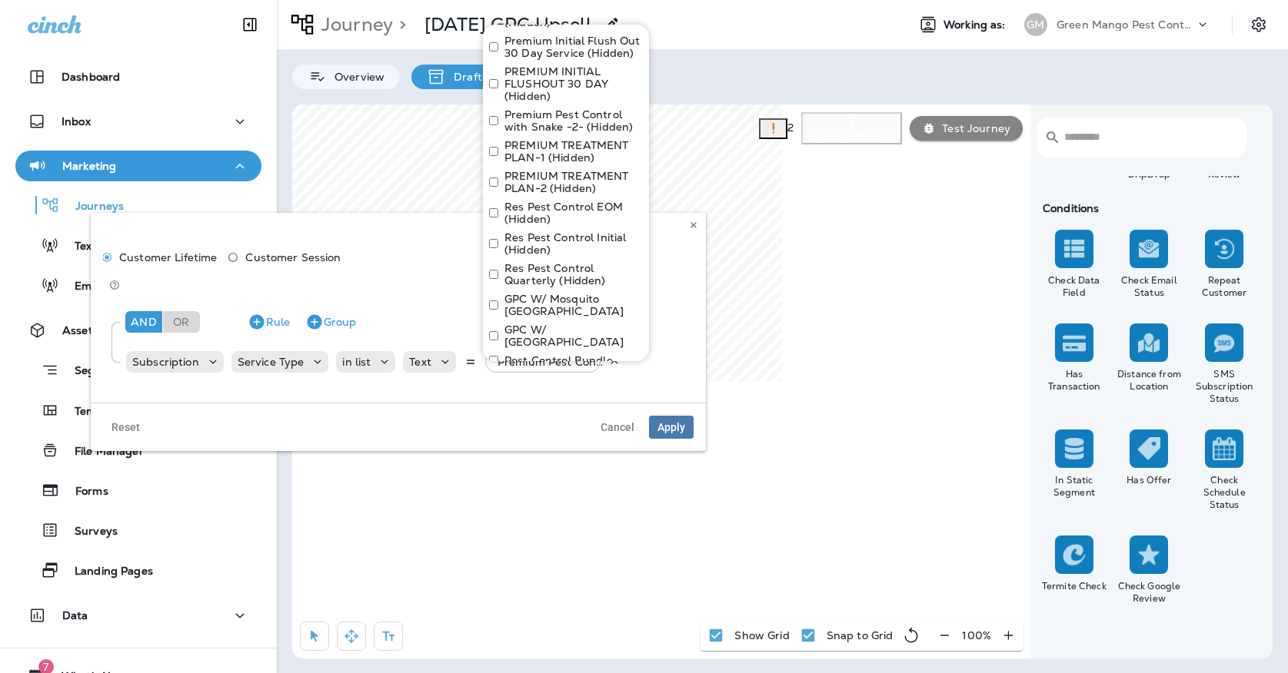
scroll to position [1864, 0]
click at [615, 380] on button "Apply" at bounding box center [617, 392] width 49 height 24
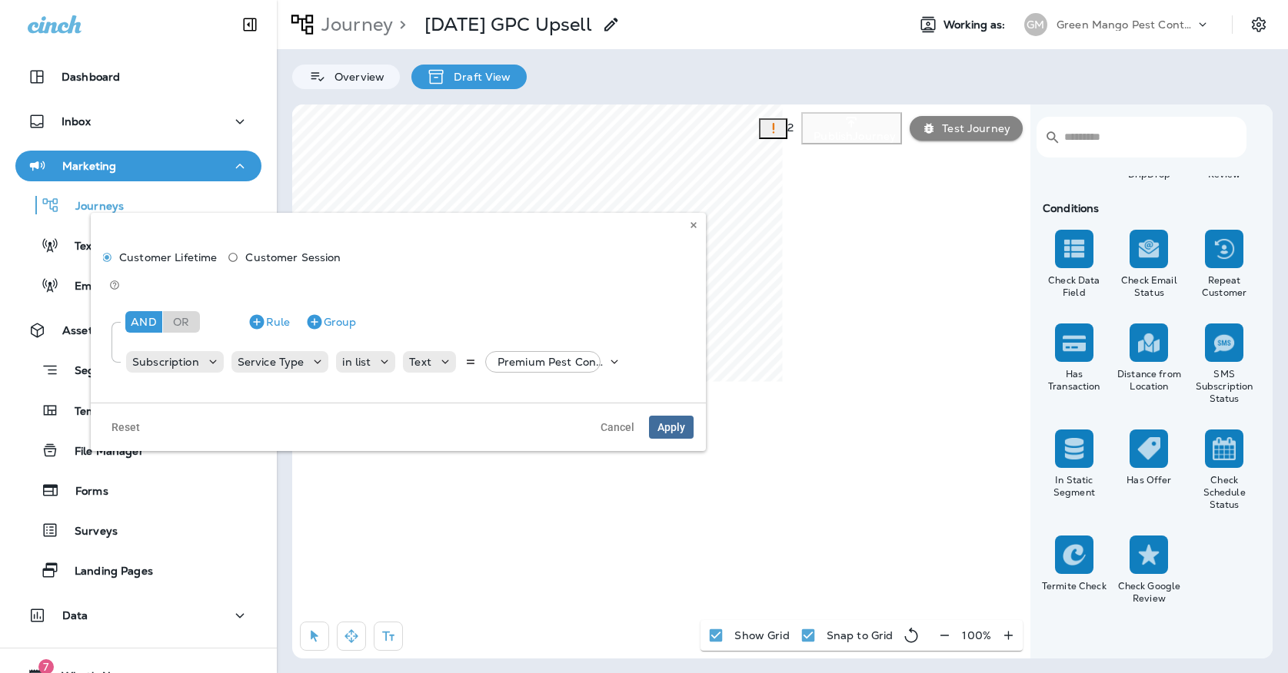
click at [668, 422] on span "Apply" at bounding box center [671, 427] width 28 height 11
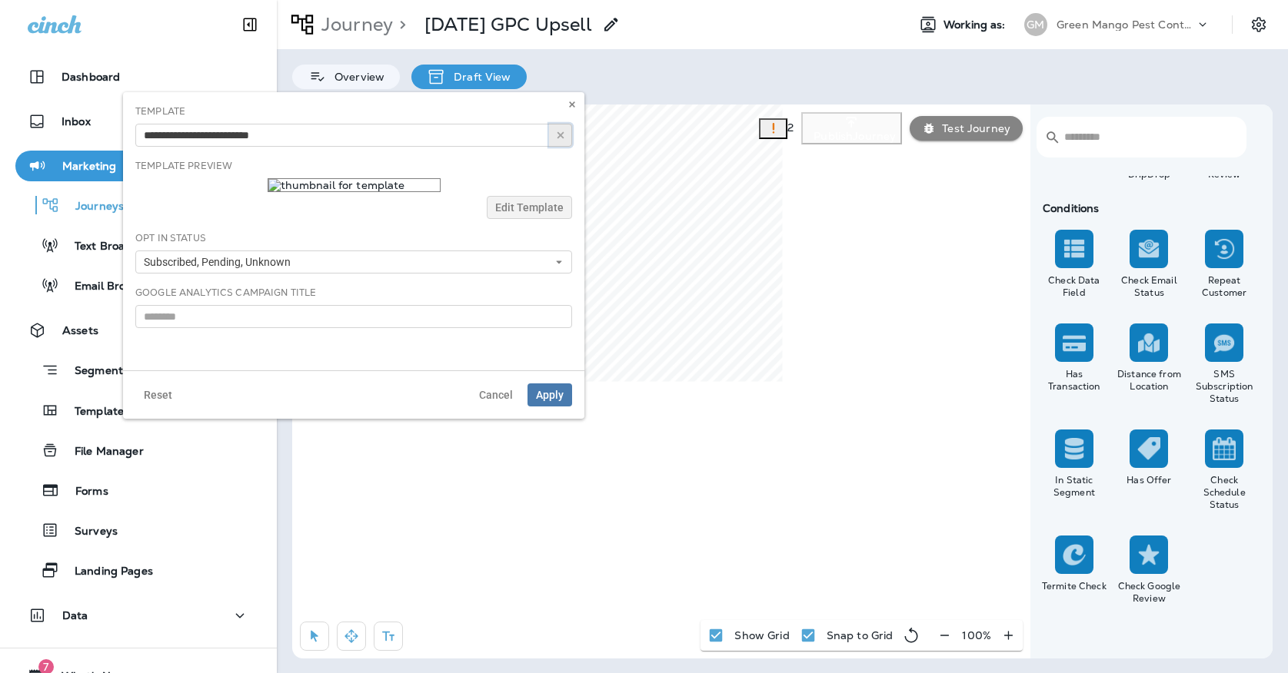
click at [567, 138] on button "button" at bounding box center [560, 135] width 23 height 23
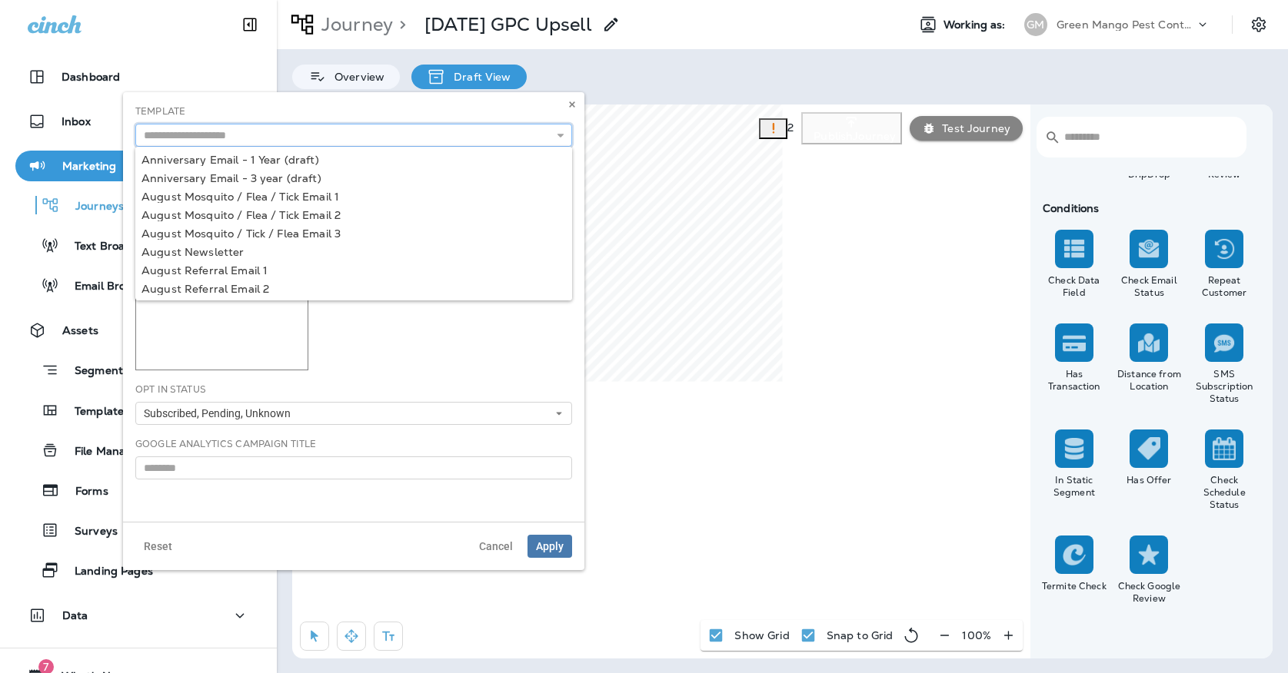
click at [527, 135] on input "text" at bounding box center [353, 135] width 437 height 23
type input "**********"
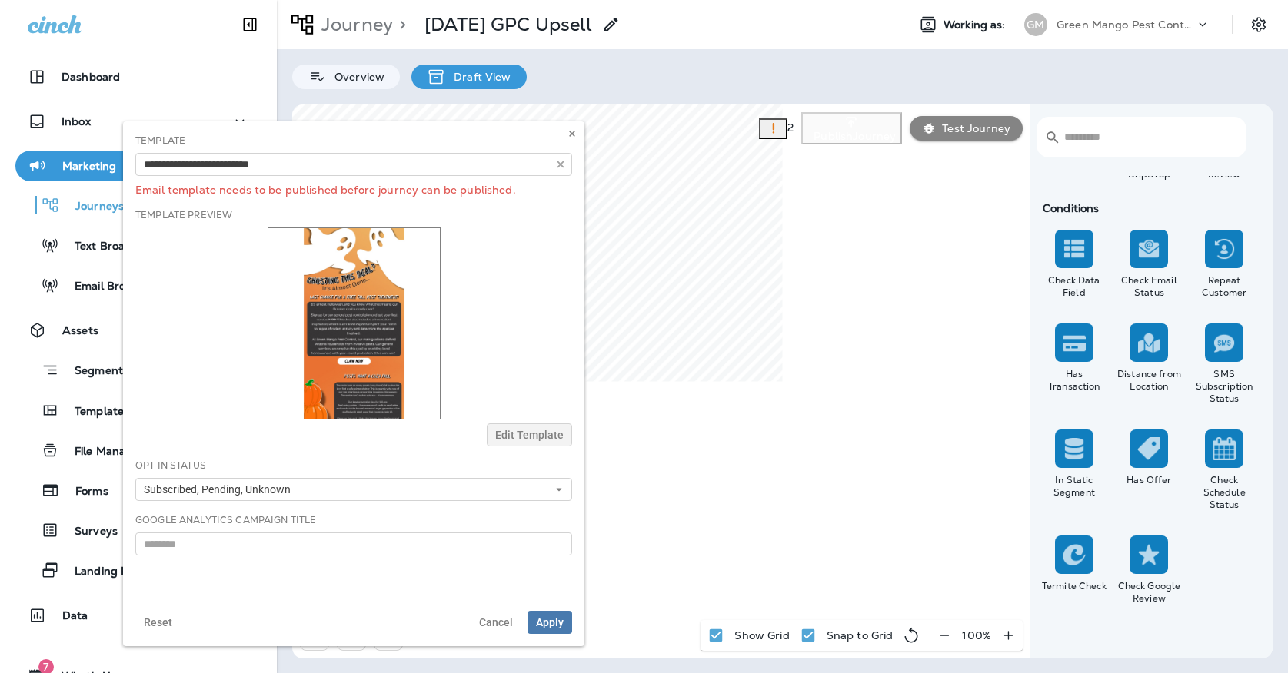
click at [209, 245] on div "**********" at bounding box center [353, 359] width 461 height 477
click at [557, 624] on span "Apply" at bounding box center [550, 622] width 28 height 11
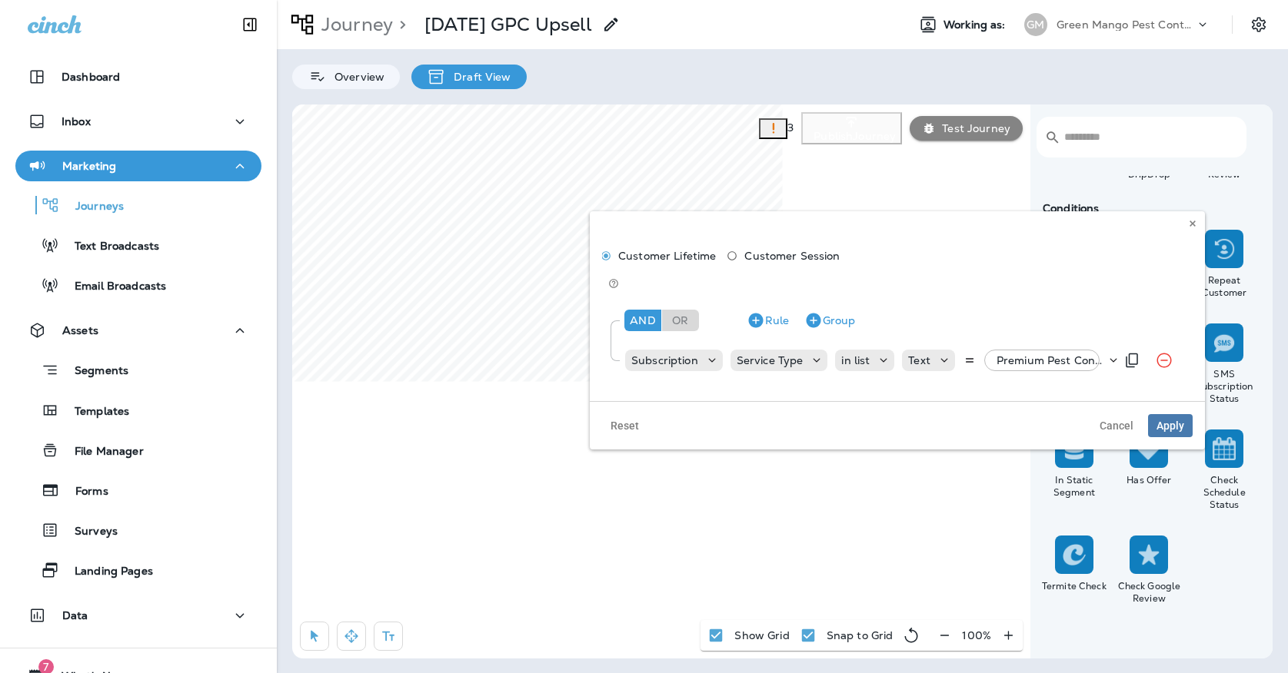
click at [999, 354] on p "Premium Pest Control Service, +49 more" at bounding box center [1050, 360] width 109 height 12
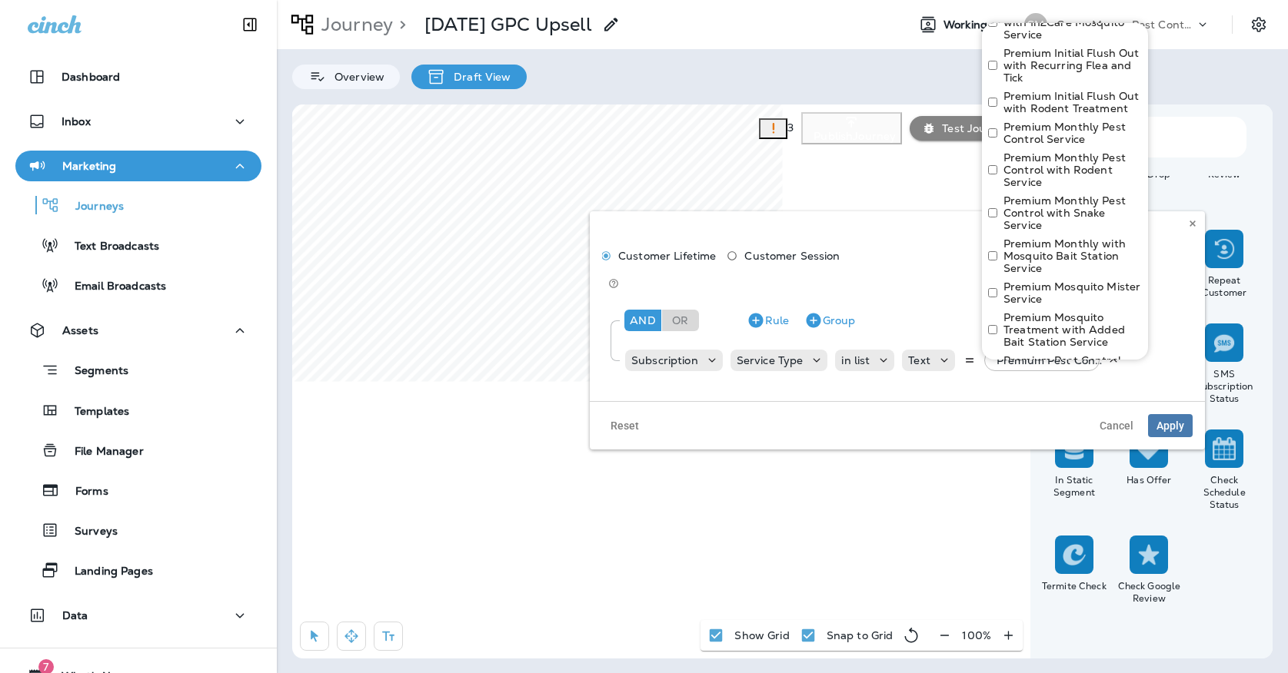
scroll to position [1168, 0]
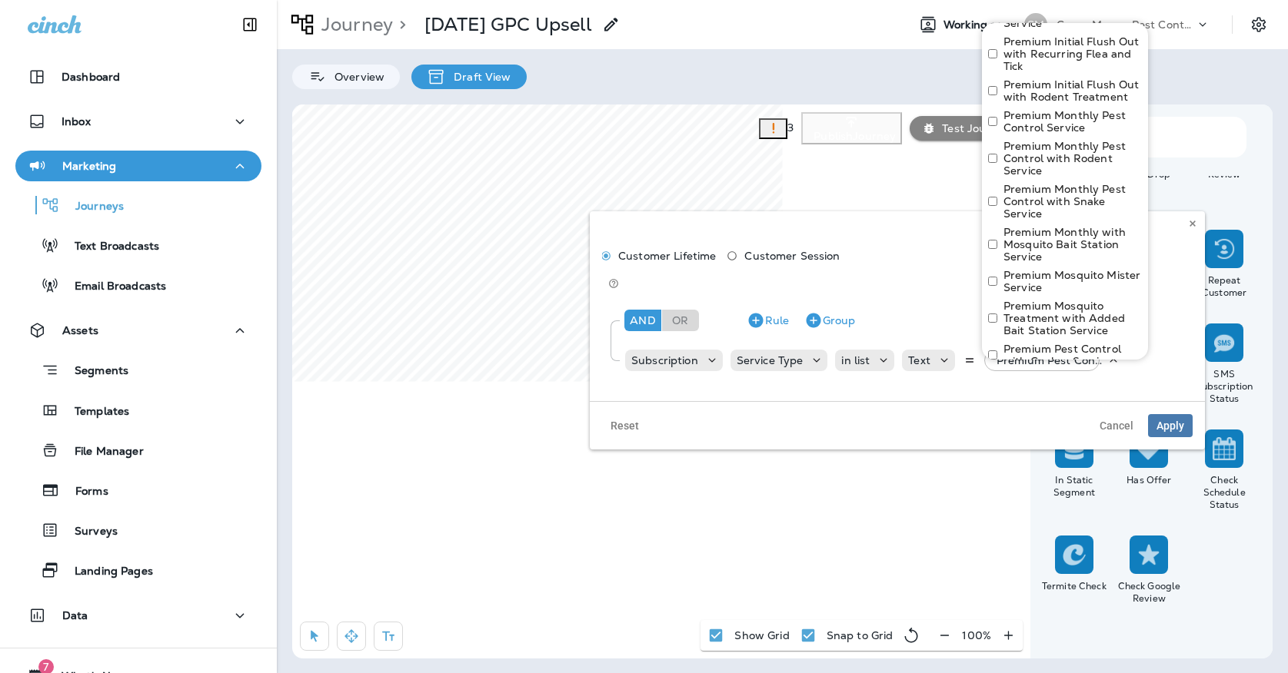
click at [1035, 269] on label "Premium Mosquito Mister Service" at bounding box center [1072, 281] width 138 height 25
click at [1070, 269] on label "Premium Mosquito Treatment with Added Bait Station Service" at bounding box center [1072, 287] width 138 height 37
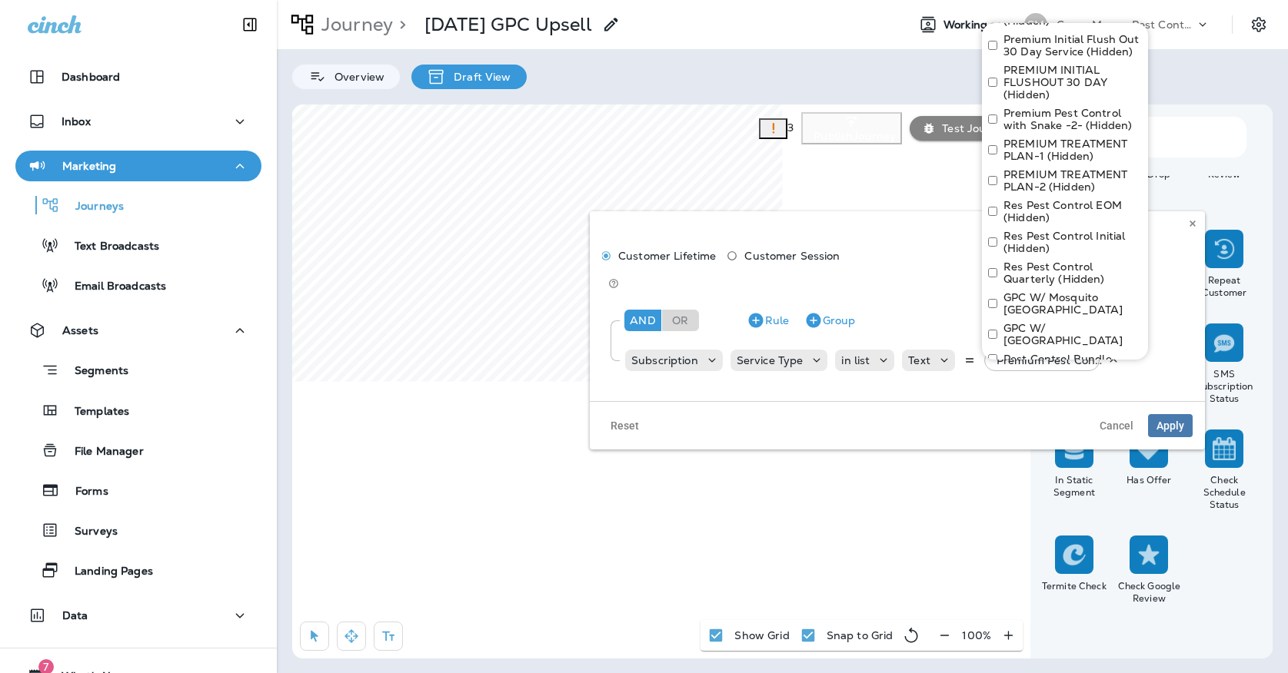
scroll to position [1864, 0]
click at [1099, 379] on button "Apply" at bounding box center [1116, 391] width 49 height 24
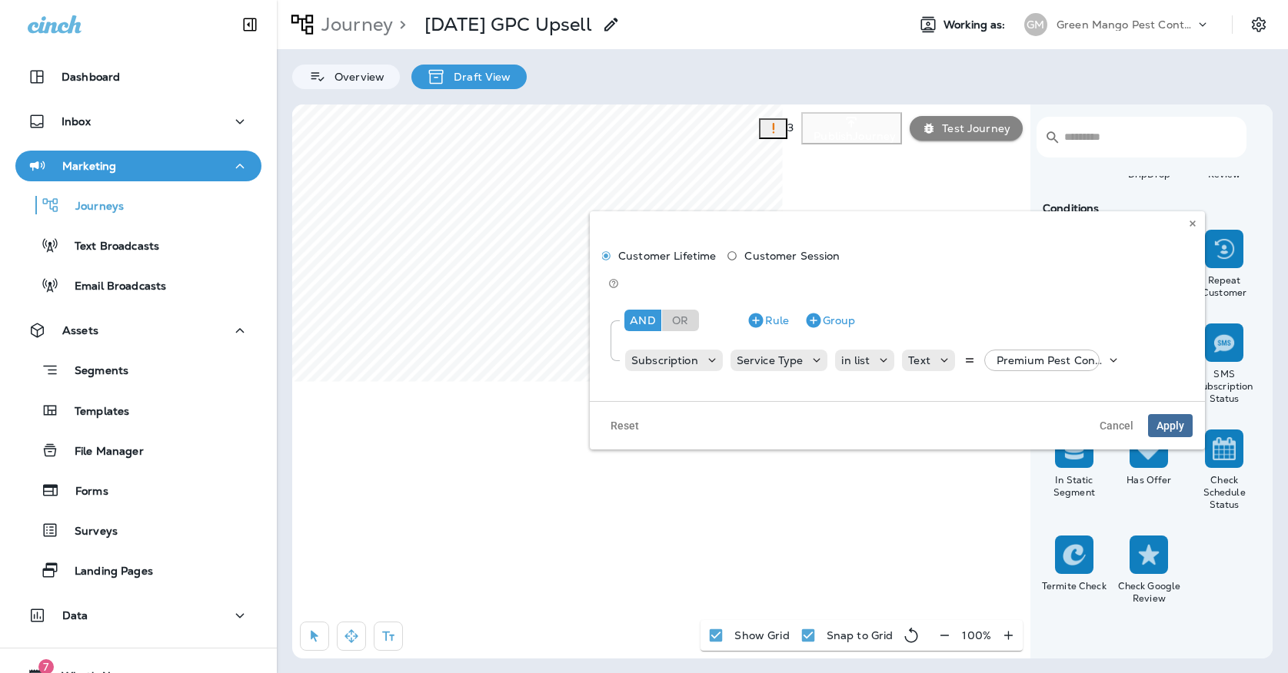
click at [1172, 420] on span "Apply" at bounding box center [1170, 425] width 28 height 11
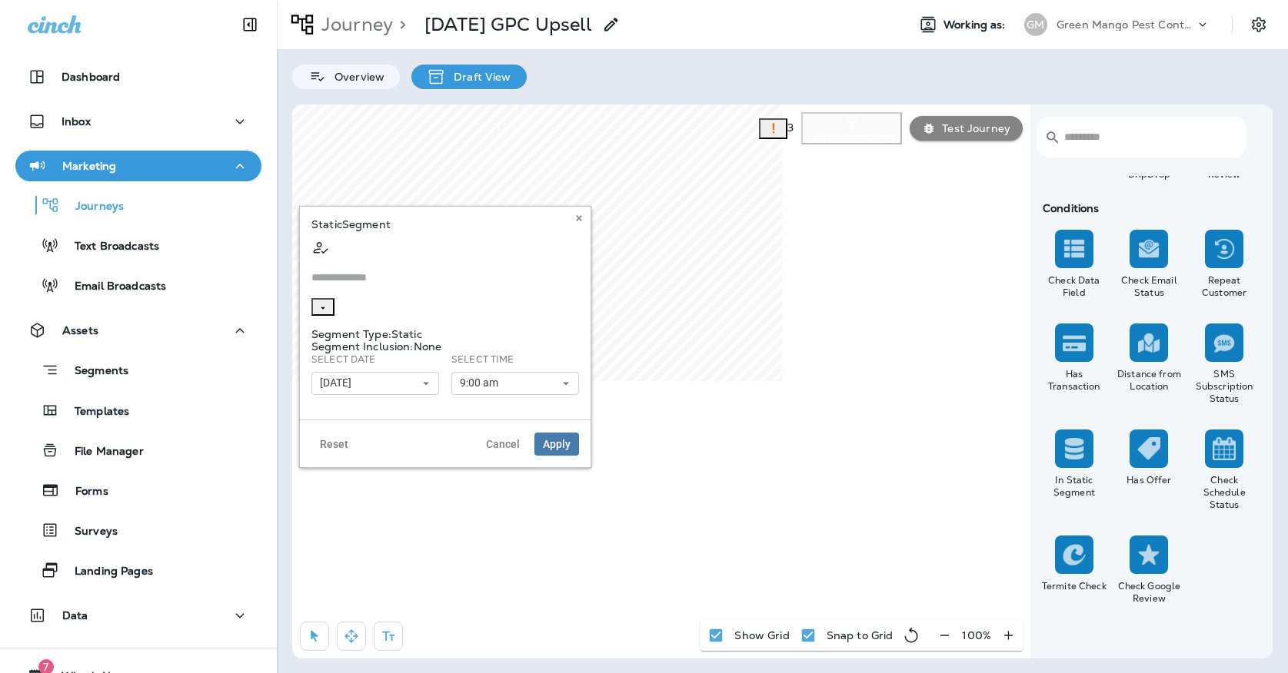
type input "**********"
click at [328, 303] on icon "Clear" at bounding box center [322, 308] width 11 height 11
click at [490, 258] on input "text" at bounding box center [445, 278] width 268 height 41
click at [402, 294] on span "Oct Active customers w/out GPC..." at bounding box center [460, 288] width 185 height 12
type input "**********"
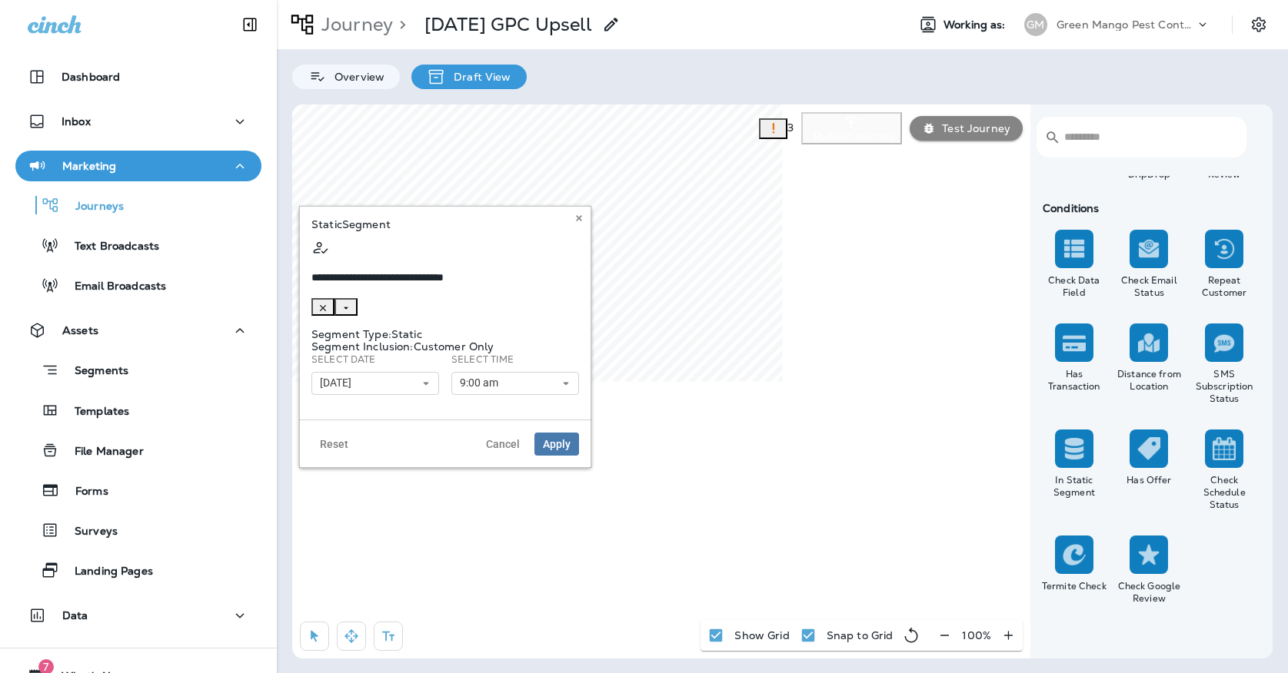
click at [387, 372] on button "[DATE]" at bounding box center [375, 383] width 128 height 23
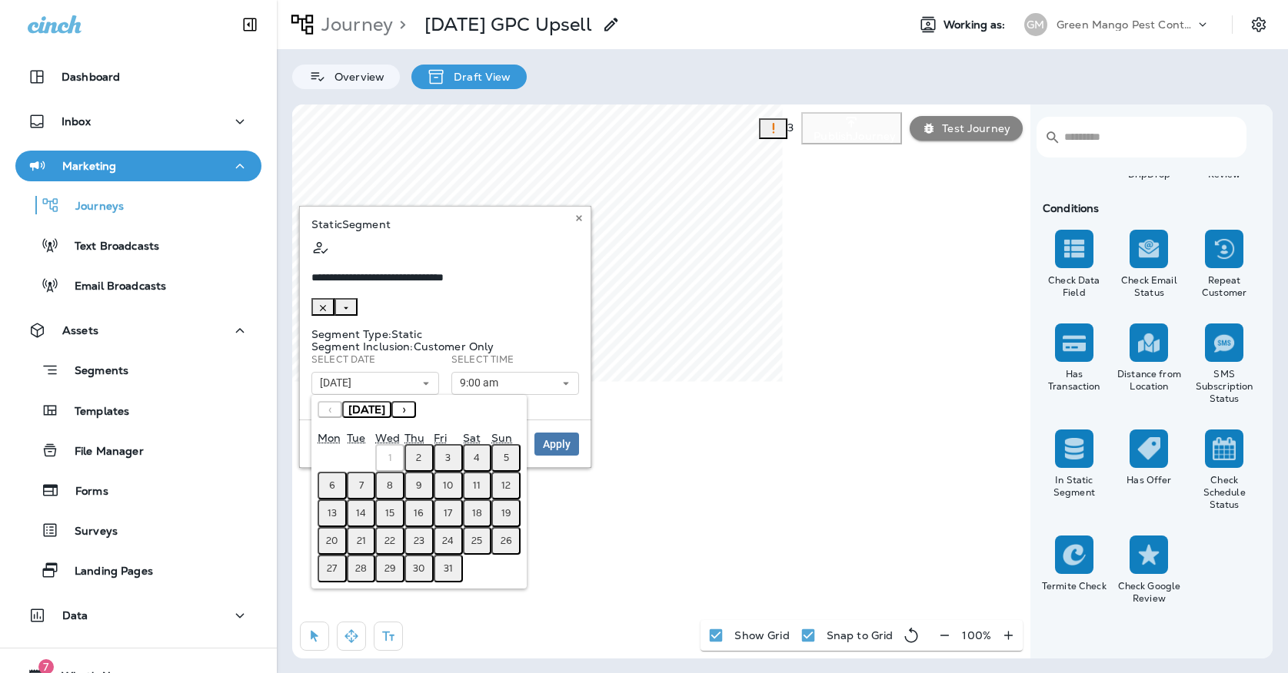
click at [360, 480] on abbr "7" at bounding box center [361, 486] width 5 height 12
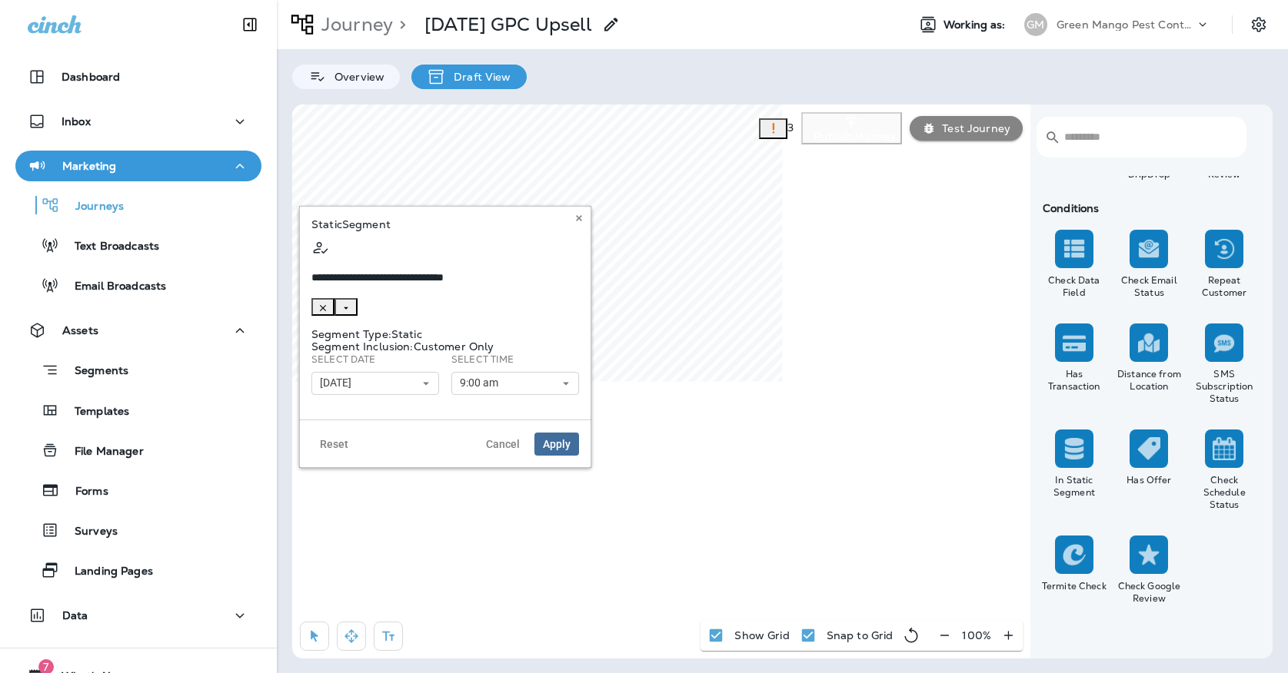
click at [547, 439] on span "Apply" at bounding box center [557, 444] width 28 height 11
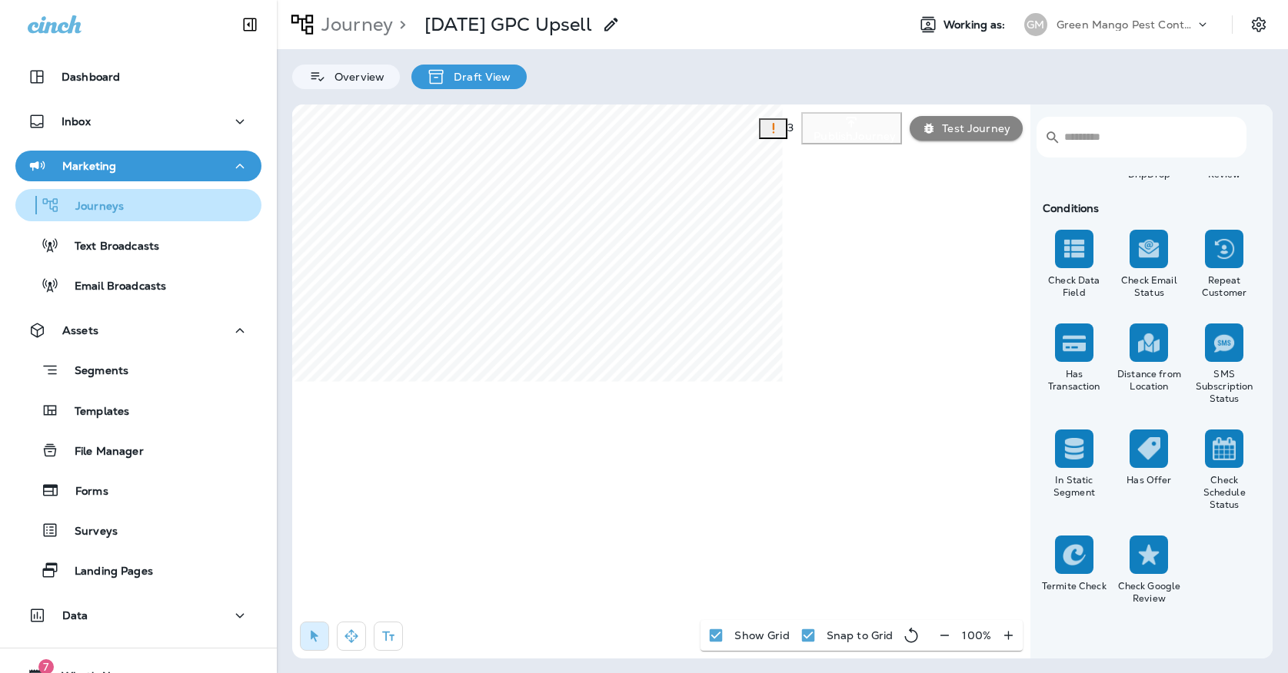
click at [140, 210] on div "Journeys" at bounding box center [139, 205] width 234 height 23
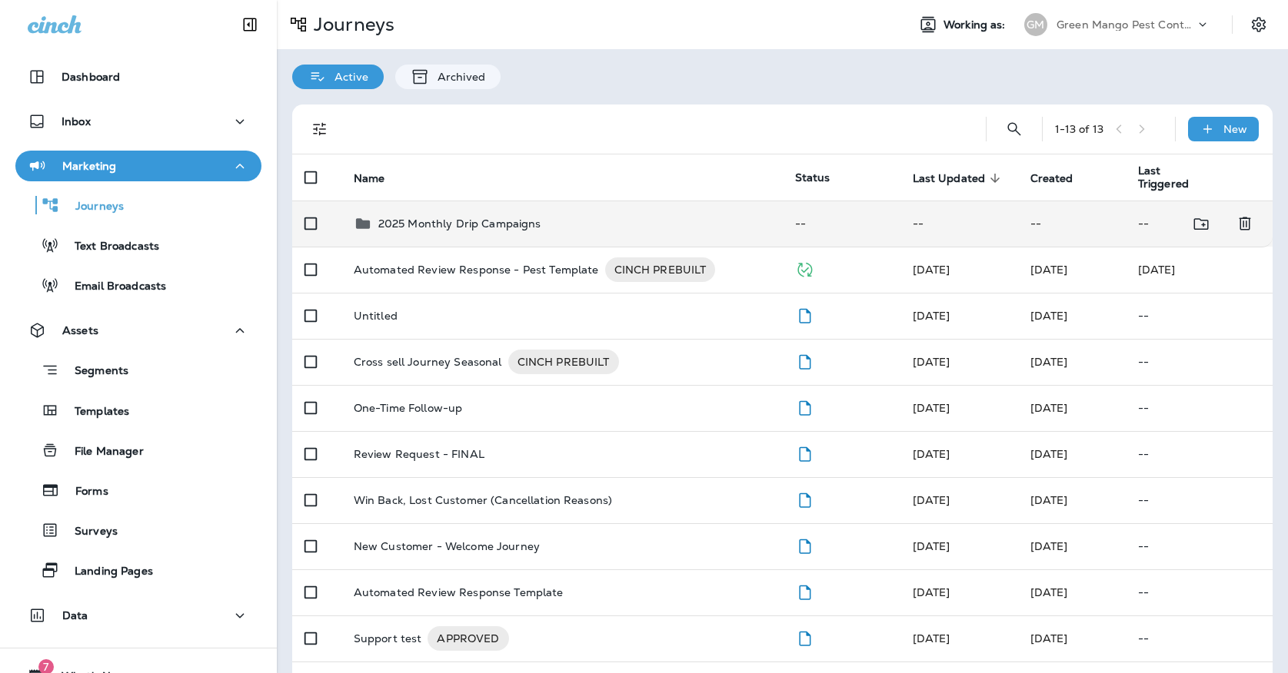
click at [440, 218] on p "2025 Monthly Drip Campaigns" at bounding box center [459, 224] width 163 height 12
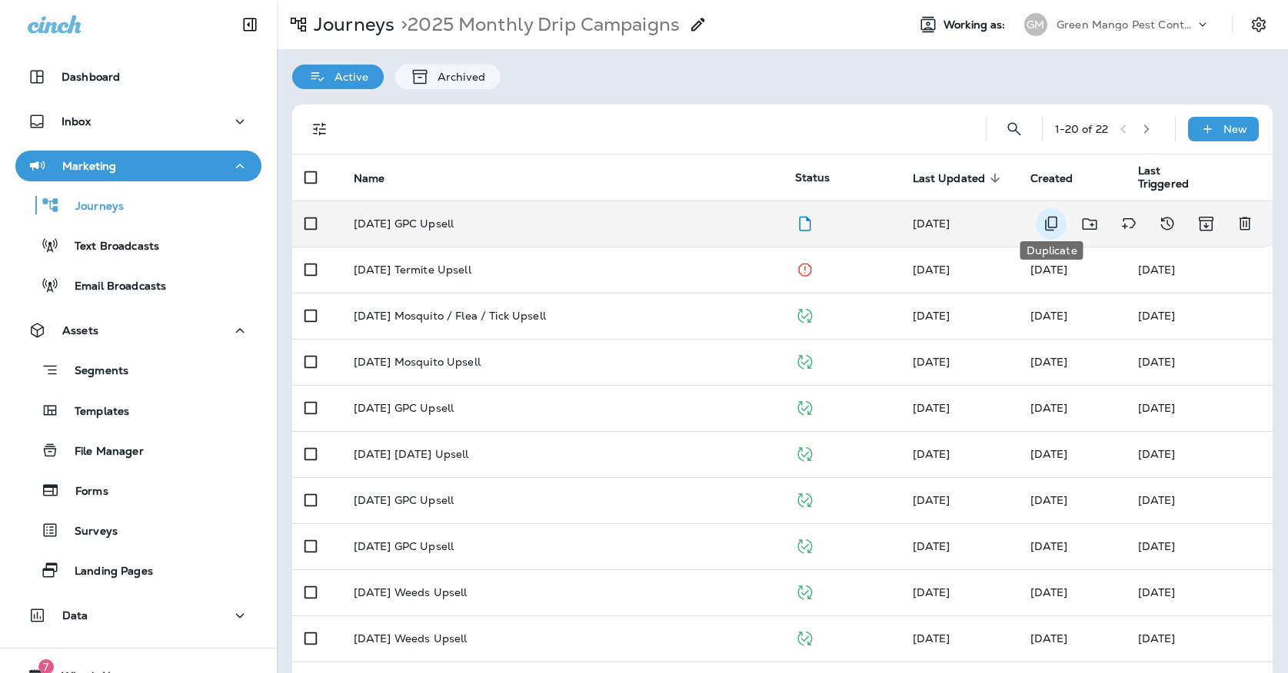
click at [1053, 218] on icon "Duplicate" at bounding box center [1051, 223] width 18 height 18
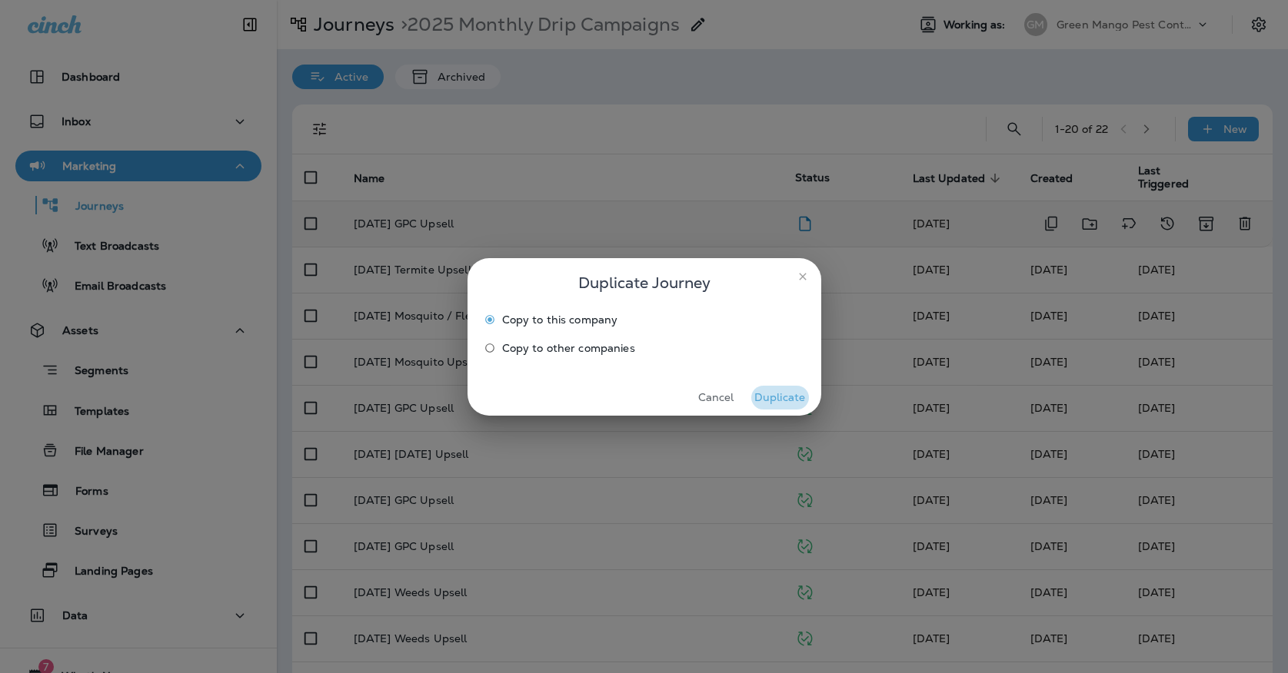
click at [779, 395] on button "Duplicate" at bounding box center [780, 398] width 58 height 24
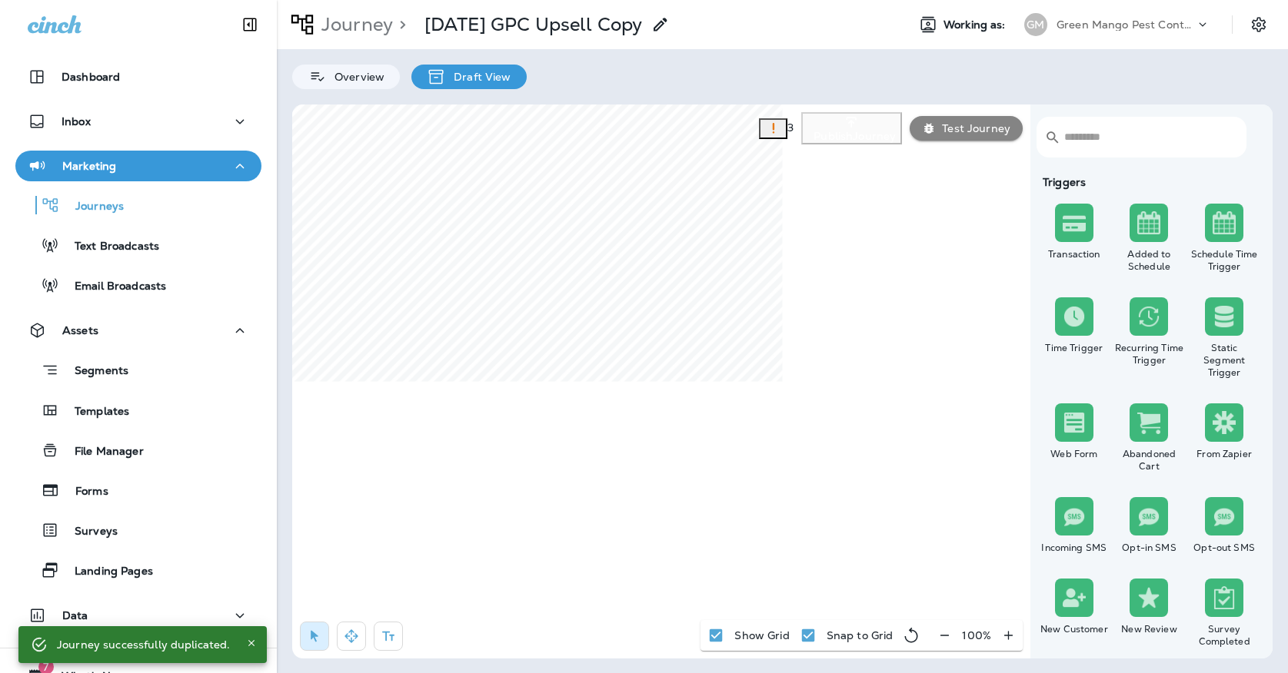
click at [606, 28] on p "[DATE] GPC Upsell Copy" at bounding box center [533, 24] width 218 height 23
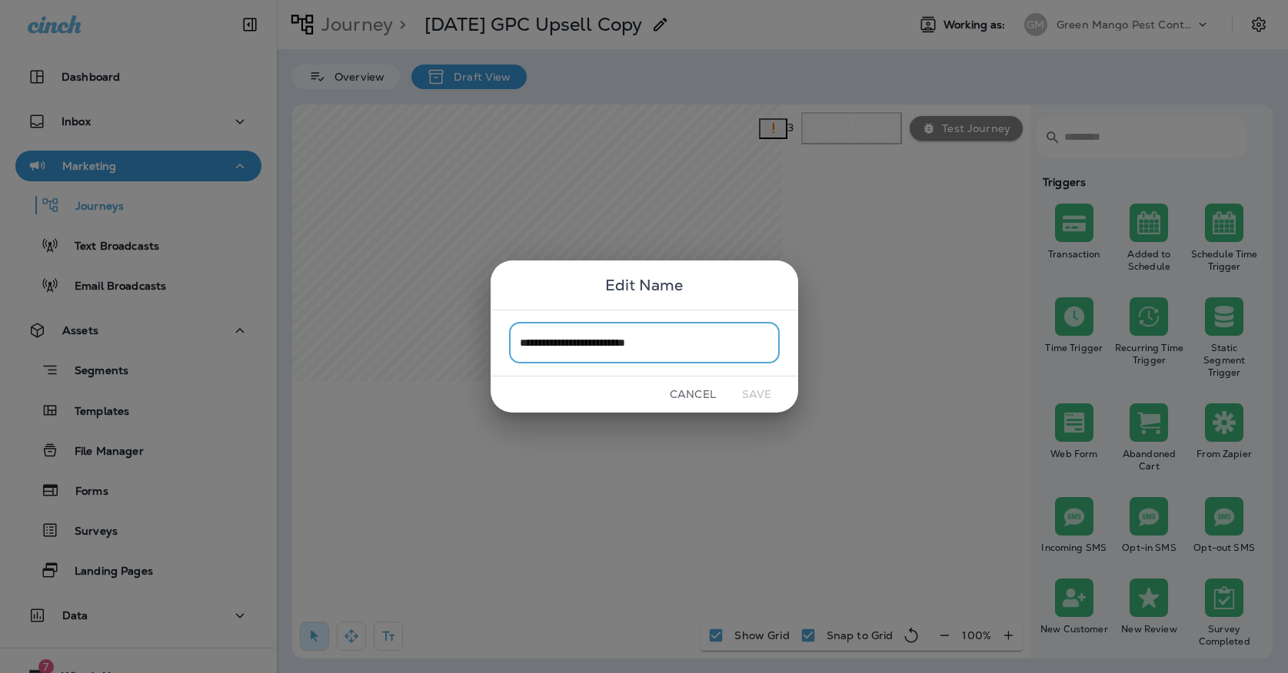
click at [676, 341] on input "**********" at bounding box center [644, 343] width 271 height 41
click at [602, 345] on input "**********" at bounding box center [644, 343] width 271 height 41
type input "**********"
click at [746, 394] on button "Save" at bounding box center [757, 395] width 58 height 24
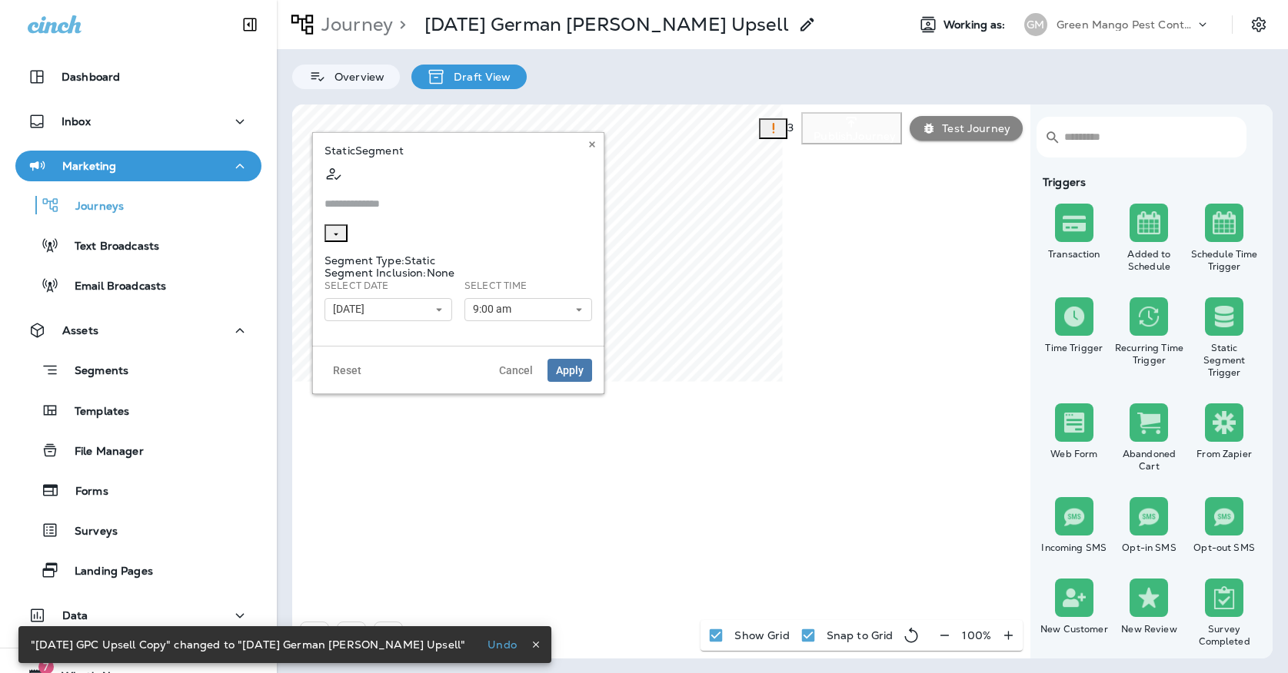
type input "**********"
click at [341, 229] on icon "Clear" at bounding box center [336, 234] width 11 height 11
click at [495, 184] on input "text" at bounding box center [458, 204] width 268 height 41
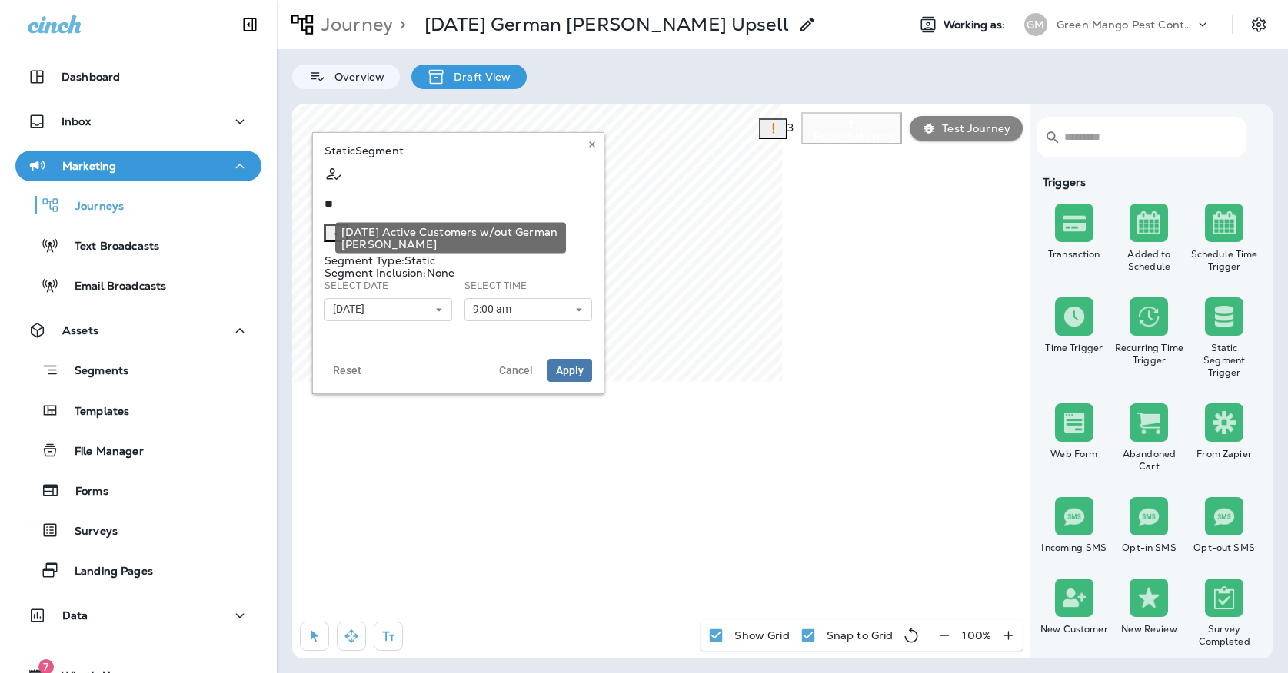
click at [460, 201] on span "[DATE] Active Customers w/out..." at bounding box center [471, 195] width 180 height 12
type input "**********"
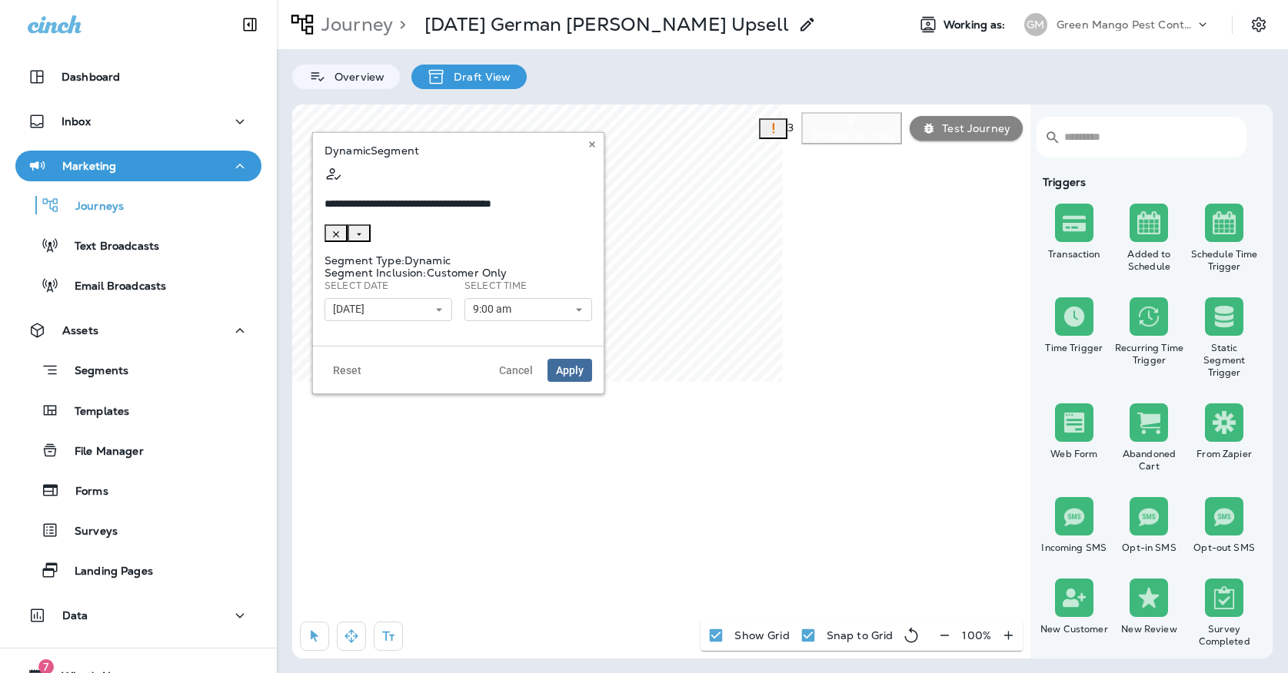
click at [559, 365] on span "Apply" at bounding box center [570, 370] width 28 height 11
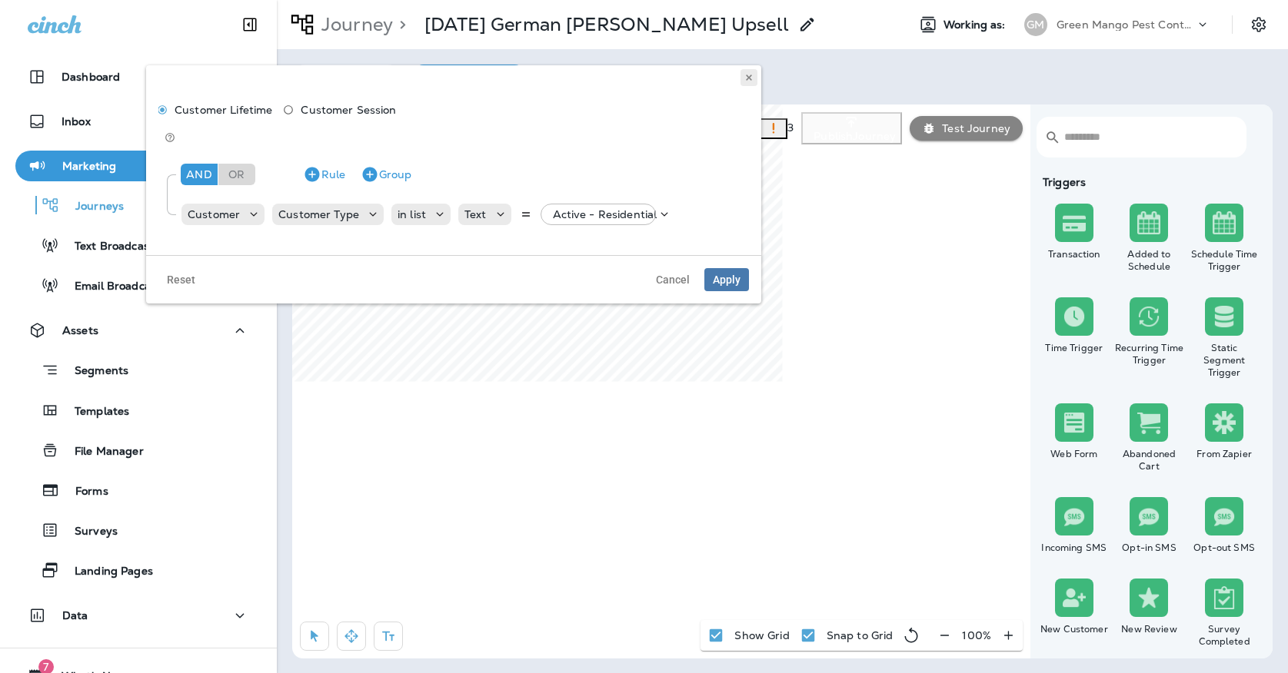
click at [744, 74] on icon at bounding box center [748, 77] width 9 height 9
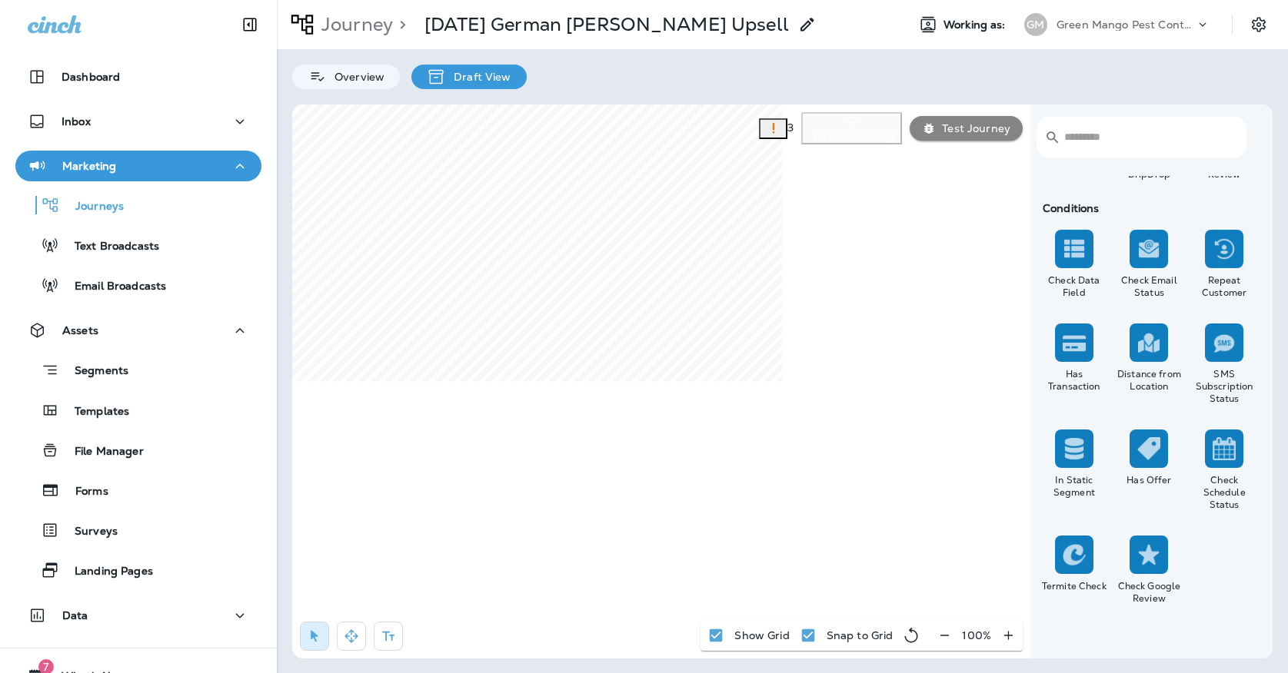
scroll to position [1361, 0]
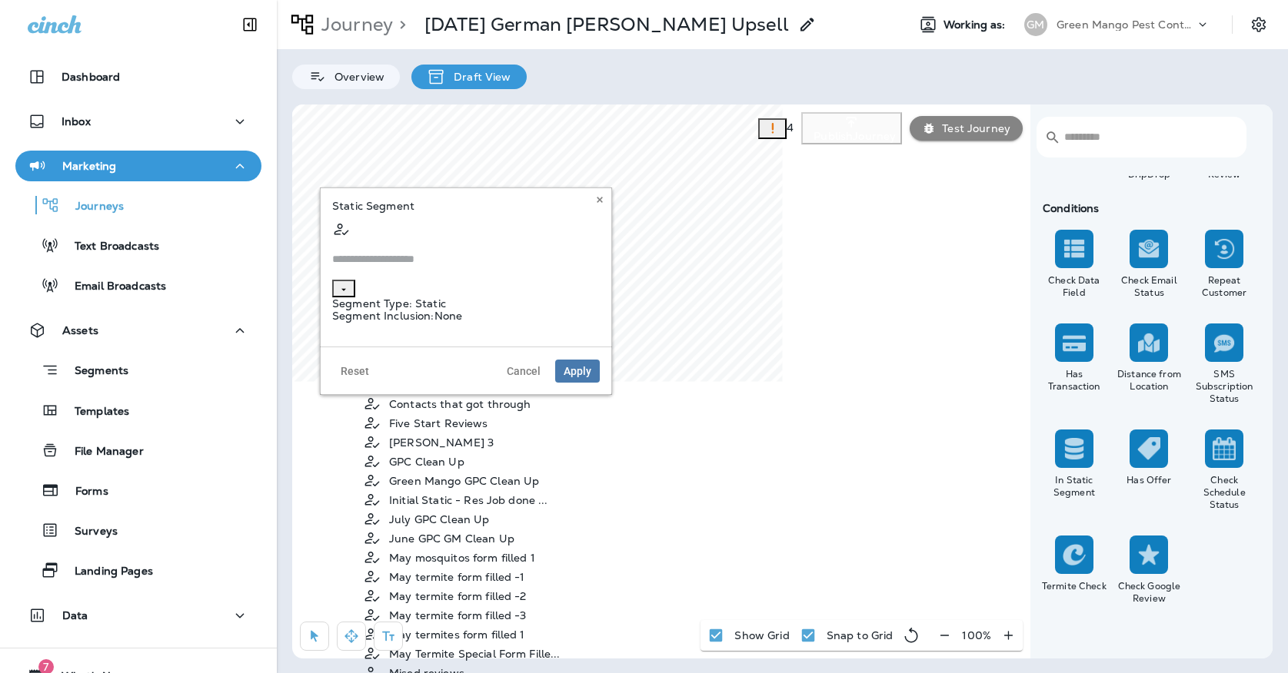
click at [504, 239] on input "text" at bounding box center [466, 259] width 268 height 41
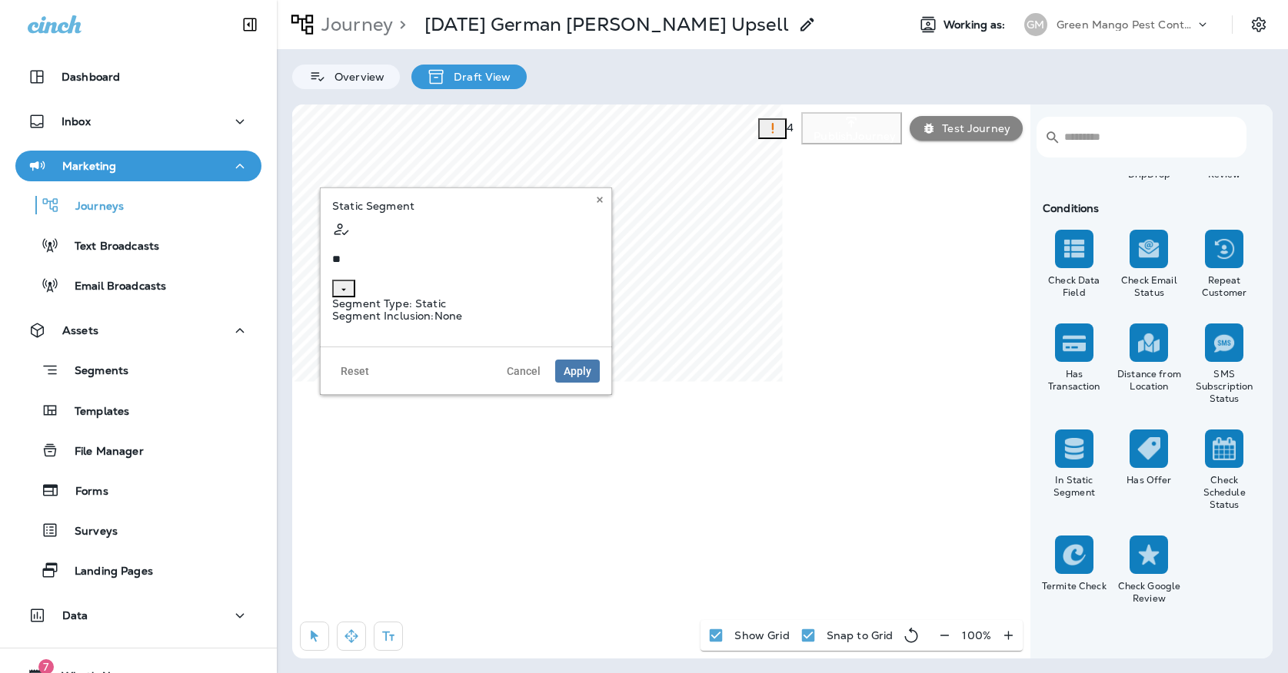
click at [484, 256] on span "Oct Active customers w/out GPC..." at bounding box center [481, 250] width 185 height 12
type input "**********"
click at [577, 366] on span "Apply" at bounding box center [577, 371] width 28 height 11
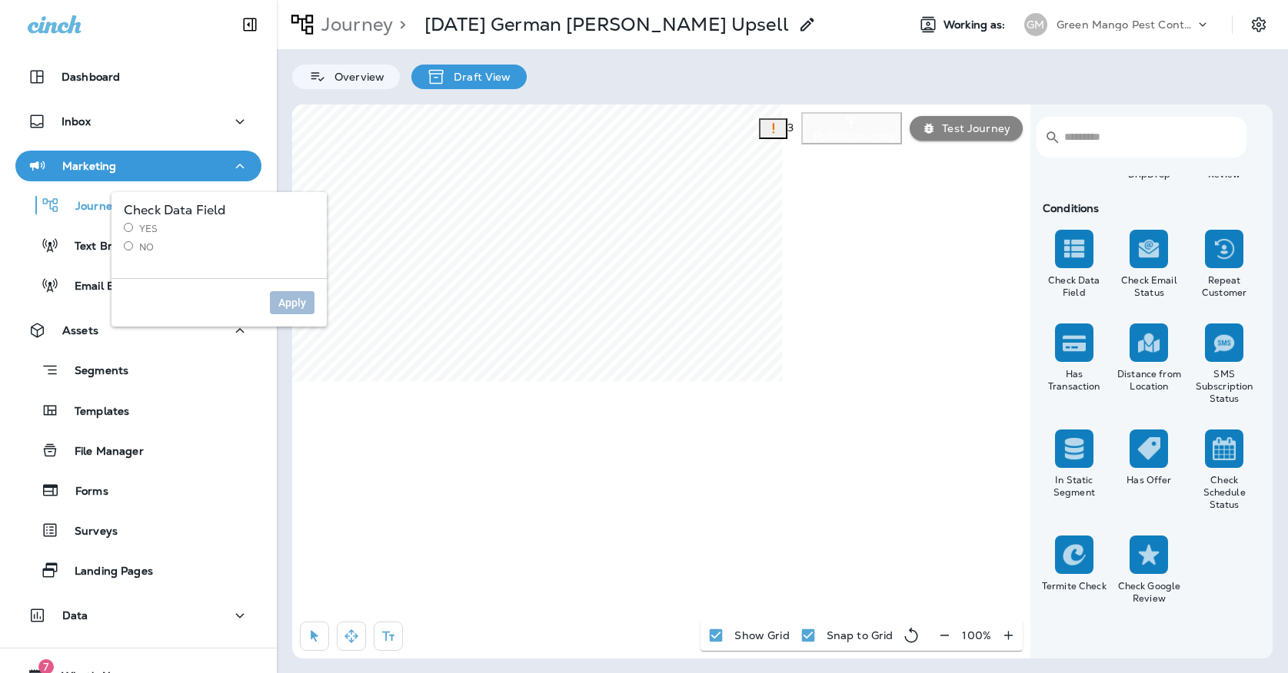
click at [151, 228] on label "Yes" at bounding box center [219, 229] width 191 height 12
click at [283, 298] on span "Apply" at bounding box center [292, 302] width 28 height 11
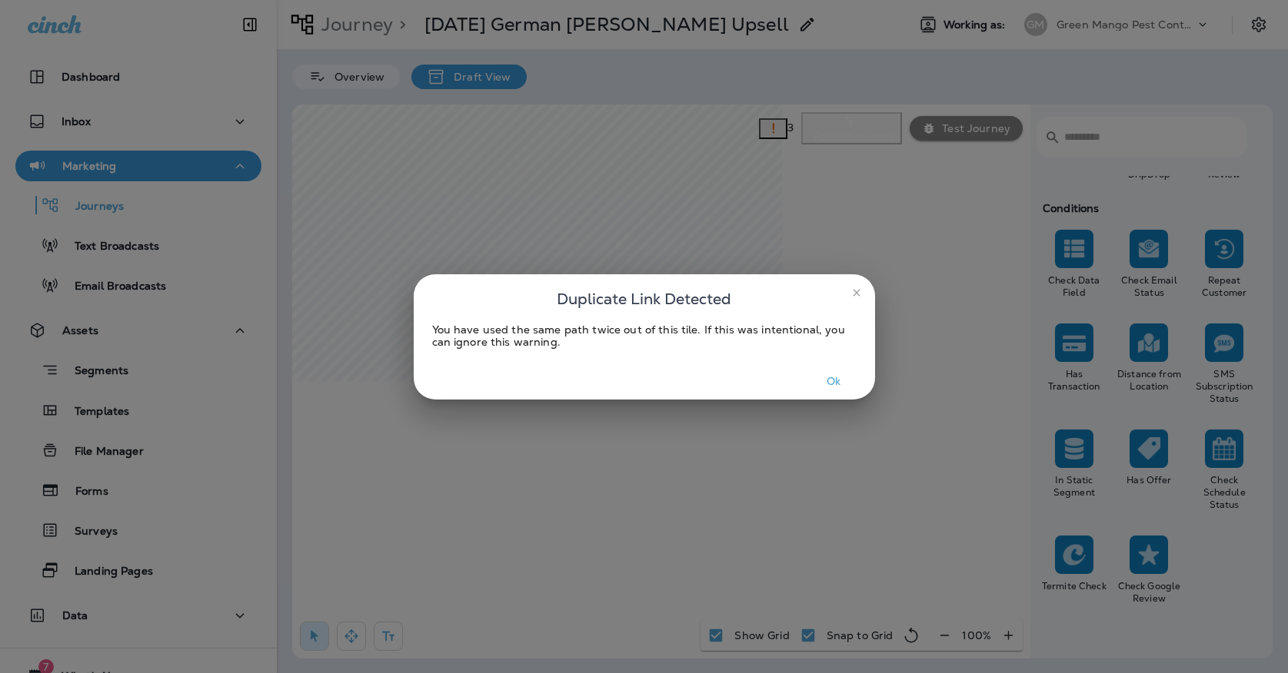
click at [834, 380] on button "Ok" at bounding box center [834, 382] width 58 height 24
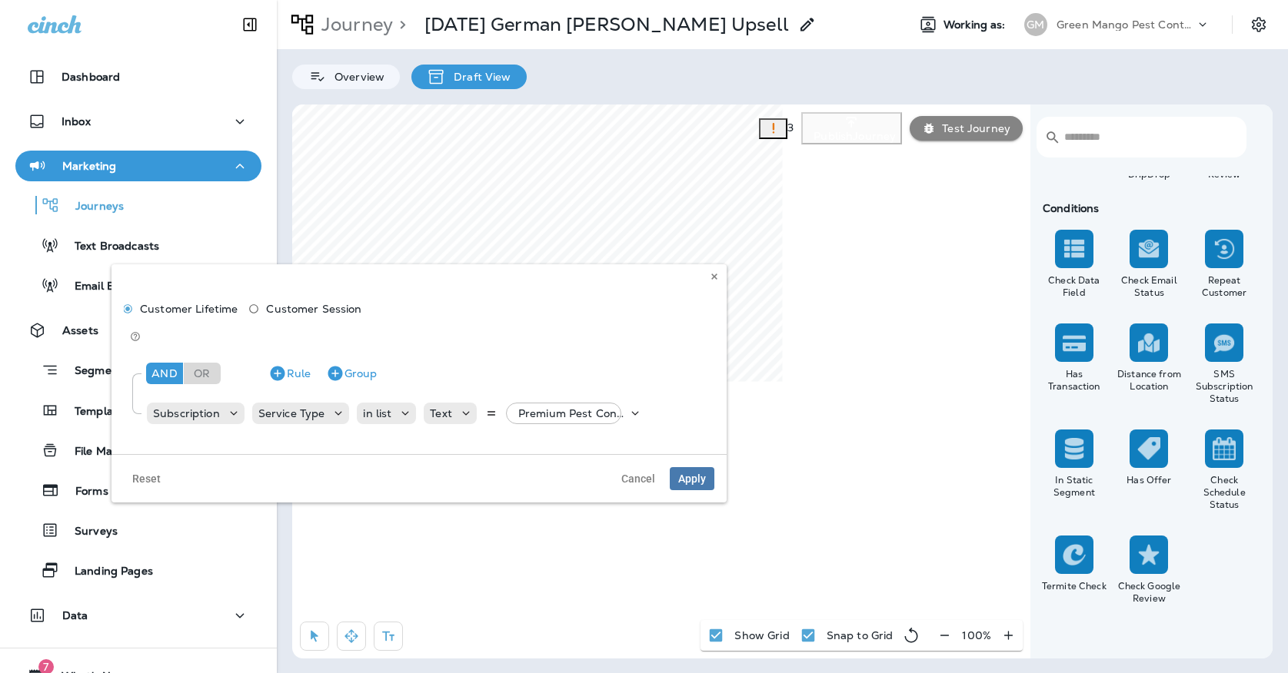
click at [717, 285] on div "Customer Lifetime Customer Session And Or Rule Group Subscription Service Type …" at bounding box center [418, 359] width 615 height 190
click at [713, 270] on button at bounding box center [714, 276] width 17 height 17
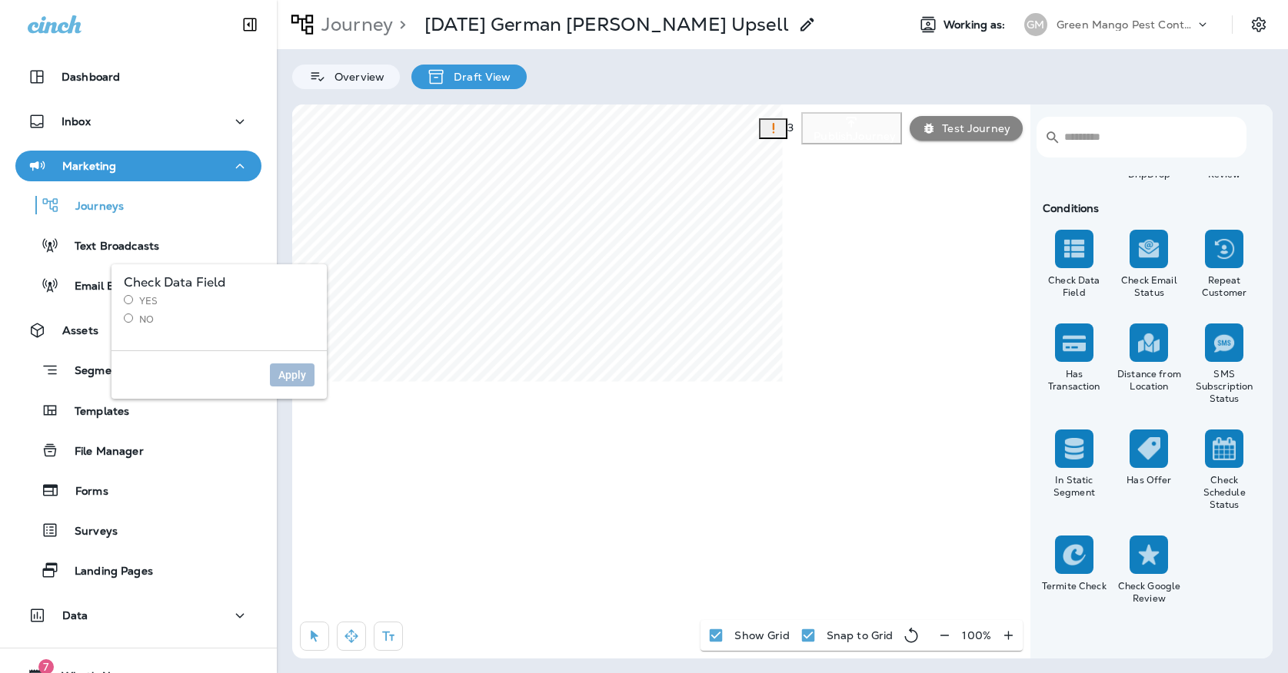
click at [140, 333] on div "Check Data Field Yes No" at bounding box center [218, 307] width 215 height 86
click at [140, 321] on label "No" at bounding box center [219, 320] width 191 height 12
click at [280, 372] on span "Apply" at bounding box center [292, 375] width 28 height 11
click at [559, 413] on button "Apply" at bounding box center [577, 409] width 45 height 23
click at [573, 410] on span "Apply" at bounding box center [577, 409] width 28 height 11
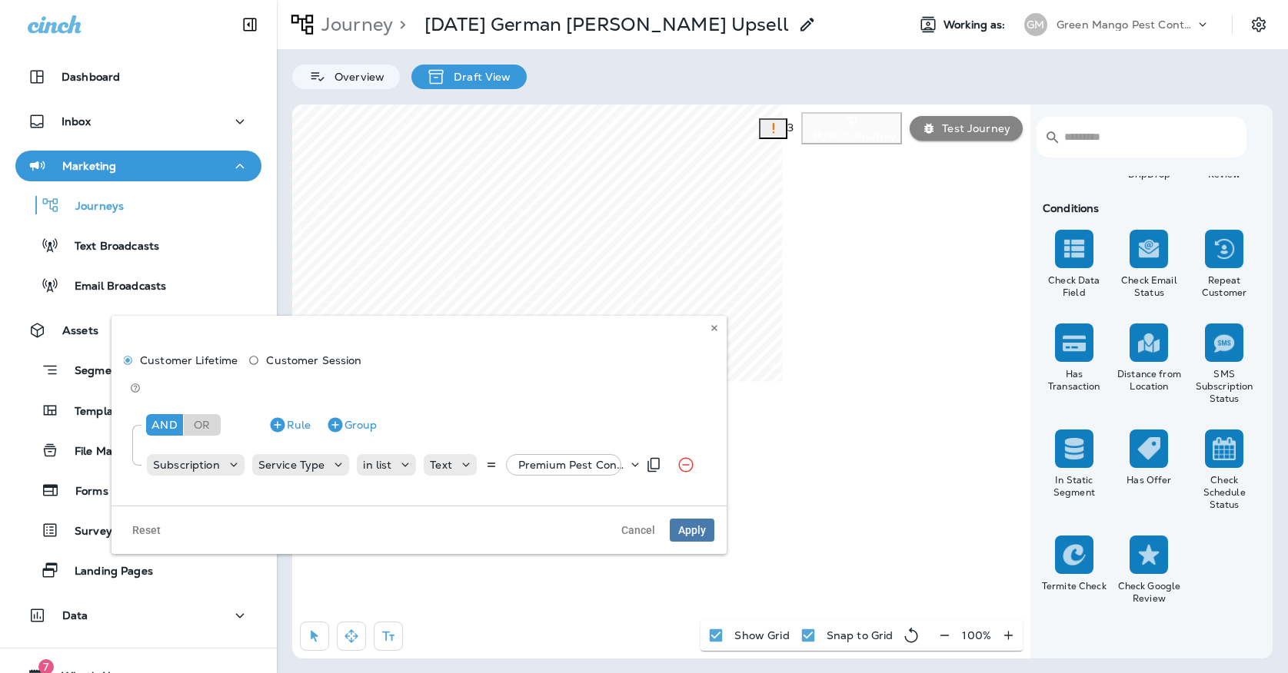
click at [539, 454] on div "Premium Pest Control Service, +47 more" at bounding box center [569, 465] width 115 height 22
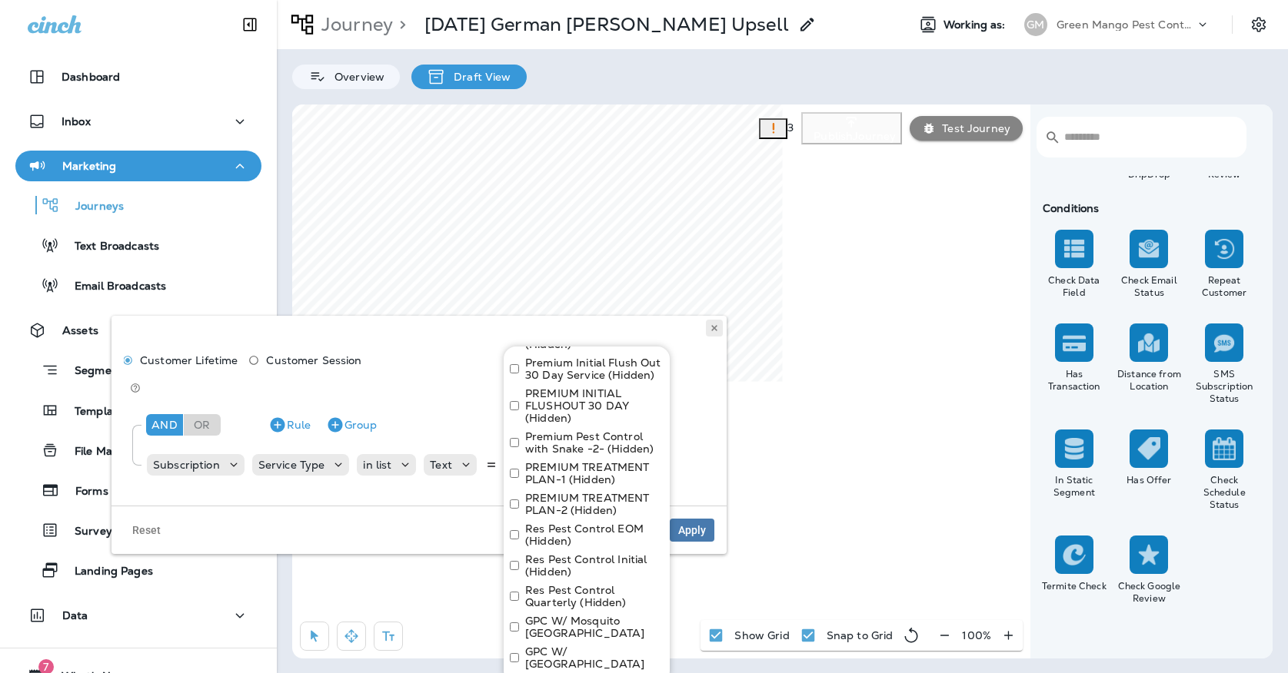
scroll to position [1864, 0]
click at [710, 333] on button at bounding box center [714, 328] width 17 height 17
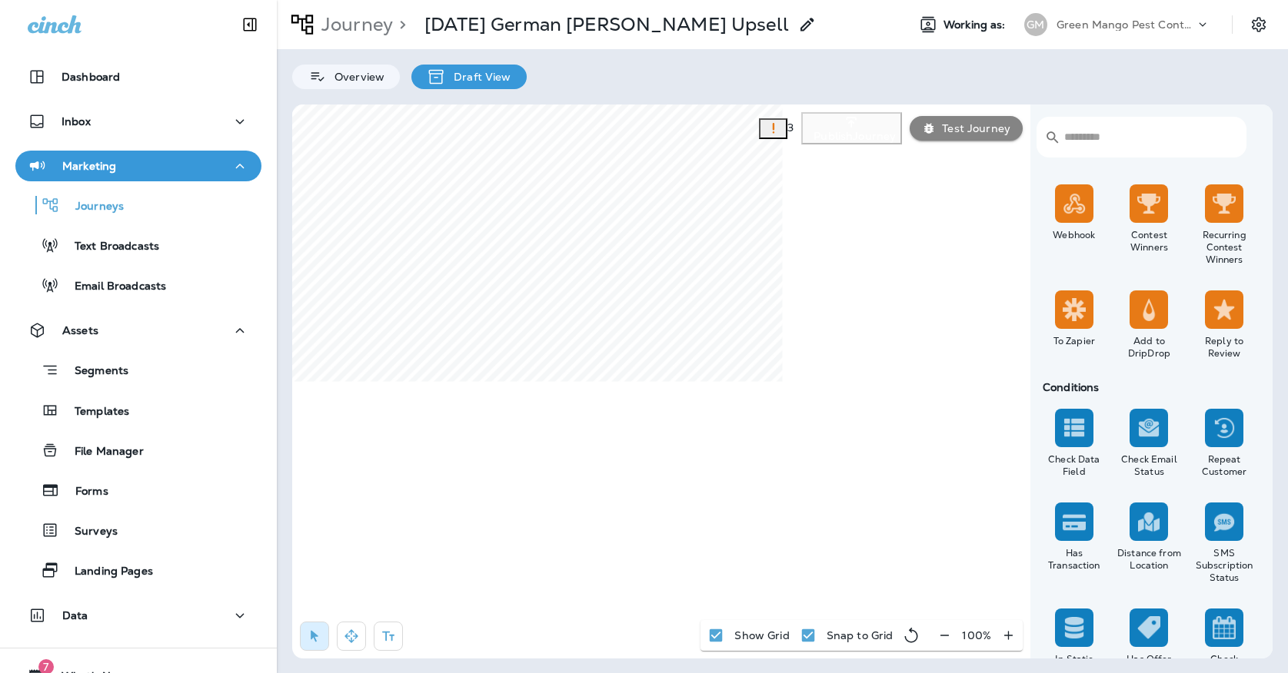
scroll to position [1361, 0]
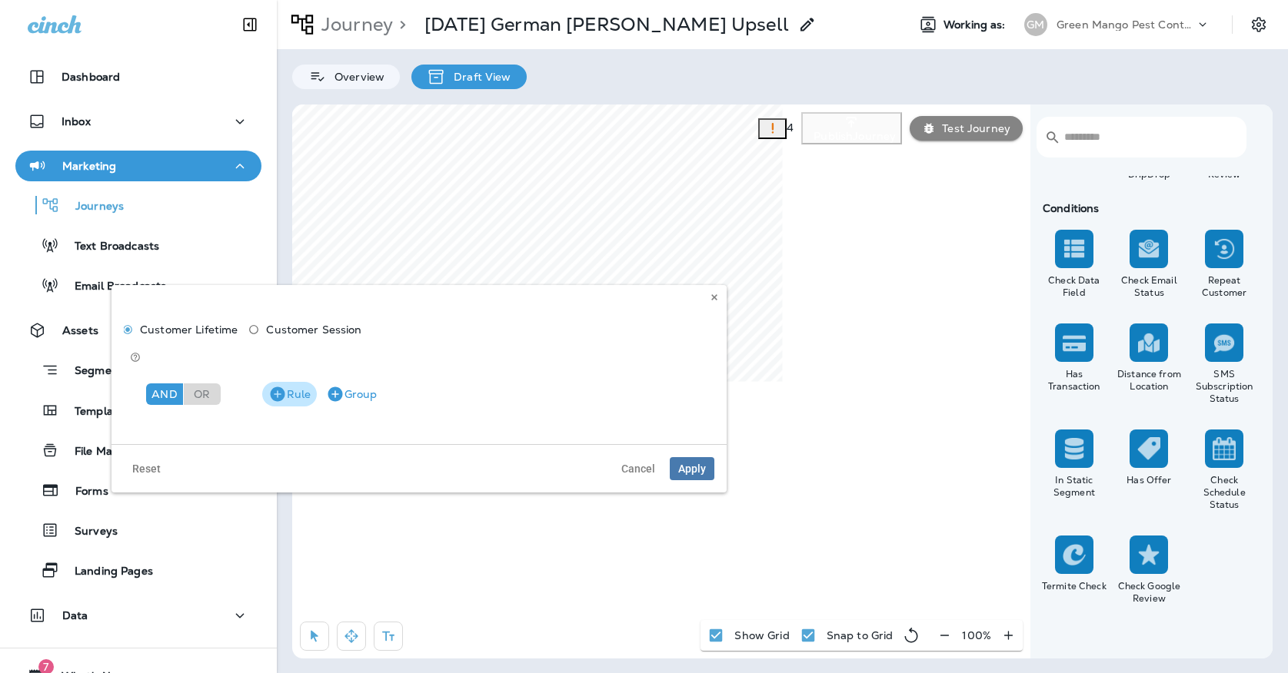
click at [287, 382] on button "Rule" at bounding box center [289, 394] width 55 height 25
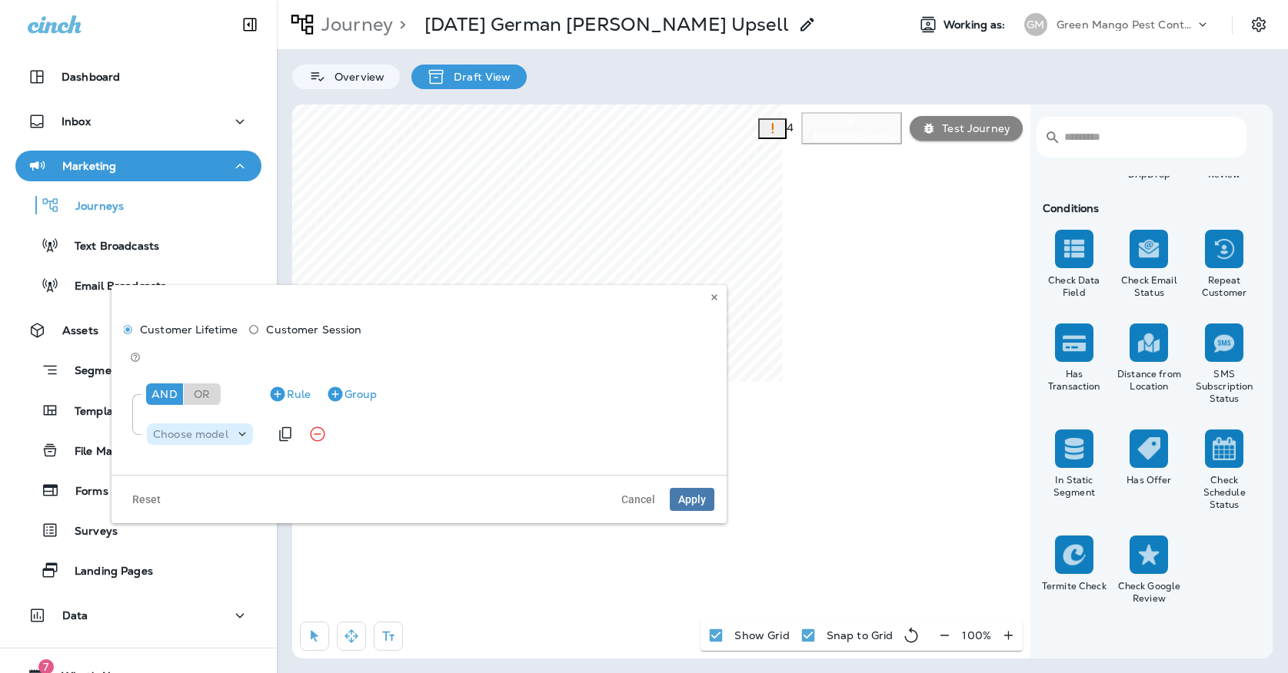
click at [208, 428] on p "Choose model" at bounding box center [190, 434] width 75 height 12
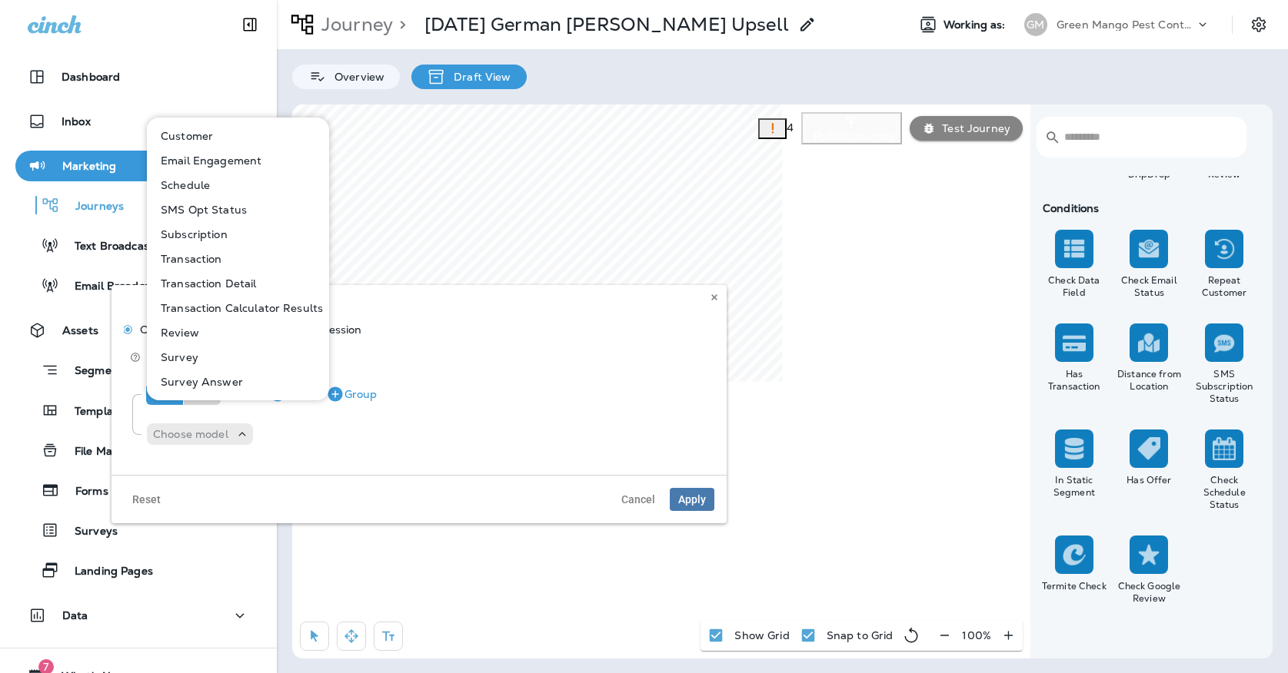
click at [189, 236] on p "Subscription" at bounding box center [191, 234] width 73 height 12
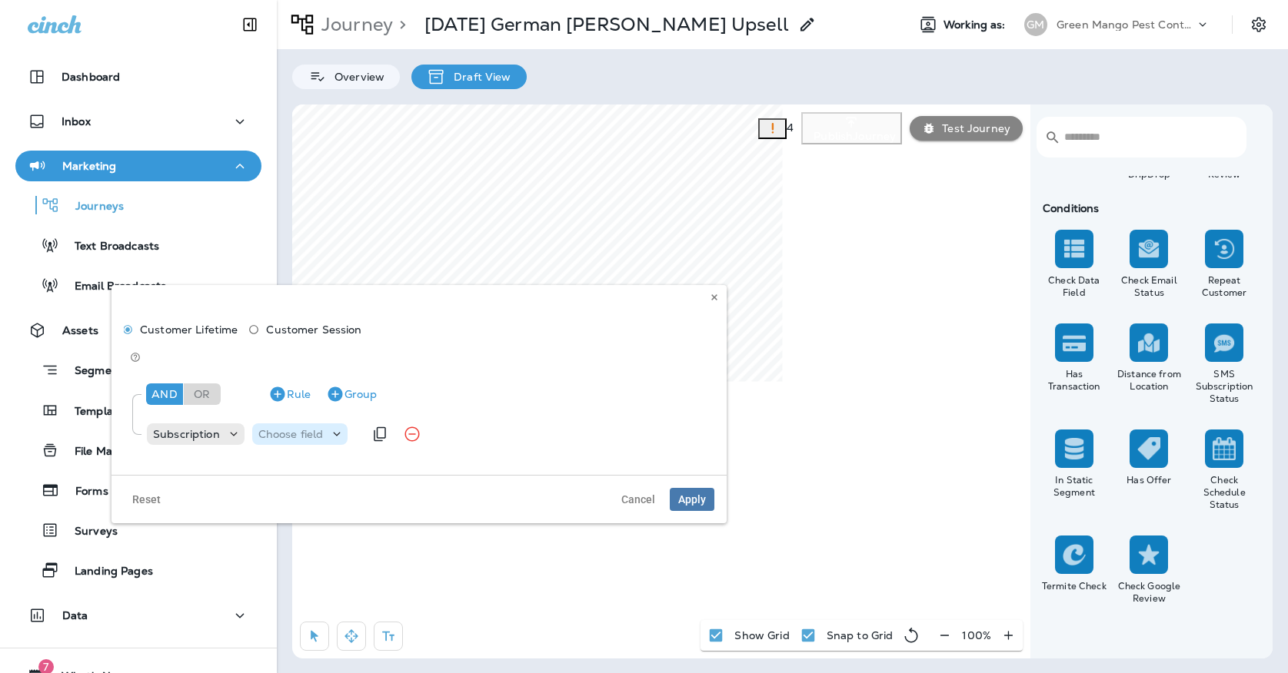
click at [277, 428] on p "Choose field" at bounding box center [290, 434] width 65 height 12
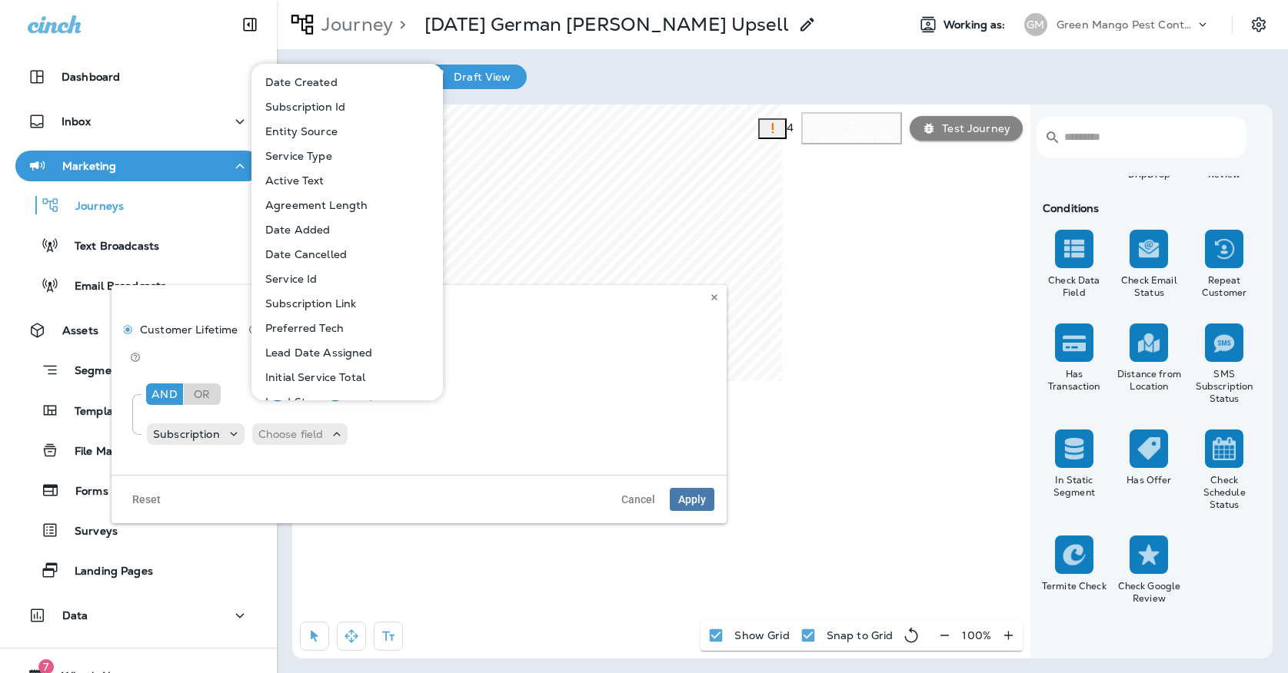
click at [297, 159] on p "Service Type" at bounding box center [295, 156] width 73 height 12
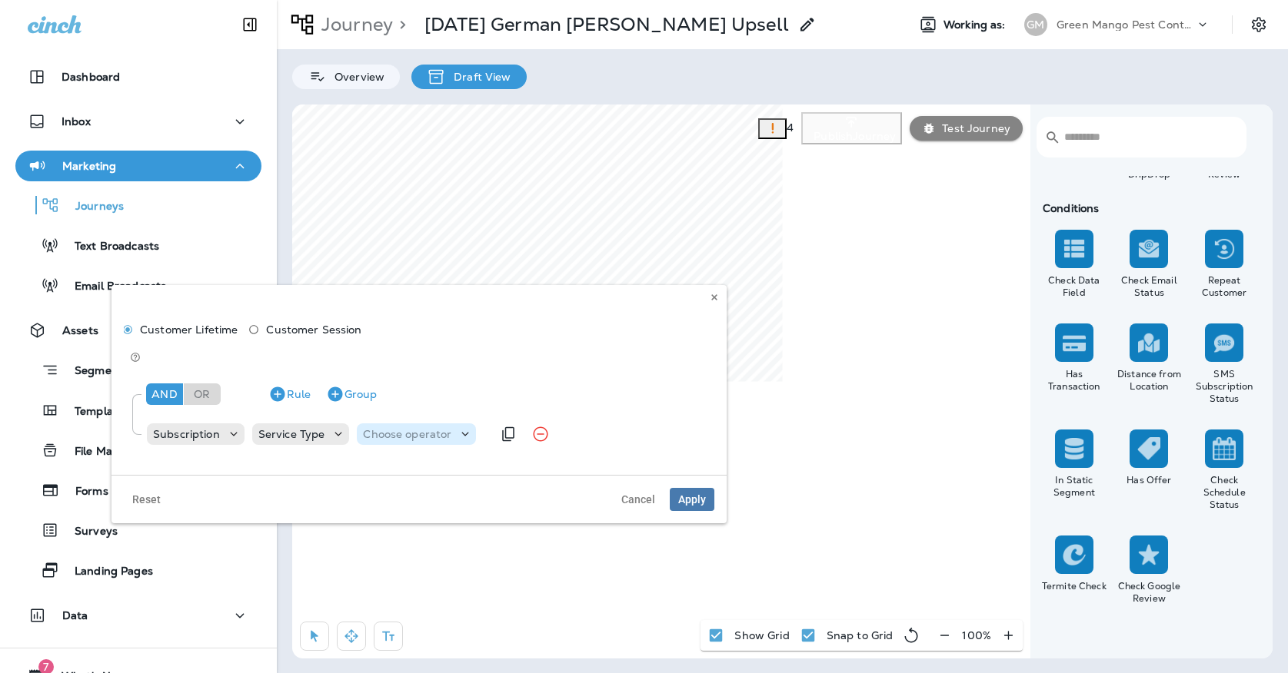
click at [395, 424] on div "Choose operator" at bounding box center [416, 435] width 119 height 22
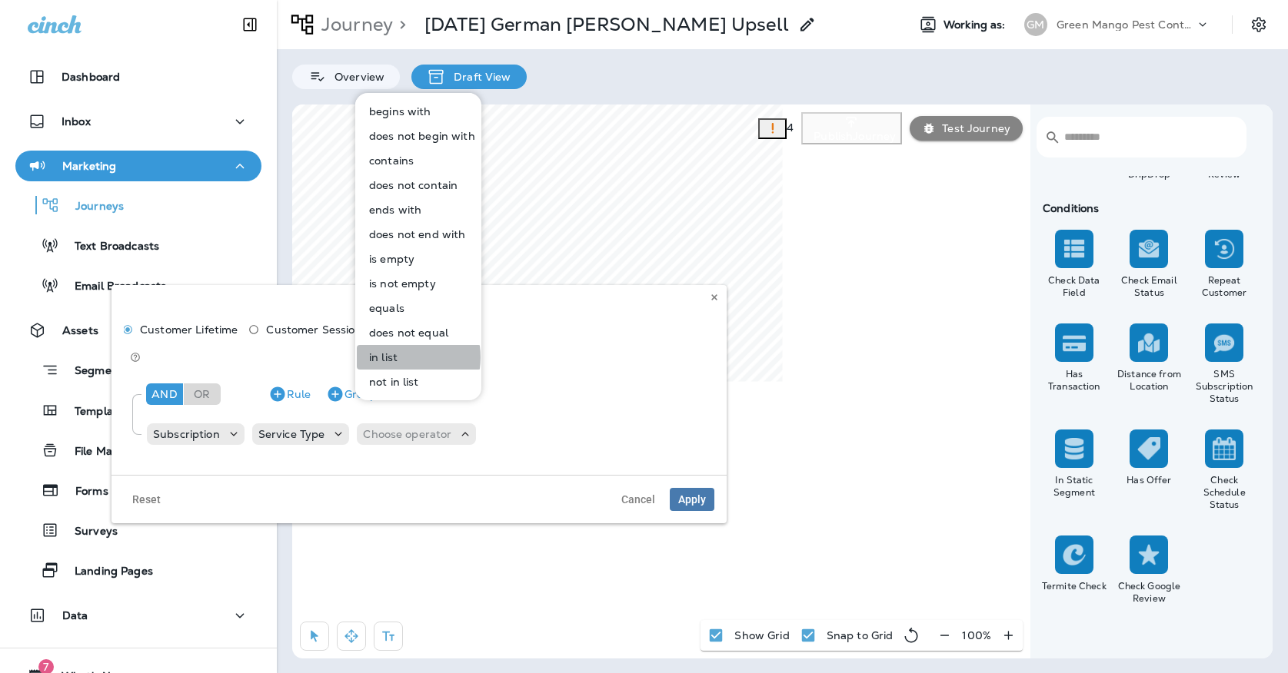
click at [395, 357] on p "in list" at bounding box center [380, 357] width 35 height 12
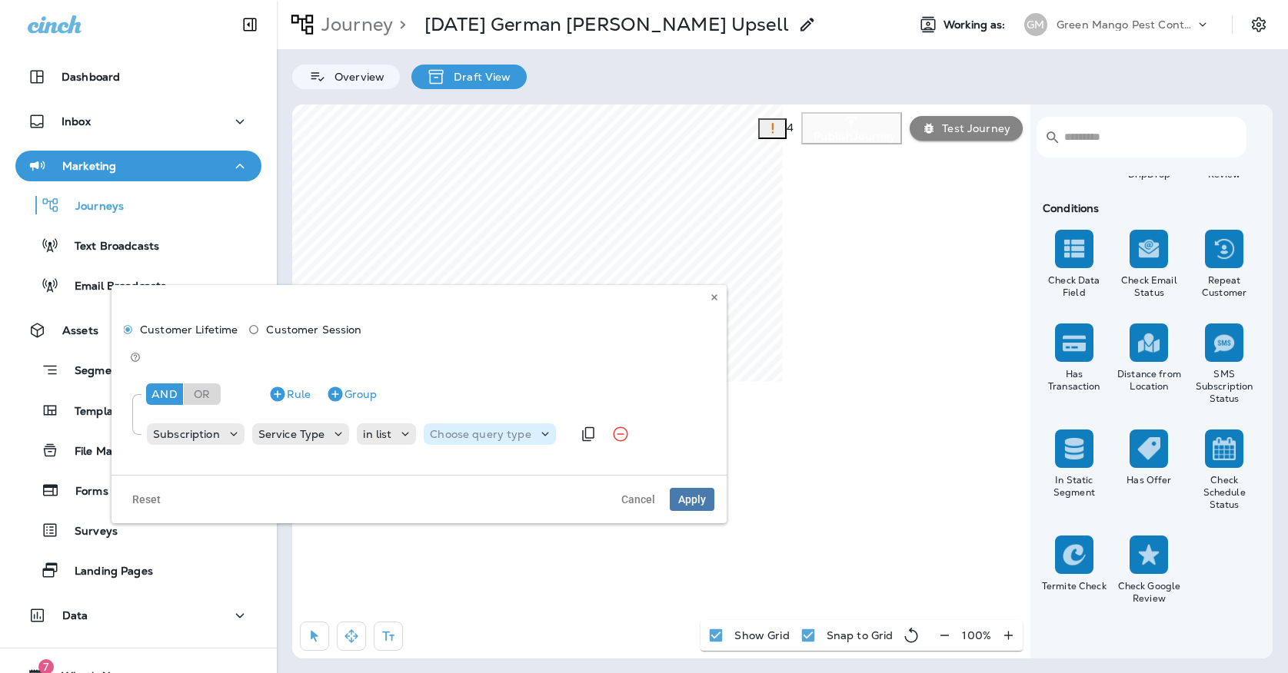
click at [474, 428] on p "Choose query type" at bounding box center [480, 434] width 101 height 12
click at [469, 451] on button "Text" at bounding box center [468, 449] width 88 height 25
click at [533, 428] on p "Select options" at bounding box center [555, 434] width 75 height 12
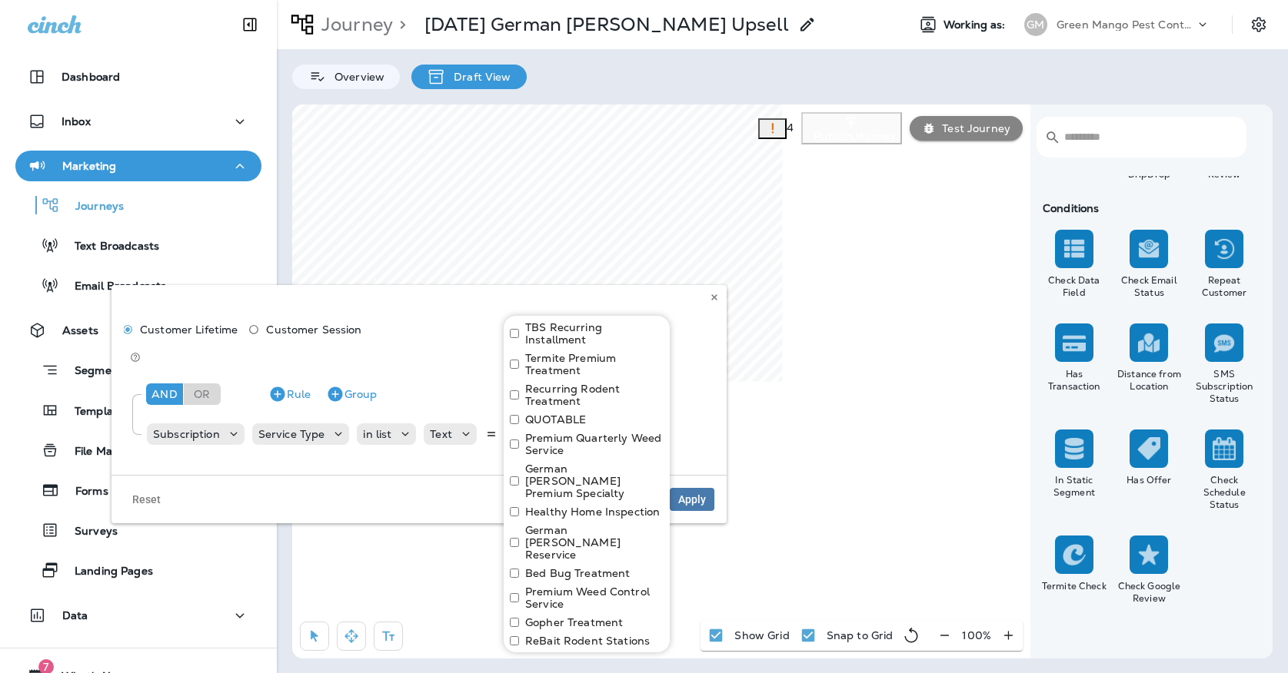
scroll to position [206, 0]
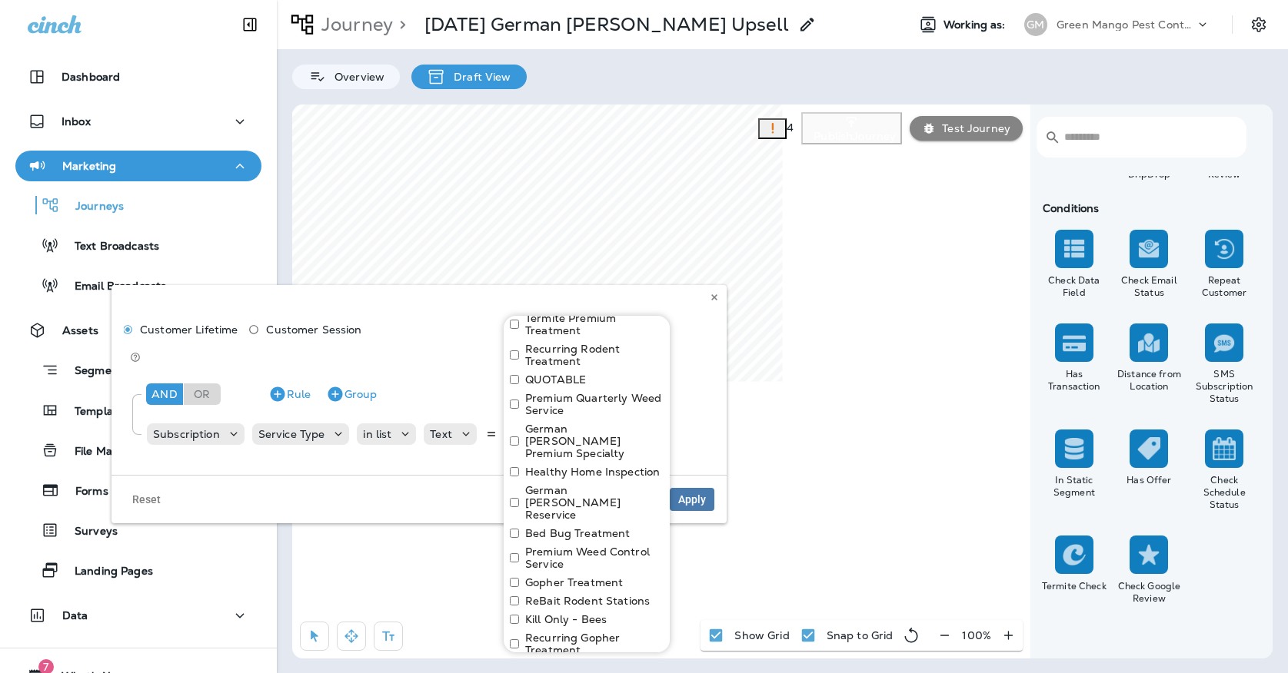
click at [525, 423] on label "German [PERSON_NAME] Premium Specialty" at bounding box center [594, 441] width 138 height 37
click at [562, 484] on label "German [PERSON_NAME] Reservice" at bounding box center [594, 502] width 138 height 37
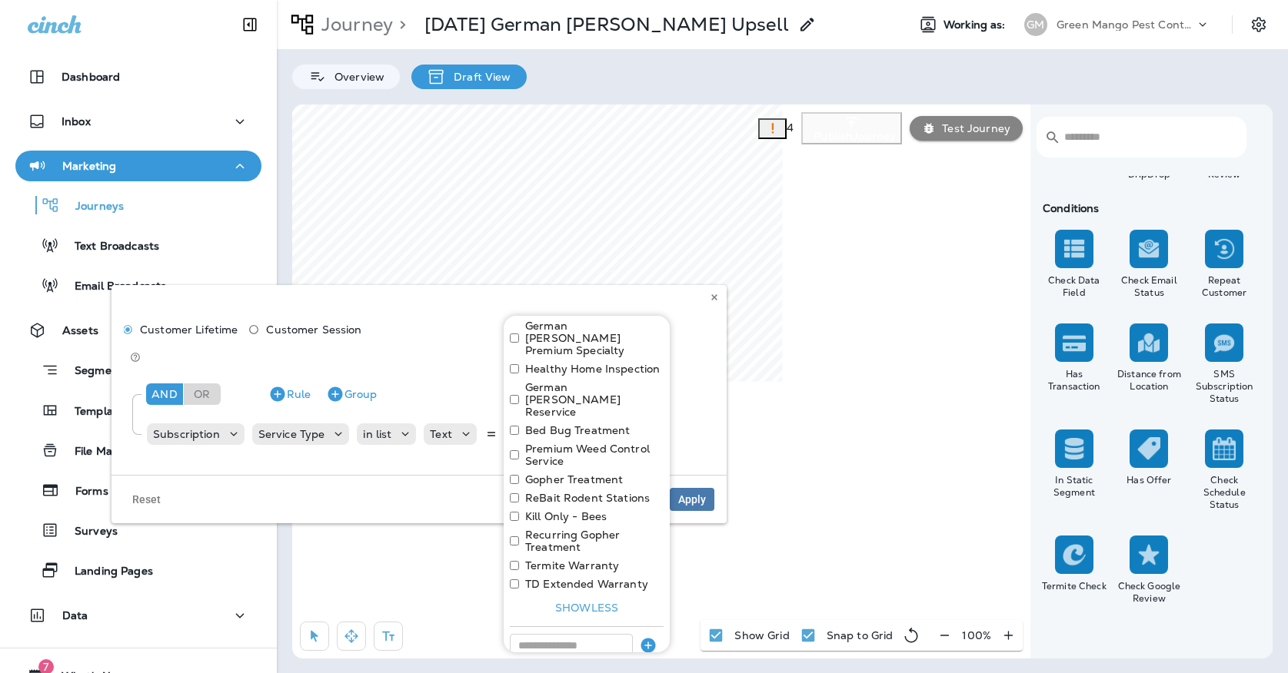
scroll to position [308, 0]
click at [583, 635] on input at bounding box center [571, 646] width 123 height 23
type input "**********"
click at [647, 639] on icon "button" at bounding box center [647, 646] width 15 height 15
click at [593, 635] on input at bounding box center [571, 646] width 123 height 23
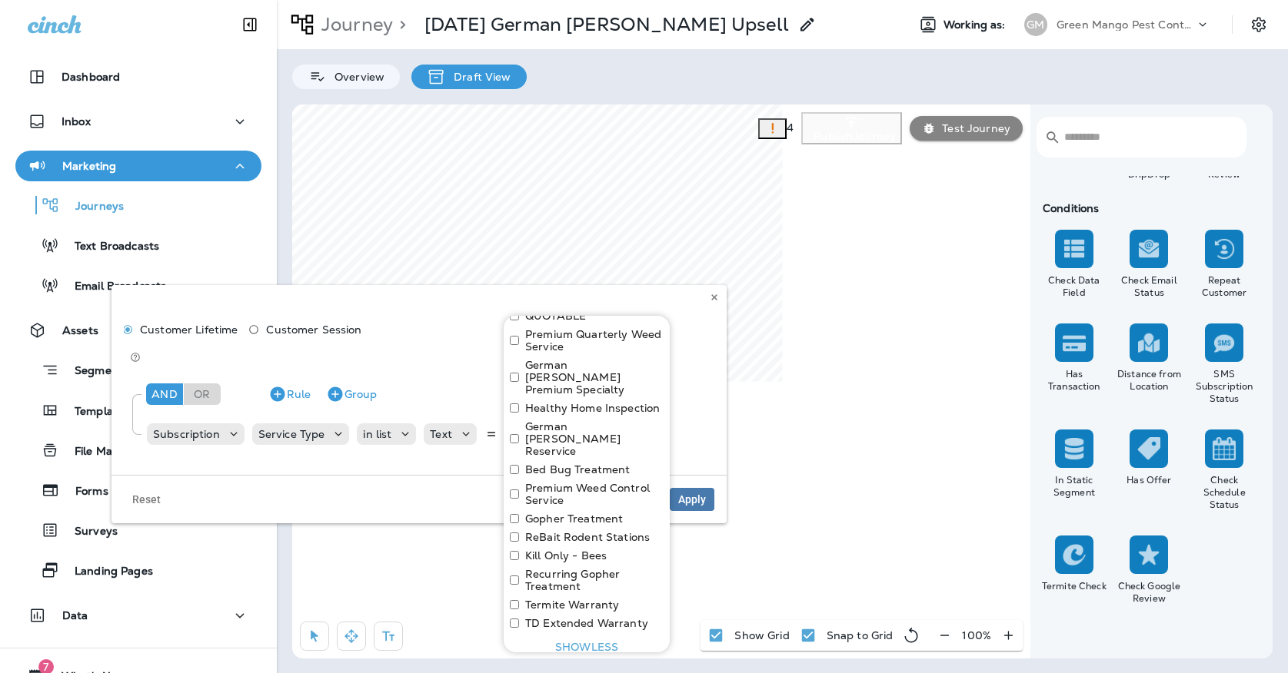
scroll to position [312, 0]
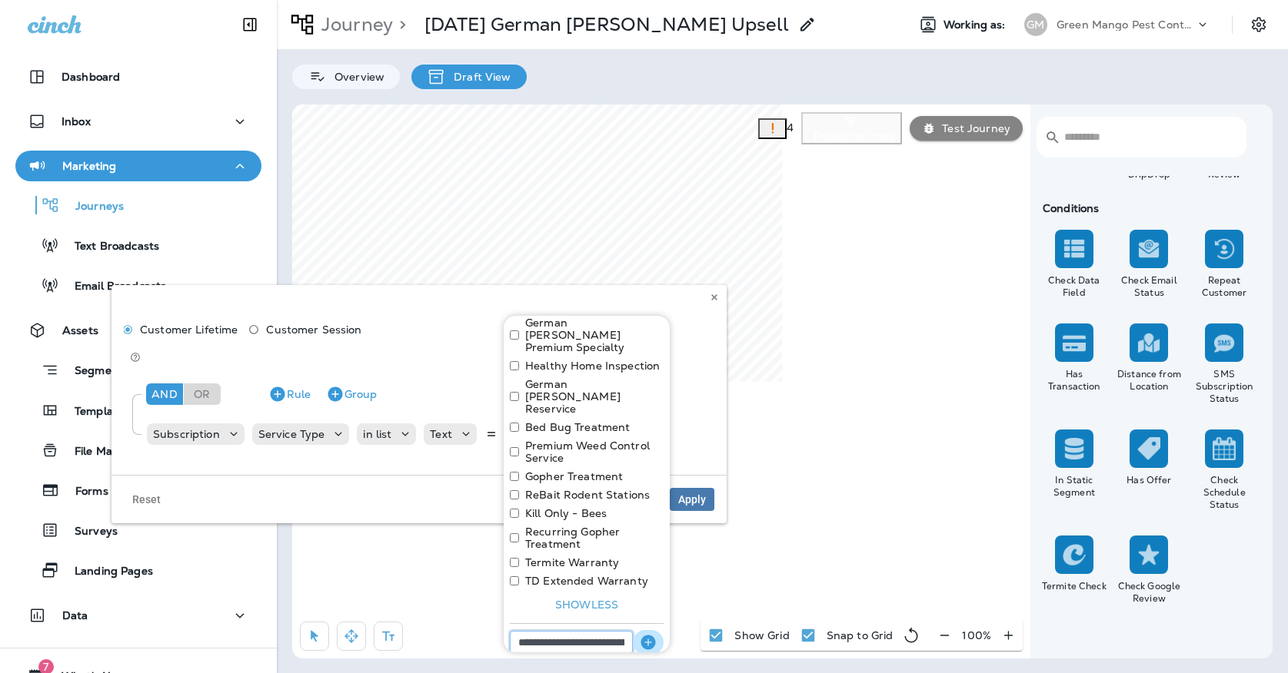
type input "**********"
click at [656, 633] on icon "button" at bounding box center [648, 642] width 18 height 18
click at [620, 631] on input at bounding box center [571, 642] width 123 height 23
type input "**********"
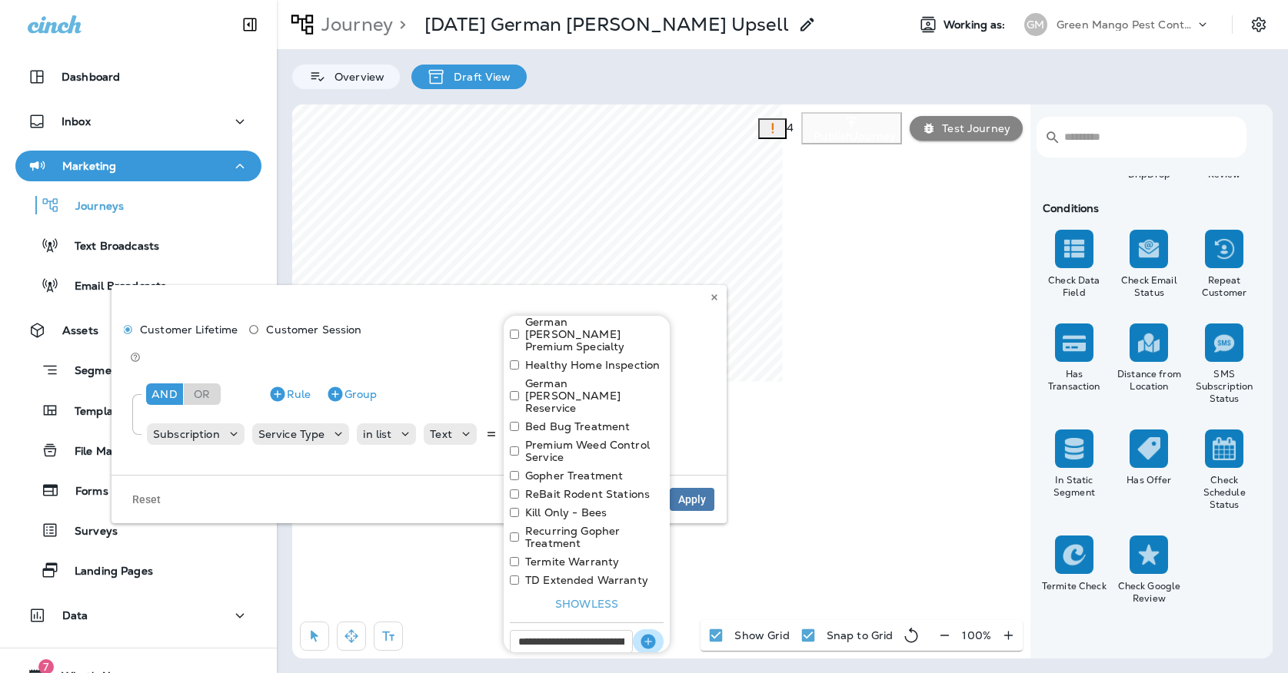
click at [659, 630] on button "button" at bounding box center [648, 642] width 31 height 25
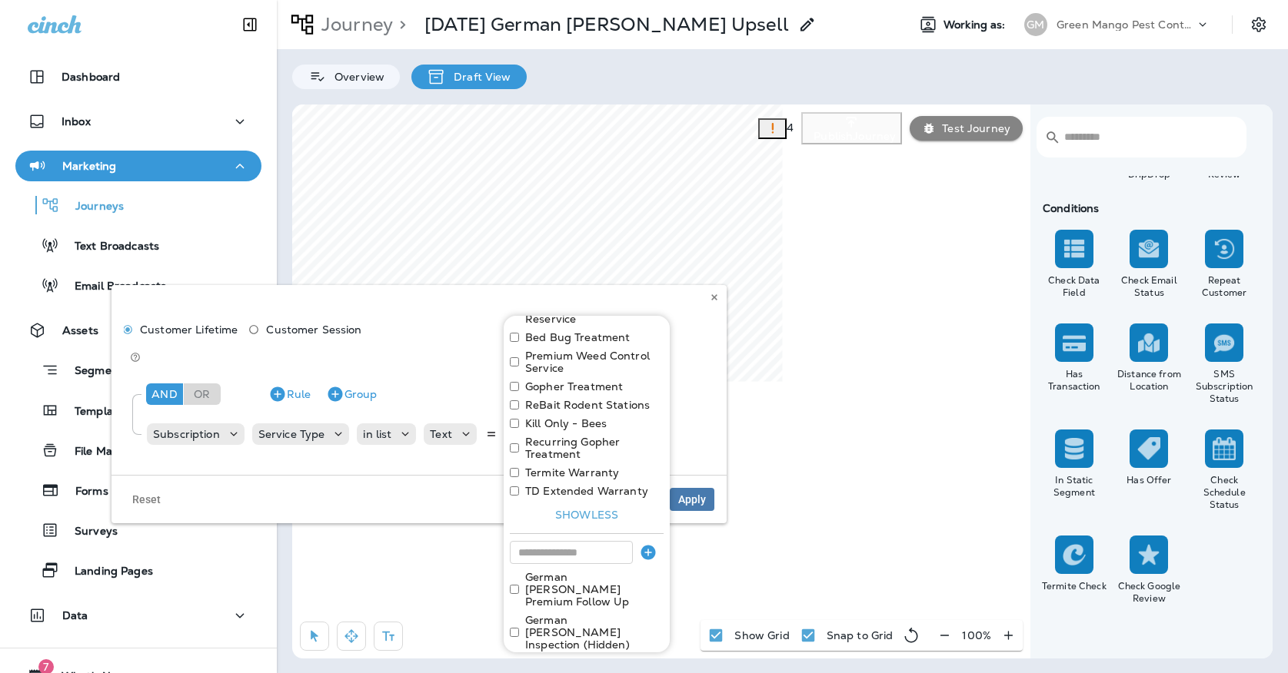
scroll to position [400, 0]
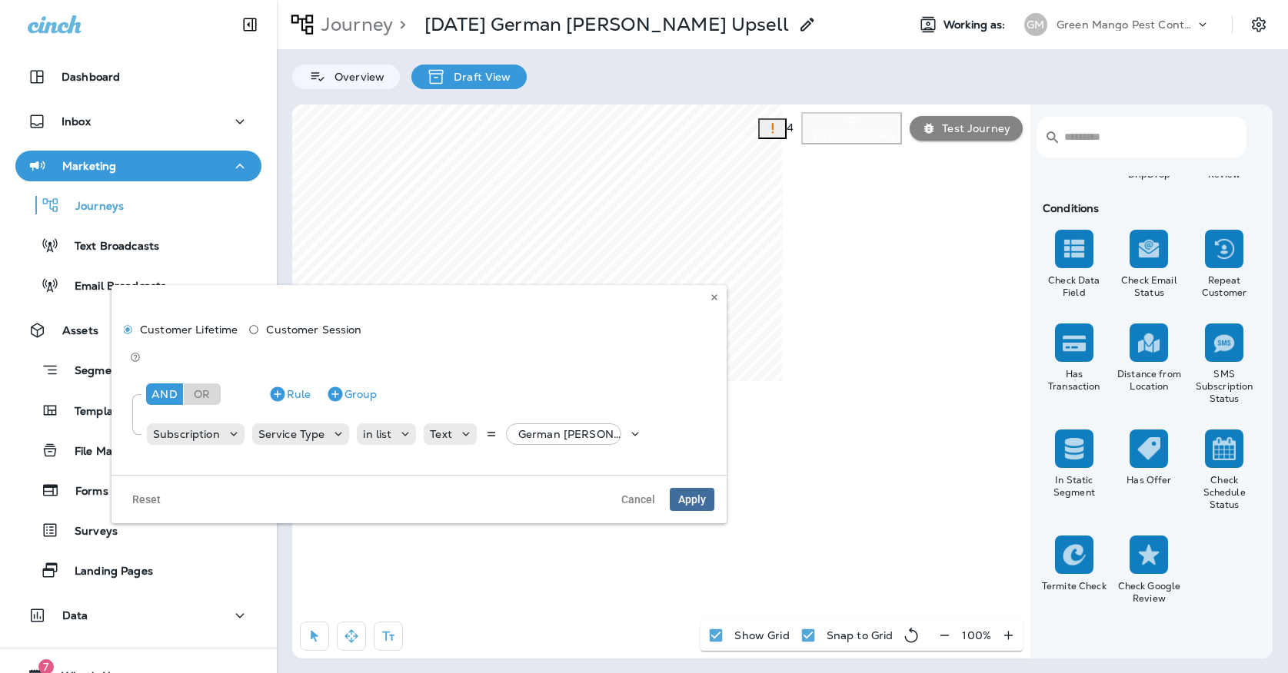
click at [698, 494] on span "Apply" at bounding box center [692, 499] width 28 height 11
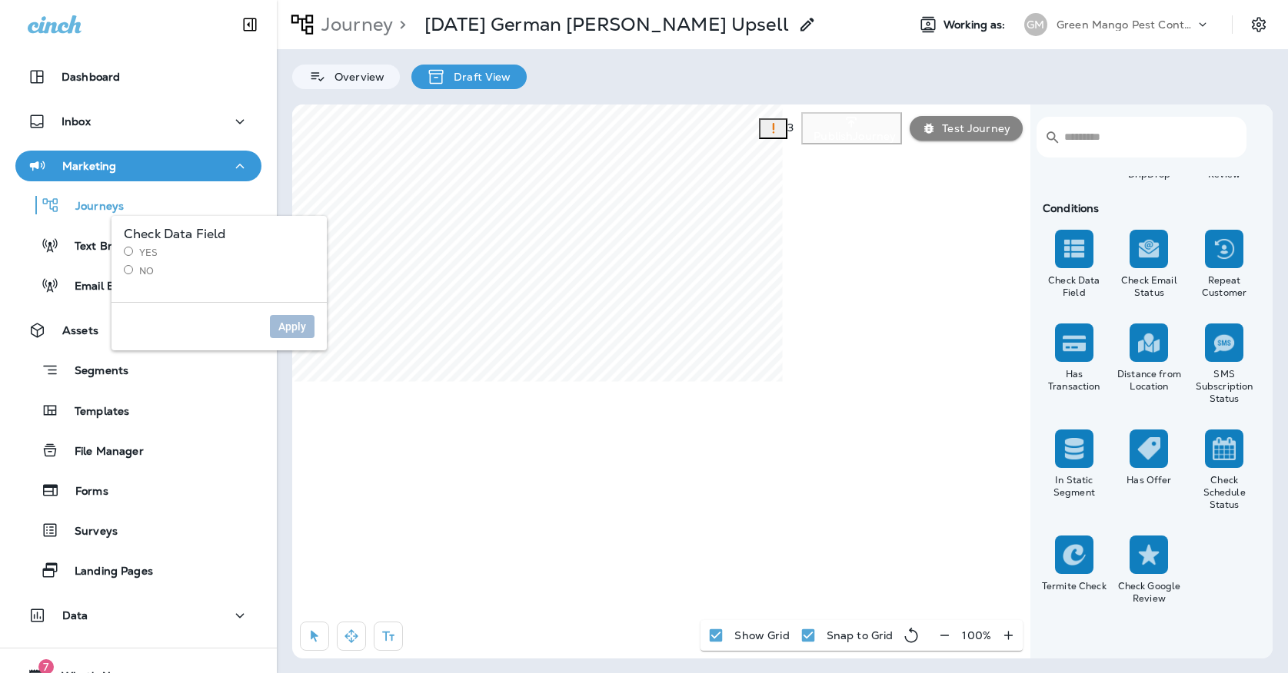
click at [150, 251] on label "Yes" at bounding box center [219, 253] width 191 height 12
click at [287, 328] on span "Apply" at bounding box center [292, 326] width 28 height 11
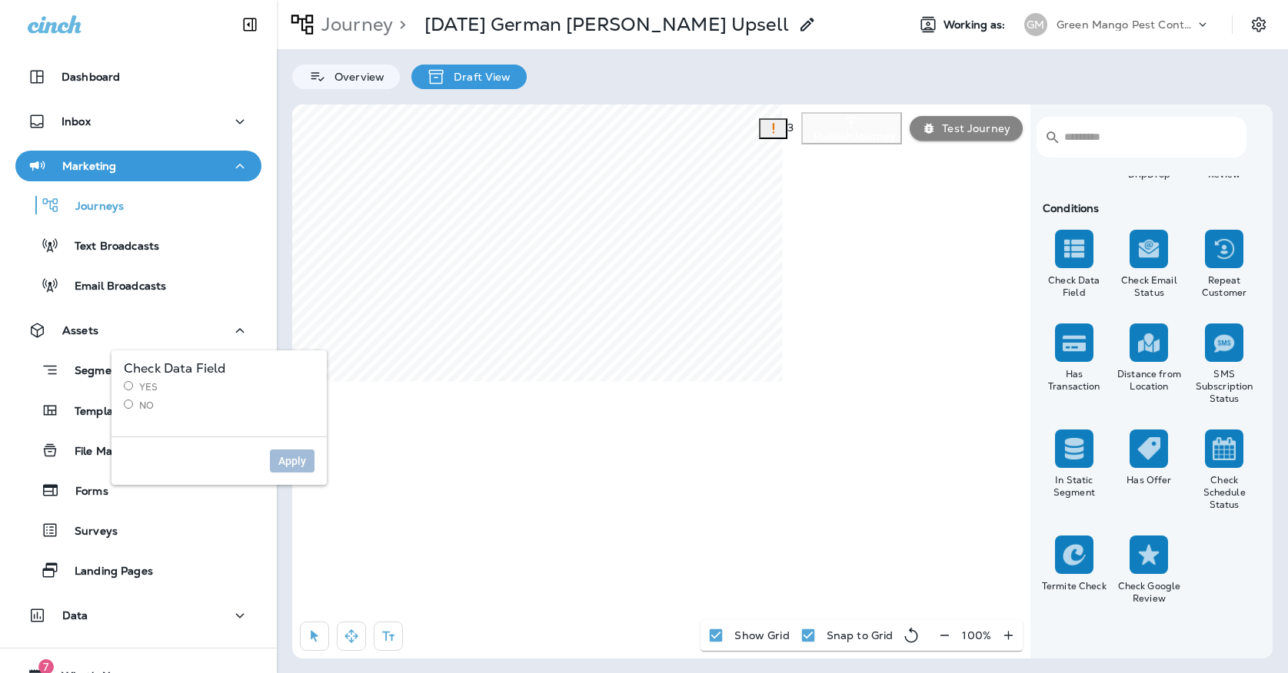
click at [142, 383] on label "Yes" at bounding box center [219, 387] width 191 height 12
click at [283, 471] on button "Apply" at bounding box center [292, 461] width 45 height 23
click at [142, 407] on label "No" at bounding box center [219, 406] width 191 height 12
click at [288, 460] on span "Apply" at bounding box center [292, 461] width 28 height 11
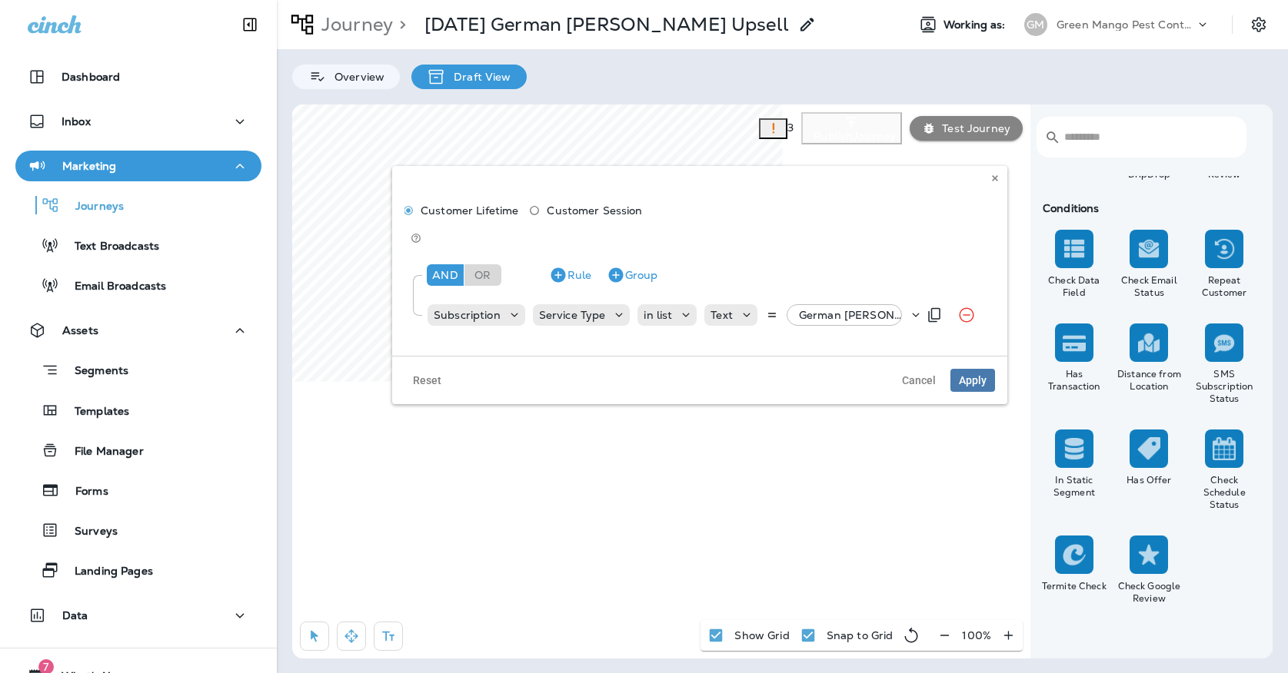
click at [852, 304] on div "German [PERSON_NAME] Premium Specialty, +4 more" at bounding box center [850, 315] width 115 height 22
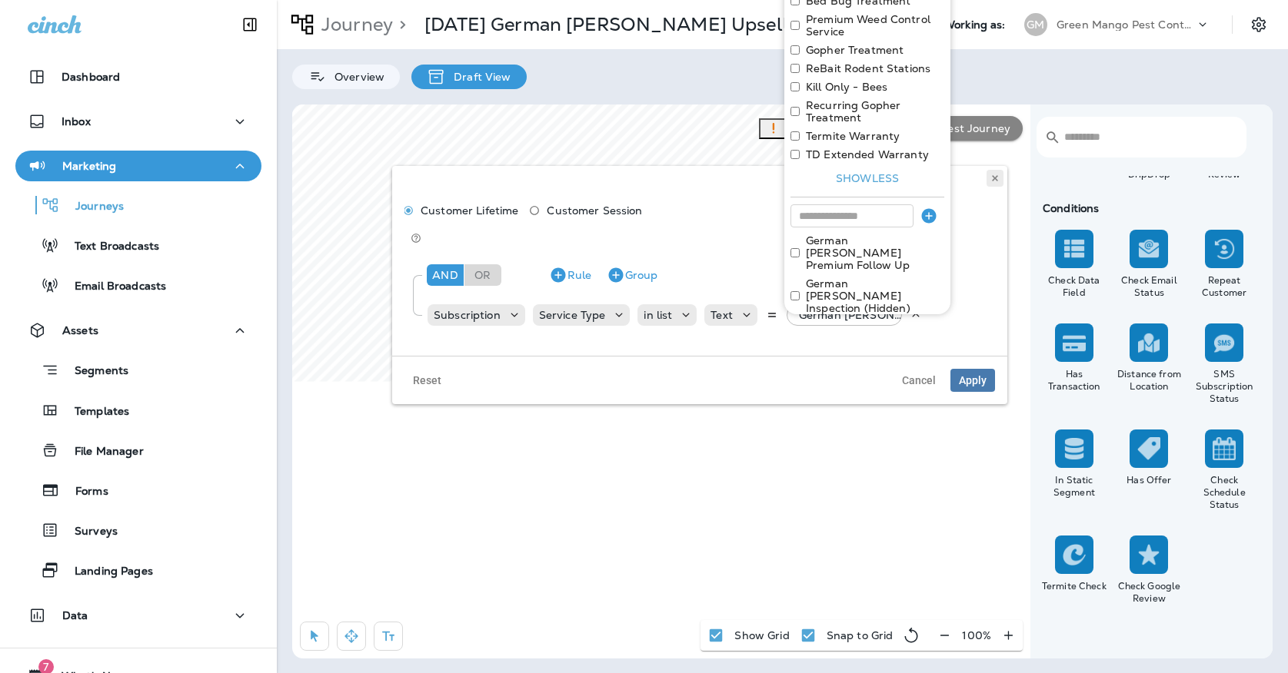
click at [996, 171] on button at bounding box center [994, 178] width 17 height 17
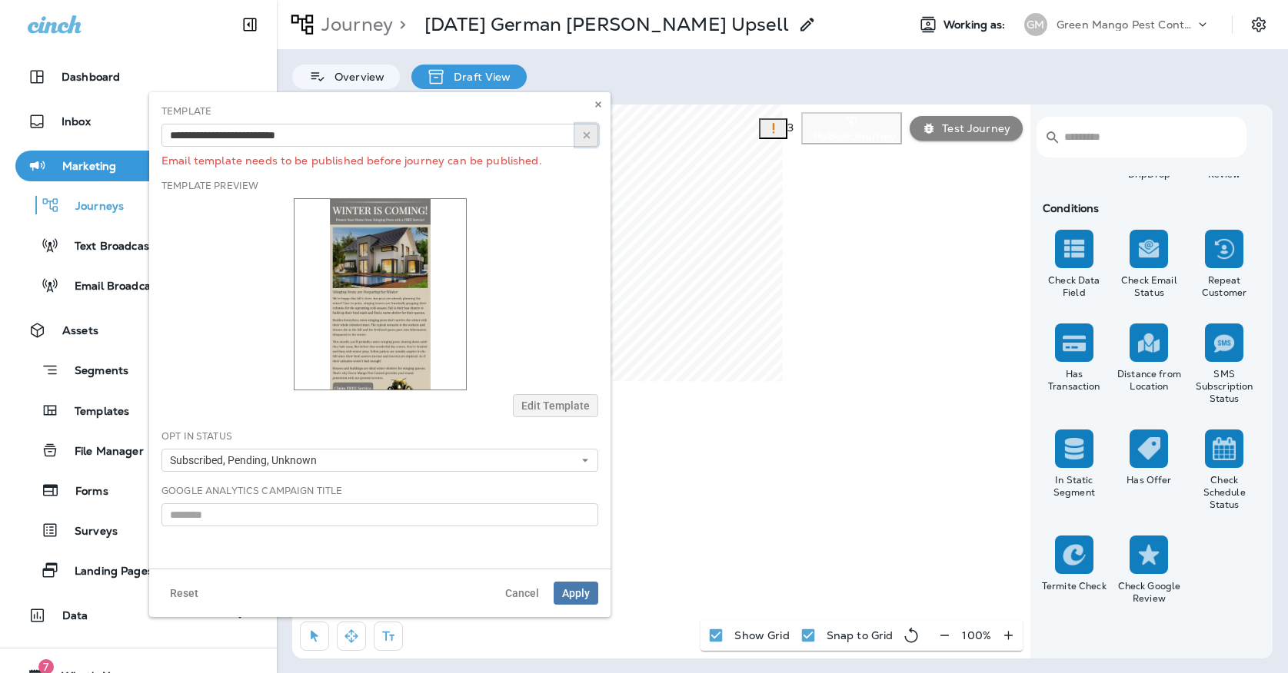
click at [590, 141] on button "button" at bounding box center [586, 135] width 23 height 23
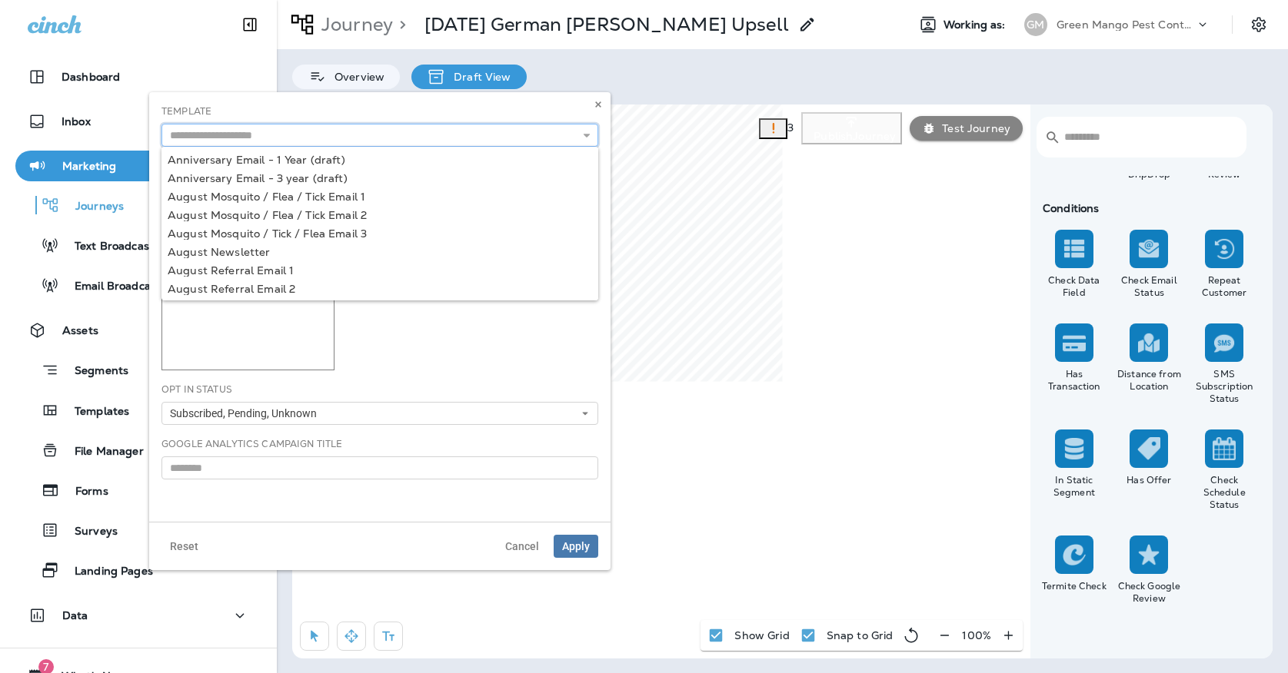
click at [527, 133] on input "text" at bounding box center [379, 135] width 437 height 23
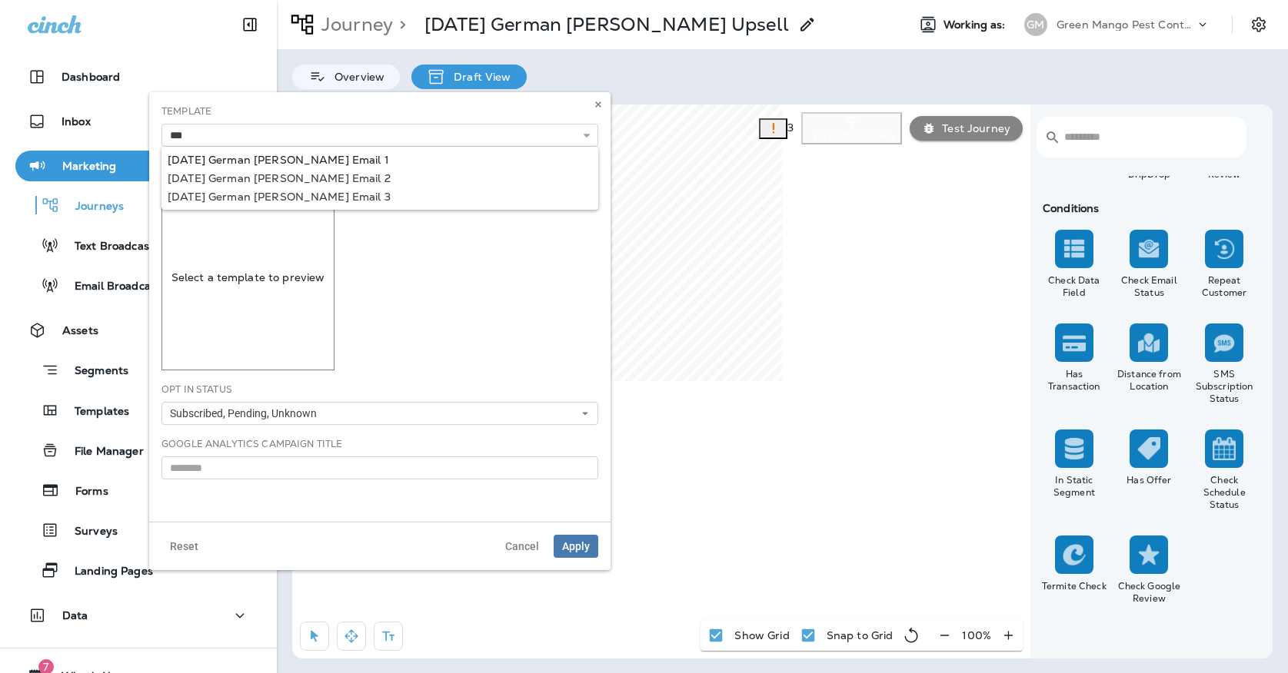
type input "**********"
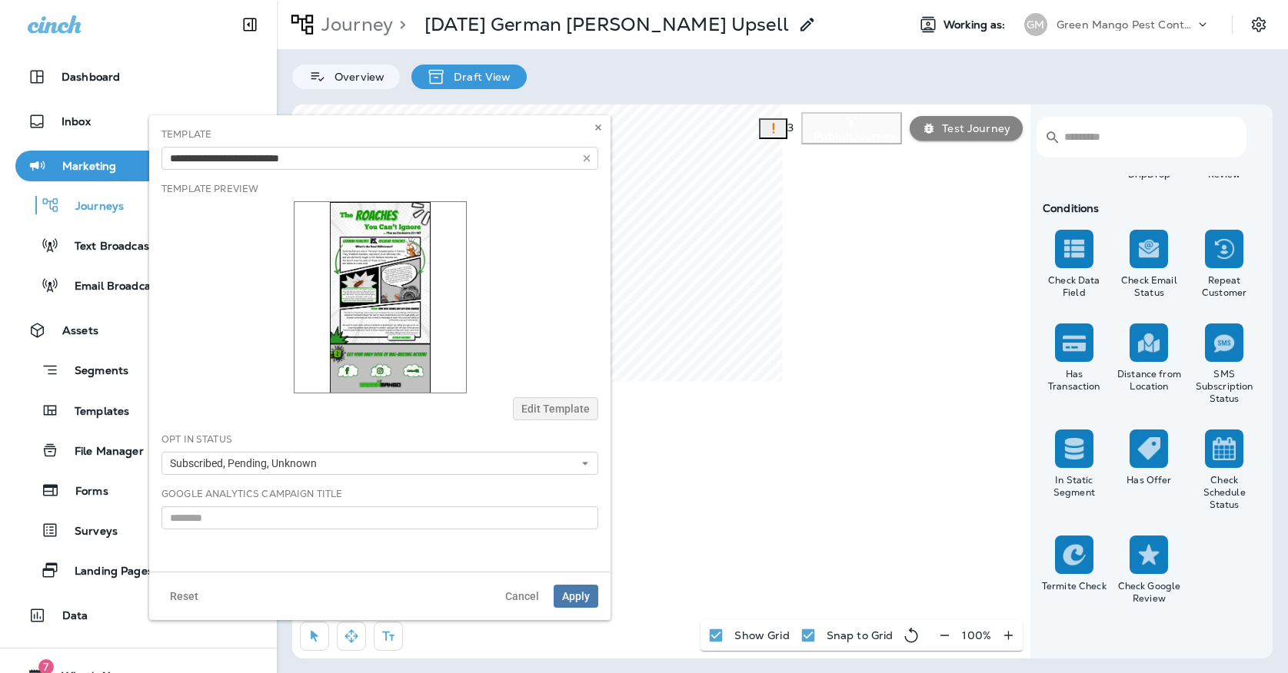
click at [427, 155] on div "**********" at bounding box center [379, 158] width 437 height 23
click at [585, 593] on span "Apply" at bounding box center [576, 596] width 28 height 11
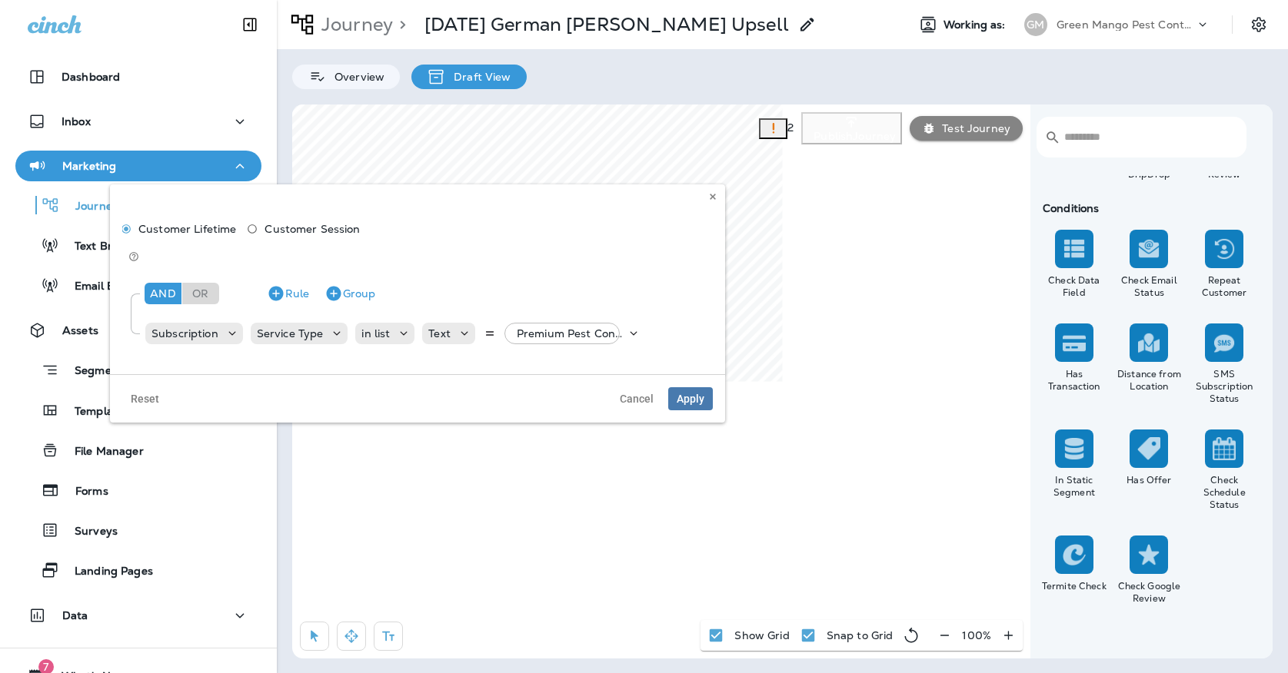
click at [713, 185] on div "Customer Lifetime Customer Session And Or Rule Group Subscription Service Type …" at bounding box center [417, 279] width 615 height 190
click at [713, 193] on icon at bounding box center [712, 196] width 9 height 9
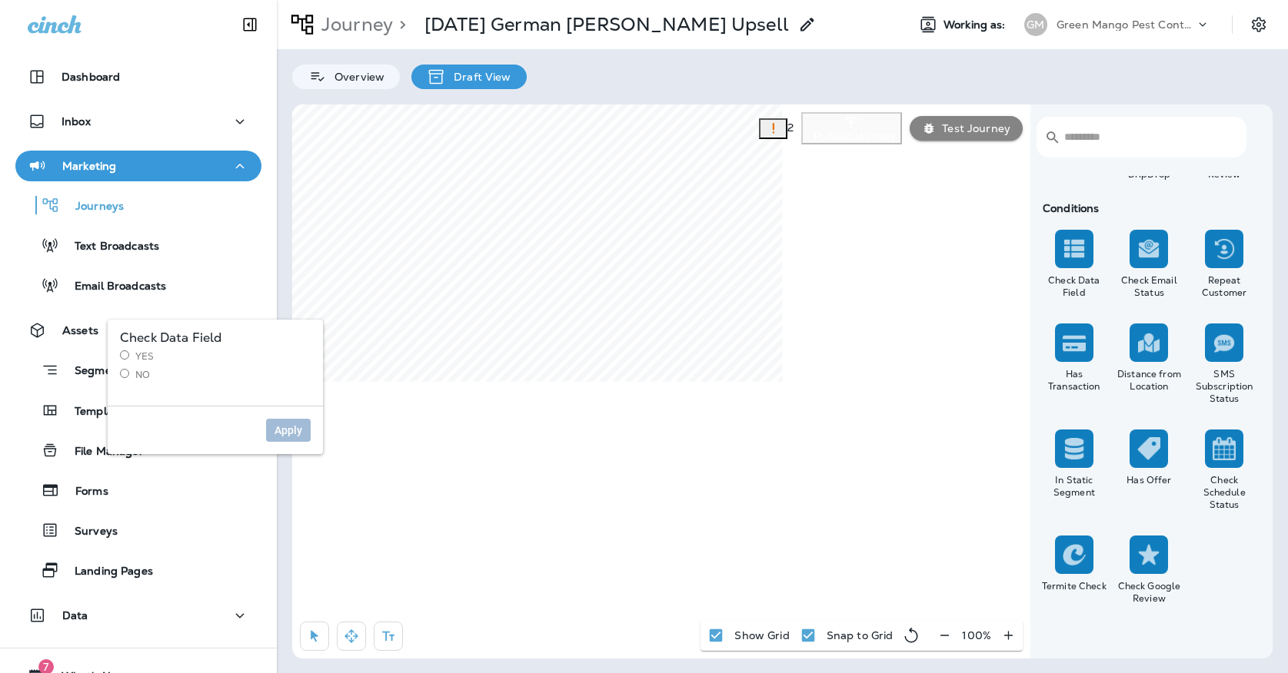
click at [145, 351] on label "Yes" at bounding box center [215, 357] width 191 height 12
click at [289, 420] on button "Apply" at bounding box center [288, 430] width 45 height 23
click at [131, 370] on label "No" at bounding box center [215, 375] width 191 height 12
click at [274, 420] on button "Apply" at bounding box center [288, 430] width 45 height 23
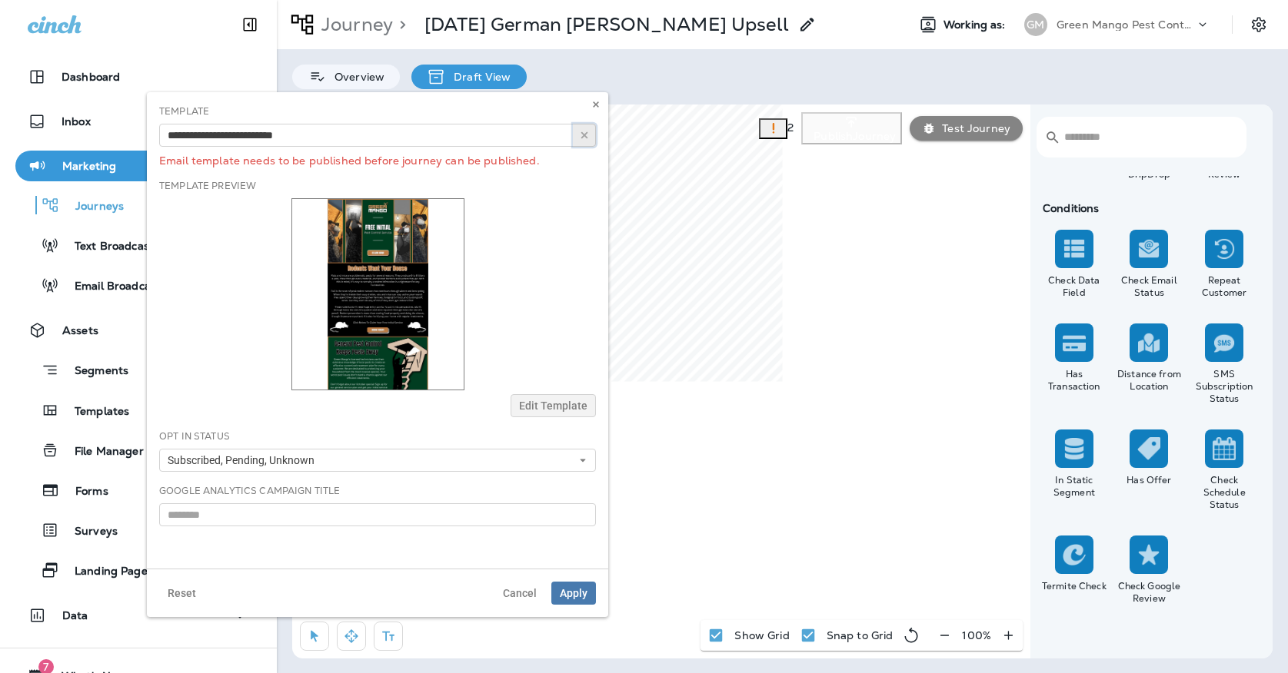
click at [587, 140] on icon "button" at bounding box center [584, 135] width 11 height 11
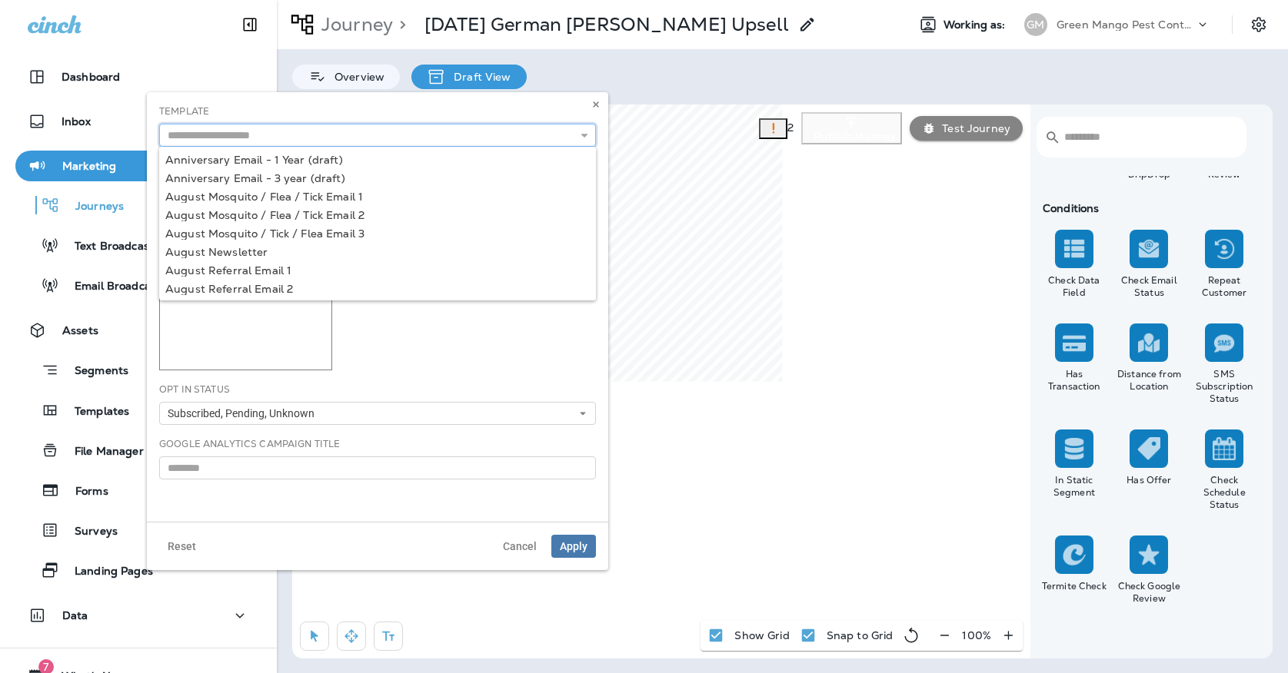
click at [526, 141] on input "text" at bounding box center [377, 135] width 437 height 23
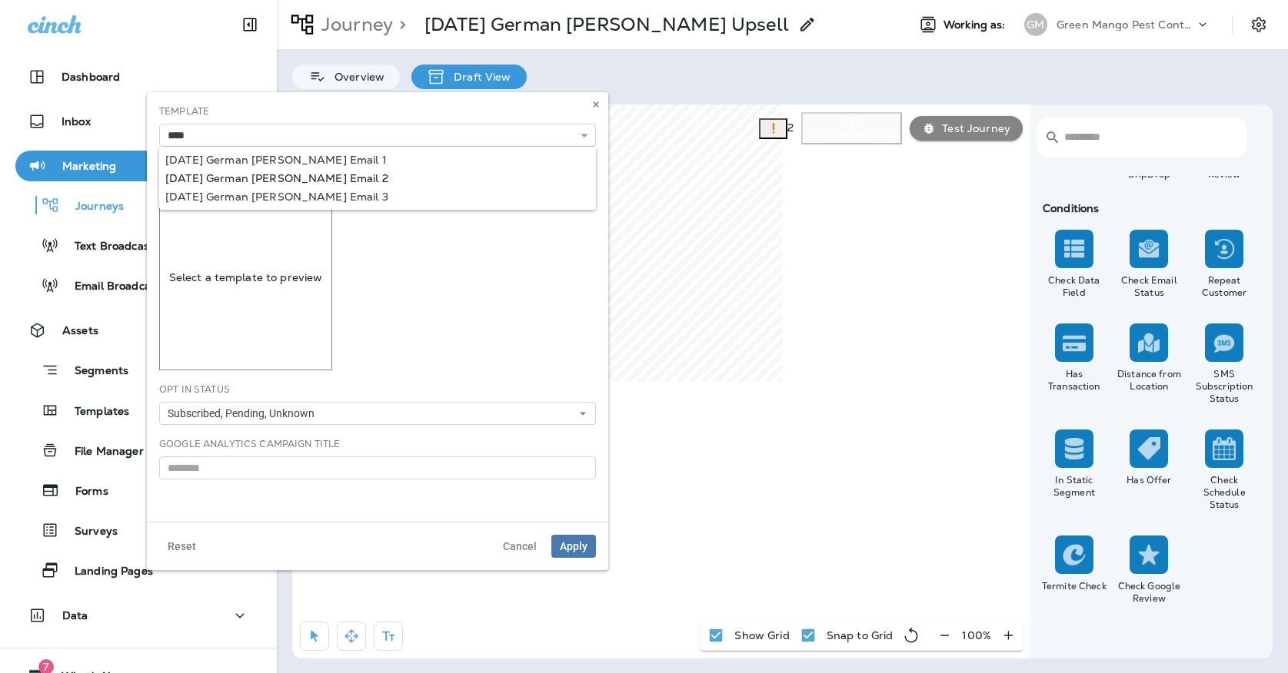
type input "**********"
click at [315, 180] on div "**********" at bounding box center [377, 307] width 461 height 430
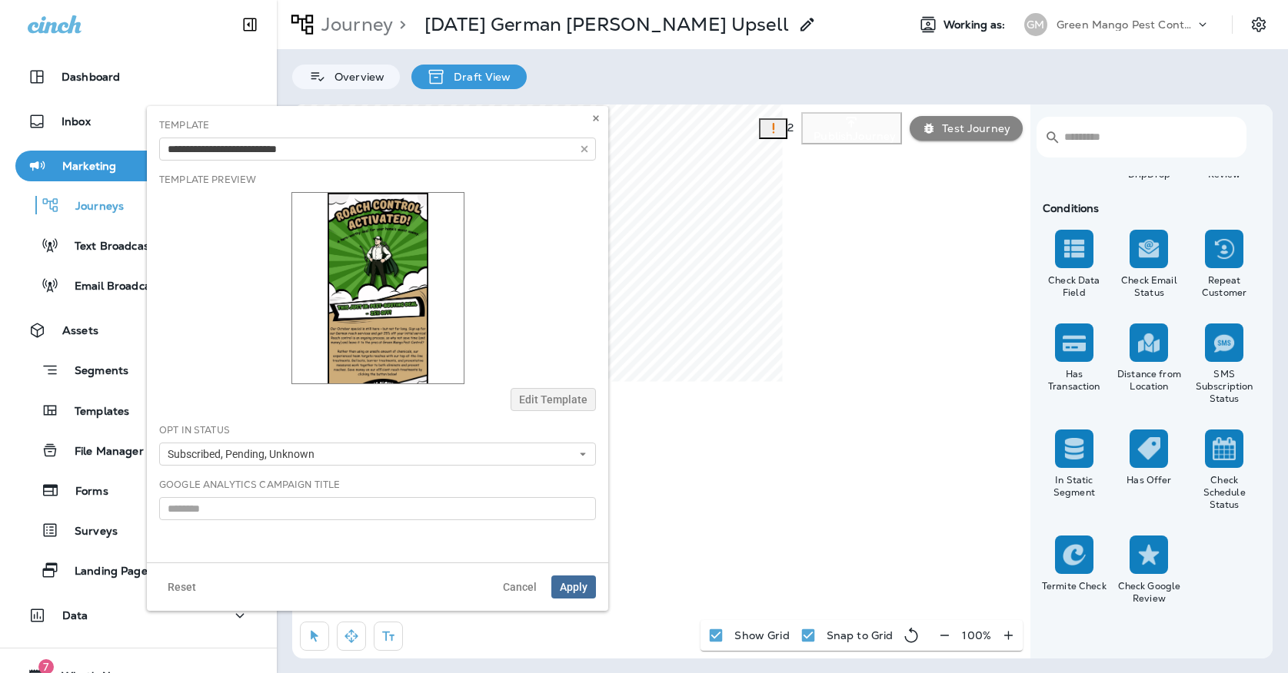
click at [567, 589] on span "Apply" at bounding box center [574, 587] width 28 height 11
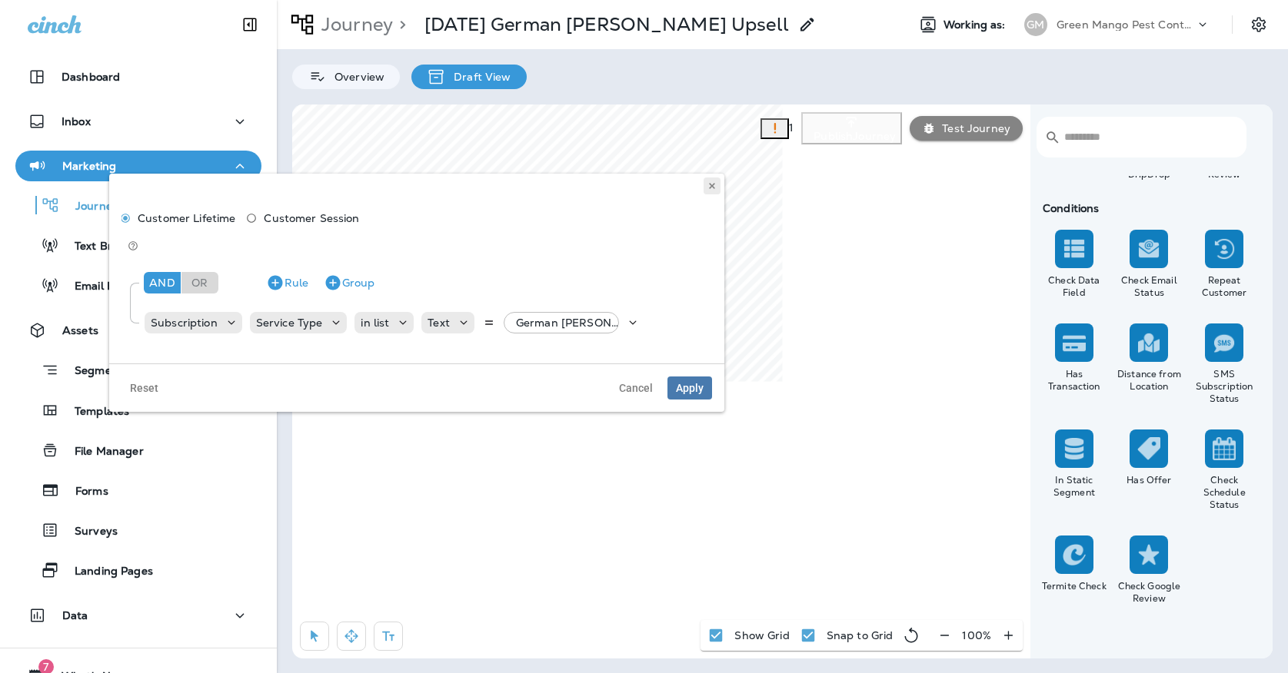
click at [709, 185] on icon at bounding box center [711, 185] width 9 height 9
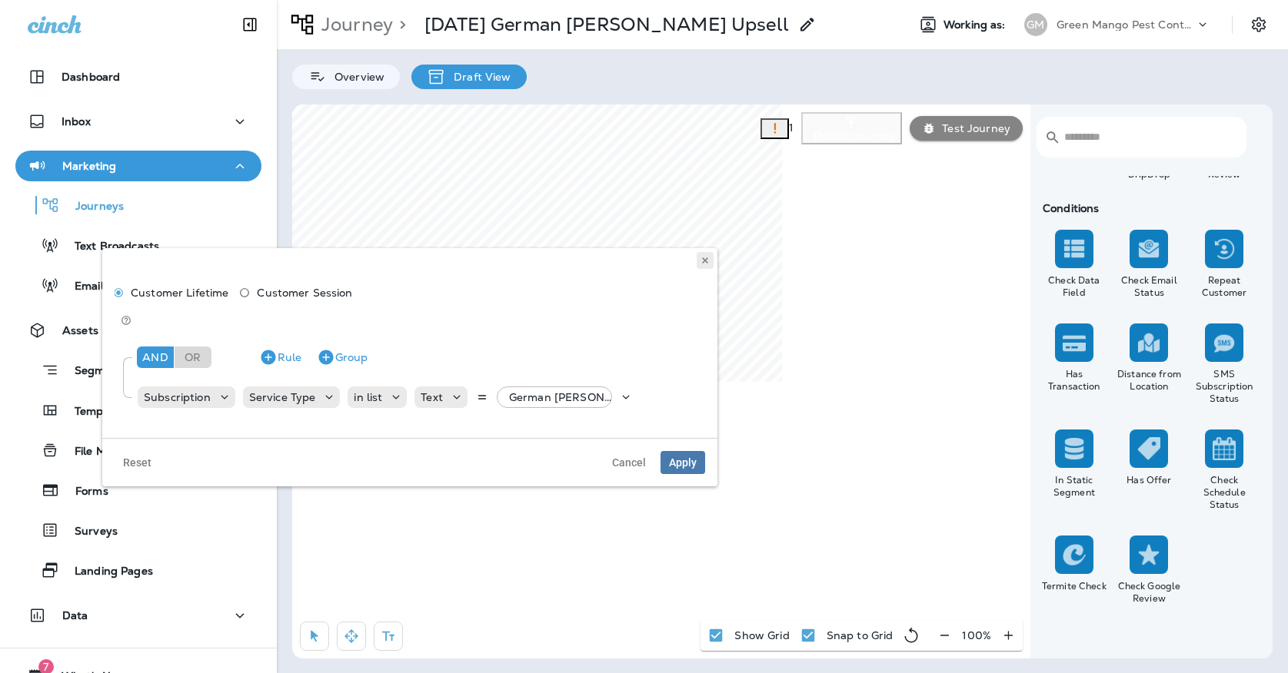
click at [699, 261] on button at bounding box center [704, 260] width 17 height 17
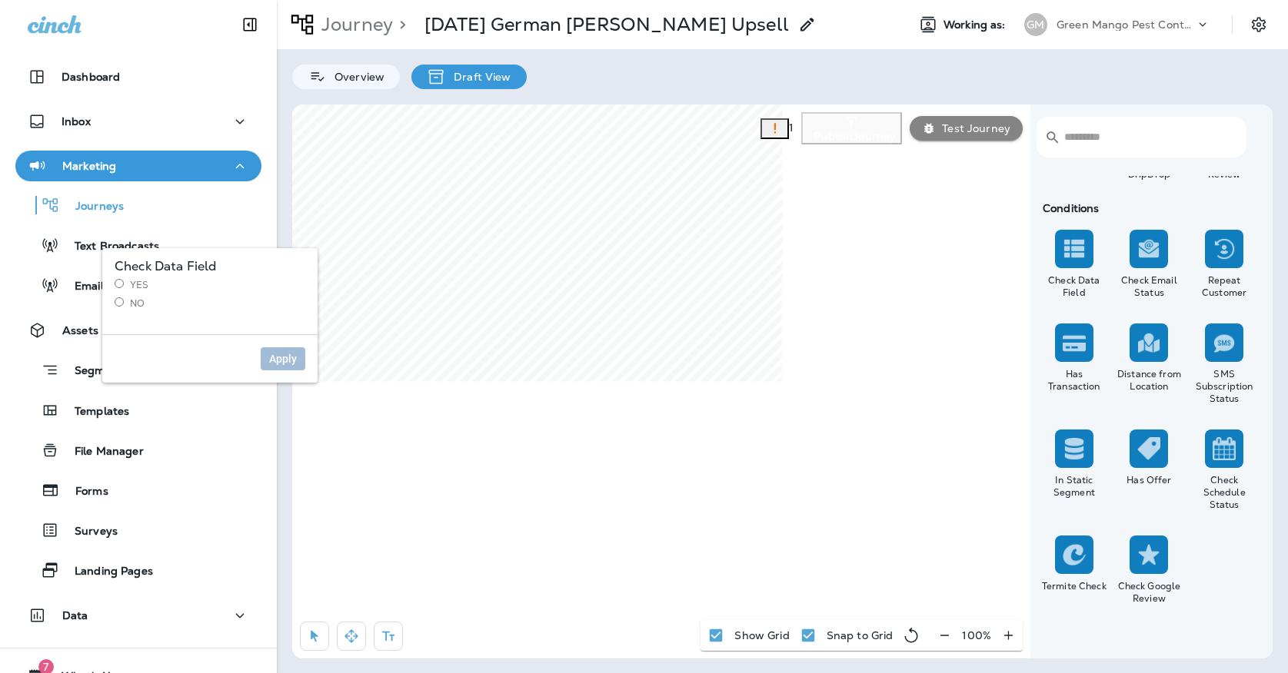
click at [125, 290] on label "Yes" at bounding box center [210, 285] width 191 height 12
click at [274, 362] on span "Apply" at bounding box center [283, 359] width 28 height 11
click at [135, 294] on div "Yes No" at bounding box center [210, 294] width 191 height 31
click at [135, 297] on div "Yes No" at bounding box center [210, 294] width 191 height 31
click at [135, 297] on label "No" at bounding box center [210, 303] width 191 height 12
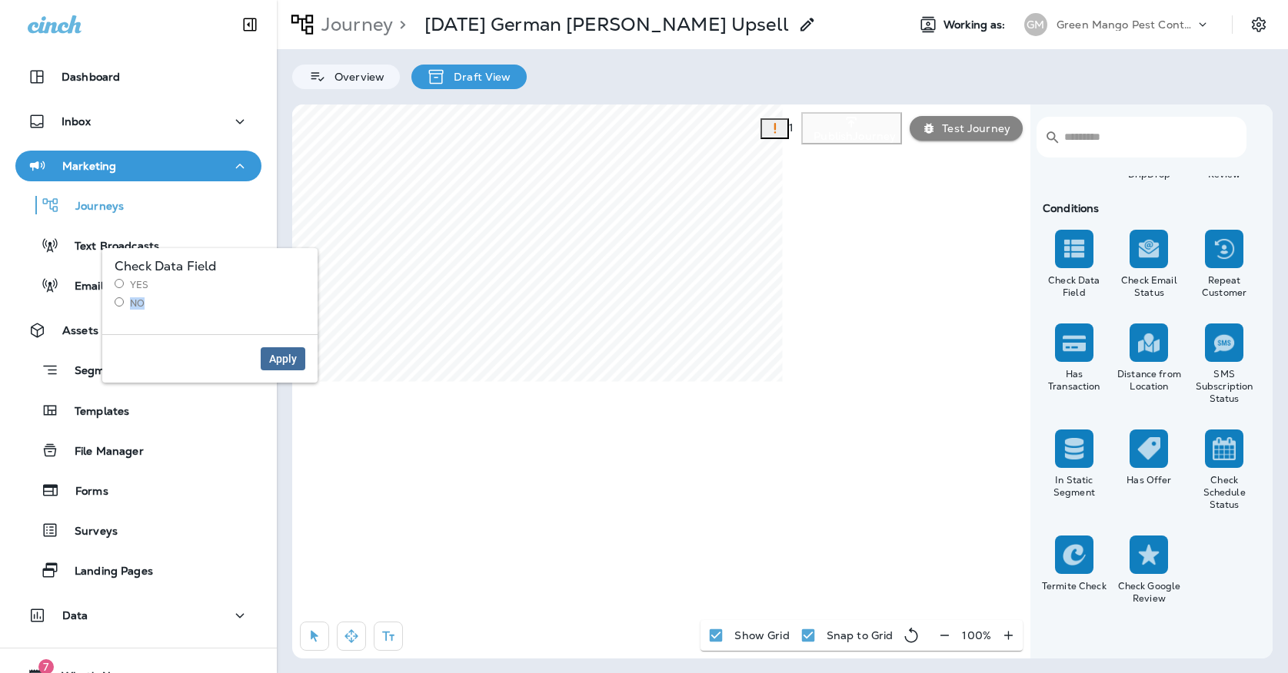
click at [283, 361] on span "Apply" at bounding box center [283, 359] width 28 height 11
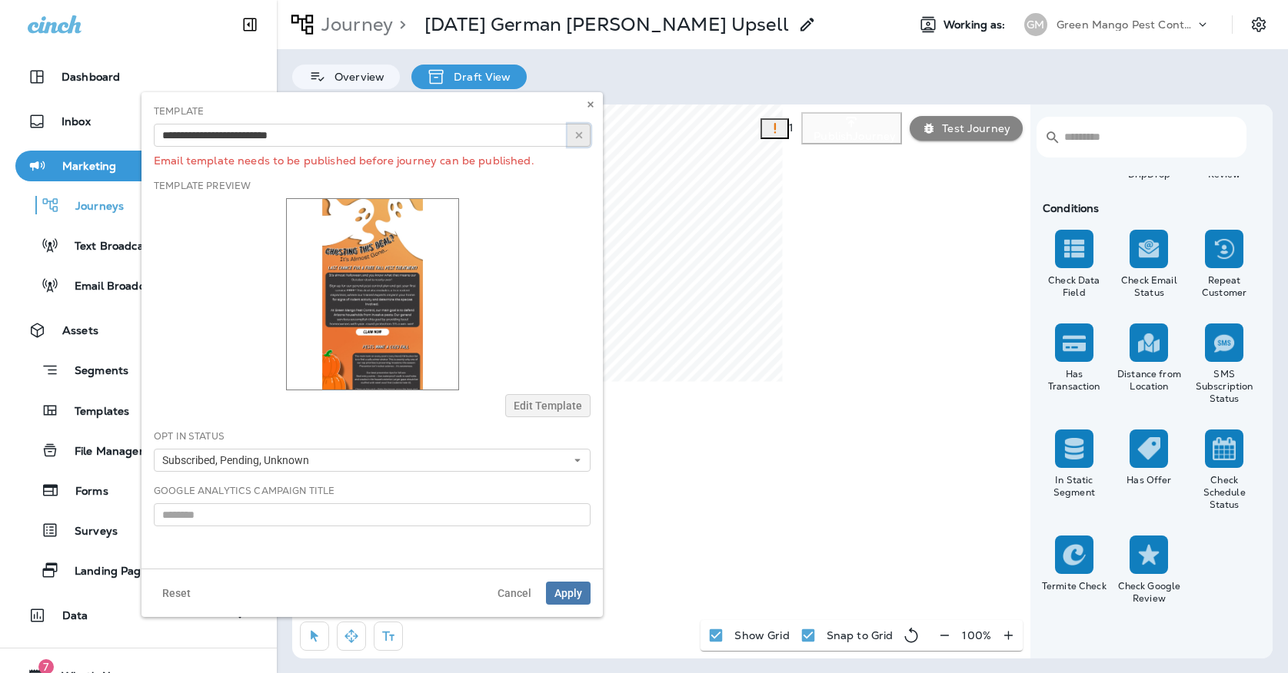
click at [584, 140] on button "button" at bounding box center [578, 135] width 23 height 23
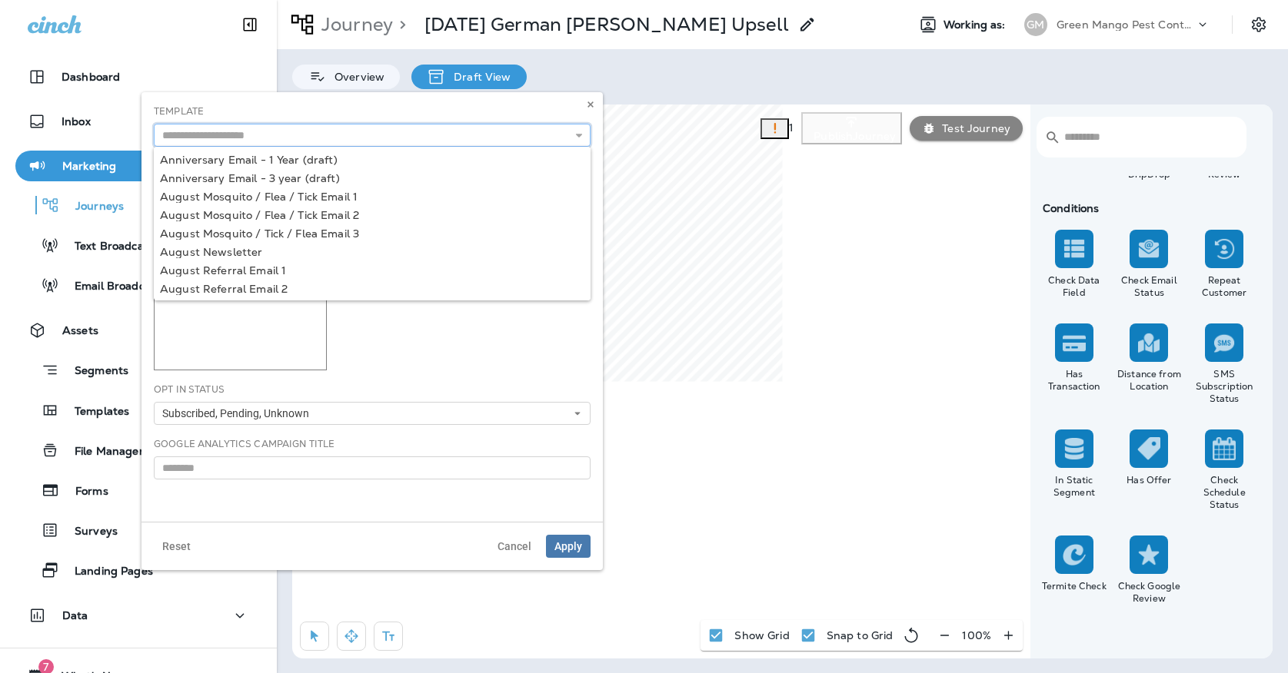
click at [512, 136] on input "text" at bounding box center [372, 135] width 437 height 23
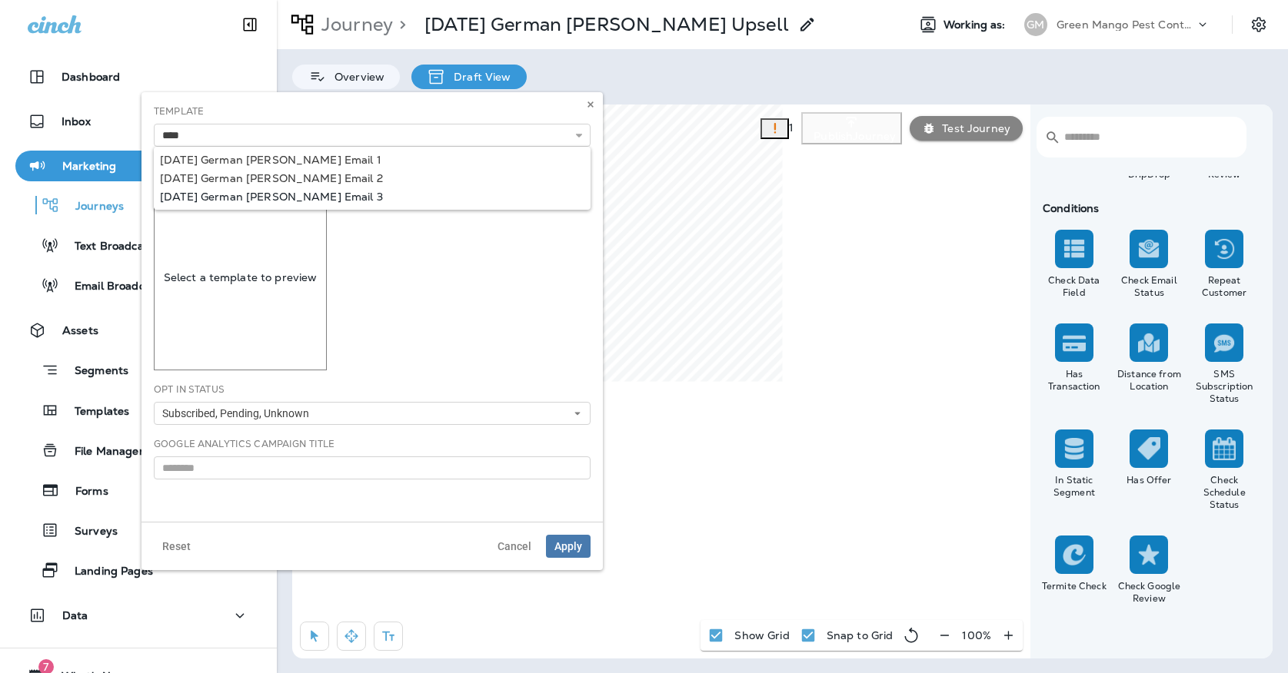
type input "**********"
click at [335, 189] on div "**********" at bounding box center [371, 307] width 461 height 430
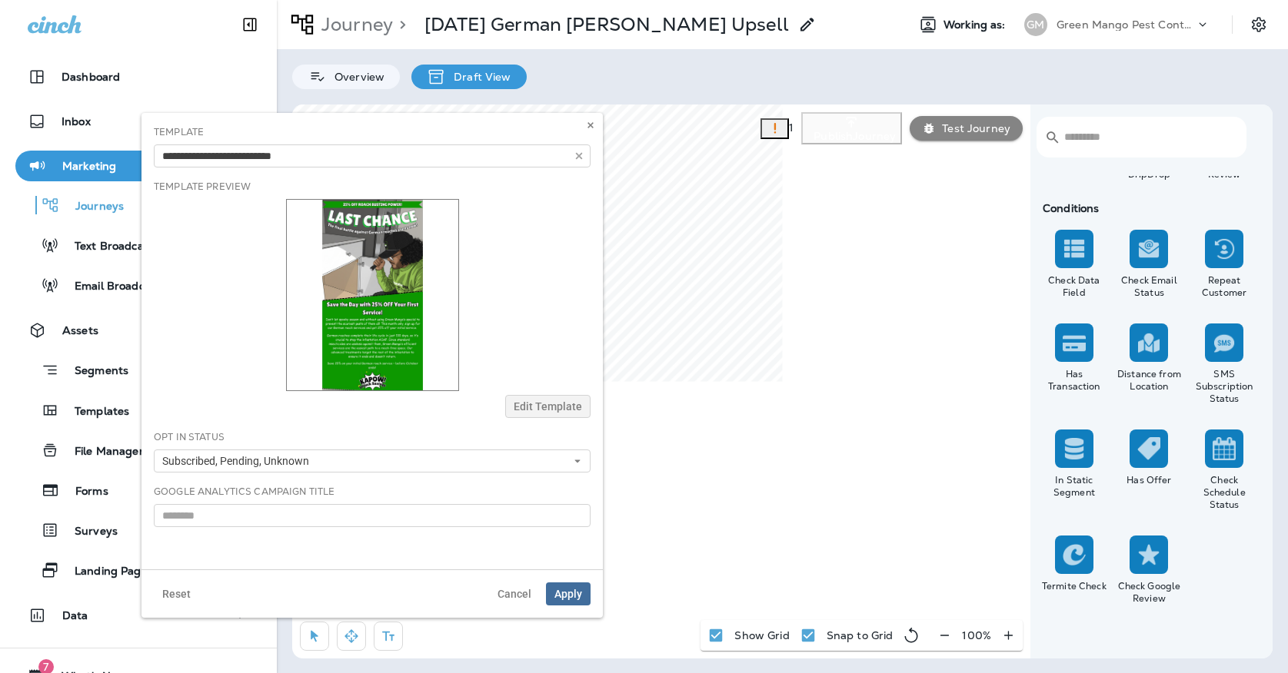
click at [566, 589] on span "Apply" at bounding box center [568, 594] width 28 height 11
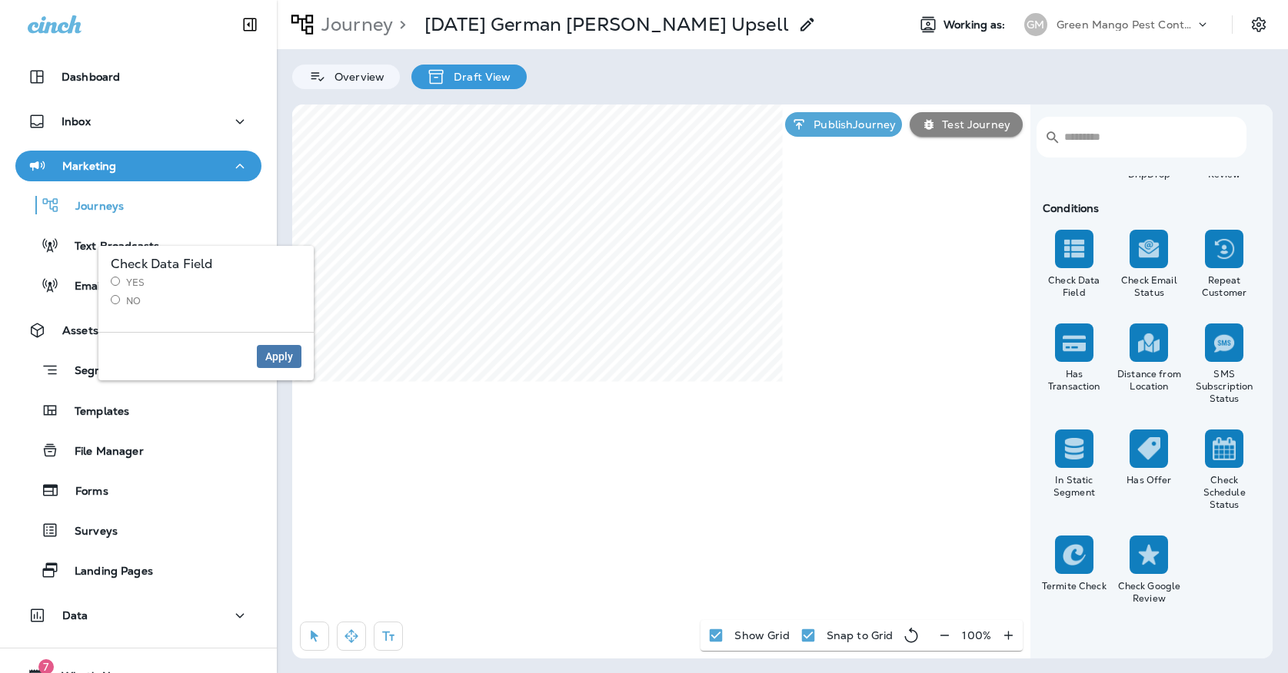
click at [248, 349] on div "Apply" at bounding box center [205, 356] width 215 height 48
click at [258, 349] on button "Apply" at bounding box center [279, 356] width 45 height 23
click at [126, 301] on label "No" at bounding box center [206, 301] width 191 height 12
click at [264, 356] on button "Apply" at bounding box center [279, 356] width 45 height 23
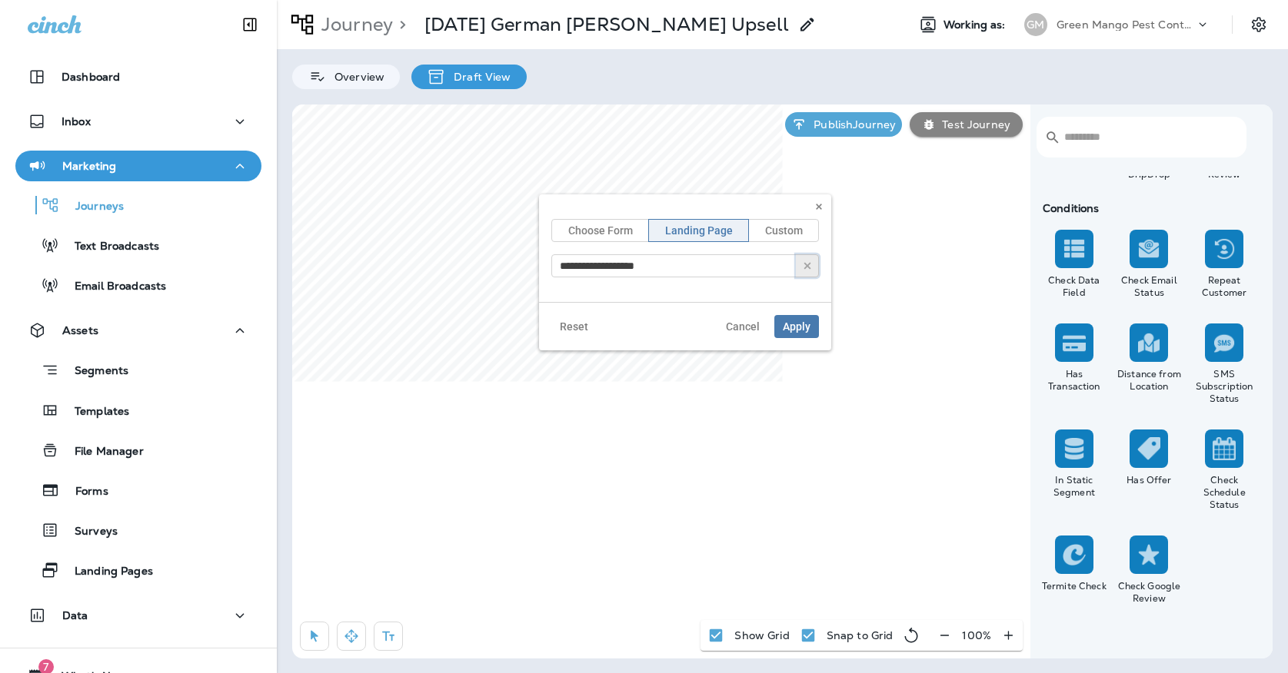
click at [801, 264] on button "button" at bounding box center [807, 265] width 23 height 23
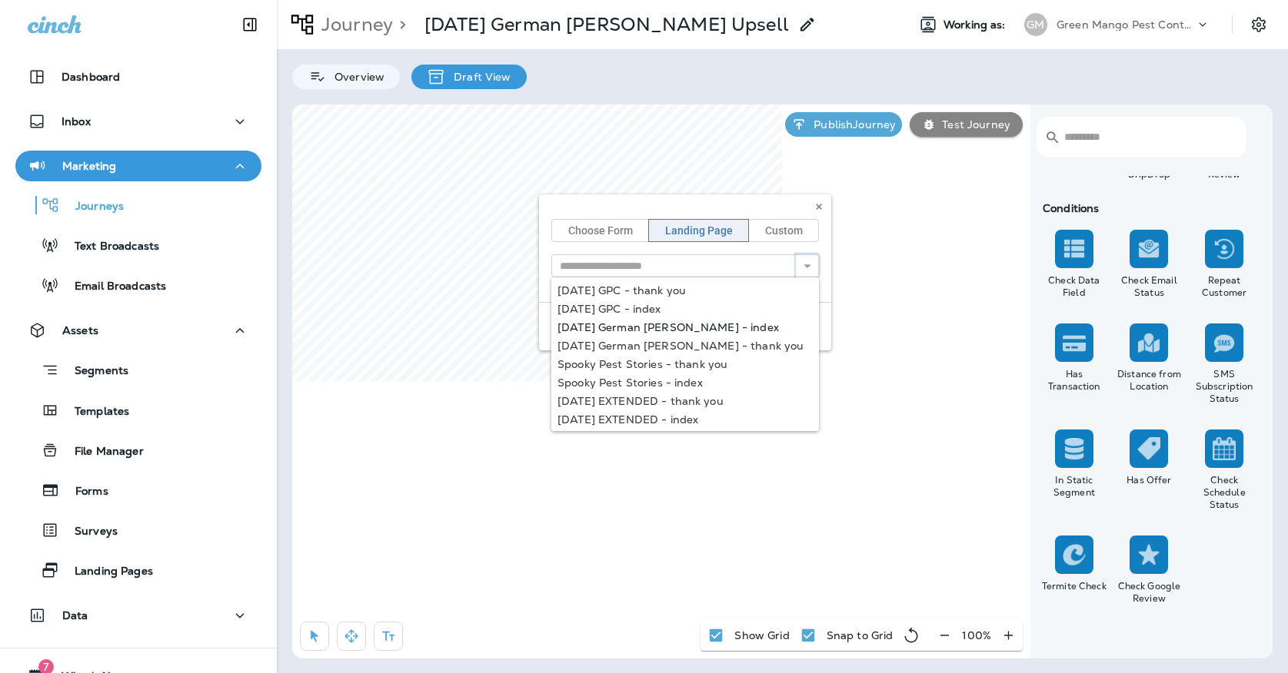
type input "**********"
click at [640, 324] on div "**********" at bounding box center [685, 272] width 292 height 156
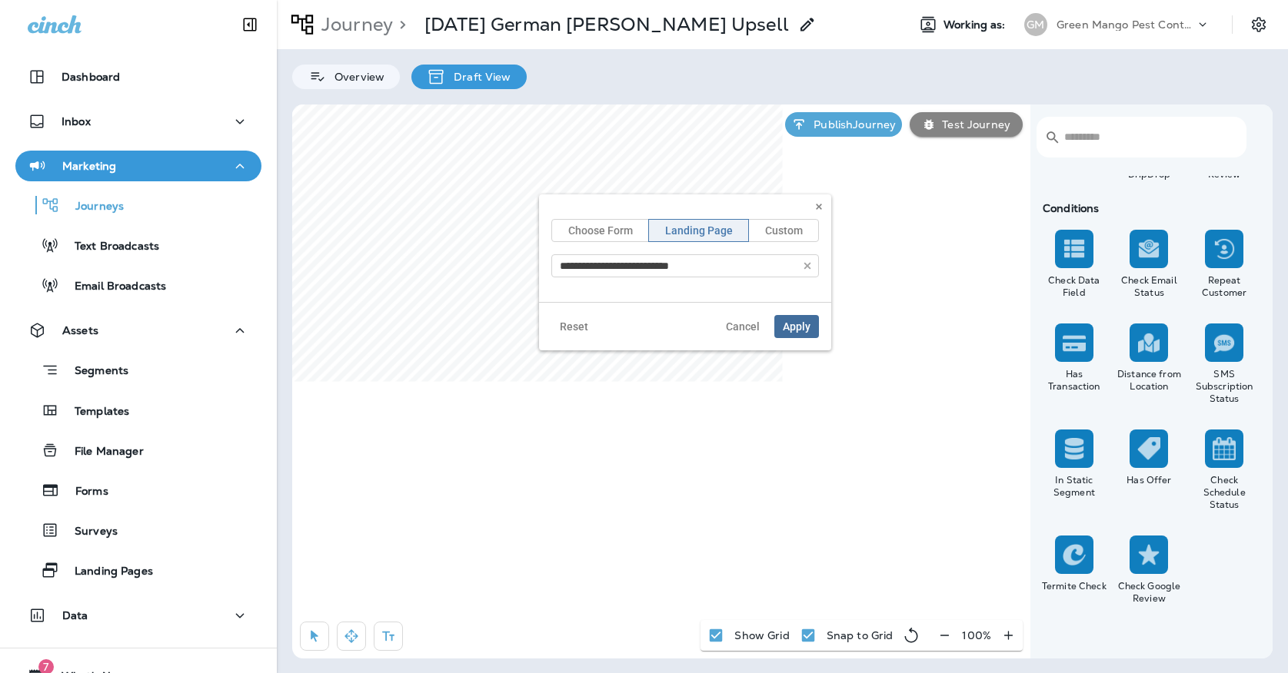
click at [804, 333] on button "Apply" at bounding box center [796, 326] width 45 height 23
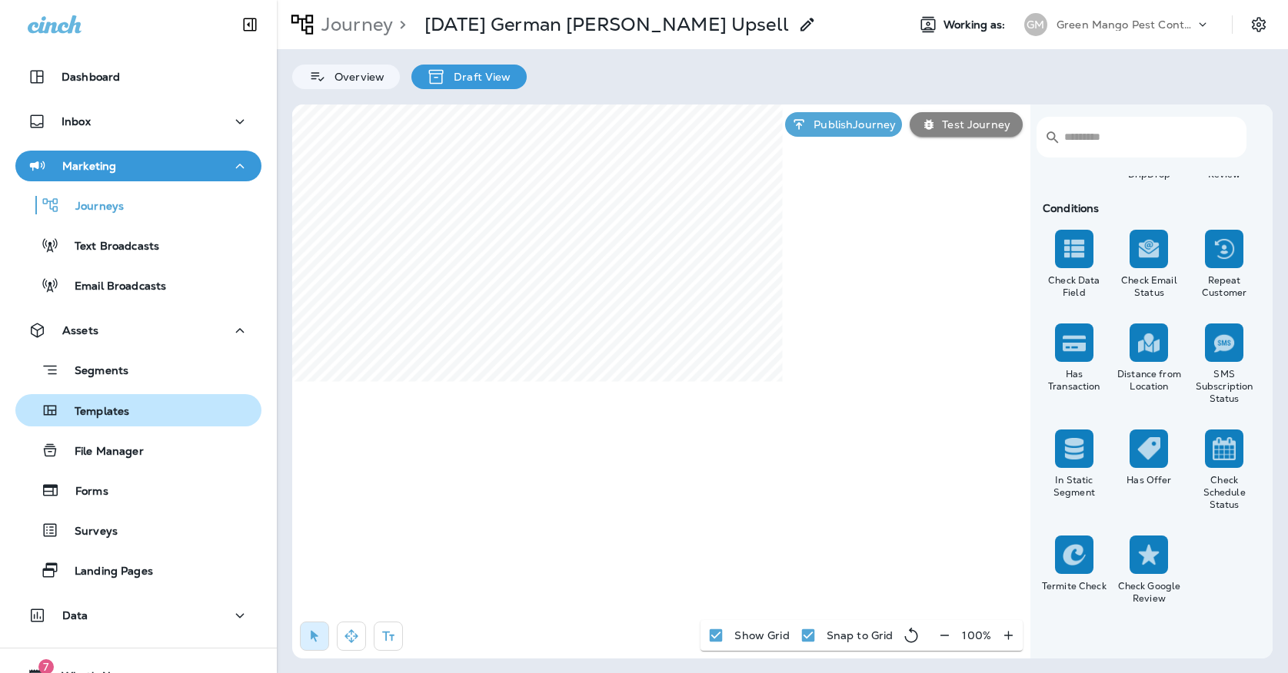
click at [129, 411] on p "Templates" at bounding box center [94, 412] width 70 height 15
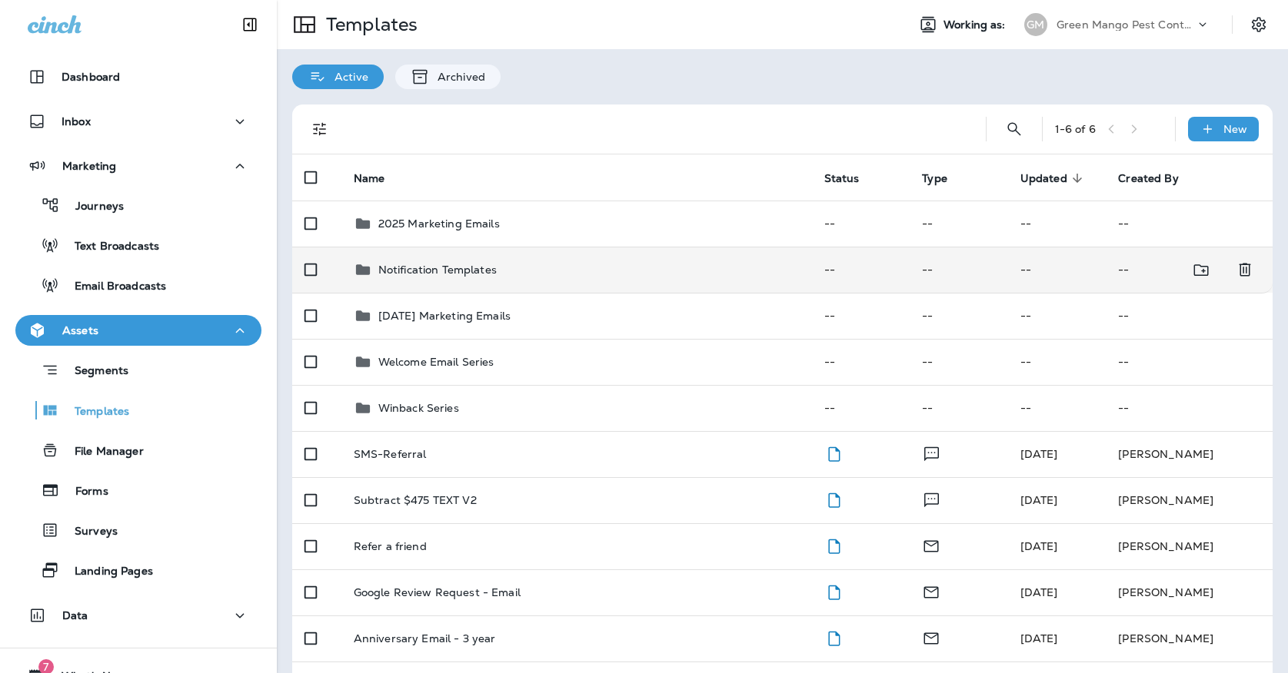
click at [453, 264] on p "Notification Templates" at bounding box center [437, 270] width 118 height 12
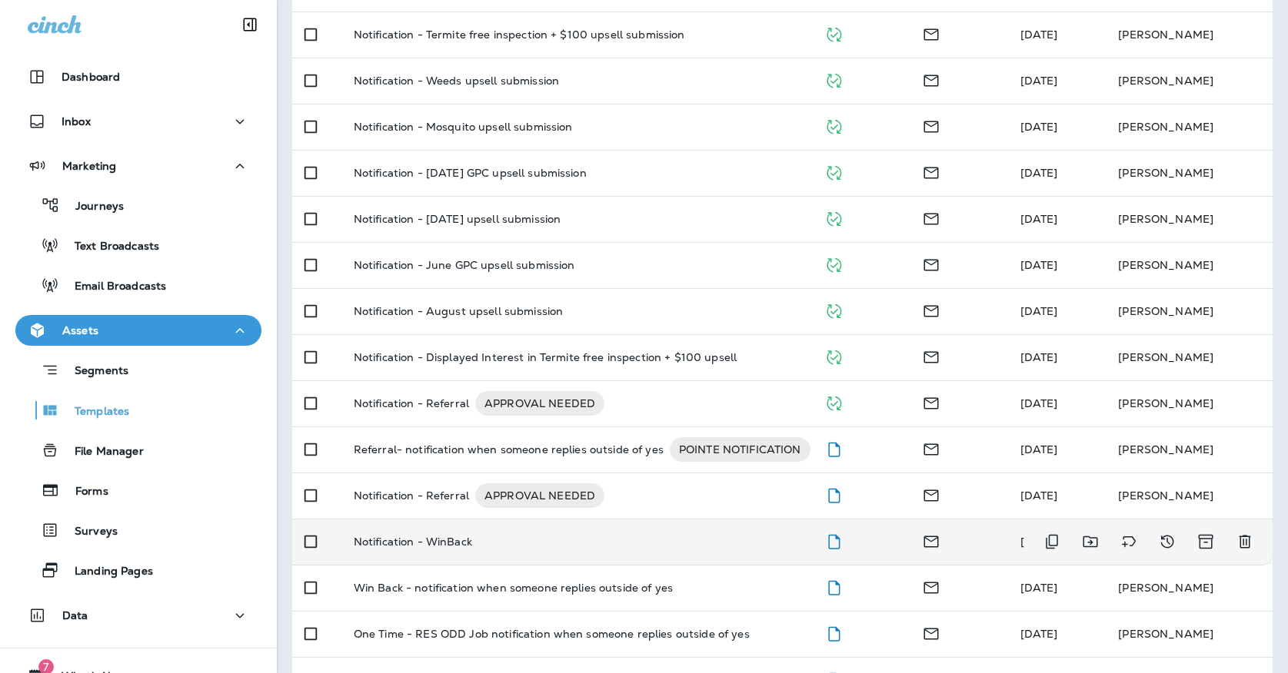
scroll to position [166, 0]
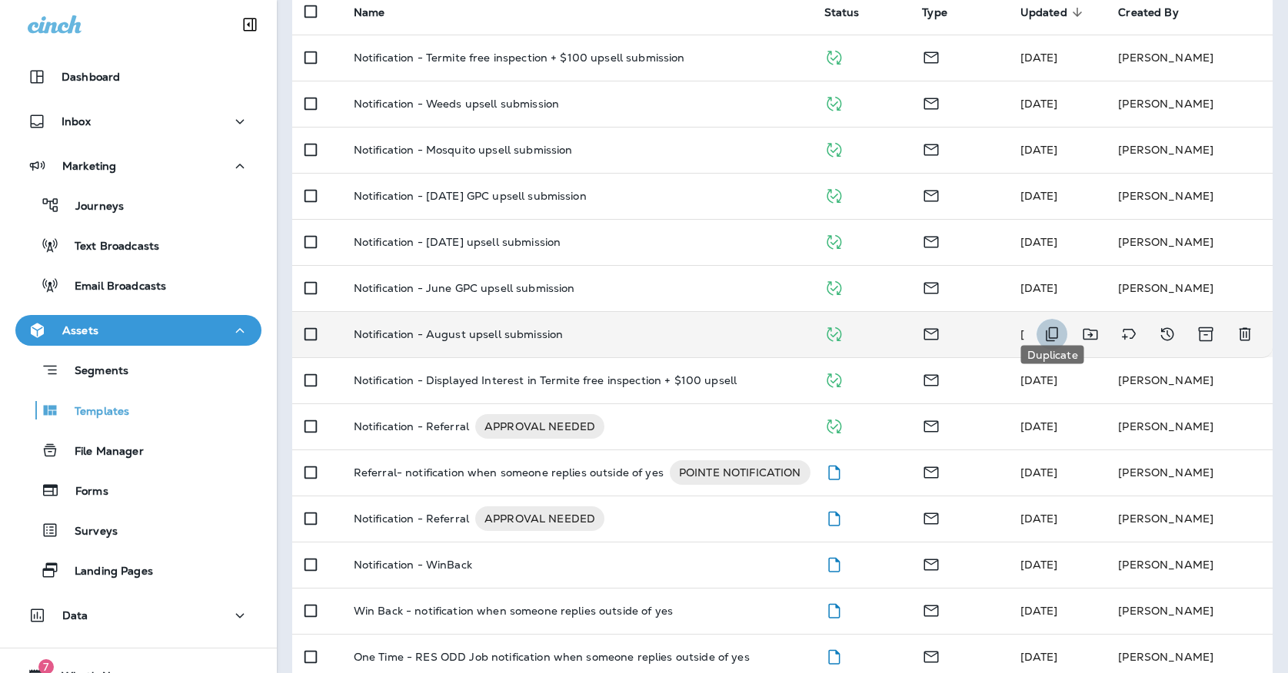
click at [1051, 319] on button "Duplicate" at bounding box center [1051, 334] width 31 height 31
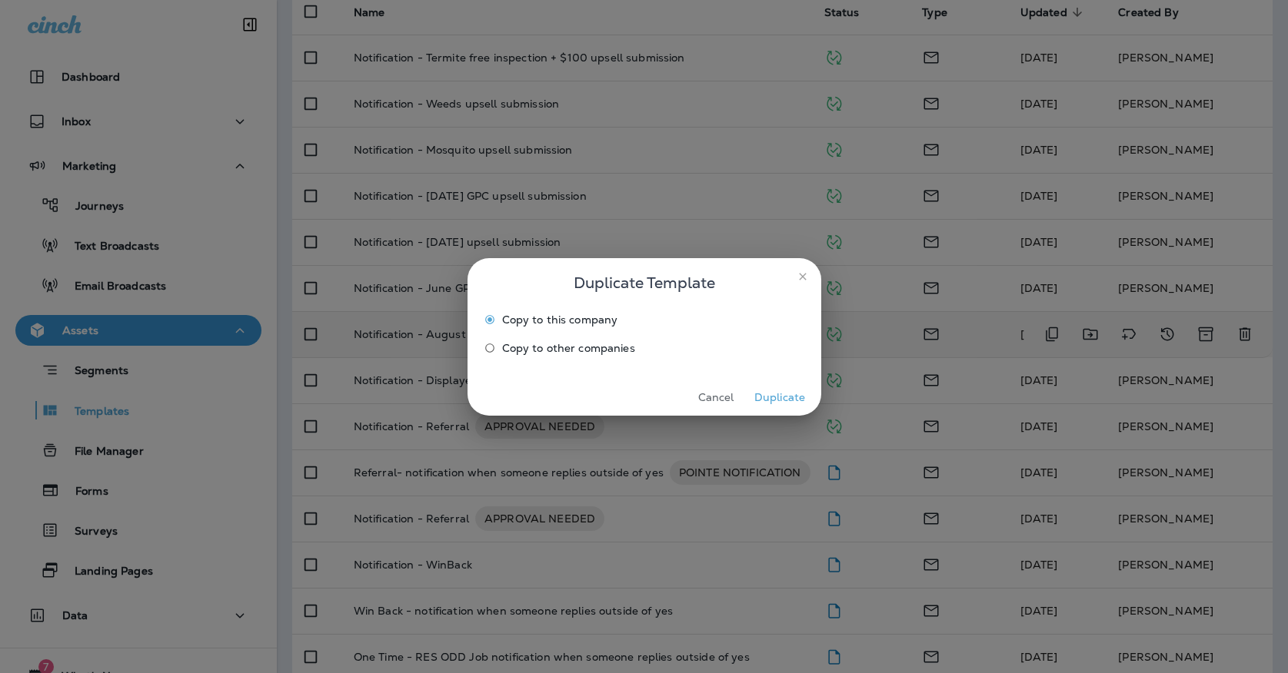
click at [793, 405] on button "Duplicate" at bounding box center [780, 398] width 58 height 24
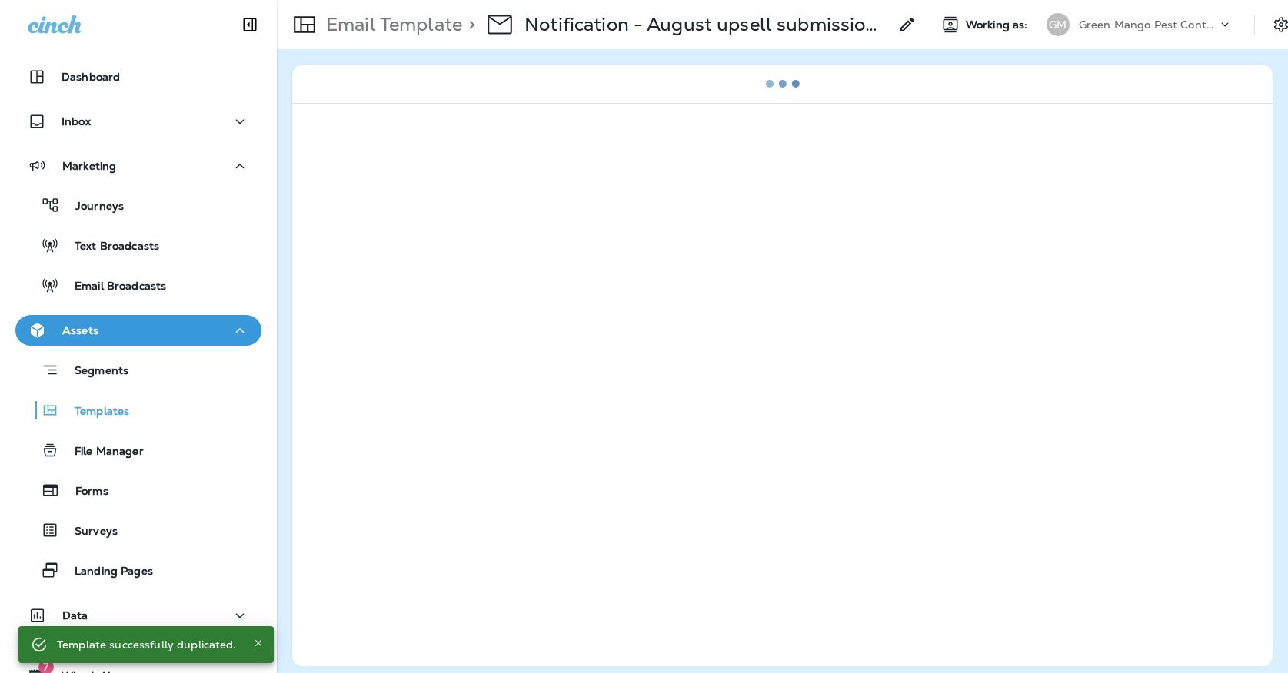
click at [672, 36] on div "> Notification - August upsell submission Copy" at bounding box center [689, 24] width 454 height 43
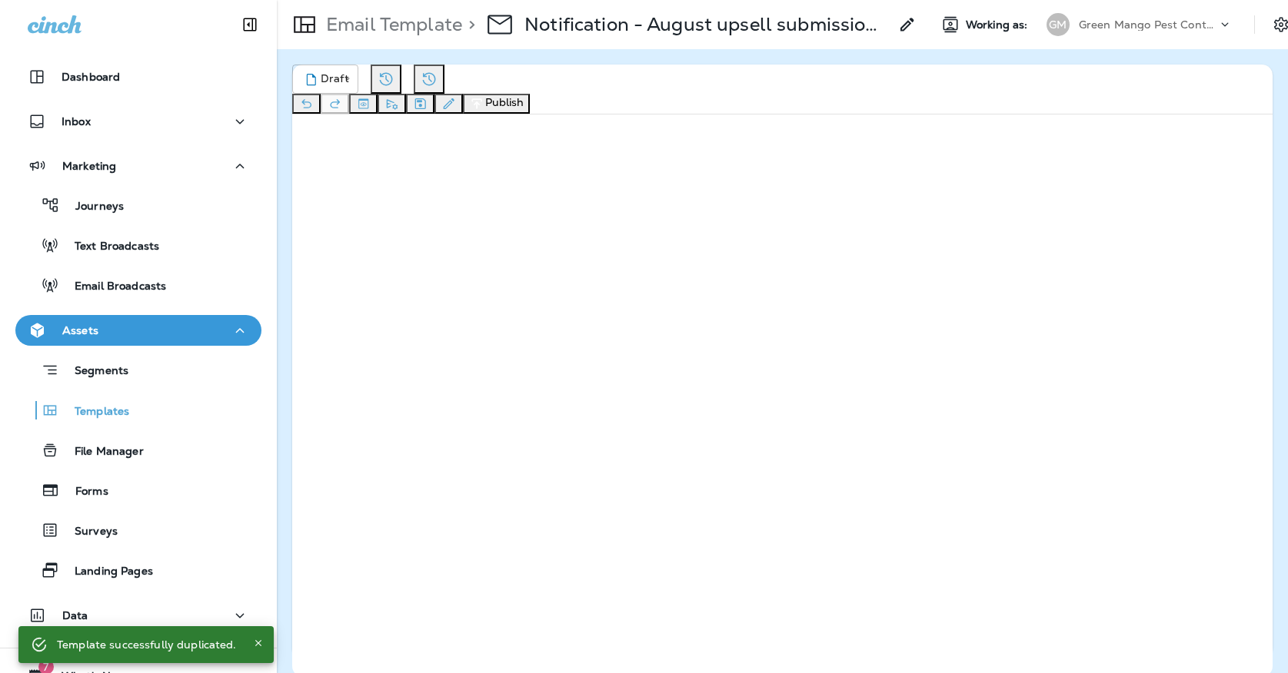
click at [910, 22] on use at bounding box center [906, 24] width 13 height 13
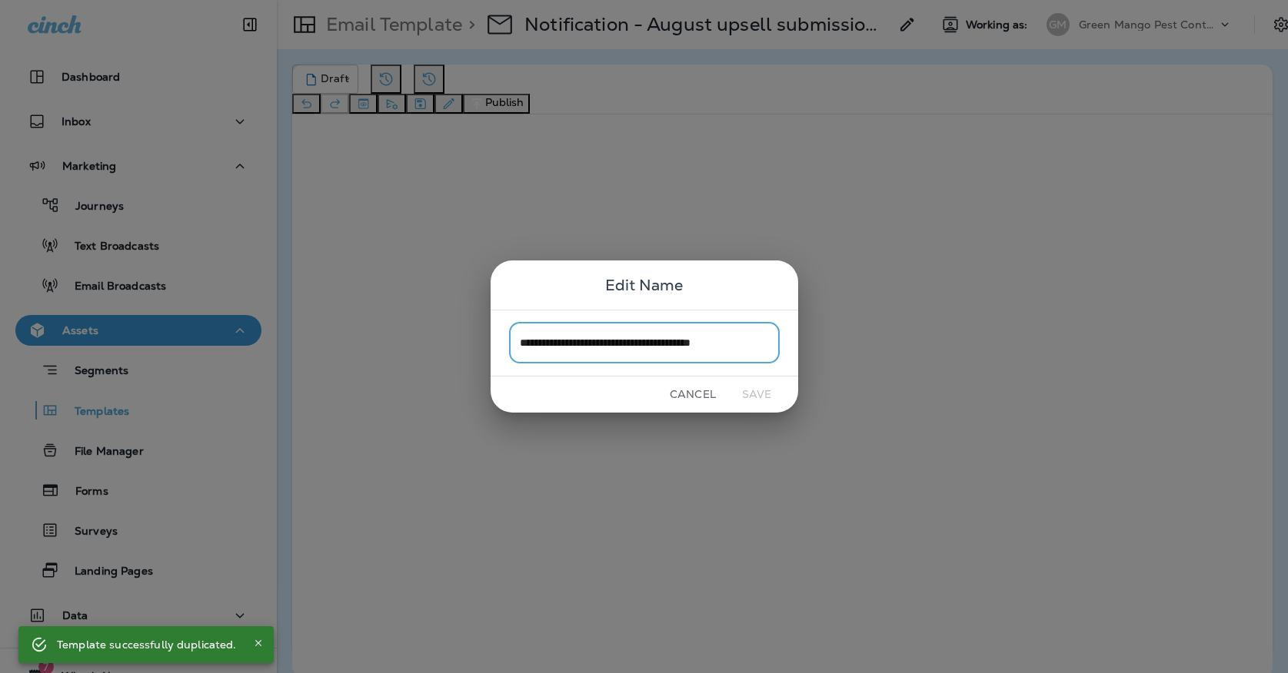
click at [771, 344] on input "**********" at bounding box center [644, 343] width 271 height 41
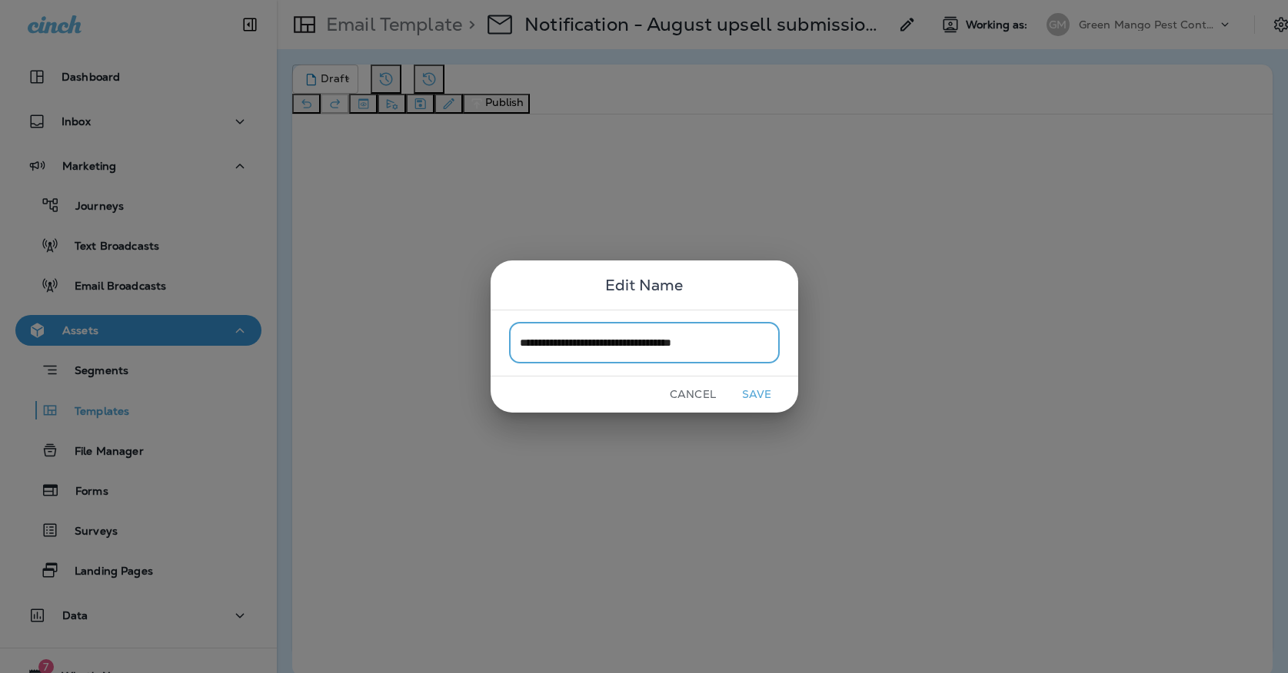
drag, startPoint x: 631, startPoint y: 343, endPoint x: 593, endPoint y: 347, distance: 38.7
click at [593, 347] on input "**********" at bounding box center [644, 343] width 271 height 41
type input "**********"
click at [746, 396] on button "Save" at bounding box center [757, 395] width 58 height 24
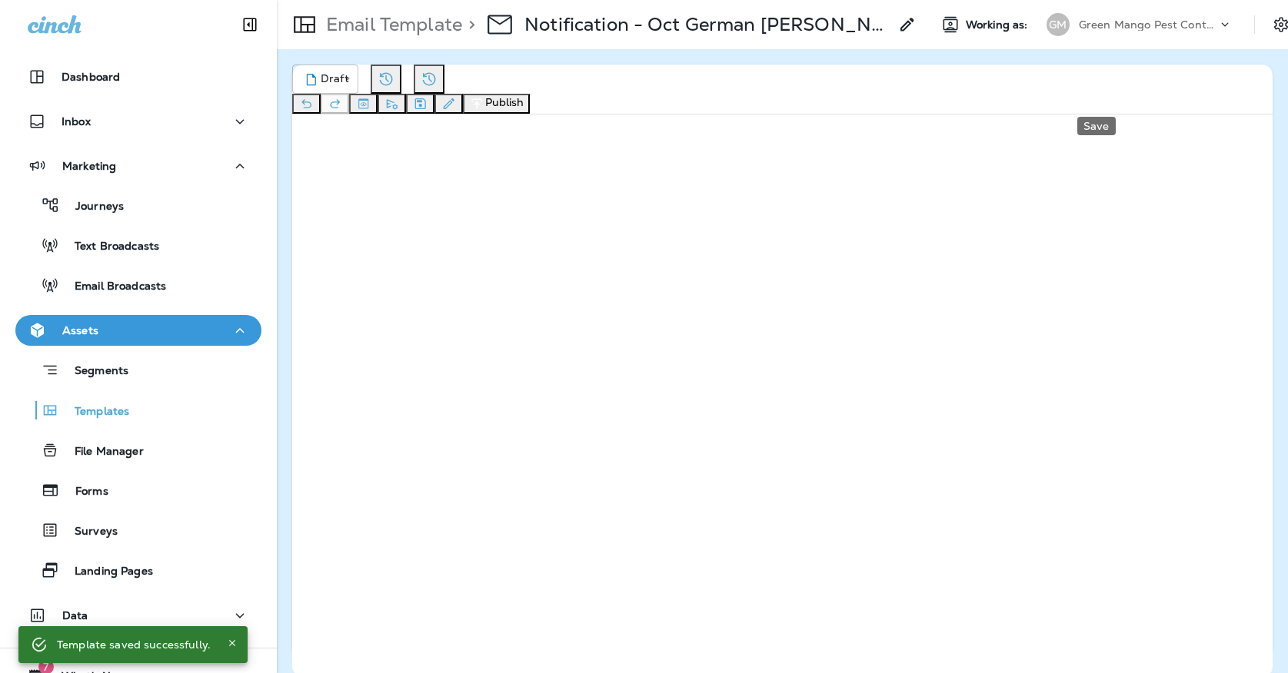
click at [428, 96] on icon "Save" at bounding box center [420, 103] width 16 height 15
click at [481, 98] on icon "button" at bounding box center [476, 103] width 10 height 10
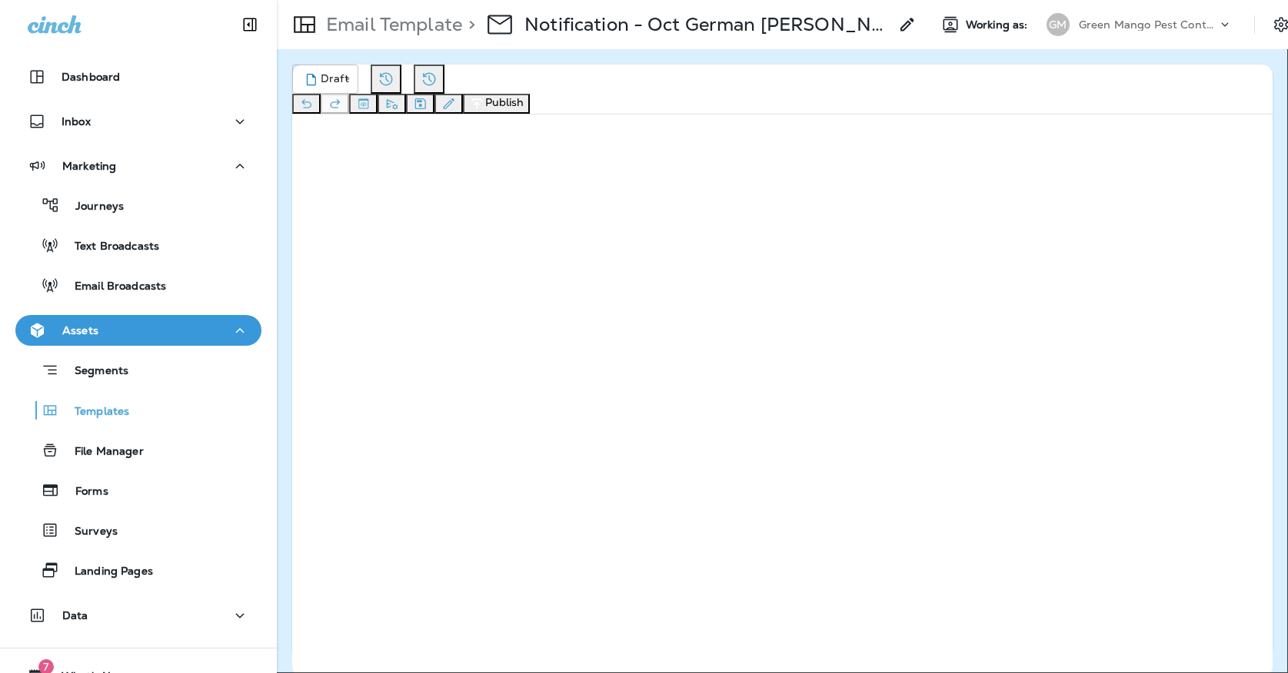
drag, startPoint x: 557, startPoint y: 206, endPoint x: 427, endPoint y: 204, distance: 130.7
type input "**********"
click at [638, 357] on button "Publish" at bounding box center [612, 348] width 51 height 17
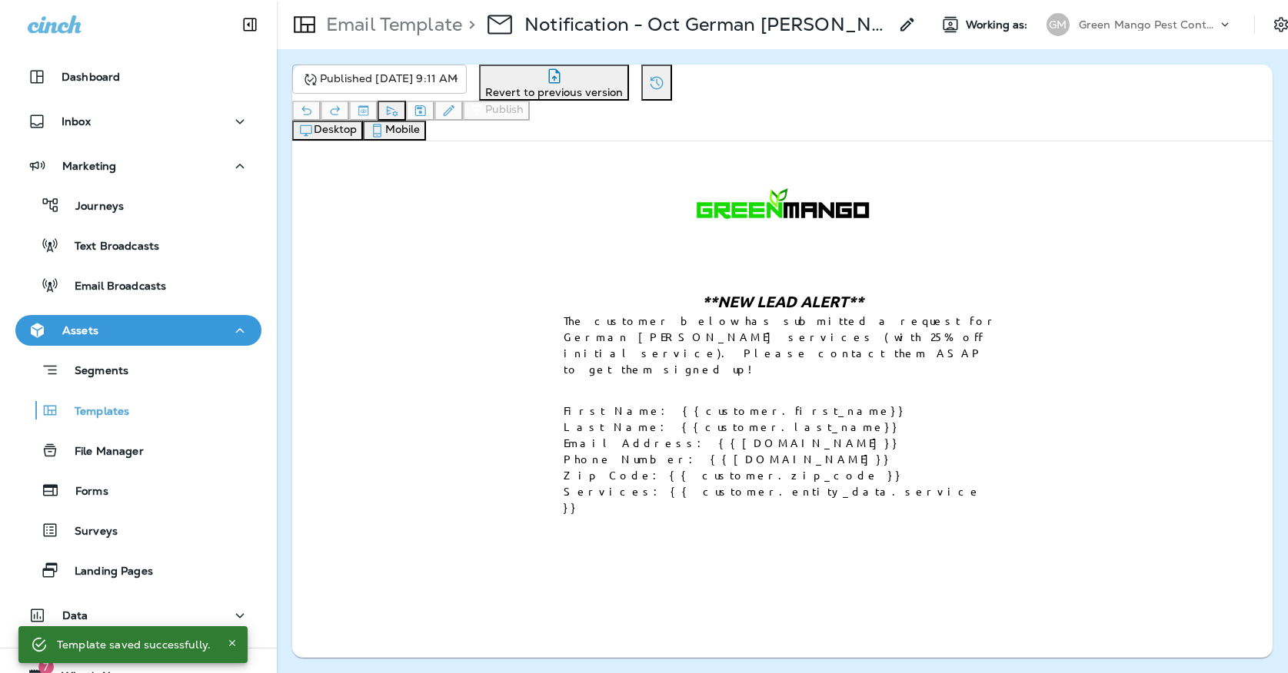
click at [400, 103] on icon "Send test email" at bounding box center [392, 110] width 16 height 15
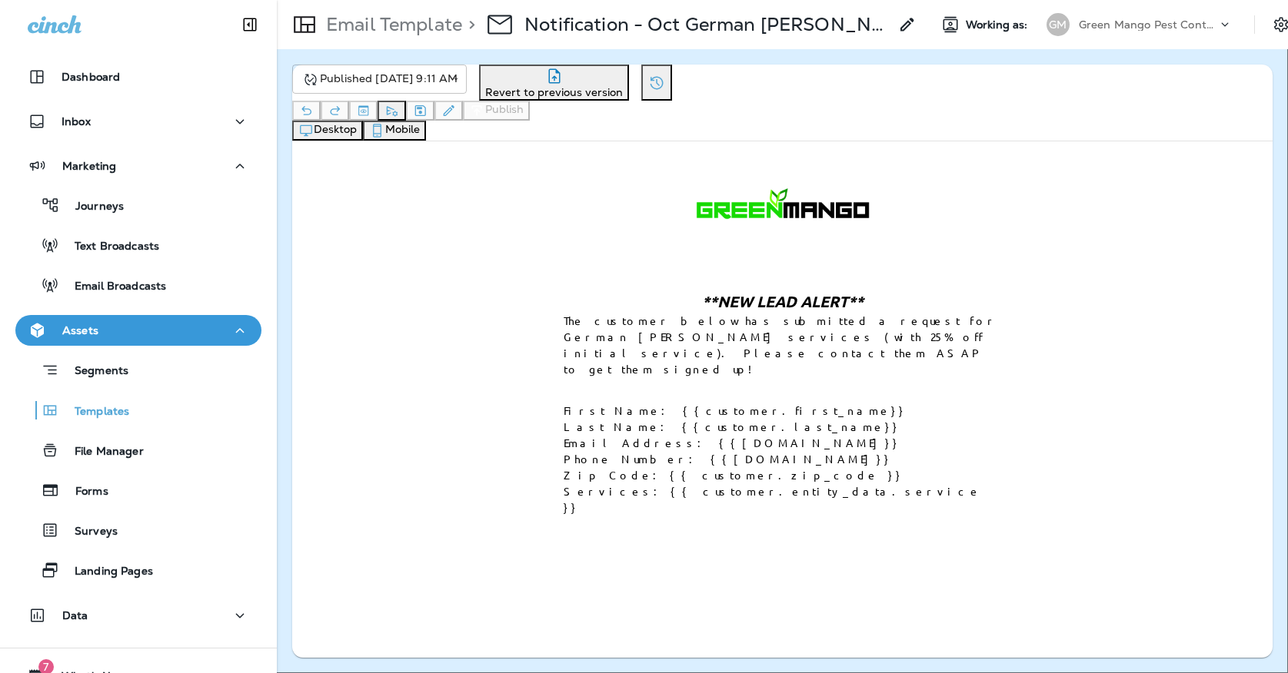
click at [616, 264] on button "Send" at bounding box center [596, 256] width 39 height 17
click at [426, 0] on body "**********" at bounding box center [644, 0] width 1288 height 0
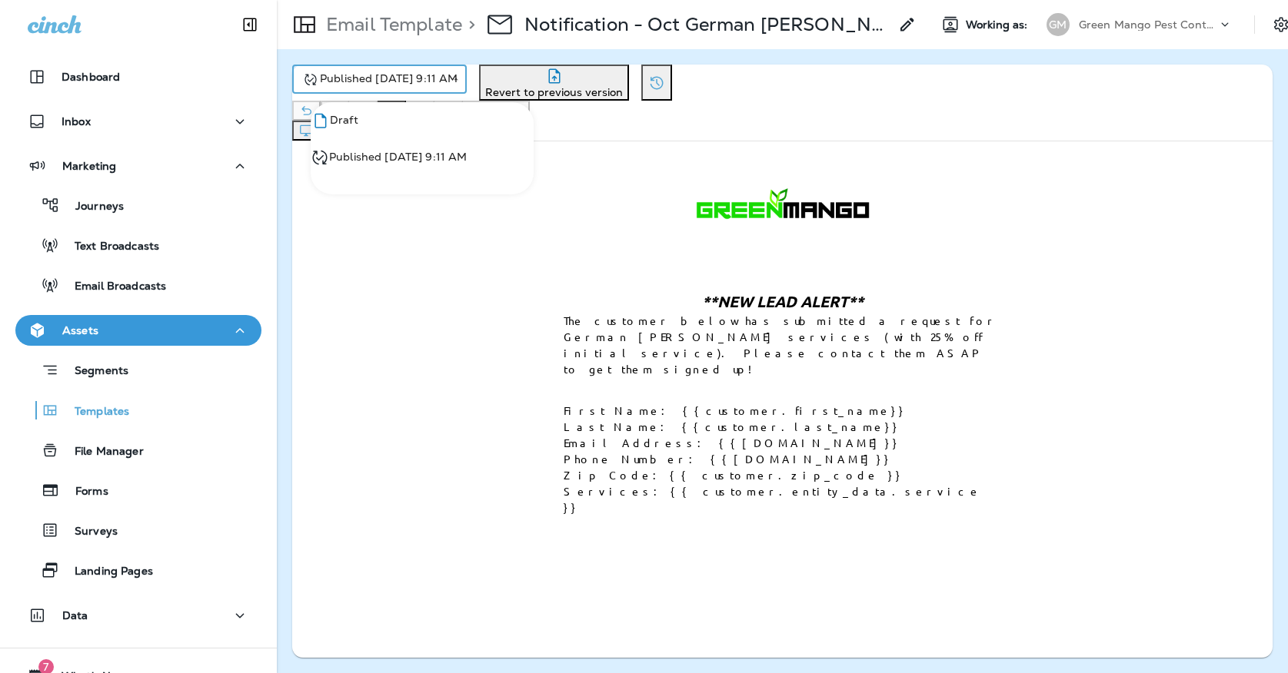
click at [420, 135] on li "Draft" at bounding box center [422, 129] width 223 height 37
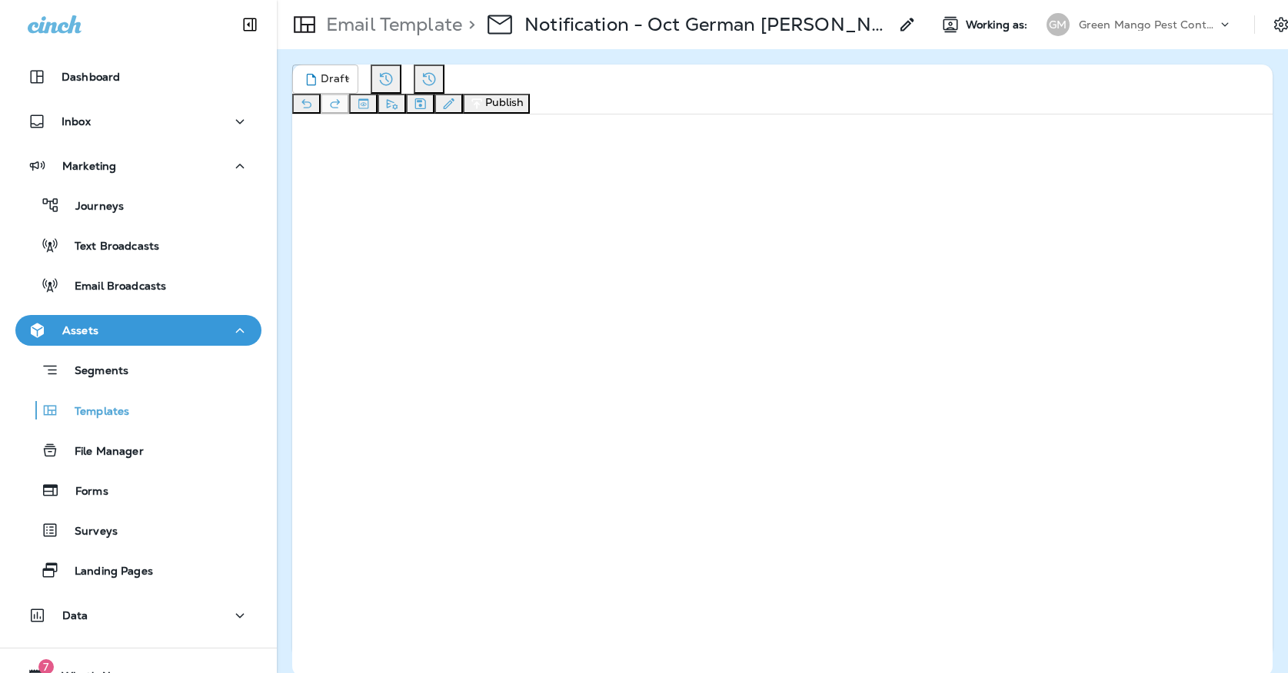
click at [530, 94] on button "Publish" at bounding box center [496, 104] width 67 height 20
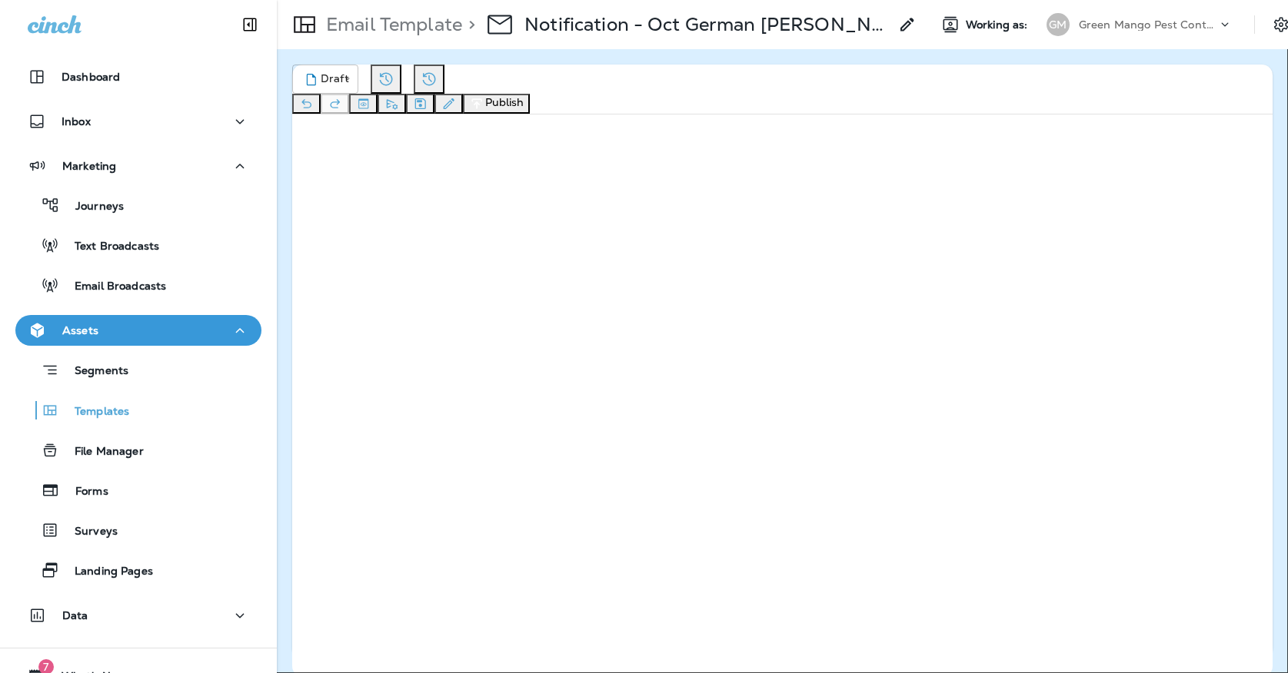
click at [638, 357] on button "Publish" at bounding box center [612, 348] width 51 height 17
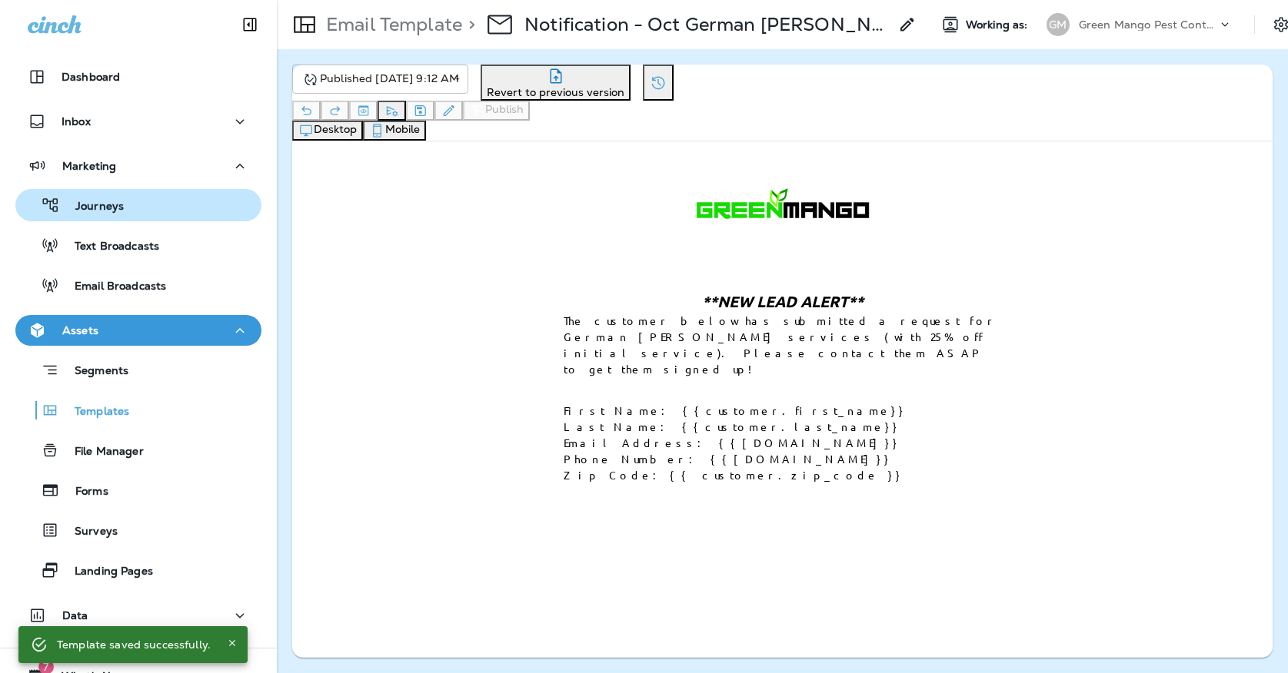
click at [108, 210] on p "Journeys" at bounding box center [92, 207] width 64 height 15
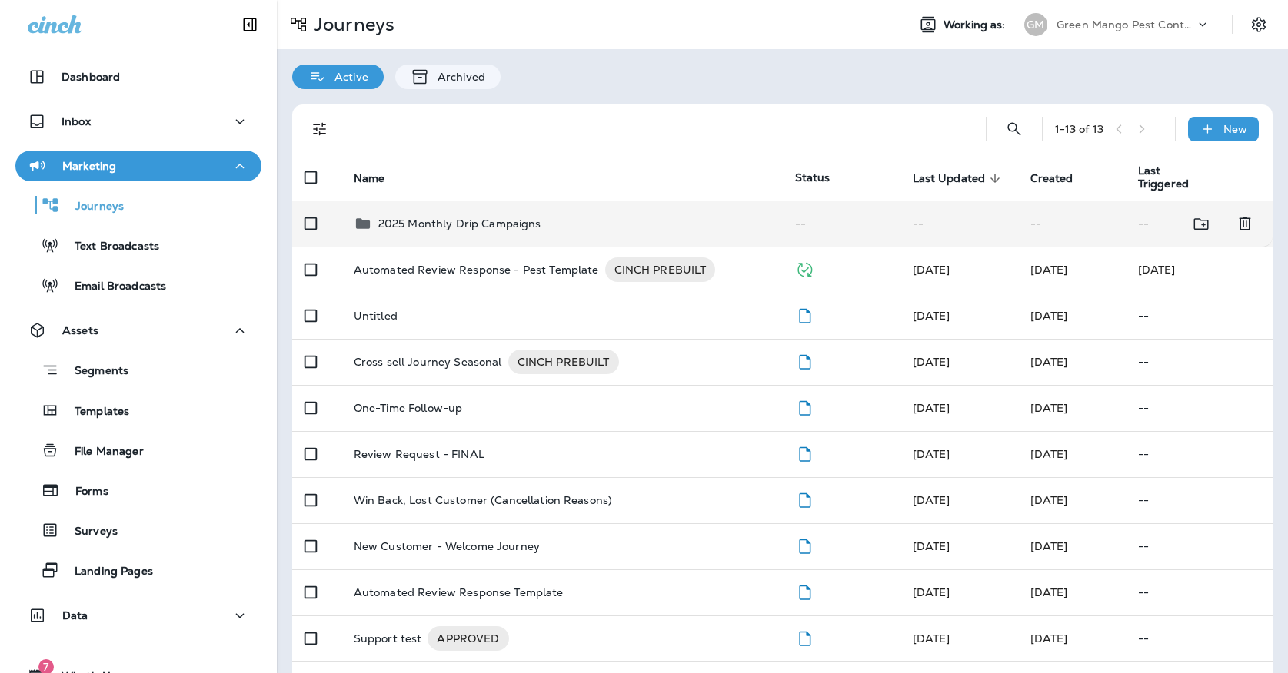
click at [383, 218] on p "2025 Monthly Drip Campaigns" at bounding box center [459, 224] width 163 height 12
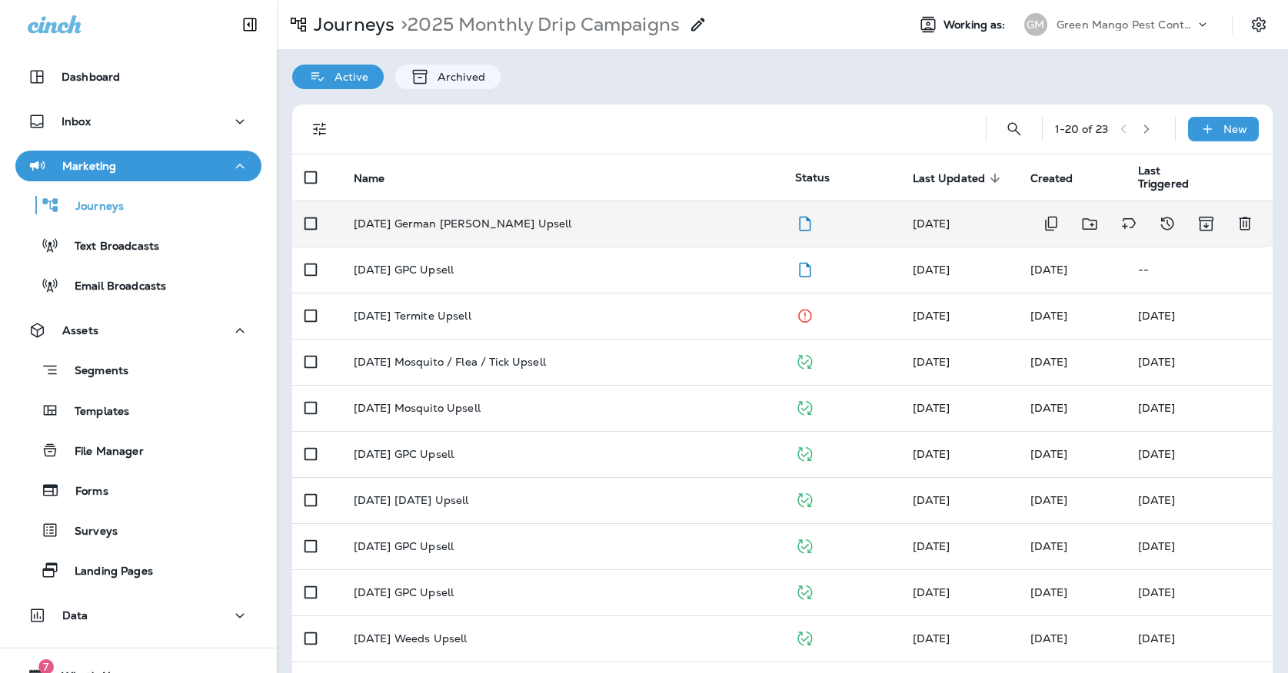
click at [480, 231] on td "[DATE] German [PERSON_NAME] Upsell" at bounding box center [561, 224] width 441 height 46
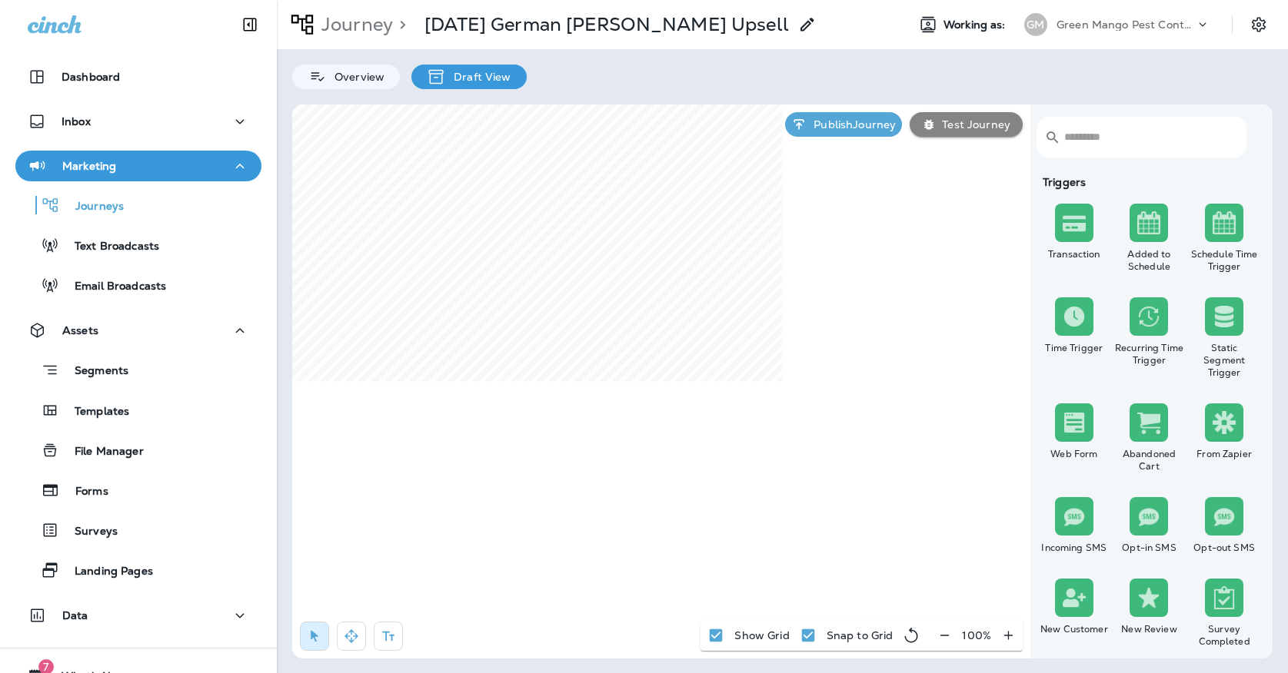
select select "*****"
select select "********"
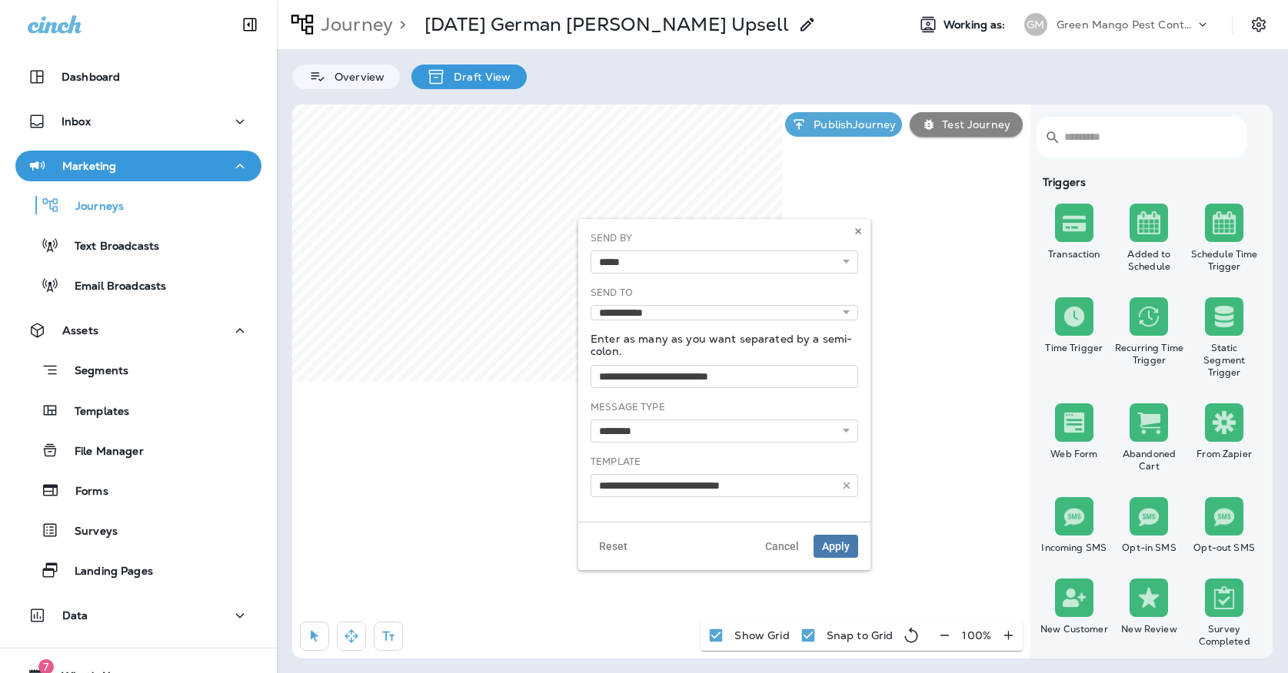
type input "**********"
click at [857, 231] on use at bounding box center [857, 231] width 5 height 6
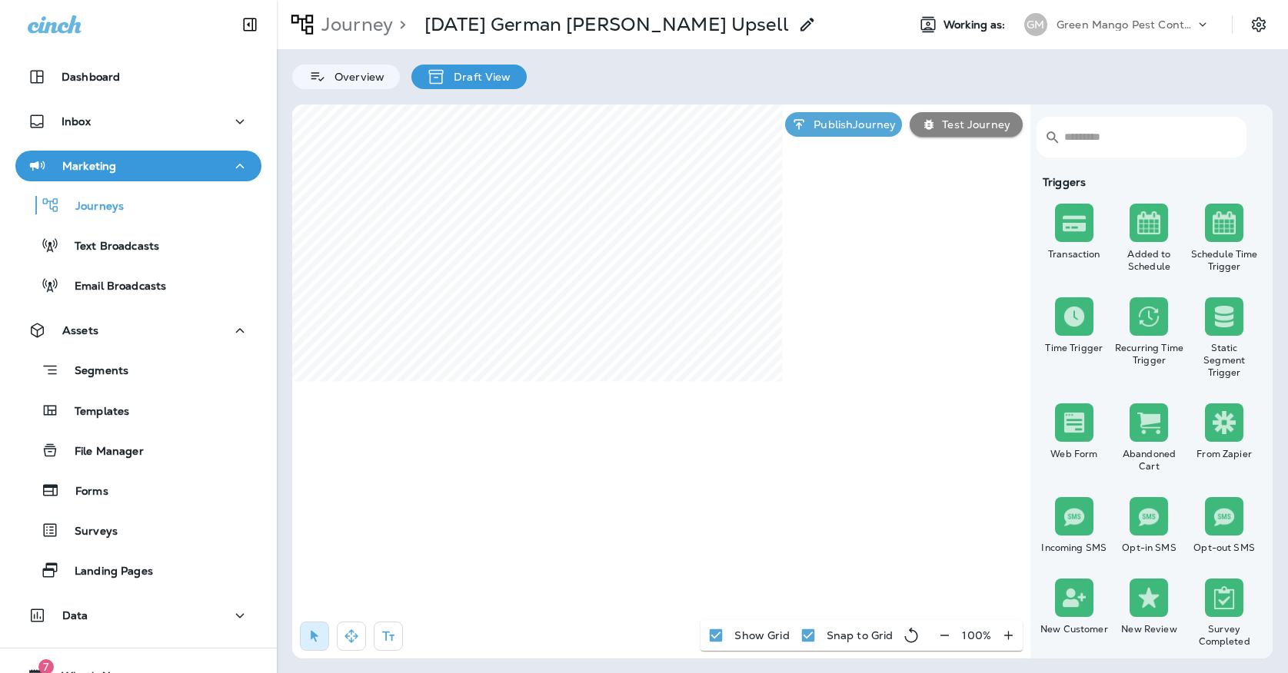
select select "*****"
select select "********"
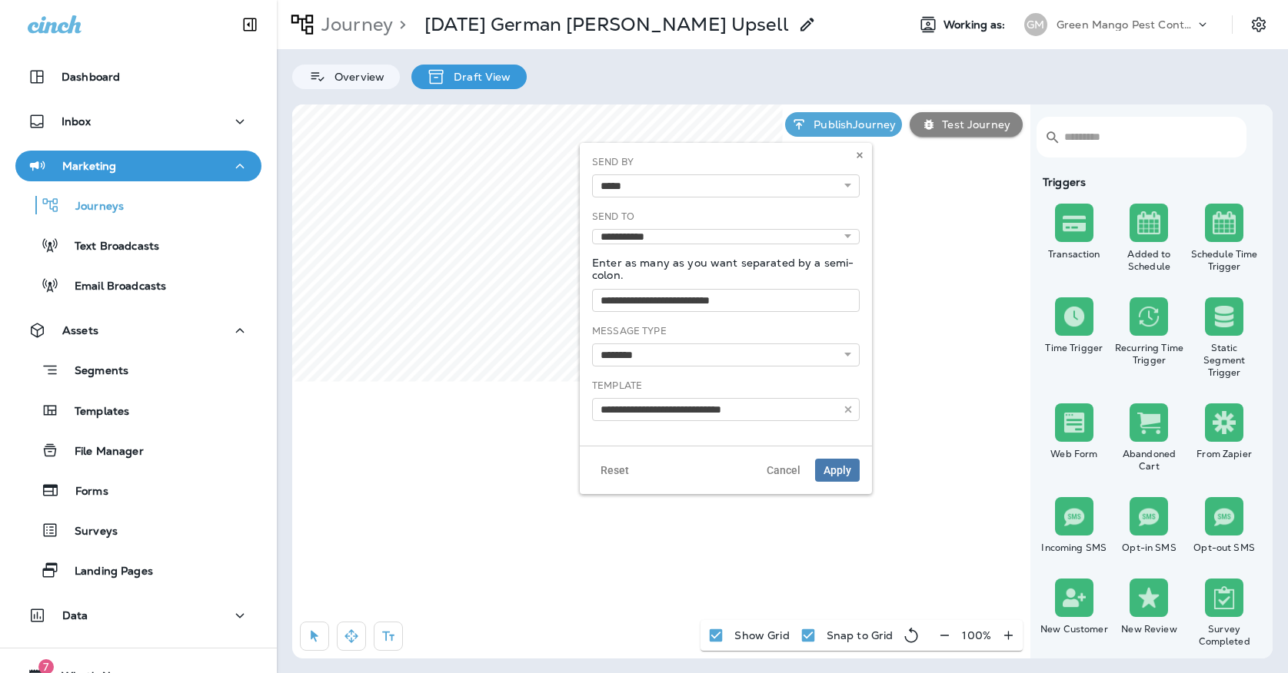
type input "**********"
click at [849, 409] on use "button" at bounding box center [848, 410] width 7 height 7
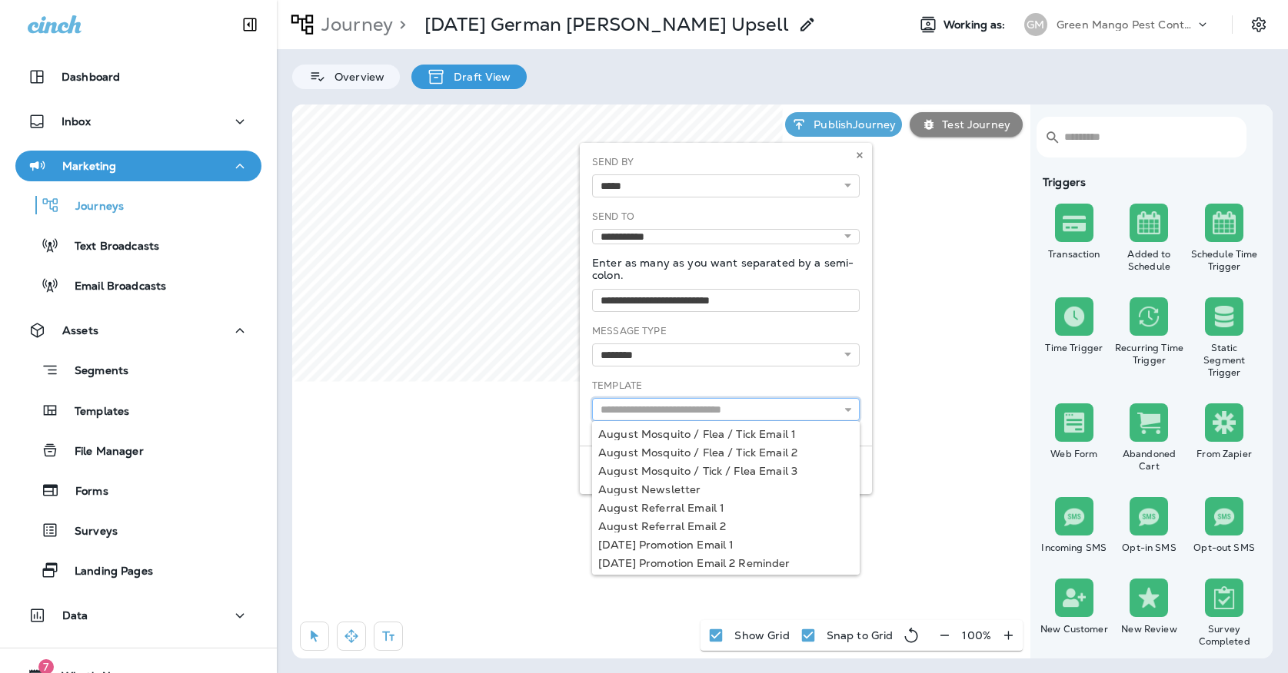
click at [777, 409] on input "text" at bounding box center [726, 409] width 268 height 23
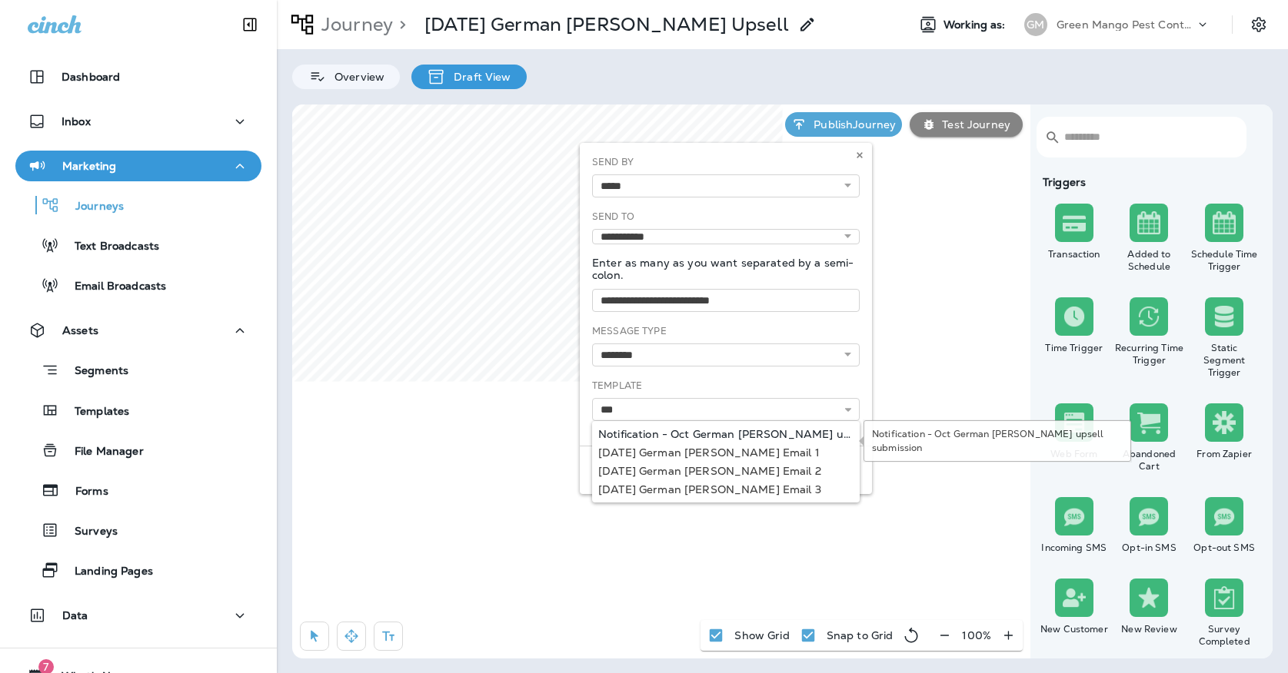
type input "**********"
click at [777, 431] on div "**********" at bounding box center [726, 294] width 292 height 303
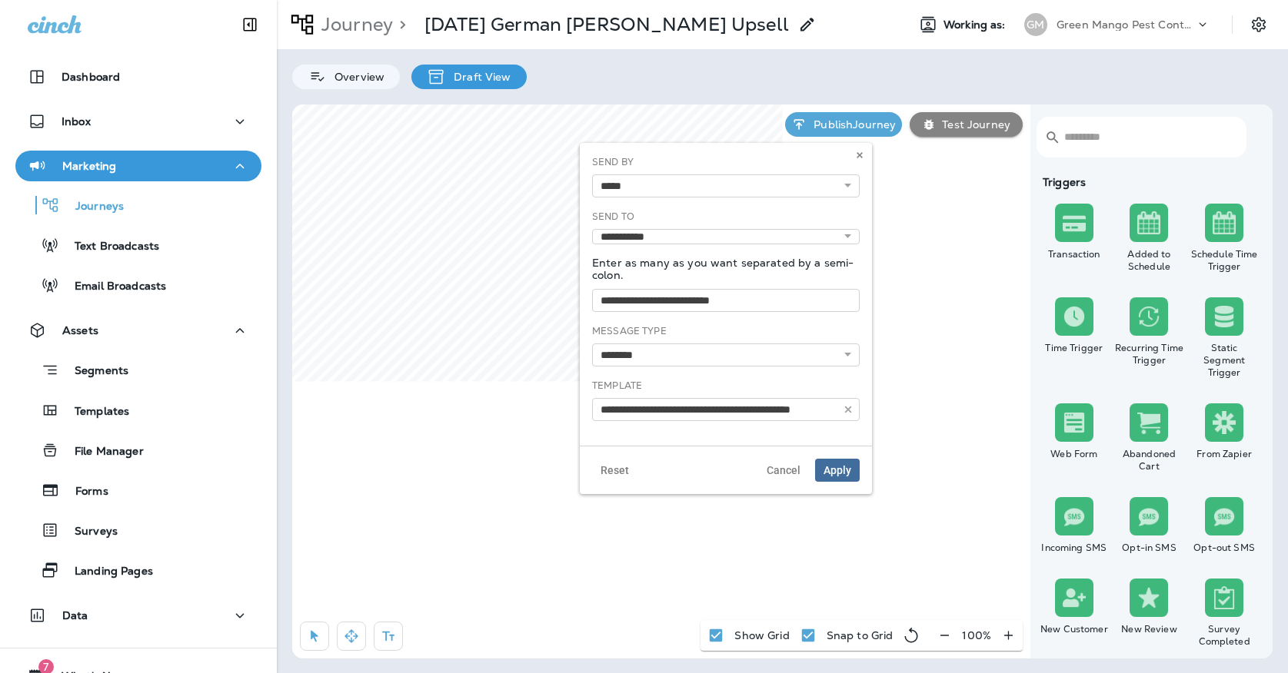
click at [839, 468] on span "Apply" at bounding box center [837, 470] width 28 height 11
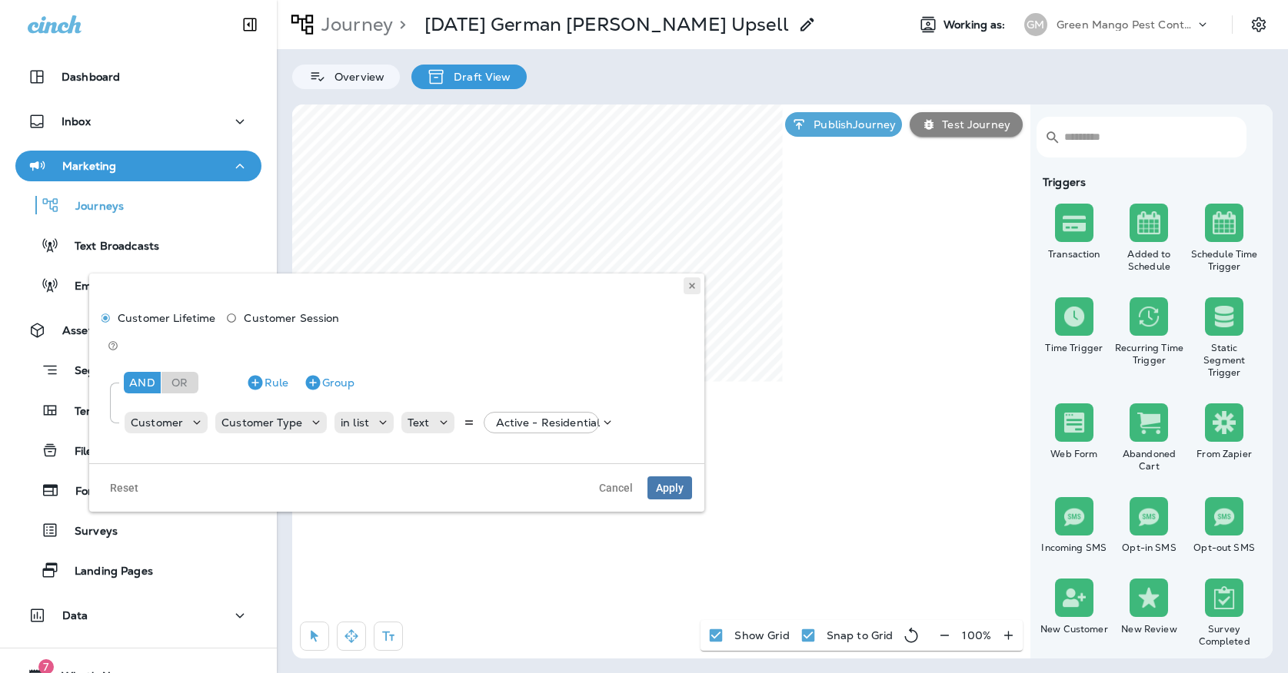
click at [693, 280] on button at bounding box center [691, 285] width 17 height 17
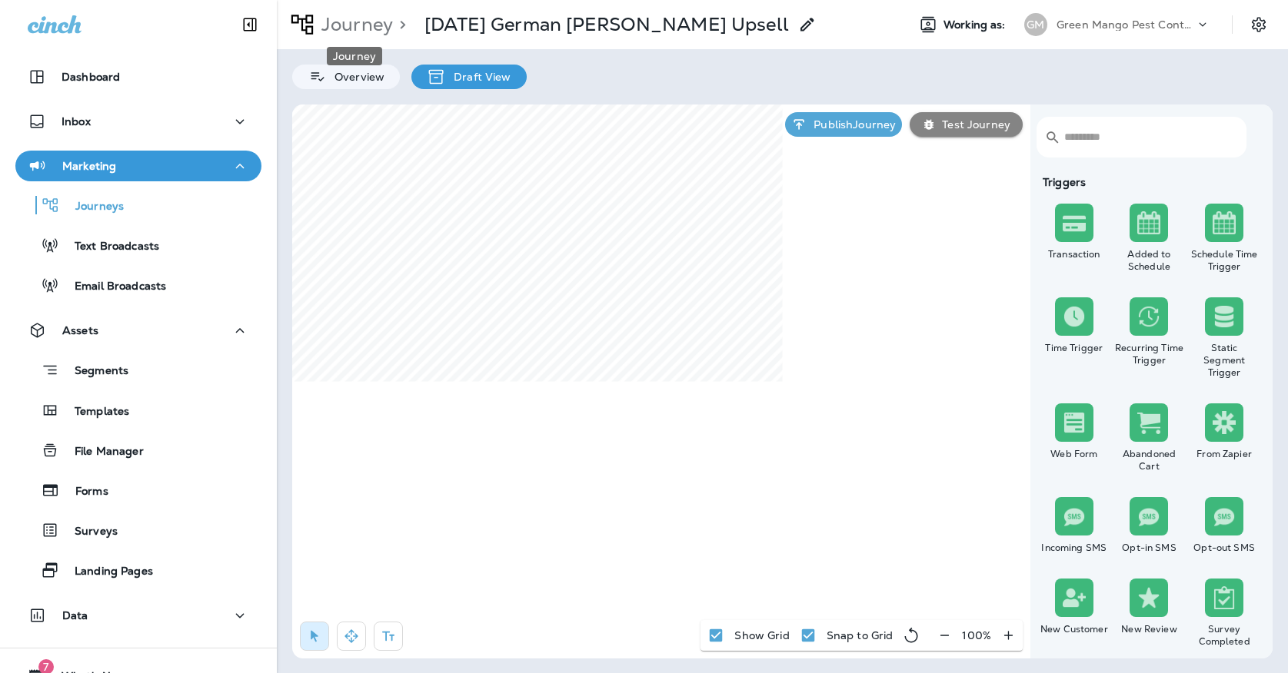
click at [370, 32] on p "Journey" at bounding box center [354, 24] width 78 height 23
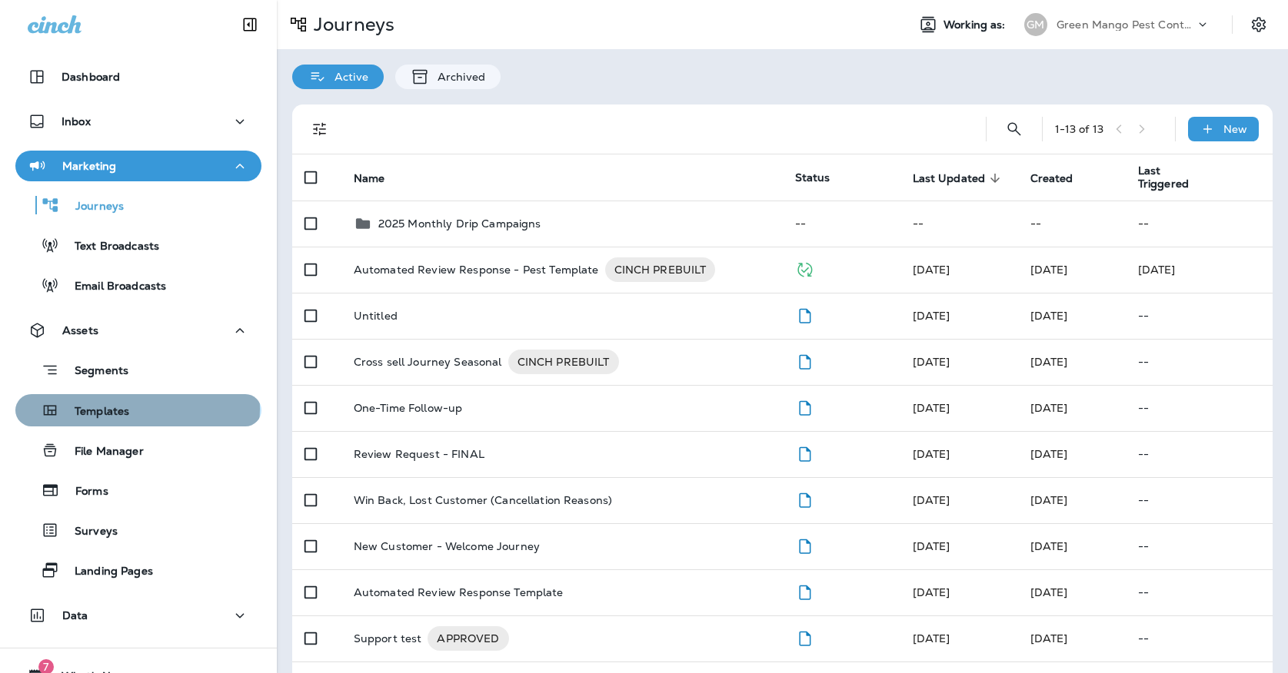
click at [129, 409] on p "Templates" at bounding box center [94, 412] width 70 height 15
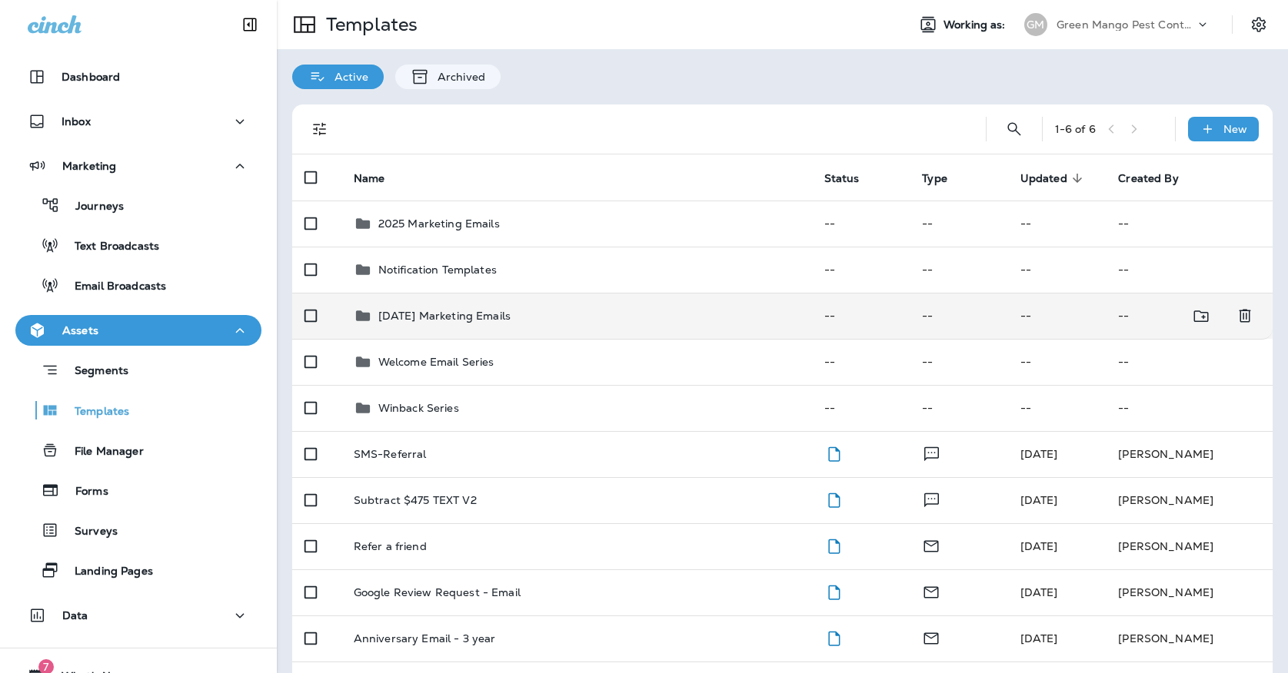
click at [484, 310] on p "[DATE] Marketing Emails" at bounding box center [444, 316] width 132 height 12
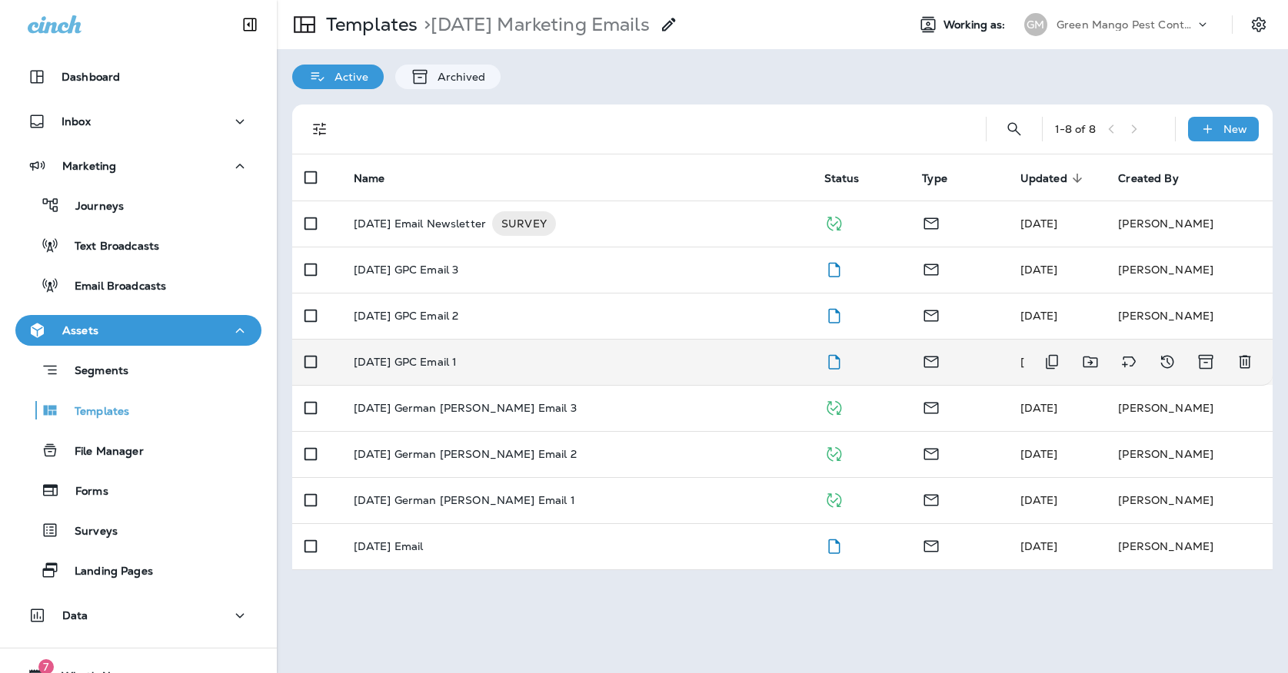
click at [520, 356] on div "[DATE] GPC Email 1" at bounding box center [577, 362] width 446 height 12
